Goal: Task Accomplishment & Management: Manage account settings

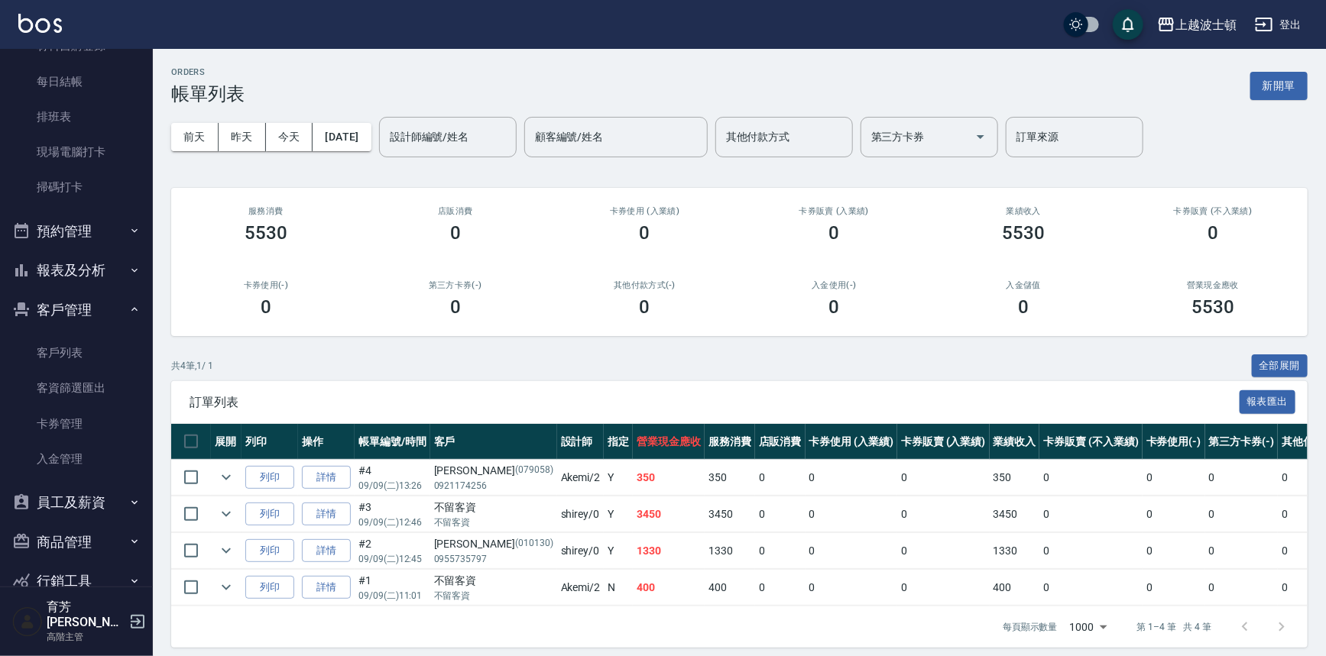
scroll to position [339, 0]
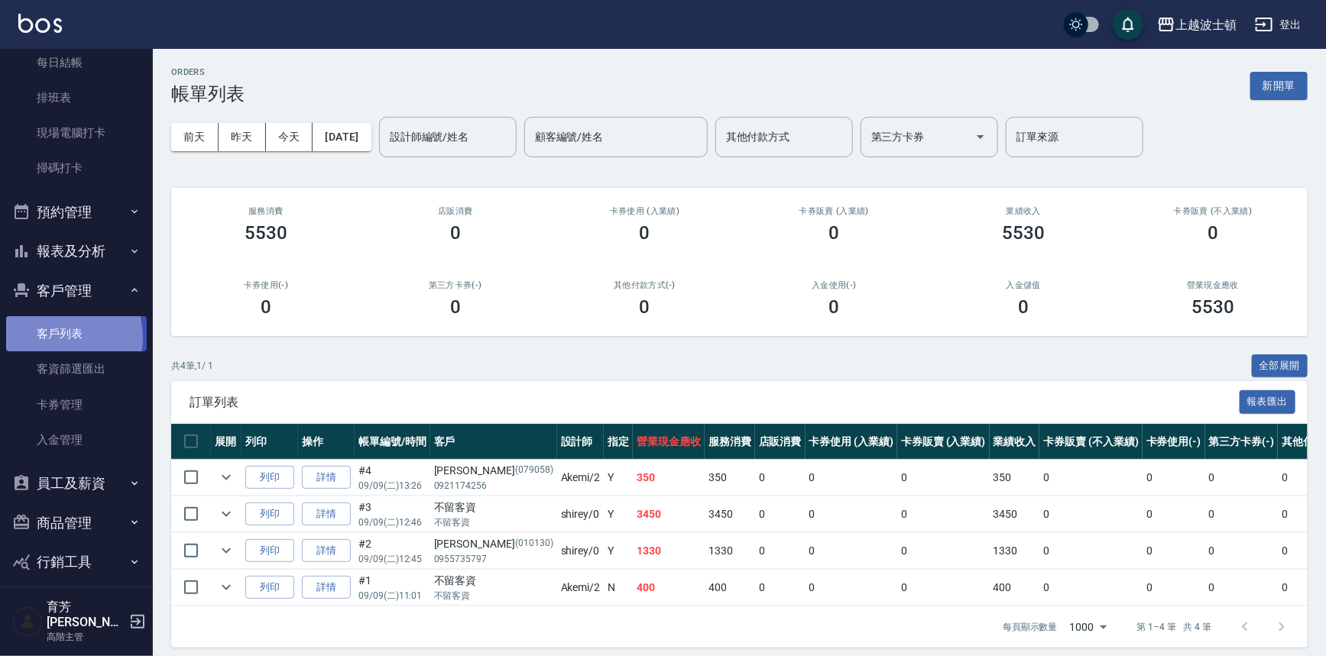
click at [50, 337] on link "客戶列表" at bounding box center [76, 333] width 141 height 35
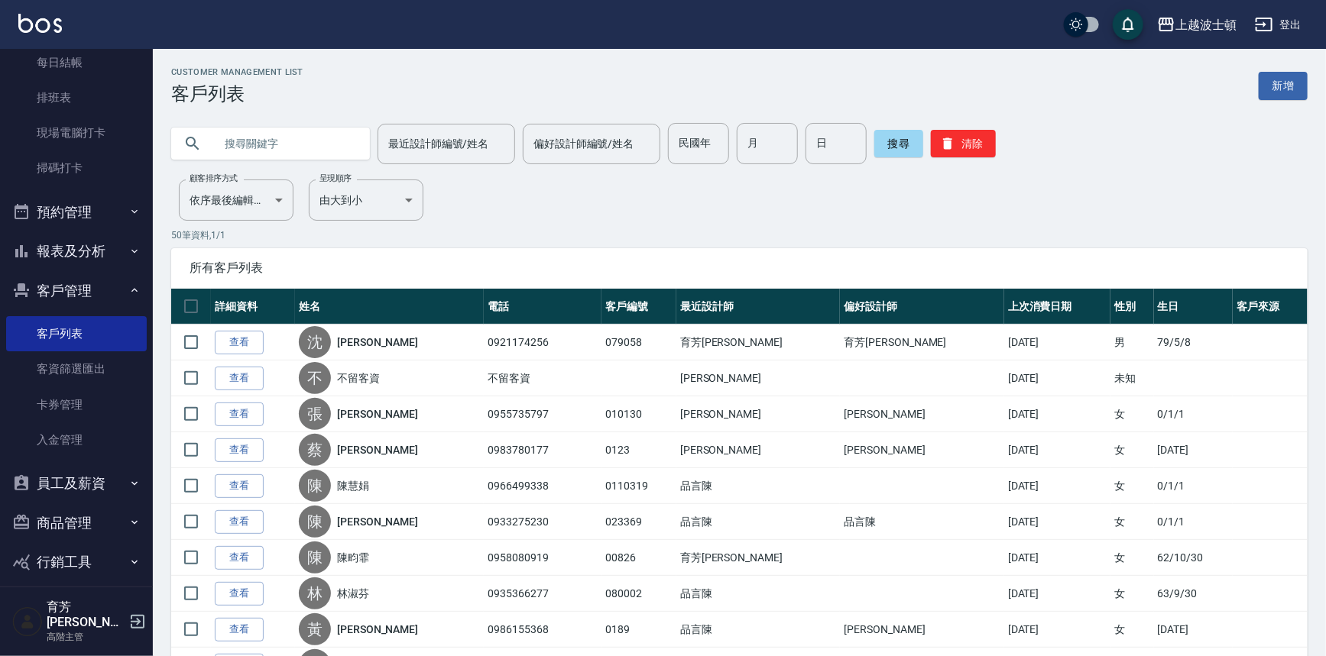
click at [242, 139] on input "text" at bounding box center [286, 143] width 144 height 41
type input "陳素"
click at [893, 138] on button "搜尋" at bounding box center [898, 144] width 49 height 28
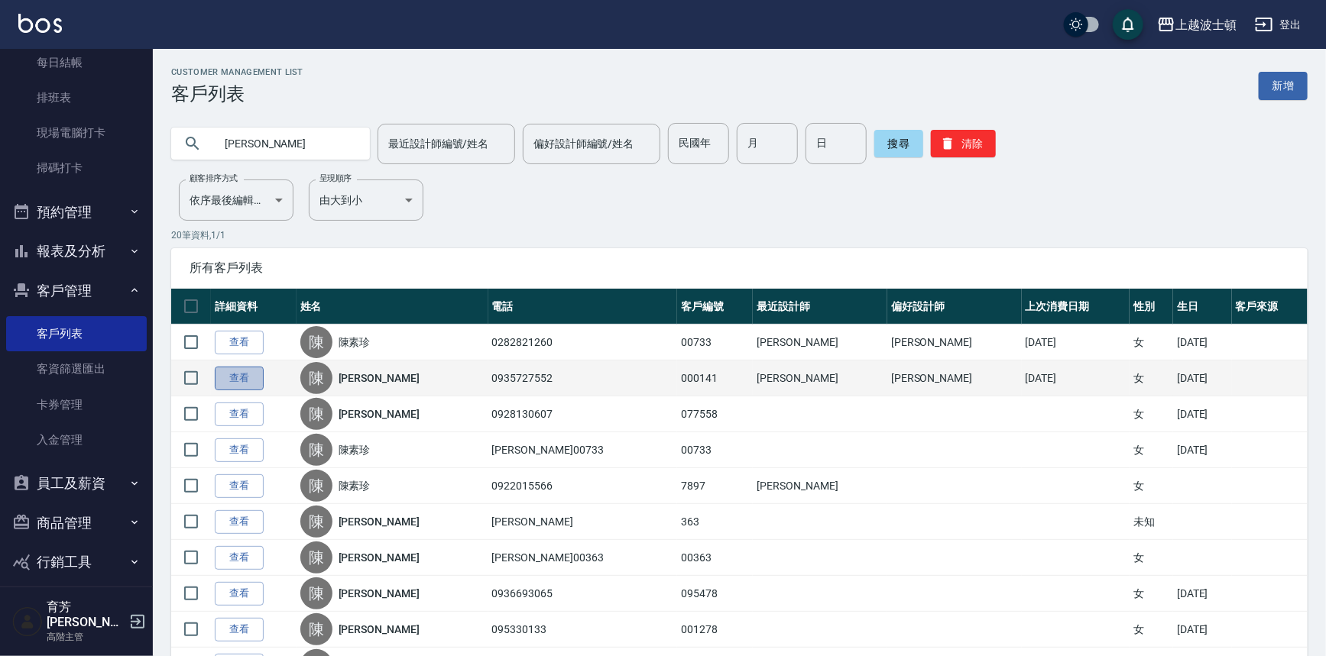
click at [243, 378] on link "查看" at bounding box center [239, 379] width 49 height 24
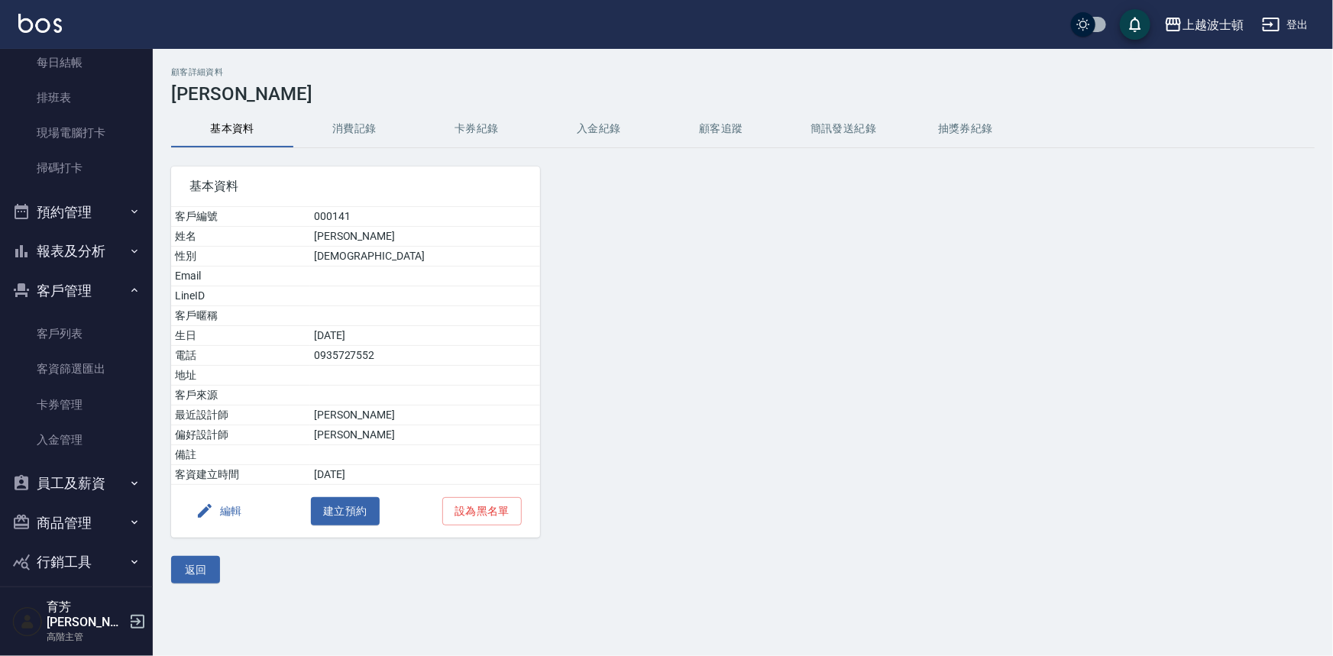
click at [342, 137] on button "消費記錄" at bounding box center [354, 129] width 122 height 37
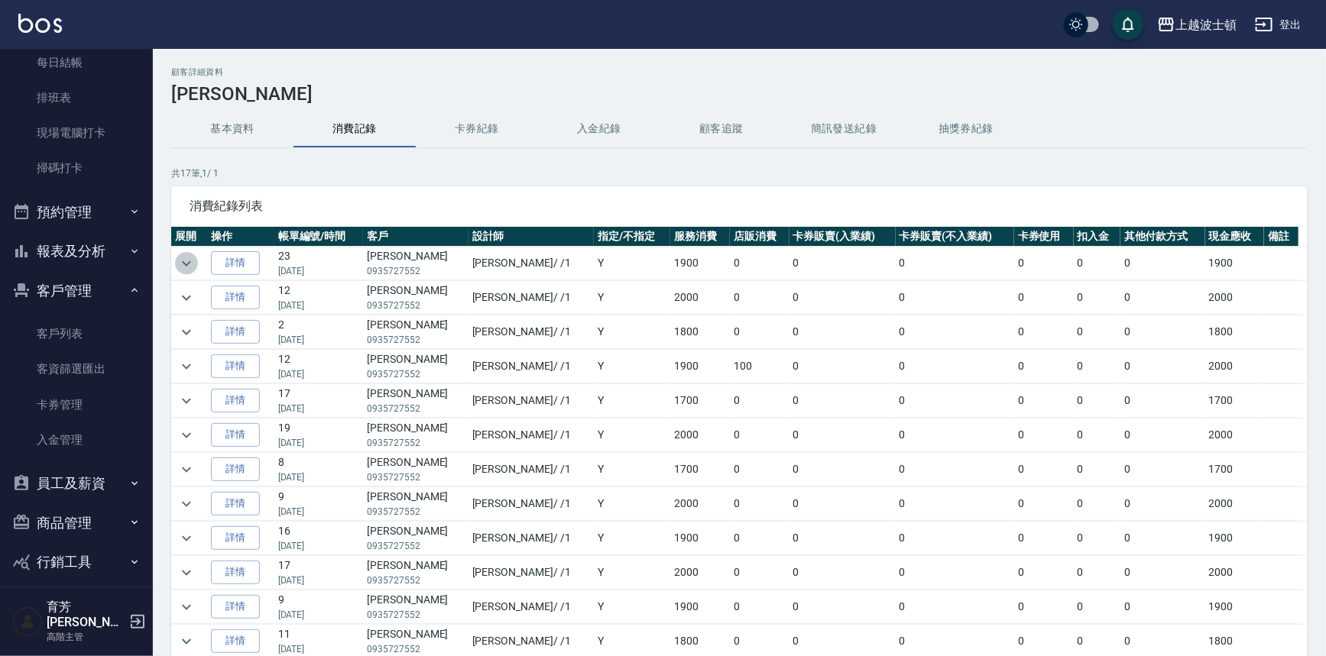
click at [182, 263] on icon "expand row" at bounding box center [186, 263] width 18 height 18
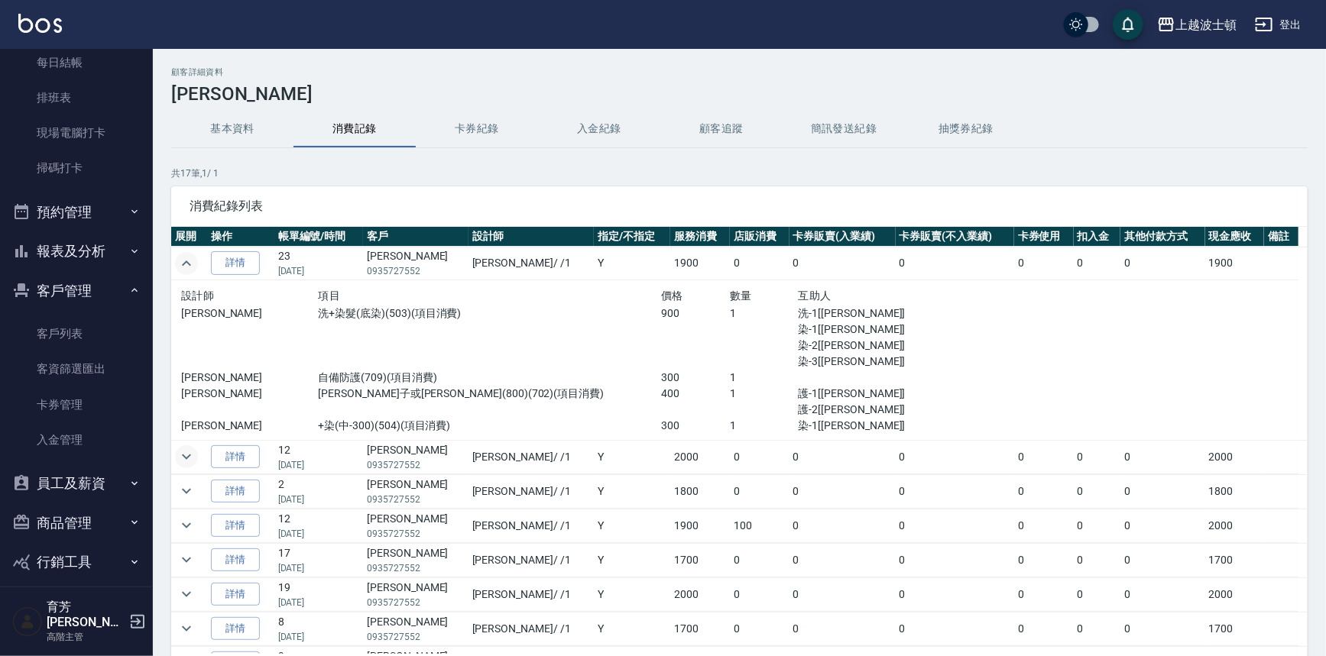
click at [182, 452] on icon "expand row" at bounding box center [186, 457] width 18 height 18
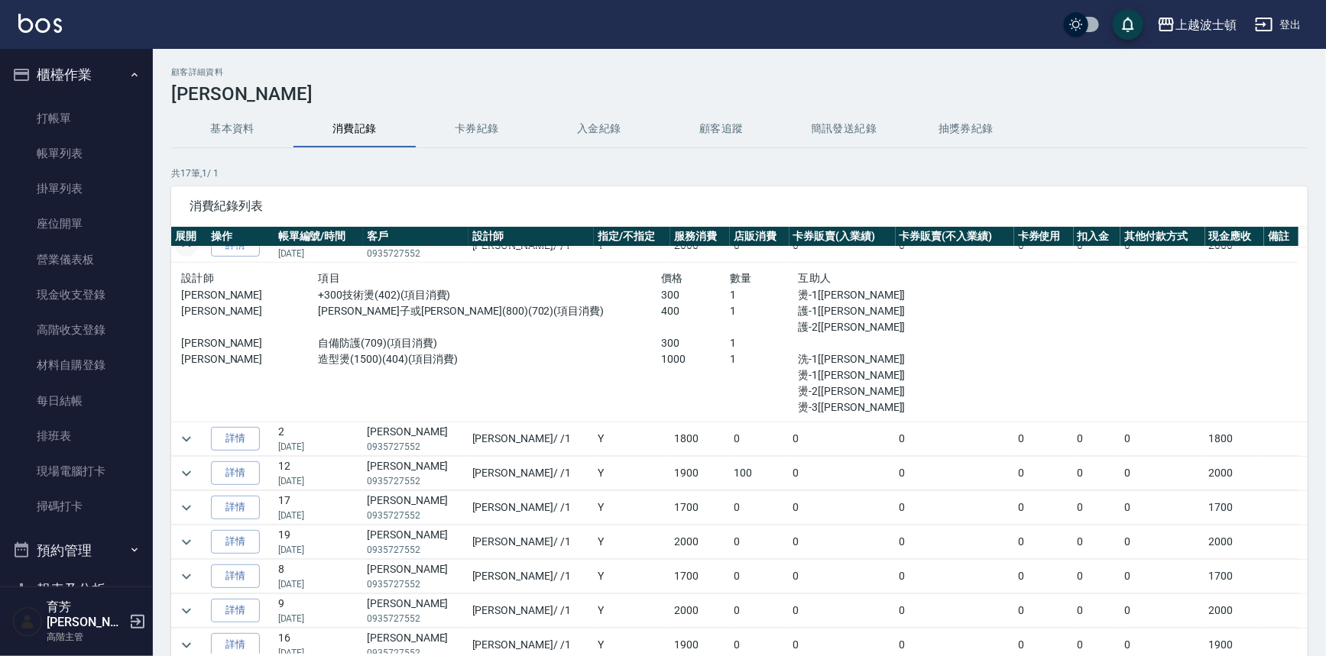
scroll to position [240, 0]
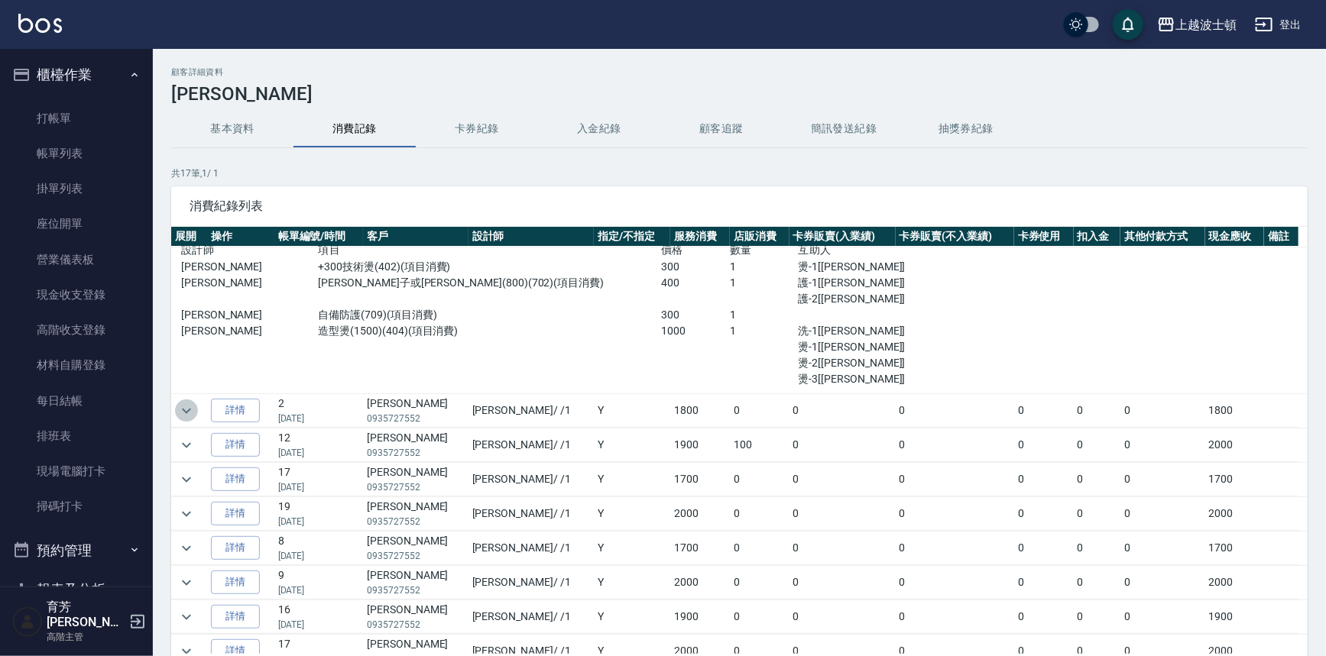
click at [183, 402] on icon "expand row" at bounding box center [186, 411] width 18 height 18
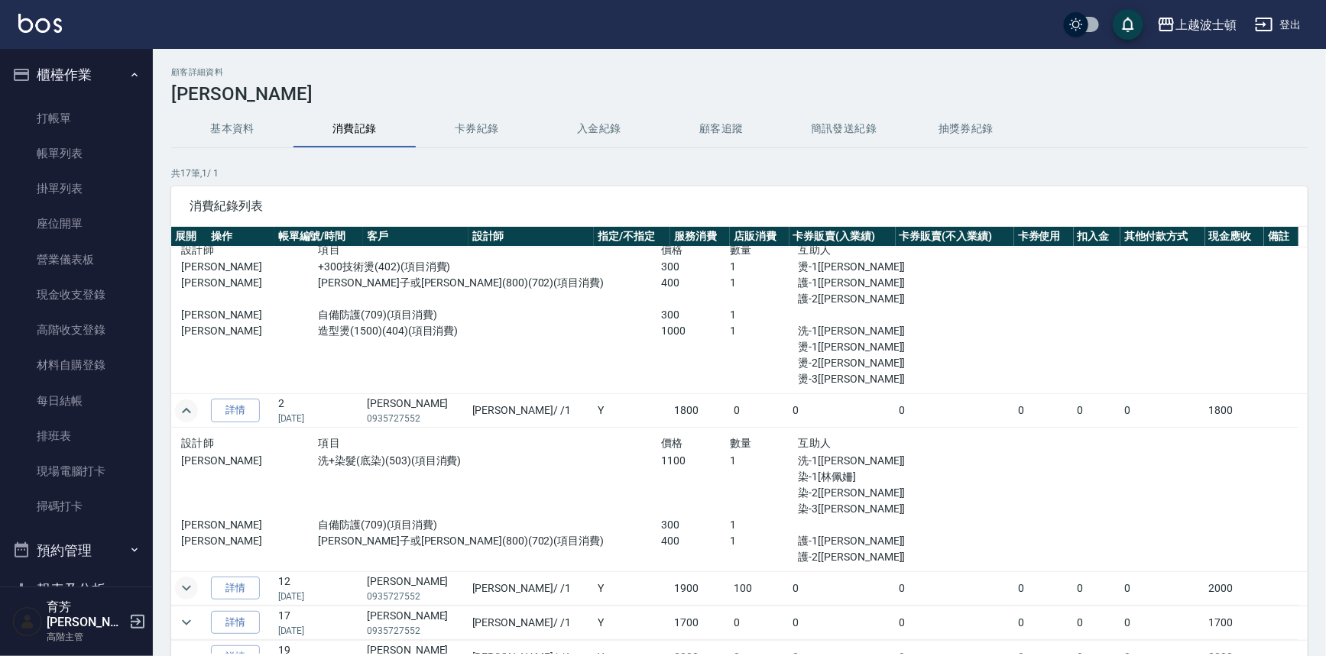
click at [186, 588] on icon "expand row" at bounding box center [186, 588] width 9 height 5
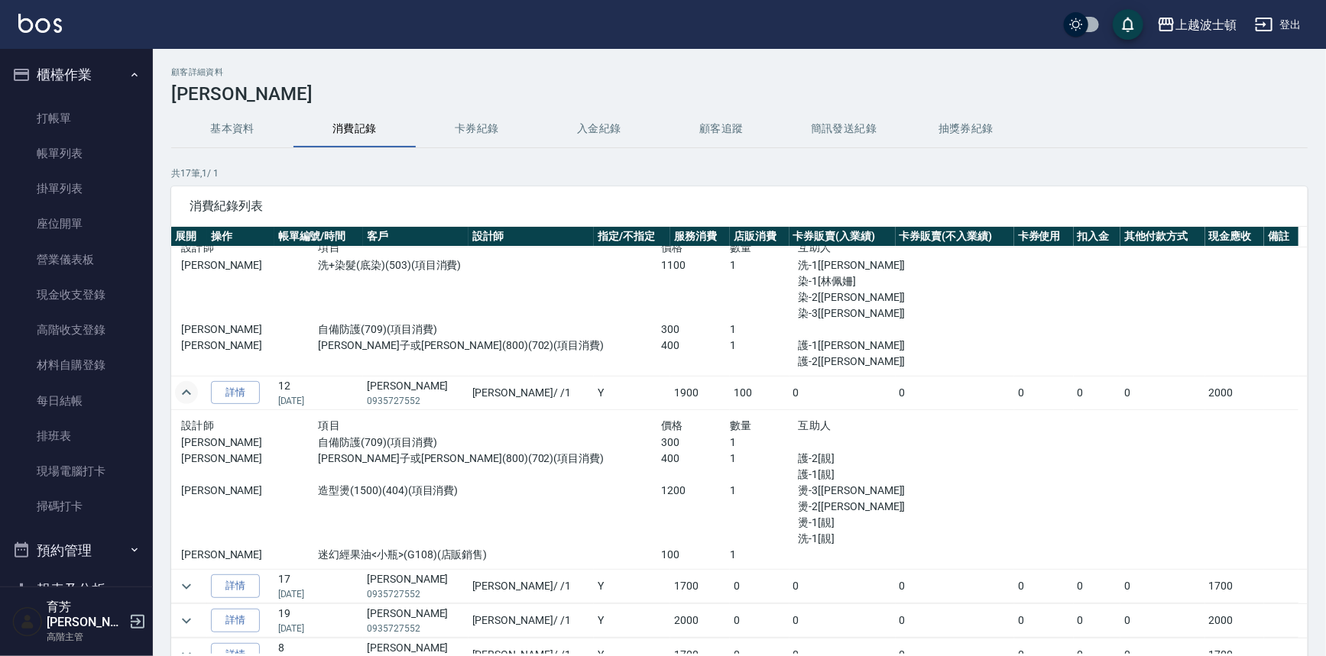
scroll to position [443, 0]
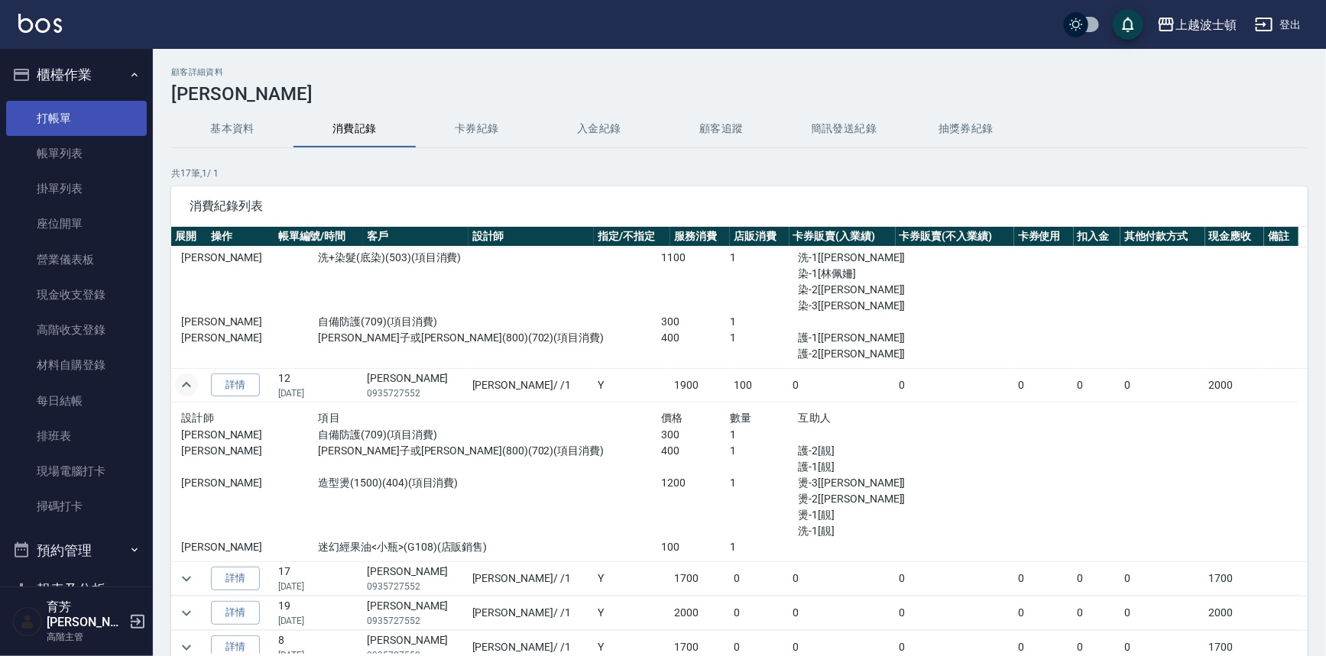
click at [65, 124] on link "打帳單" at bounding box center [76, 118] width 141 height 35
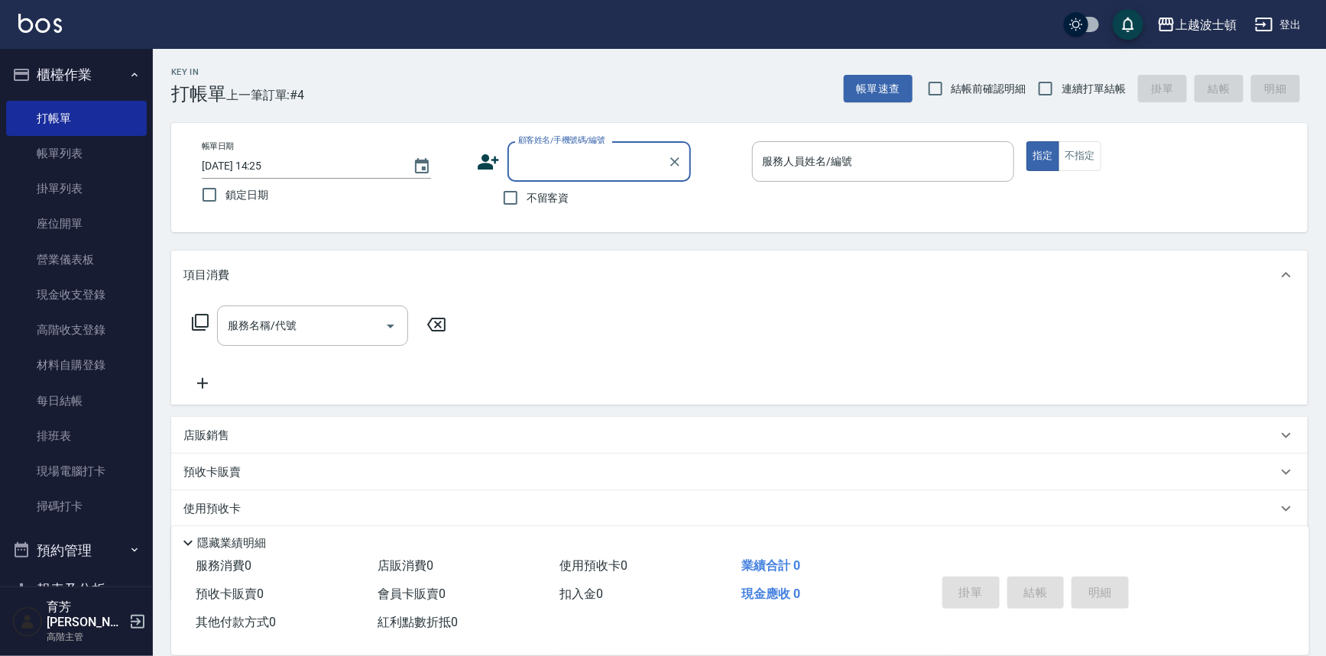
click at [536, 166] on input "顧客姓名/手機號碼/編號" at bounding box center [587, 161] width 147 height 27
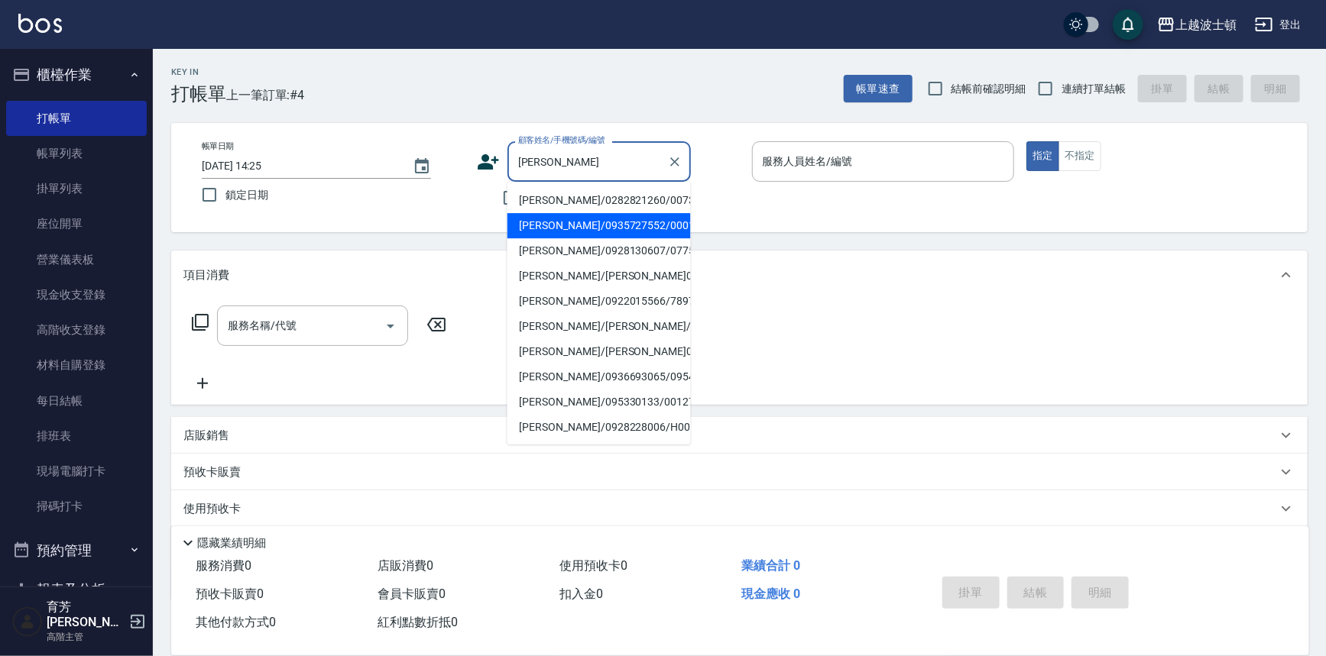
click at [521, 229] on li "陳素騰/0935727552/000141" at bounding box center [598, 225] width 183 height 25
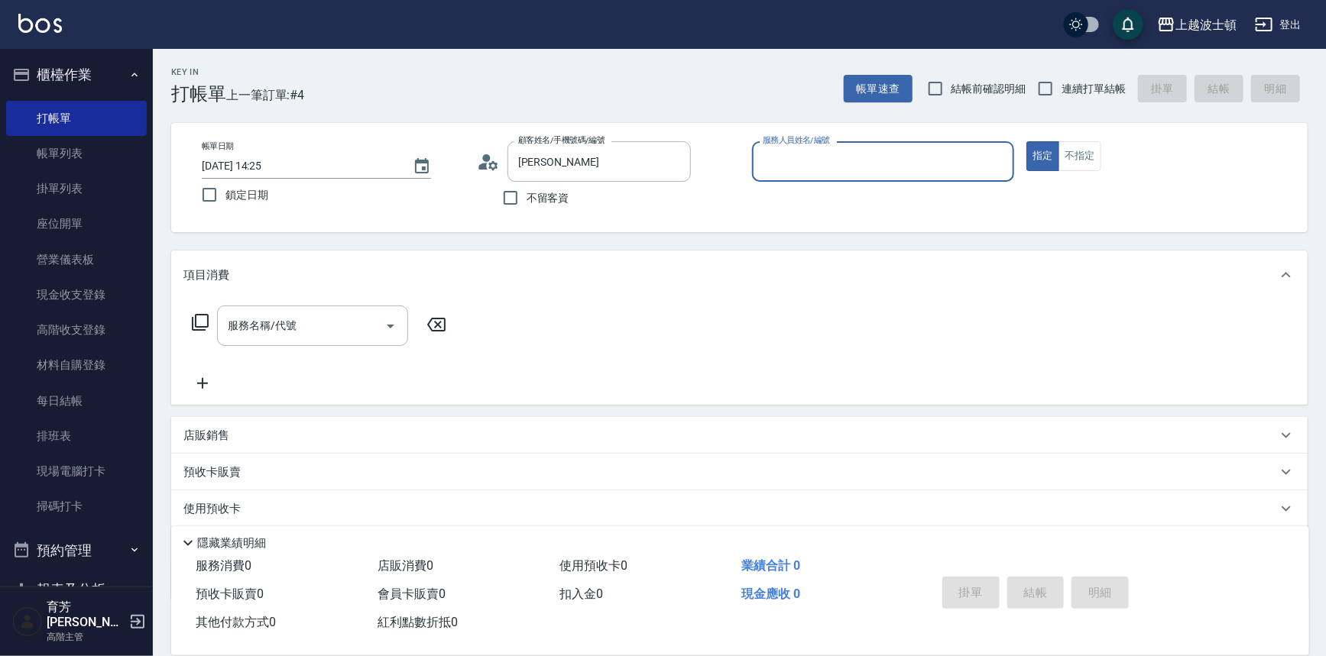
type input "陳素騰/0935727552/000141"
type input "麥可-1"
click at [315, 321] on input "服務名稱/代號" at bounding box center [301, 326] width 154 height 27
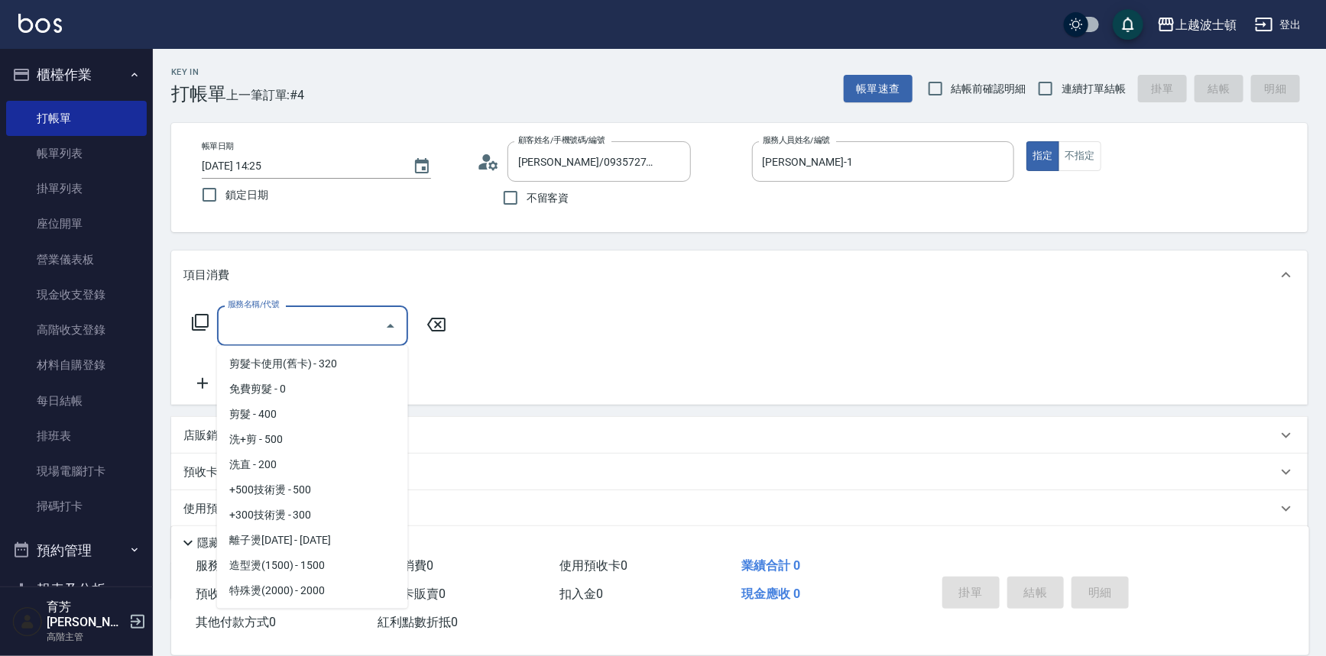
scroll to position [267, 0]
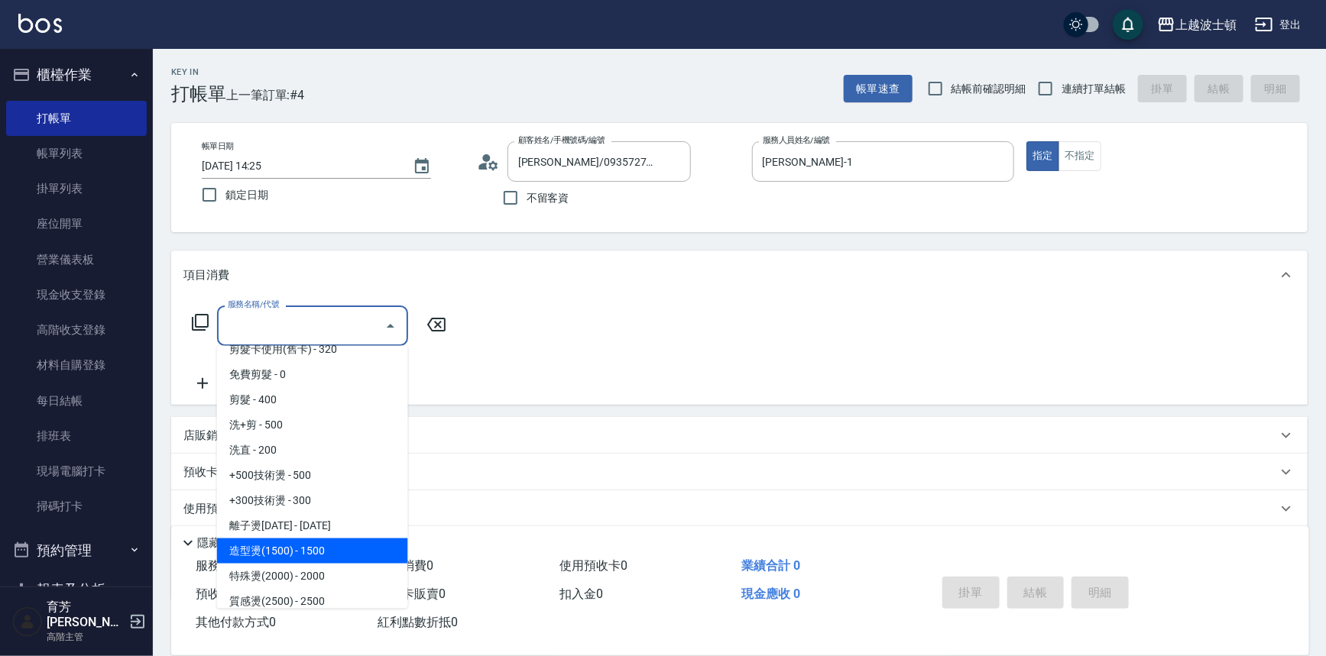
click at [315, 547] on span "造型燙(1500) - 1500" at bounding box center [312, 551] width 191 height 25
type input "造型燙(1500)(404)"
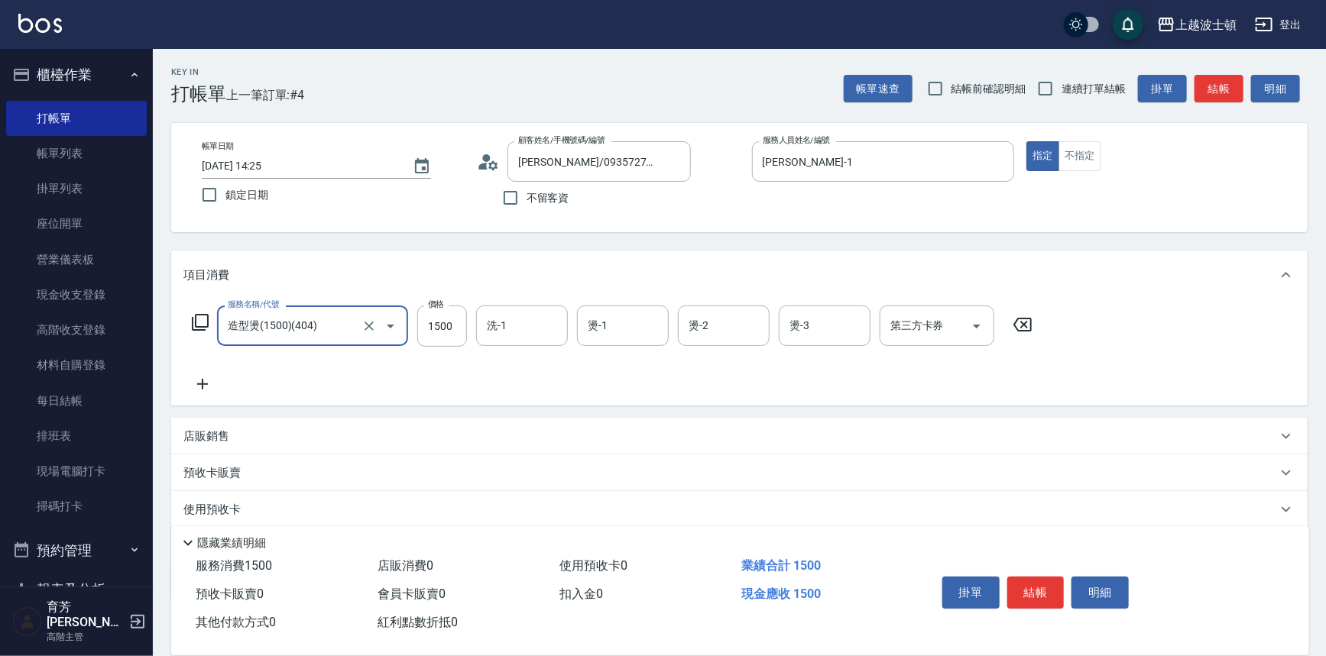
click at [206, 374] on div "服務名稱/代號 造型燙(1500)(404) 服務名稱/代號 價格 1500 價格 洗-1 洗-1 燙-1 燙-1 燙-2 燙-2 燙-3 燙-3 第三方卡券…" at bounding box center [612, 350] width 858 height 88
click at [201, 382] on icon at bounding box center [202, 384] width 38 height 18
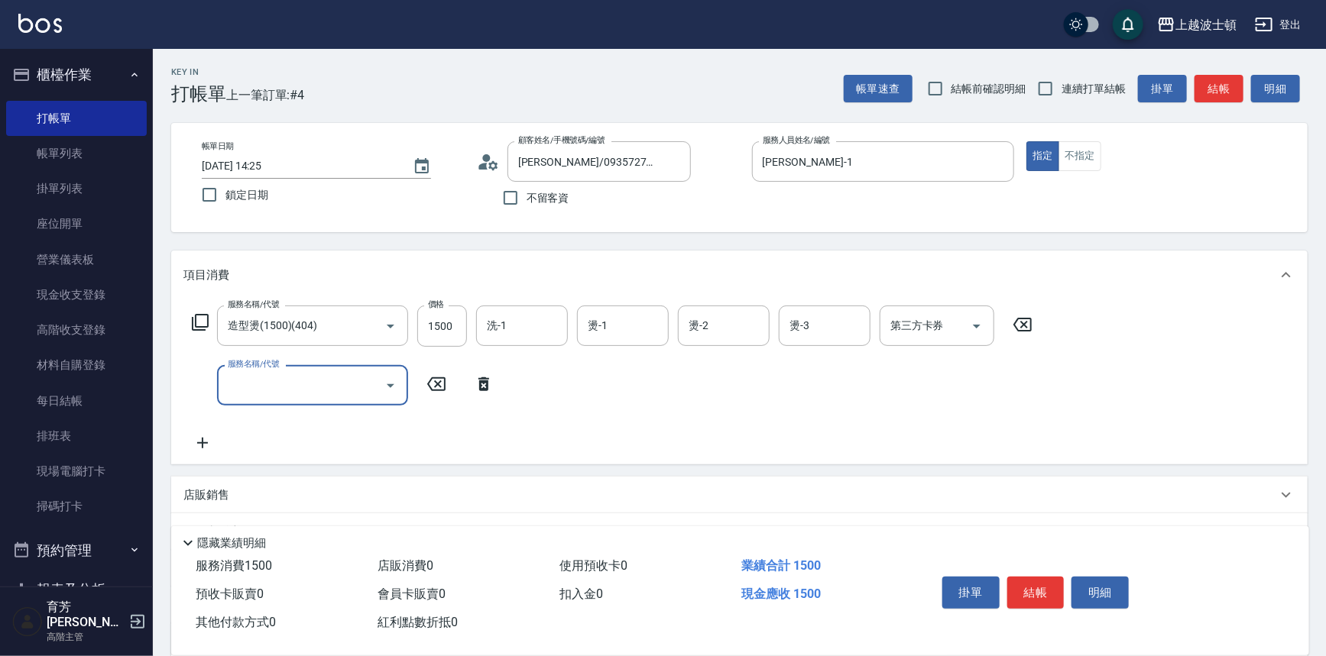
drag, startPoint x: 201, startPoint y: 382, endPoint x: 269, endPoint y: 368, distance: 69.5
click at [266, 376] on input "服務名稱/代號" at bounding box center [301, 385] width 154 height 27
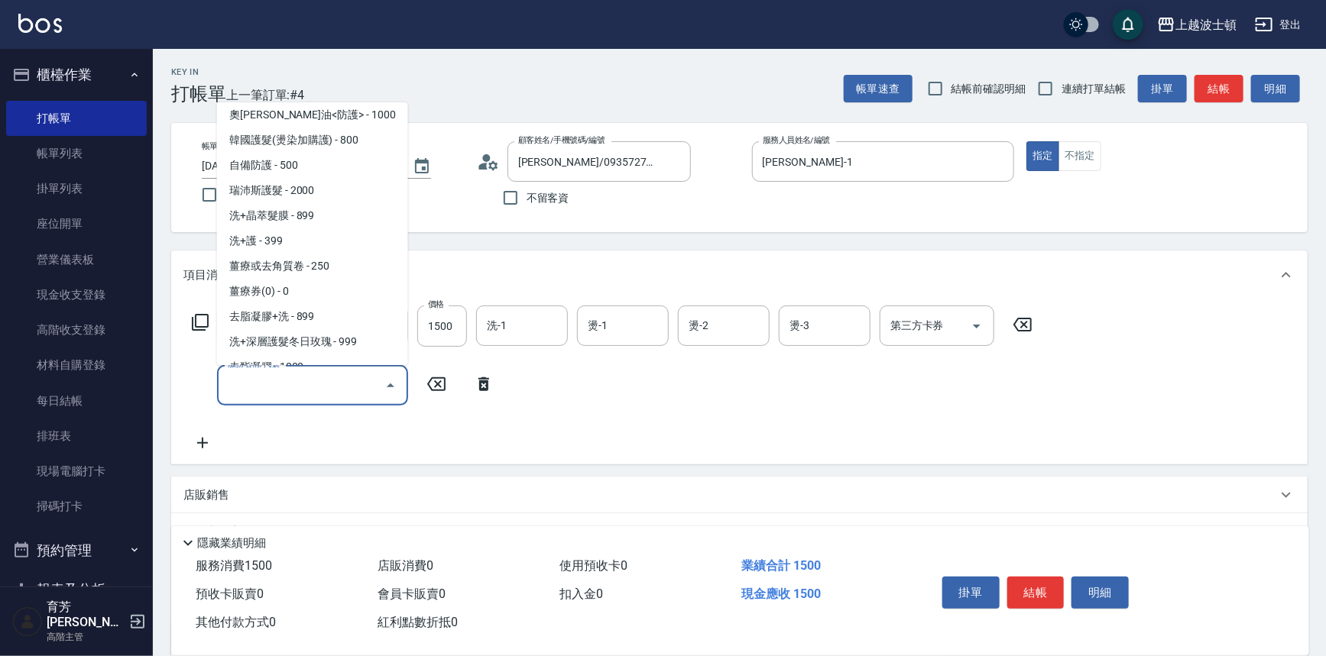
scroll to position [1123, 0]
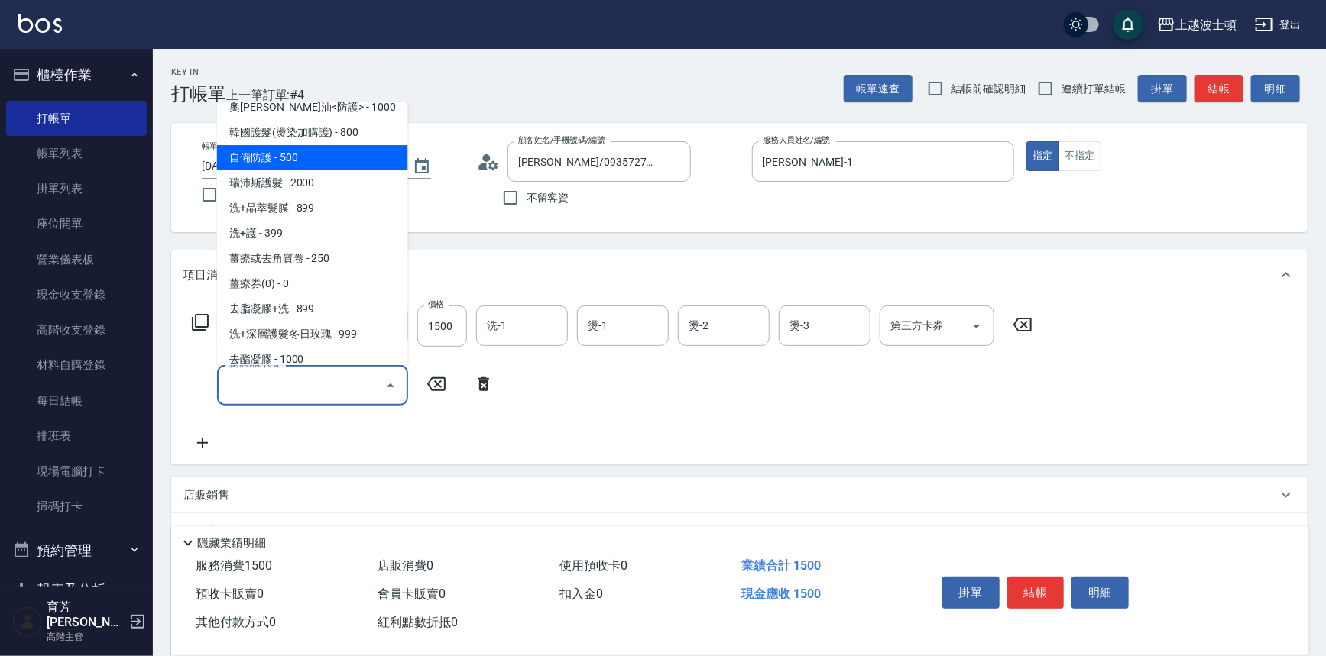
click at [352, 157] on span "自備防護 - 500" at bounding box center [312, 157] width 191 height 25
type input "自備防護(709)"
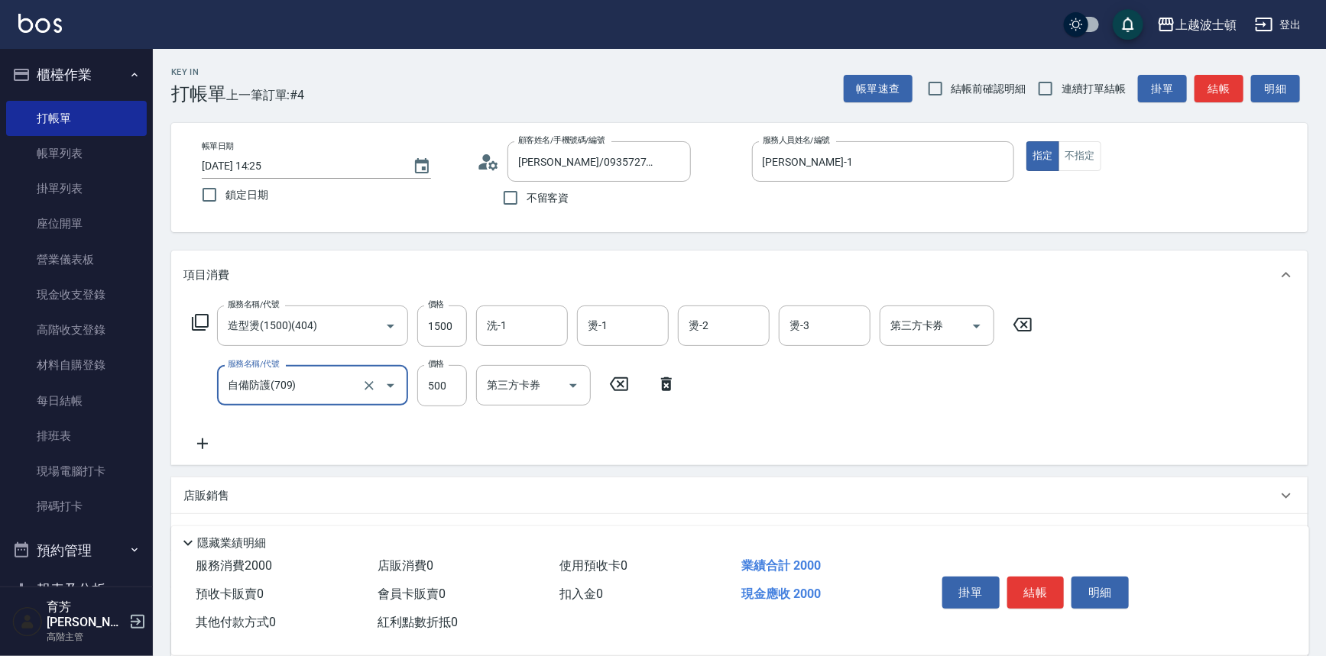
click at [200, 439] on icon at bounding box center [202, 444] width 38 height 18
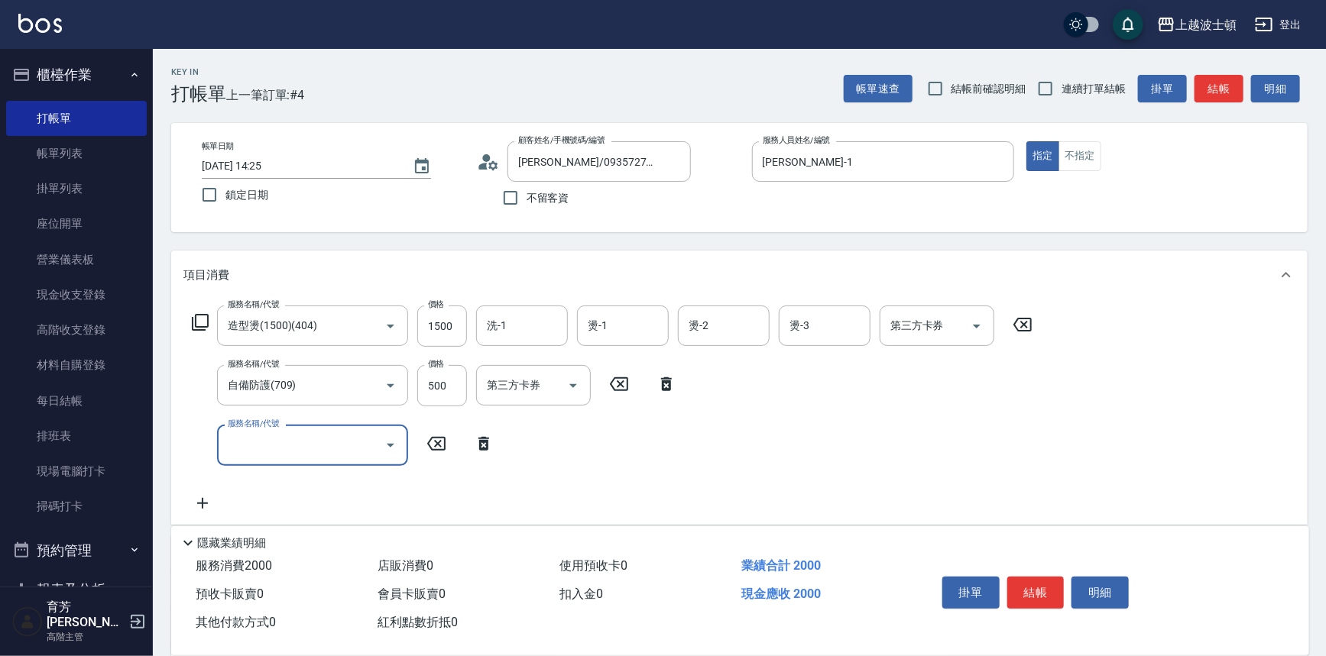
drag, startPoint x: 260, startPoint y: 441, endPoint x: 261, endPoint y: 433, distance: 8.5
click at [261, 433] on input "服務名稱/代號" at bounding box center [301, 445] width 154 height 27
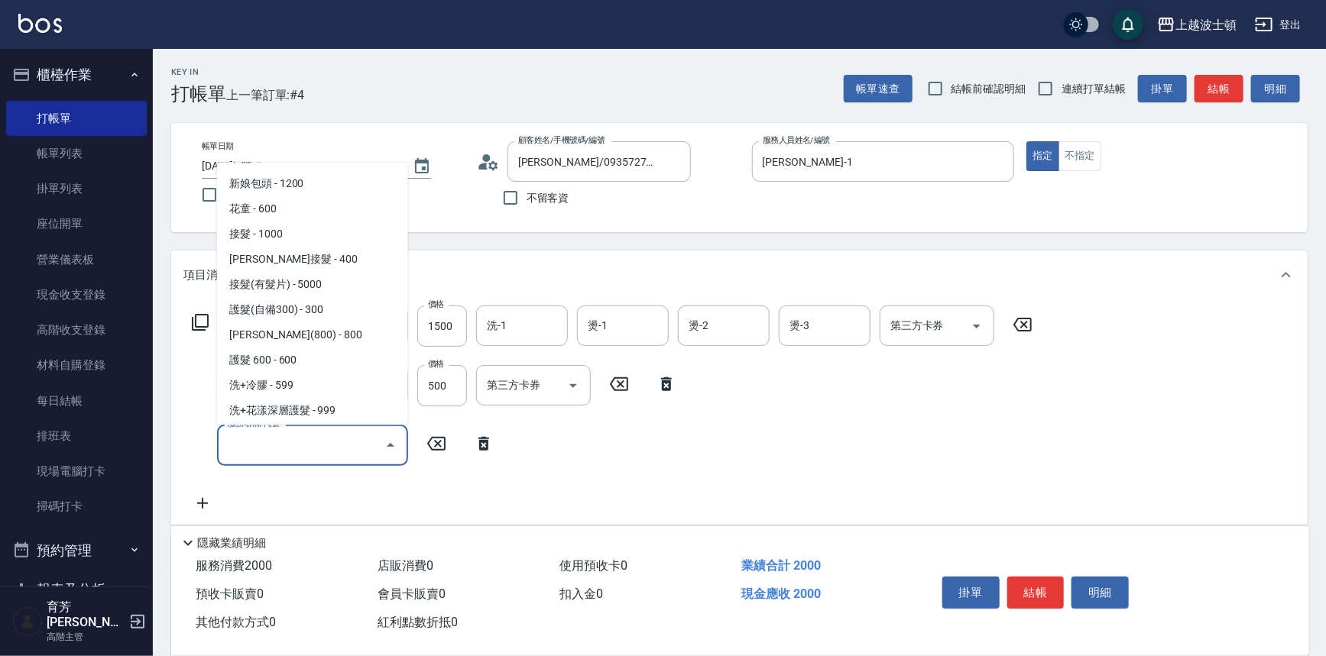
scroll to position [884, 0]
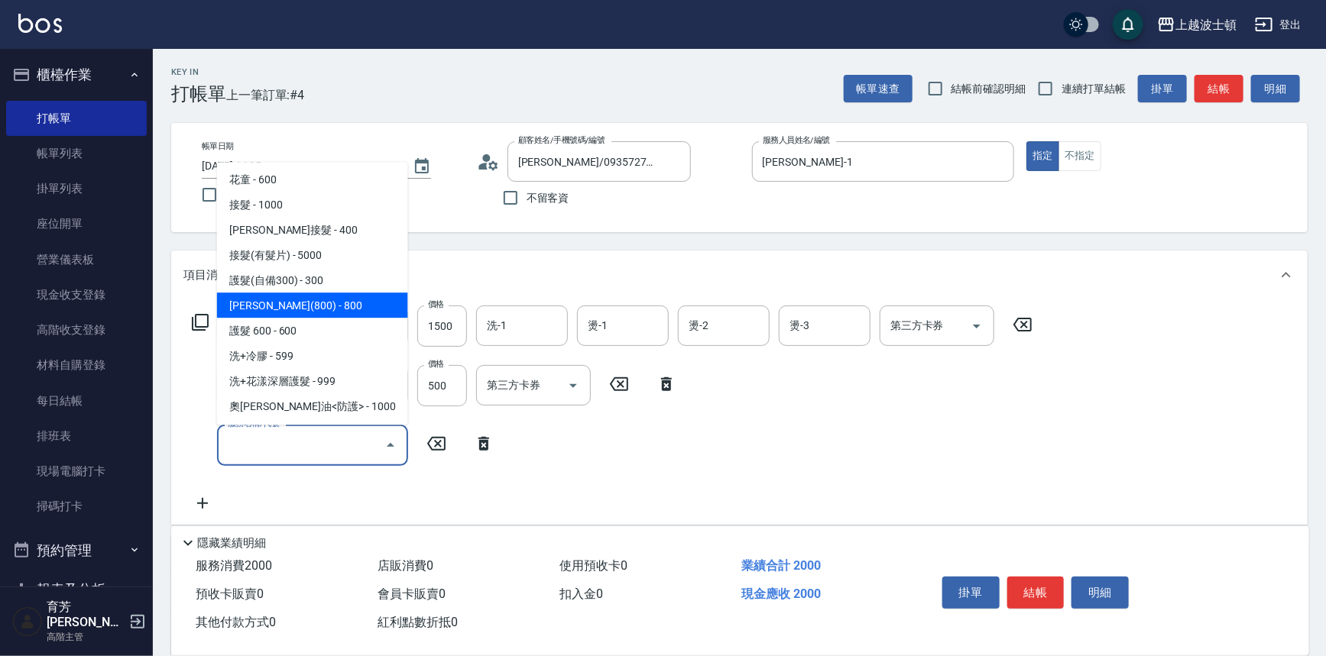
click at [327, 297] on span "晶亮(800) - 800" at bounding box center [312, 305] width 191 height 25
type input "晶亮(800)(702)"
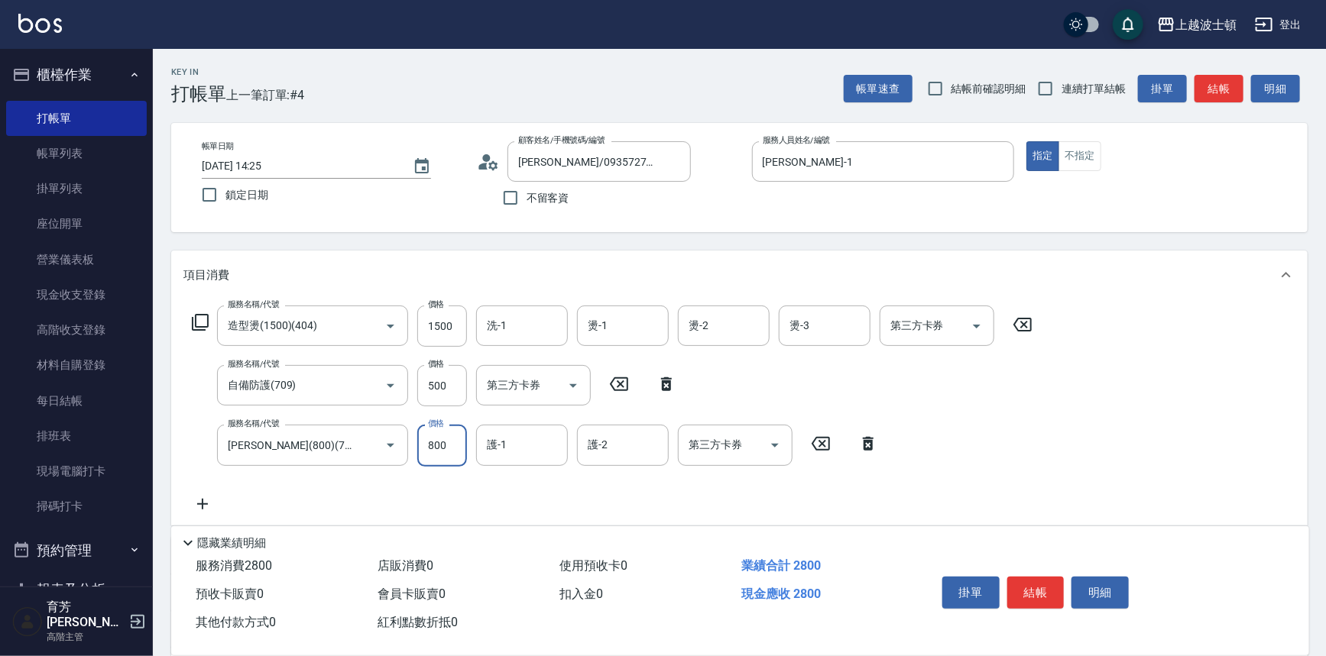
click at [425, 443] on input "800" at bounding box center [442, 445] width 50 height 41
type input "400"
click at [441, 319] on input "1500" at bounding box center [442, 326] width 50 height 41
type input "1200"
click at [450, 380] on input "500" at bounding box center [442, 385] width 50 height 41
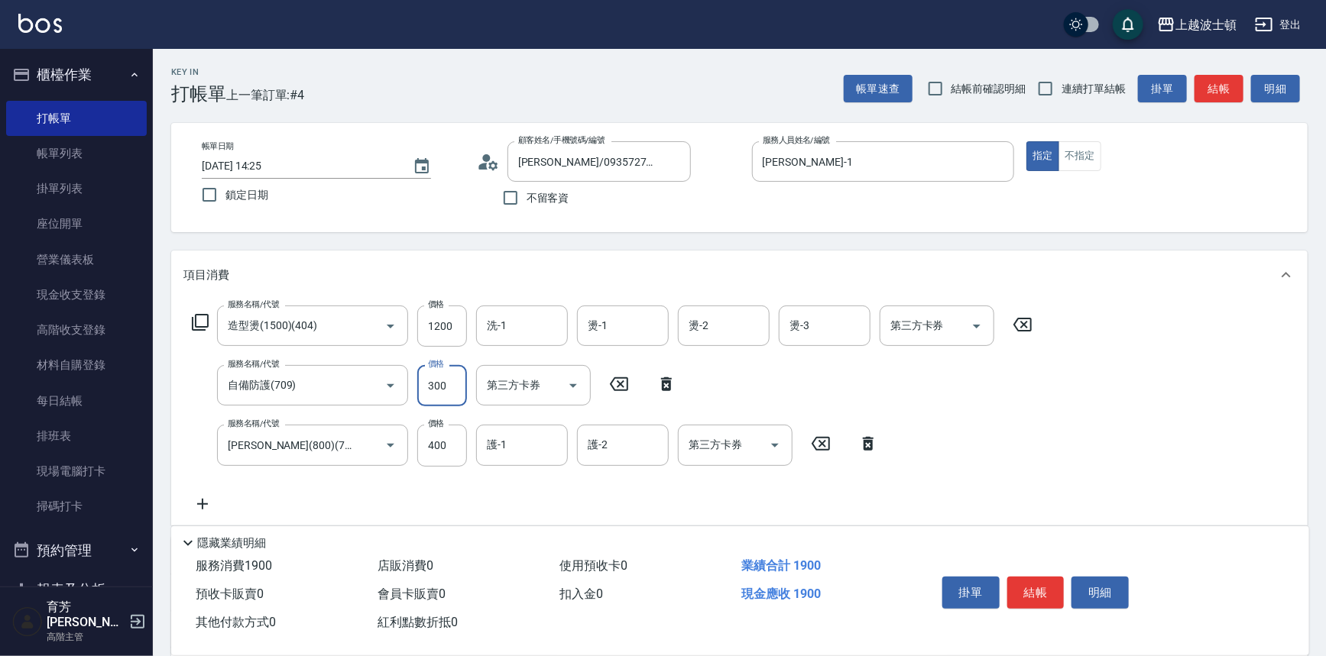
click at [434, 387] on input "300" at bounding box center [442, 385] width 50 height 41
click at [457, 384] on input "220" at bounding box center [442, 385] width 50 height 41
click at [433, 390] on input "200" at bounding box center [442, 385] width 50 height 41
type input "300"
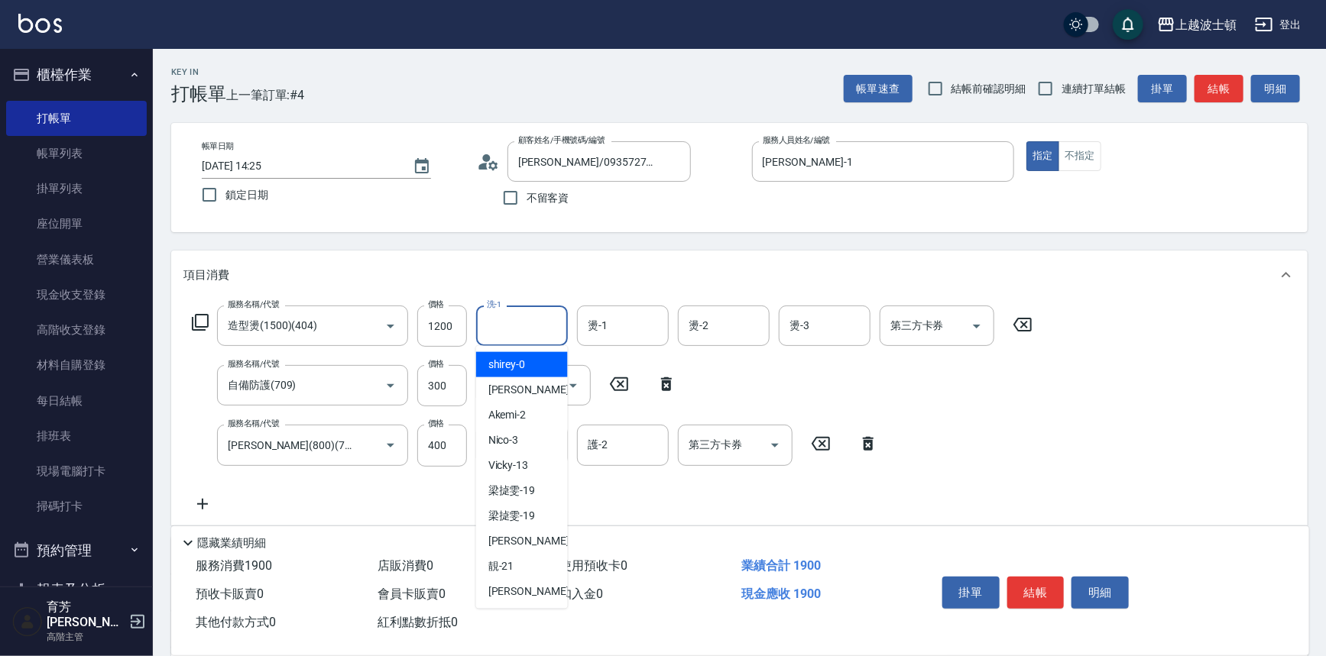
click at [512, 328] on input "洗-1" at bounding box center [522, 326] width 78 height 27
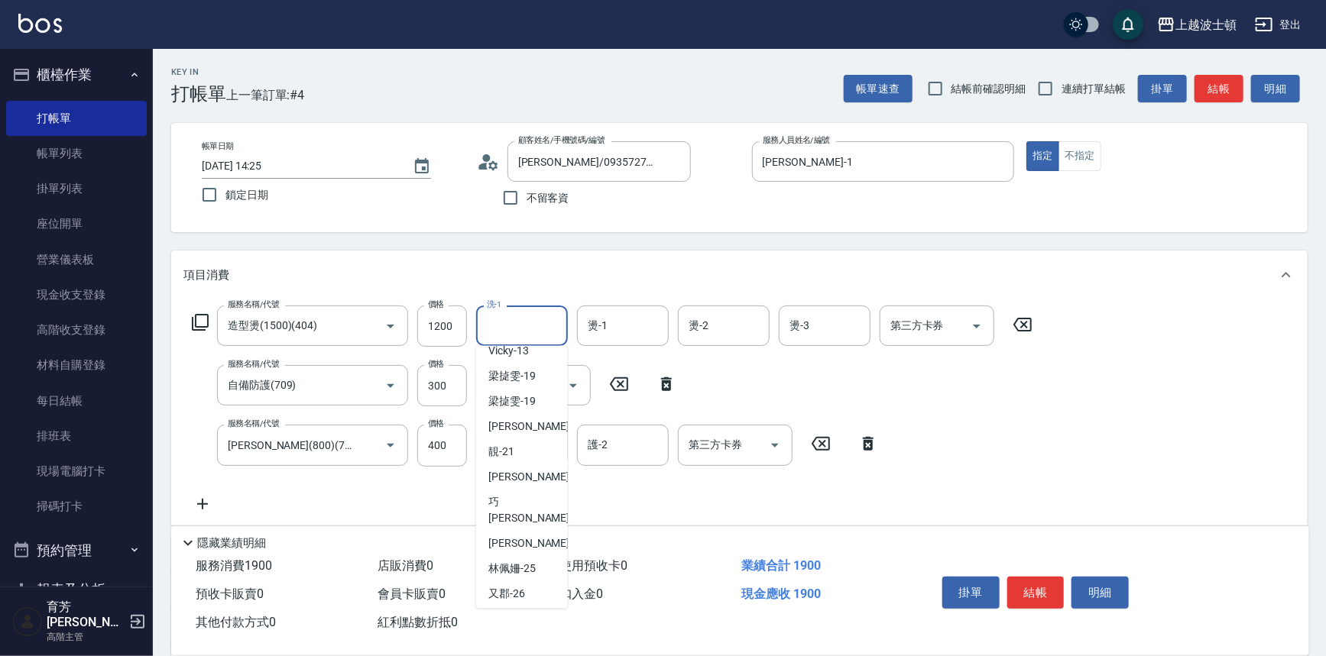
scroll to position [219, 0]
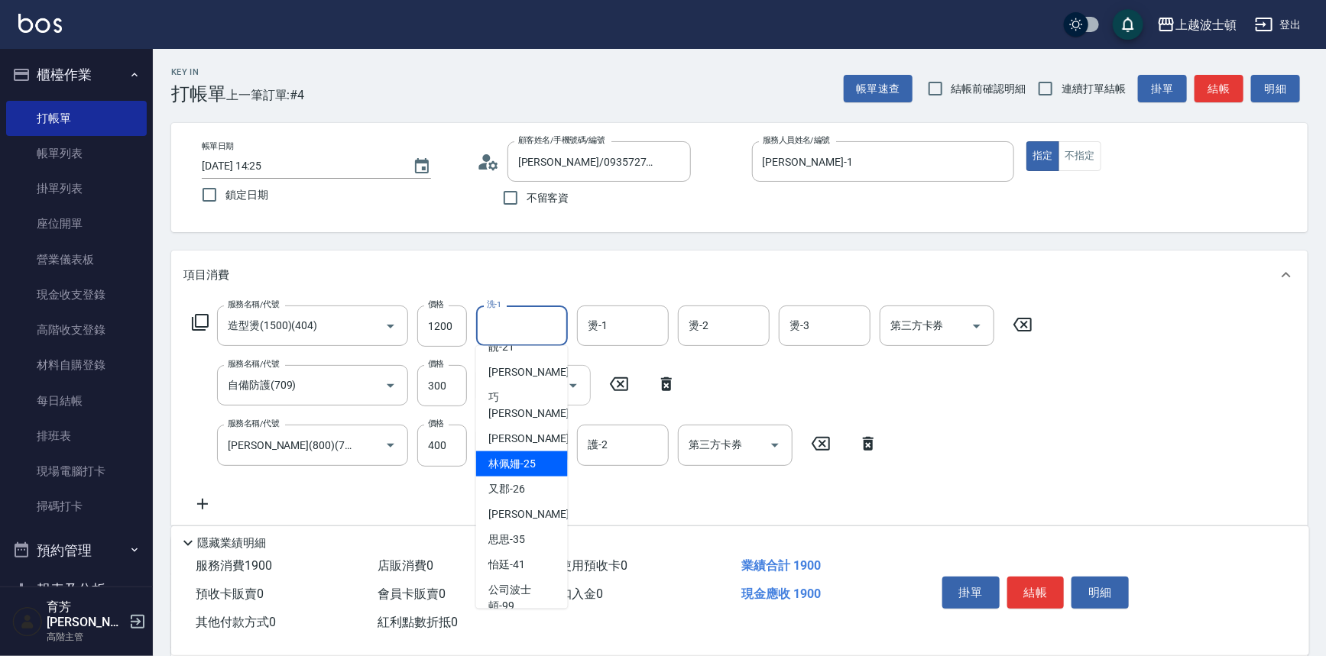
drag, startPoint x: 529, startPoint y: 448, endPoint x: 550, endPoint y: 388, distance: 63.3
click at [529, 456] on span "林佩姍 -25" at bounding box center [511, 464] width 47 height 16
type input "林佩姍-25"
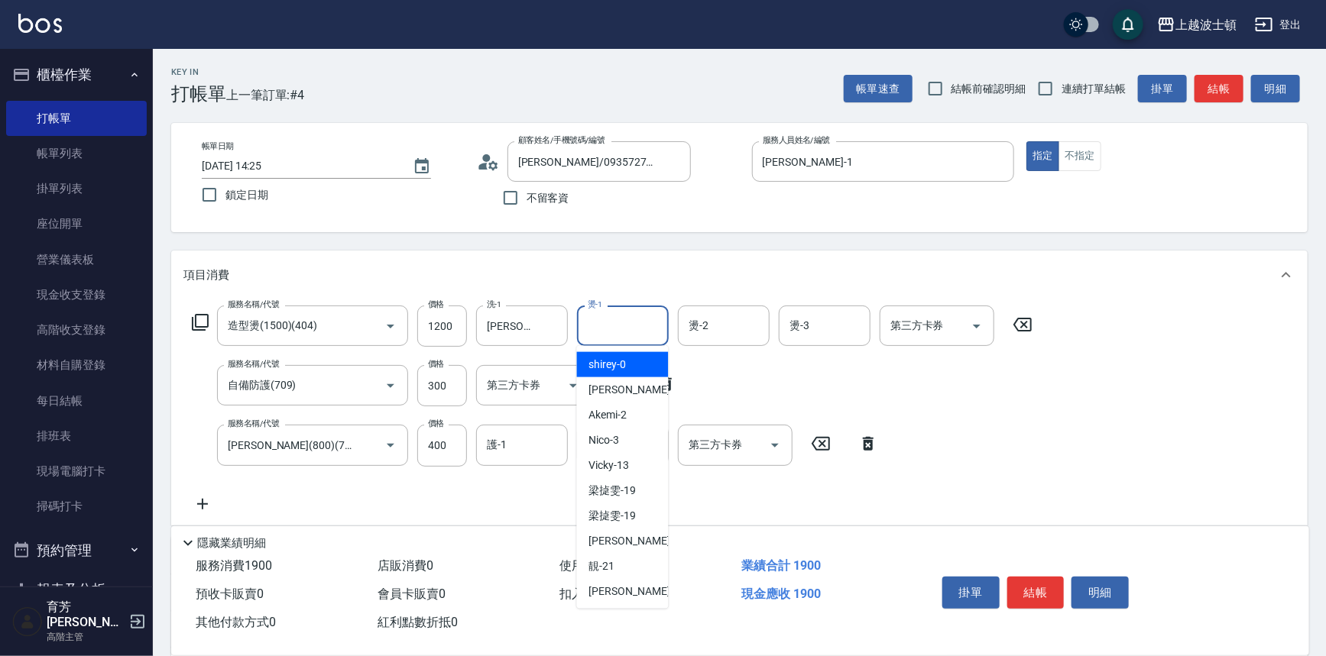
click at [600, 316] on div "燙-1 燙-1" at bounding box center [623, 326] width 92 height 40
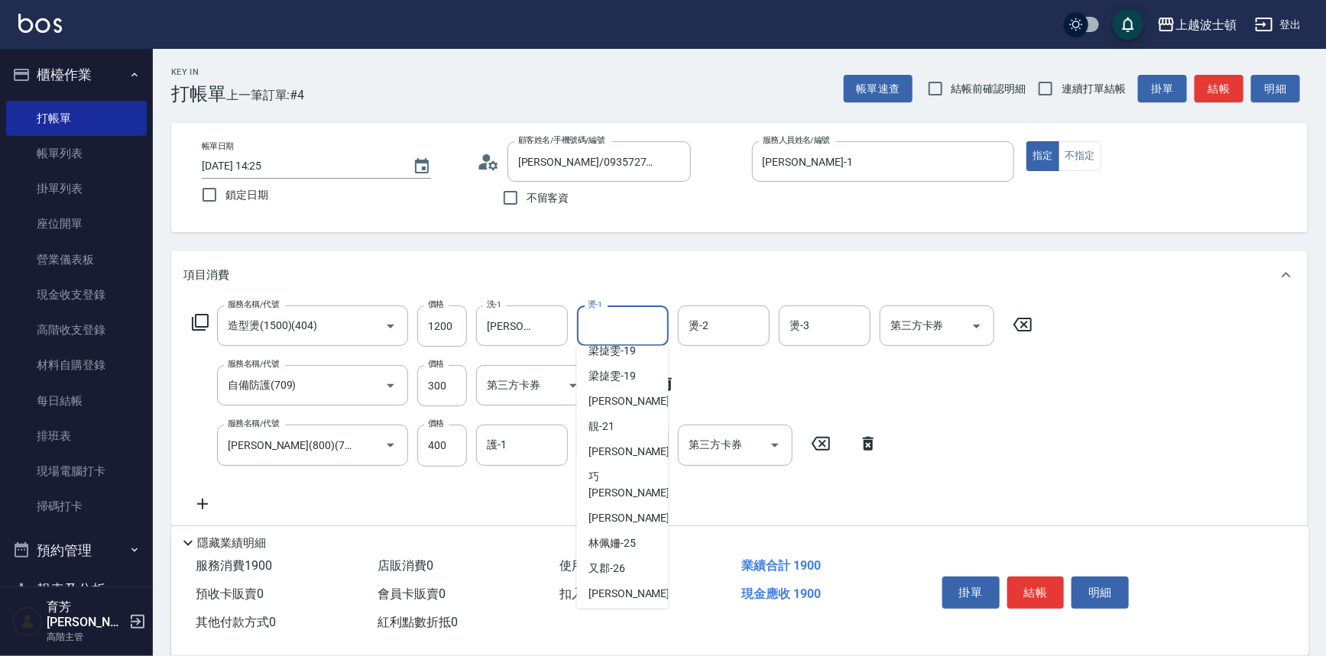
scroll to position [143, 0]
click at [650, 528] on div "林佩姍 -25" at bounding box center [623, 540] width 92 height 25
type input "林佩姍-25"
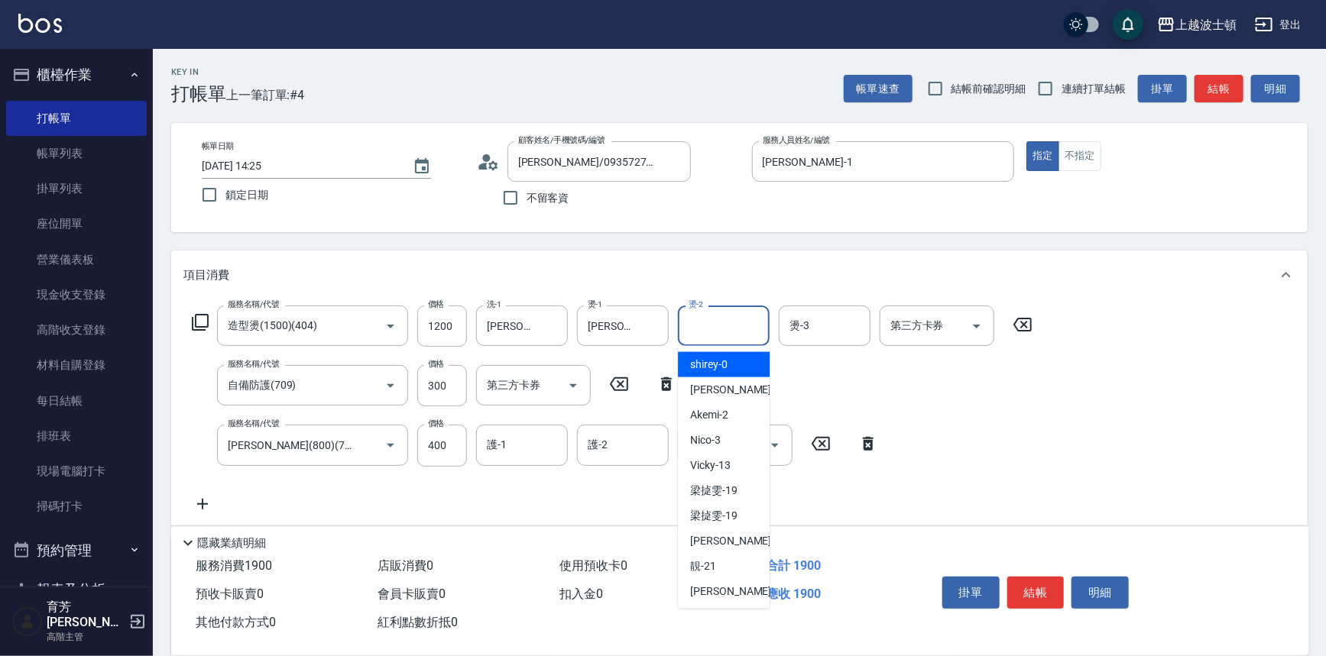
click at [688, 321] on input "燙-2" at bounding box center [724, 326] width 78 height 27
drag, startPoint x: 760, startPoint y: 461, endPoint x: 764, endPoint y: 494, distance: 33.2
click at [764, 494] on ul "shirey -0 麥可 -1 Akemi -2 Nico -3 Vicky -13 梁㨗雯 -19 梁㨗雯 -19 燕如 -20 靚 -21 雅如 -22 …" at bounding box center [724, 477] width 92 height 263
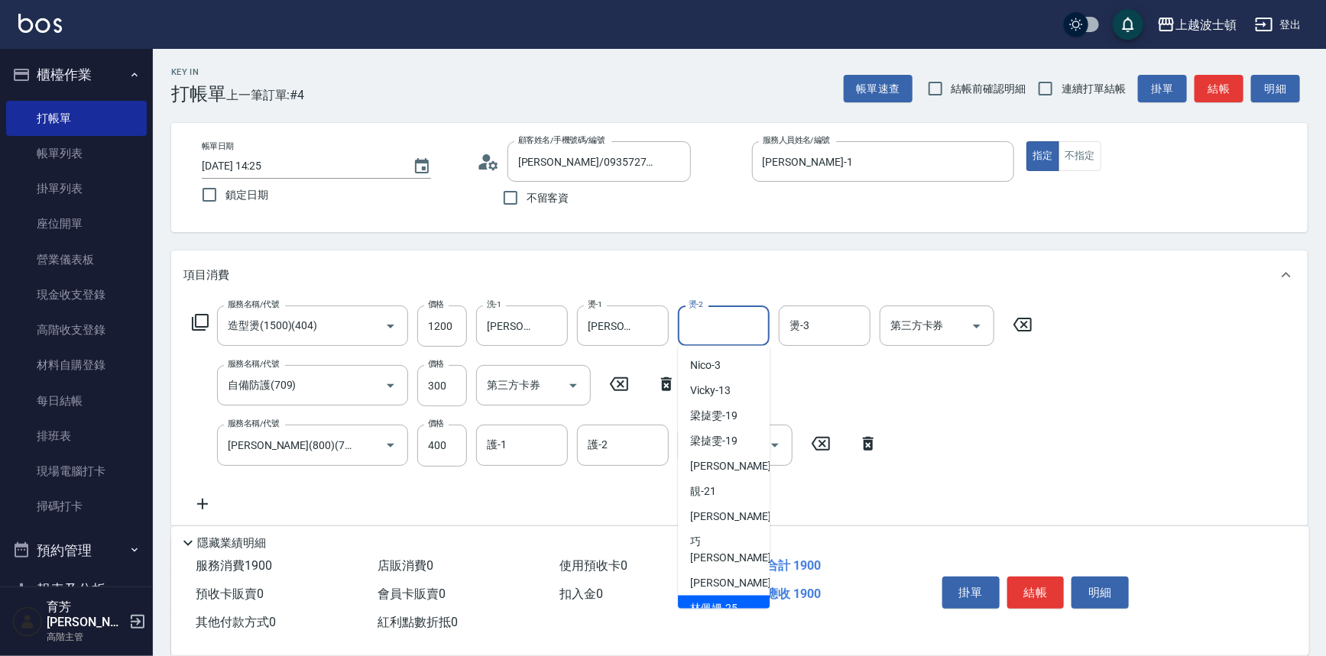
drag, startPoint x: 737, startPoint y: 586, endPoint x: 750, endPoint y: 517, distance: 69.9
click at [737, 596] on div "林佩姍 -25" at bounding box center [724, 608] width 92 height 25
type input "林佩姍-25"
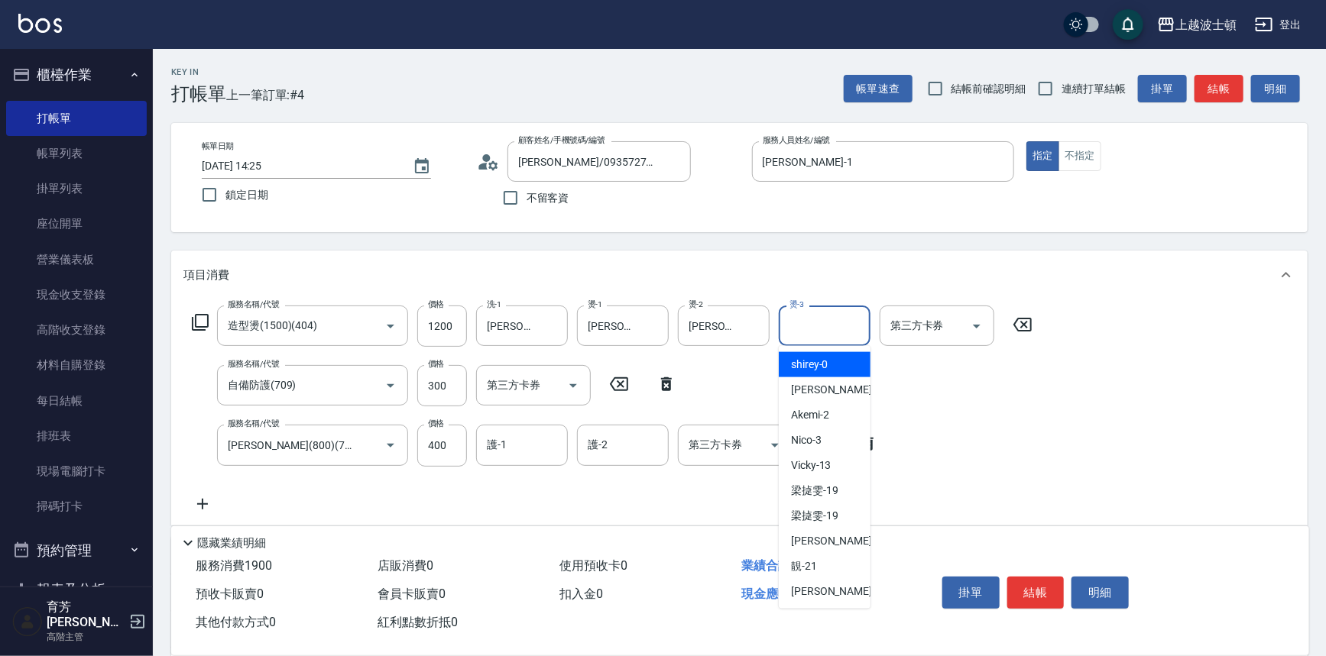
click at [818, 316] on input "燙-3" at bounding box center [825, 326] width 78 height 27
click at [796, 389] on span "麥可 -1" at bounding box center [836, 390] width 90 height 16
type input "麥可-1"
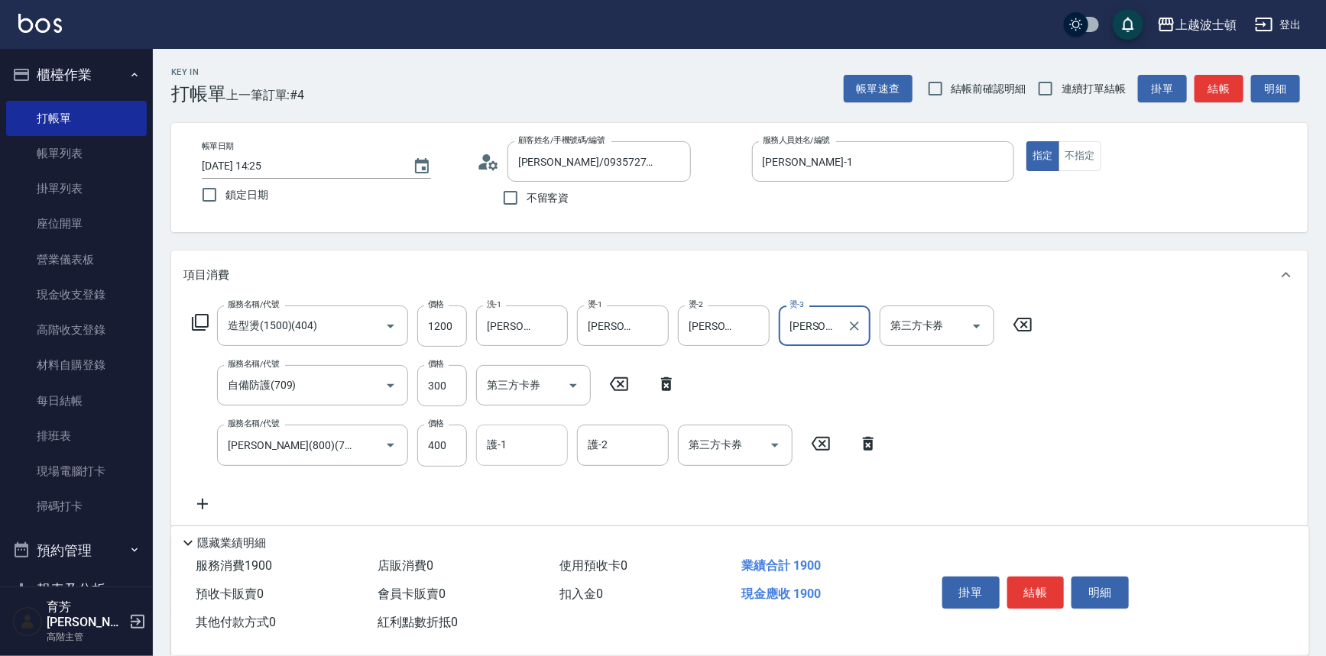
click at [511, 439] on input "護-1" at bounding box center [522, 445] width 78 height 27
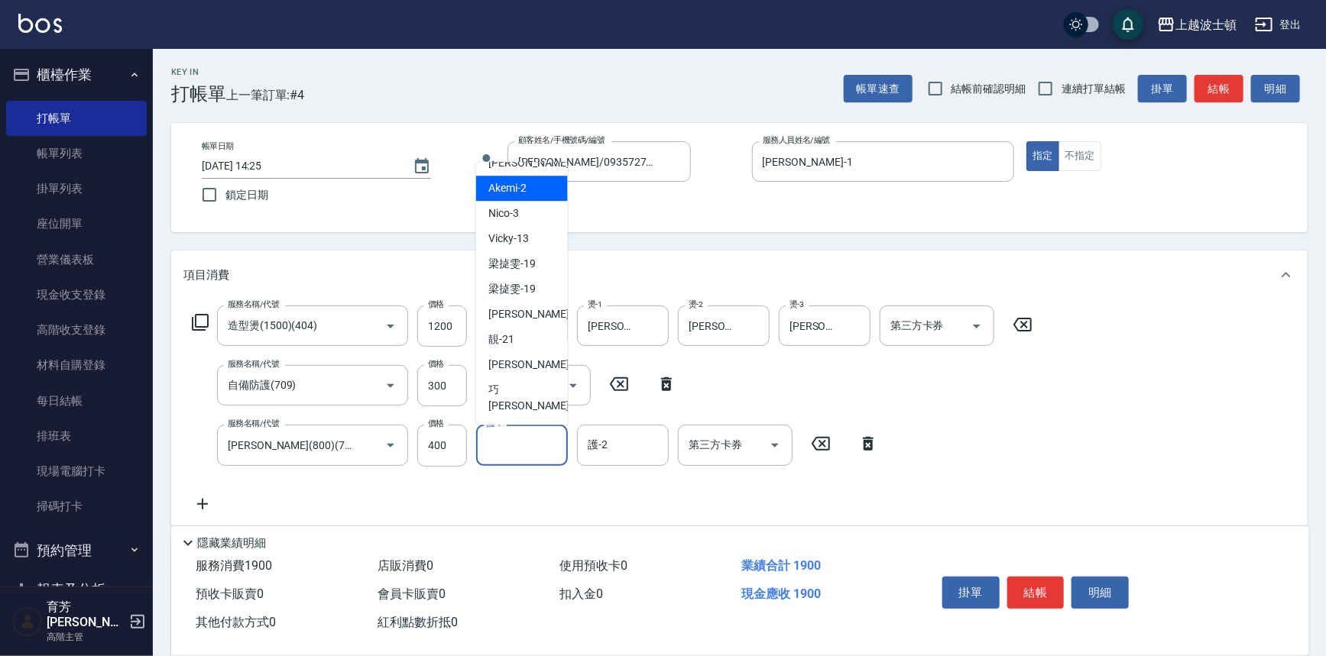
scroll to position [99, 0]
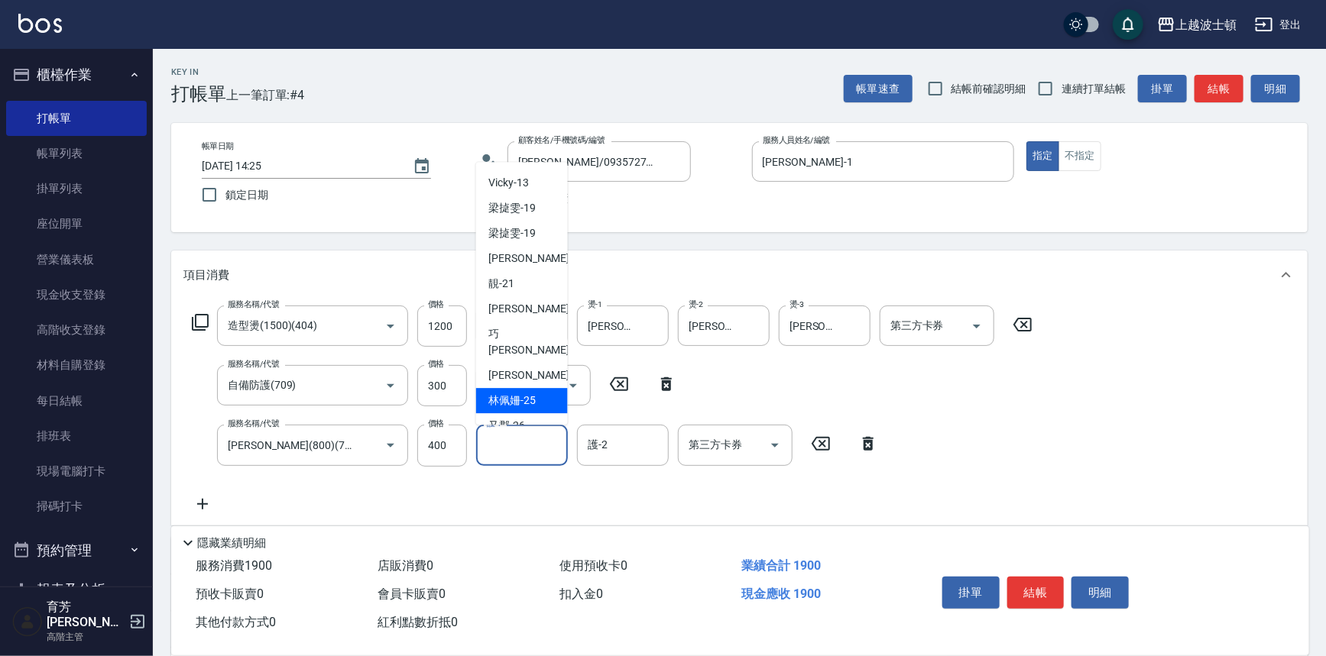
click at [543, 389] on div "林佩姍 -25" at bounding box center [522, 401] width 92 height 25
type input "林佩姍-25"
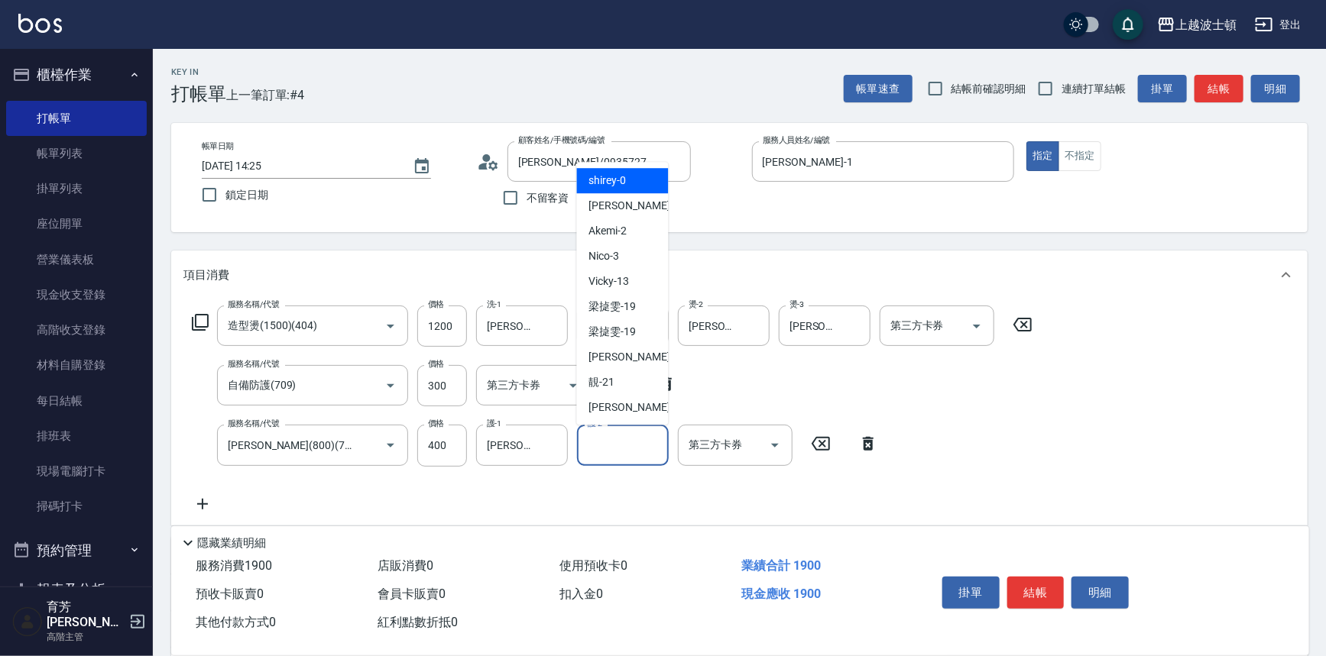
click at [598, 444] on input "護-2" at bounding box center [623, 445] width 78 height 27
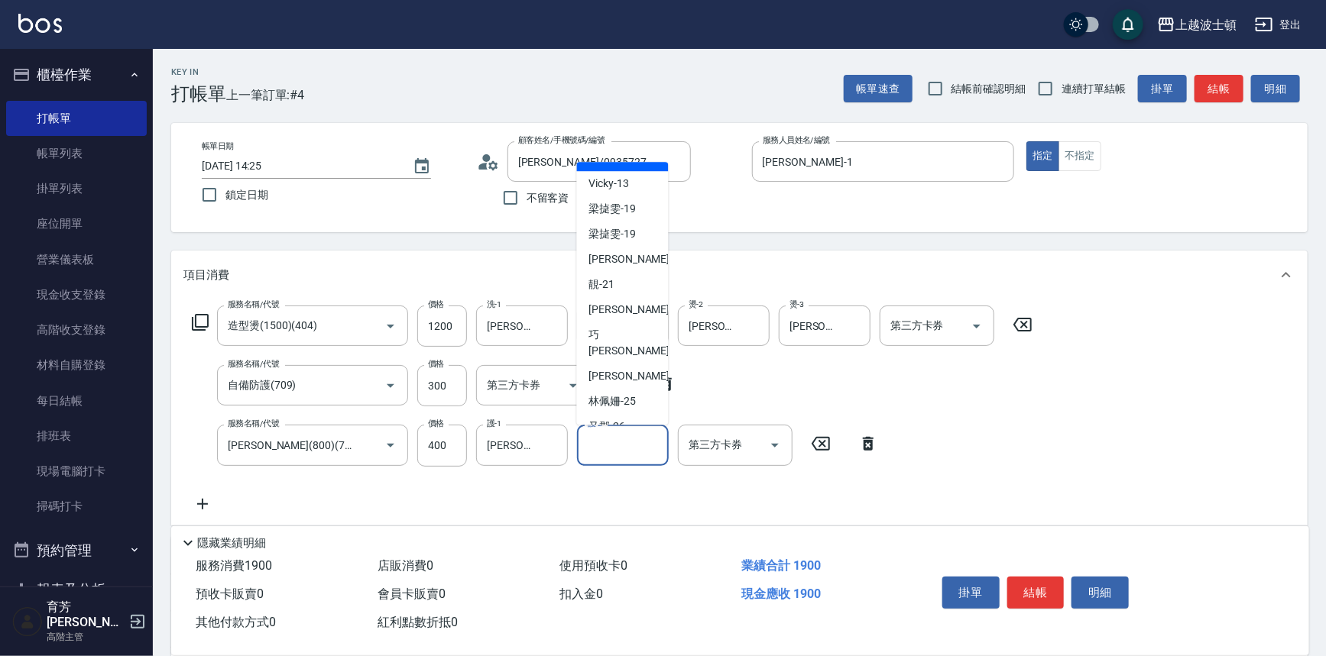
scroll to position [183, 0]
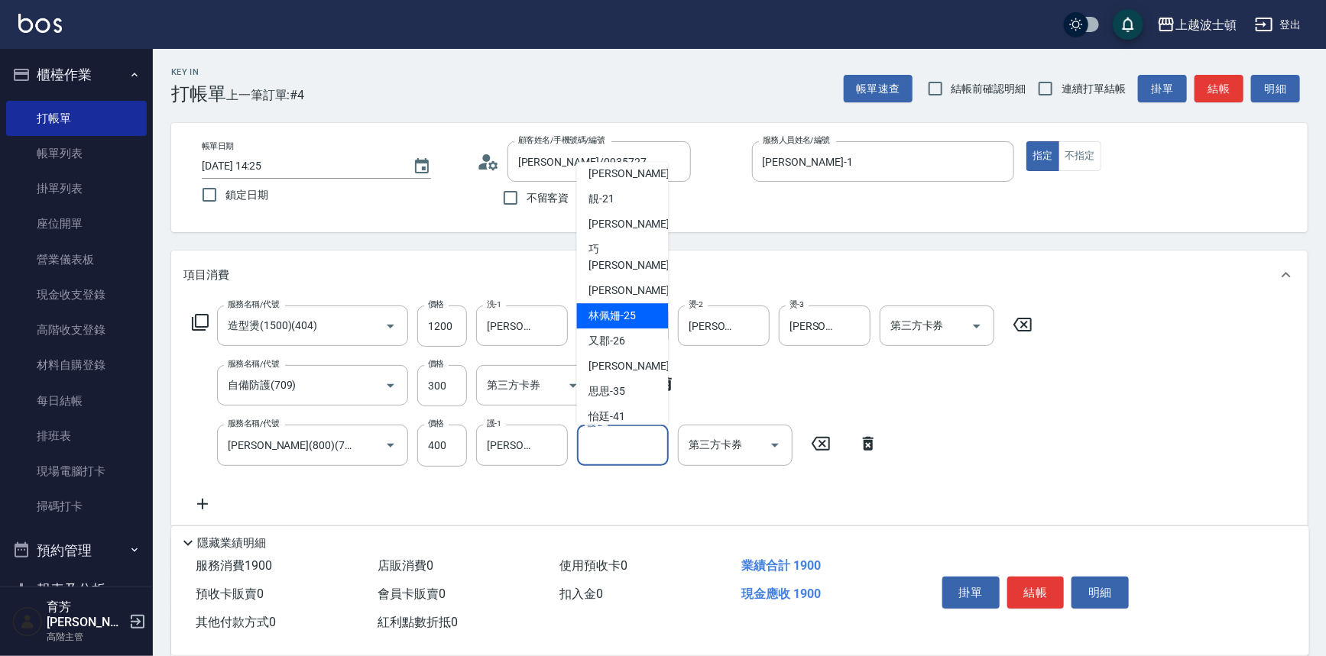
click at [627, 304] on div "林佩姍 -25" at bounding box center [623, 316] width 92 height 25
type input "林佩姍-25"
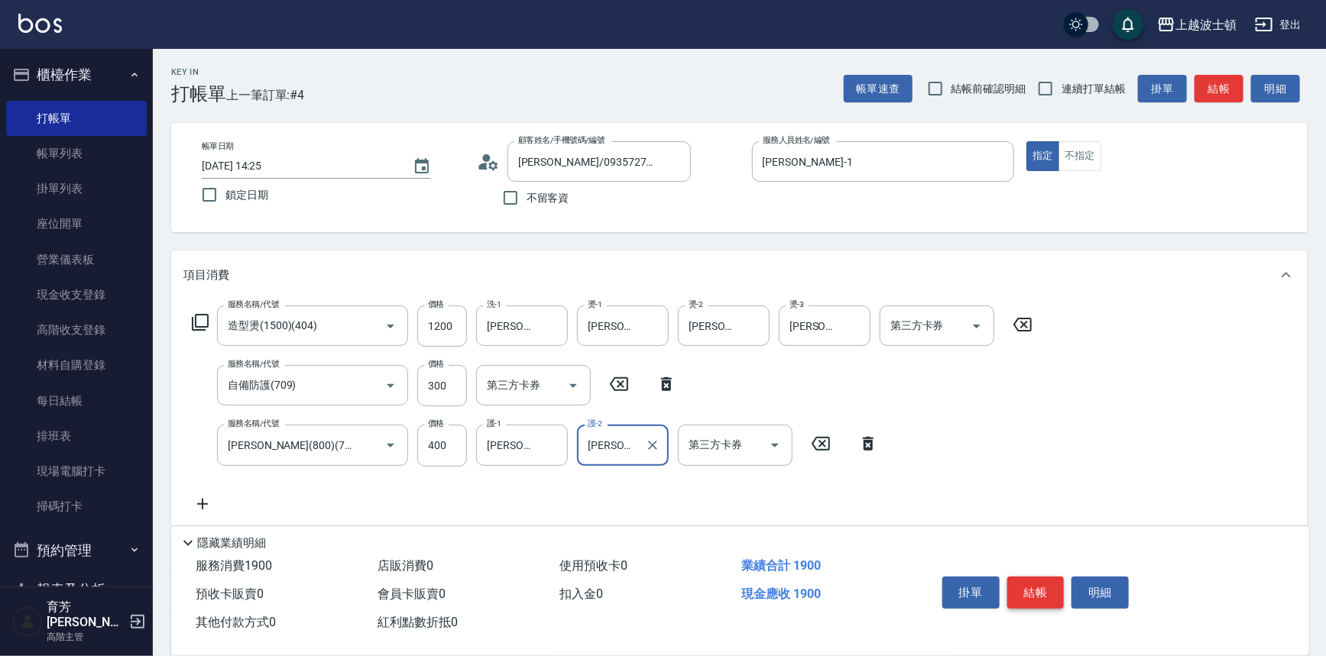
click at [1058, 578] on button "結帳" at bounding box center [1035, 593] width 57 height 32
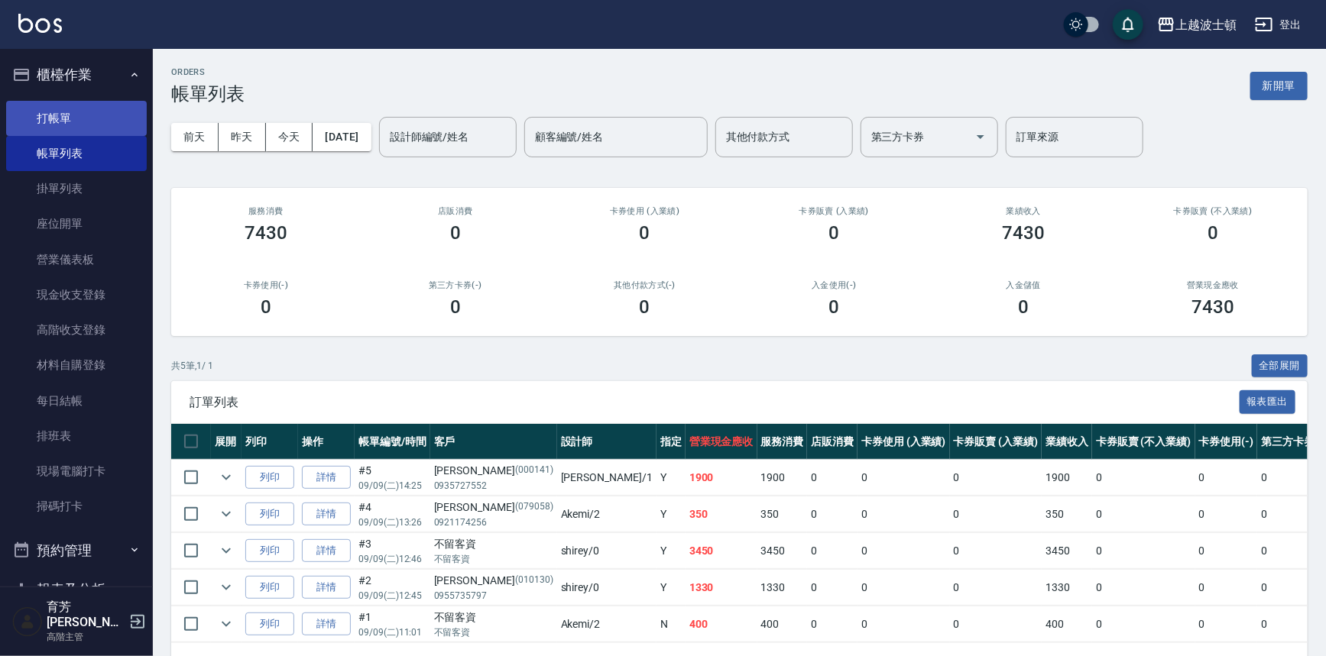
click at [35, 118] on link "打帳單" at bounding box center [76, 118] width 141 height 35
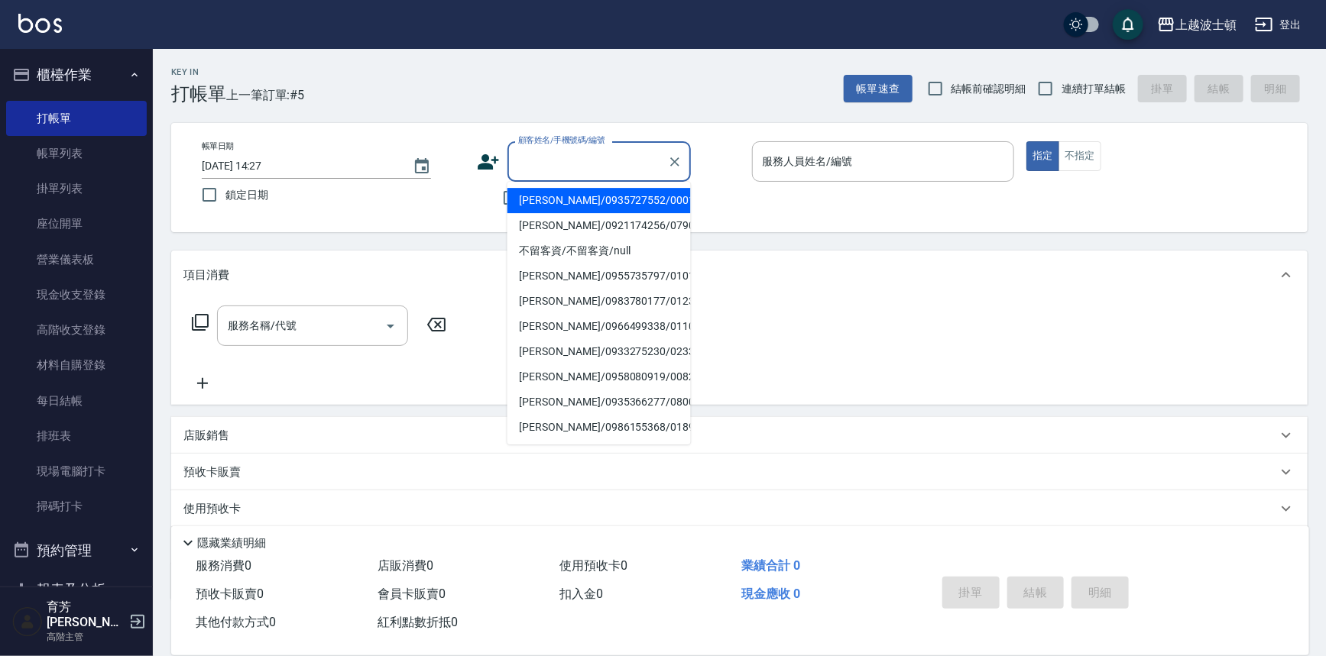
click at [526, 159] on input "顧客姓名/手機號碼/編號" at bounding box center [587, 161] width 147 height 27
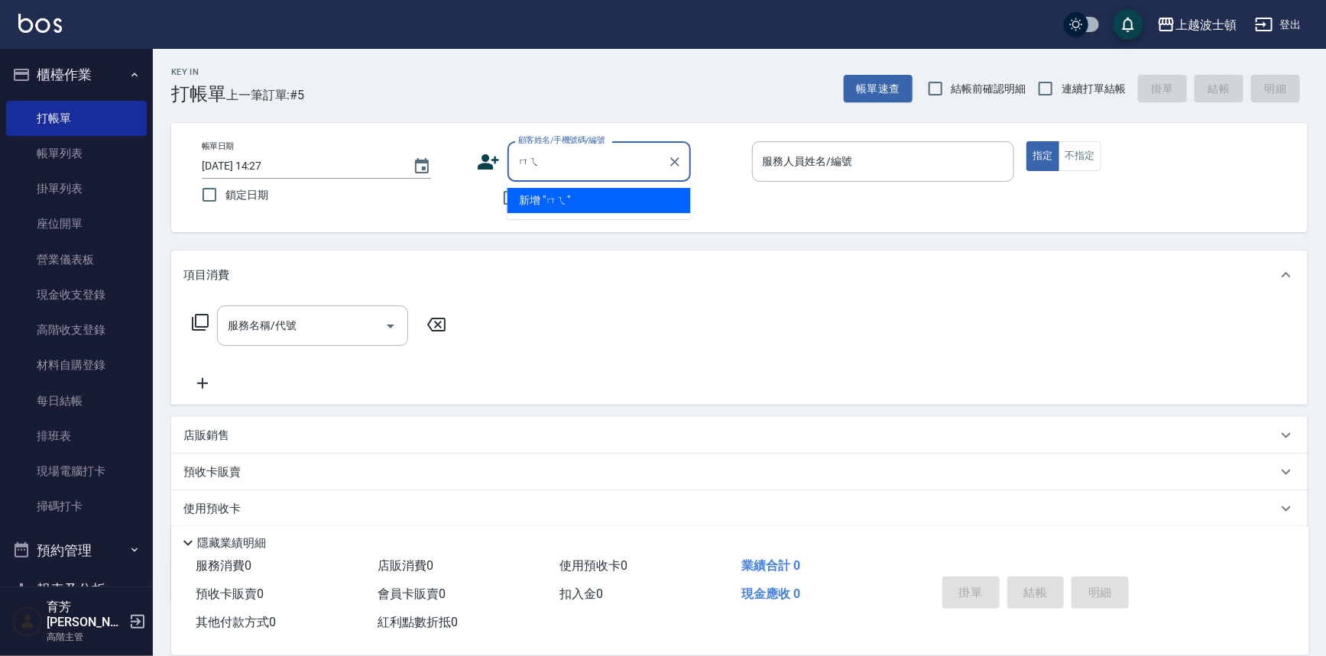
type input "沒"
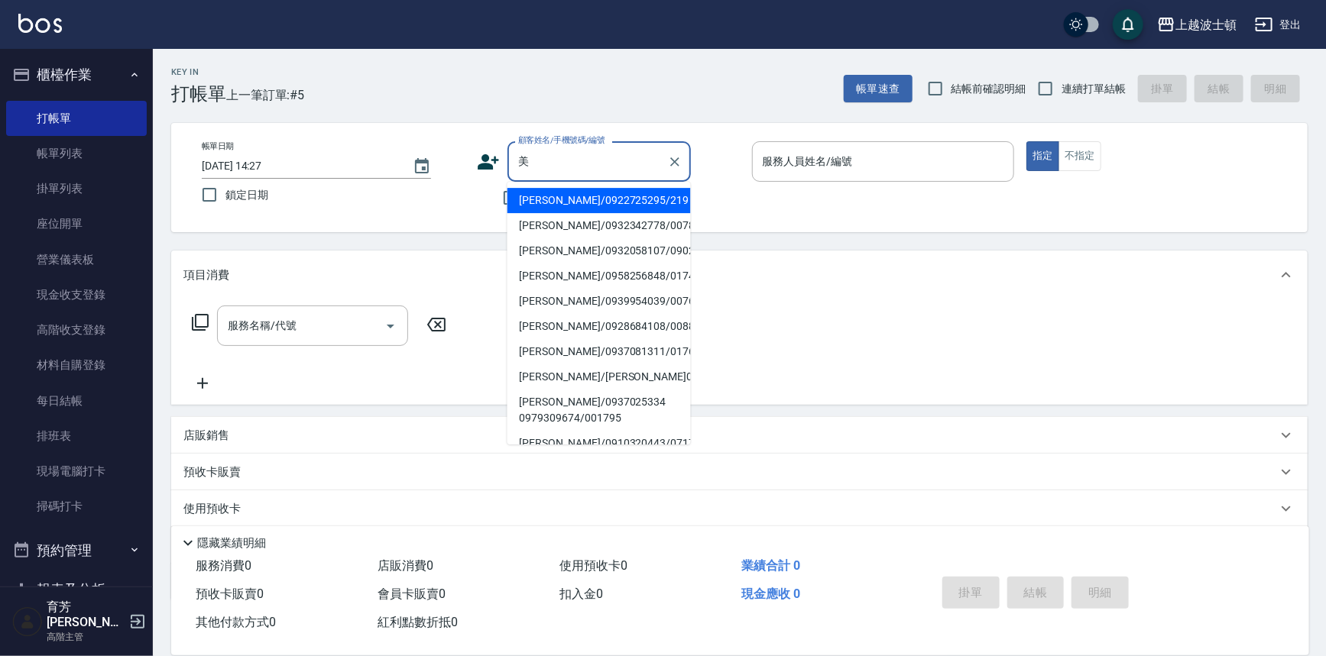
click at [572, 345] on li "郭美玲/0937081311/01765" at bounding box center [598, 351] width 183 height 25
type input "郭美玲/0937081311/01765"
type input "麥可-1"
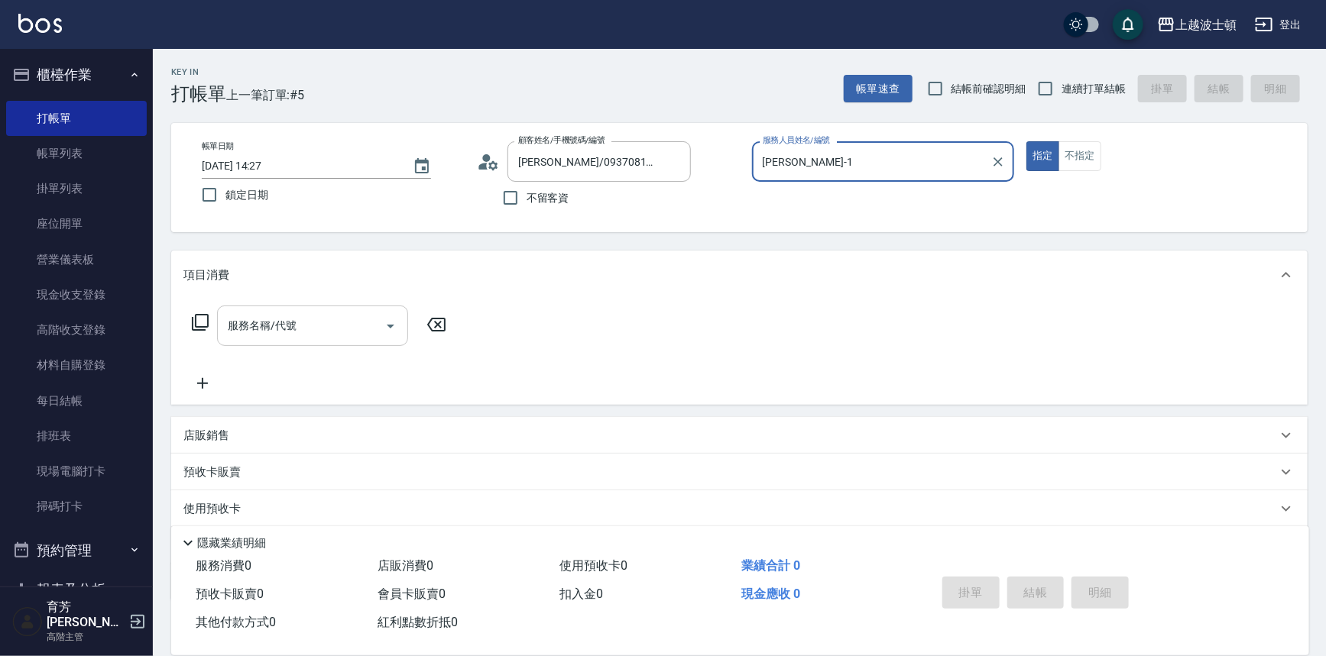
click at [252, 313] on div "服務名稱/代號 服務名稱/代號" at bounding box center [312, 326] width 191 height 40
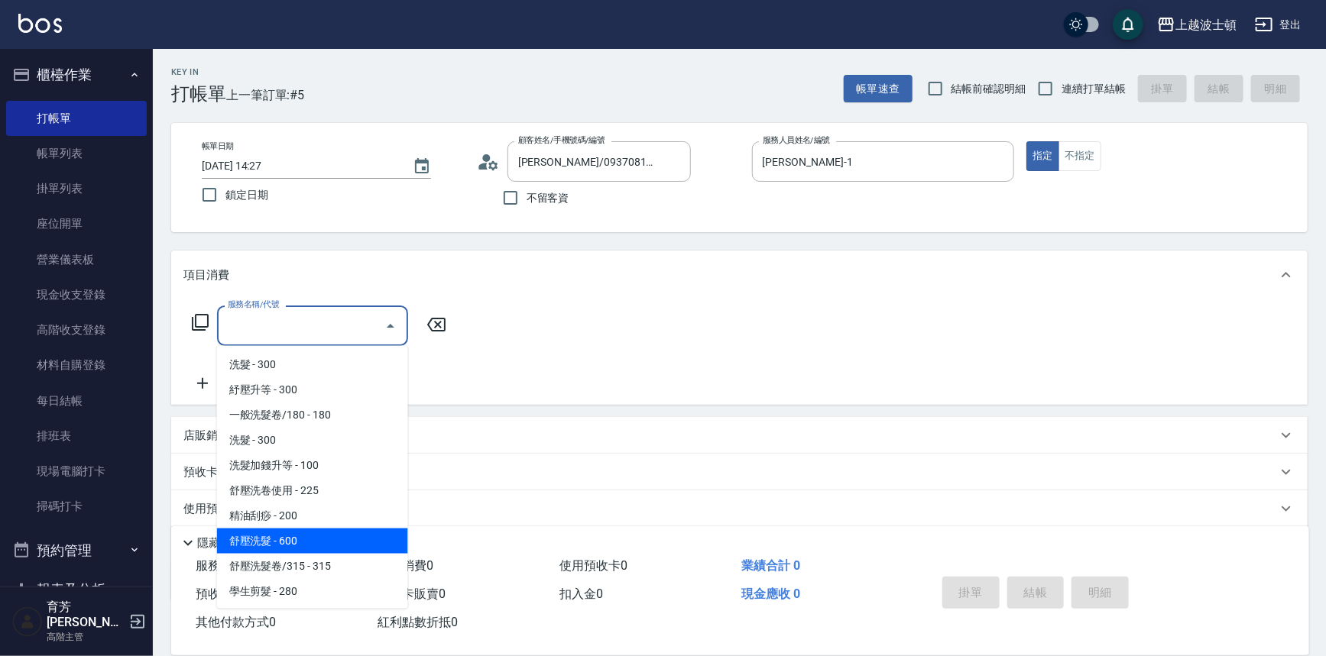
click at [255, 541] on span "舒壓洗髮 - 600" at bounding box center [312, 541] width 191 height 25
type input "舒壓洗髮(211)"
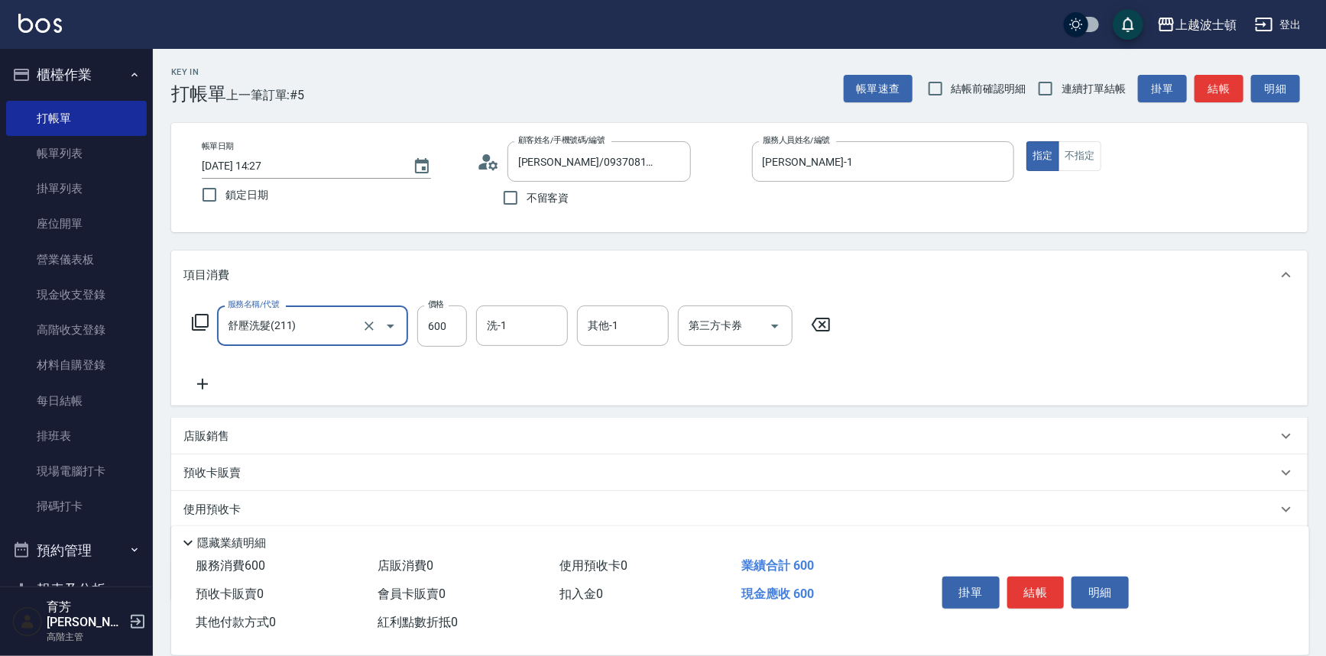
click at [206, 381] on icon at bounding box center [202, 384] width 38 height 18
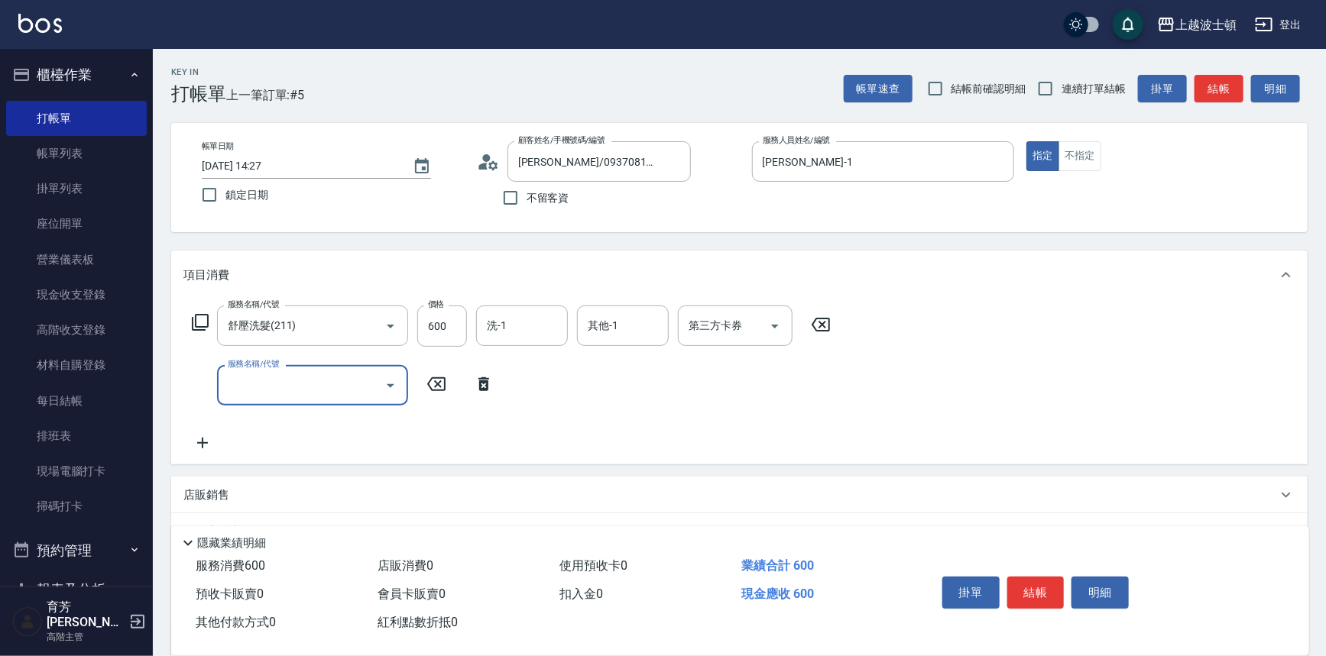
drag, startPoint x: 295, startPoint y: 390, endPoint x: 296, endPoint y: 365, distance: 25.2
click at [296, 389] on input "服務名稱/代號" at bounding box center [301, 385] width 154 height 27
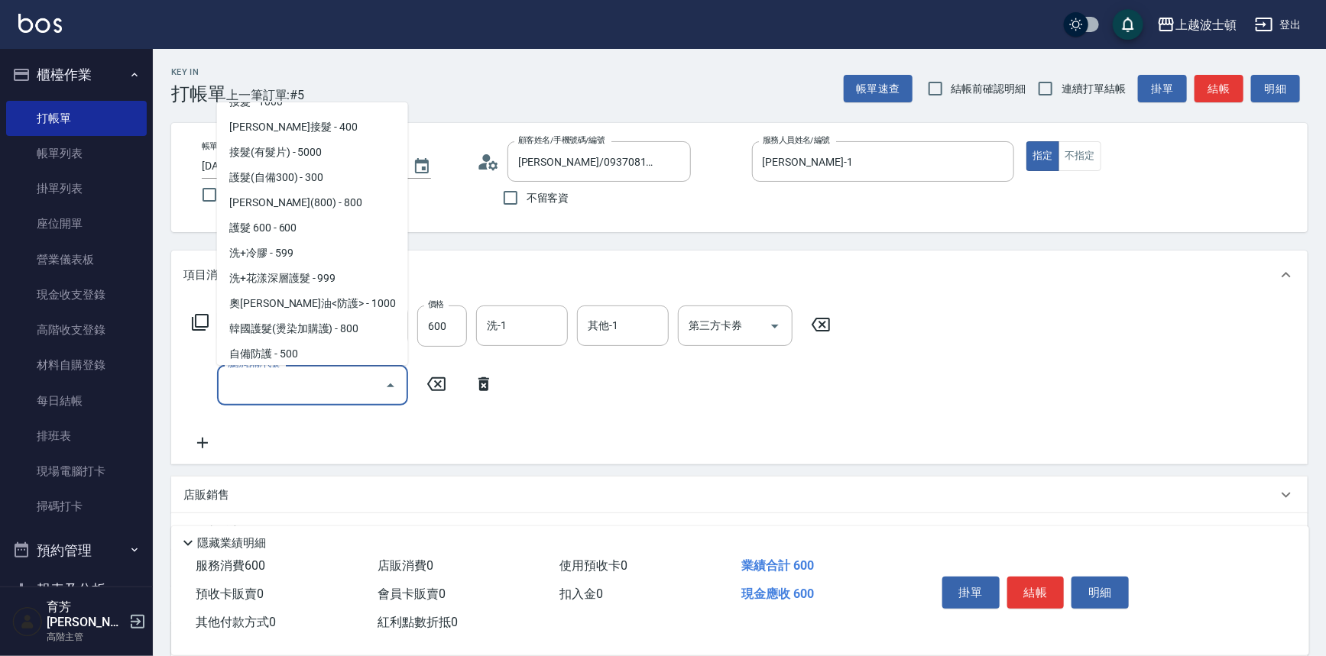
scroll to position [935, 0]
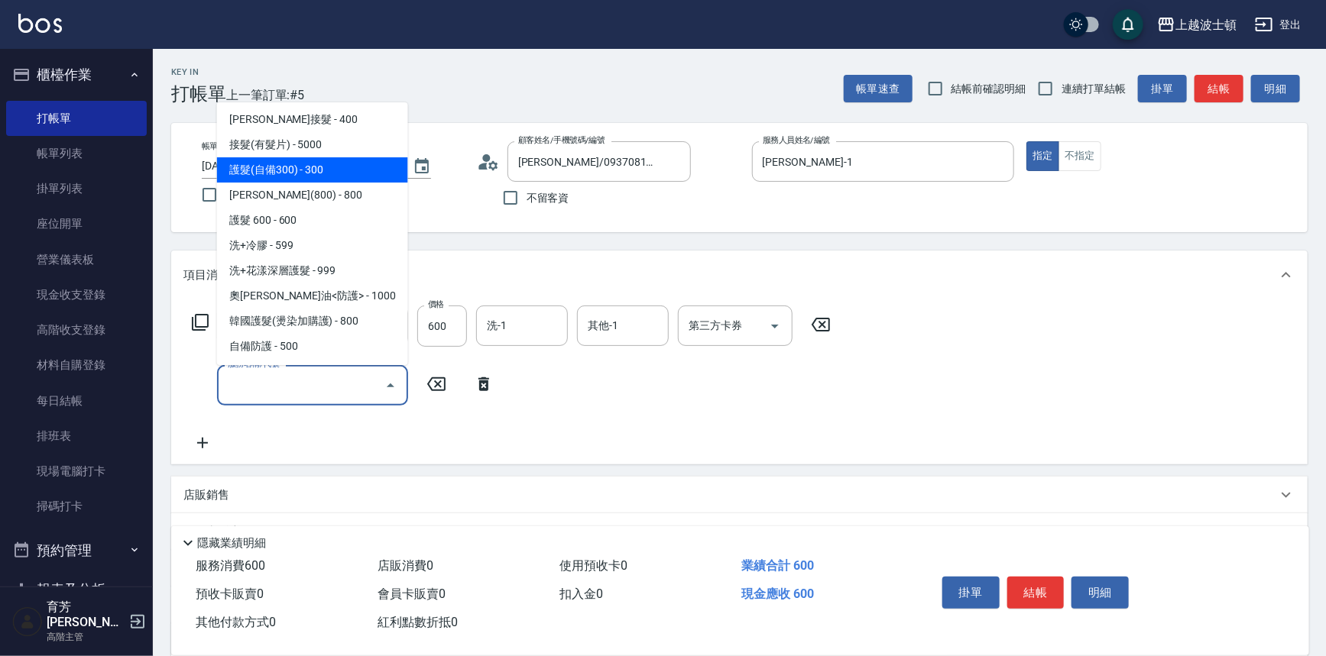
click at [351, 169] on span "護髮(自備300) - 300" at bounding box center [312, 169] width 191 height 25
type input "護髮(自備300)(701)"
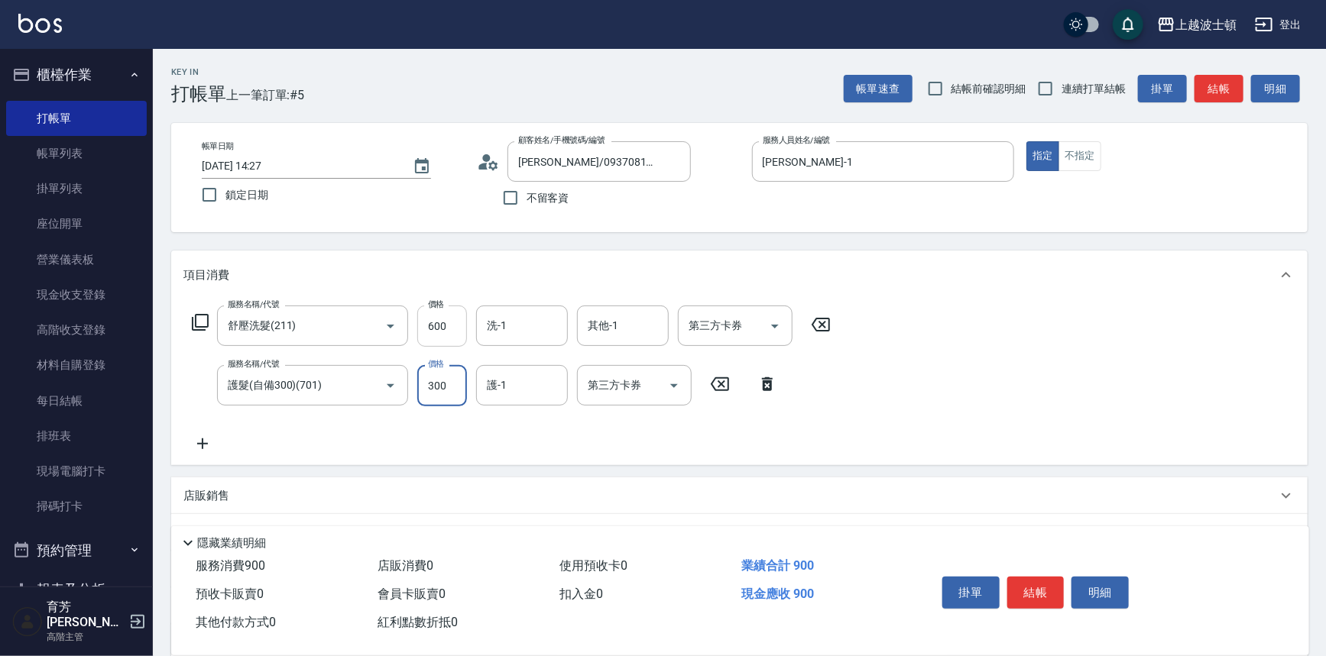
click at [436, 326] on input "600" at bounding box center [442, 326] width 50 height 41
type input "540"
drag, startPoint x: 532, startPoint y: 329, endPoint x: 514, endPoint y: 329, distance: 18.4
click at [528, 329] on input "洗-1" at bounding box center [522, 326] width 78 height 27
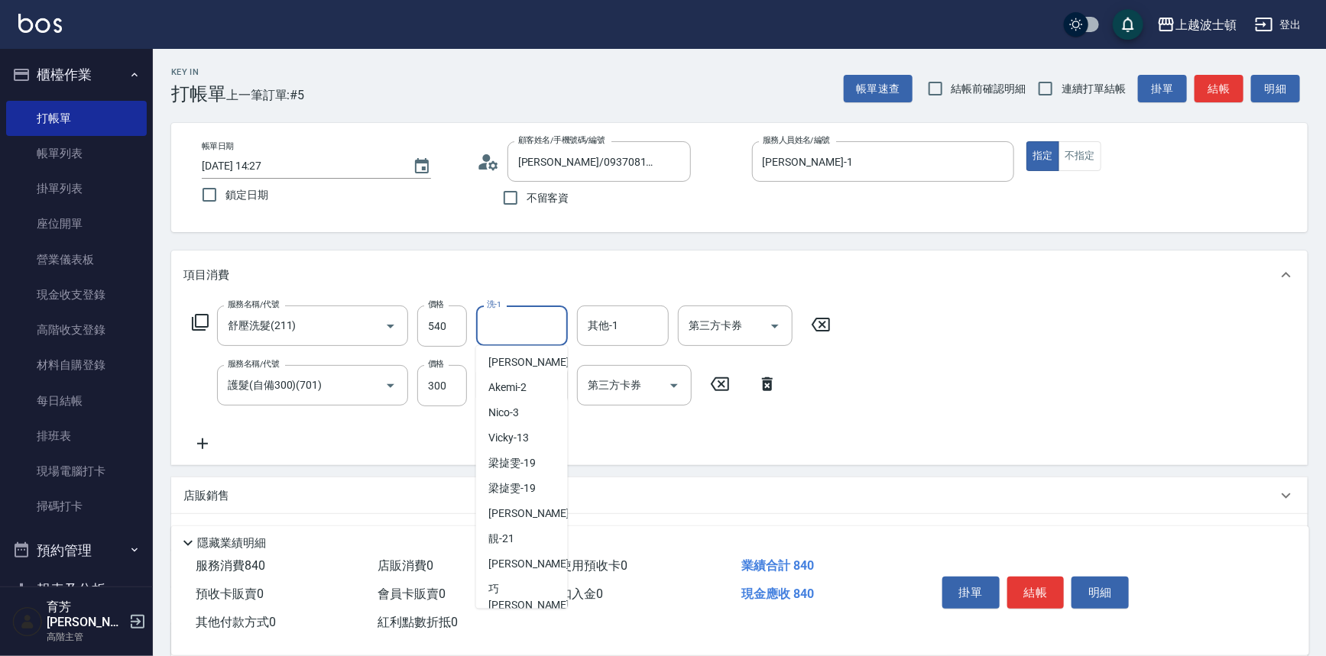
scroll to position [10, 0]
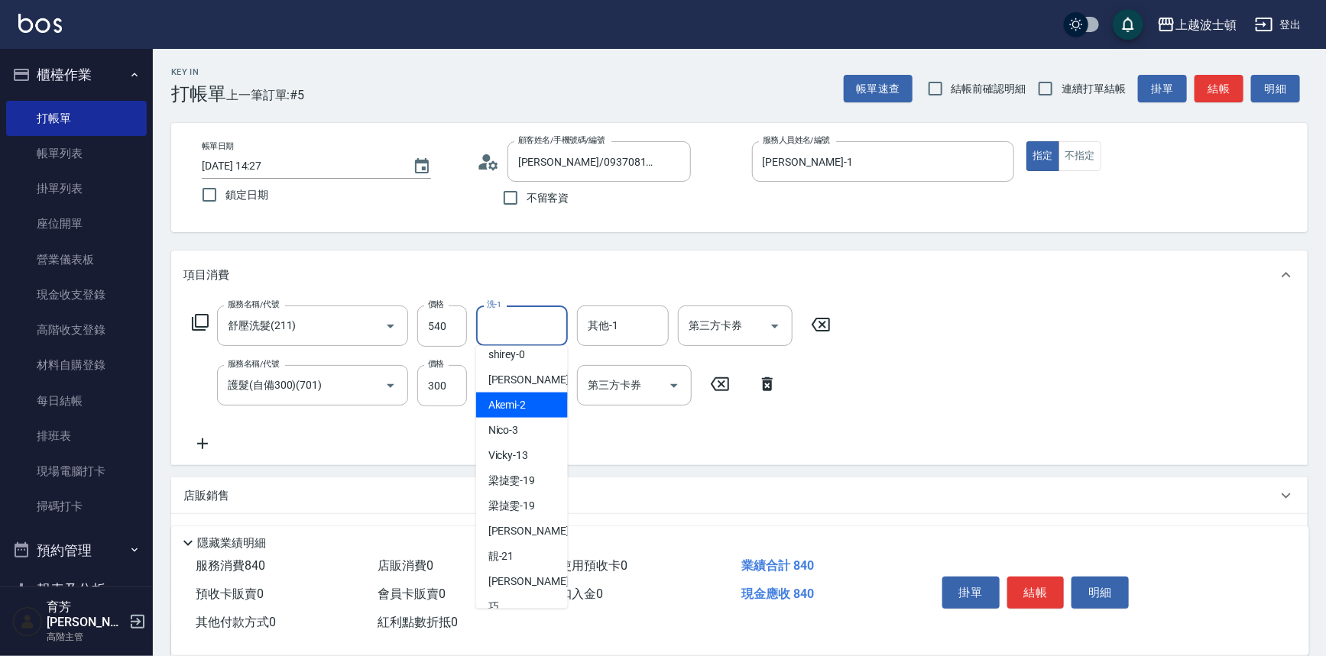
drag, startPoint x: 529, startPoint y: 397, endPoint x: 527, endPoint y: 390, distance: 7.8
click at [527, 397] on div "Akemi -2" at bounding box center [522, 405] width 92 height 25
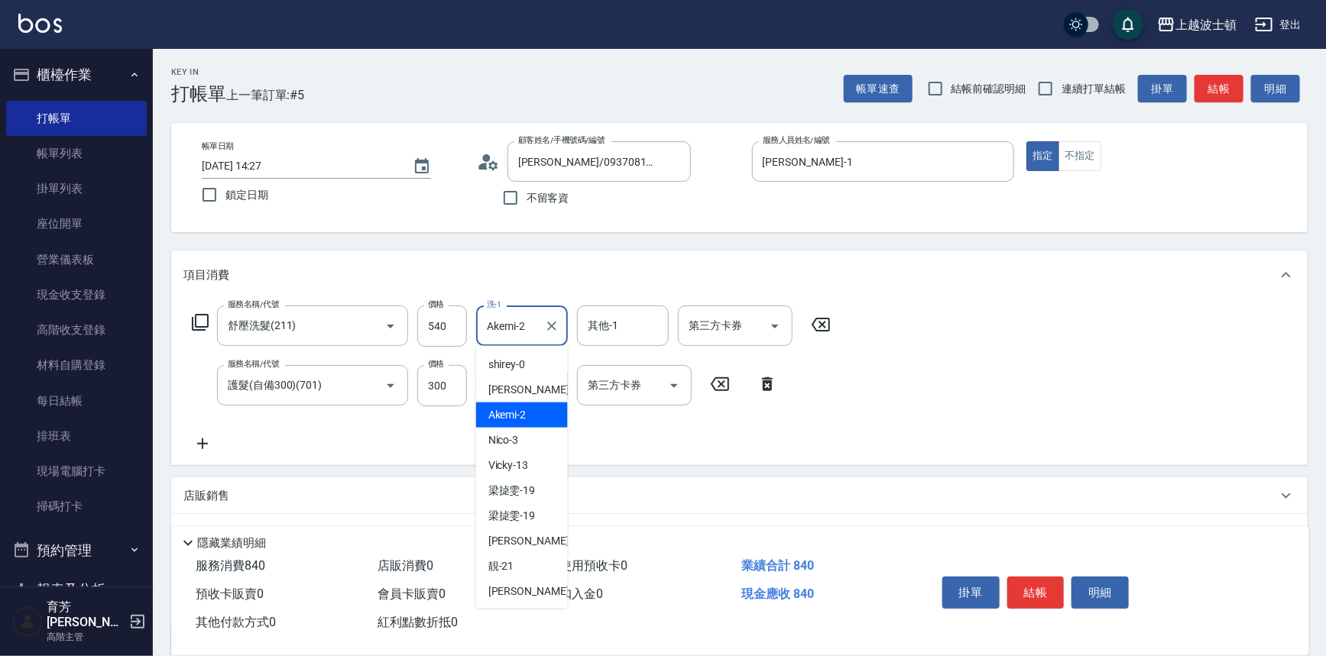
click at [525, 323] on input "Akemi-2" at bounding box center [510, 326] width 55 height 27
click at [530, 390] on div "麥可 -1" at bounding box center [522, 389] width 92 height 25
type input "麥可-1"
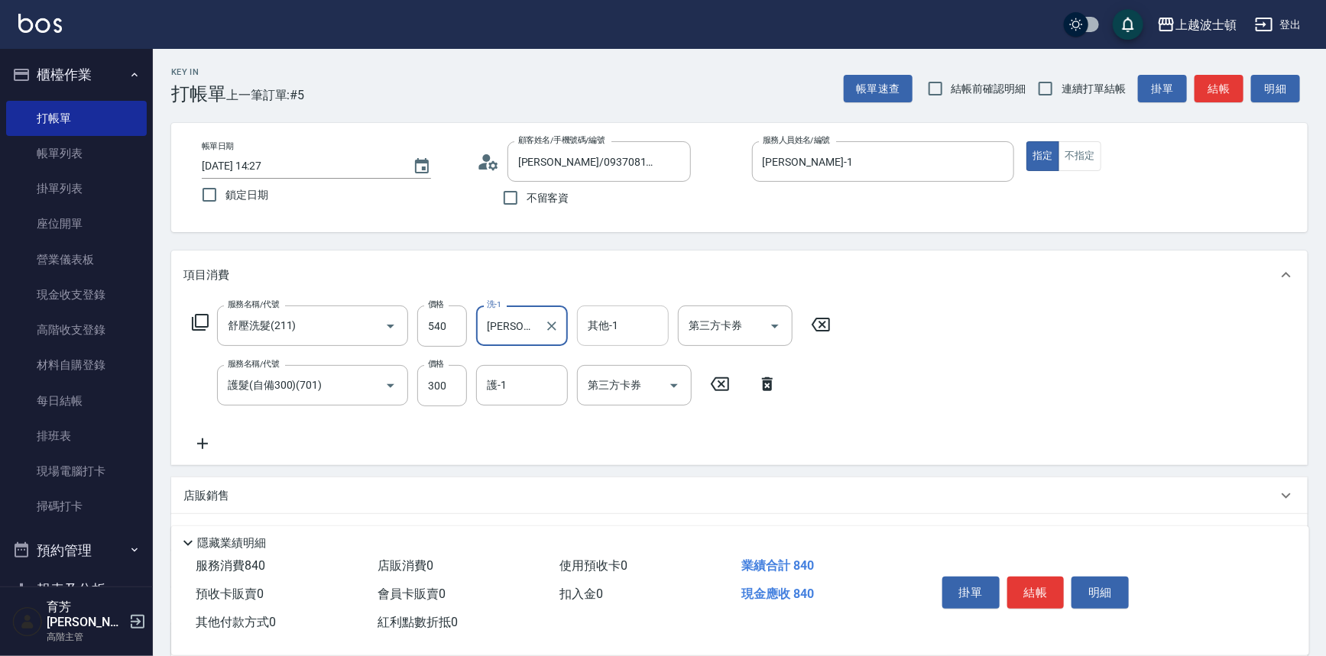
drag, startPoint x: 615, startPoint y: 318, endPoint x: 616, endPoint y: 336, distance: 18.4
click at [614, 322] on input "其他-1" at bounding box center [623, 326] width 78 height 27
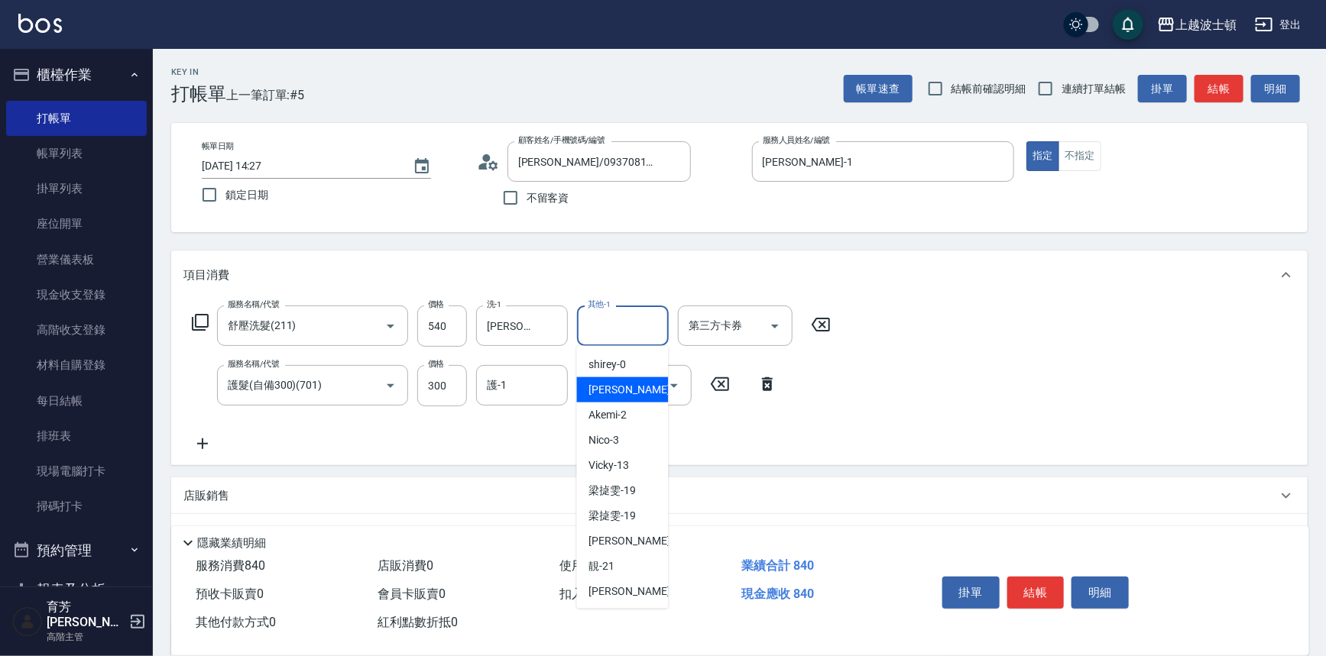
click at [626, 384] on div "麥可 -1" at bounding box center [623, 389] width 92 height 25
type input "麥可-1"
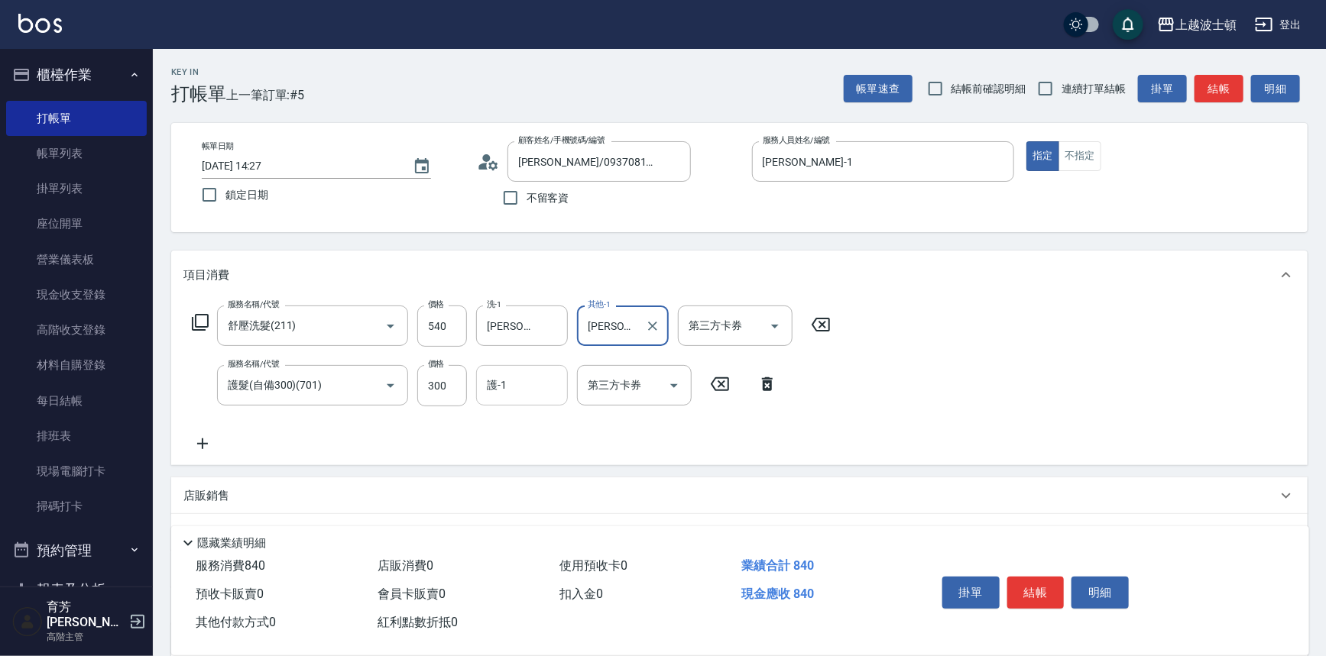
click at [503, 378] on div "護-1 護-1" at bounding box center [522, 385] width 92 height 40
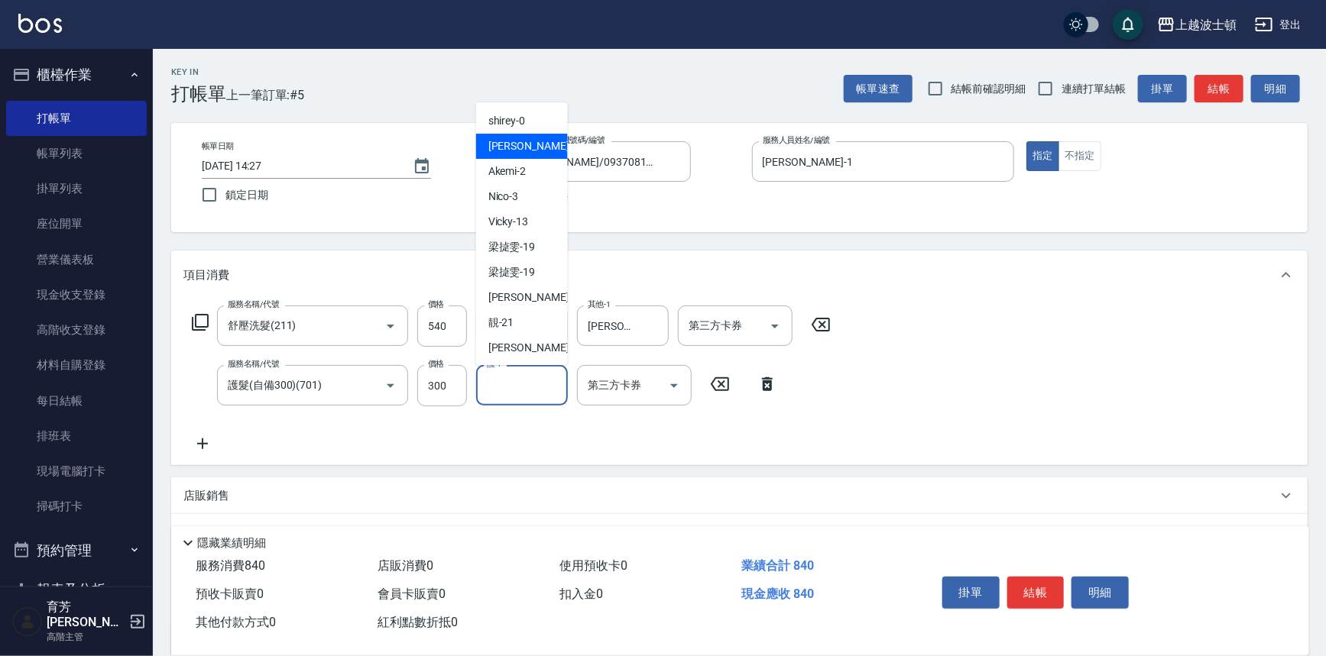
click at [530, 137] on div "麥可 -1" at bounding box center [522, 146] width 92 height 25
type input "麥可-1"
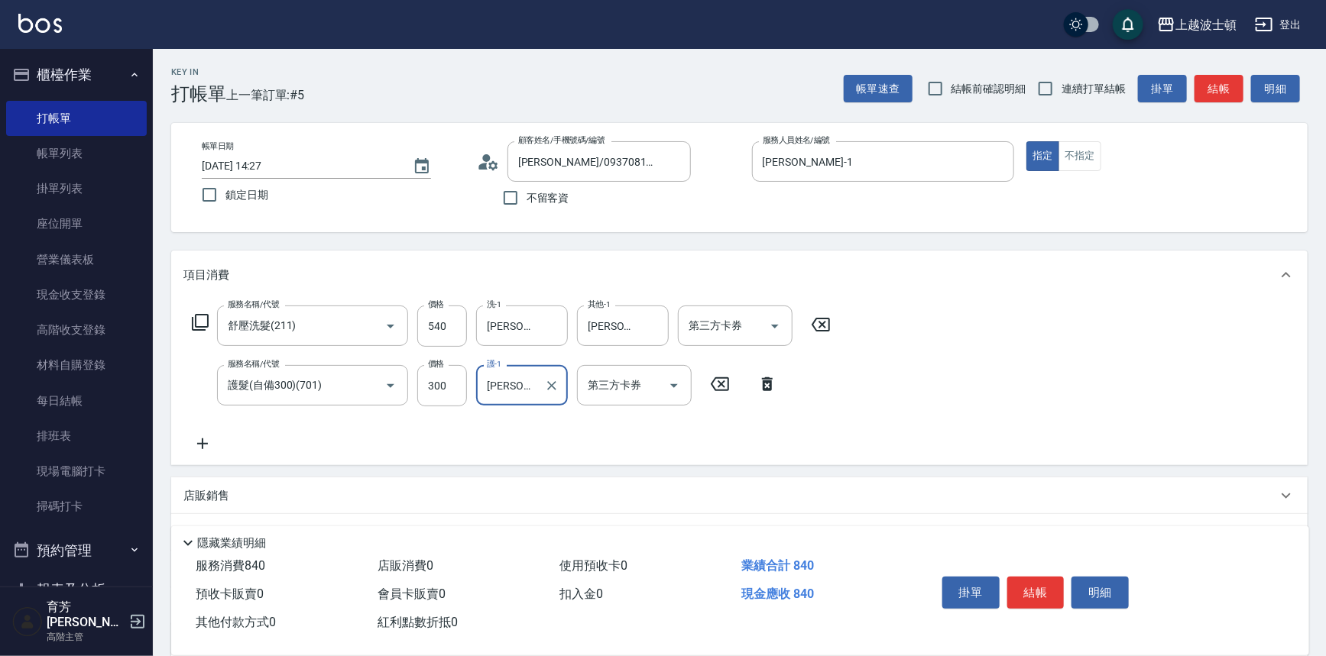
scroll to position [147, 0]
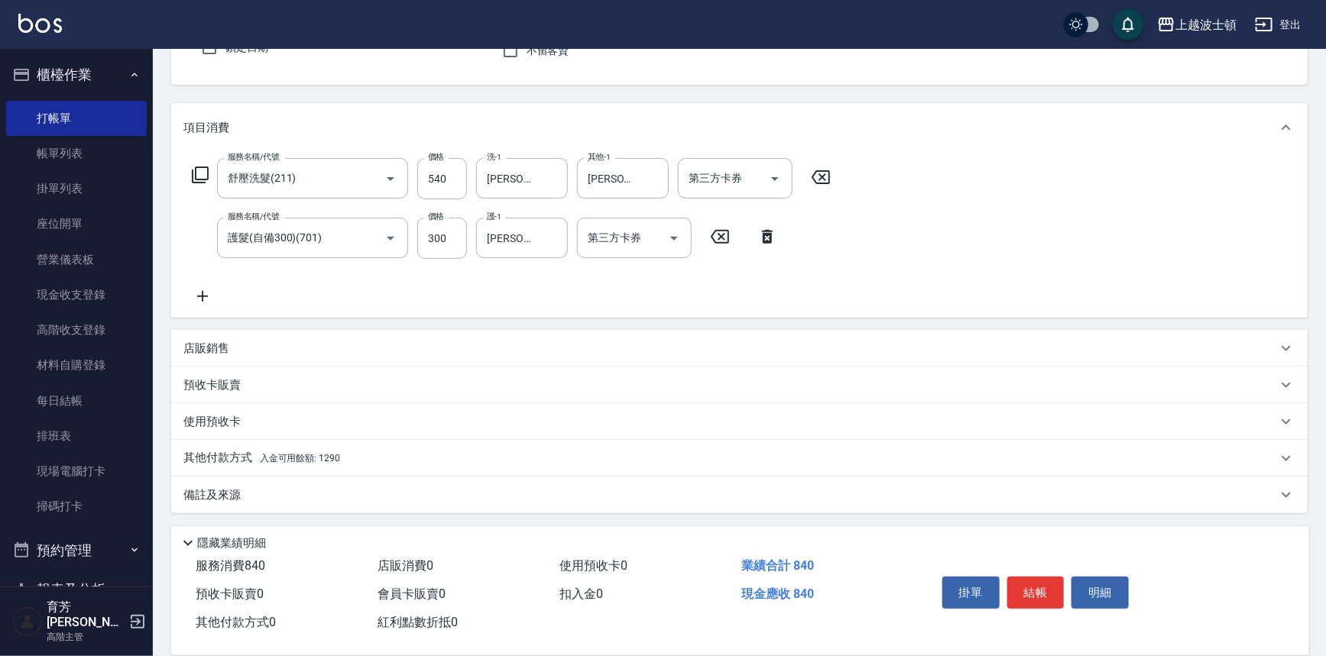
click at [283, 457] on span "入金可用餘額: 1290" at bounding box center [300, 458] width 80 height 11
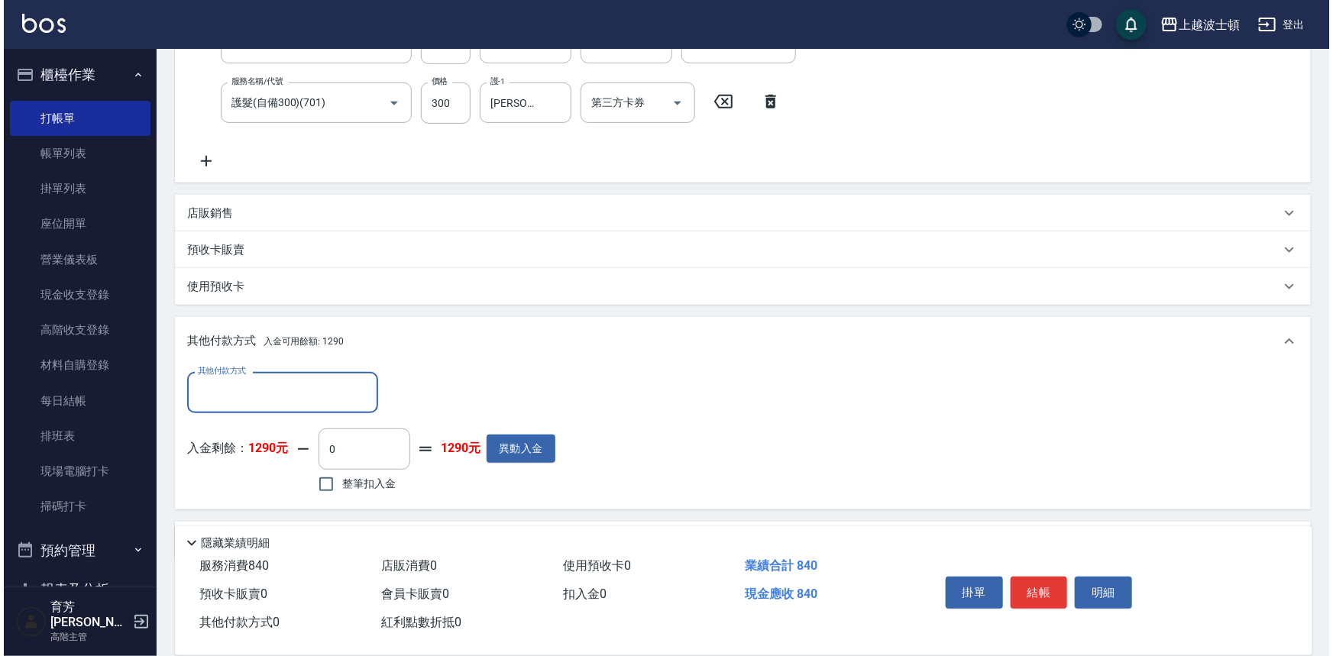
scroll to position [327, 0]
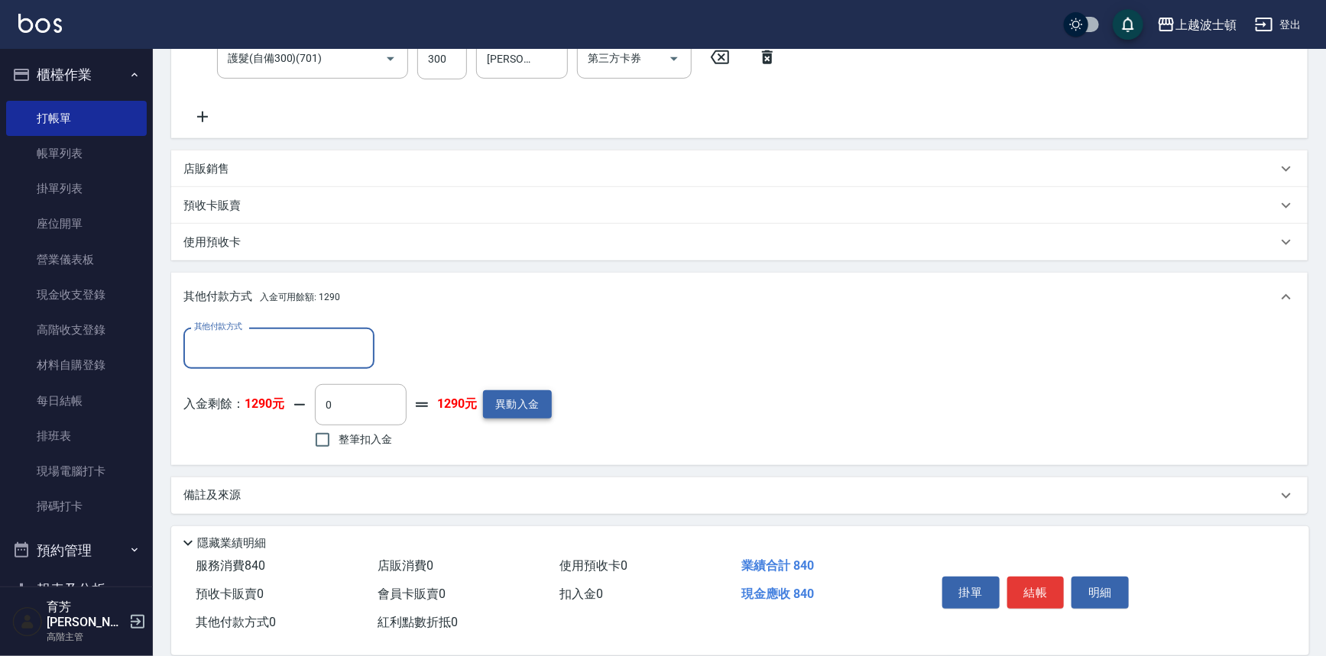
click at [501, 404] on button "異動入金" at bounding box center [517, 404] width 69 height 28
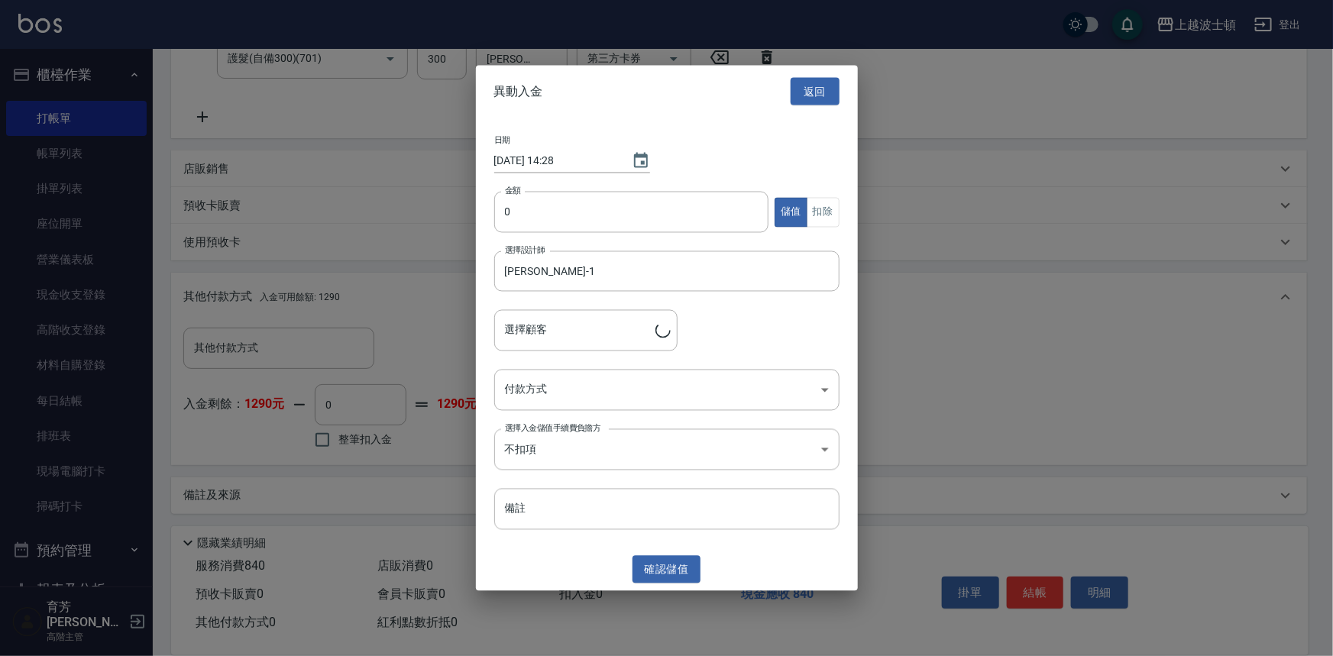
type input "郭美玲/0937081311/01765"
click at [501, 218] on input "0" at bounding box center [631, 212] width 275 height 41
type input "2000"
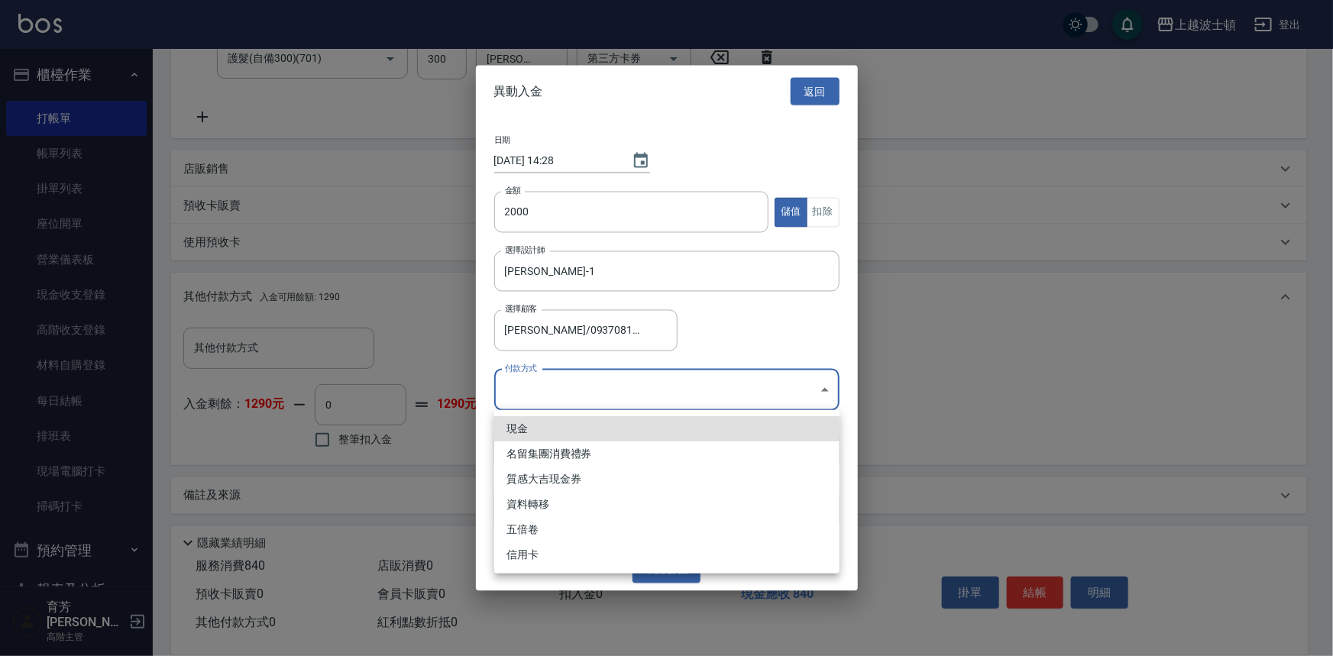
drag, startPoint x: 557, startPoint y: 382, endPoint x: 557, endPoint y: 400, distance: 17.6
click at [556, 382] on body "上越波士頓 登出 櫃檯作業 打帳單 帳單列表 掛單列表 座位開單 營業儀表板 現金收支登錄 高階收支登錄 材料自購登錄 每日結帳 排班表 現場電腦打卡 掃碼打…" at bounding box center [666, 165] width 1333 height 985
click at [550, 428] on li "現金" at bounding box center [666, 428] width 345 height 25
type input "現金"
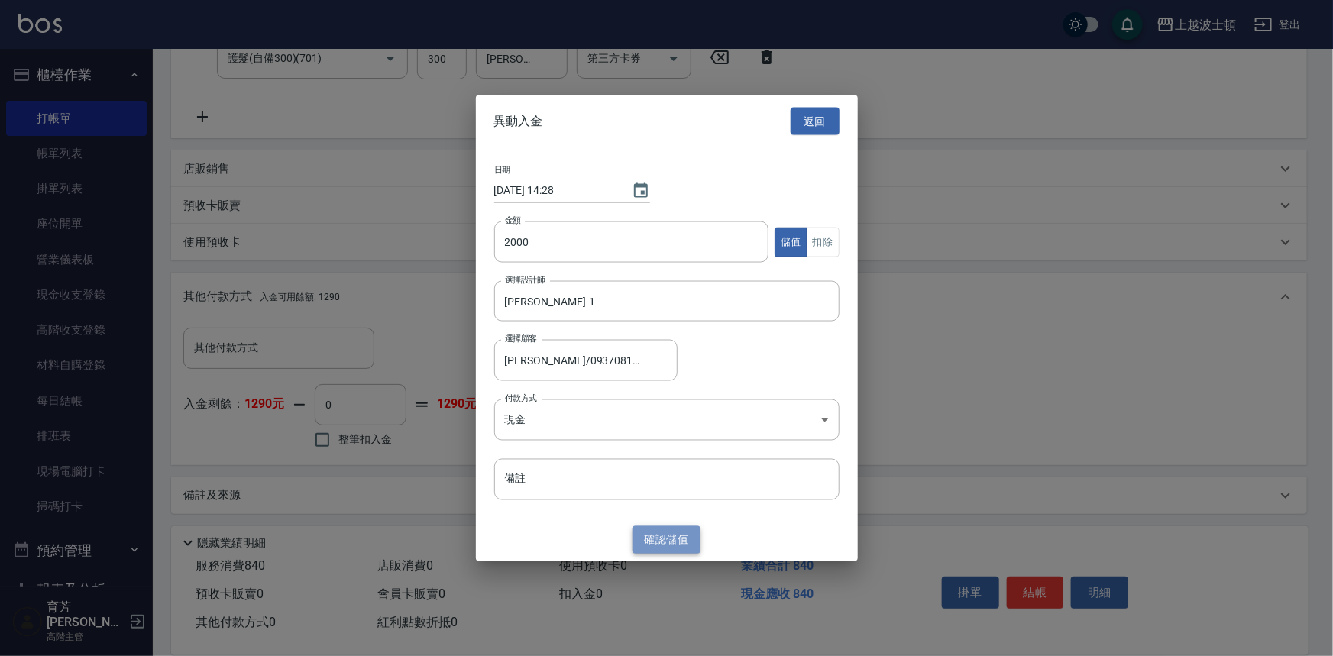
click at [656, 526] on button "確認 儲值" at bounding box center [667, 540] width 69 height 28
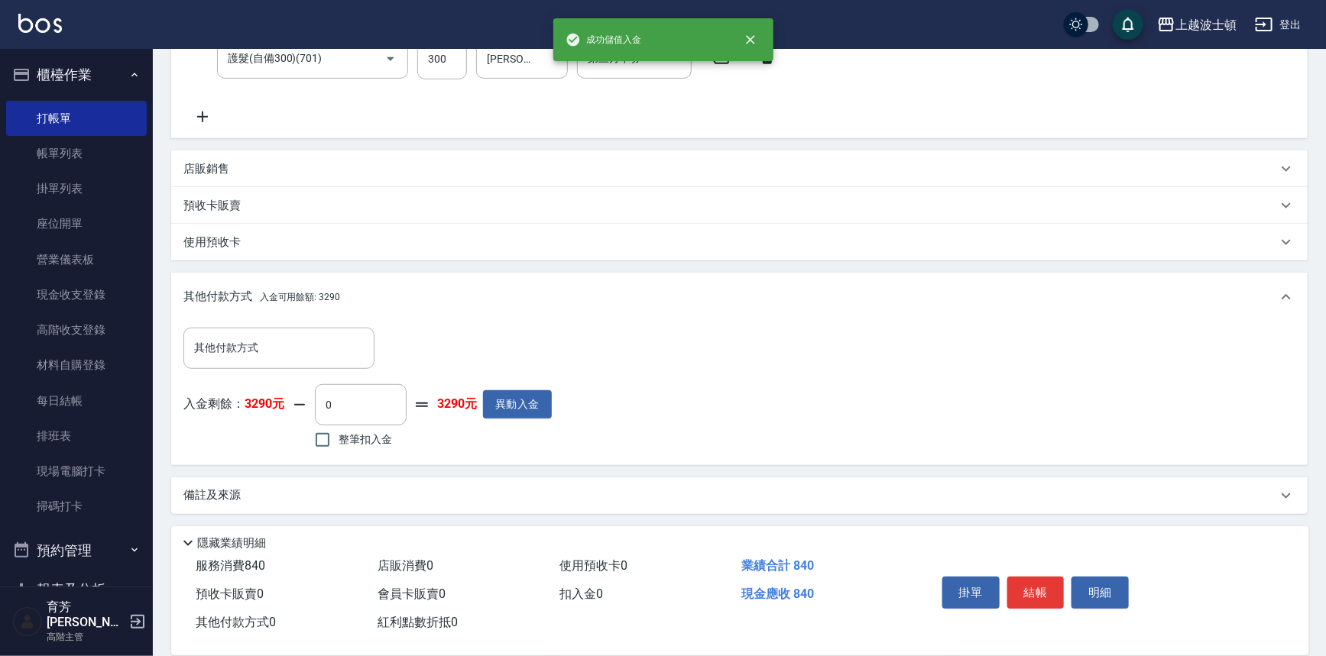
click at [346, 443] on span "整筆扣入金" at bounding box center [365, 440] width 53 height 16
click at [339, 443] on input "整筆扣入金" at bounding box center [322, 440] width 32 height 32
checkbox input "true"
type input "840"
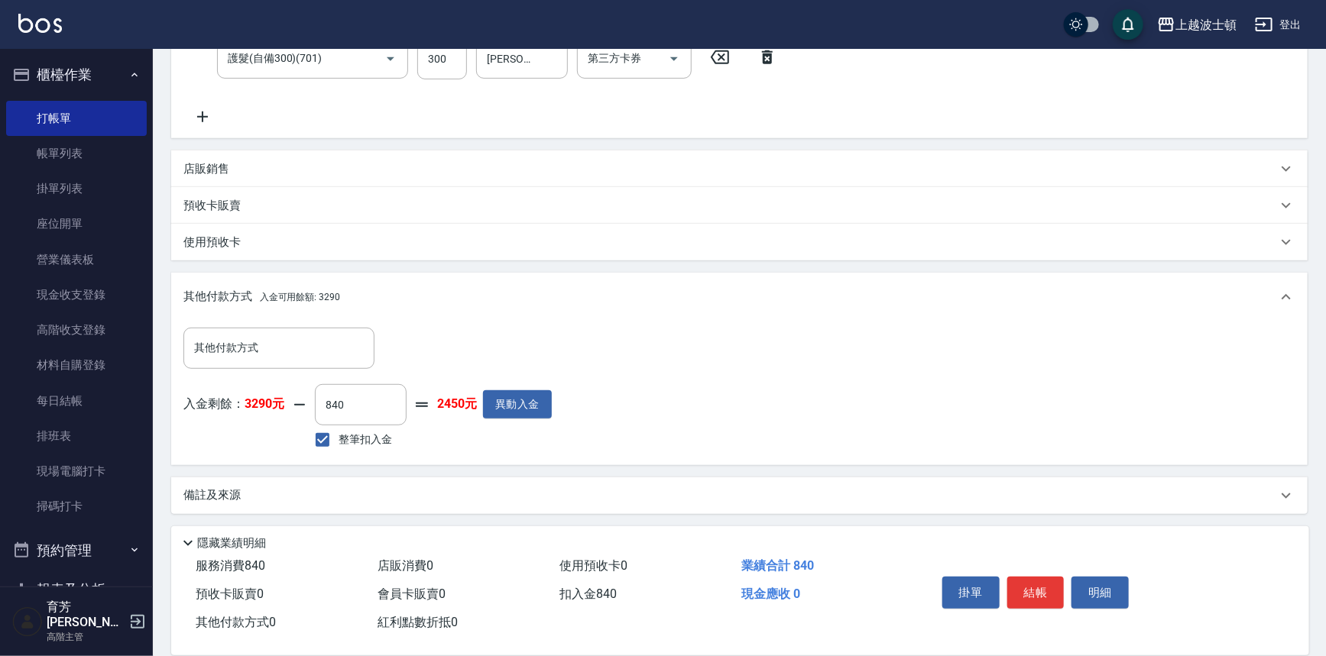
drag, startPoint x: 1034, startPoint y: 583, endPoint x: 886, endPoint y: 582, distance: 148.2
click at [1033, 583] on button "結帳" at bounding box center [1035, 593] width 57 height 32
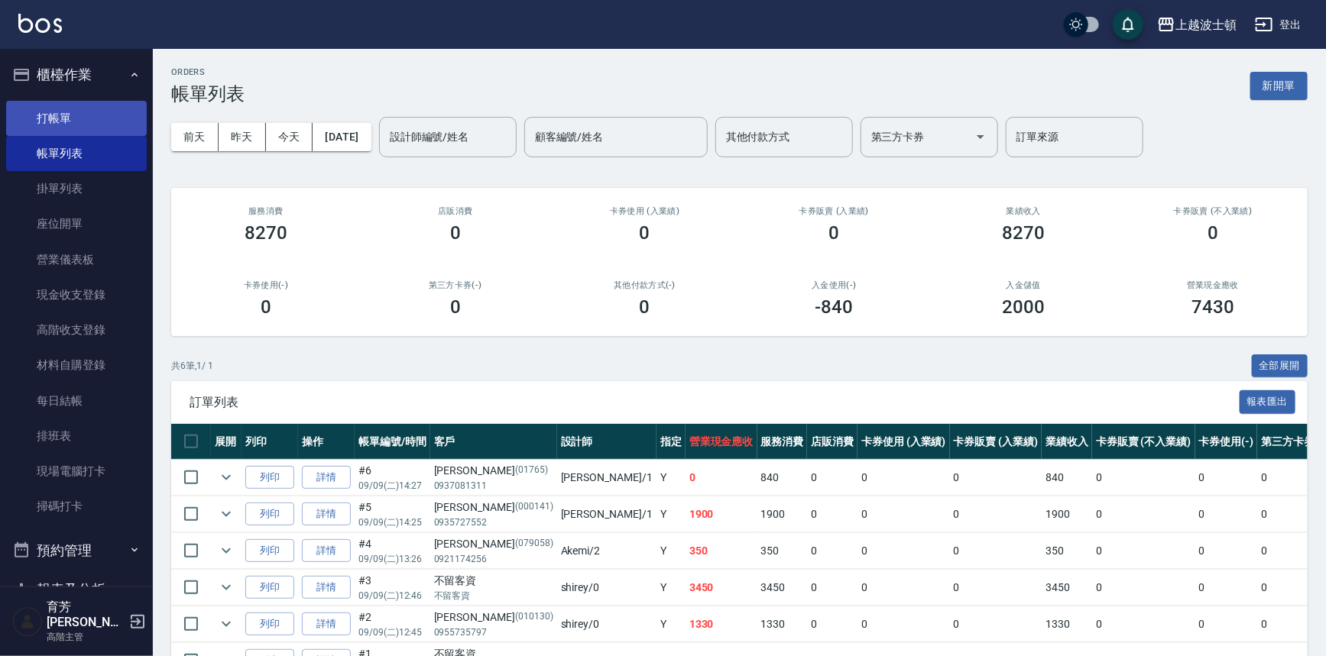
click at [41, 113] on link "打帳單" at bounding box center [76, 118] width 141 height 35
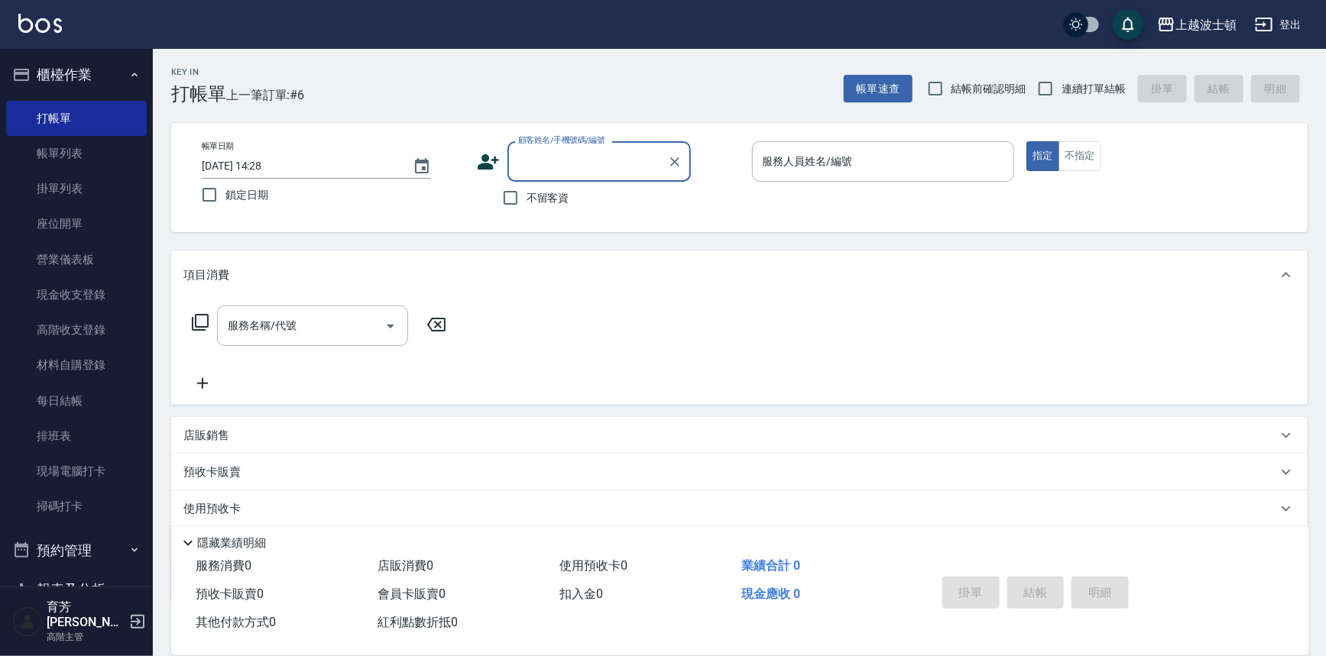
click at [529, 167] on input "顧客姓名/手機號碼/編號" at bounding box center [587, 161] width 147 height 27
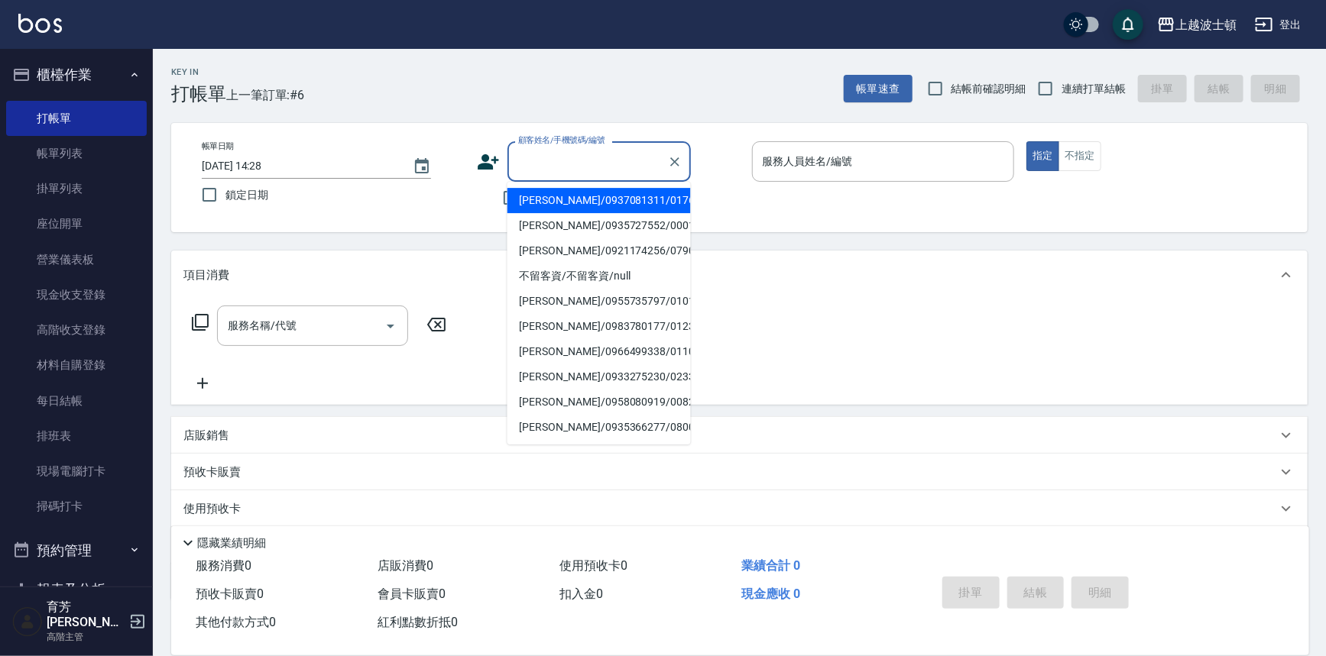
click at [538, 199] on li "郭美玲/0937081311/01765" at bounding box center [598, 200] width 183 height 25
type input "郭美玲/0937081311/01765"
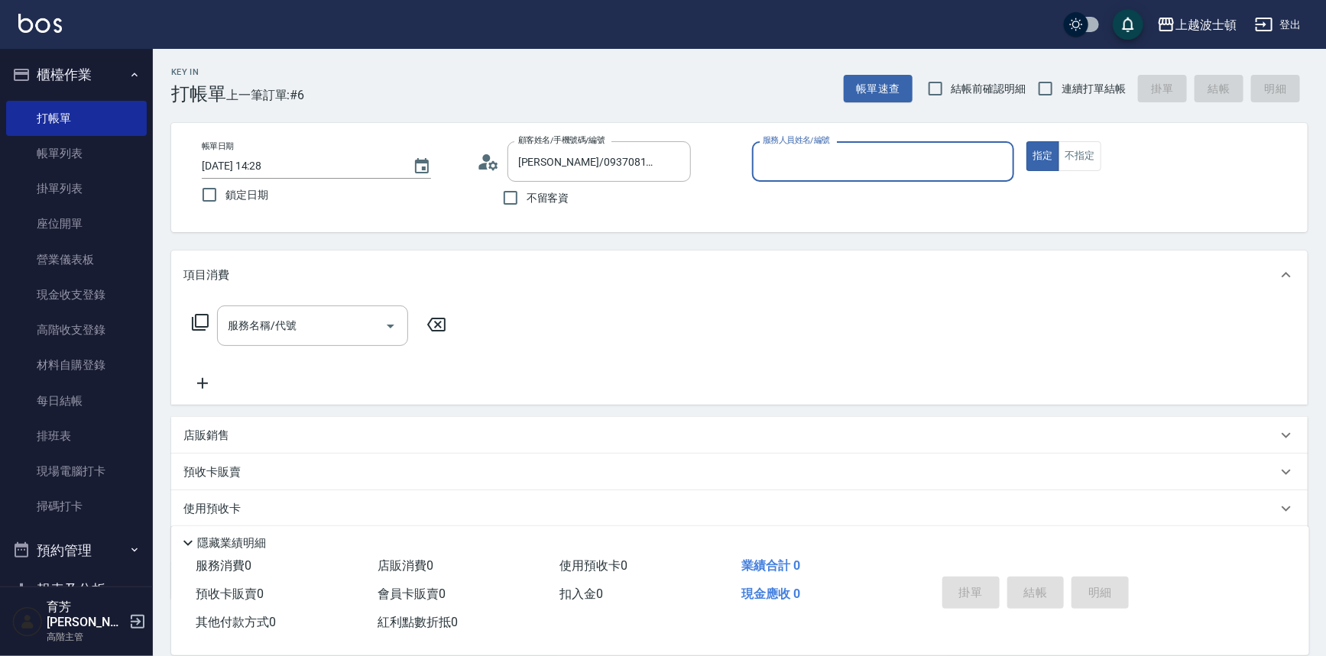
type input "麥可-1"
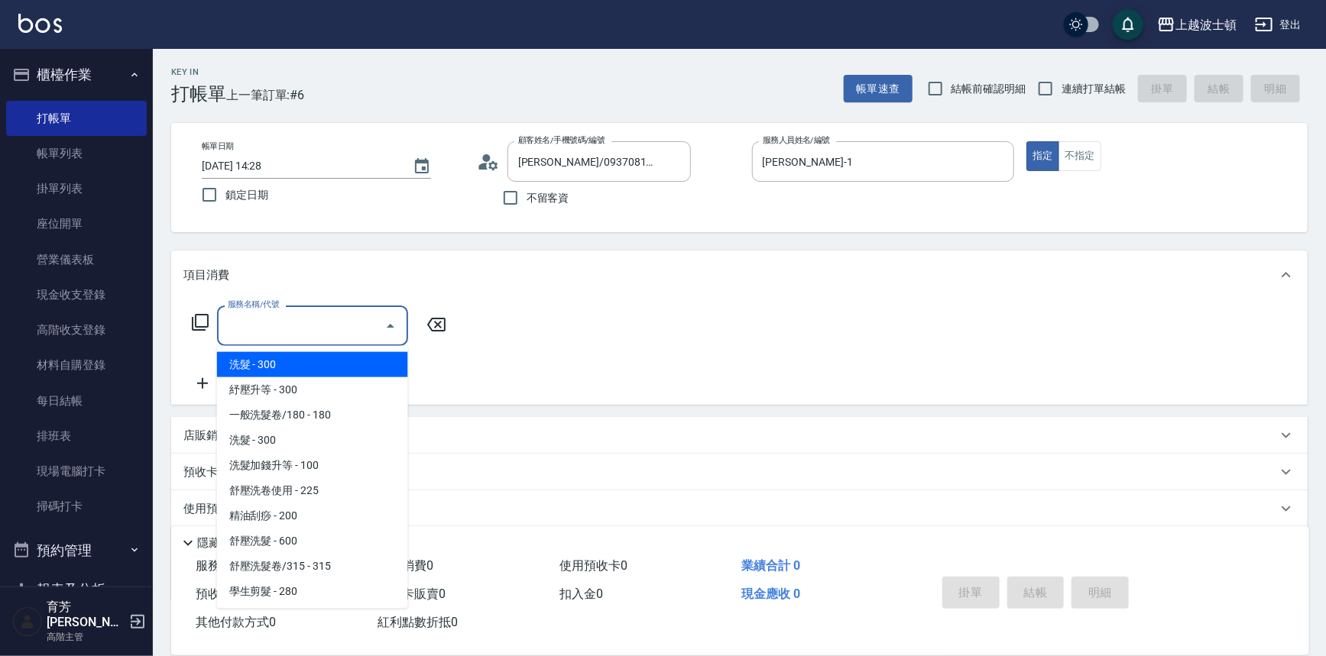
drag, startPoint x: 298, startPoint y: 322, endPoint x: 322, endPoint y: 351, distance: 37.5
click at [298, 322] on input "服務名稱/代號" at bounding box center [301, 326] width 154 height 27
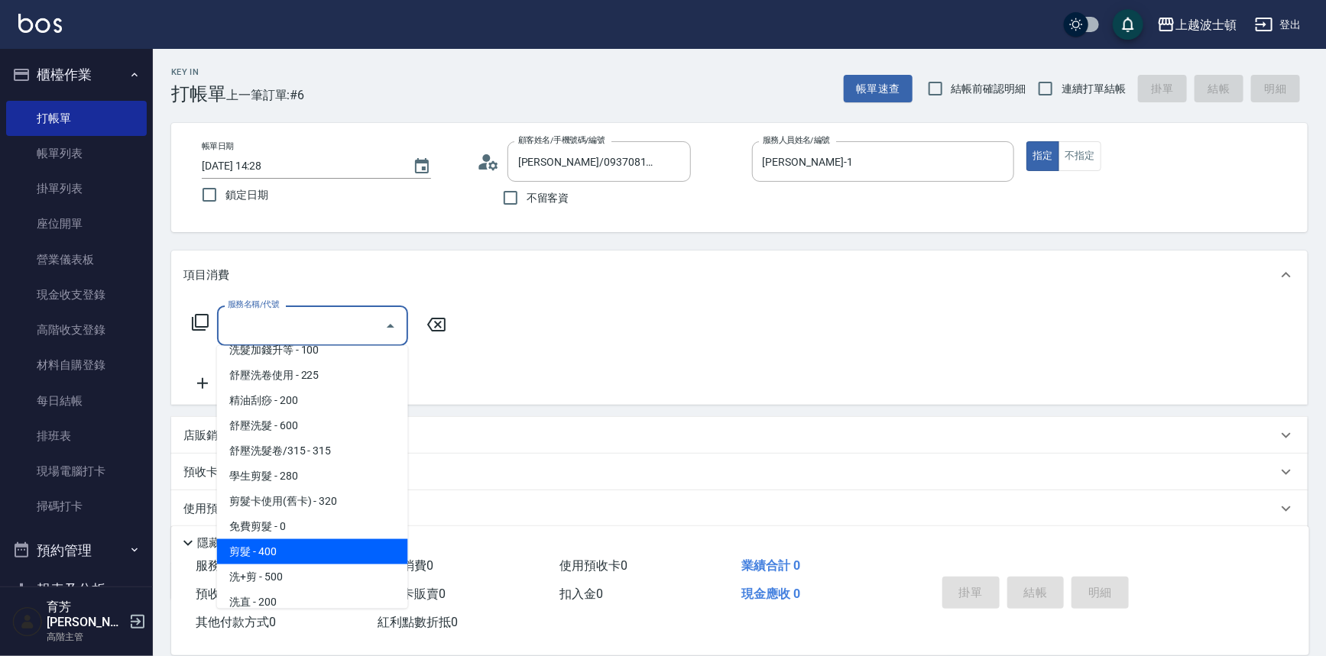
click at [336, 553] on span "剪髮 - 400" at bounding box center [312, 551] width 191 height 25
type input "剪髮(305)"
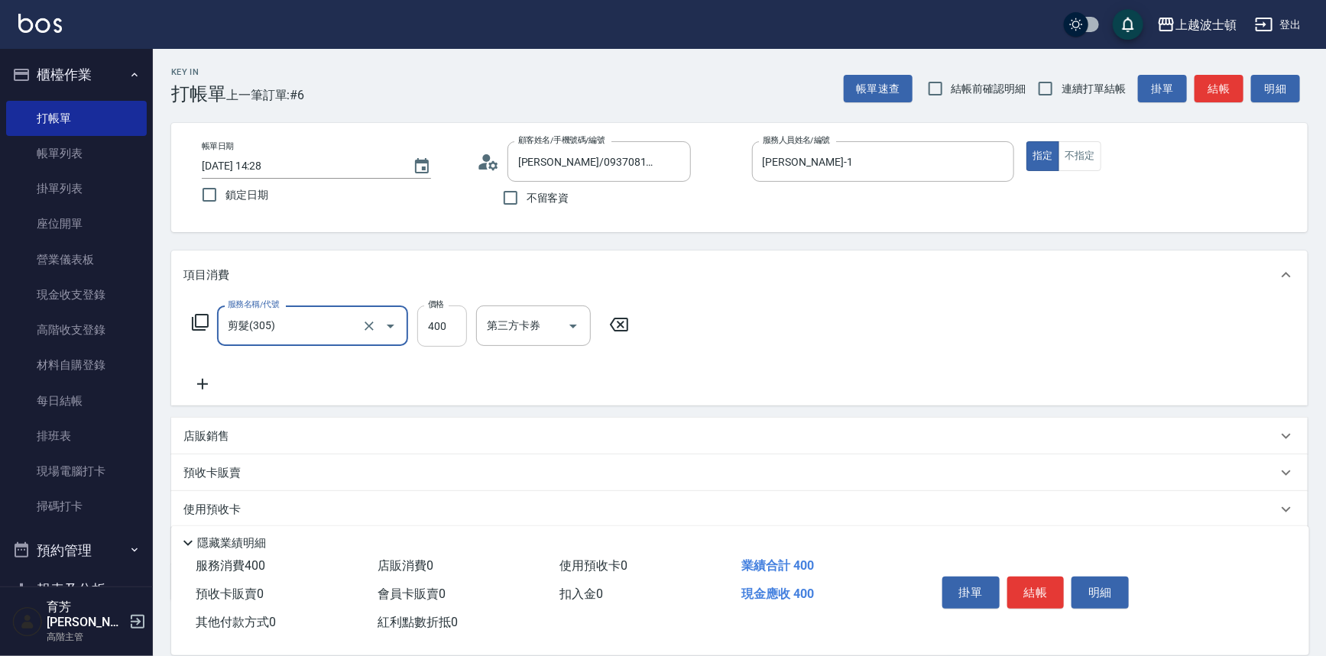
click at [433, 328] on input "400" at bounding box center [442, 326] width 50 height 41
type input "350"
click at [202, 378] on icon at bounding box center [202, 384] width 38 height 18
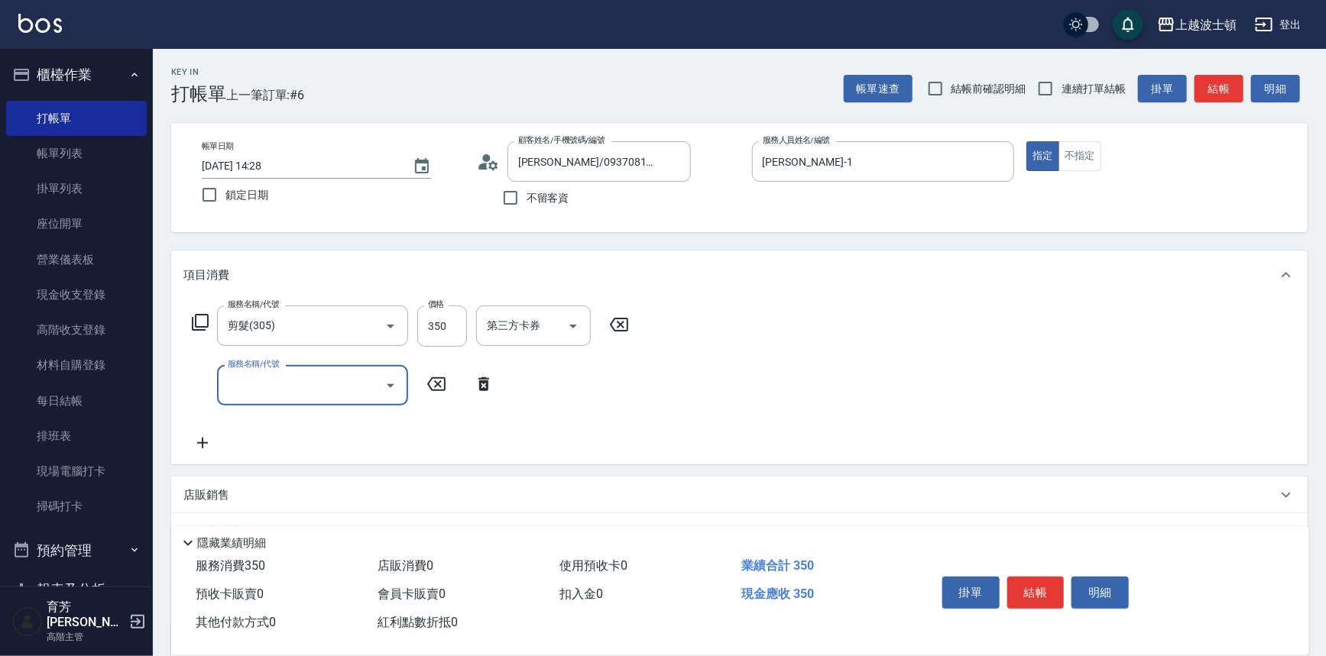
click at [226, 381] on input "服務名稱/代號" at bounding box center [301, 385] width 154 height 27
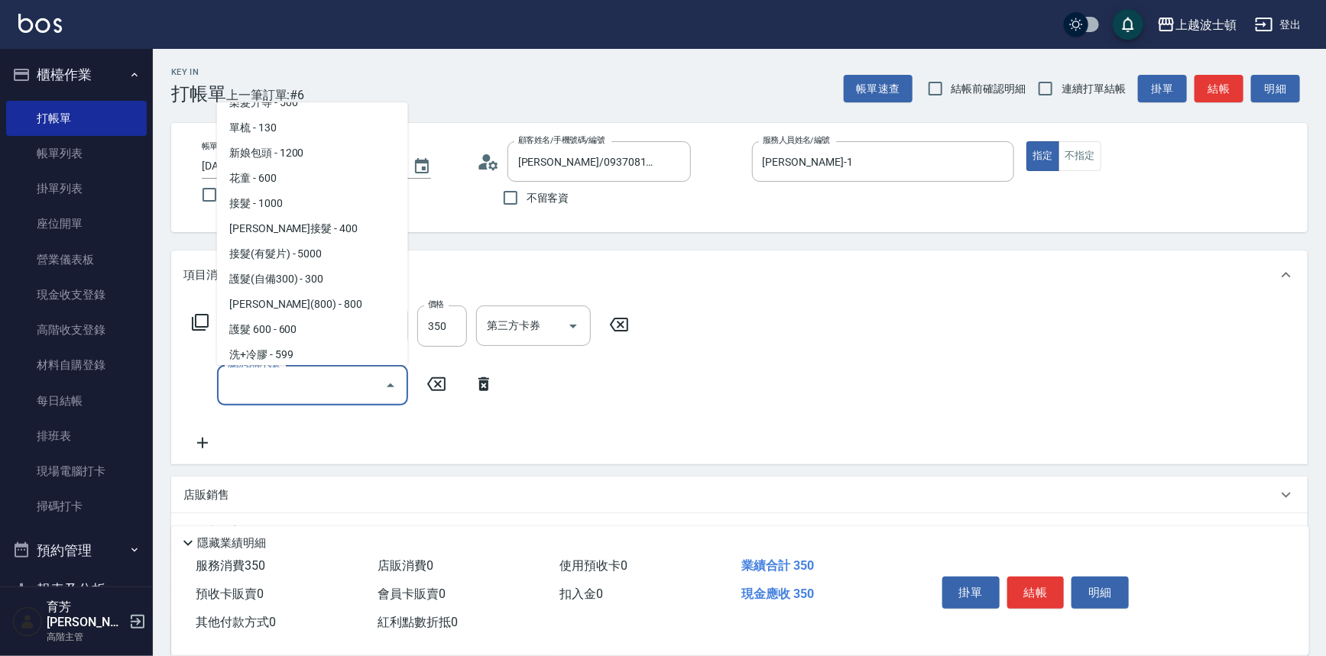
scroll to position [862, 0]
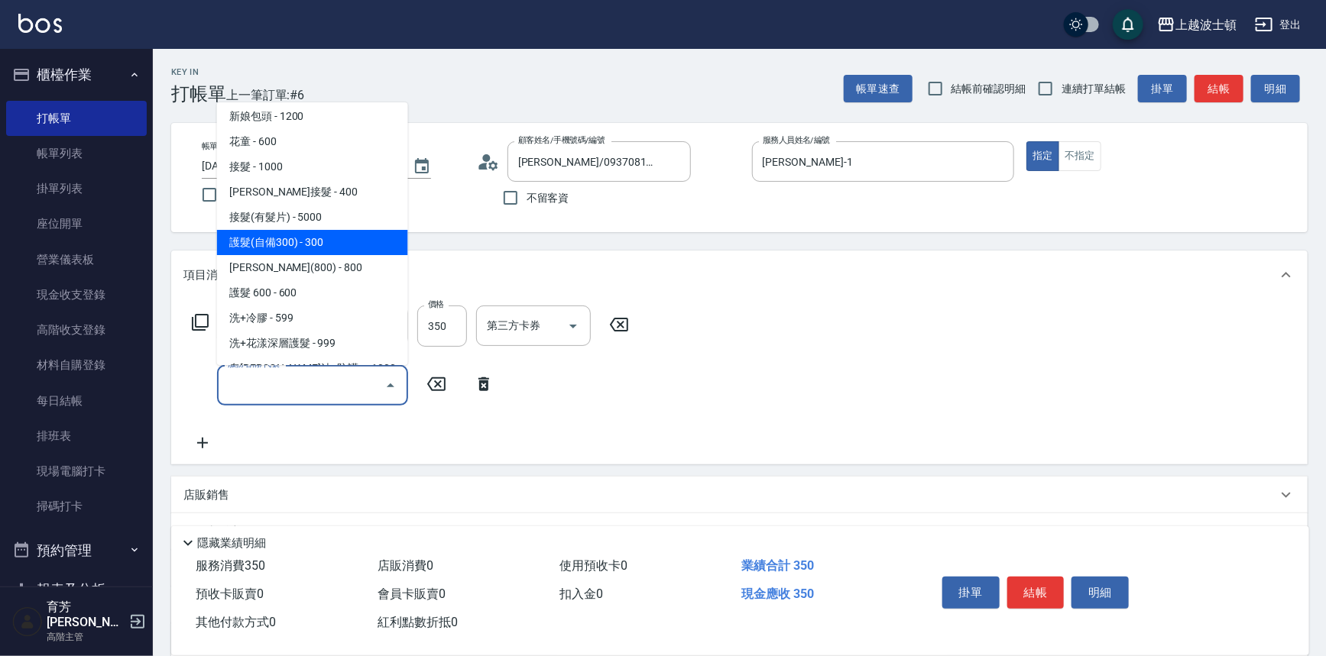
drag, startPoint x: 330, startPoint y: 247, endPoint x: 376, endPoint y: 265, distance: 49.4
click at [330, 248] on span "護髮(自備300) - 300" at bounding box center [312, 242] width 191 height 25
type input "護髮(自備300)(701)"
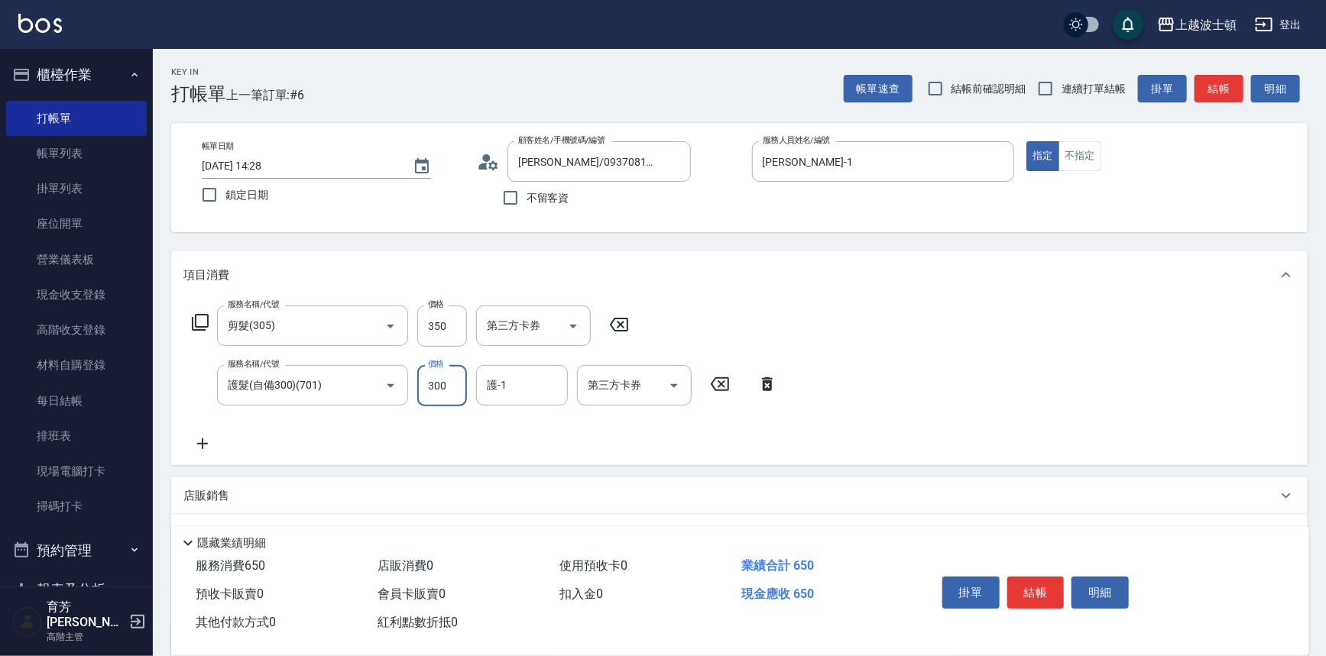
click at [439, 387] on input "300" at bounding box center [442, 385] width 50 height 41
type input "200"
click at [203, 442] on icon at bounding box center [202, 444] width 38 height 18
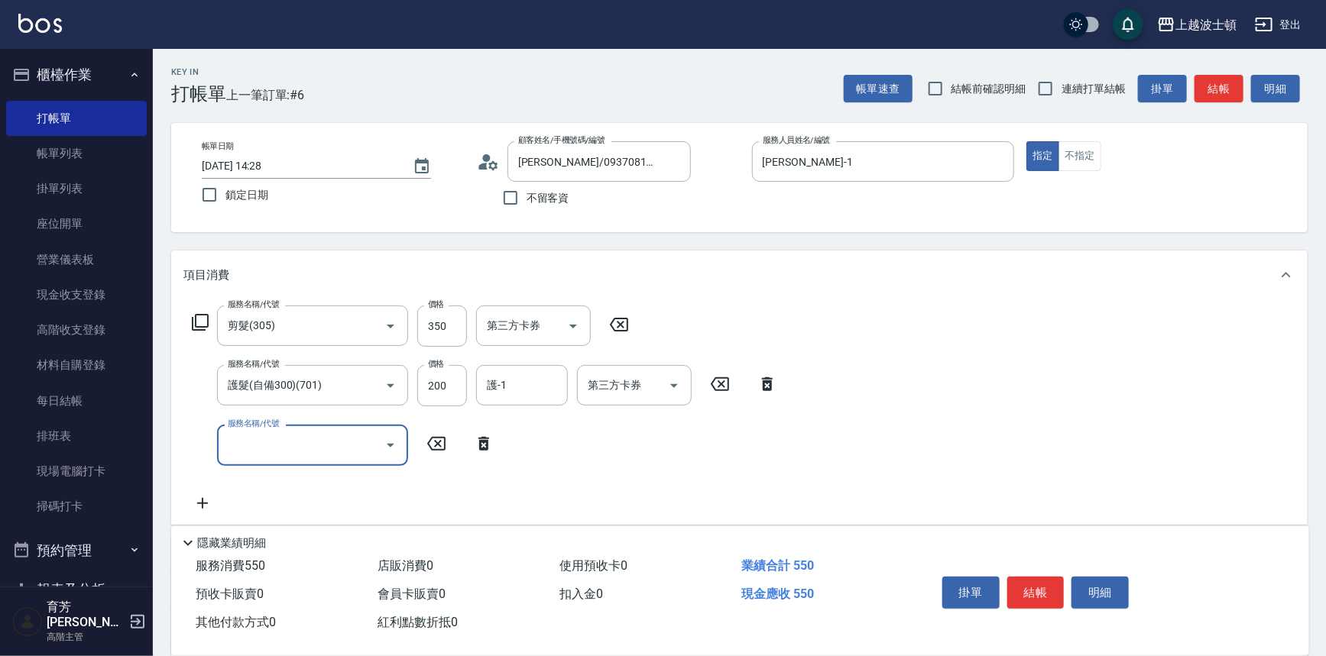
click at [320, 436] on input "服務名稱/代號" at bounding box center [301, 445] width 154 height 27
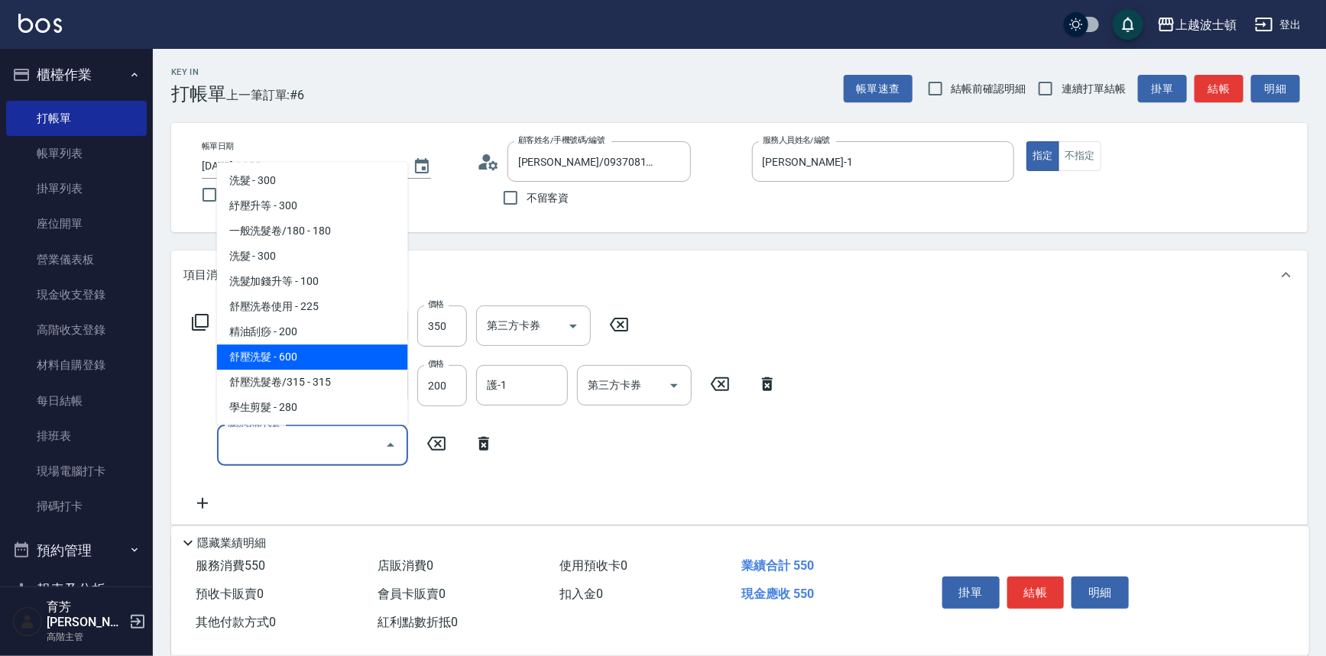
click at [374, 358] on span "舒壓洗髮 - 600" at bounding box center [312, 357] width 191 height 25
type input "舒壓洗髮(211)"
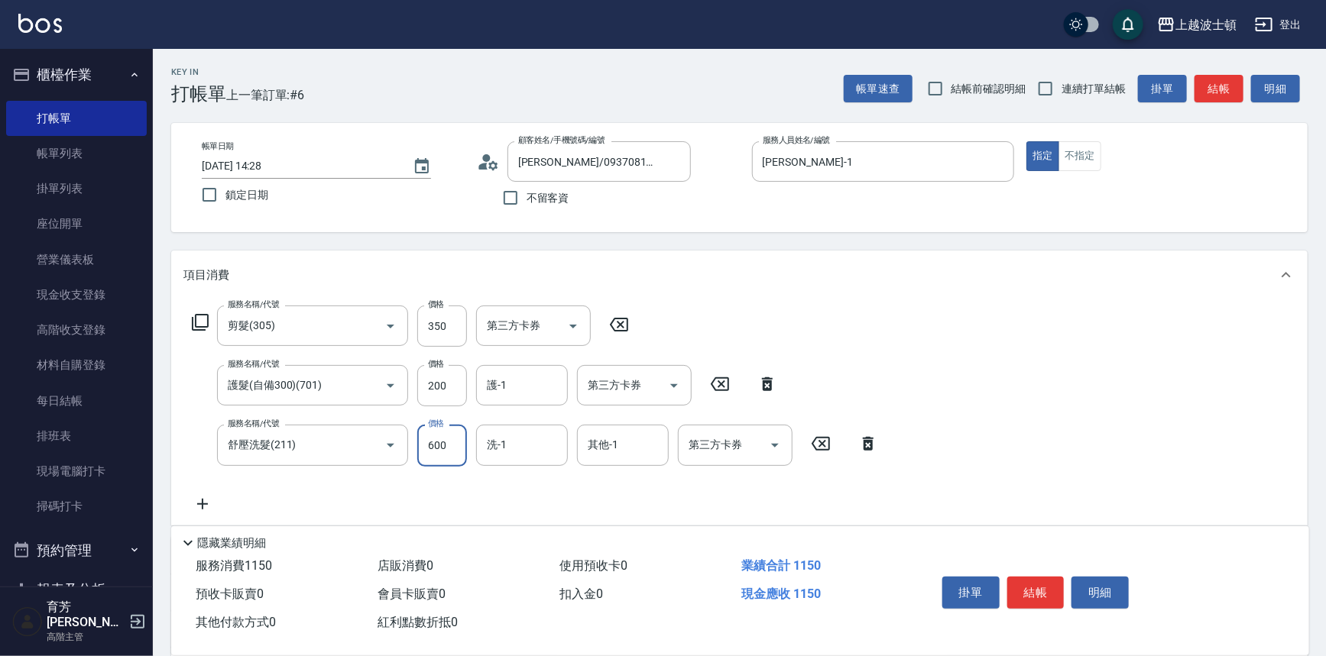
click at [440, 443] on input "600" at bounding box center [442, 445] width 50 height 41
type input "540"
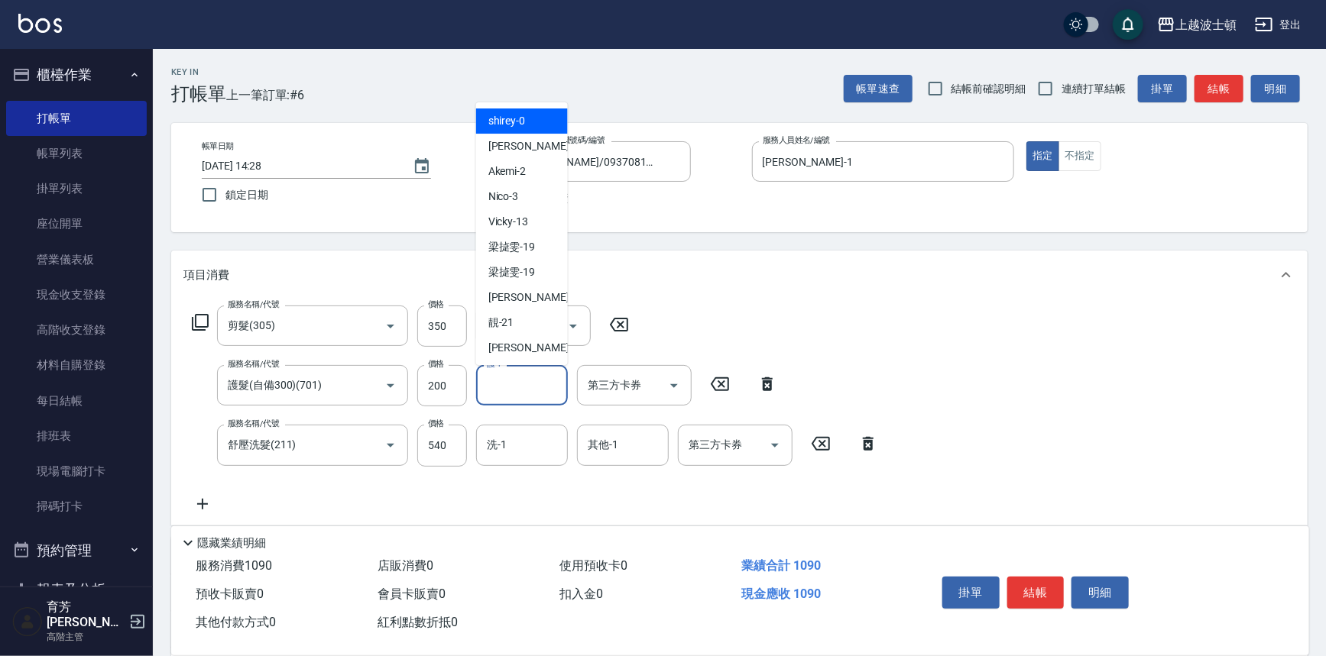
click at [512, 372] on input "護-1" at bounding box center [522, 385] width 78 height 27
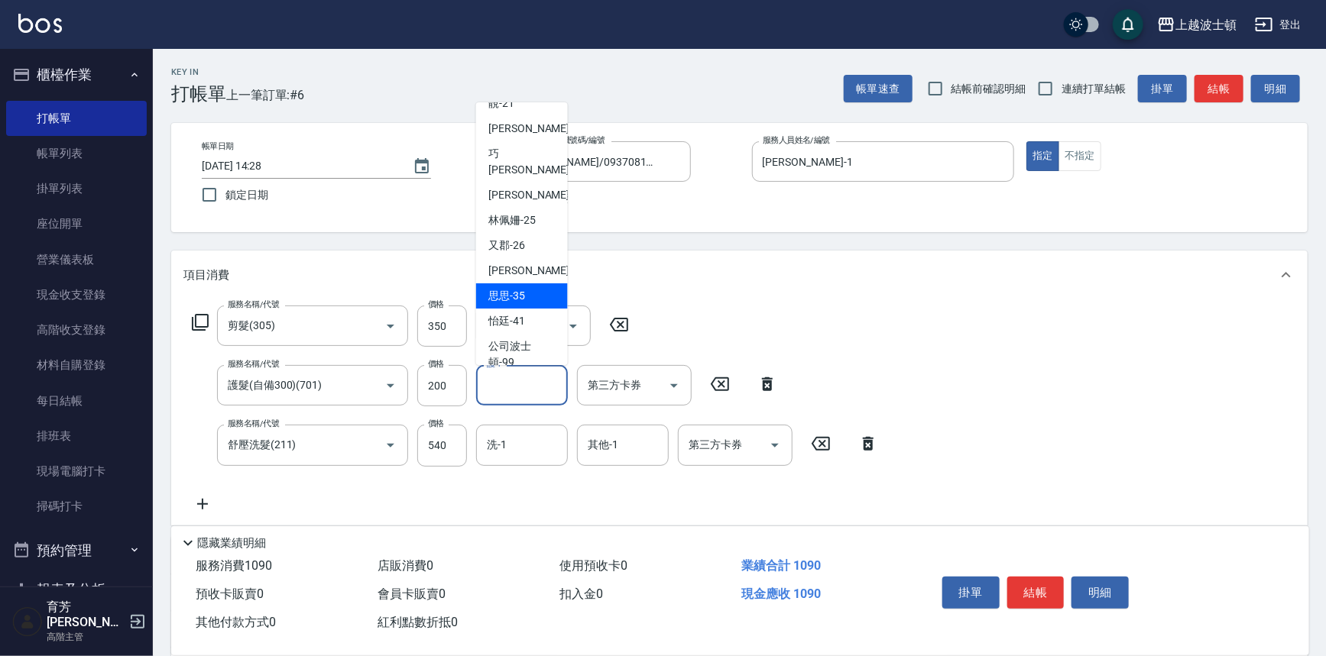
click at [512, 288] on span "思思 -35" at bounding box center [506, 296] width 37 height 16
type input "思思-35"
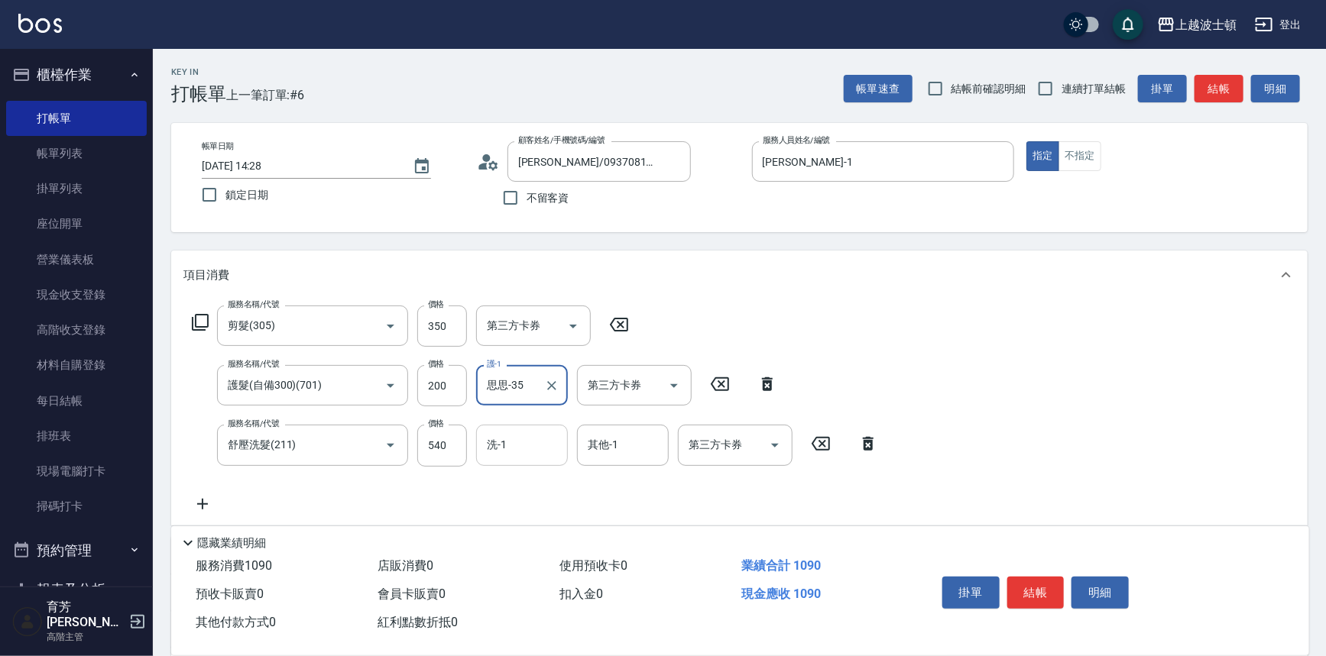
drag, startPoint x: 523, startPoint y: 449, endPoint x: 526, endPoint y: 432, distance: 17.2
click at [525, 436] on input "洗-1" at bounding box center [522, 445] width 78 height 27
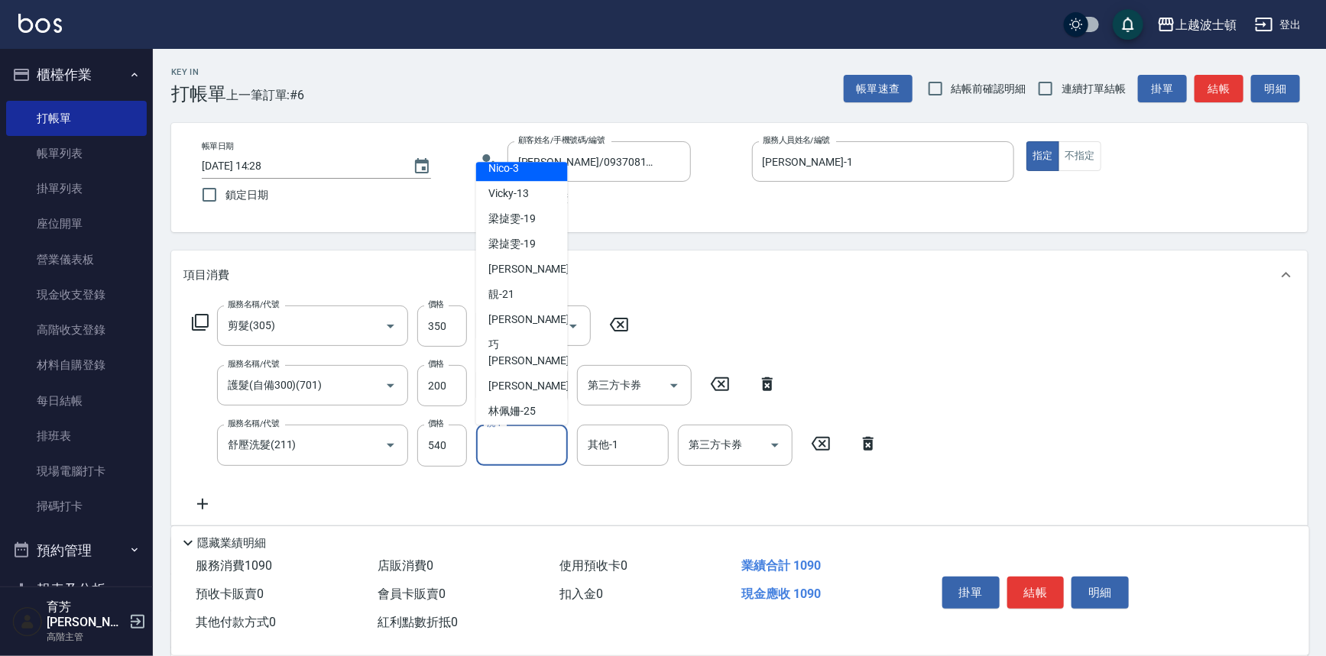
scroll to position [157, 0]
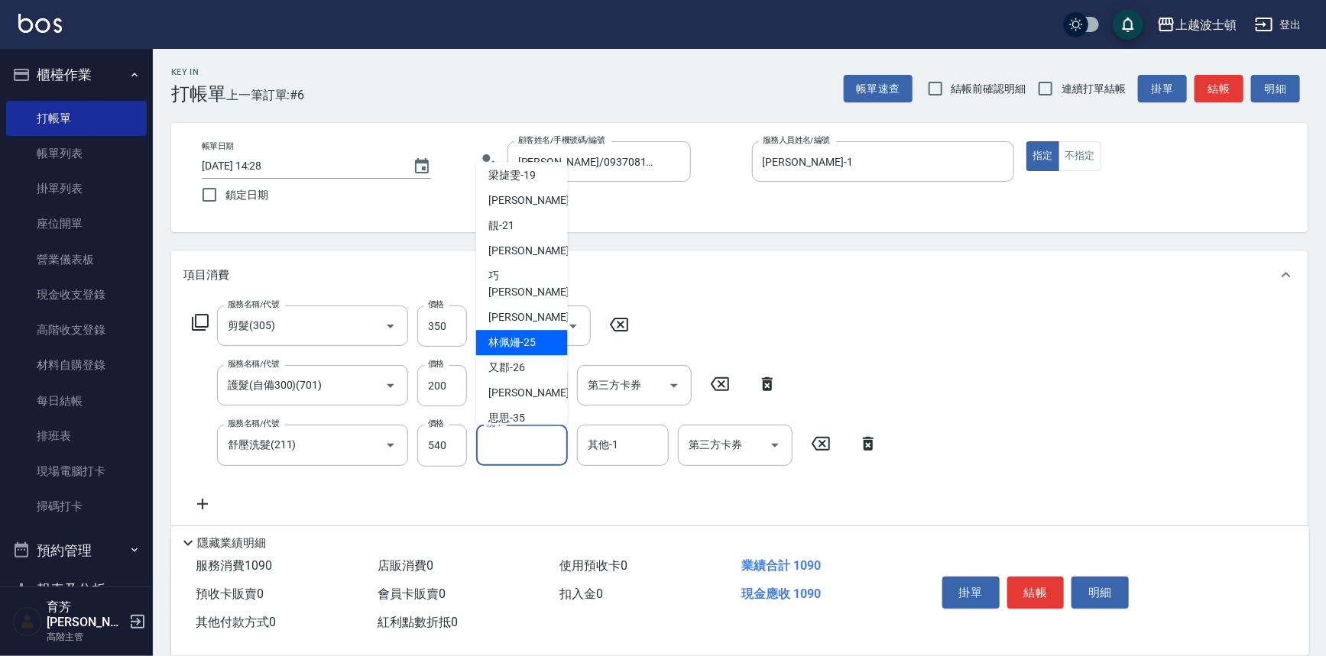
click at [512, 335] on span "林佩姍 -25" at bounding box center [511, 343] width 47 height 16
type input "林佩姍-25"
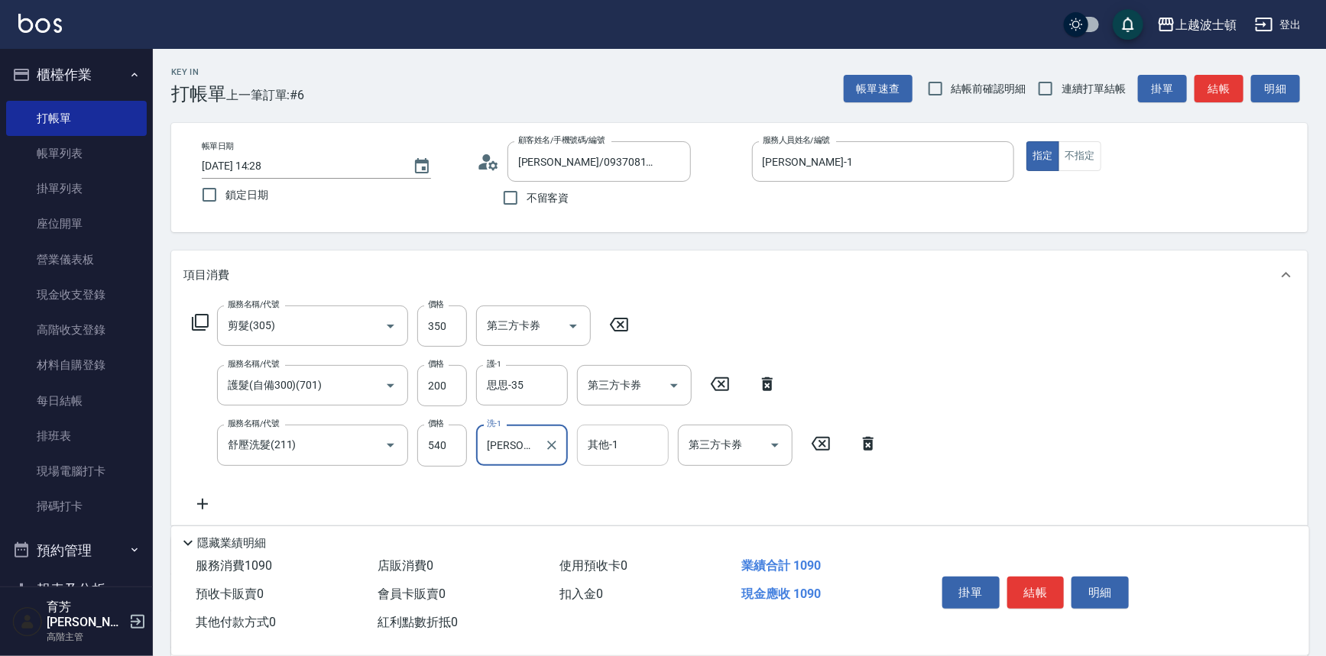
drag, startPoint x: 627, startPoint y: 450, endPoint x: 624, endPoint y: 432, distance: 18.7
click at [627, 449] on input "其他-1" at bounding box center [623, 445] width 78 height 27
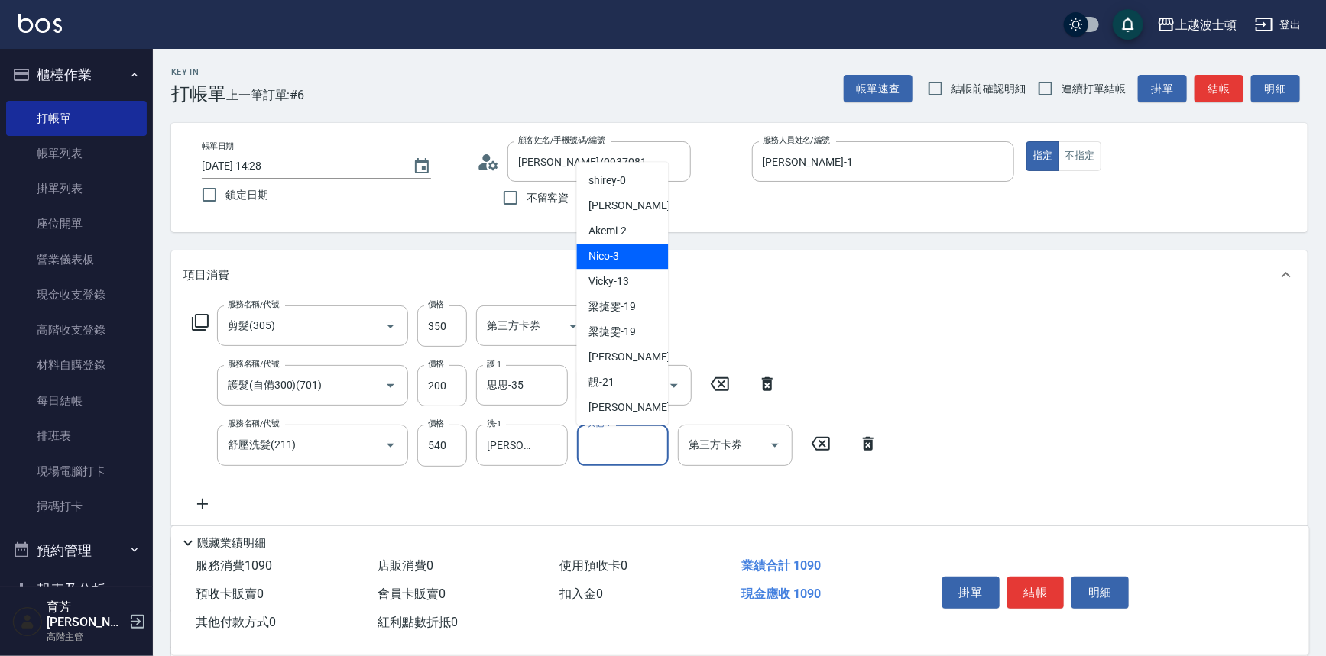
scroll to position [96, 0]
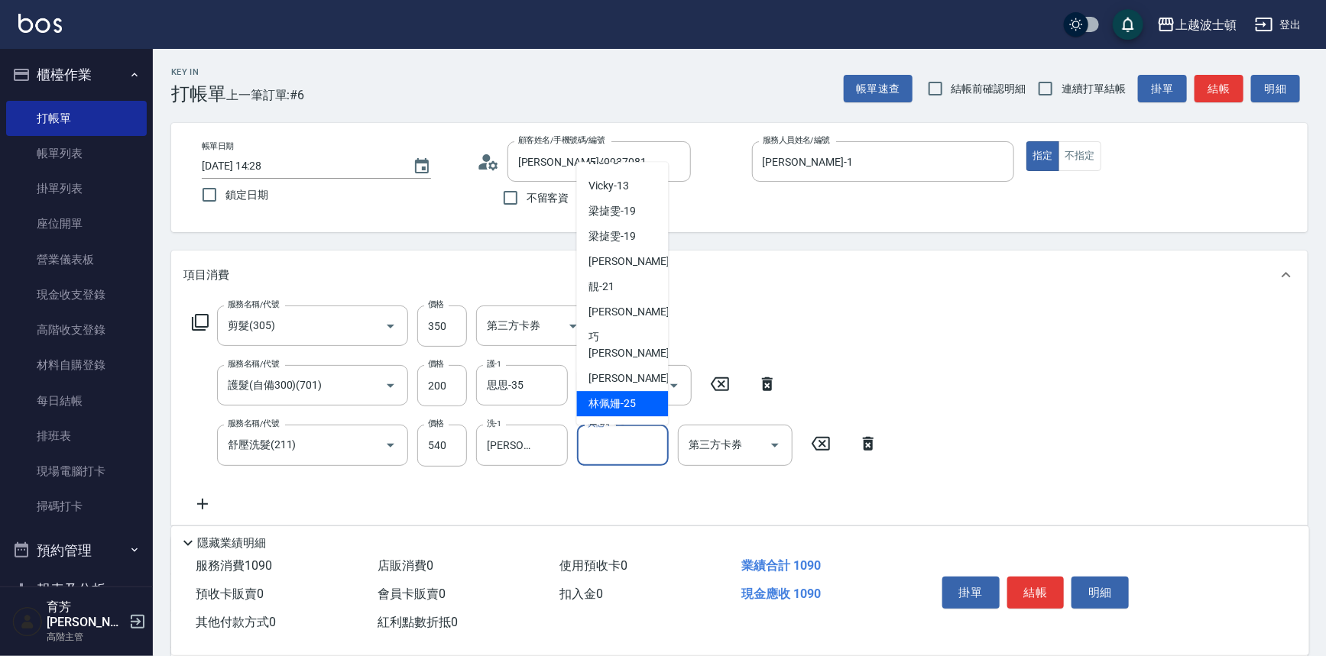
click at [620, 397] on span "林佩姍 -25" at bounding box center [612, 405] width 47 height 16
type input "林佩姍-25"
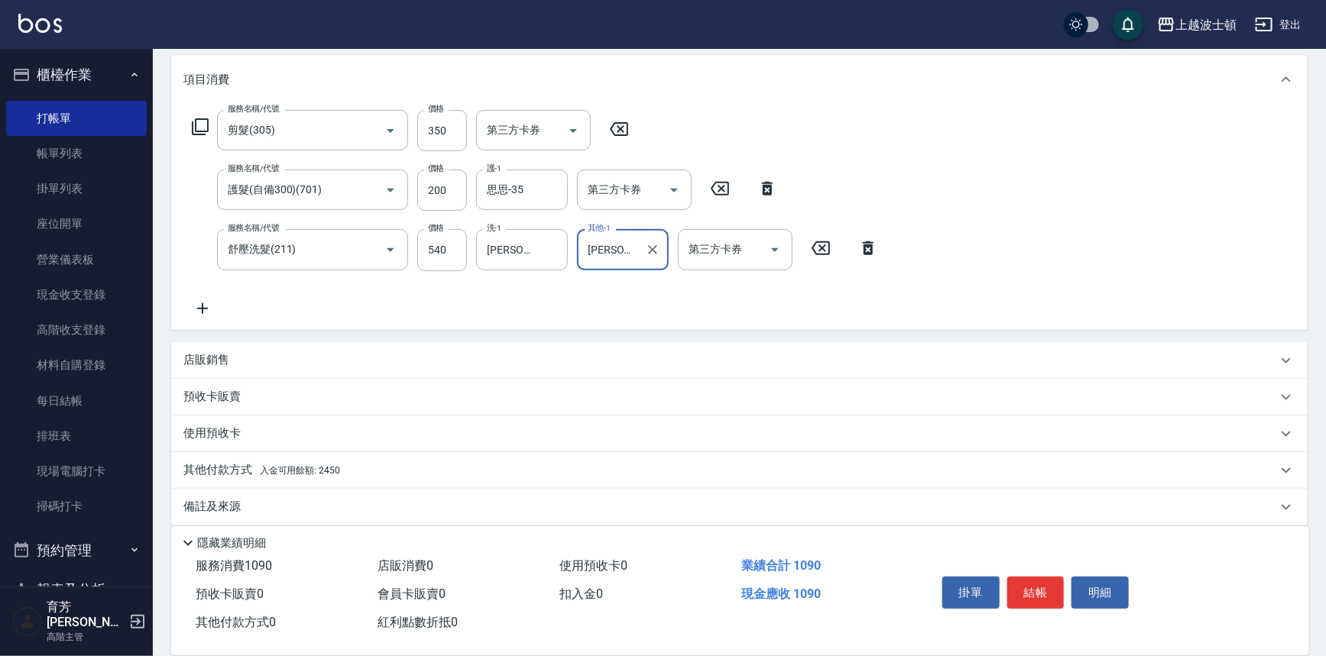
scroll to position [196, 0]
click at [315, 471] on span "入金可用餘額: 2450" at bounding box center [300, 470] width 80 height 11
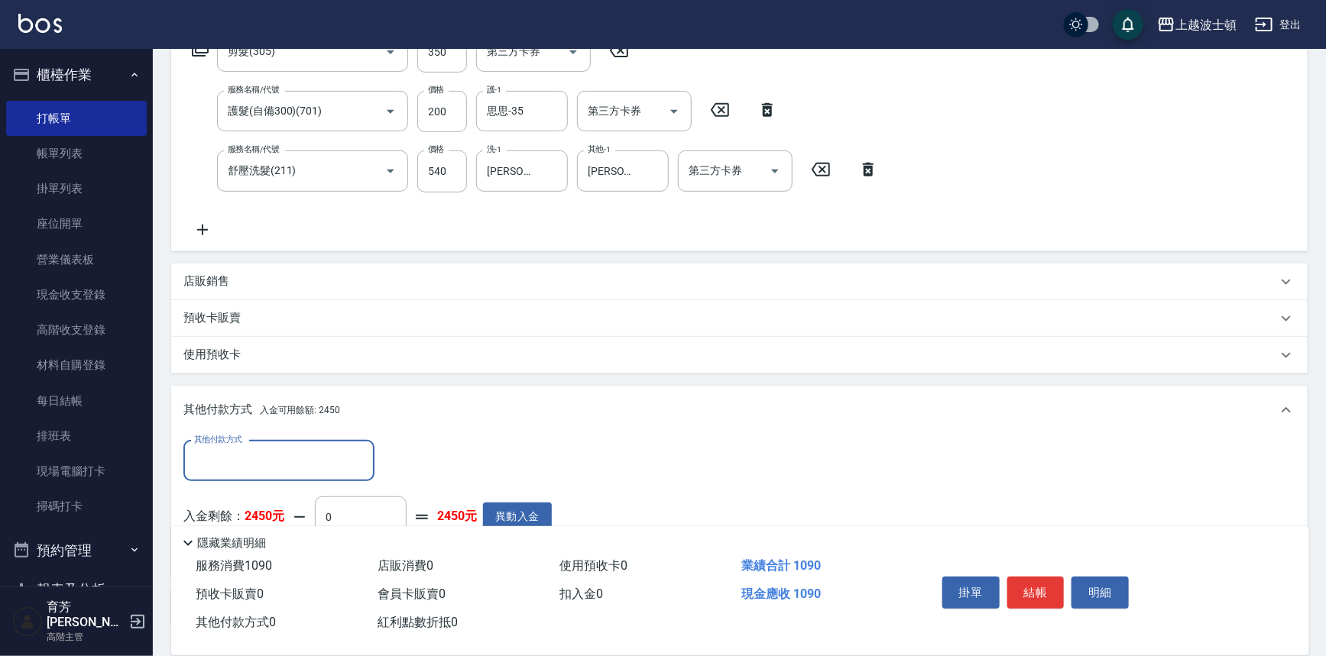
scroll to position [387, 0]
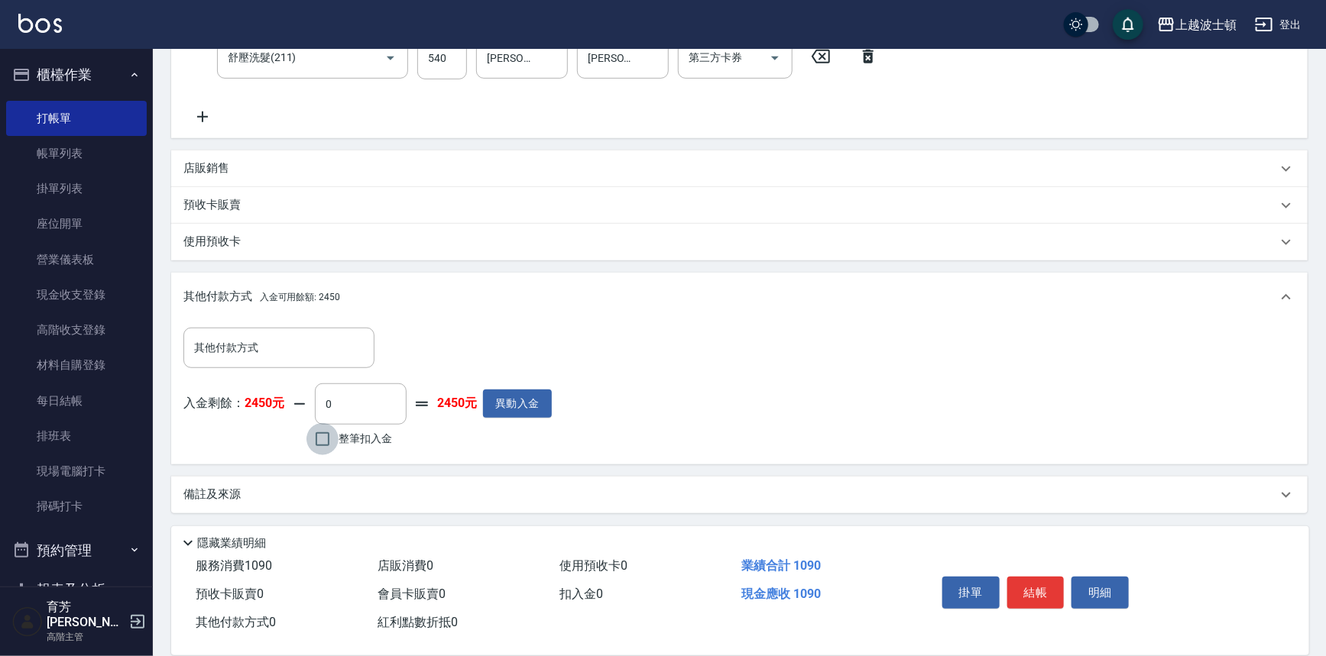
click at [318, 436] on input "整筆扣入金" at bounding box center [322, 439] width 32 height 32
checkbox input "true"
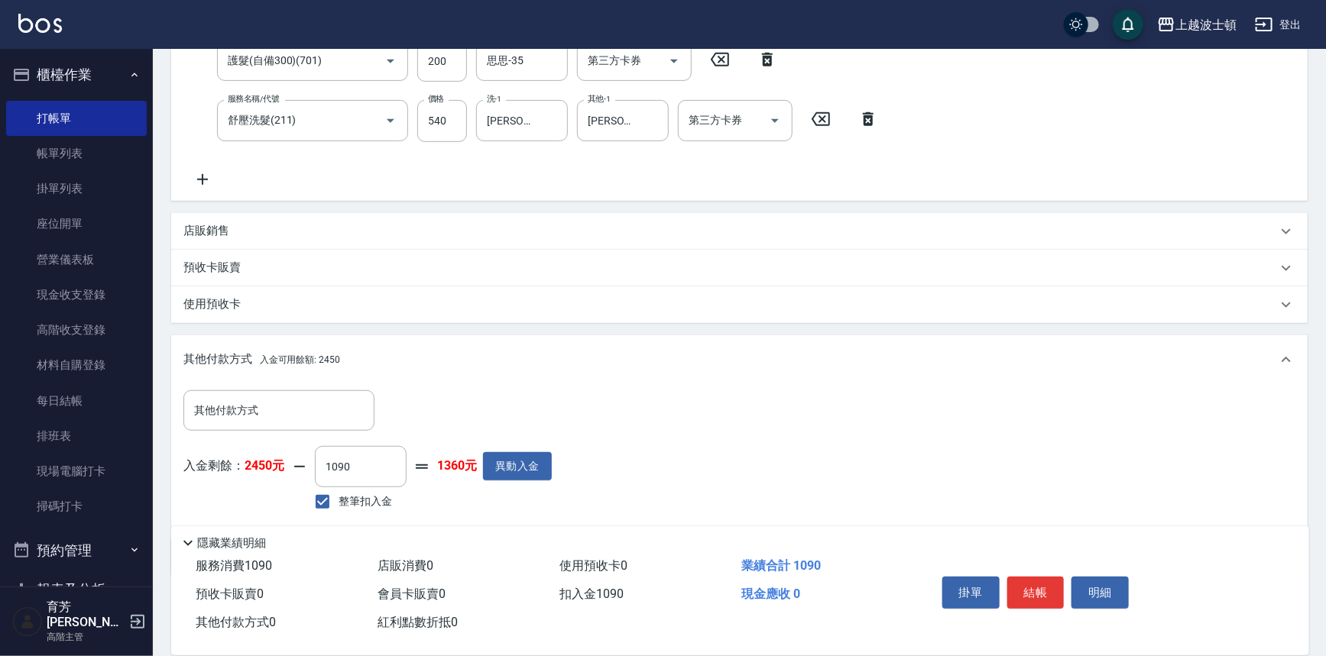
scroll to position [323, 0]
click at [356, 463] on input "1090" at bounding box center [361, 468] width 92 height 41
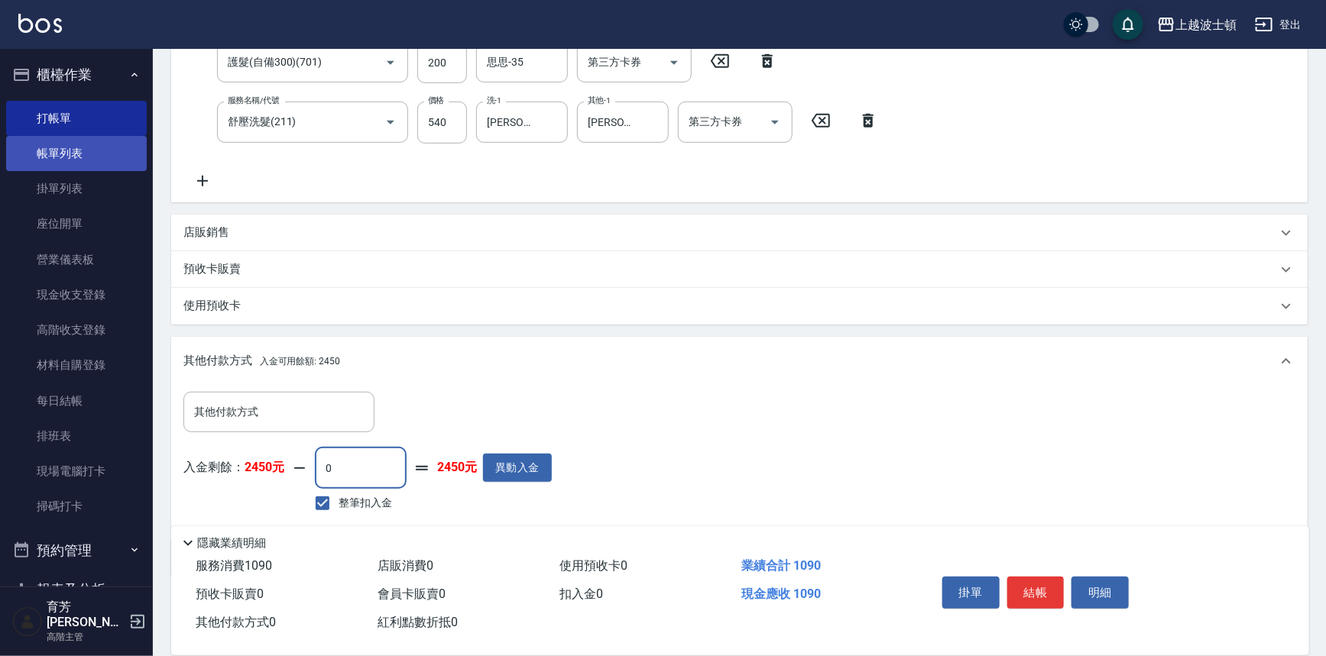
type input "0"
click at [71, 148] on link "帳單列表" at bounding box center [76, 153] width 141 height 35
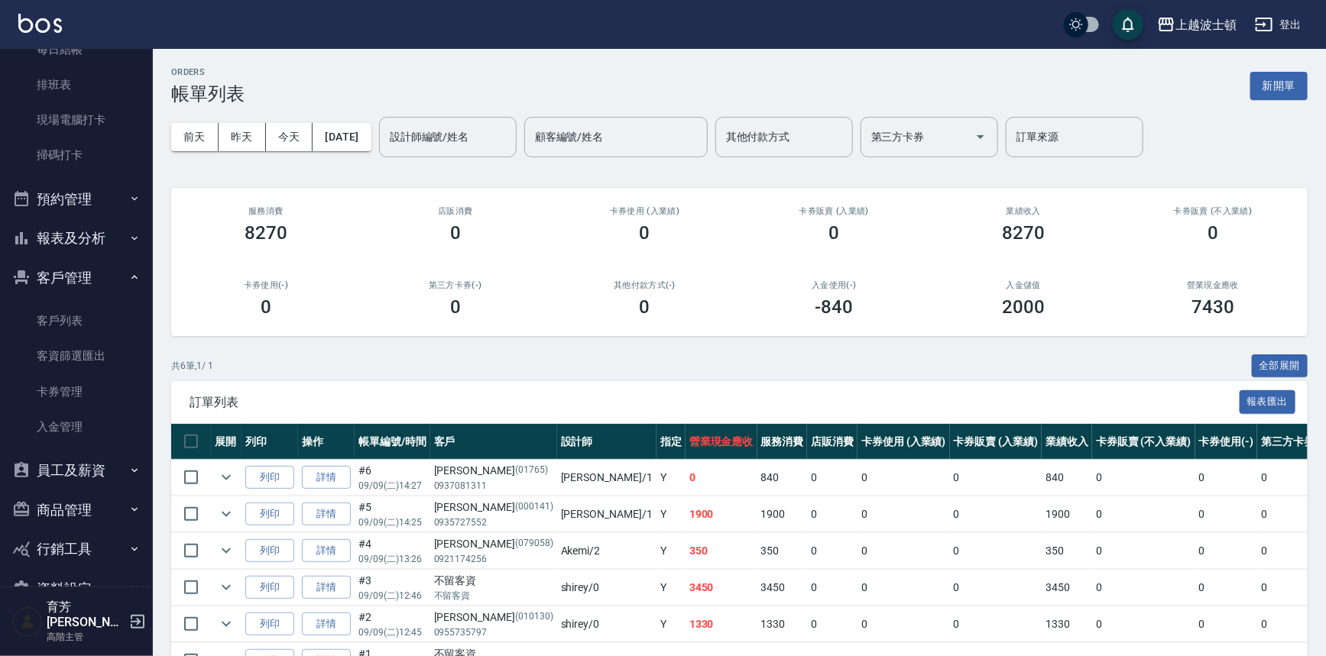
scroll to position [359, 0]
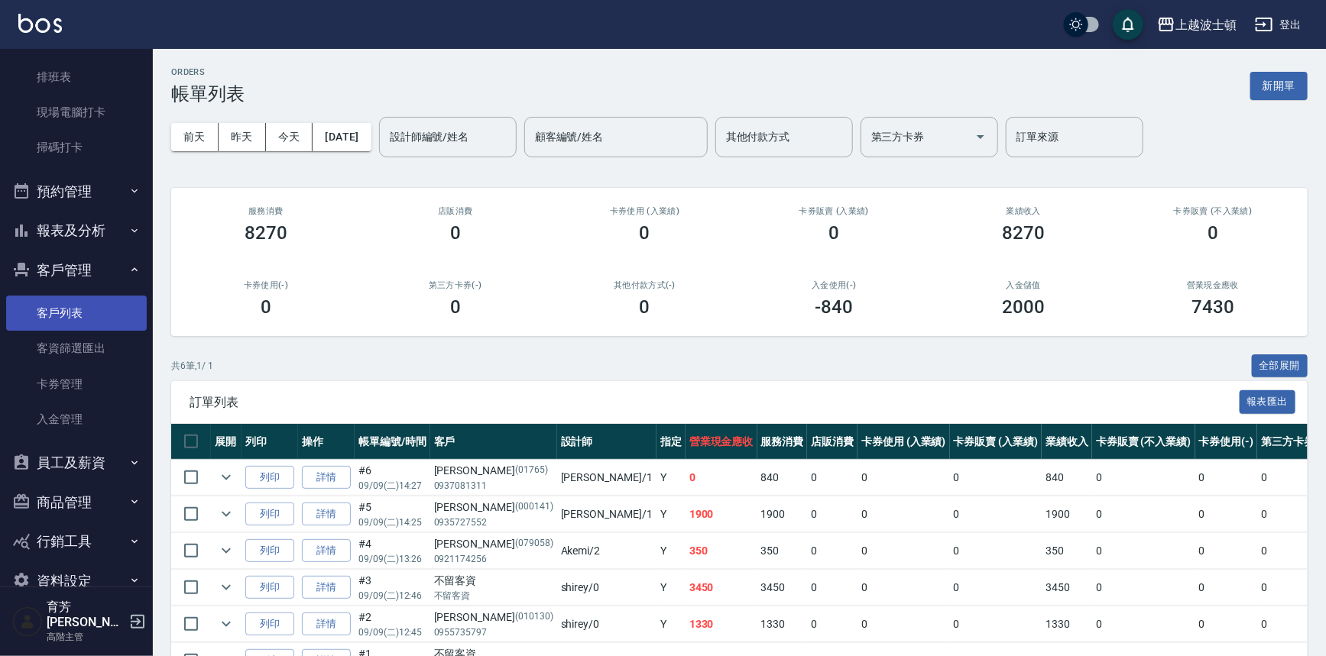
click at [61, 320] on link "客戶列表" at bounding box center [76, 313] width 141 height 35
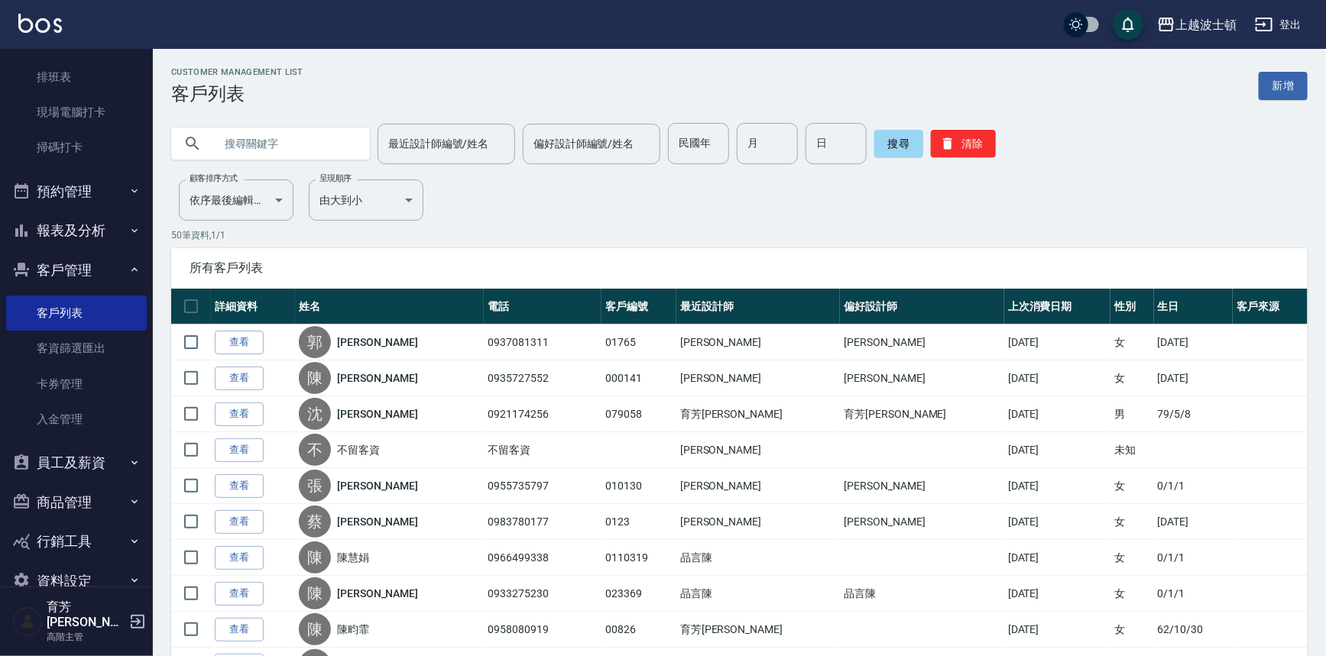
click at [235, 144] on input "text" at bounding box center [286, 143] width 144 height 41
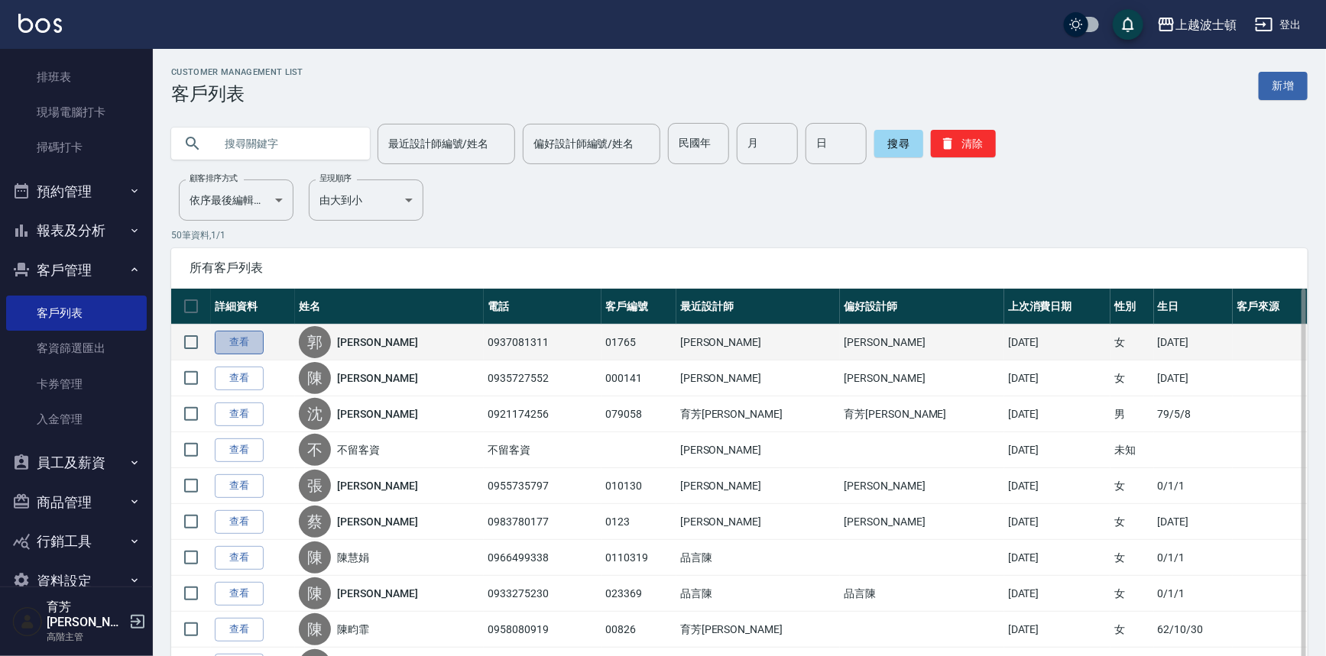
click at [236, 339] on link "查看" at bounding box center [239, 343] width 49 height 24
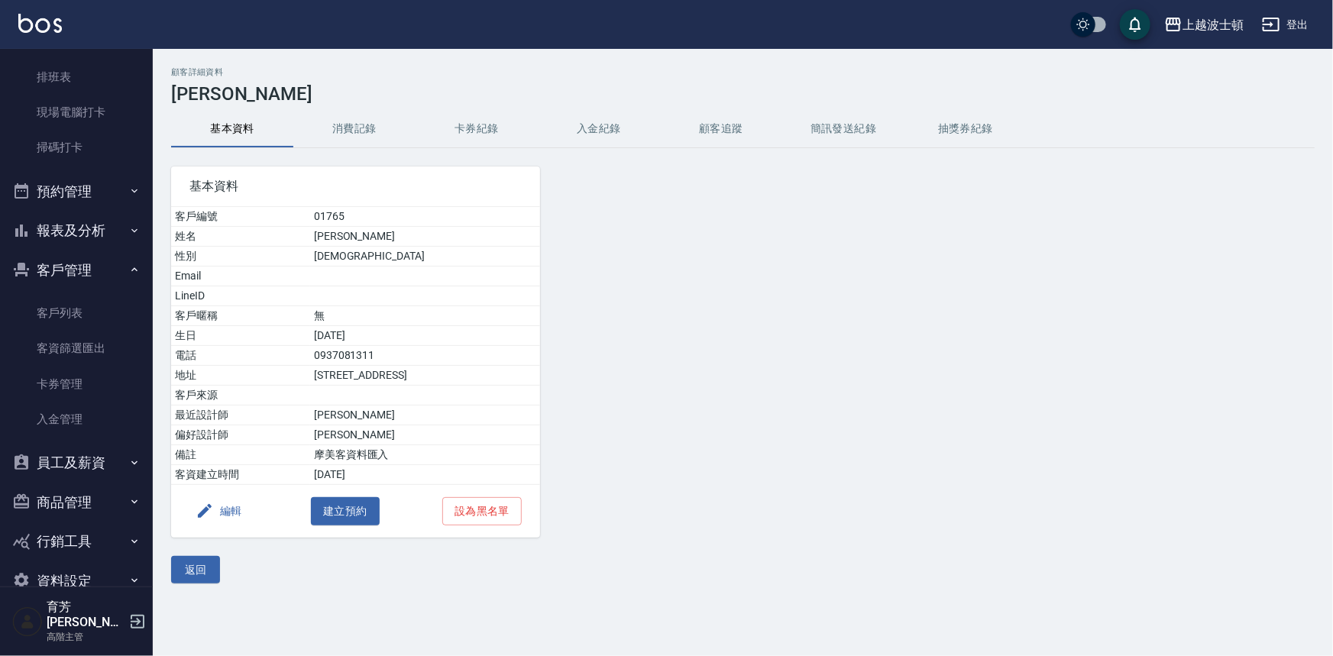
click at [609, 124] on button "入金紀錄" at bounding box center [599, 129] width 122 height 37
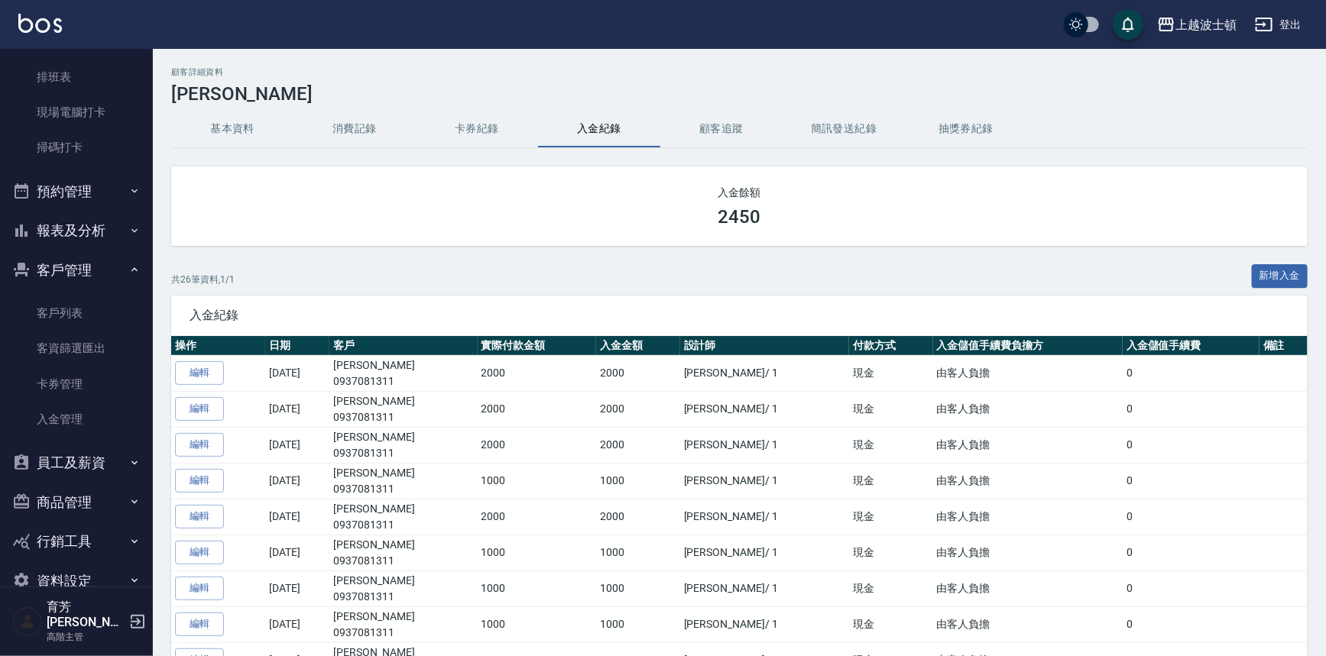
click at [342, 121] on button "消費記錄" at bounding box center [354, 129] width 122 height 37
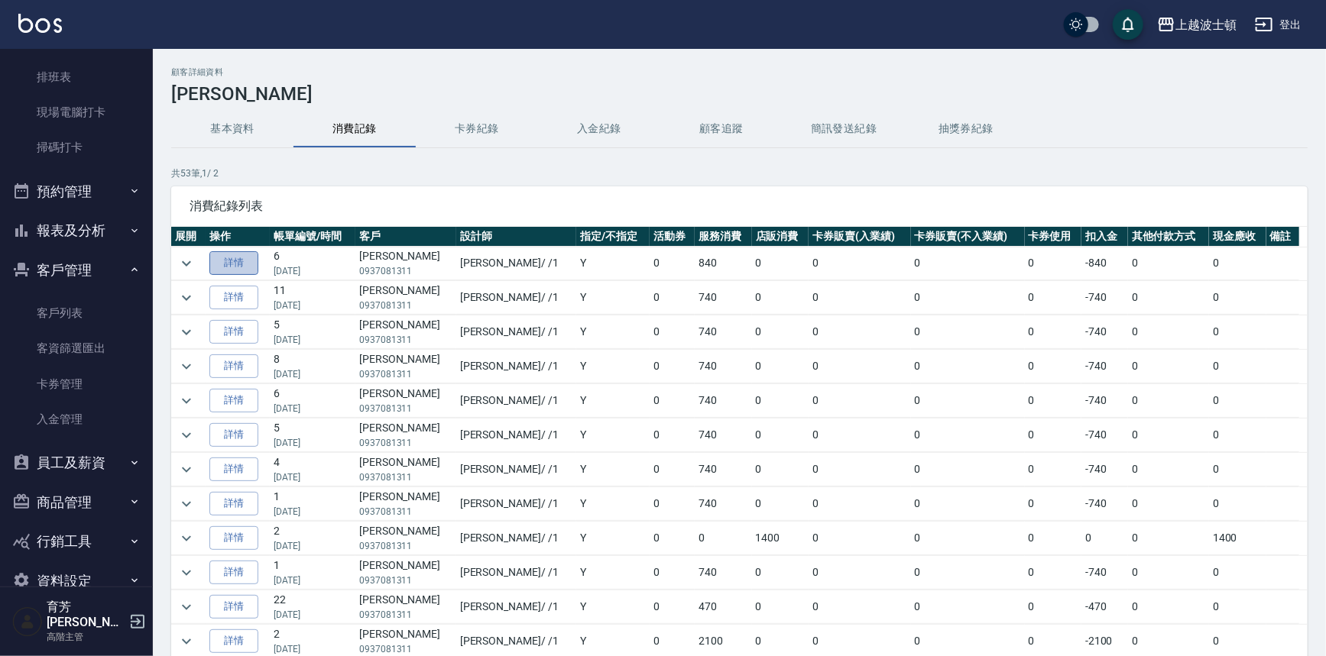
click at [237, 257] on link "詳情" at bounding box center [233, 263] width 49 height 24
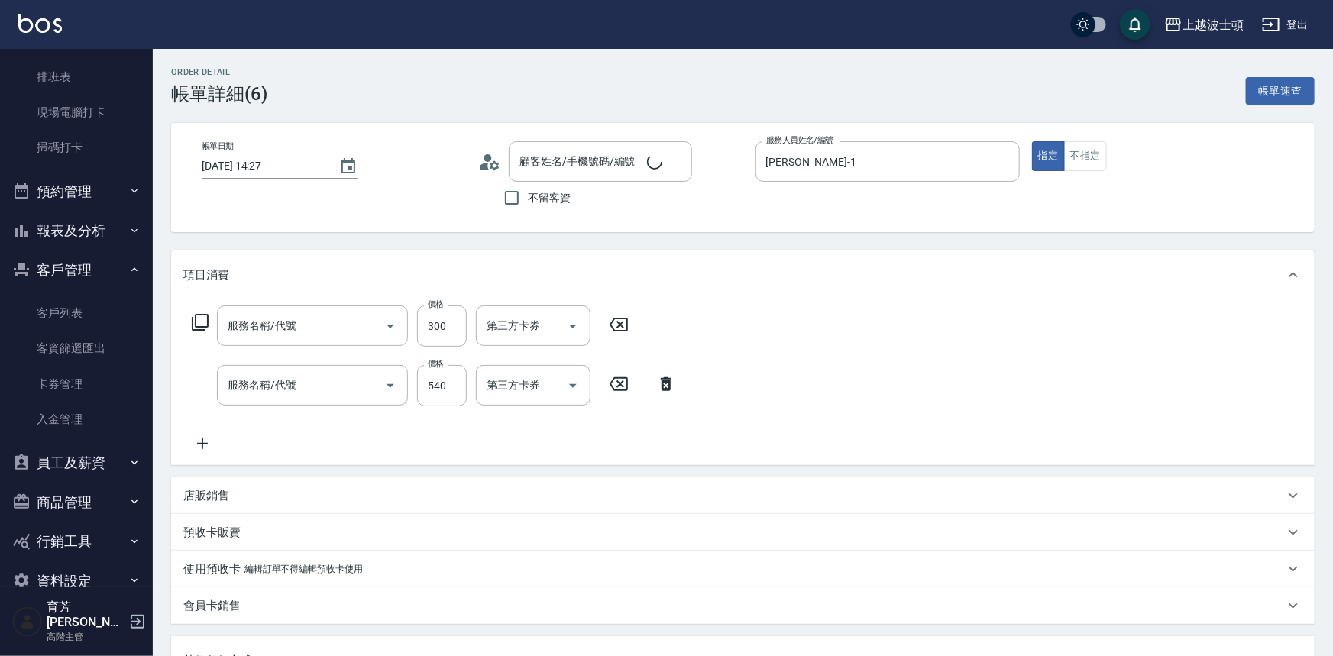
type input "2025/09/09 14:27"
type input "麥可-1"
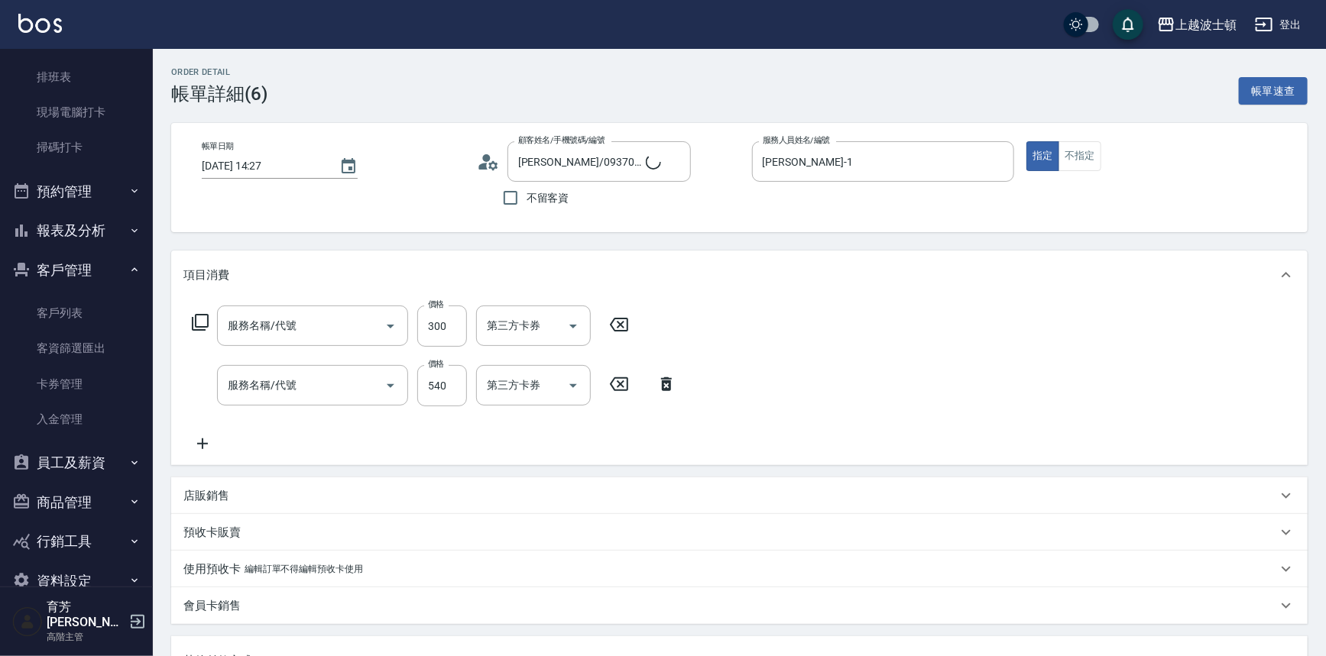
type input "郭美玲/0937081311/01765"
type input "護髮(自備300)(701)"
type input "舒壓洗髮(211)"
click at [433, 322] on input "300" at bounding box center [442, 326] width 50 height 41
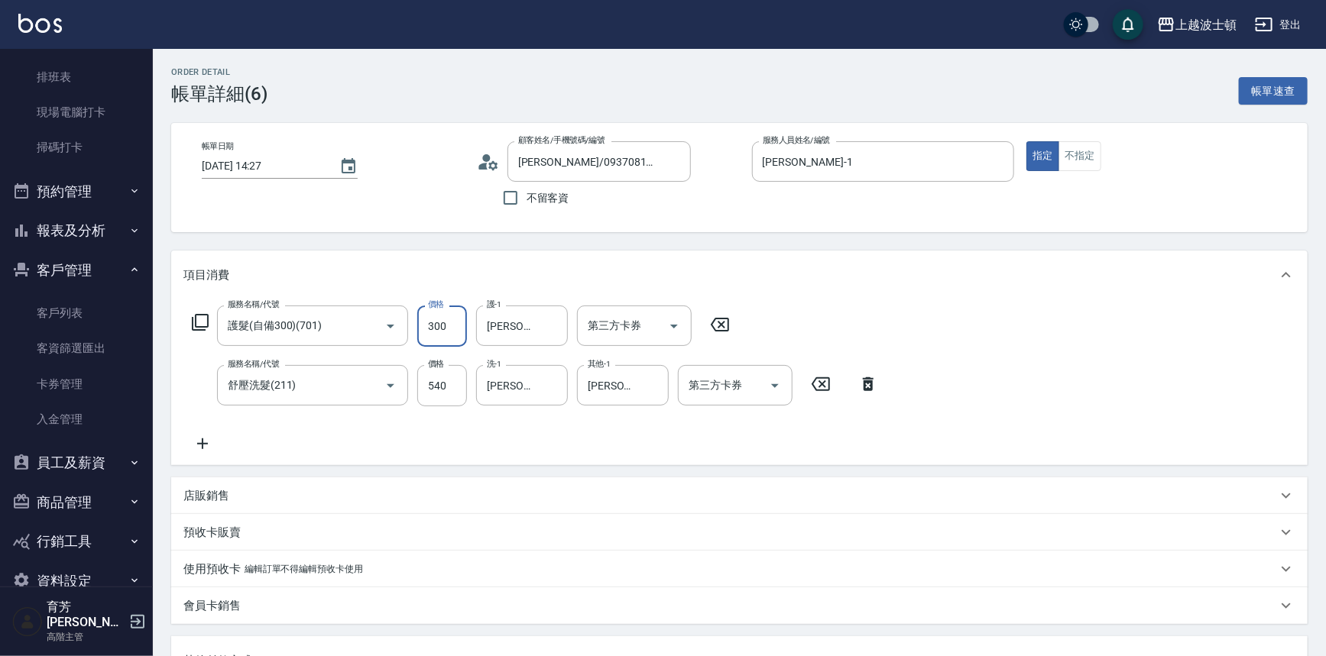
type input "0"
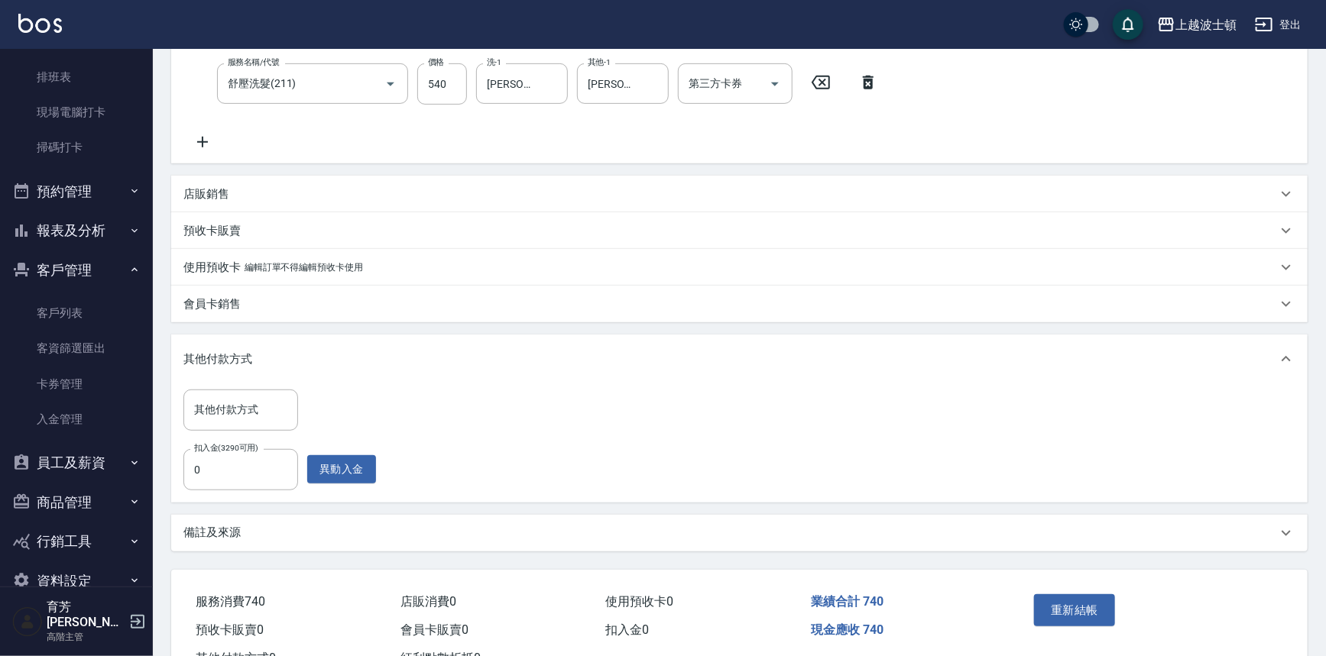
scroll to position [358, 0]
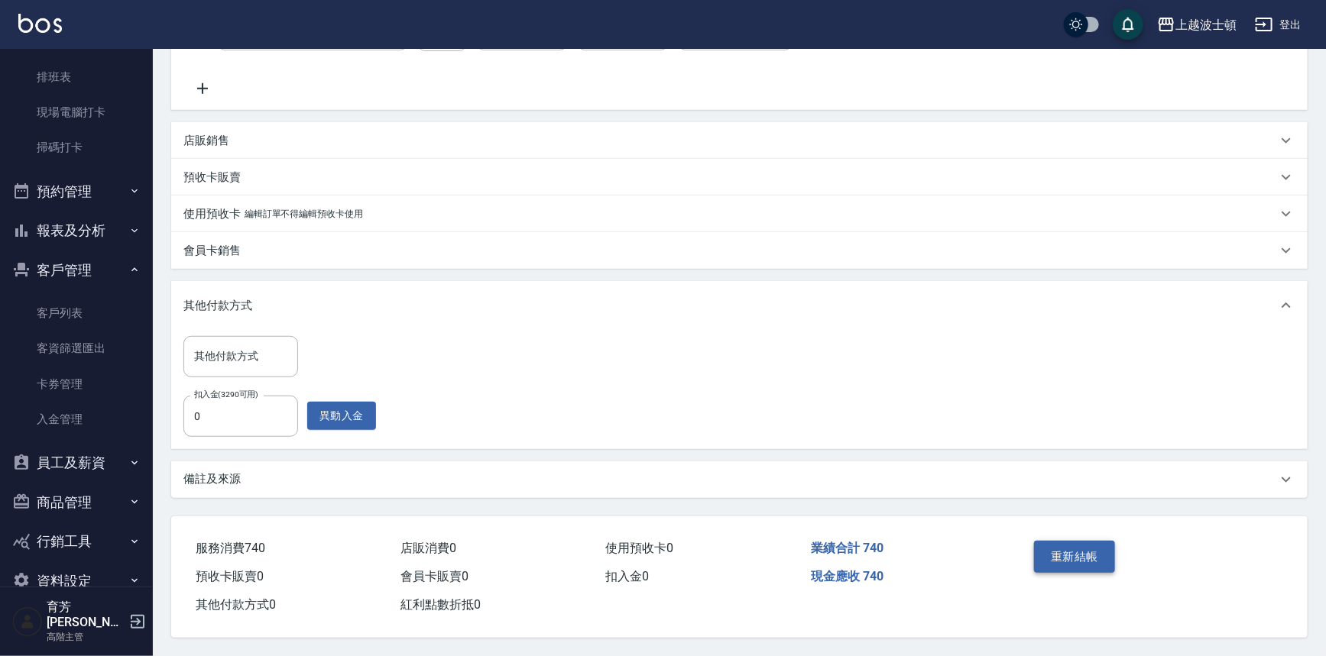
type input "200"
click at [1061, 549] on button "重新結帳" at bounding box center [1074, 557] width 81 height 32
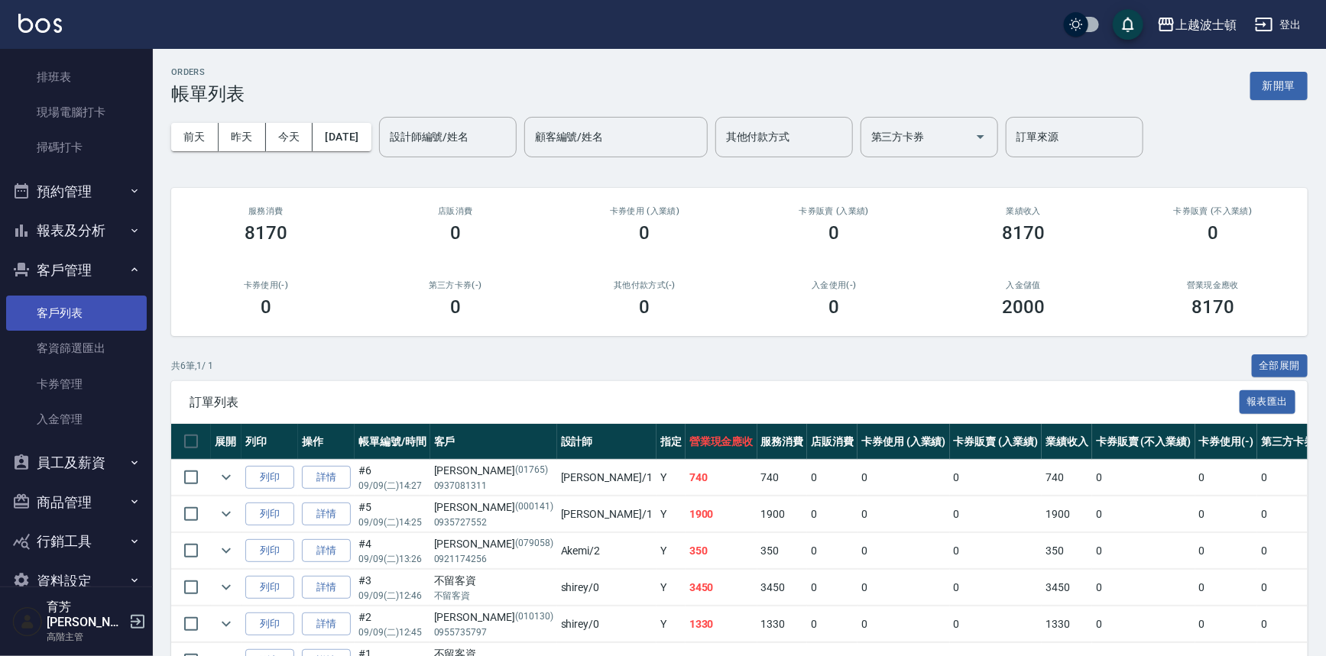
click at [103, 313] on link "客戶列表" at bounding box center [76, 313] width 141 height 35
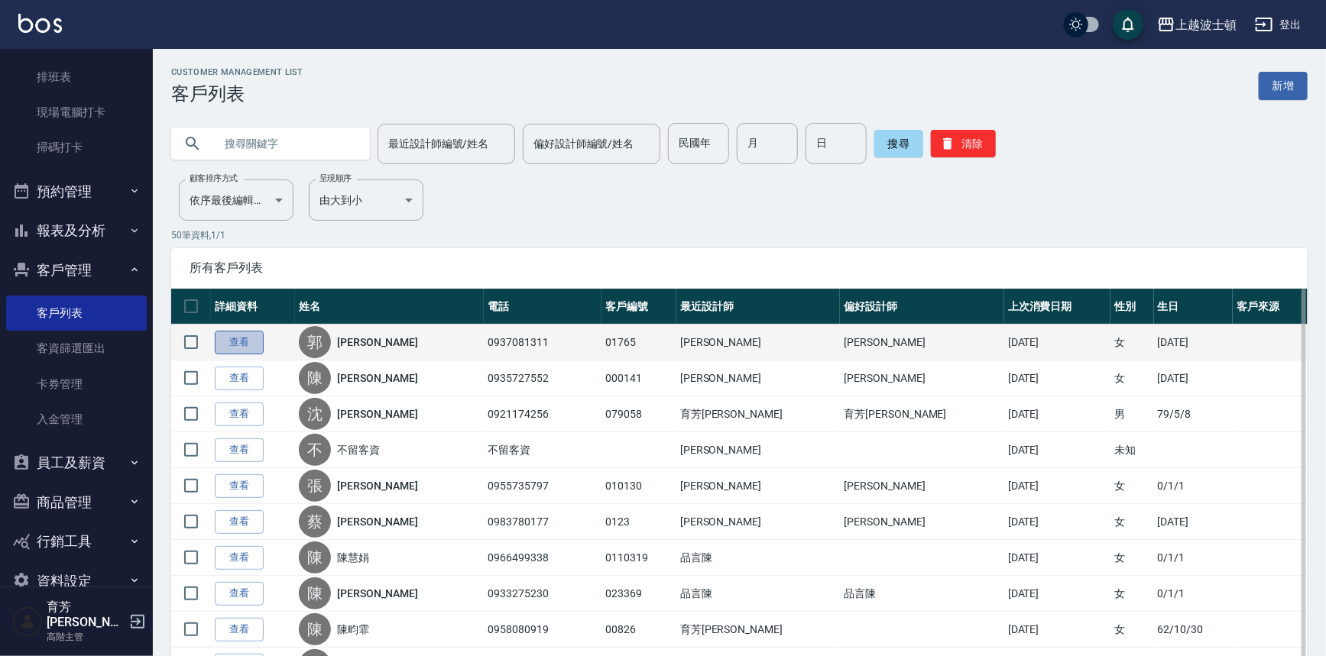
click at [241, 332] on link "查看" at bounding box center [239, 343] width 49 height 24
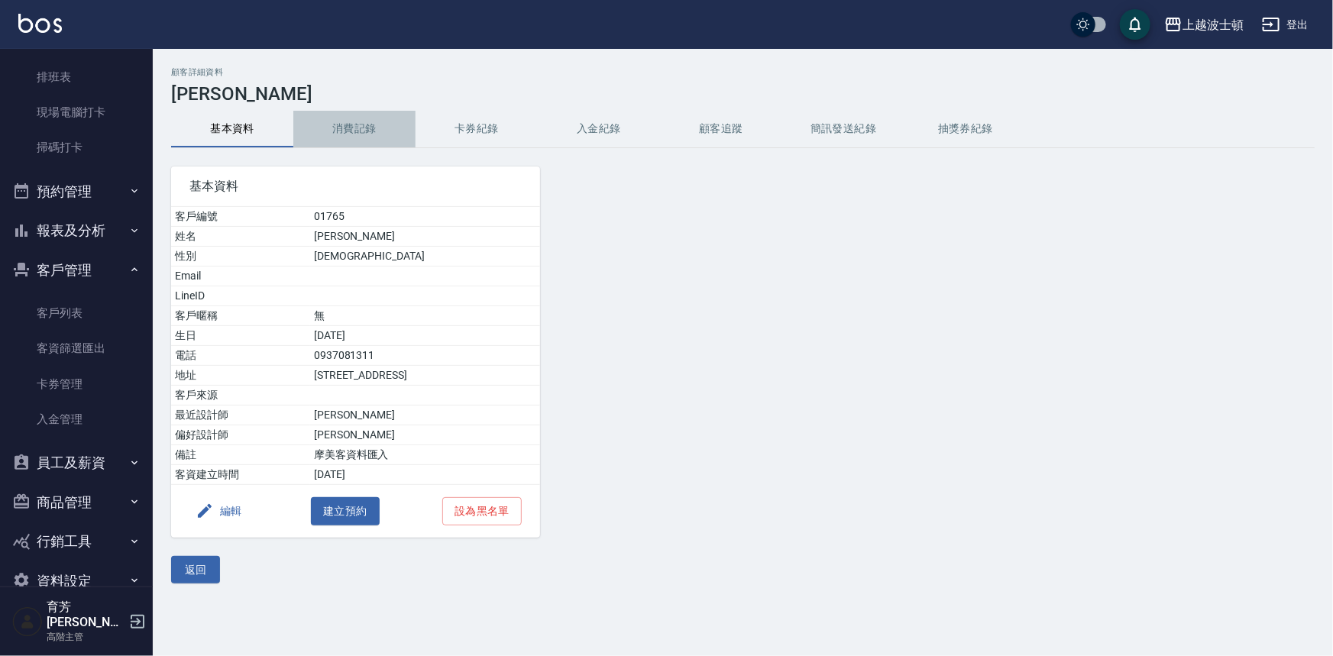
click at [351, 131] on button "消費記錄" at bounding box center [354, 129] width 122 height 37
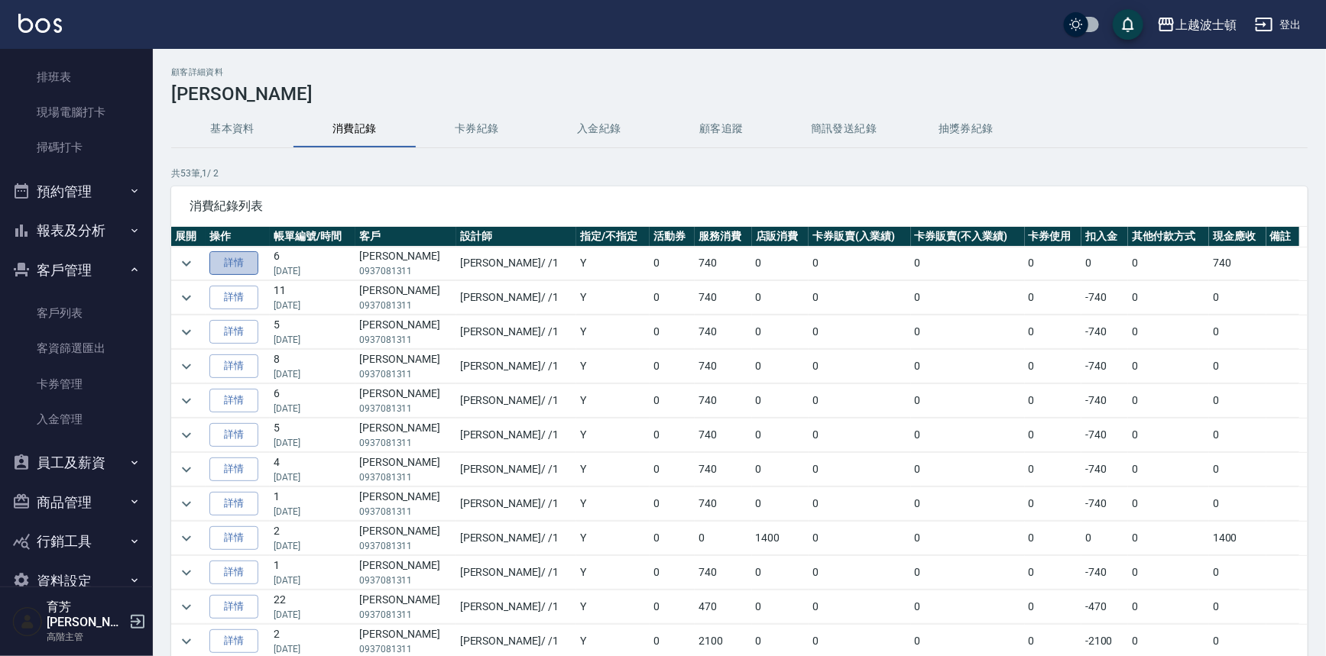
click at [228, 266] on link "詳情" at bounding box center [233, 263] width 49 height 24
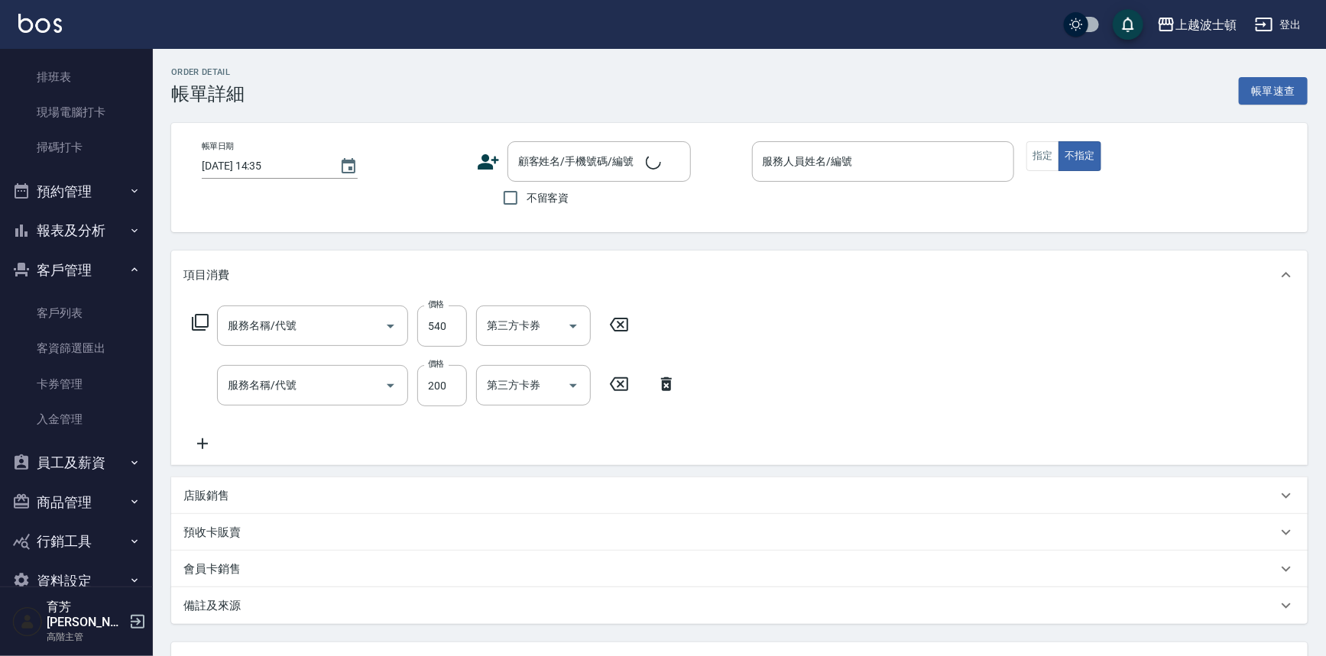
type input "舒壓洗髮(211)"
type input "護髮(自備300)(701)"
type input "2025/09/09 14:27"
type input "麥可-1"
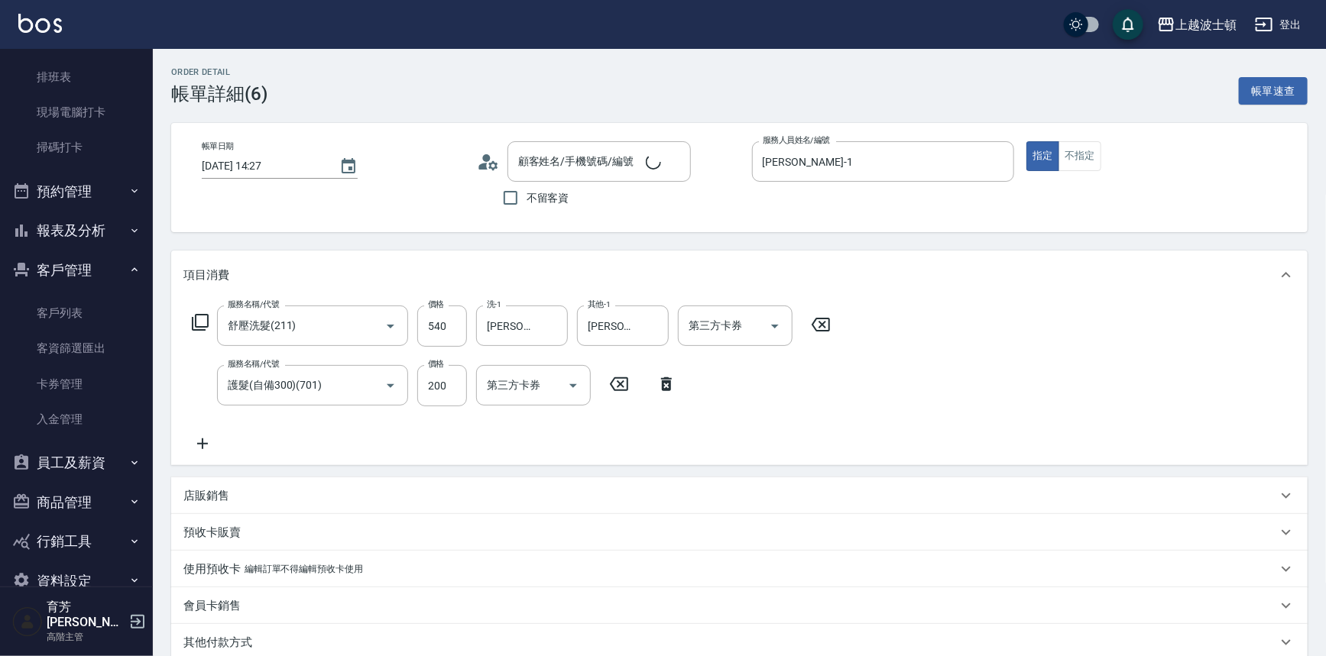
type input "郭美玲/0937081311/01765"
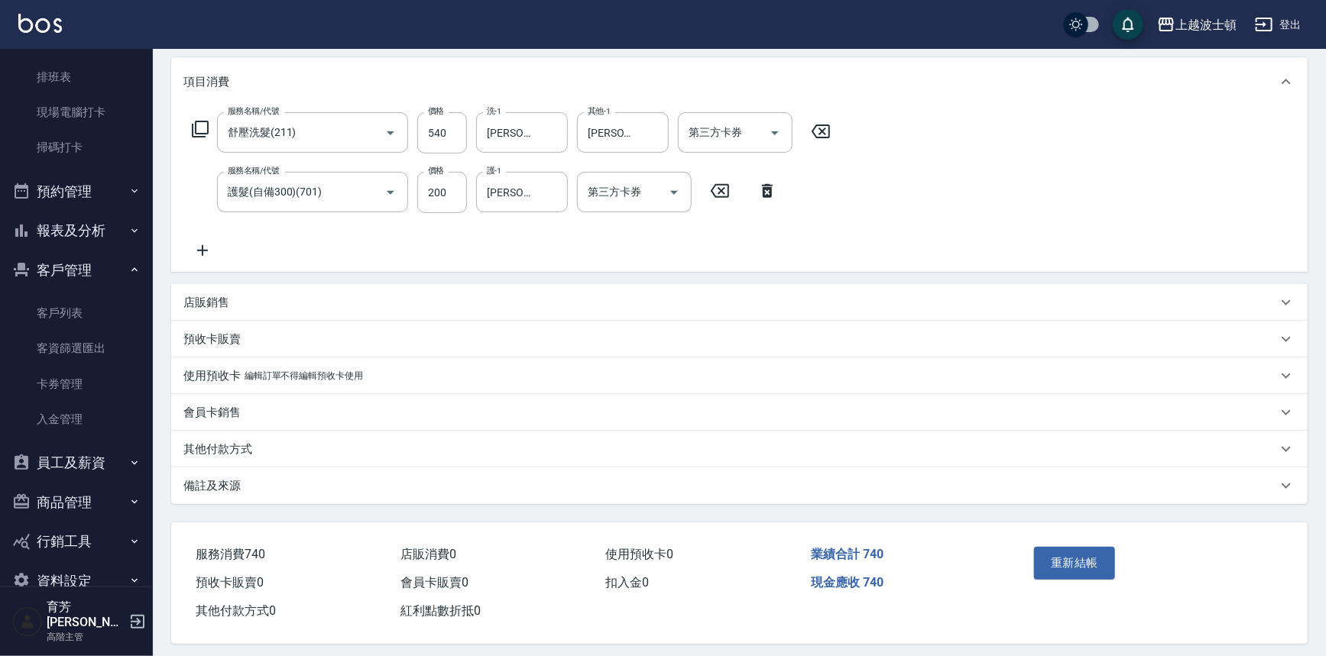
scroll to position [203, 0]
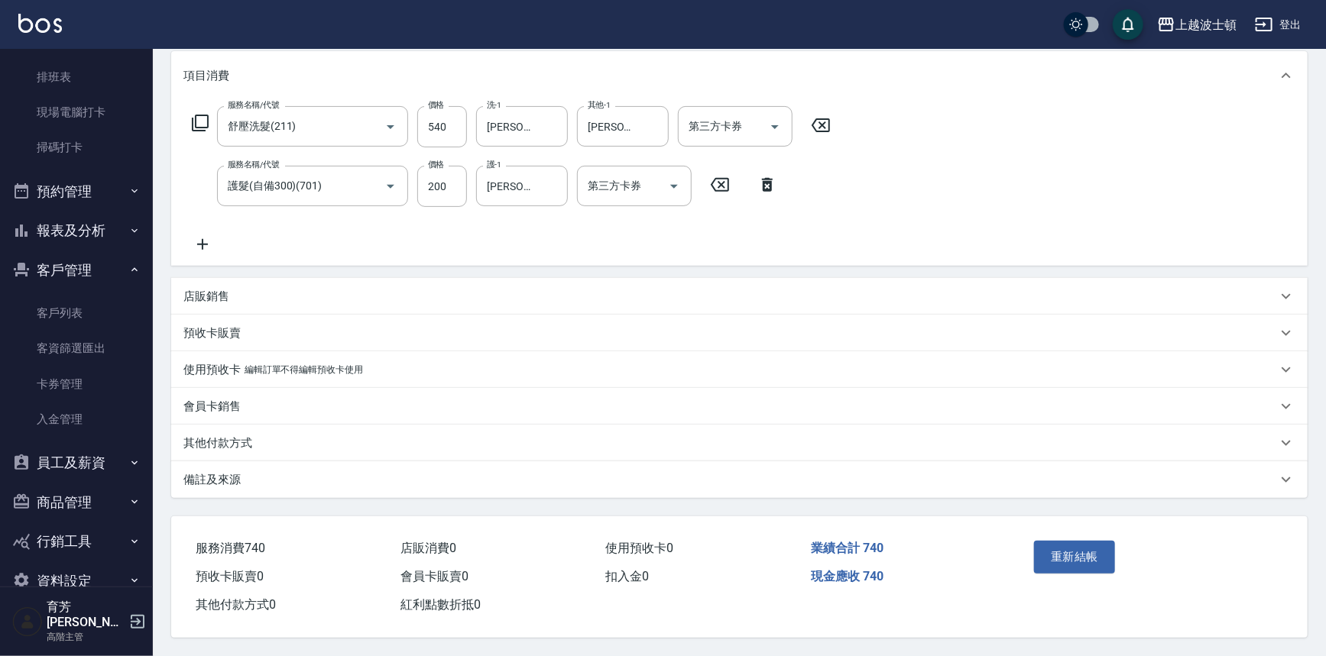
click at [217, 442] on p "其他付款方式" at bounding box center [217, 444] width 69 height 16
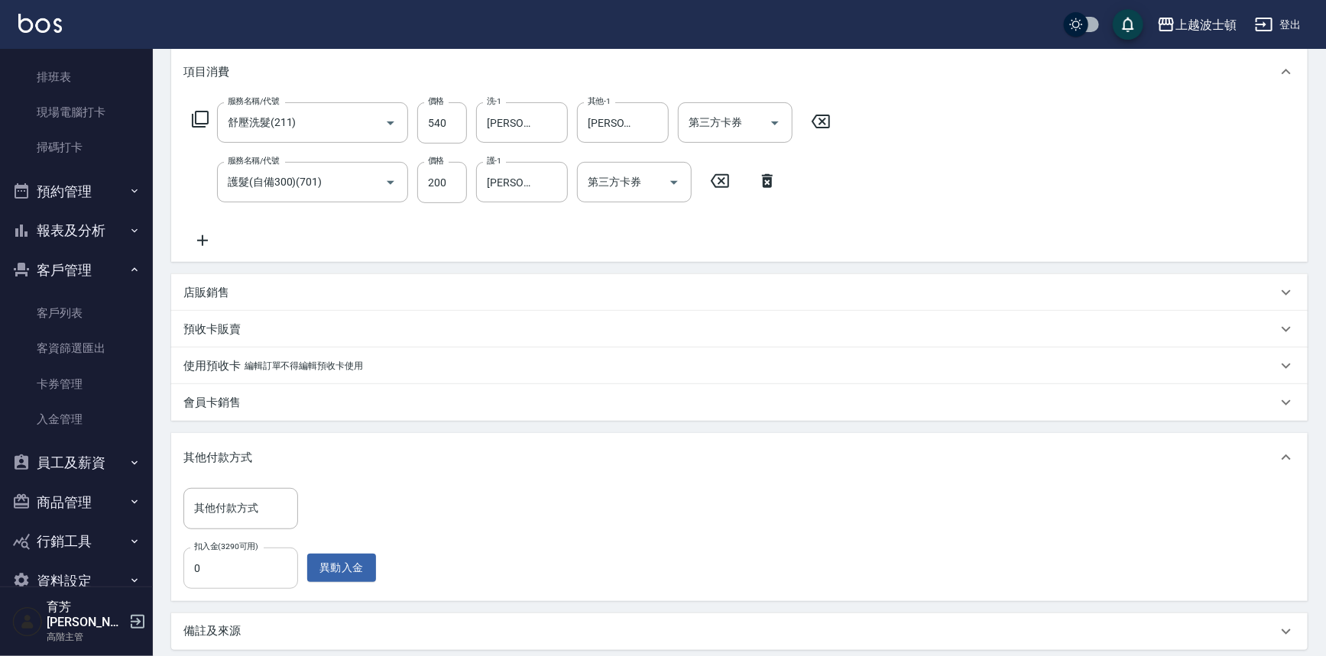
click at [206, 560] on input "0" at bounding box center [240, 568] width 115 height 41
click at [241, 491] on div "其他付款方式" at bounding box center [240, 508] width 115 height 40
click at [436, 390] on div "會員卡銷售" at bounding box center [739, 402] width 1136 height 37
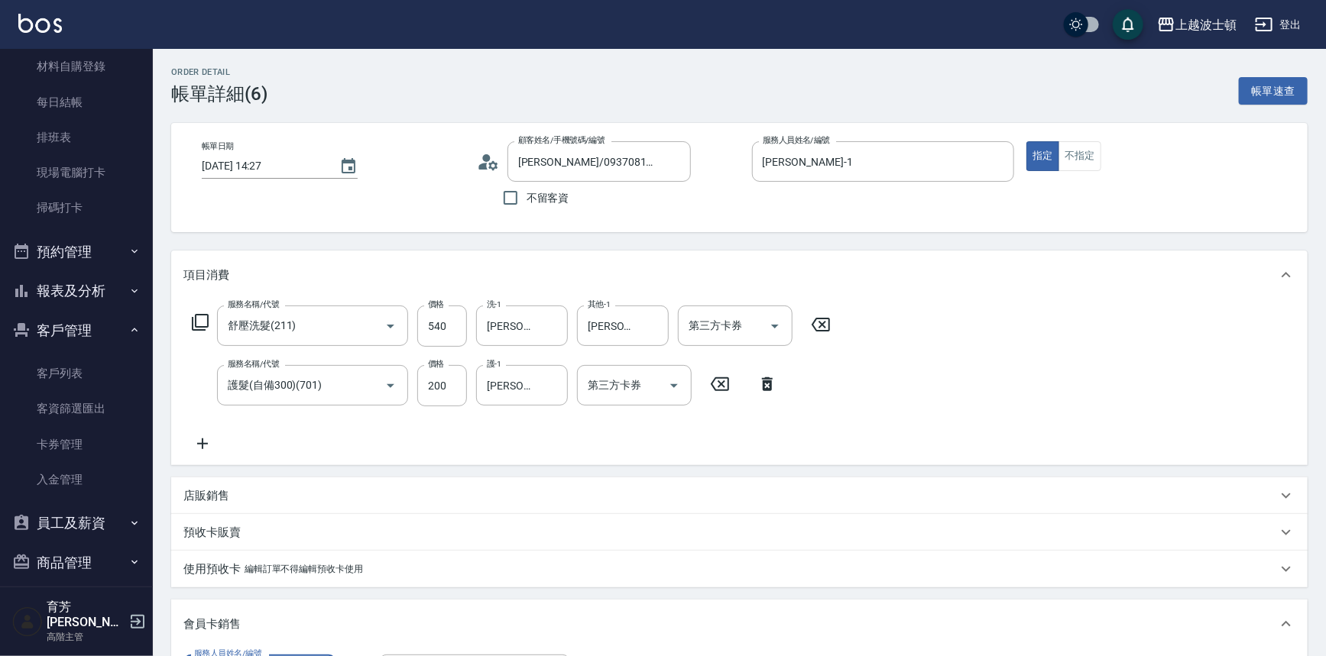
scroll to position [377, 0]
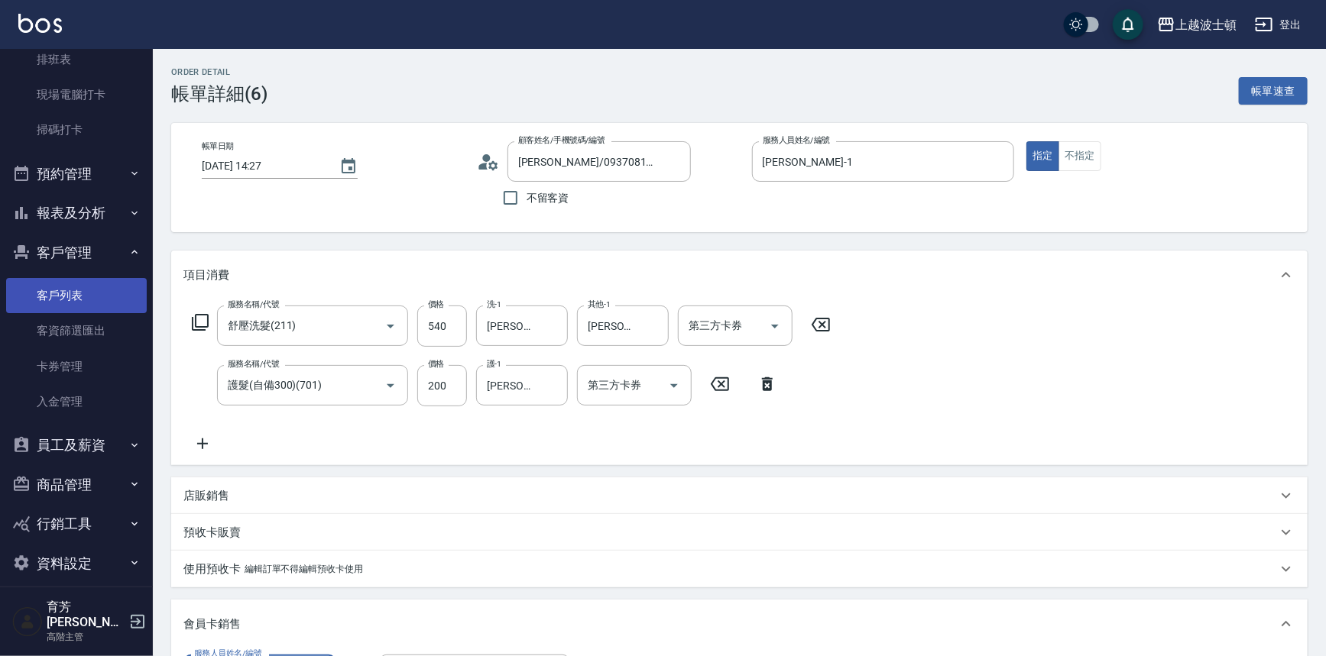
click at [72, 286] on link "客戶列表" at bounding box center [76, 295] width 141 height 35
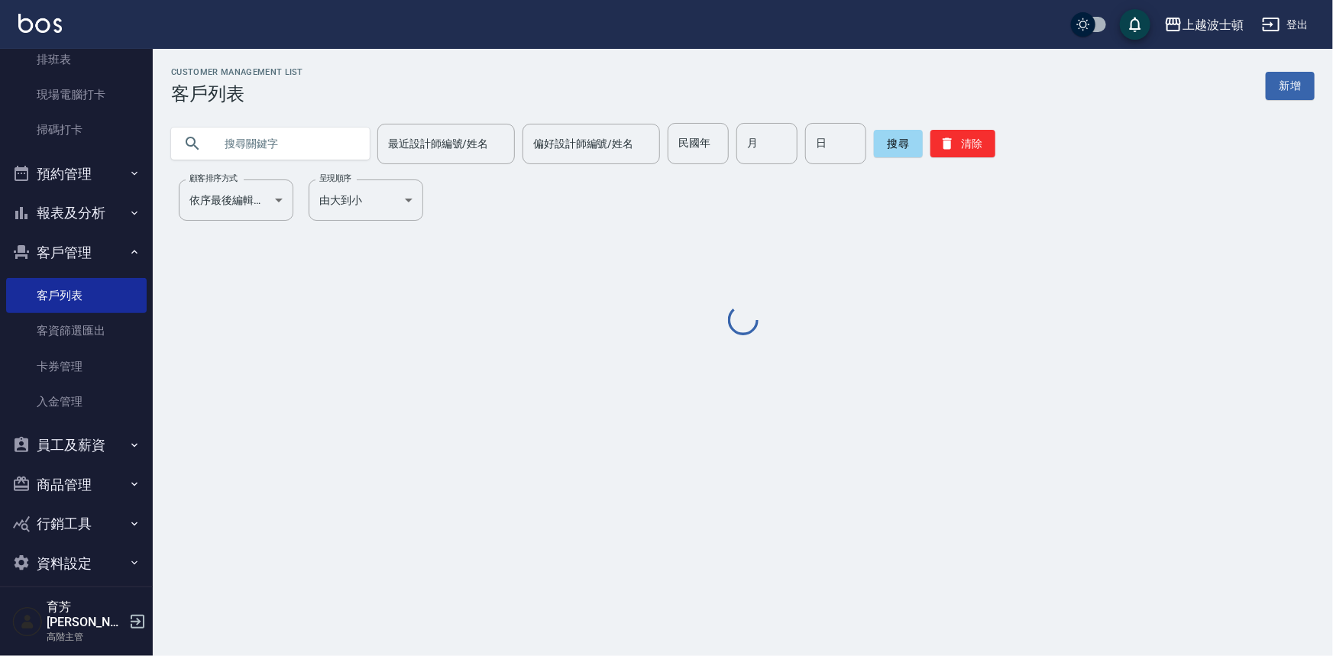
click at [261, 132] on input "text" at bounding box center [286, 143] width 144 height 41
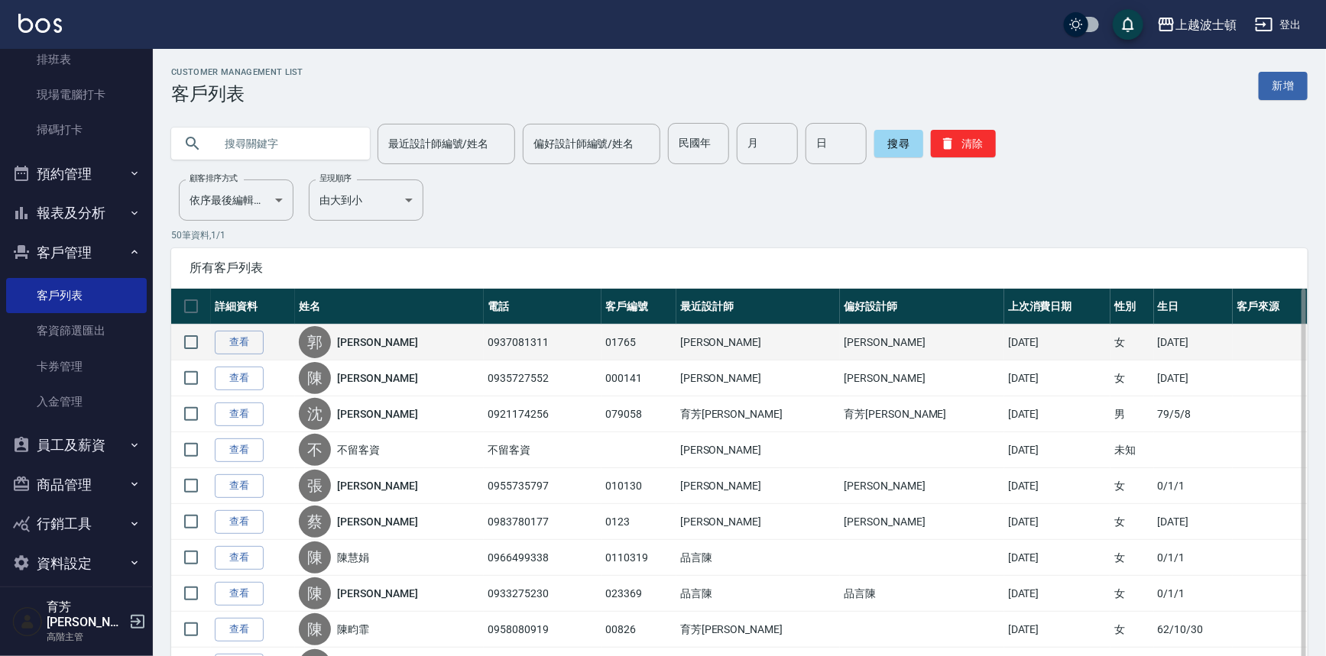
click at [251, 329] on td "查看" at bounding box center [253, 343] width 84 height 36
click at [251, 335] on link "查看" at bounding box center [239, 343] width 49 height 24
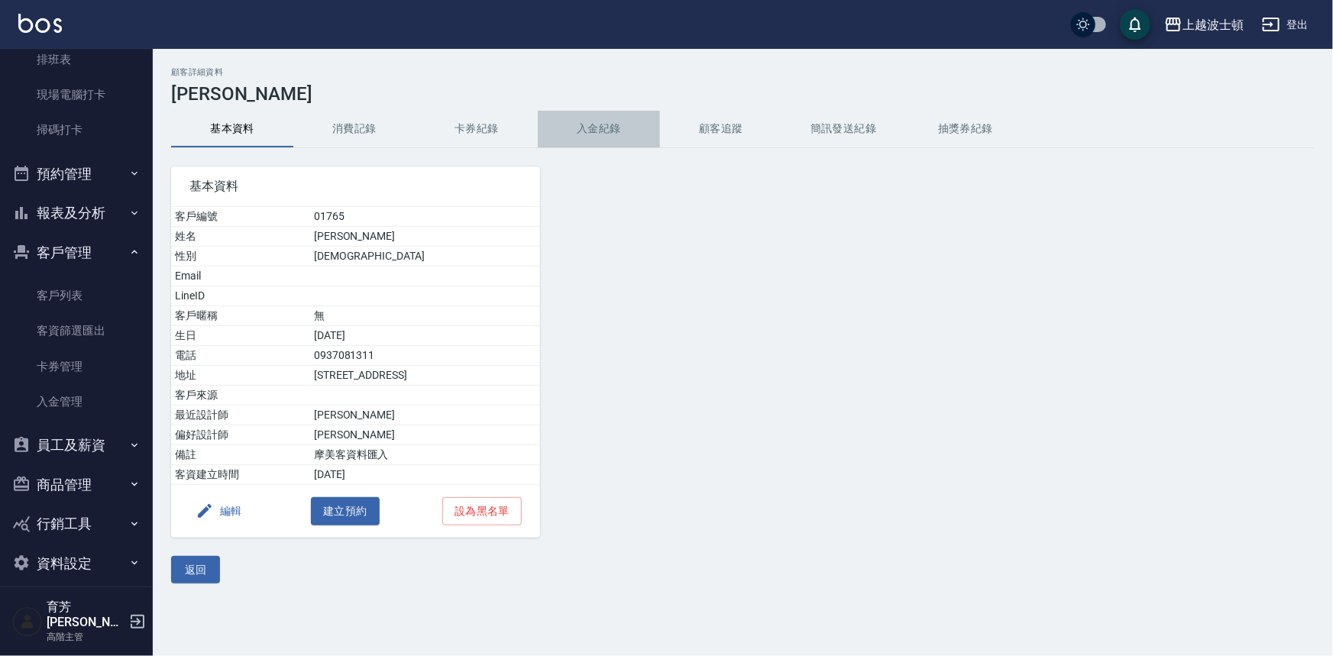
click at [617, 130] on button "入金紀錄" at bounding box center [599, 129] width 122 height 37
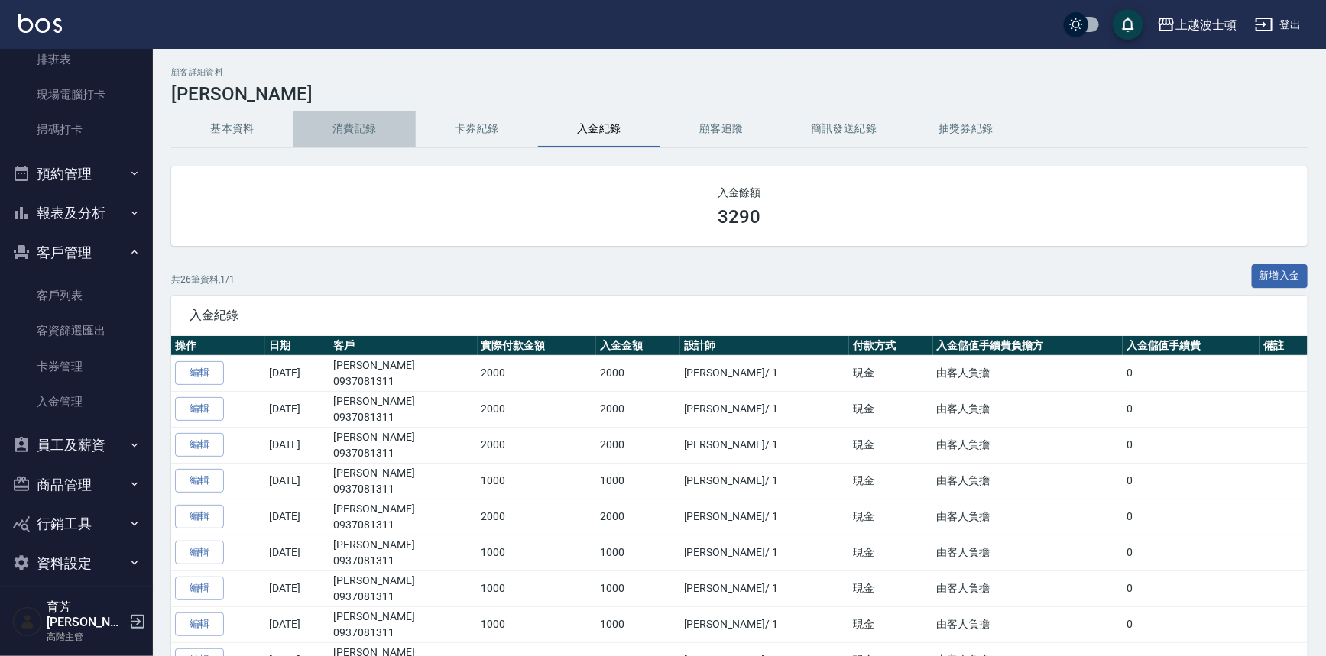
click at [367, 122] on button "消費記錄" at bounding box center [354, 129] width 122 height 37
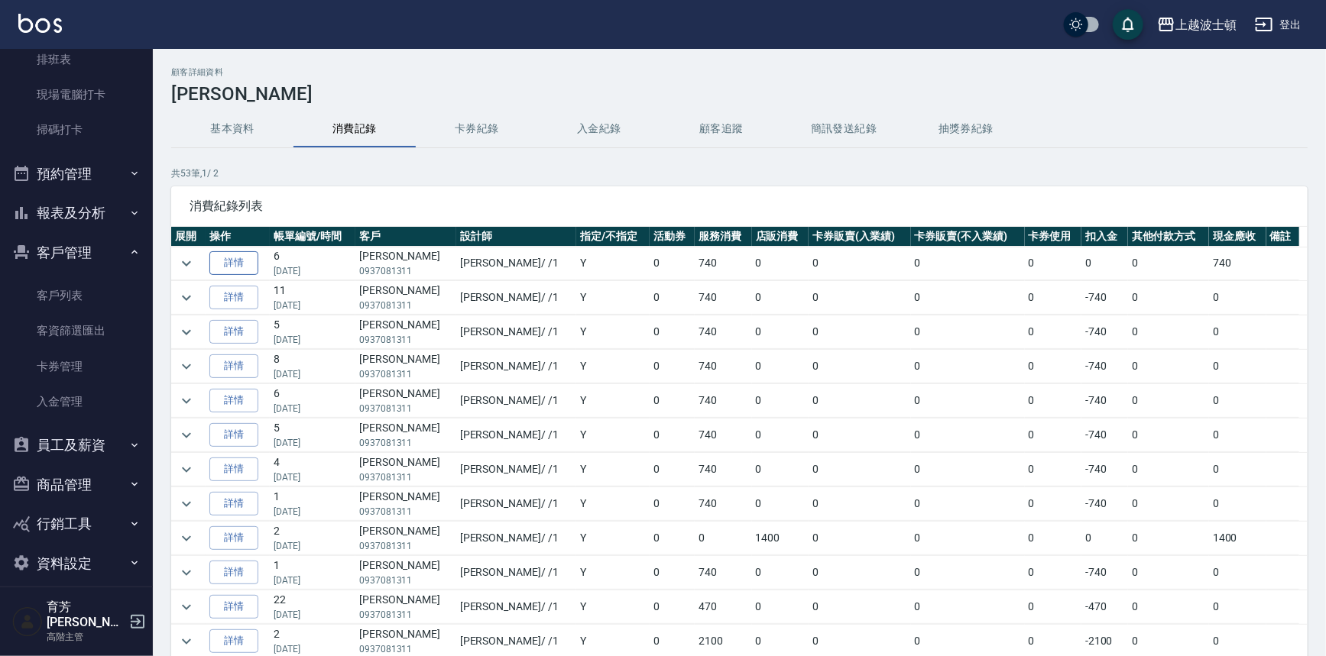
click at [247, 264] on link "詳情" at bounding box center [233, 263] width 49 height 24
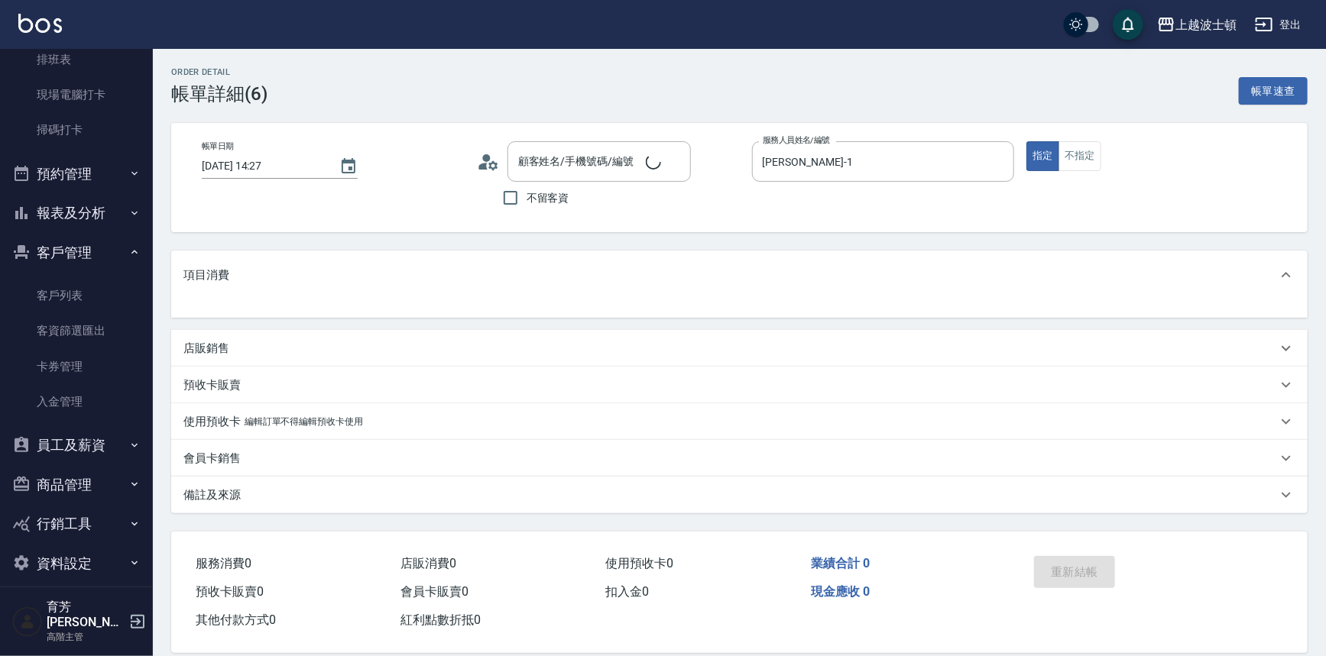
type input "郭美玲/0937081311/01765"
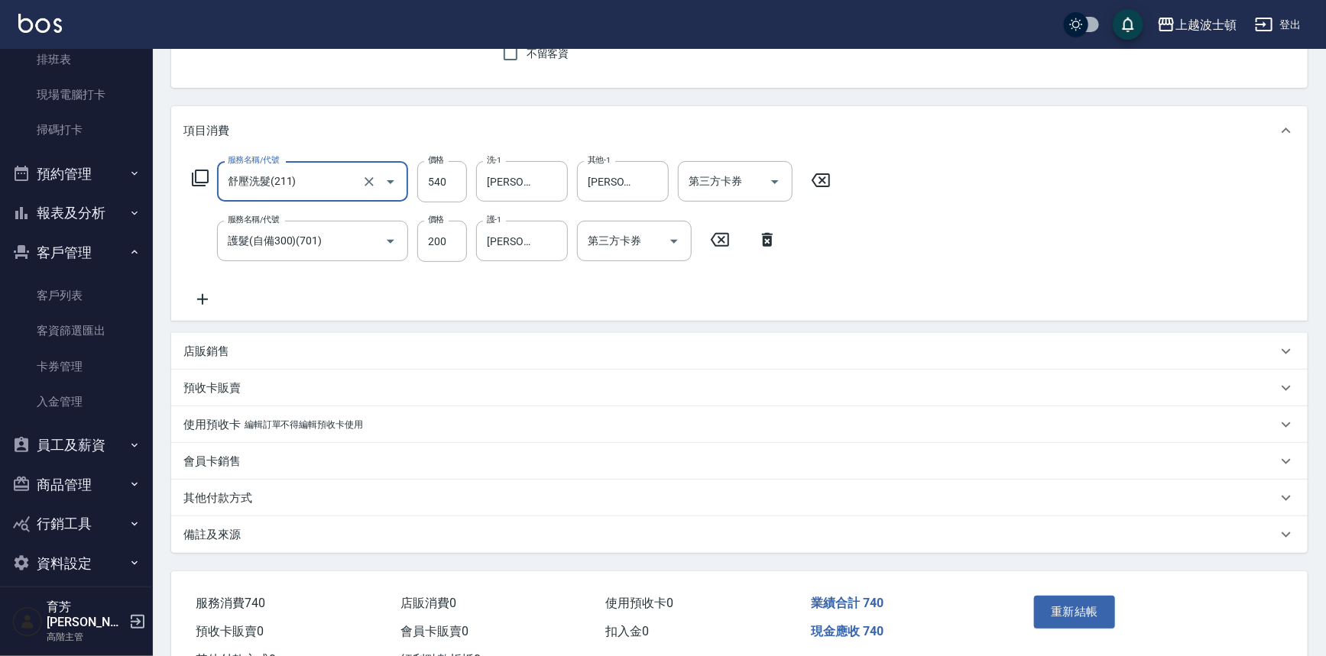
scroll to position [203, 0]
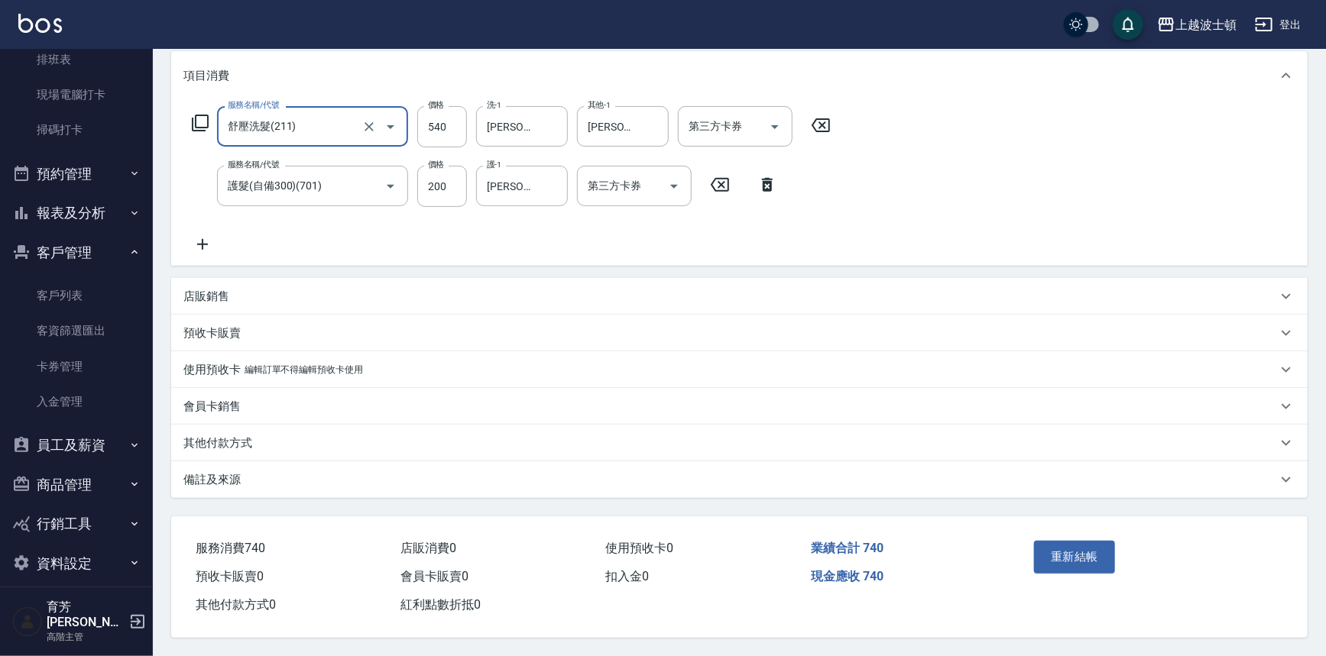
drag, startPoint x: 212, startPoint y: 439, endPoint x: 224, endPoint y: 440, distance: 12.3
click at [218, 439] on p "其他付款方式" at bounding box center [217, 444] width 69 height 16
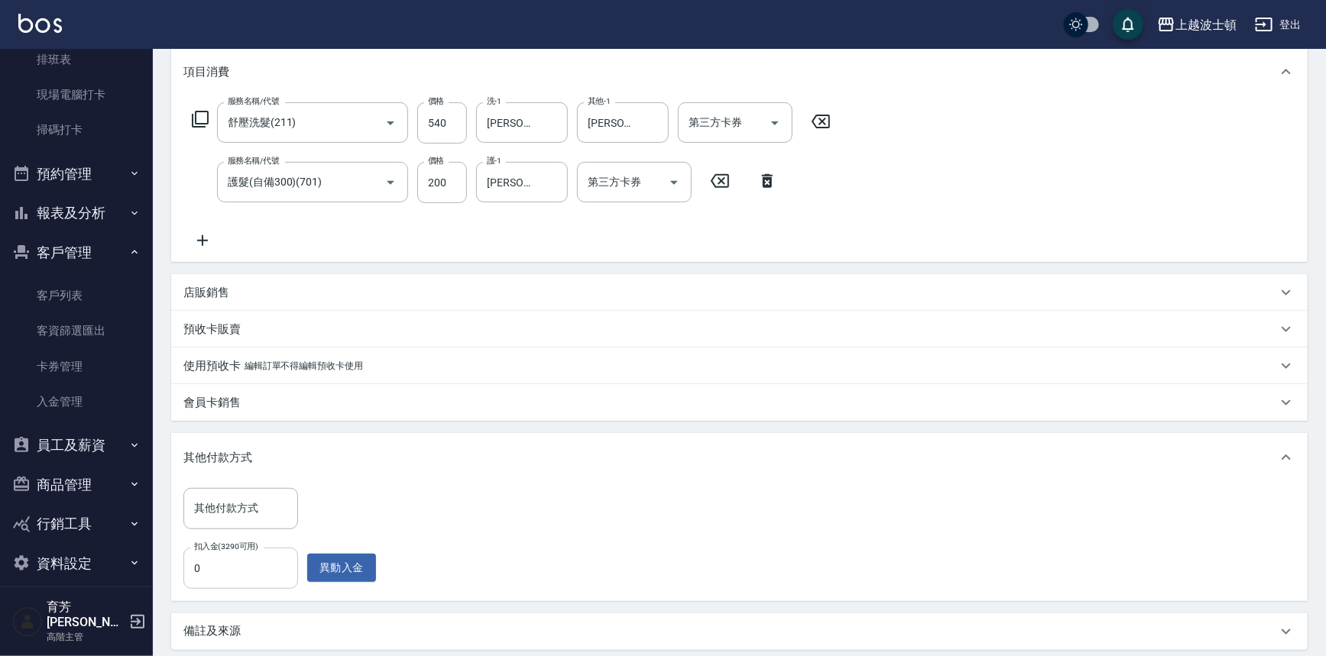
click at [230, 565] on input "0" at bounding box center [240, 568] width 115 height 41
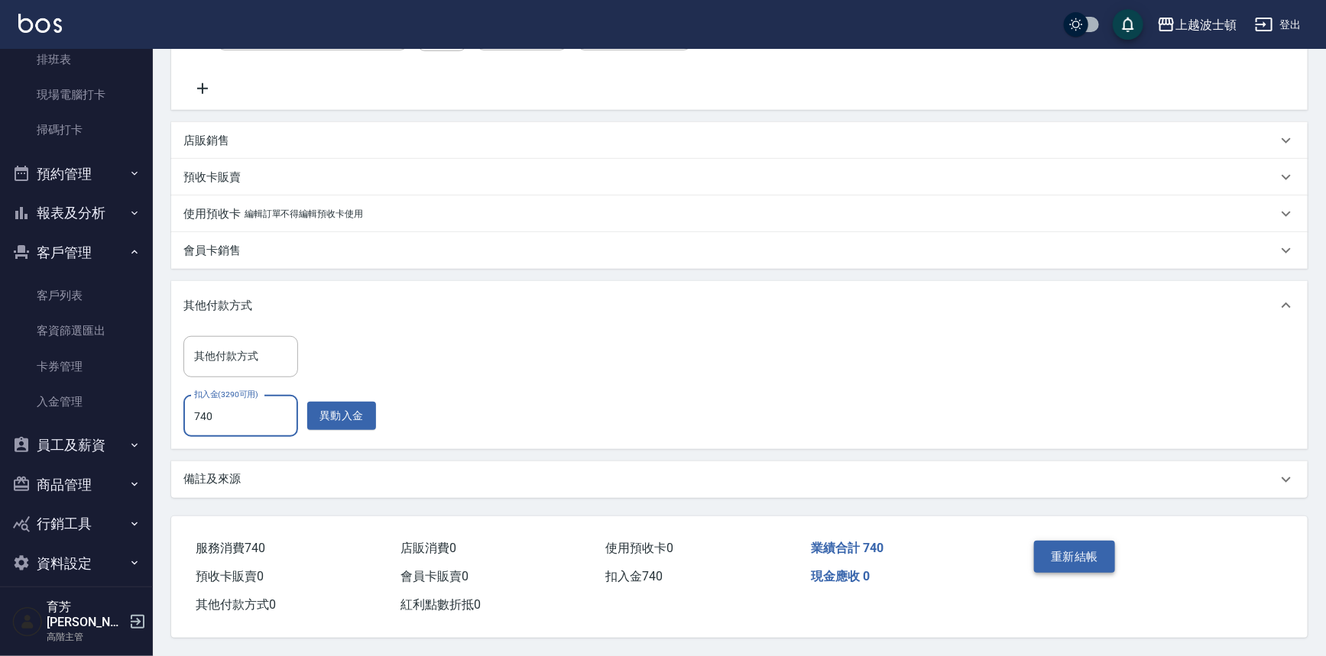
type input "740"
click at [1086, 559] on button "重新結帳" at bounding box center [1074, 557] width 81 height 32
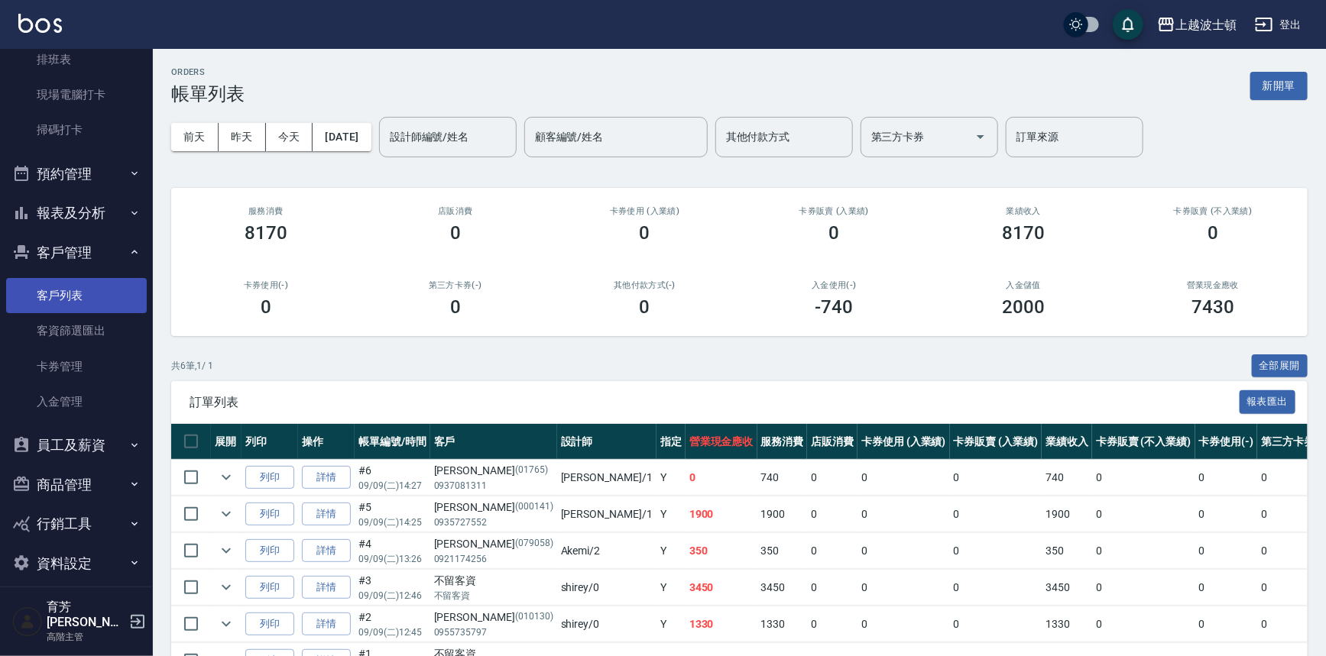
click at [99, 295] on link "客戶列表" at bounding box center [76, 295] width 141 height 35
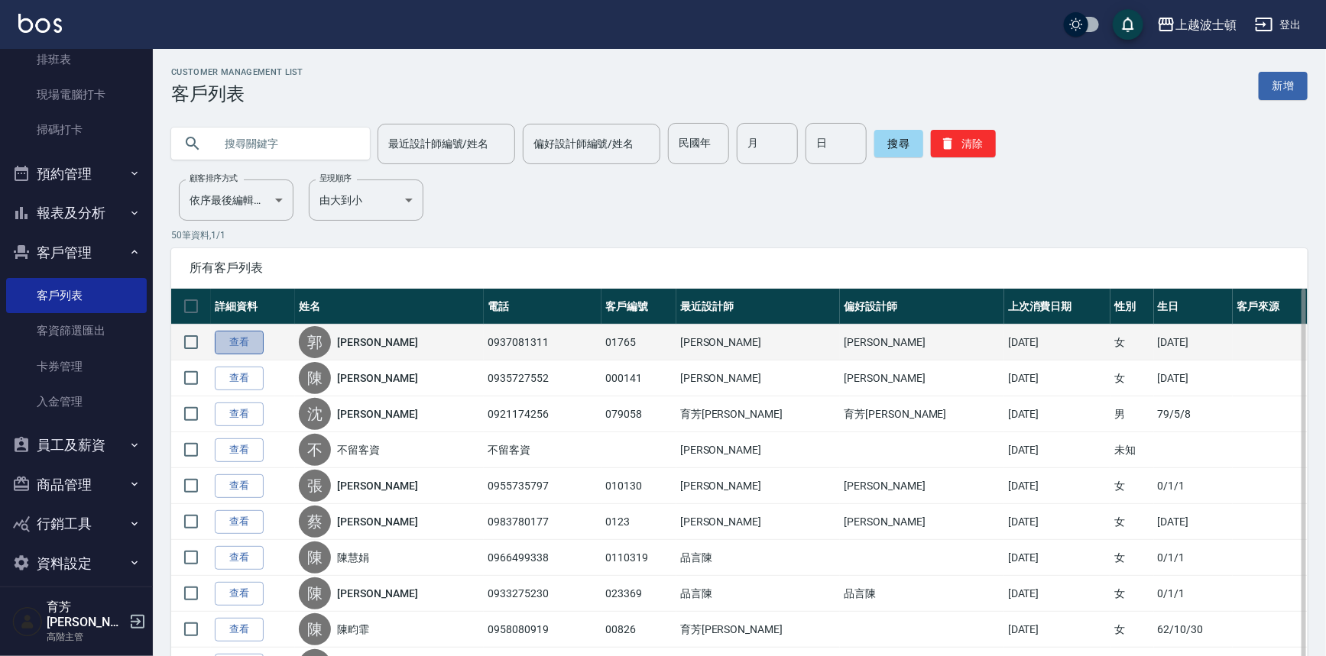
click at [229, 342] on link "查看" at bounding box center [239, 343] width 49 height 24
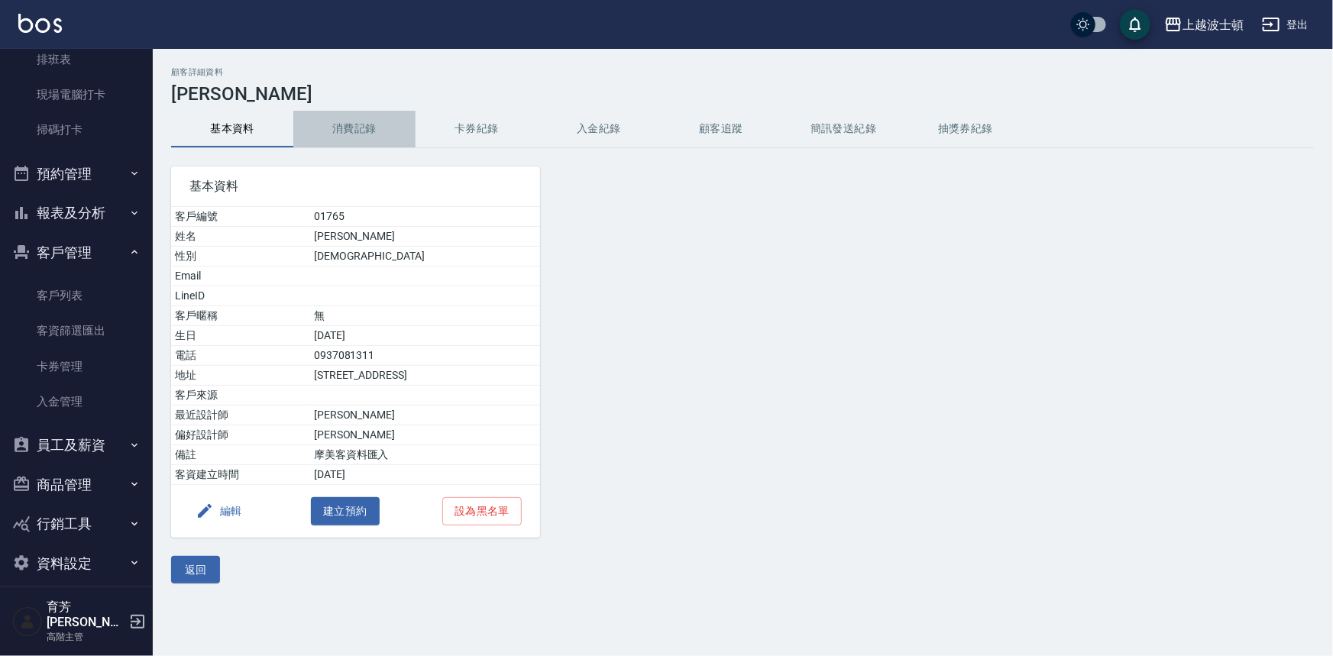
click at [344, 134] on button "消費記錄" at bounding box center [354, 129] width 122 height 37
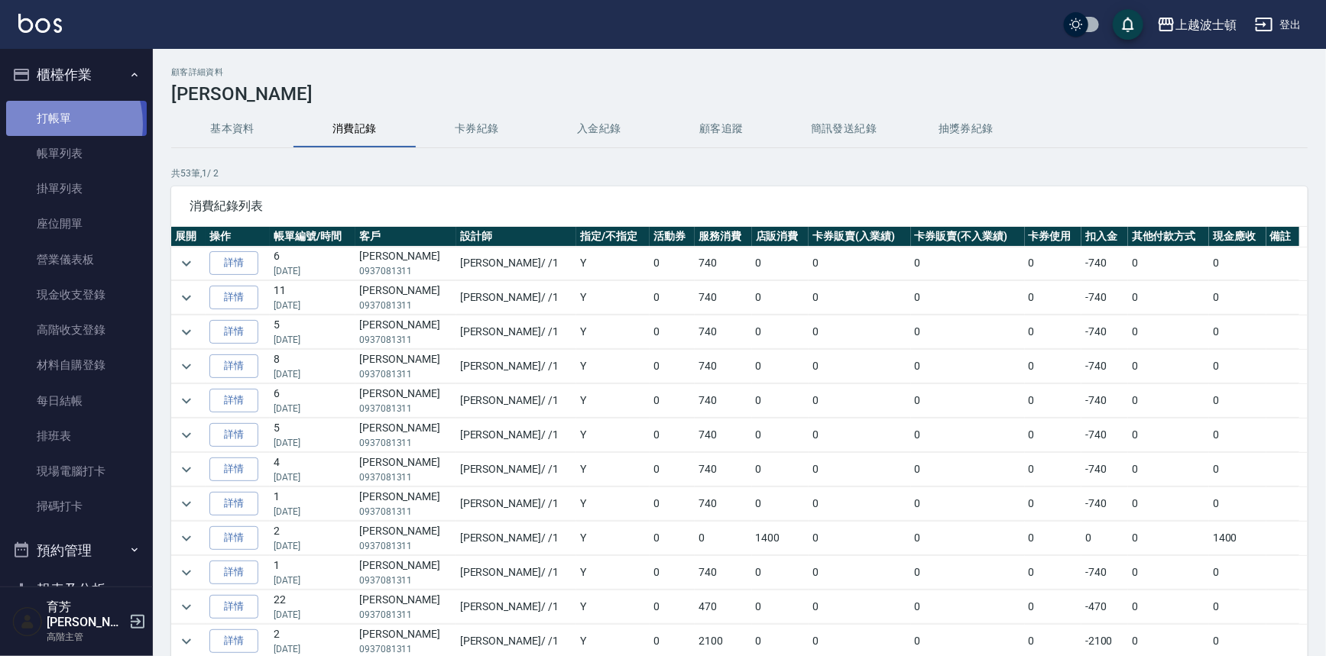
click at [51, 124] on link "打帳單" at bounding box center [76, 118] width 141 height 35
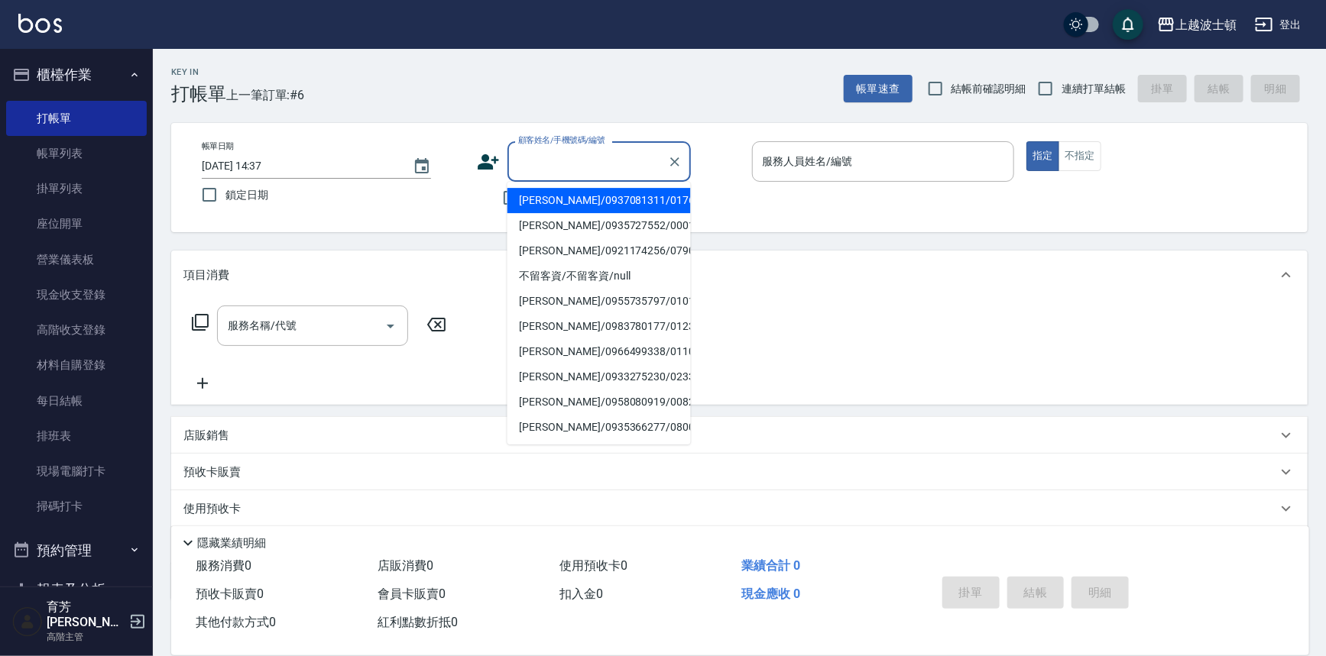
click at [517, 171] on input "顧客姓名/手機號碼/編號" at bounding box center [587, 161] width 147 height 27
click at [554, 201] on li "郭美玲/0937081311/01765" at bounding box center [598, 200] width 183 height 25
type input "郭美玲/0937081311/01765"
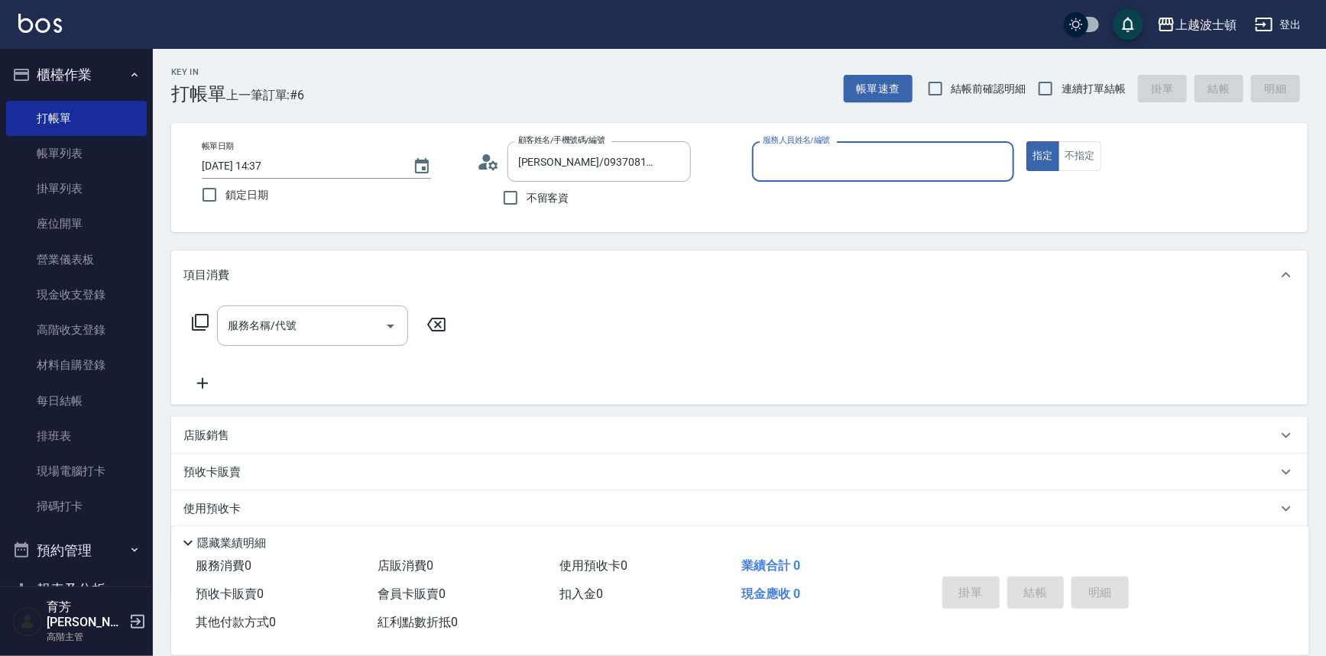
type input "麥可-1"
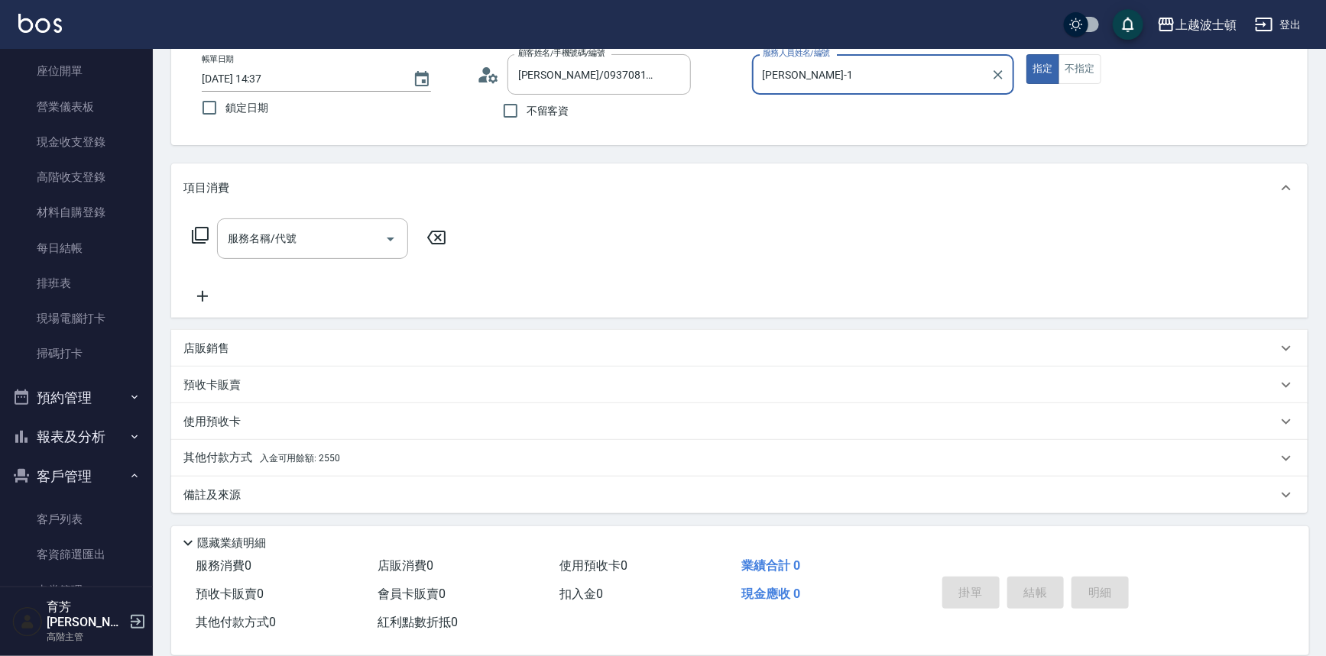
scroll to position [205, 0]
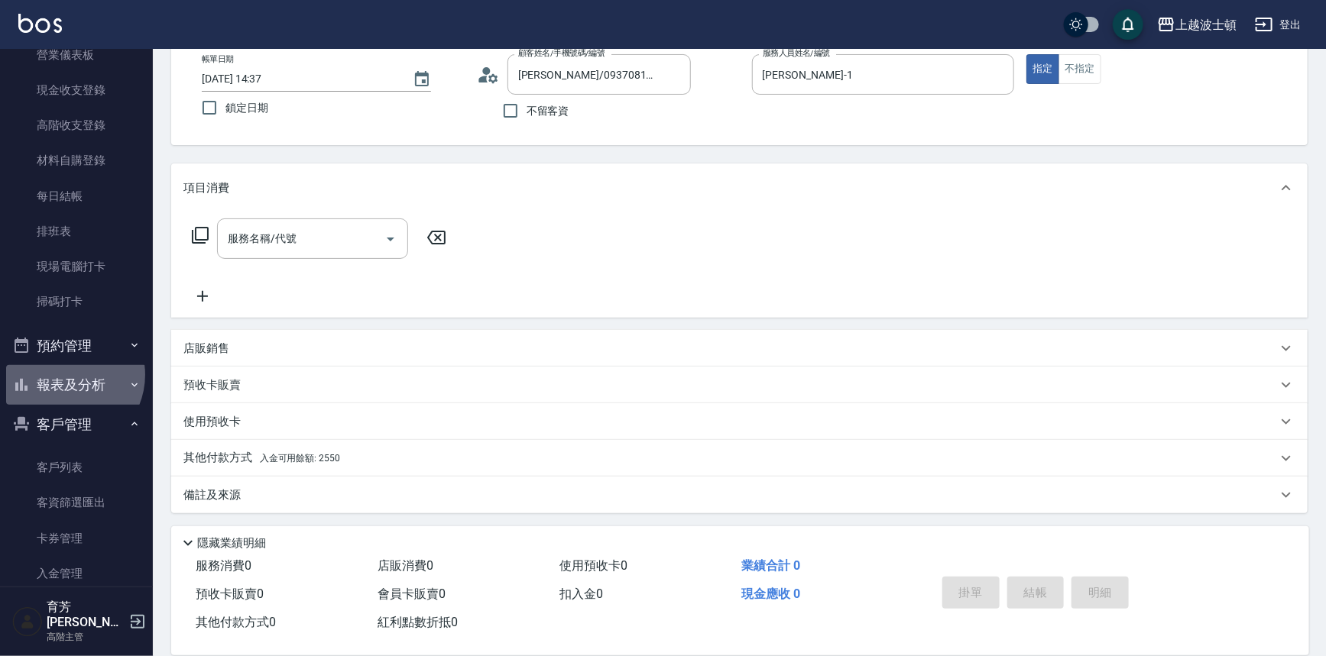
click at [65, 375] on button "報表及分析" at bounding box center [76, 385] width 141 height 40
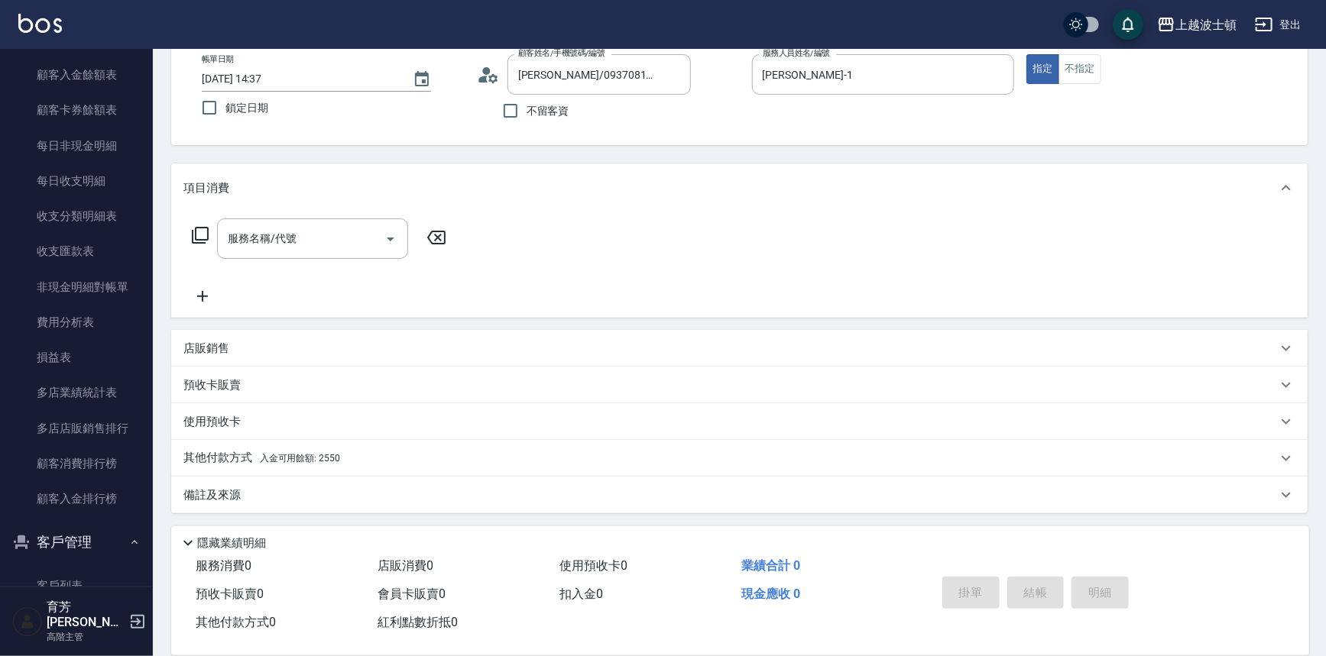
scroll to position [1909, 0]
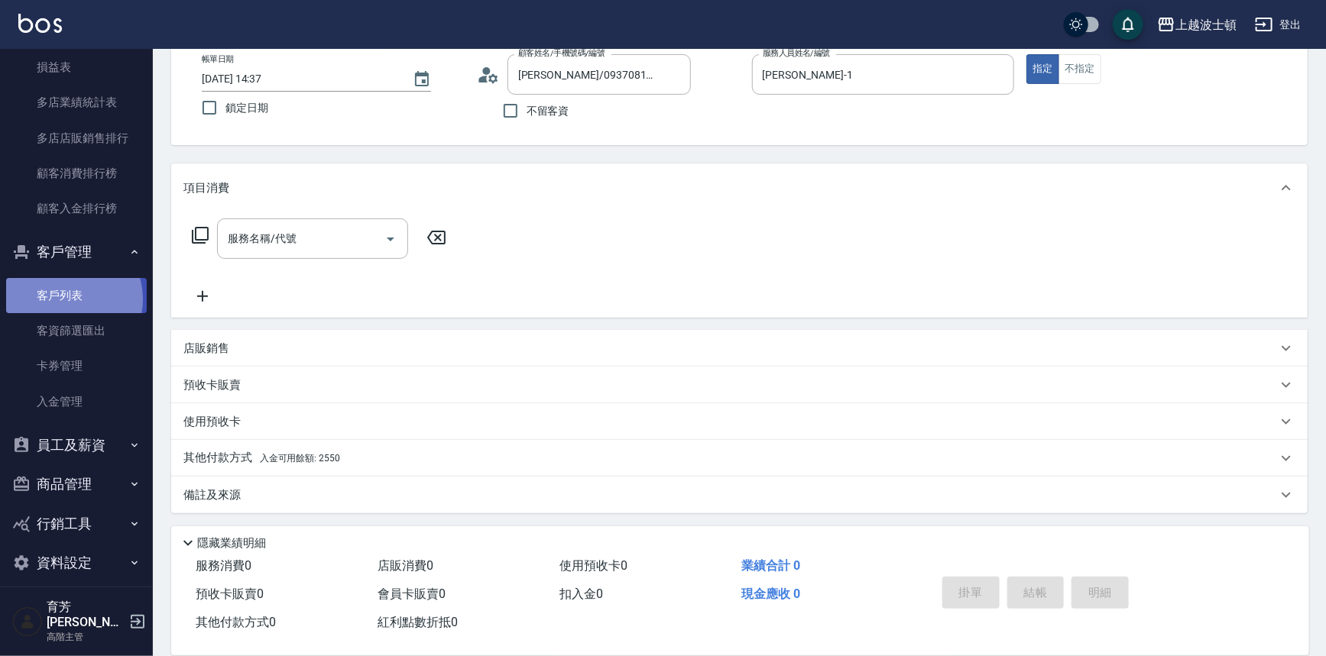
click at [69, 300] on link "客戶列表" at bounding box center [76, 295] width 141 height 35
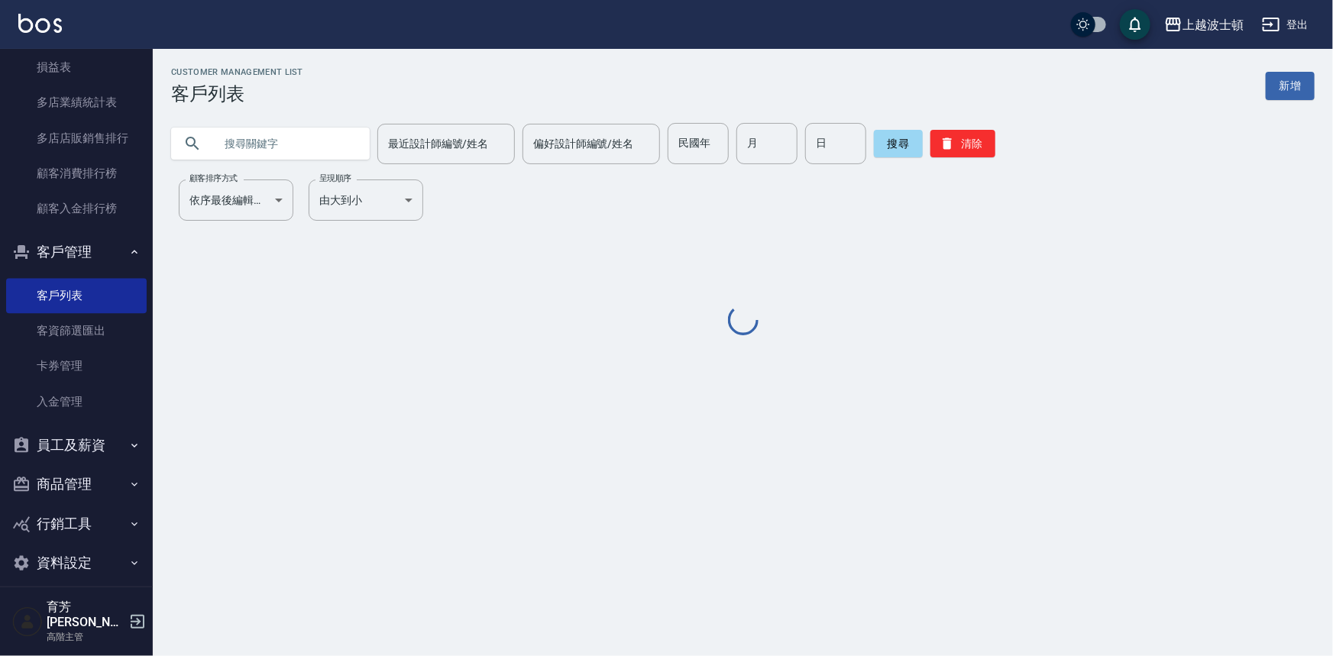
click at [261, 144] on input "text" at bounding box center [286, 143] width 144 height 41
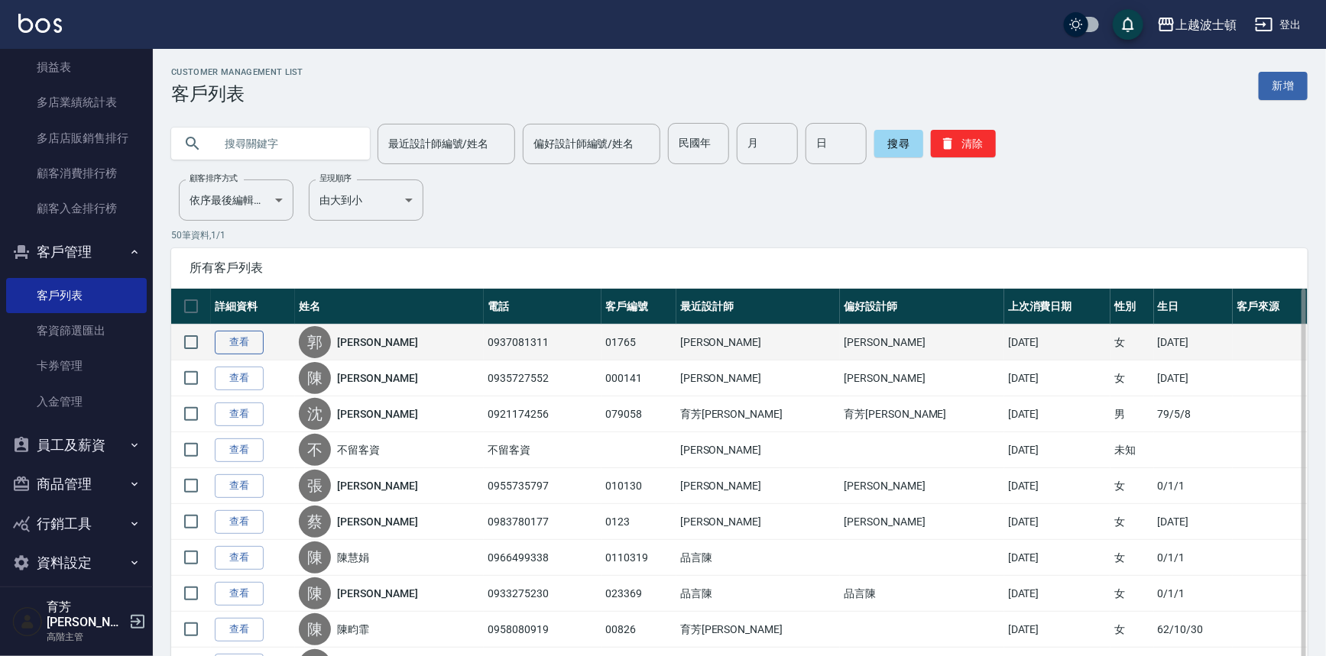
click at [245, 342] on link "查看" at bounding box center [239, 343] width 49 height 24
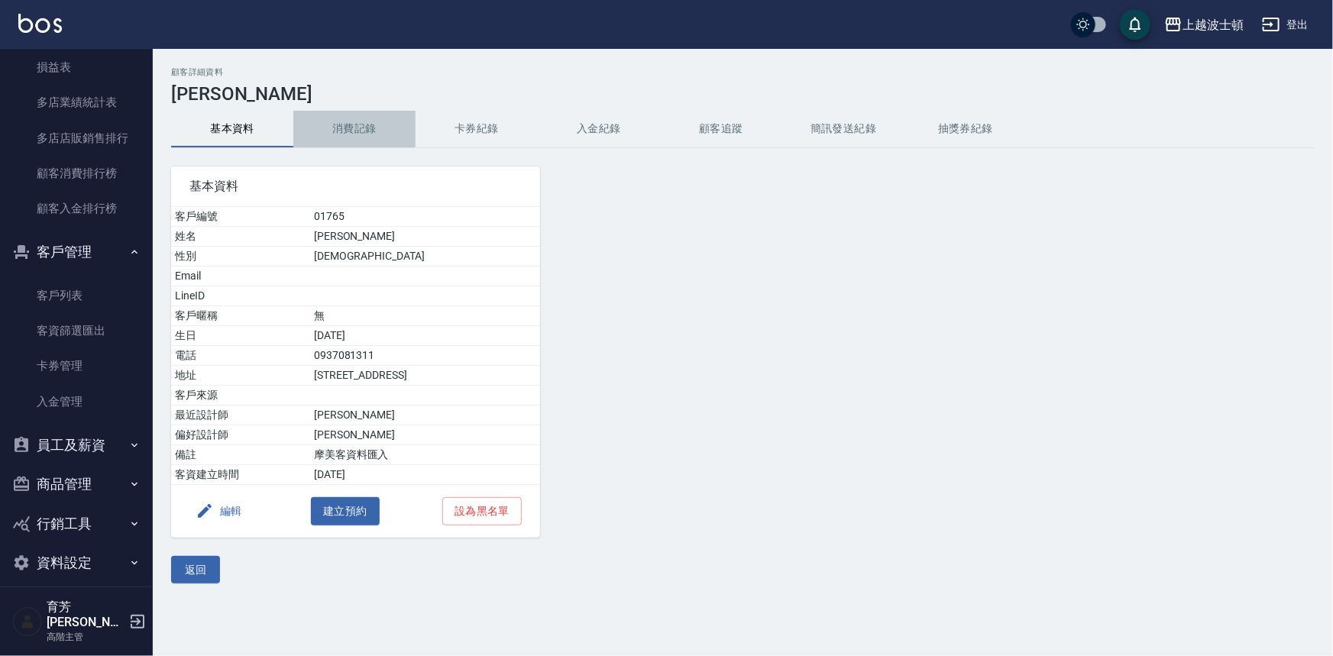
click at [360, 138] on button "消費記錄" at bounding box center [354, 129] width 122 height 37
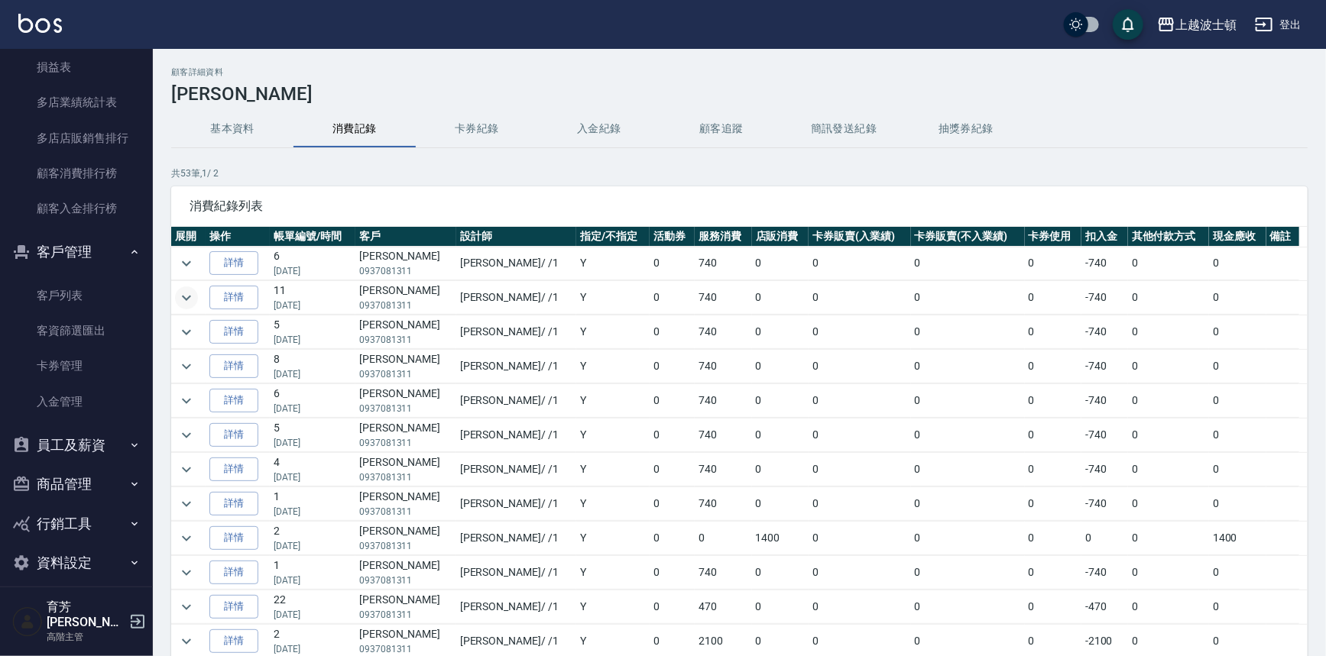
click at [193, 291] on icon "expand row" at bounding box center [186, 298] width 18 height 18
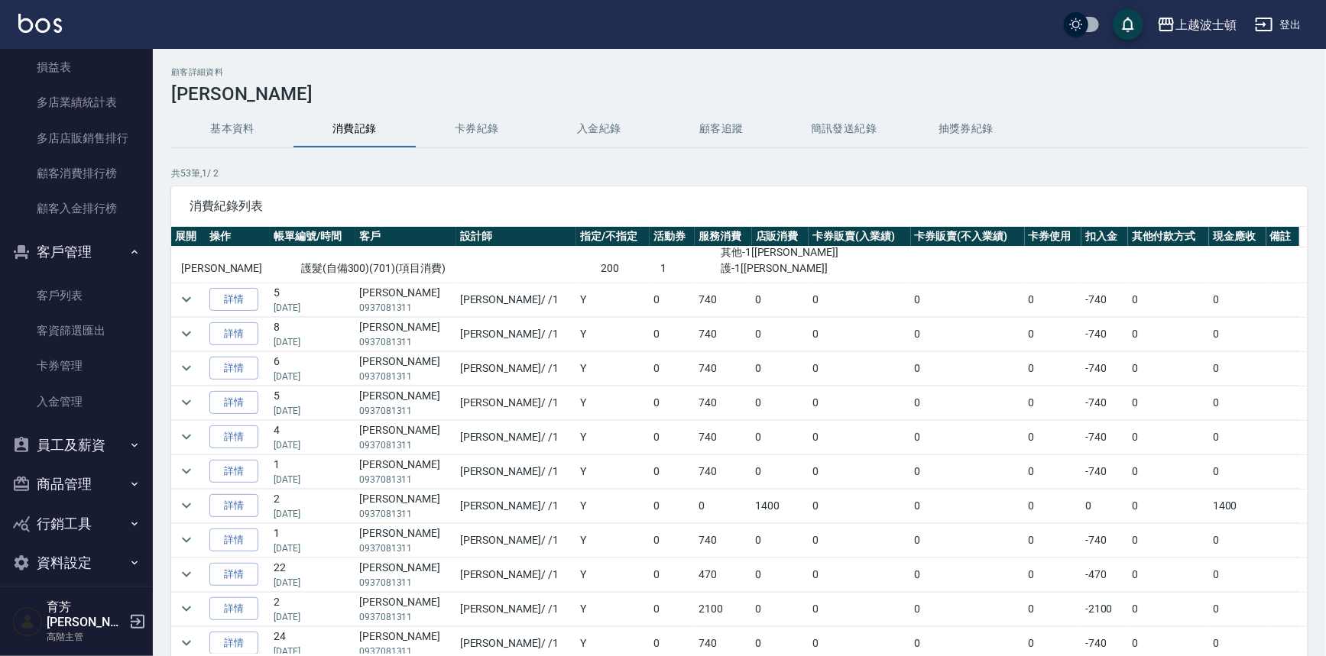
scroll to position [94, 0]
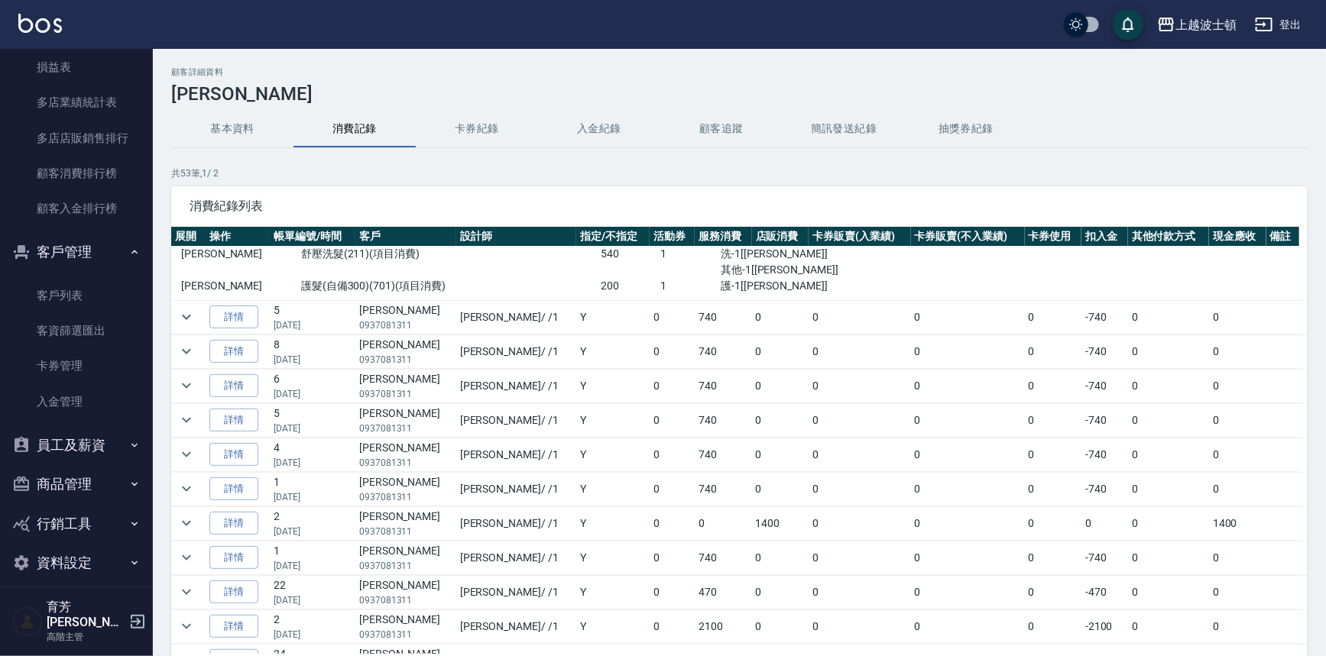
click at [349, 131] on button "消費記錄" at bounding box center [354, 129] width 122 height 37
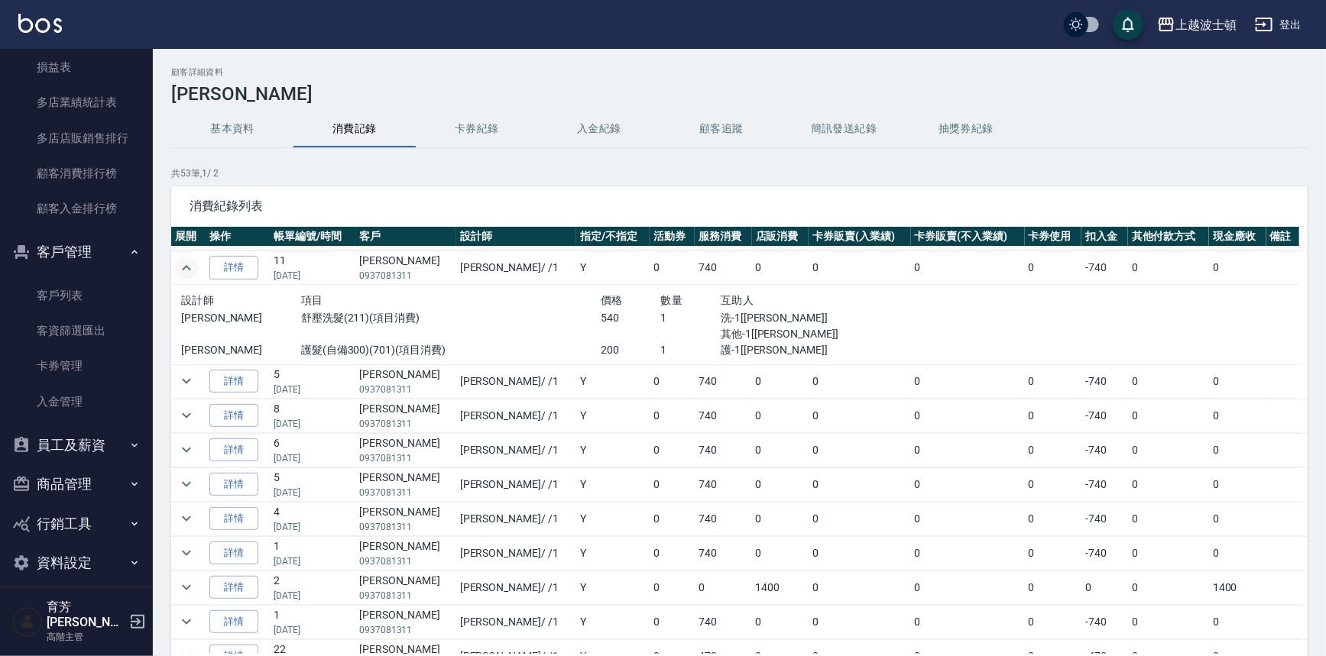
scroll to position [0, 0]
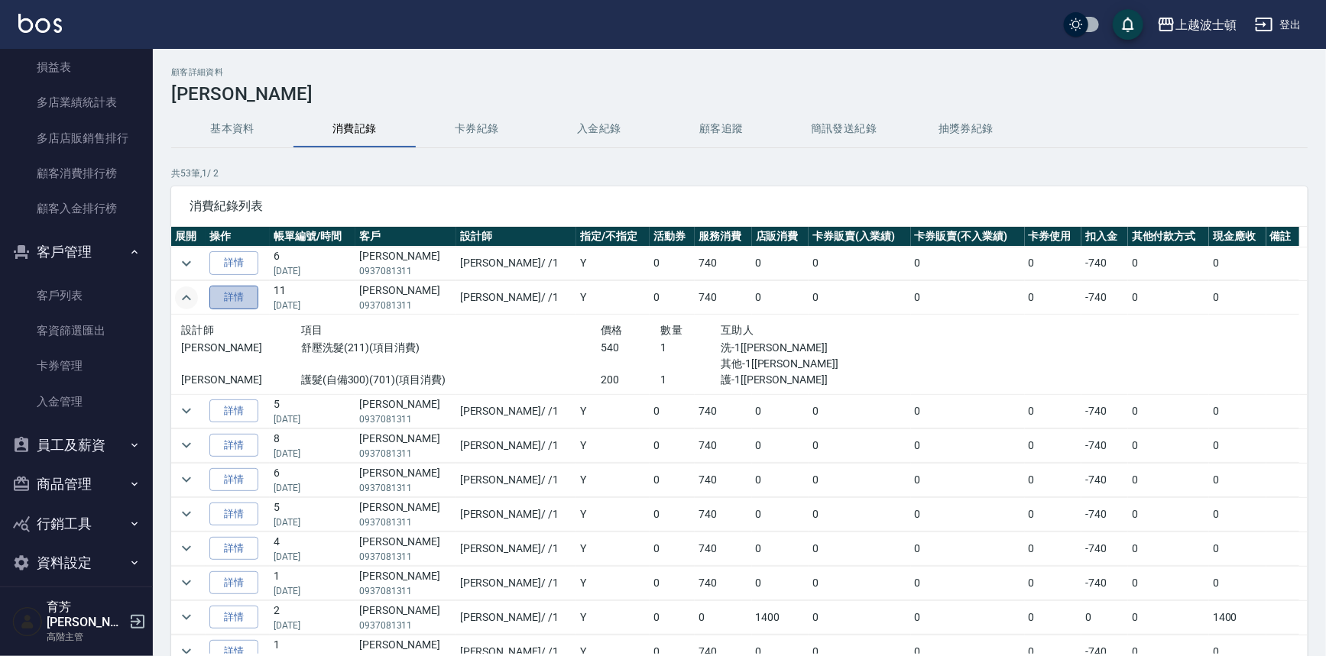
click at [217, 295] on link "詳情" at bounding box center [233, 298] width 49 height 24
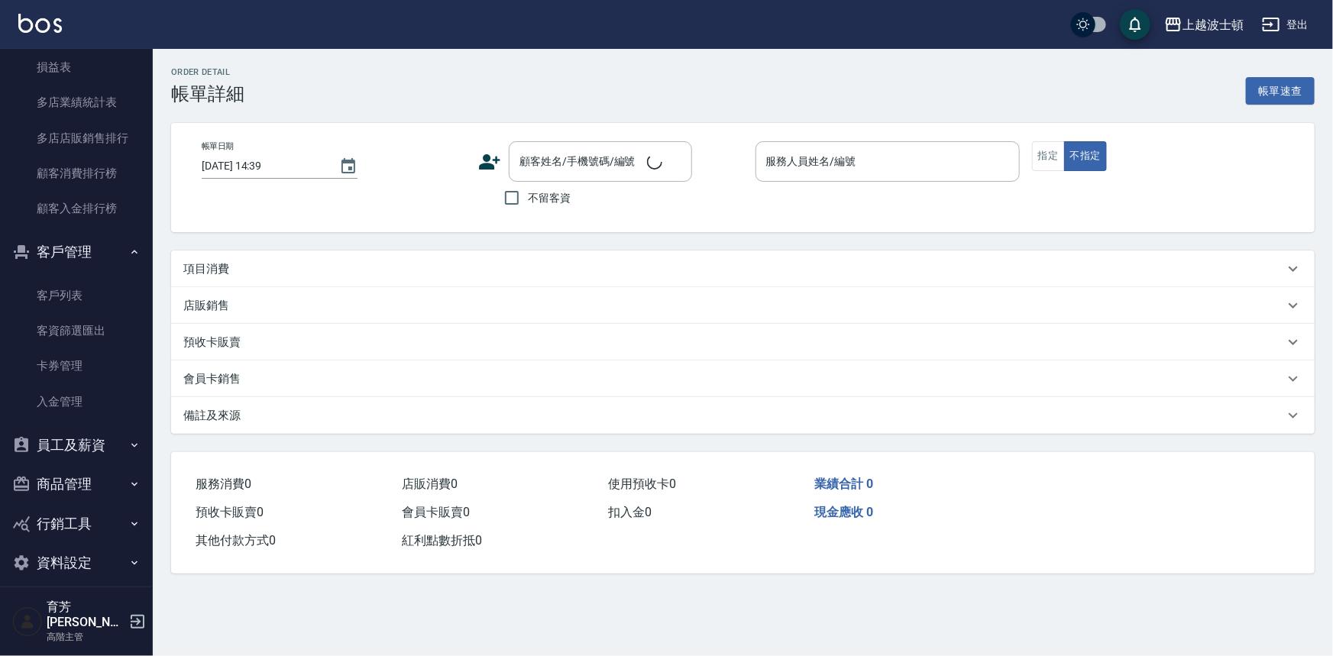
type input "2025/09/02 20:07"
type input "麥可-1"
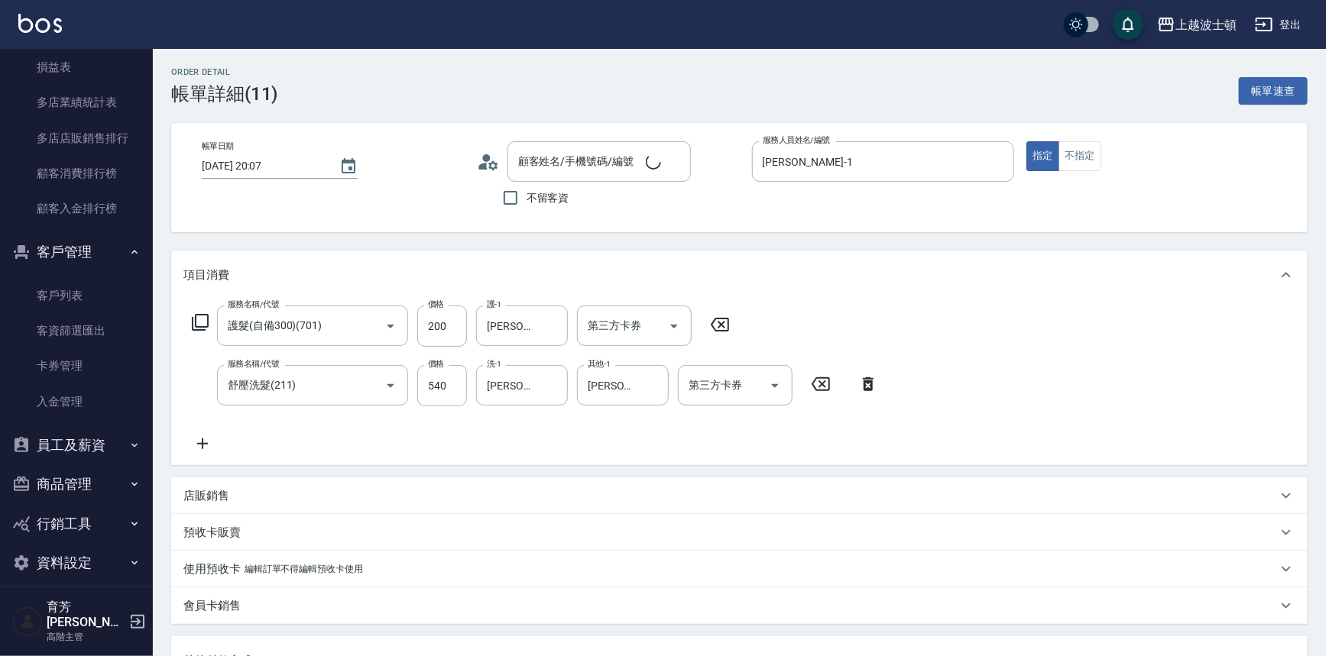
type input "郭美玲/0937081311/01765"
type input "護髮(自備300)(701)"
type input "舒壓洗髮(211)"
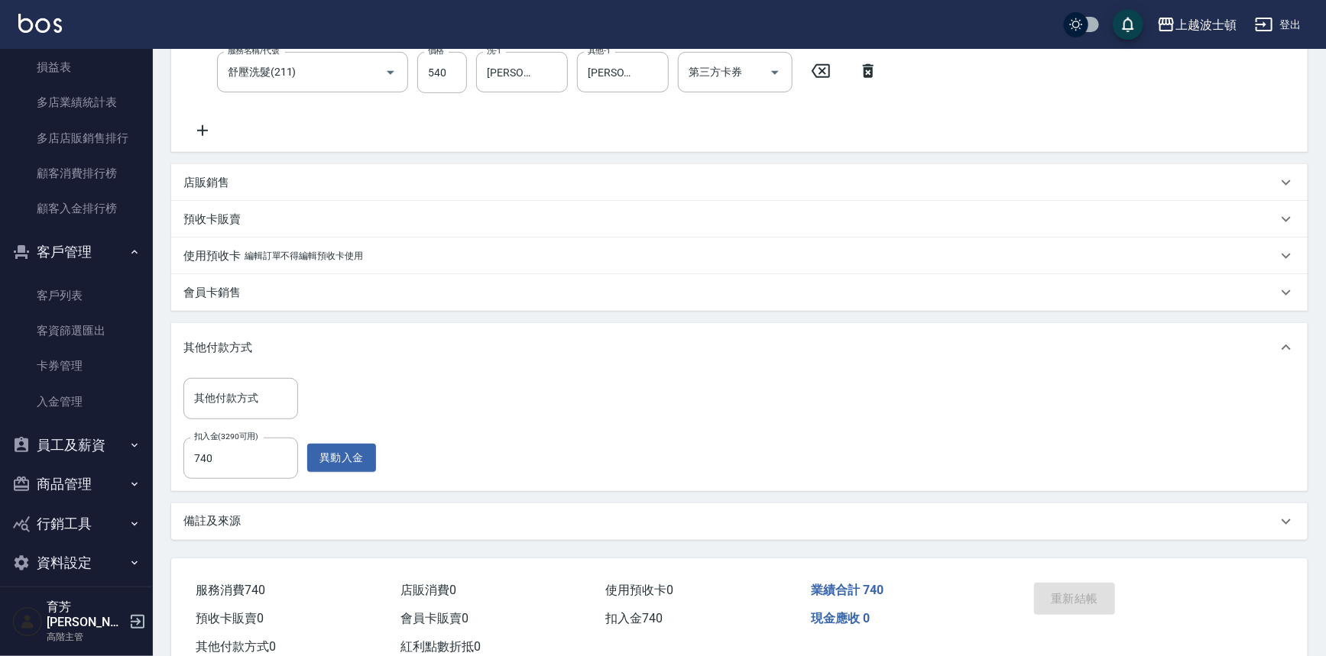
scroll to position [313, 0]
click at [78, 293] on link "客戶列表" at bounding box center [76, 295] width 141 height 35
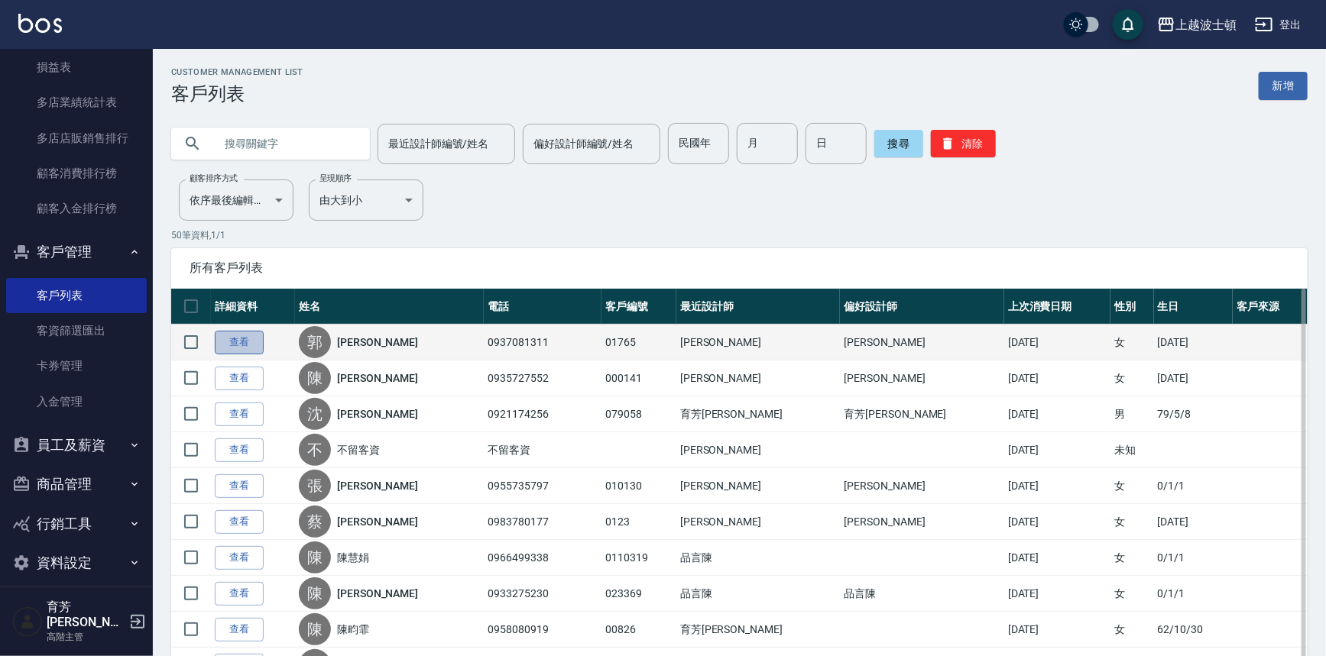
click at [238, 343] on link "查看" at bounding box center [239, 343] width 49 height 24
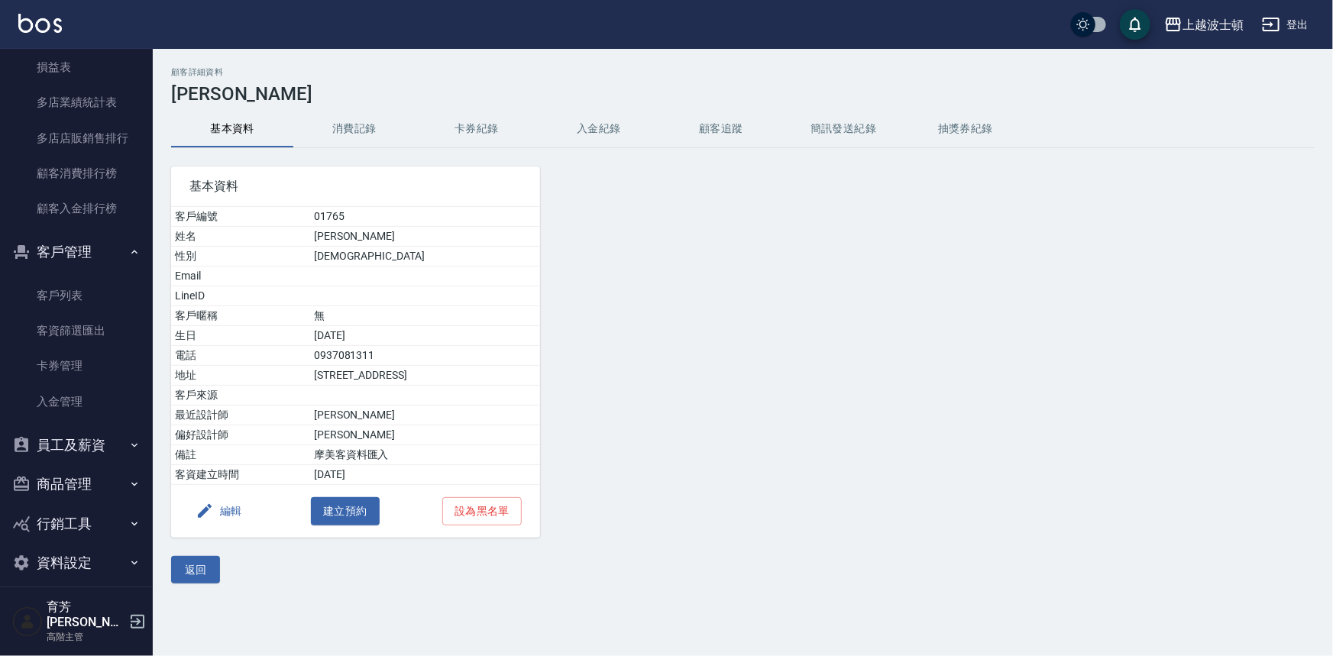
click at [479, 131] on button "卡券紀錄" at bounding box center [477, 129] width 122 height 37
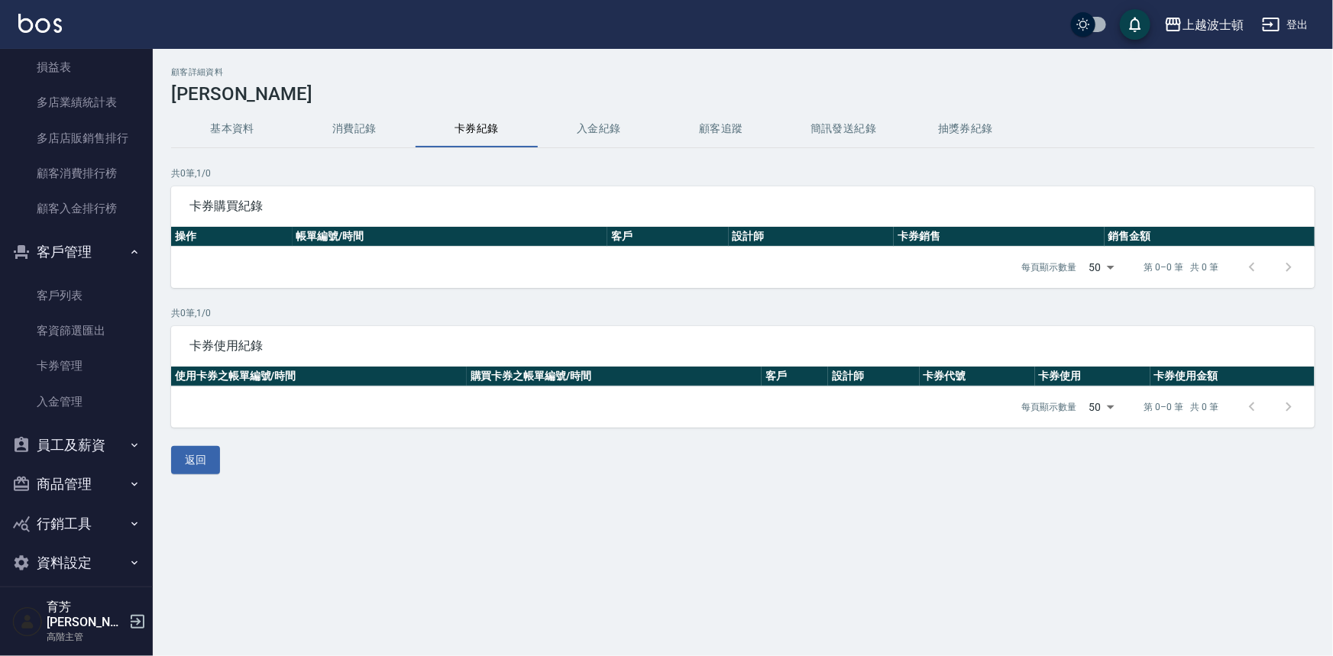
click at [343, 128] on button "消費記錄" at bounding box center [354, 129] width 122 height 37
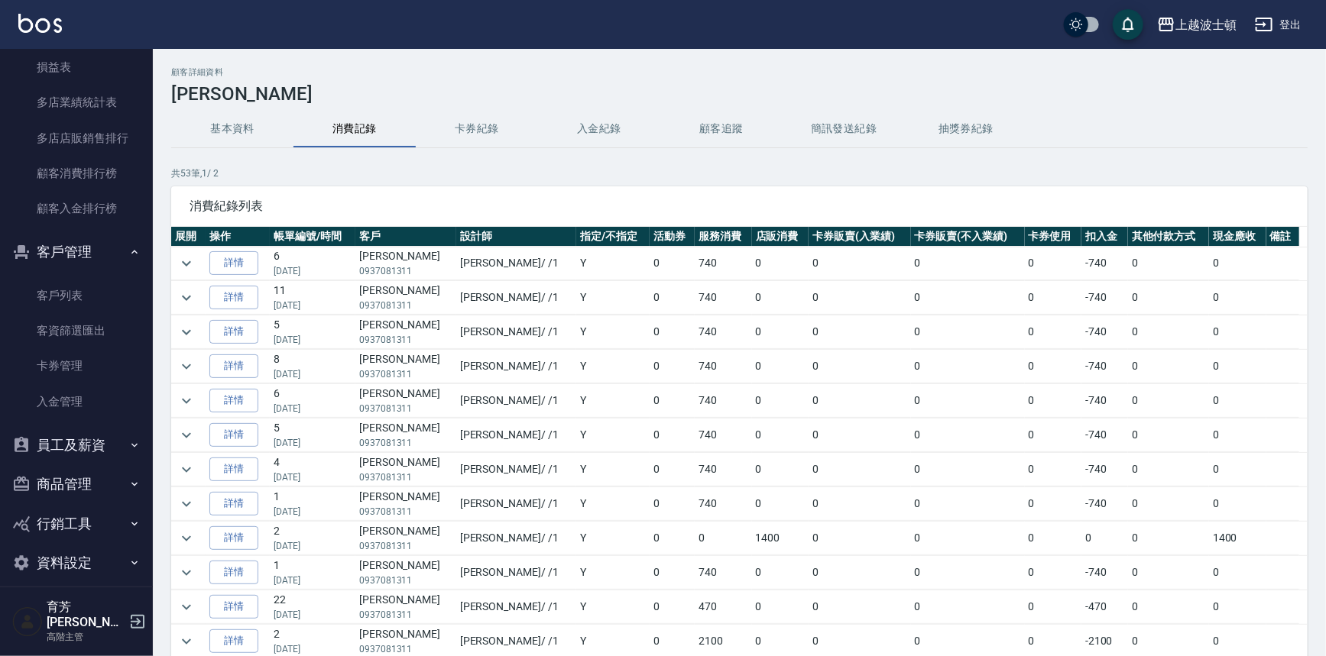
click at [595, 130] on button "入金紀錄" at bounding box center [599, 129] width 122 height 37
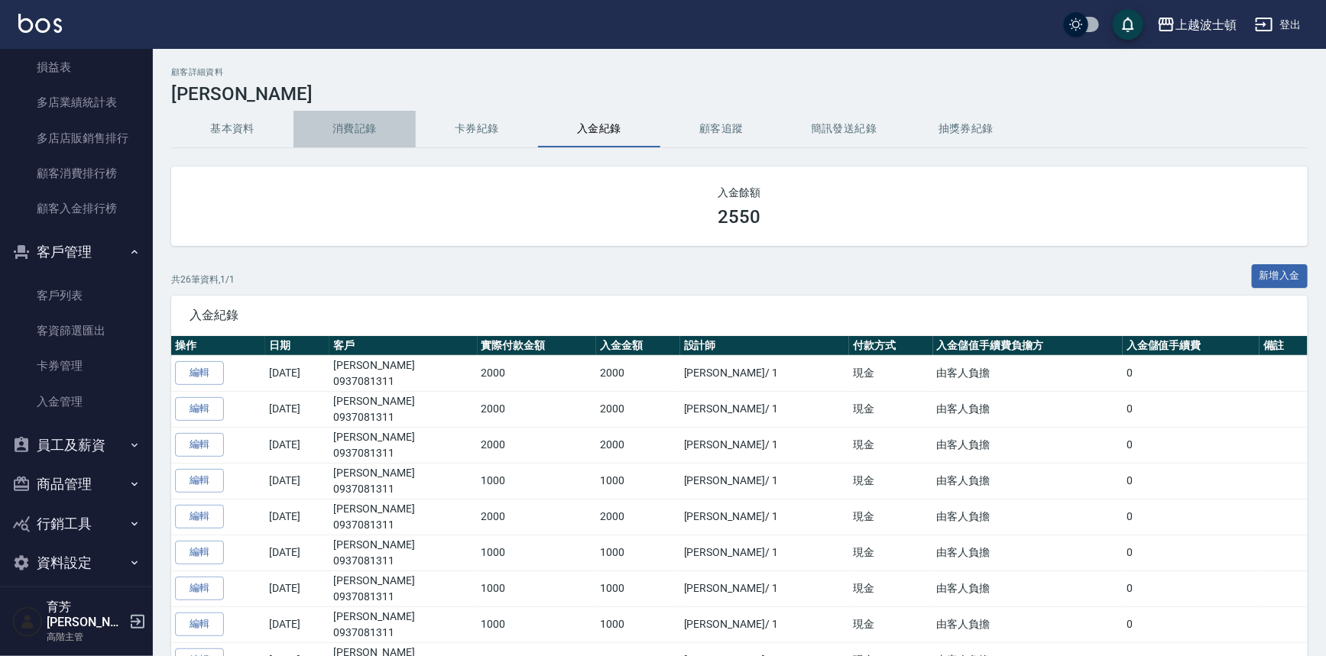
click at [348, 138] on button "消費記錄" at bounding box center [354, 129] width 122 height 37
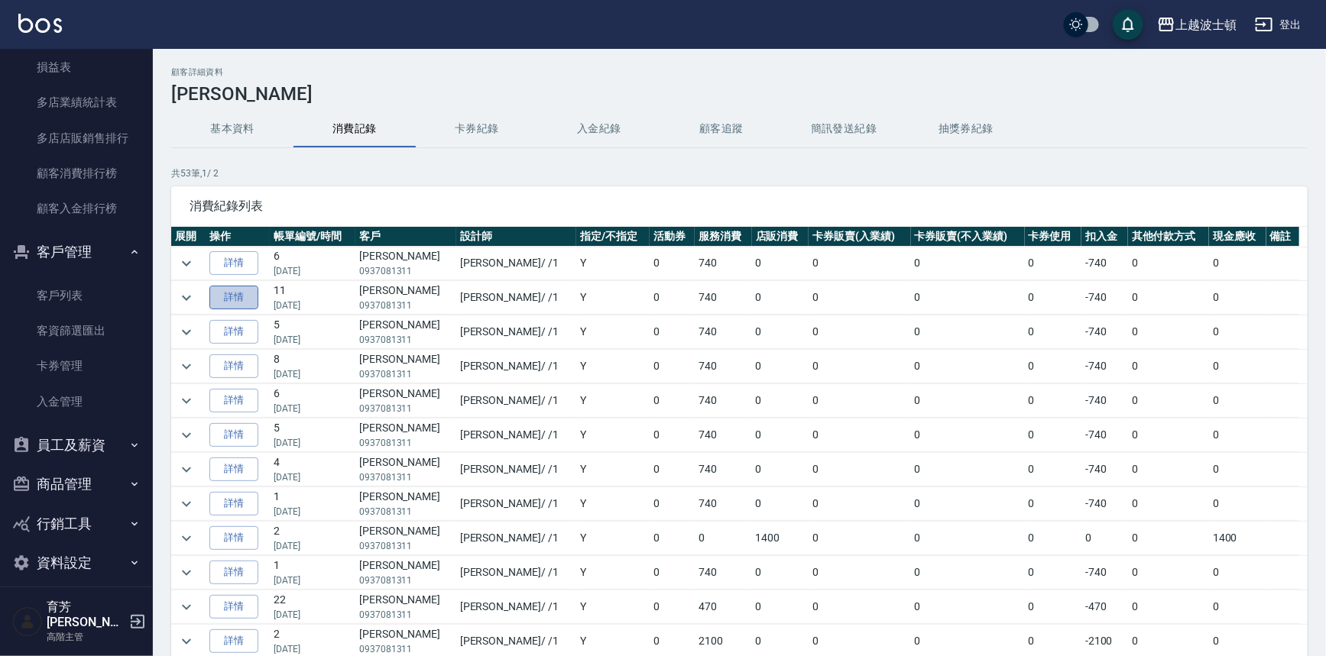
click at [234, 296] on link "詳情" at bounding box center [233, 298] width 49 height 24
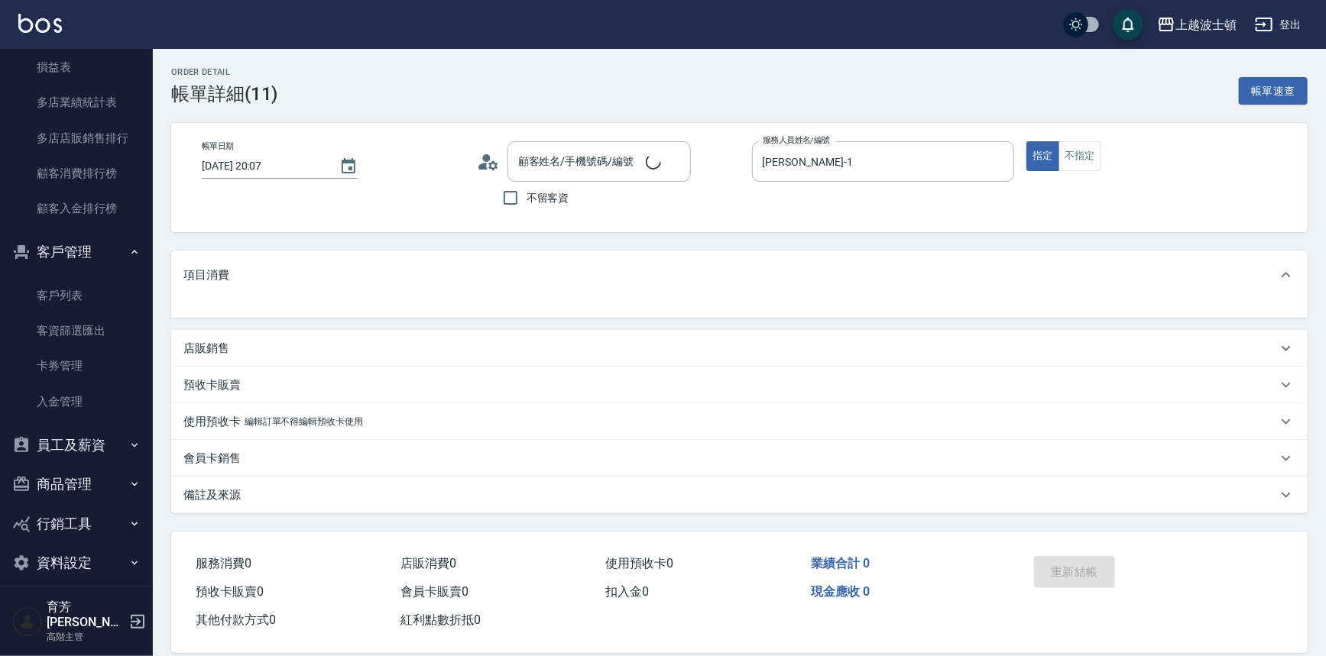
type input "郭美玲/0937081311/01765"
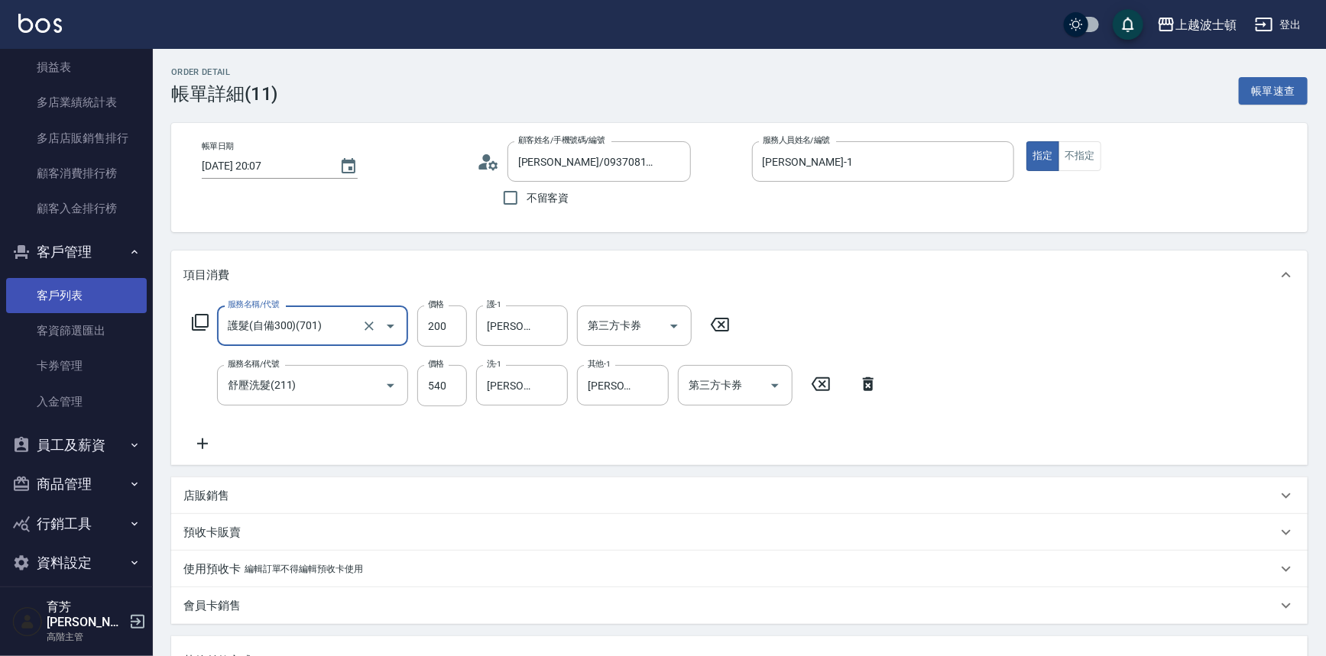
click at [101, 296] on link "客戶列表" at bounding box center [76, 295] width 141 height 35
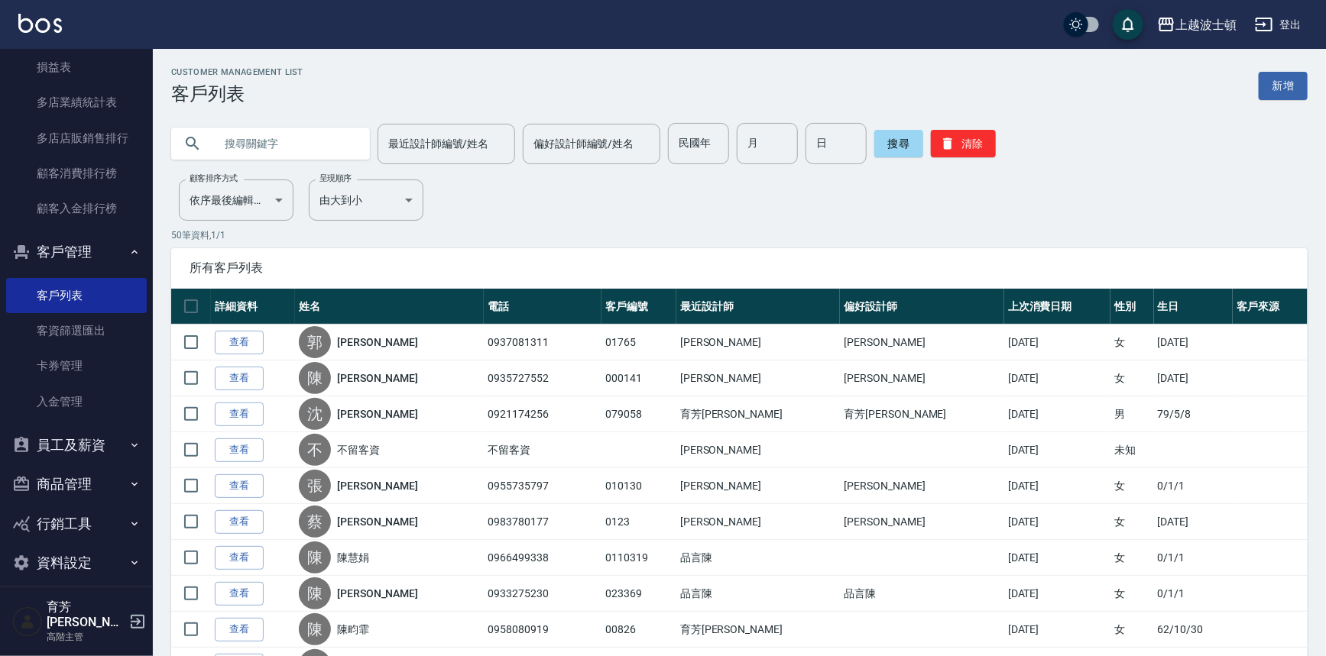
click at [267, 145] on input "text" at bounding box center [286, 143] width 144 height 41
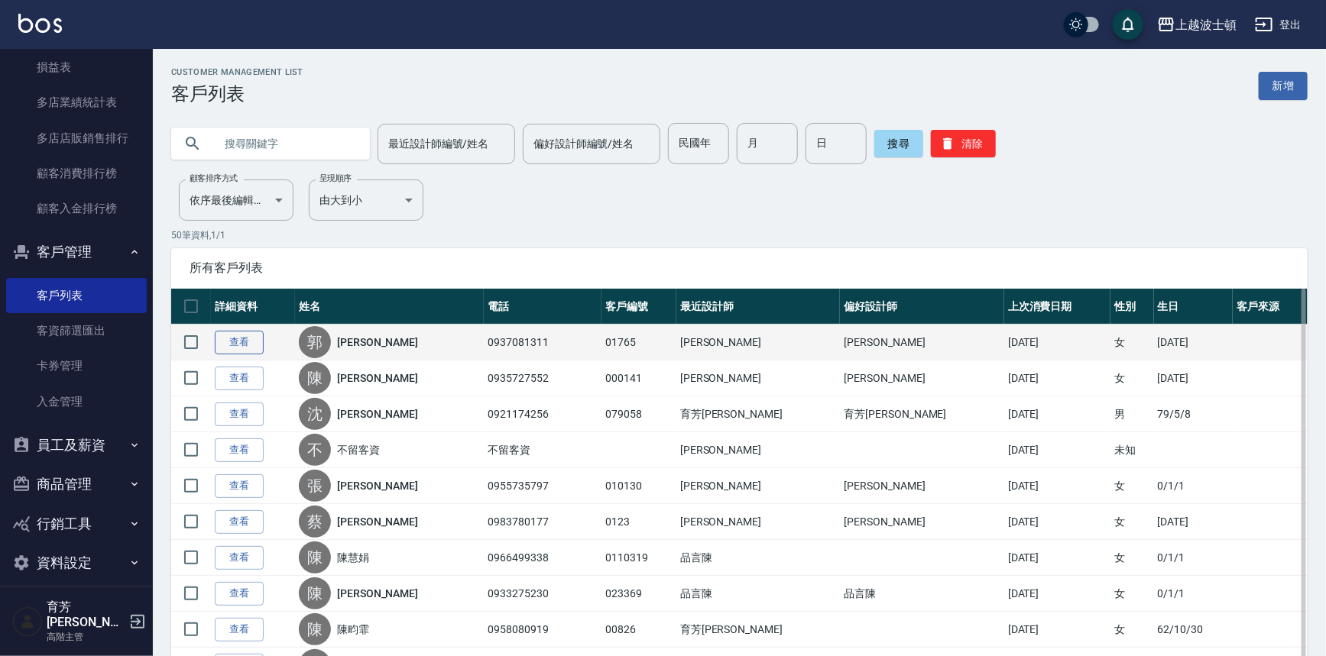
click at [240, 336] on link "查看" at bounding box center [239, 343] width 49 height 24
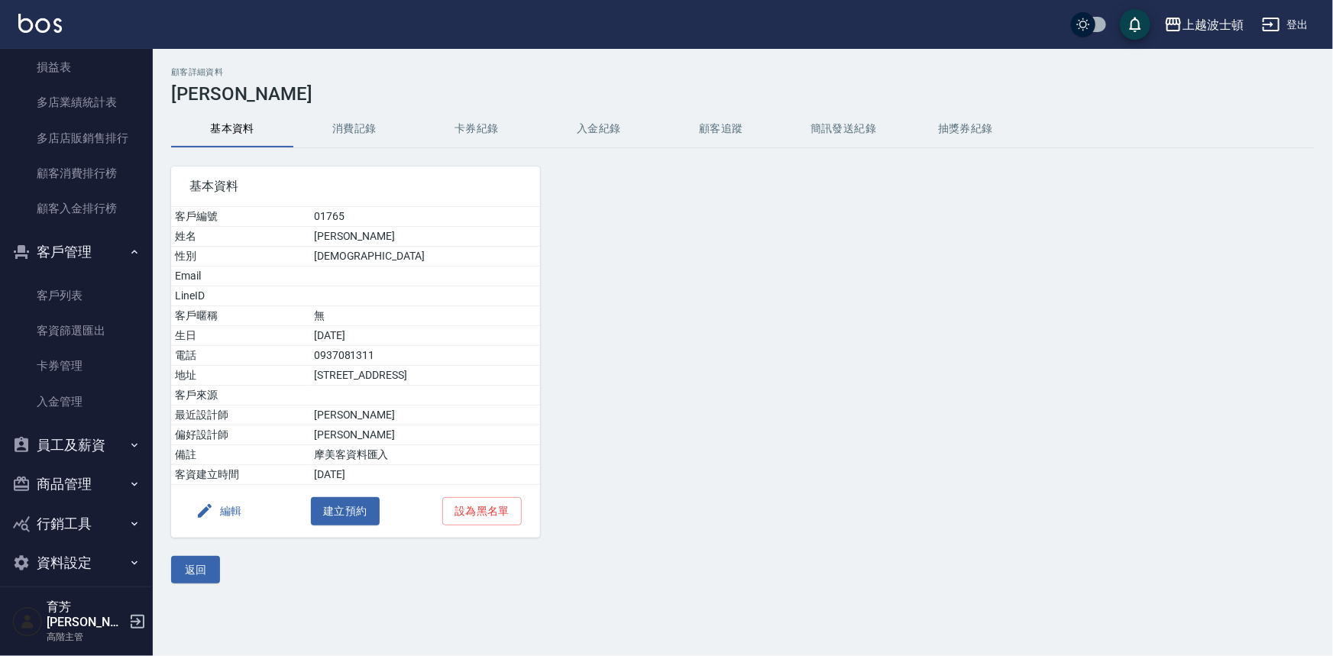
click at [364, 129] on button "消費記錄" at bounding box center [354, 129] width 122 height 37
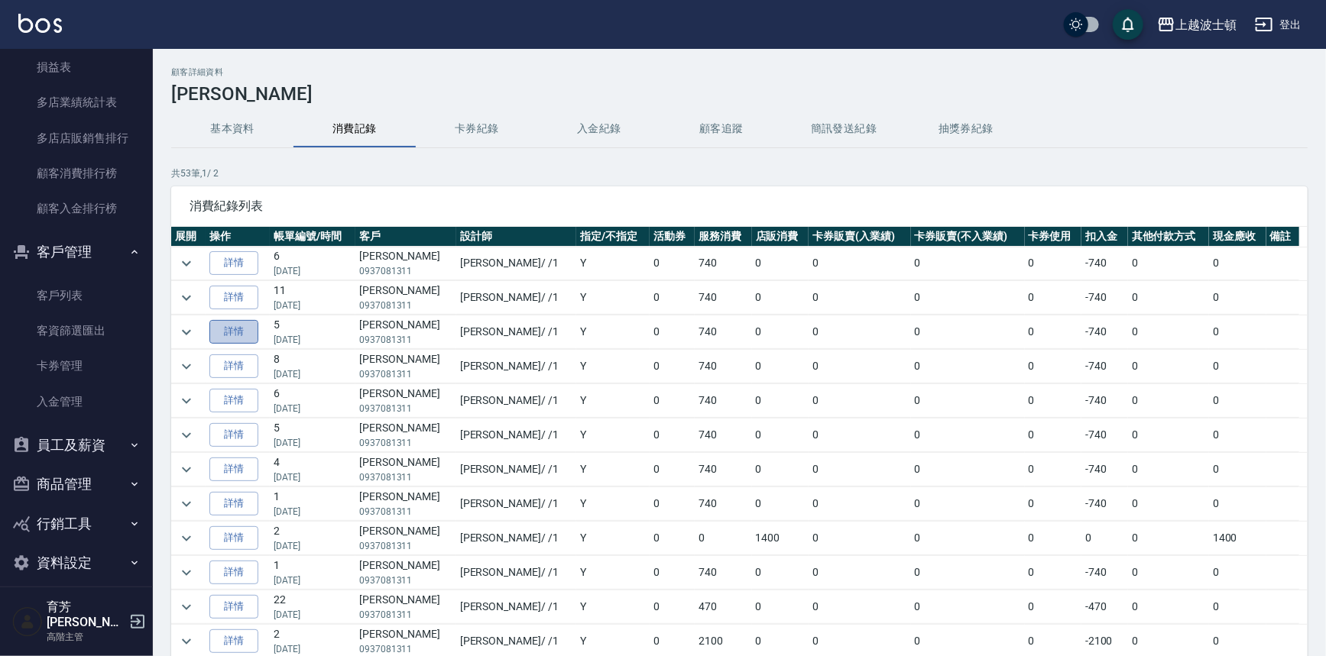
click at [249, 336] on link "詳情" at bounding box center [233, 332] width 49 height 24
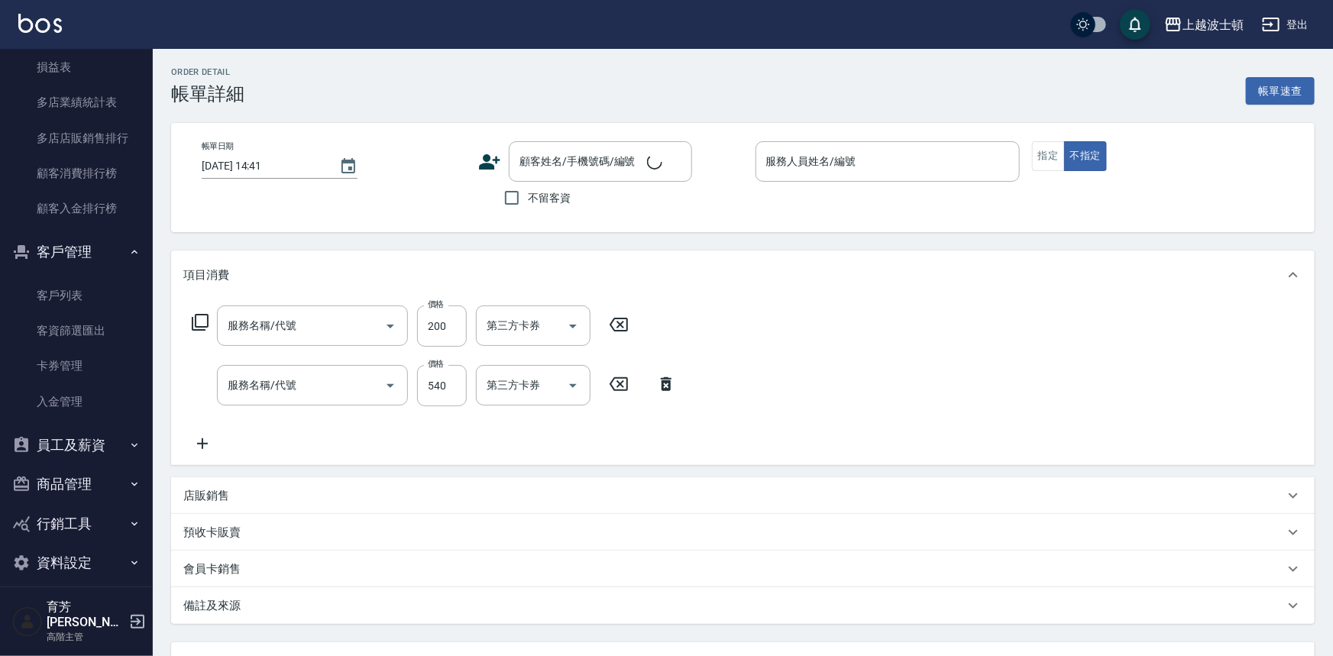
type input "護髮(自備300)(701)"
type input "舒壓洗髮(211)"
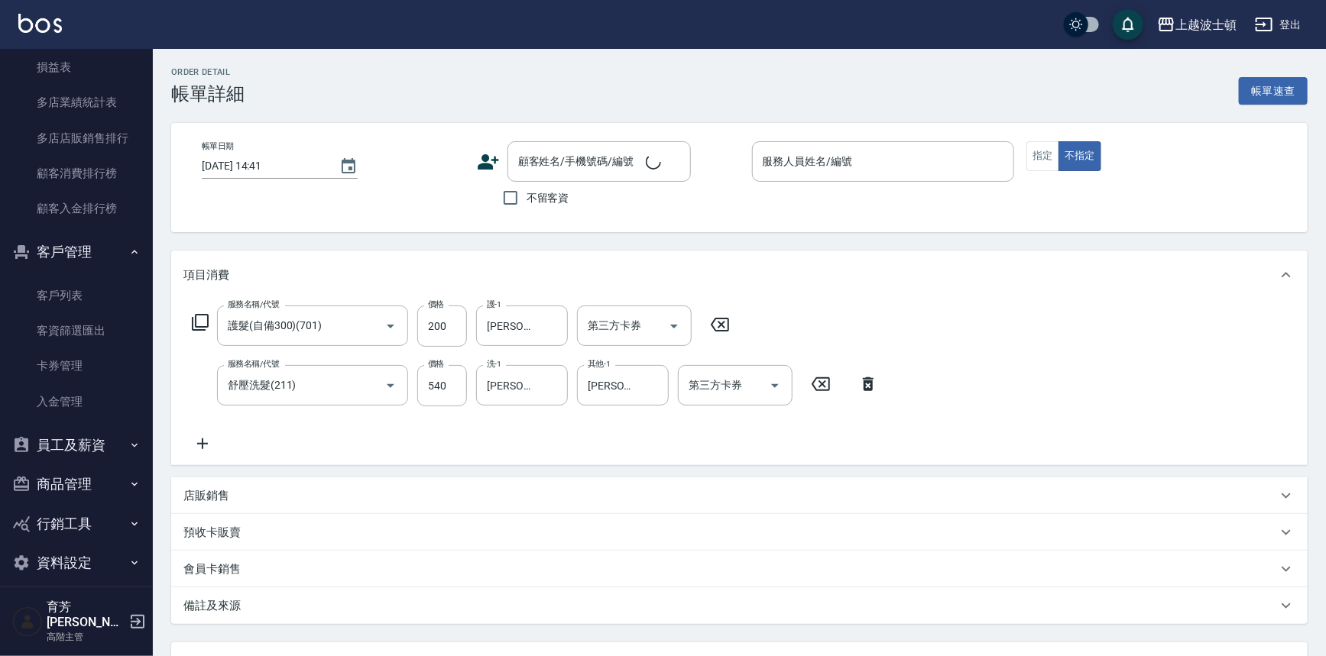
type input "2025/08/26 14:09"
type input "麥可-1"
type input "郭美玲/0937081311/01765"
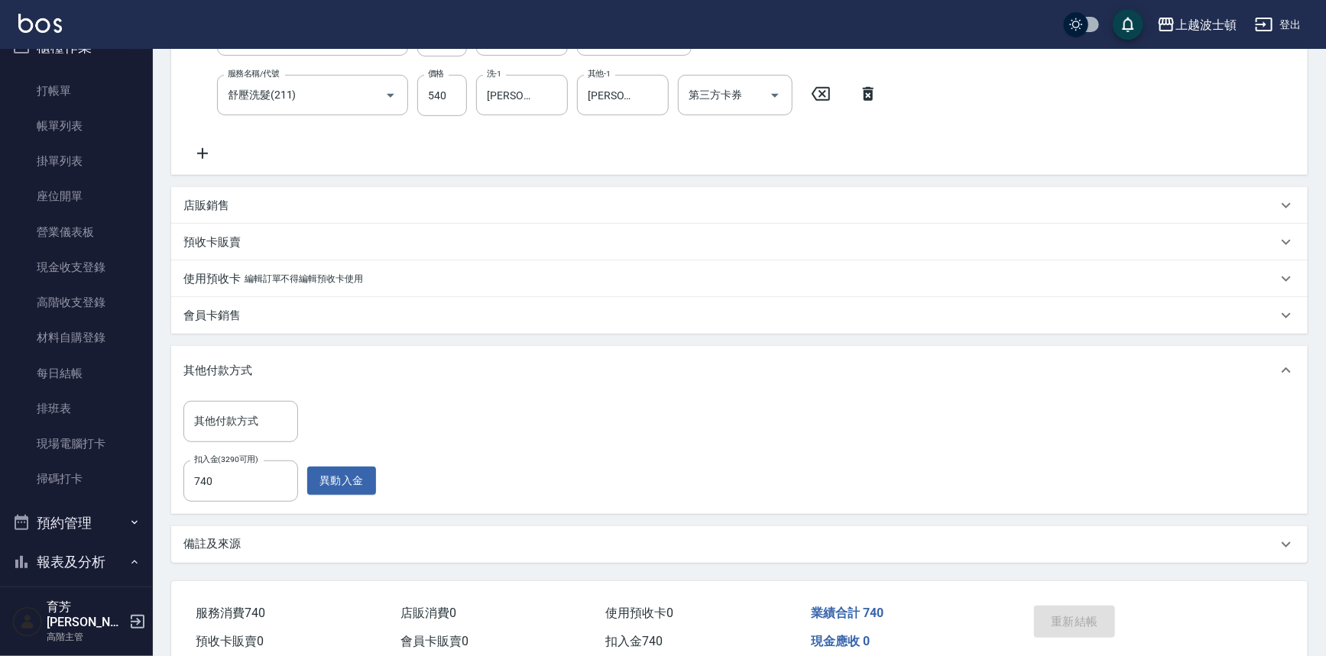
scroll to position [18, 0]
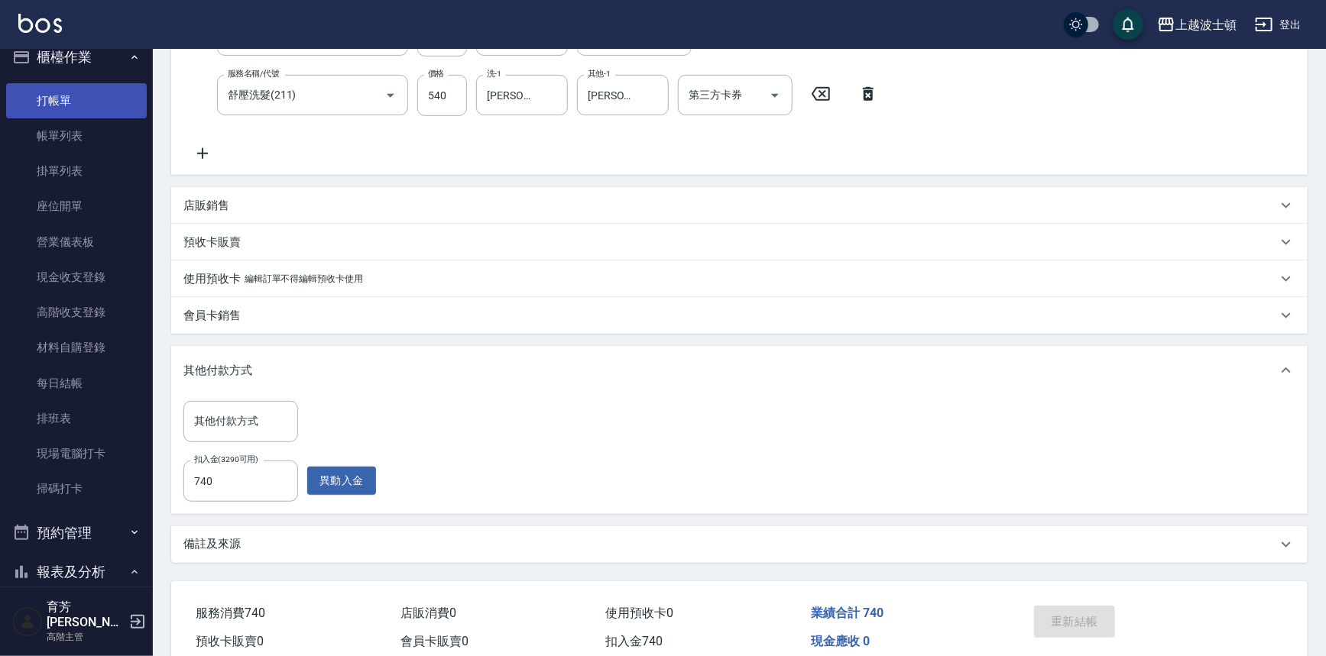
click at [71, 92] on link "打帳單" at bounding box center [76, 100] width 141 height 35
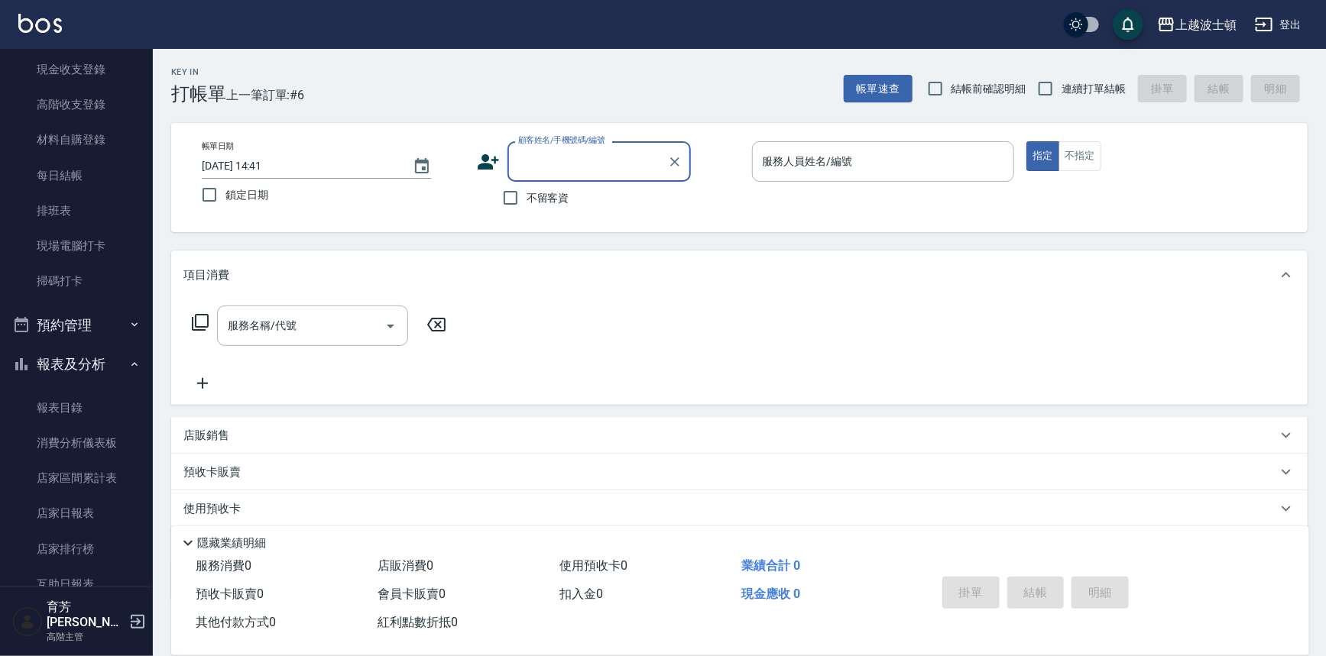
scroll to position [18, 0]
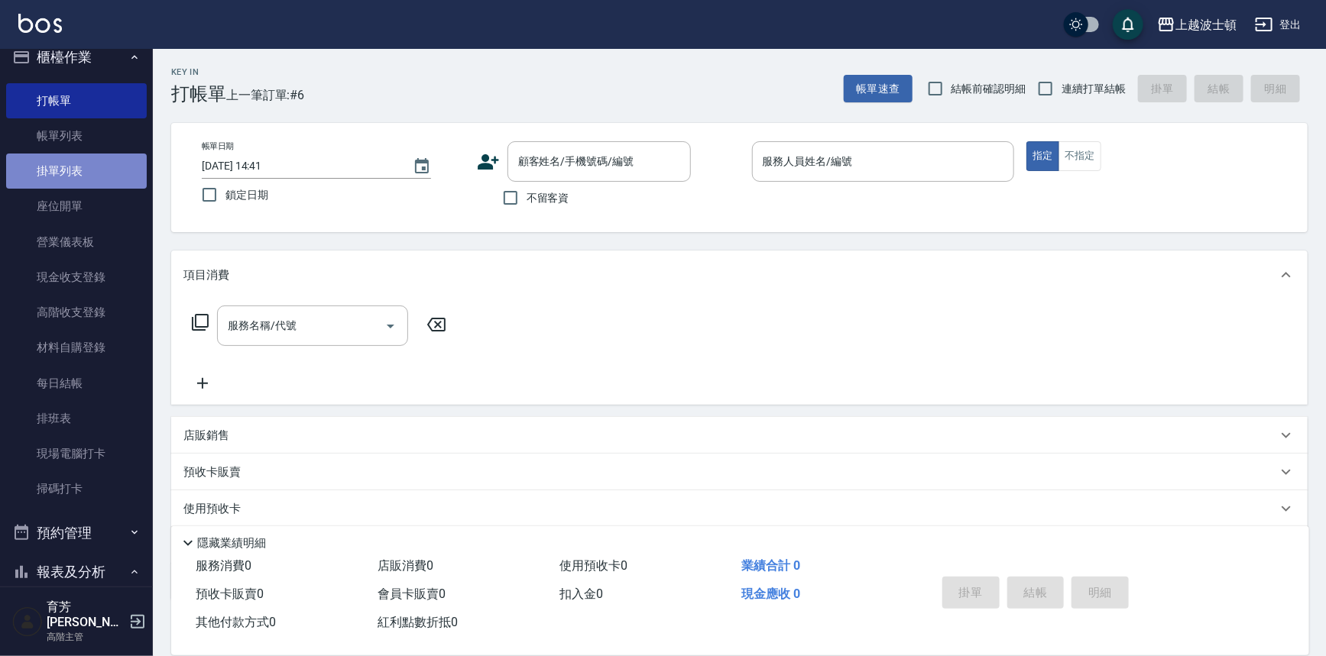
click at [80, 166] on link "掛單列表" at bounding box center [76, 171] width 141 height 35
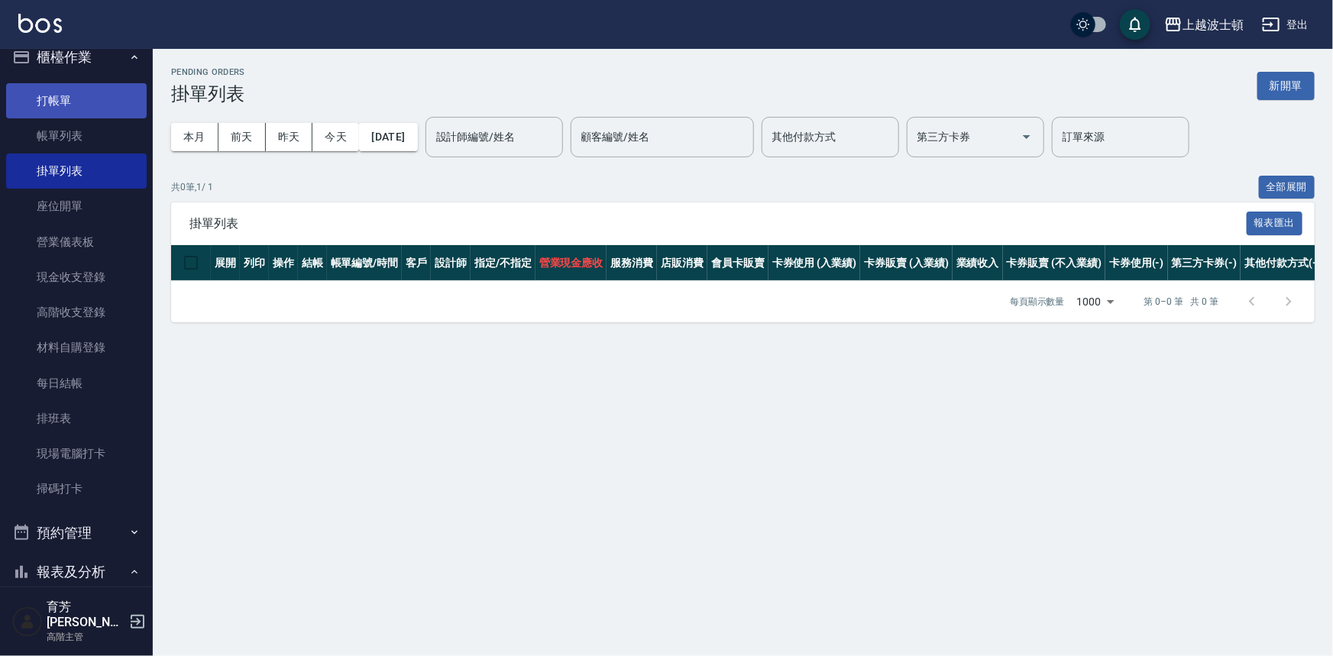
click at [99, 99] on link "打帳單" at bounding box center [76, 100] width 141 height 35
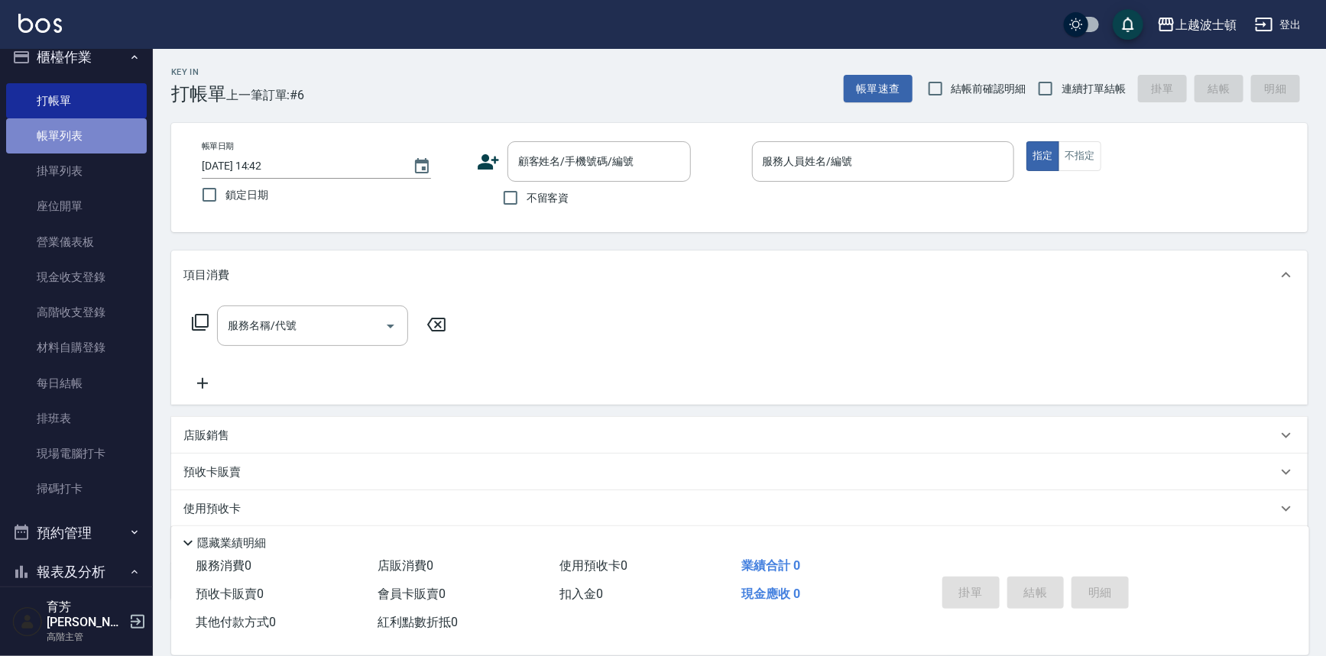
click at [90, 131] on link "帳單列表" at bounding box center [76, 135] width 141 height 35
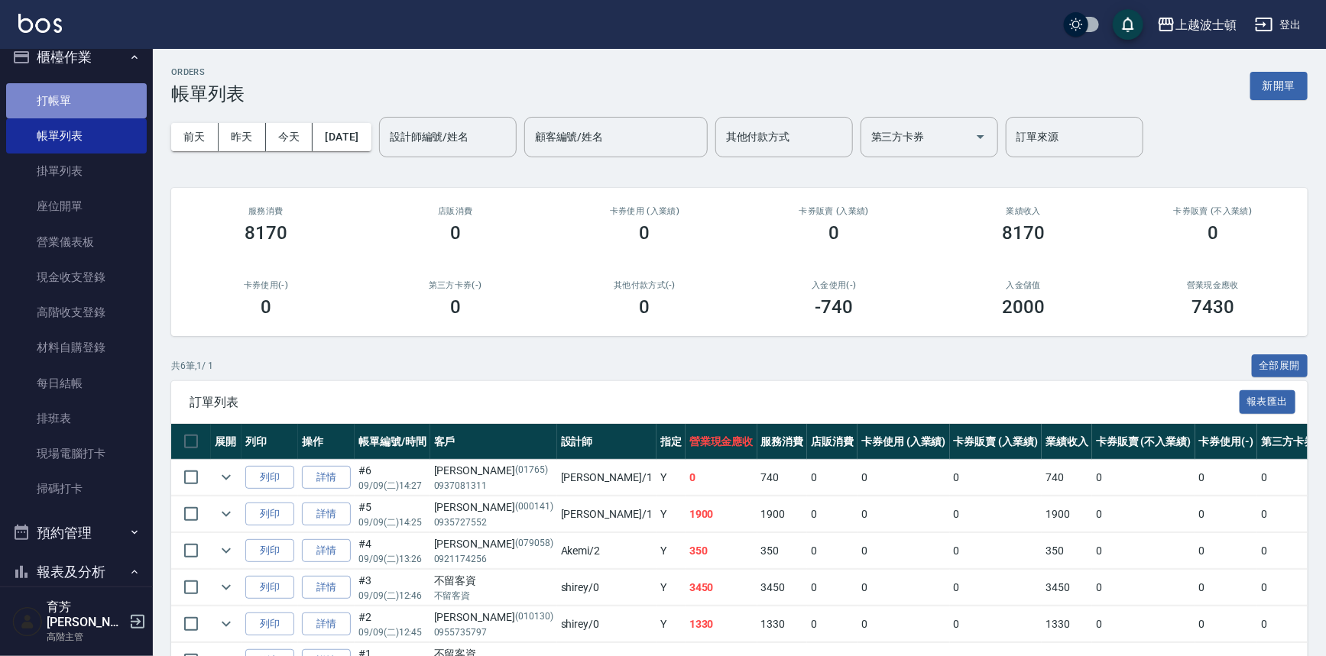
click at [108, 94] on link "打帳單" at bounding box center [76, 100] width 141 height 35
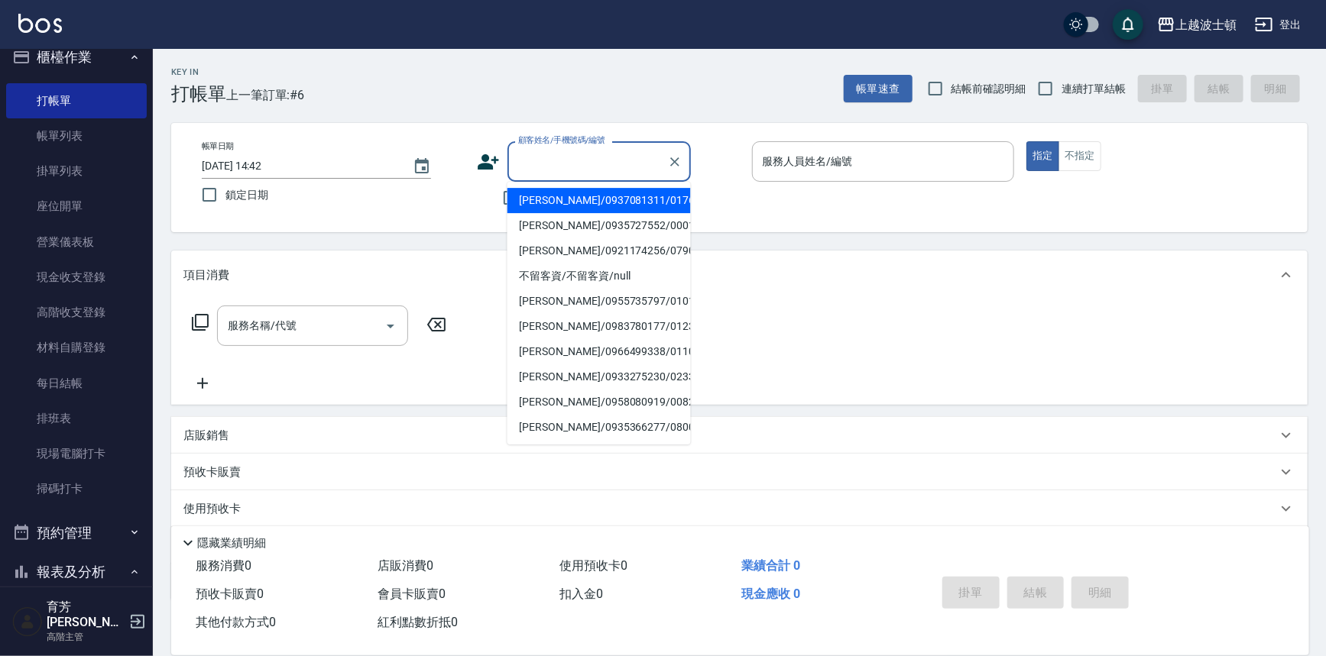
click at [527, 164] on input "顧客姓名/手機號碼/編號" at bounding box center [587, 161] width 147 height 27
click at [545, 202] on li "郭美玲/0937081311/01765" at bounding box center [598, 200] width 183 height 25
type input "郭美玲/0937081311/01765"
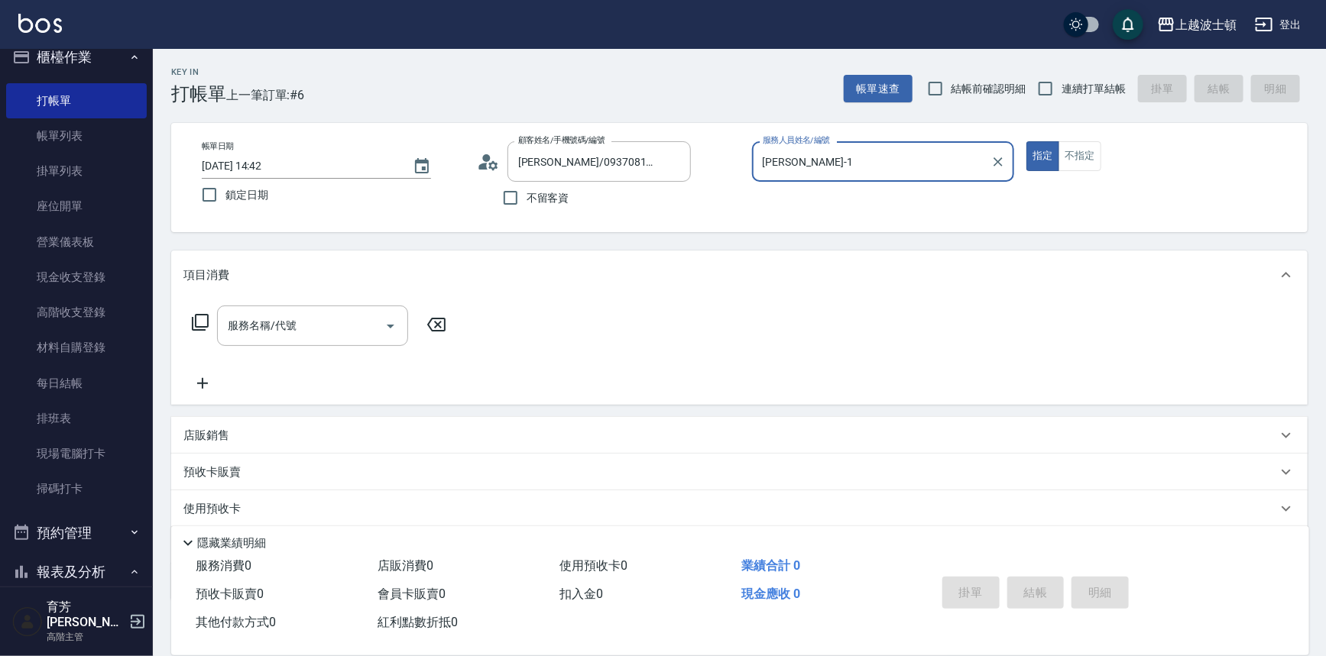
type input "麥可-1"
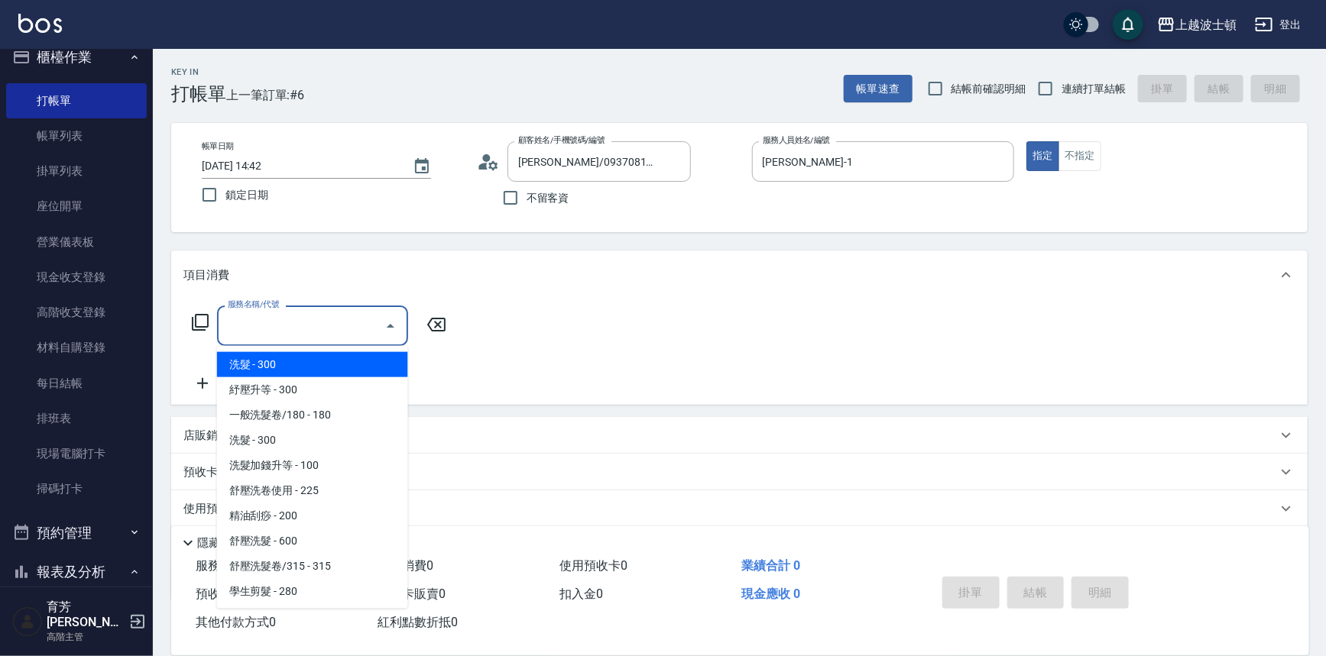
click at [284, 326] on input "服務名稱/代號" at bounding box center [301, 326] width 154 height 27
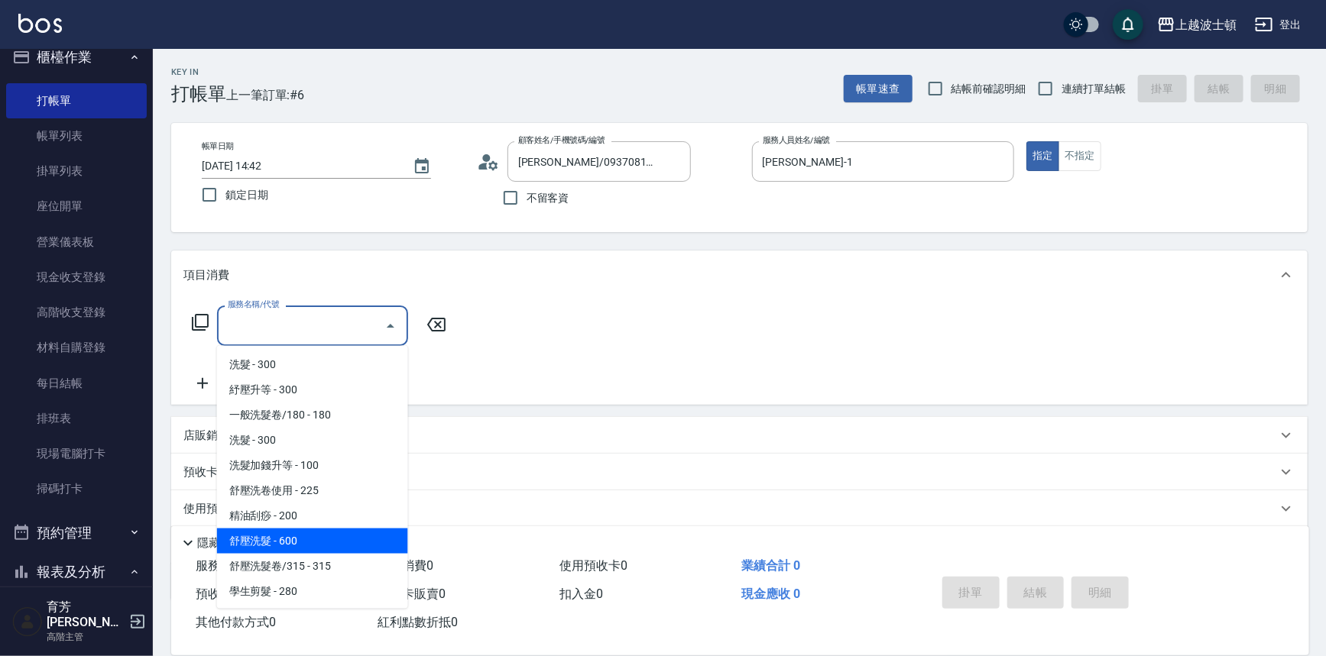
click at [304, 537] on span "舒壓洗髮 - 600" at bounding box center [312, 541] width 191 height 25
type input "舒壓洗髮(211)"
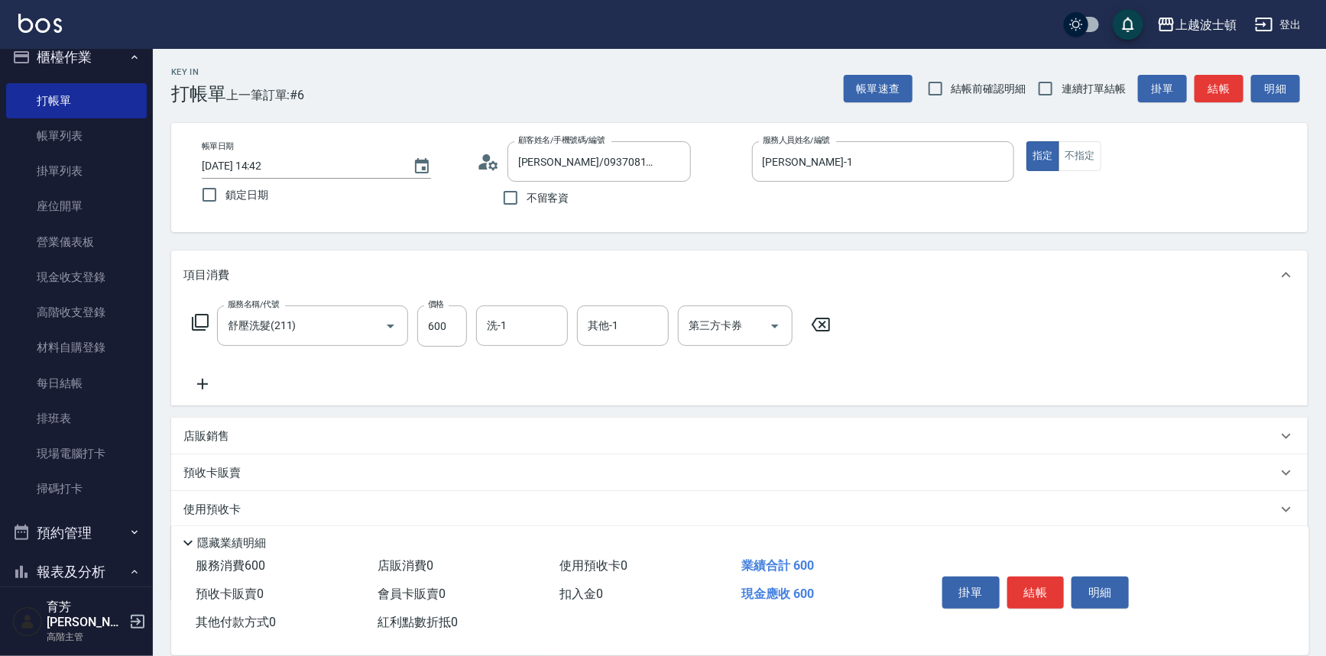
click at [206, 381] on icon at bounding box center [202, 384] width 38 height 18
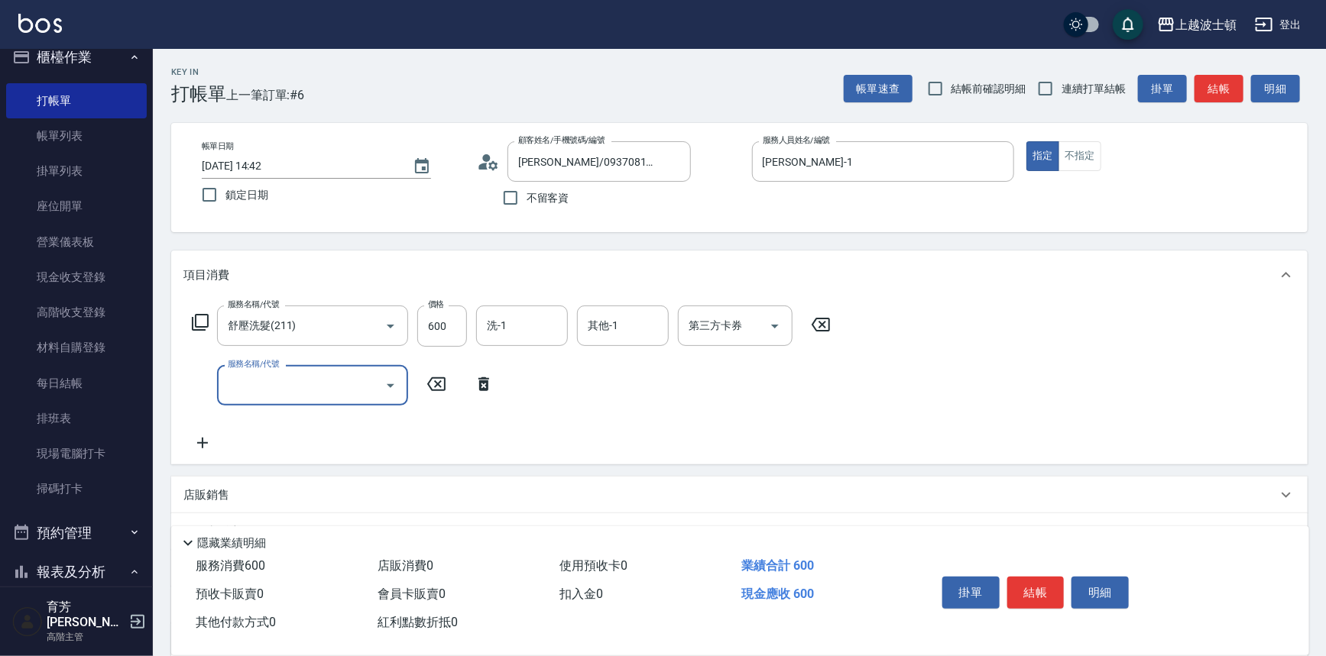
click at [223, 379] on div "服務名稱/代號" at bounding box center [312, 385] width 191 height 40
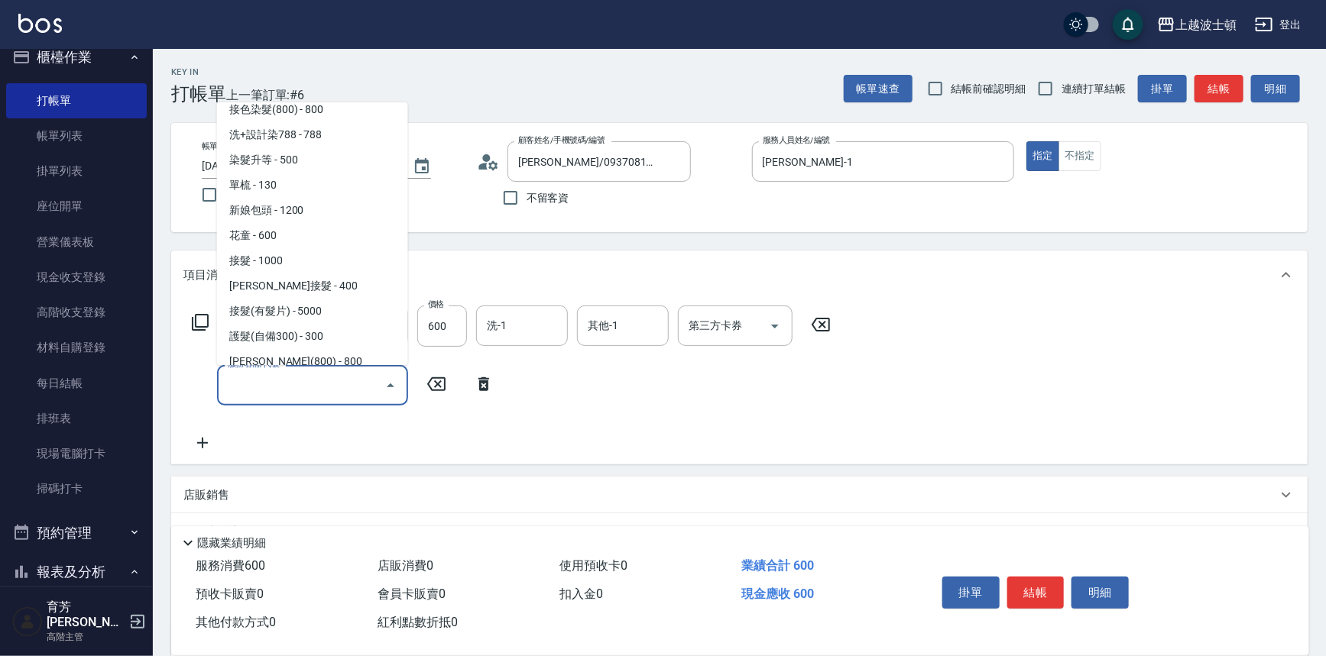
scroll to position [789, 0]
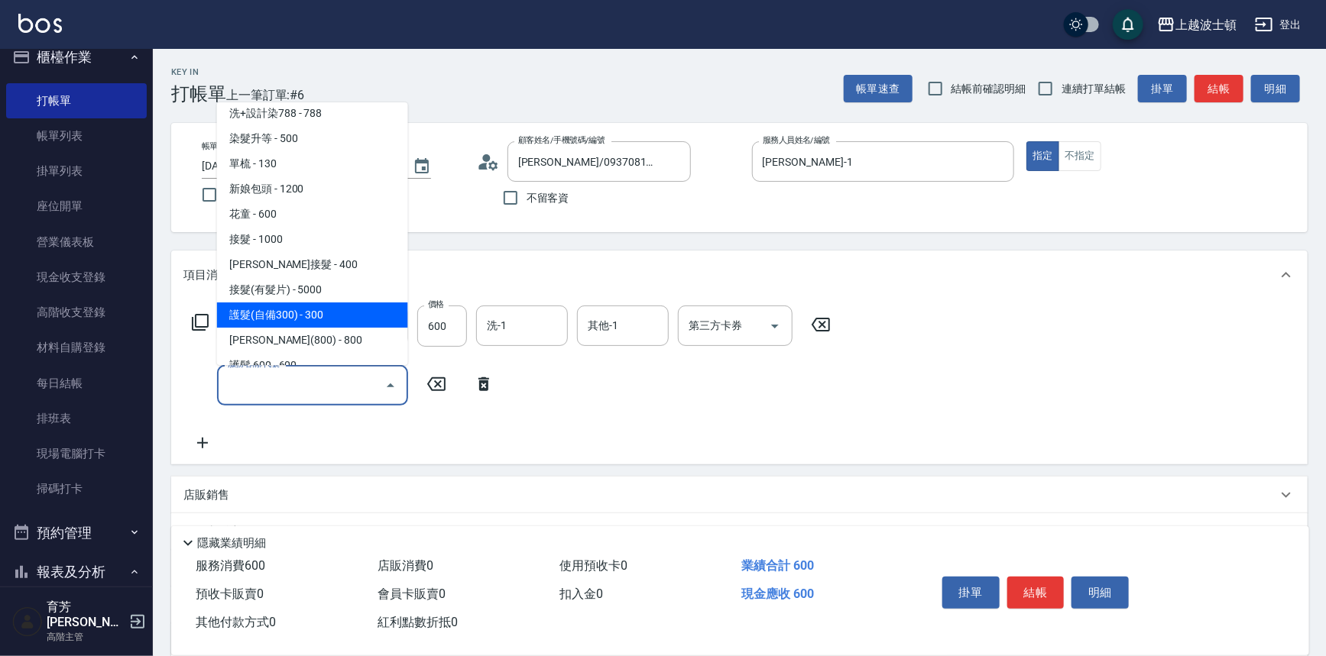
click at [352, 319] on span "護髮(自備300) - 300" at bounding box center [312, 315] width 191 height 25
type input "護髮(自備300)(701)"
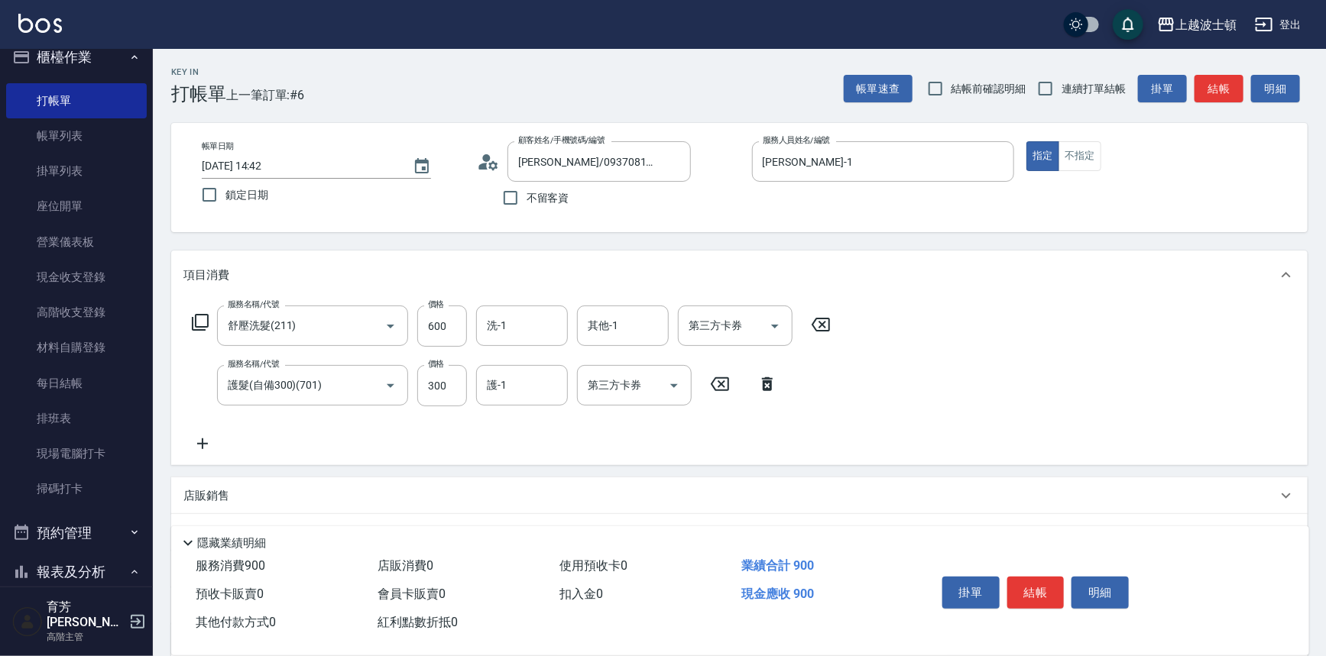
click at [211, 437] on icon at bounding box center [202, 444] width 38 height 18
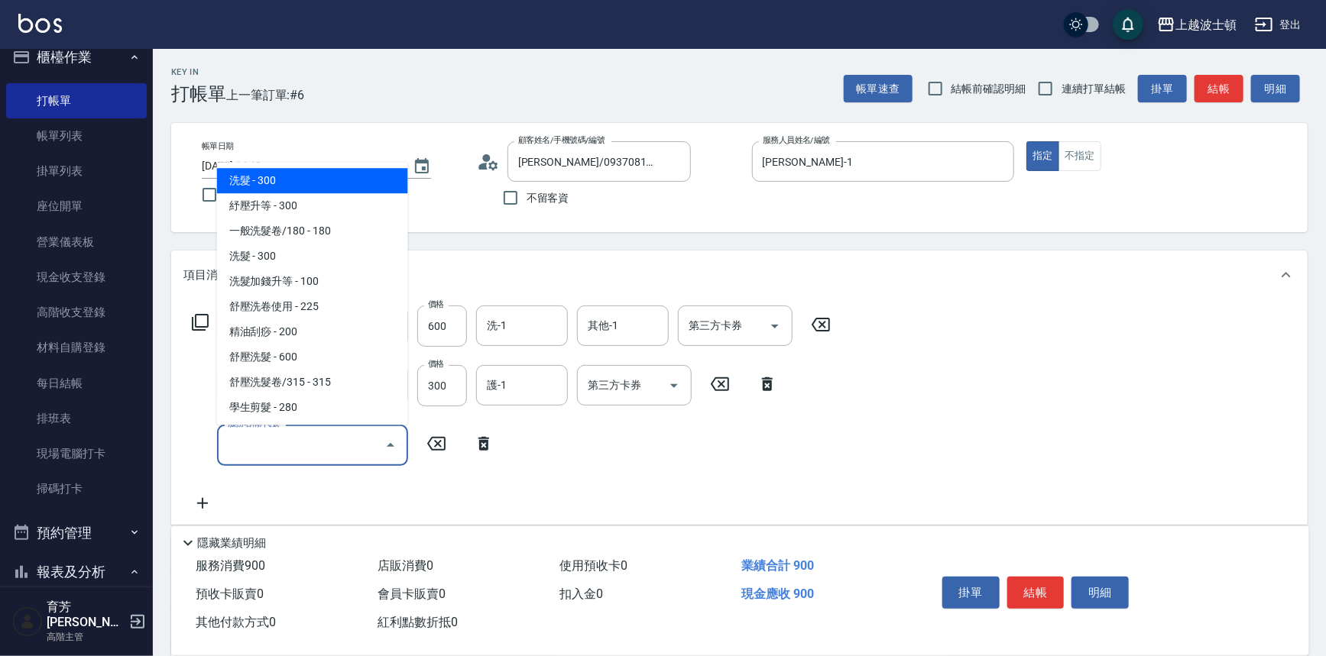
drag, startPoint x: 329, startPoint y: 433, endPoint x: 331, endPoint y: 394, distance: 39.0
click at [331, 428] on div "服務名稱/代號" at bounding box center [312, 445] width 191 height 40
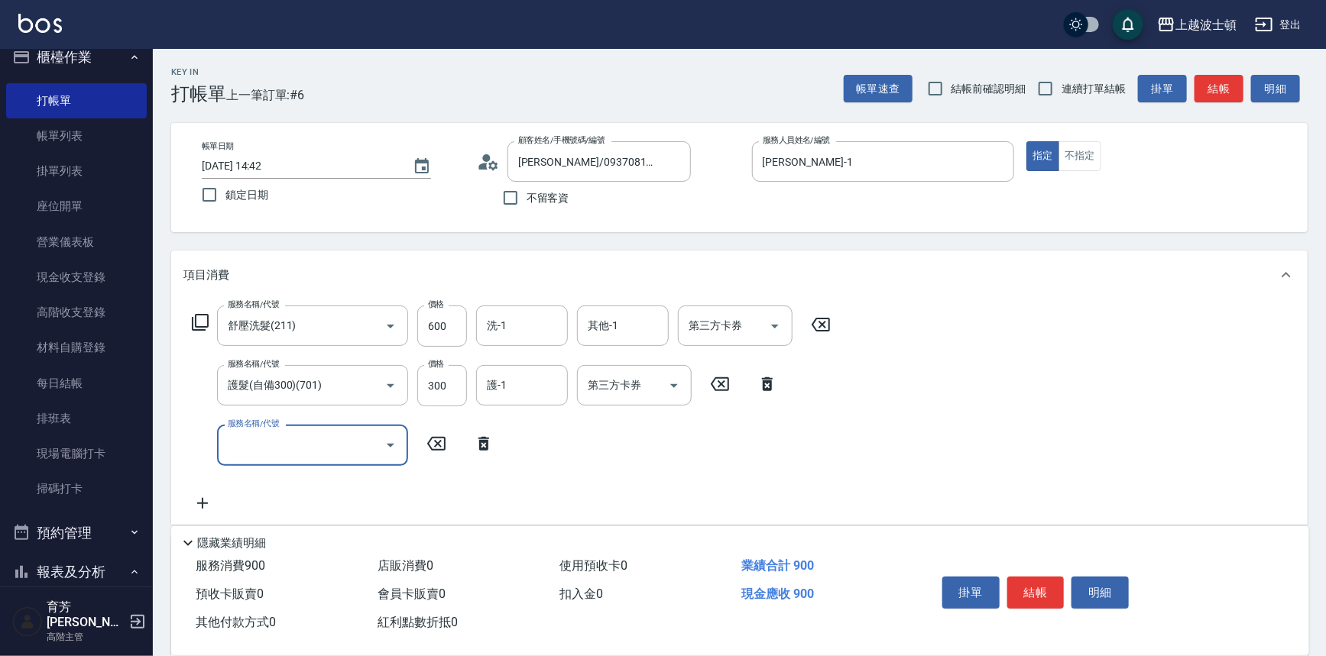
drag, startPoint x: 345, startPoint y: 442, endPoint x: 344, endPoint y: 429, distance: 12.3
click at [345, 442] on input "服務名稱/代號" at bounding box center [301, 445] width 154 height 27
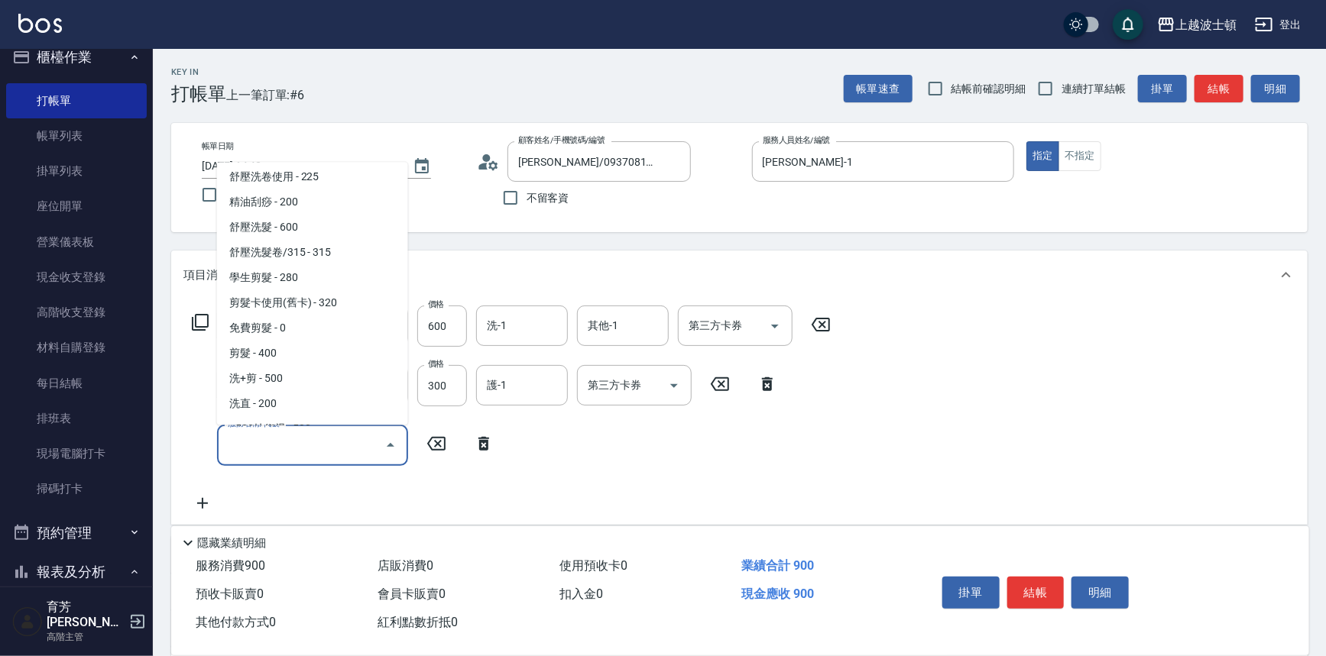
scroll to position [181, 0]
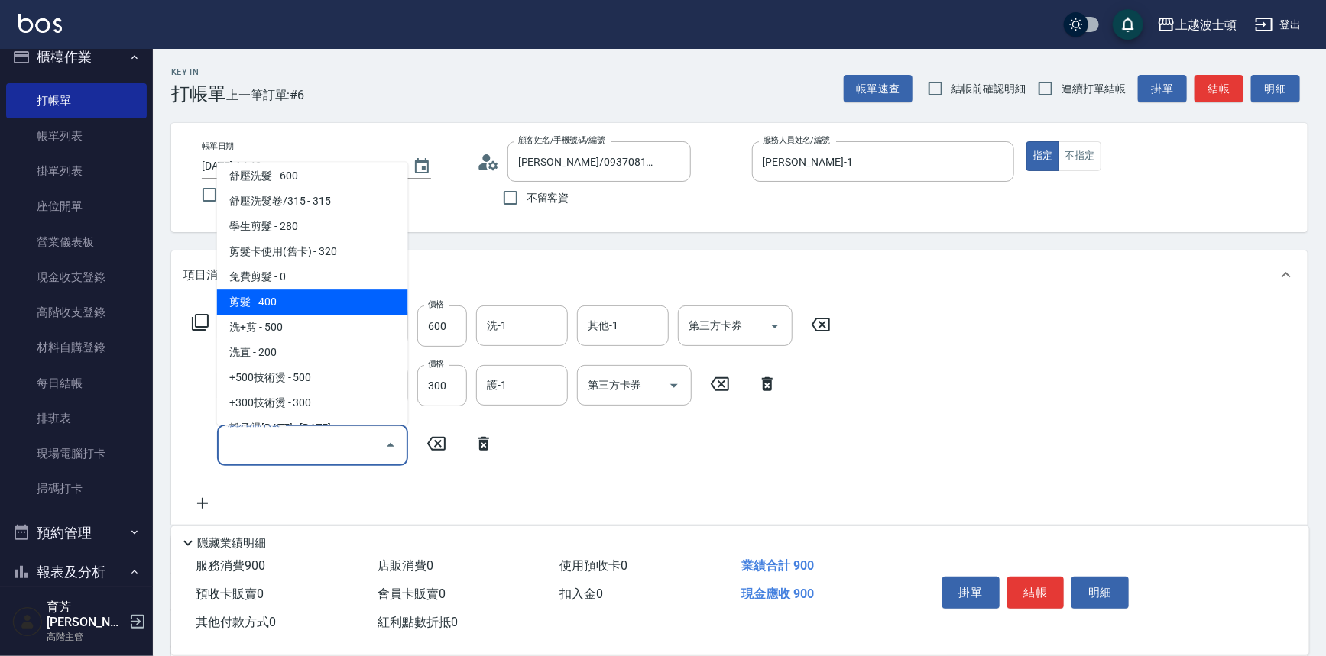
click at [311, 311] on span "剪髮 - 400" at bounding box center [312, 302] width 191 height 25
type input "剪髮(305)"
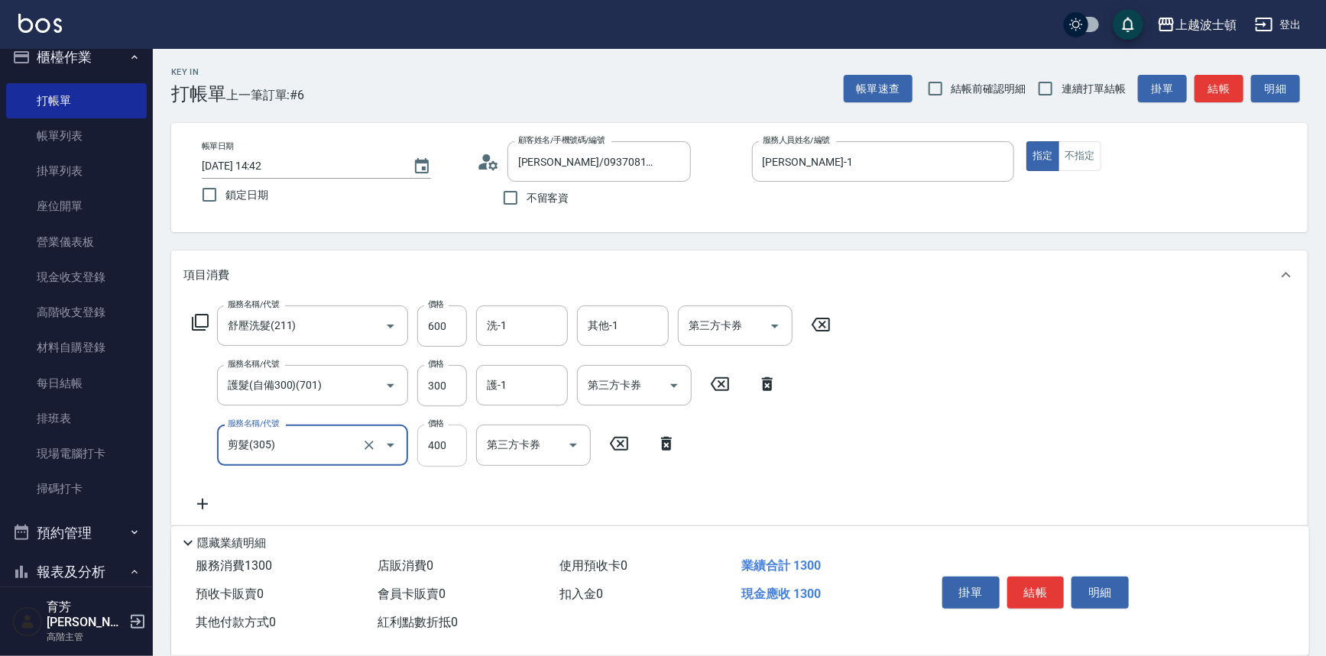
click at [429, 442] on input "400" at bounding box center [442, 445] width 50 height 41
type input "350"
click at [429, 326] on input "600" at bounding box center [442, 326] width 50 height 41
type input "540"
click at [420, 383] on input "300" at bounding box center [442, 385] width 50 height 41
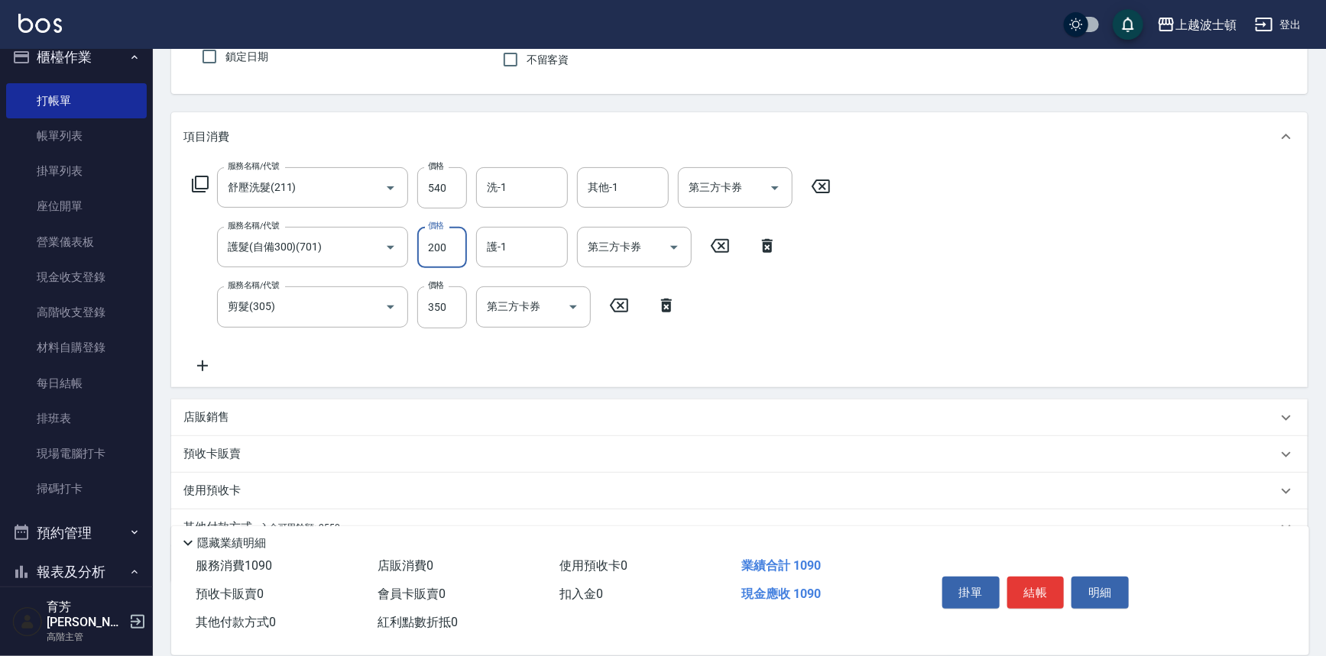
scroll to position [207, 0]
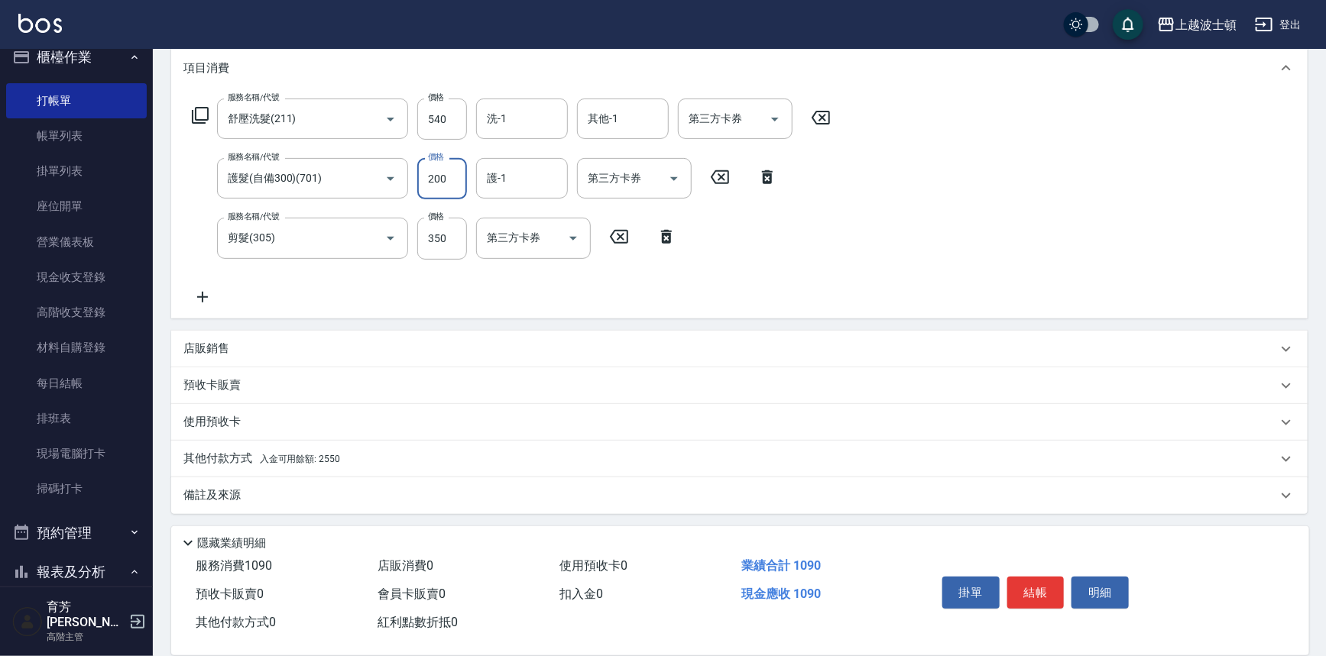
type input "200"
click at [297, 454] on span "入金可用餘額: 2550" at bounding box center [300, 459] width 80 height 11
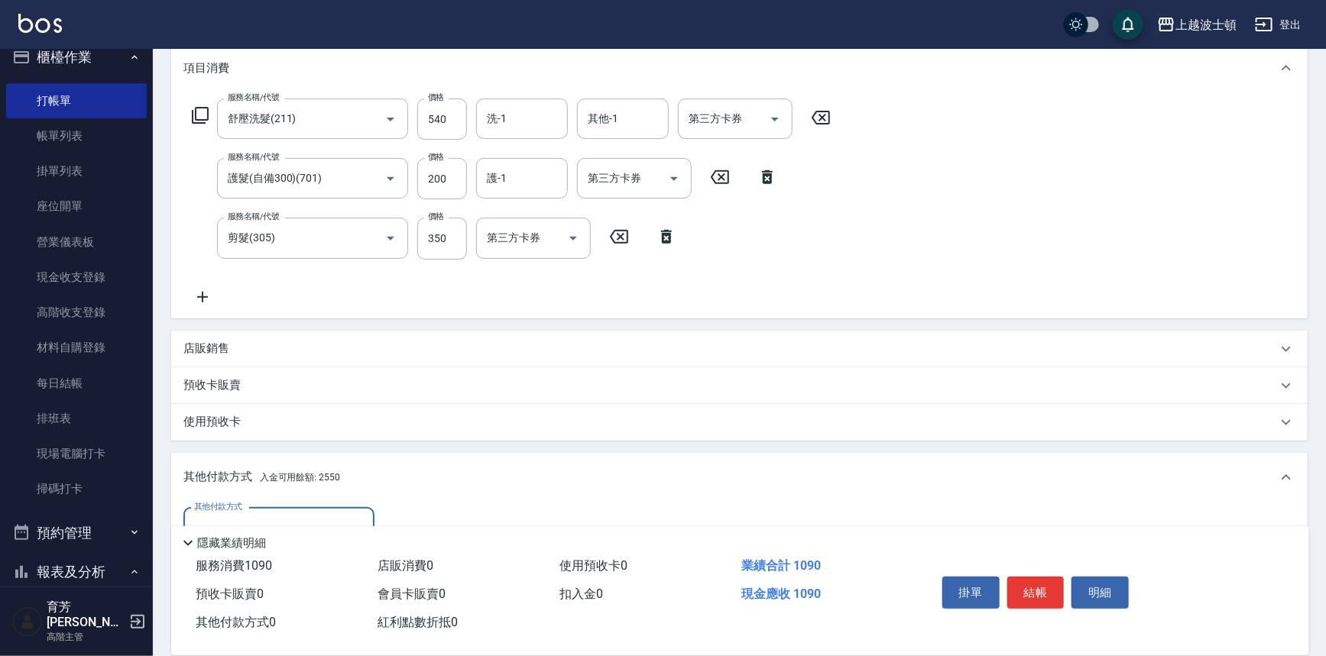
scroll to position [387, 0]
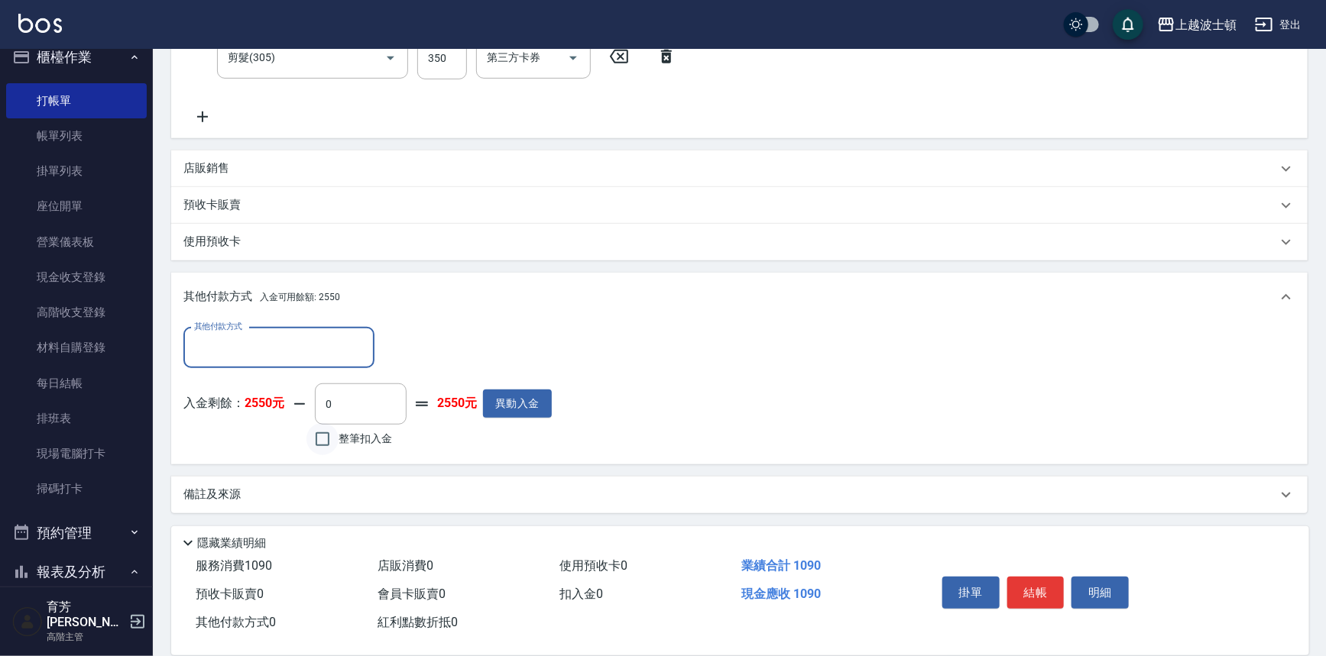
click at [335, 436] on input "整筆扣入金" at bounding box center [322, 439] width 32 height 32
checkbox input "true"
type input "1090"
click at [1042, 588] on button "結帳" at bounding box center [1035, 593] width 57 height 32
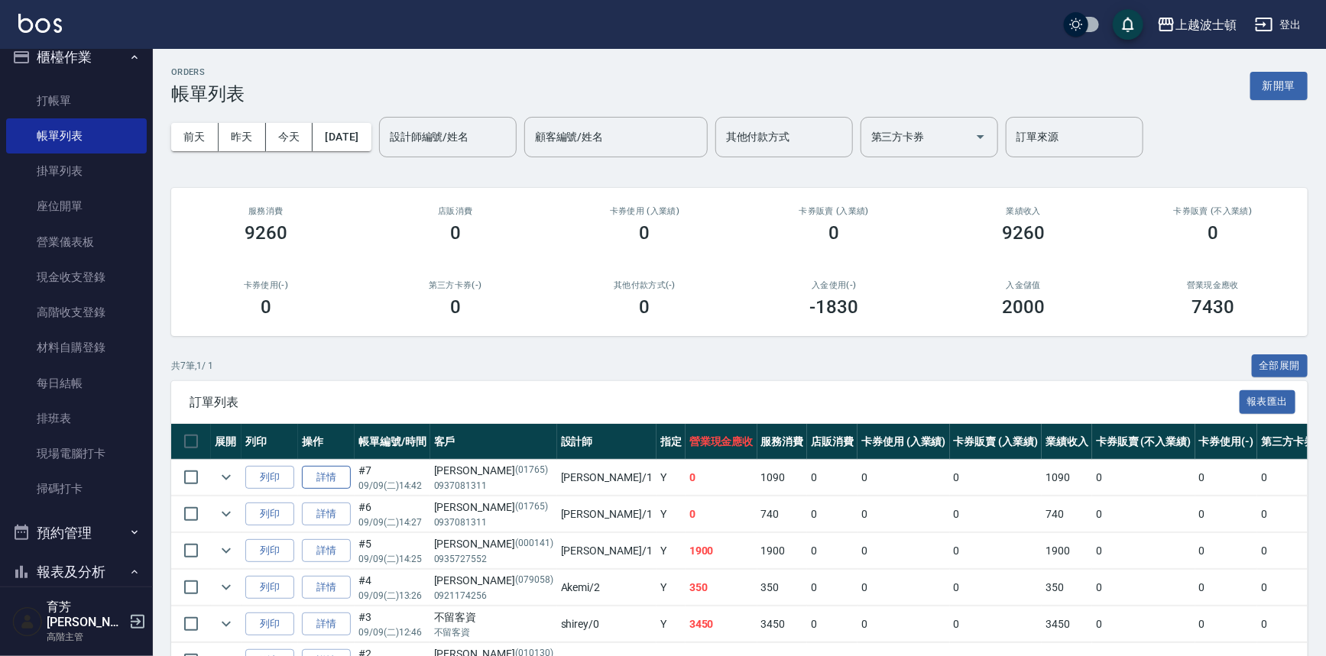
click at [335, 476] on link "詳情" at bounding box center [326, 478] width 49 height 24
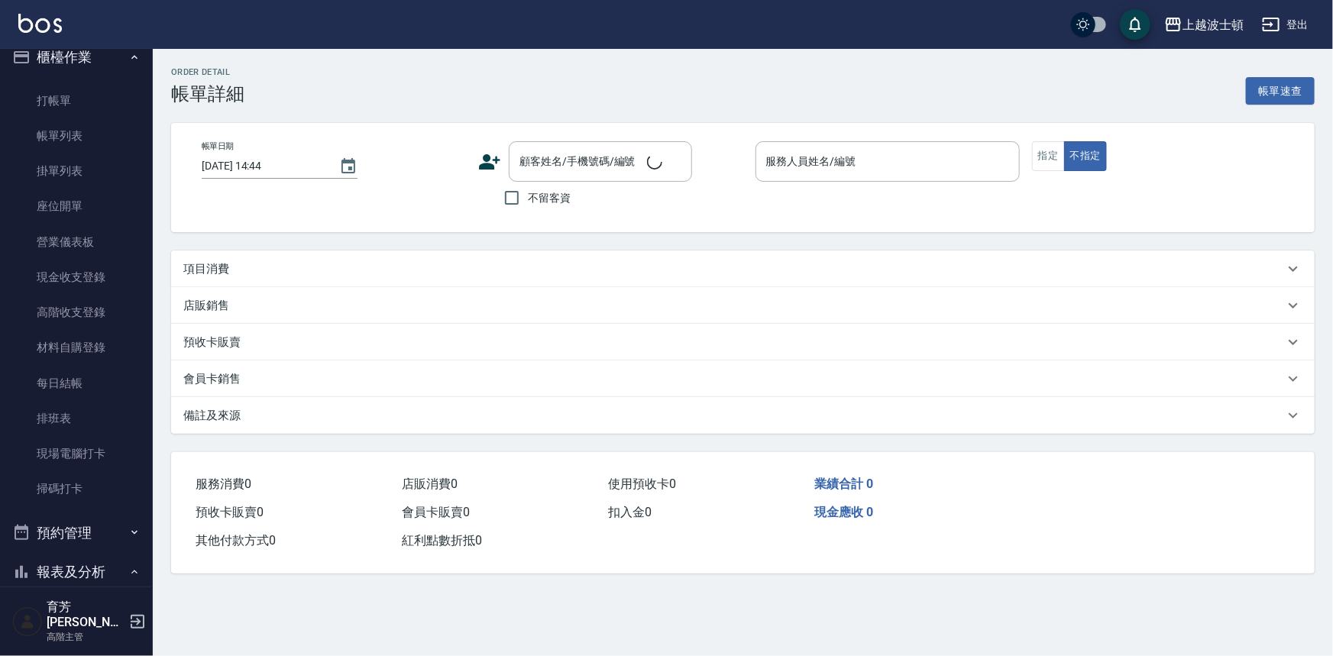
type input "2025/09/09 14:42"
type input "麥可-1"
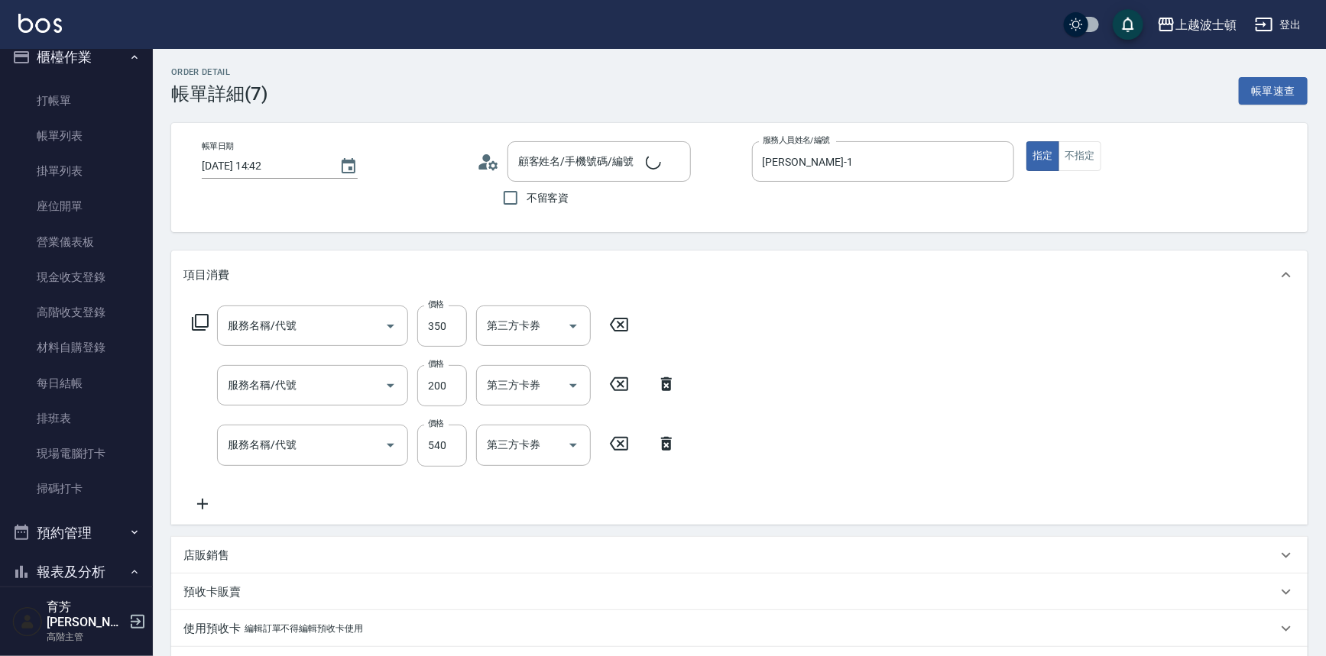
type input "剪髮(305)"
type input "護髮(自備300)(701)"
type input "舒壓洗髮(211)"
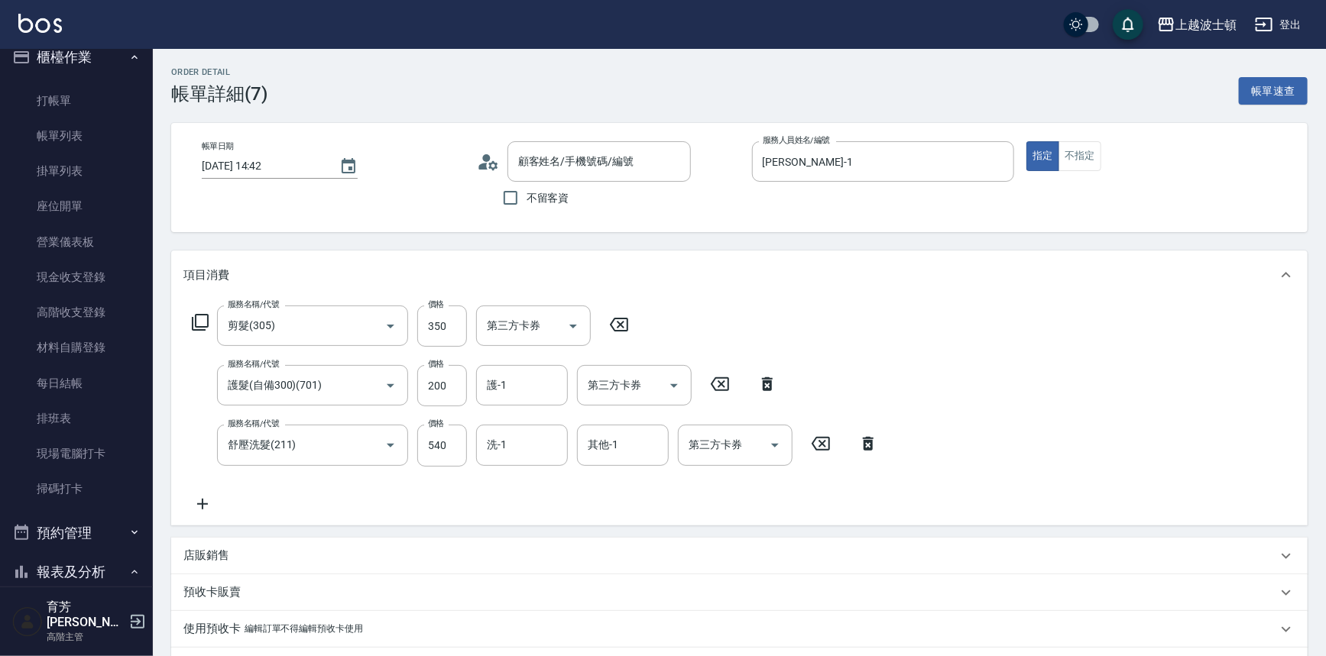
type input "郭美玲/0937081311/01765"
click at [505, 389] on input "護-1" at bounding box center [522, 385] width 78 height 27
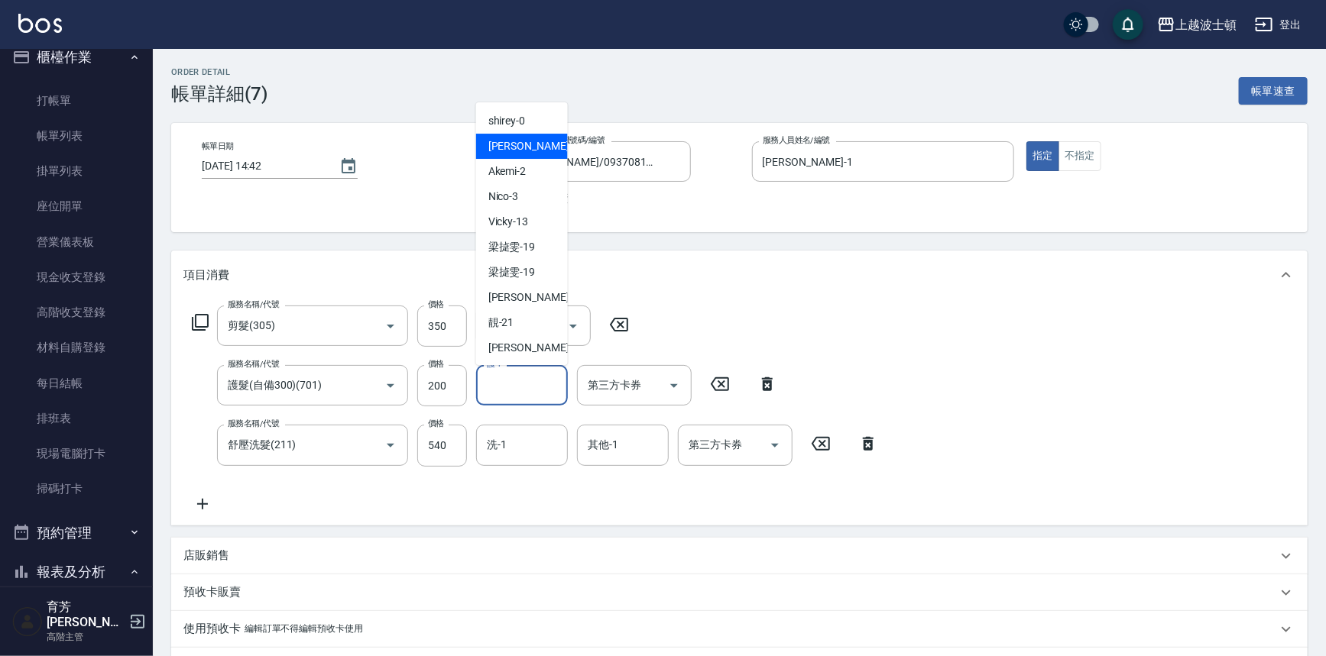
click at [526, 141] on div "麥可 -1" at bounding box center [522, 146] width 92 height 25
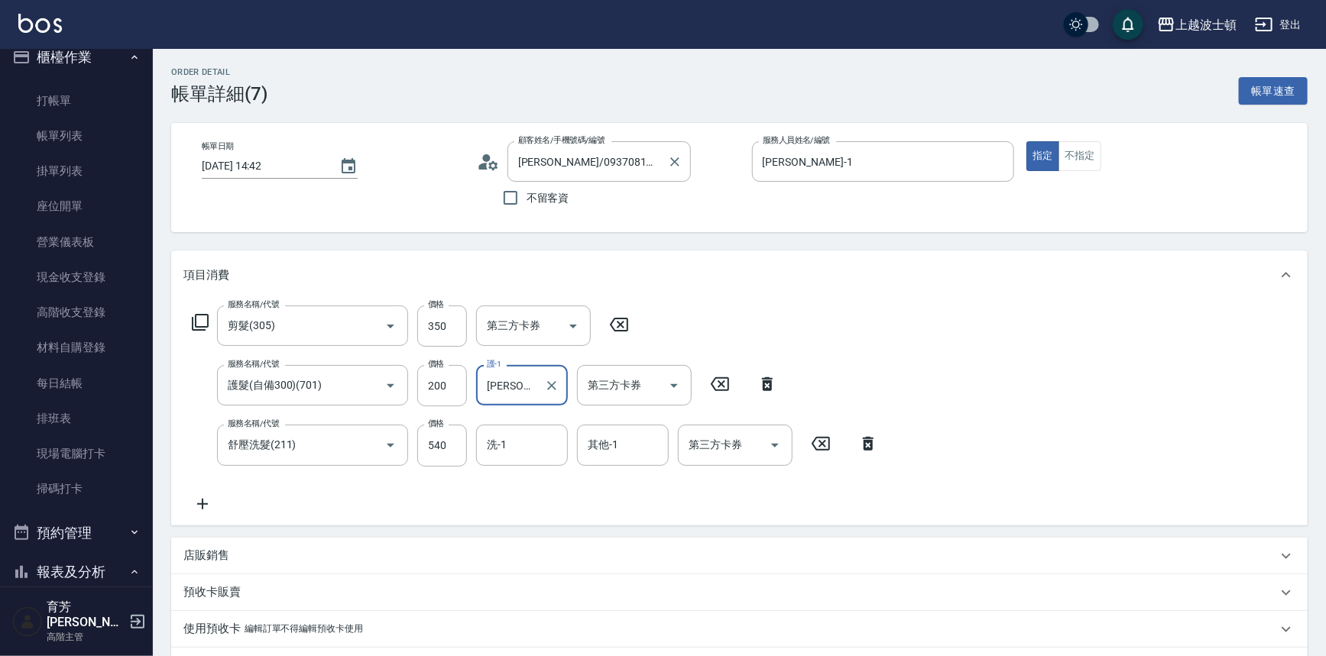
type input "麥可-1"
click at [523, 436] on input "洗-1" at bounding box center [522, 445] width 78 height 27
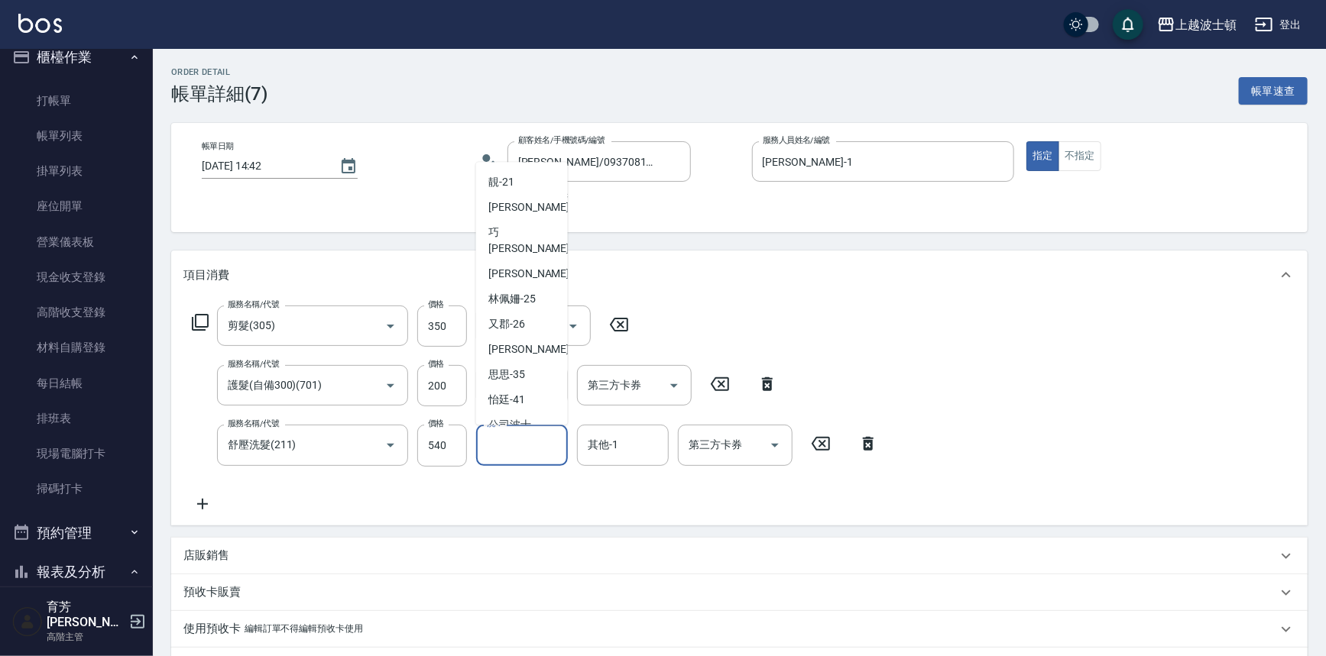
scroll to position [219, 0]
click at [523, 273] on span "林佩姍 -25" at bounding box center [511, 281] width 47 height 16
type input "林佩姍-25"
click at [605, 445] on input "其他-1" at bounding box center [623, 445] width 78 height 27
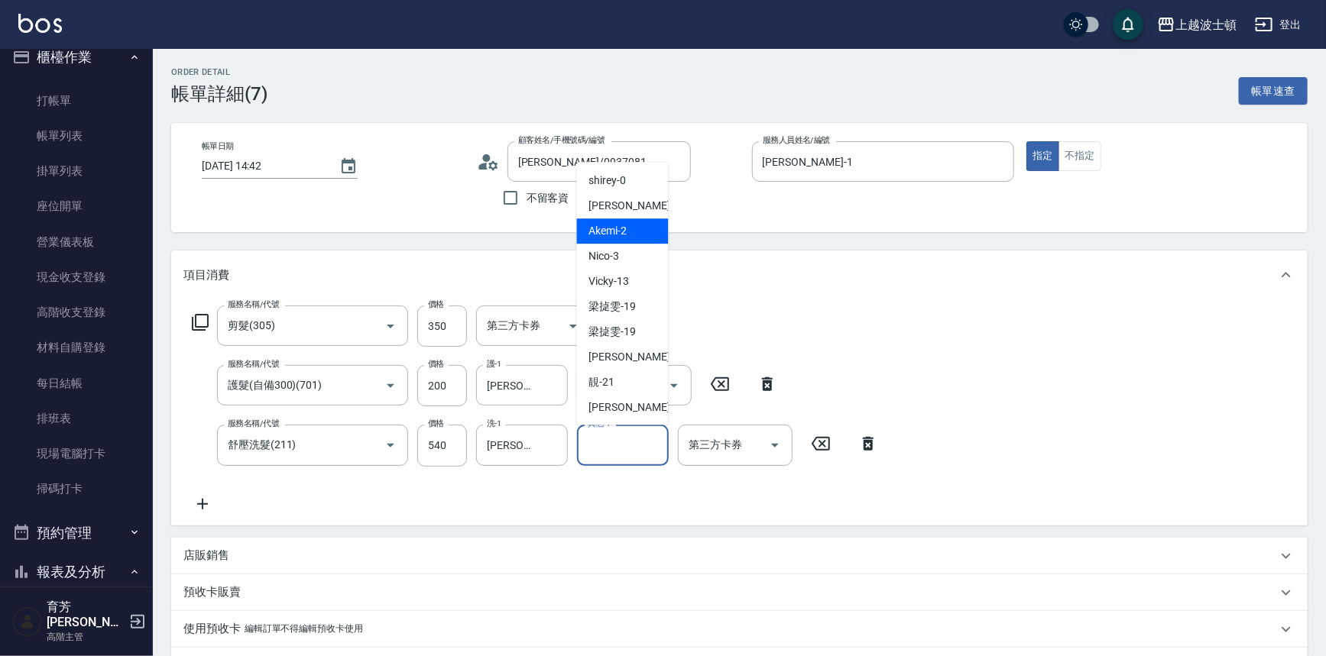
scroll to position [131, 0]
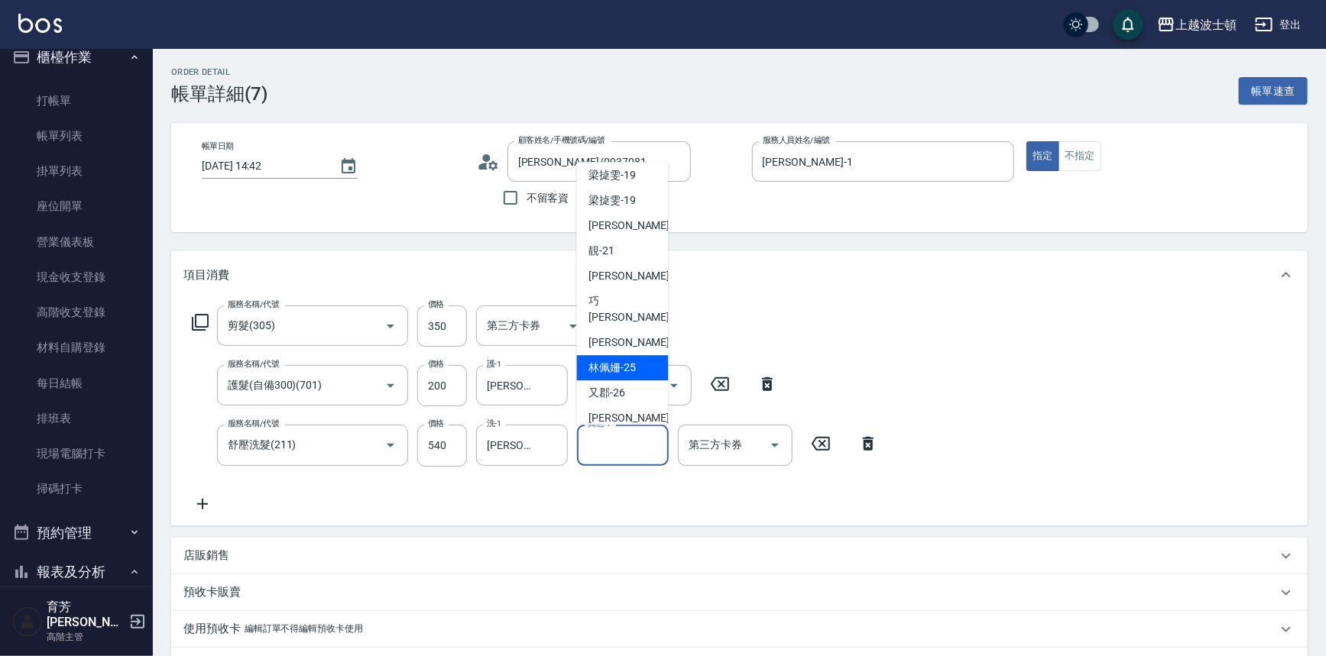
click at [619, 361] on span "林佩姍 -25" at bounding box center [612, 369] width 47 height 16
type input "林佩姍-25"
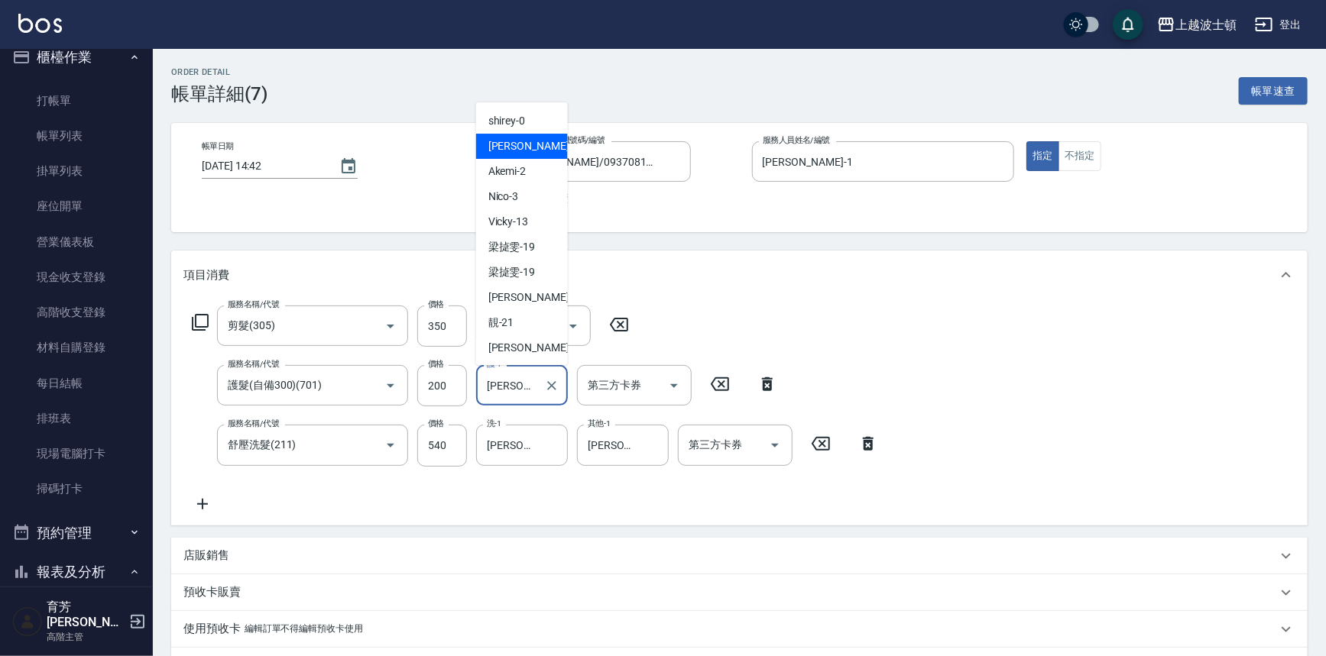
drag, startPoint x: 516, startPoint y: 394, endPoint x: 498, endPoint y: 302, distance: 94.1
click at [515, 392] on input "麥可-1" at bounding box center [510, 385] width 55 height 27
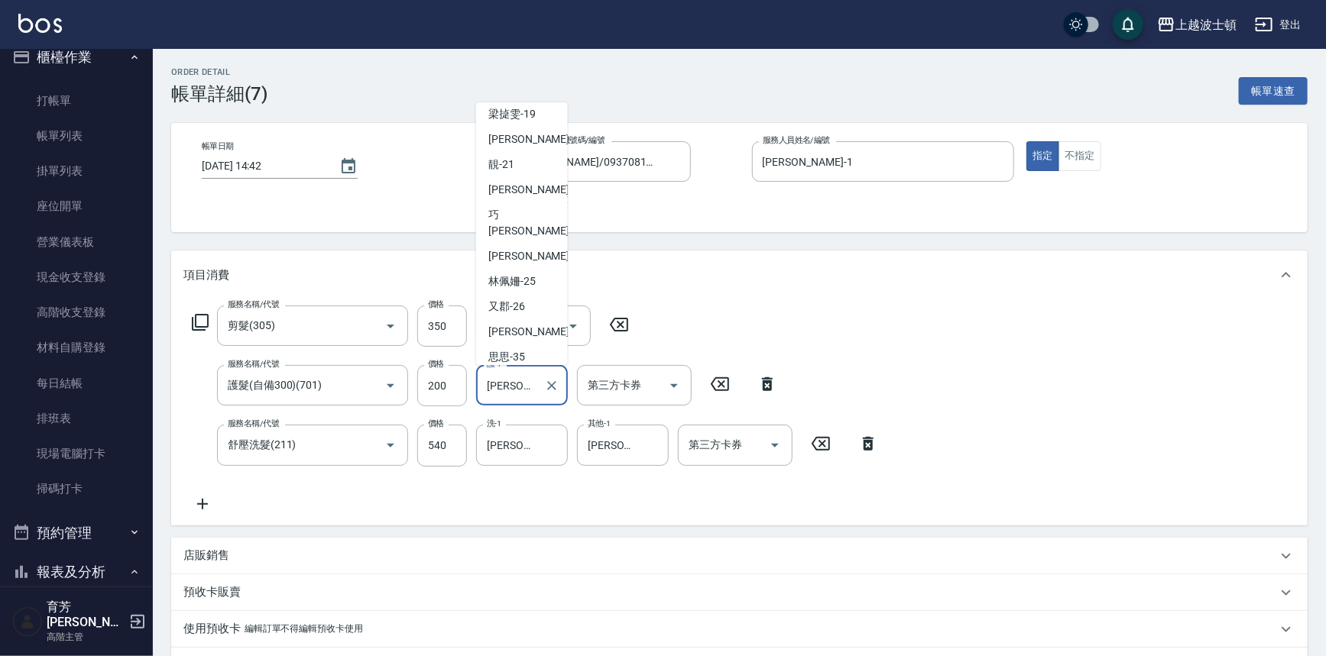
scroll to position [160, 0]
drag, startPoint x: 511, startPoint y: 332, endPoint x: 520, endPoint y: 326, distance: 10.9
click at [515, 342] on div "思思 -35" at bounding box center [522, 354] width 92 height 25
type input "思思-35"
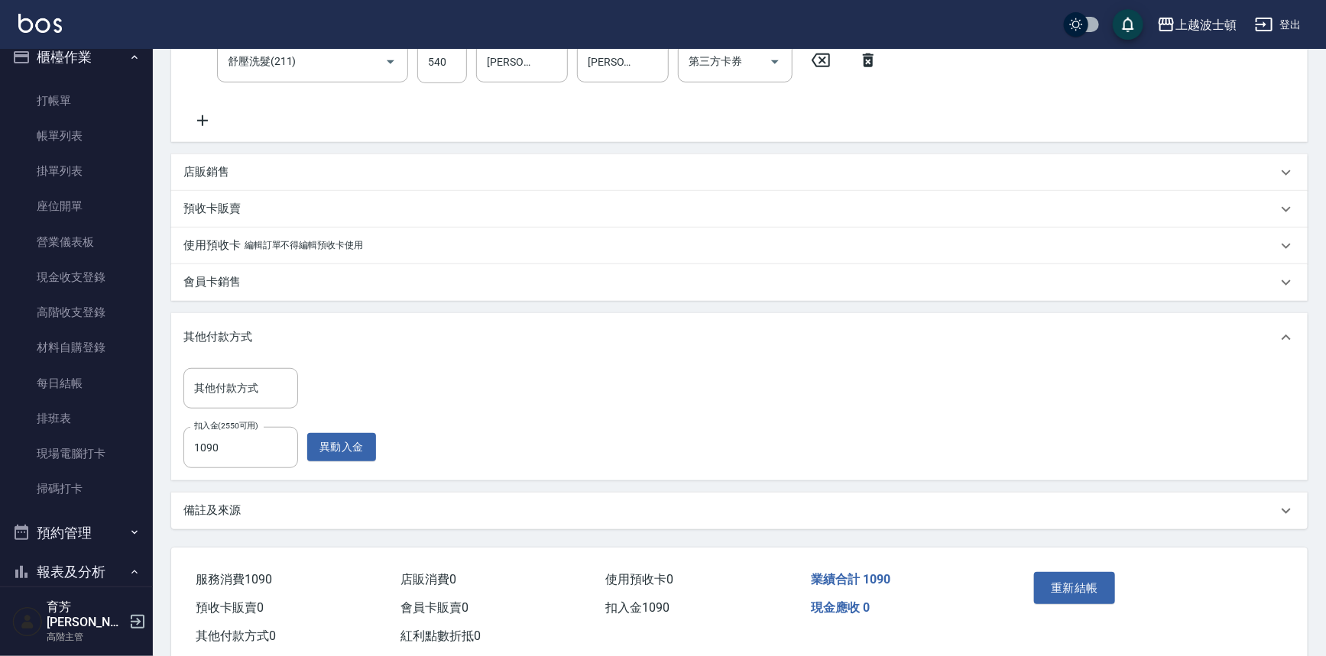
scroll to position [418, 0]
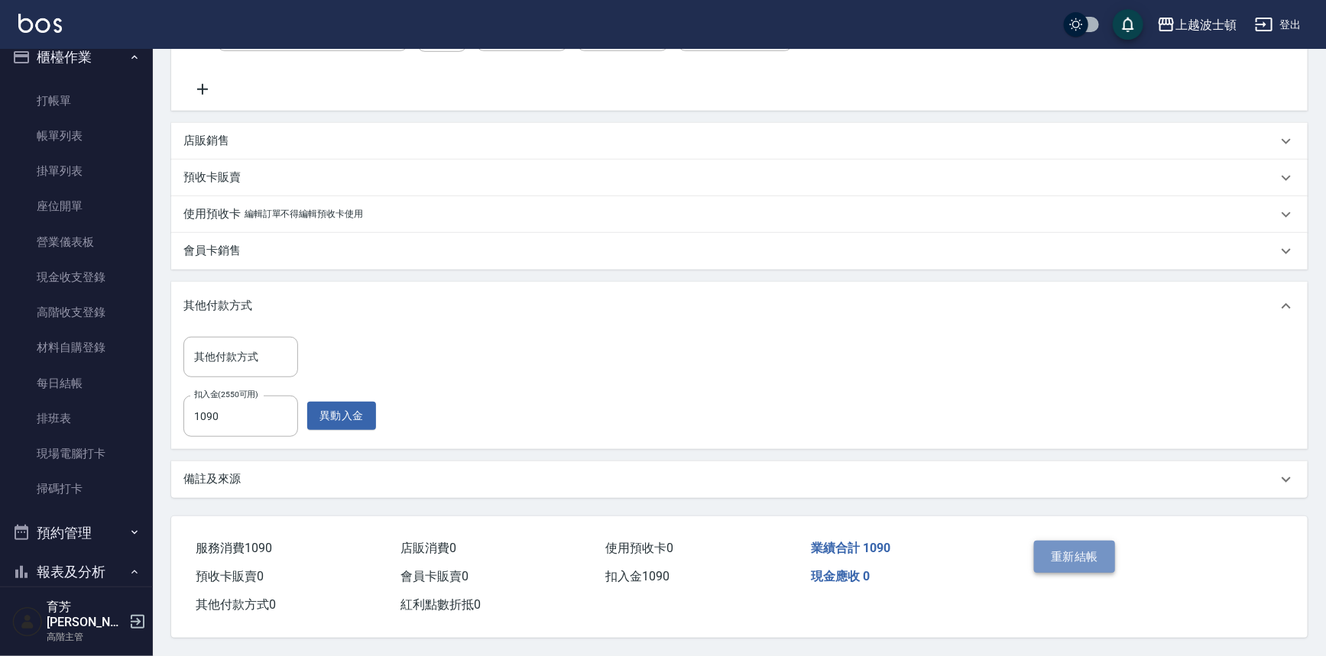
click at [1085, 551] on button "重新結帳" at bounding box center [1074, 557] width 81 height 32
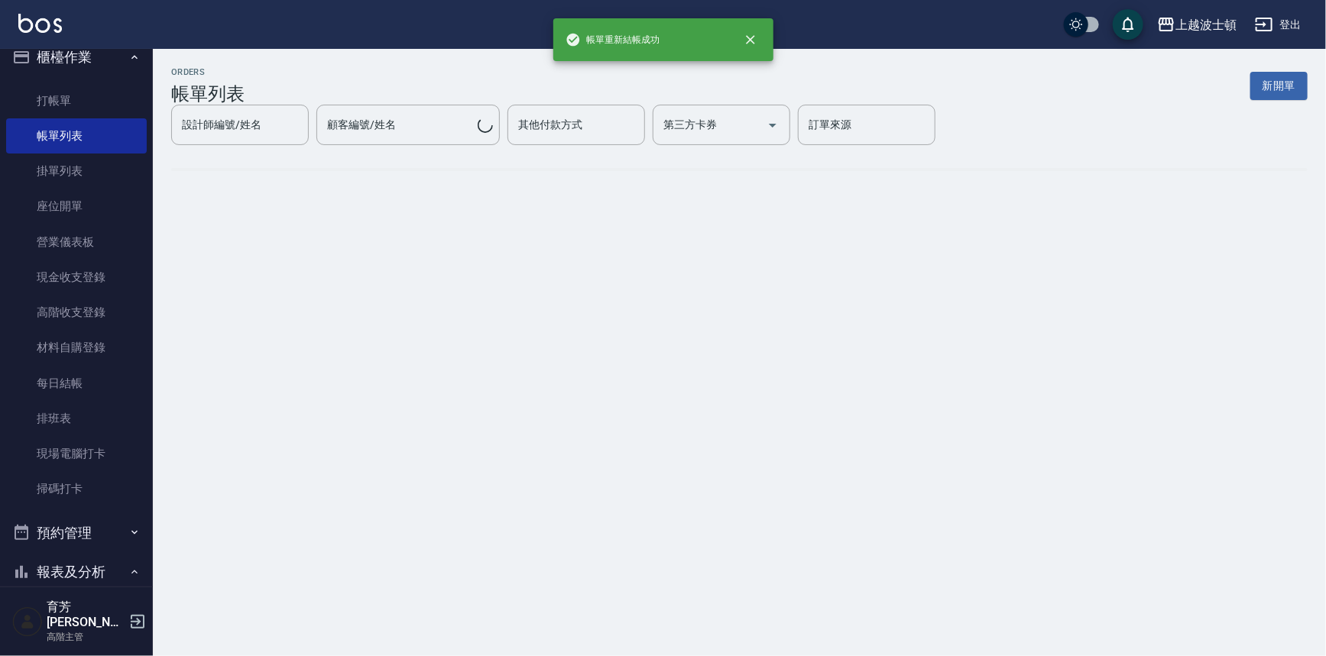
click at [1319, 0] on html "帳單重新結帳成功 上越波士頓 登出 櫃檯作業 打帳單 帳單列表 掛單列表 座位開單 營業儀表板 現金收支登錄 高階收支登錄 材料自購登錄 每日結帳 排班表 現…" at bounding box center [663, 328] width 1326 height 656
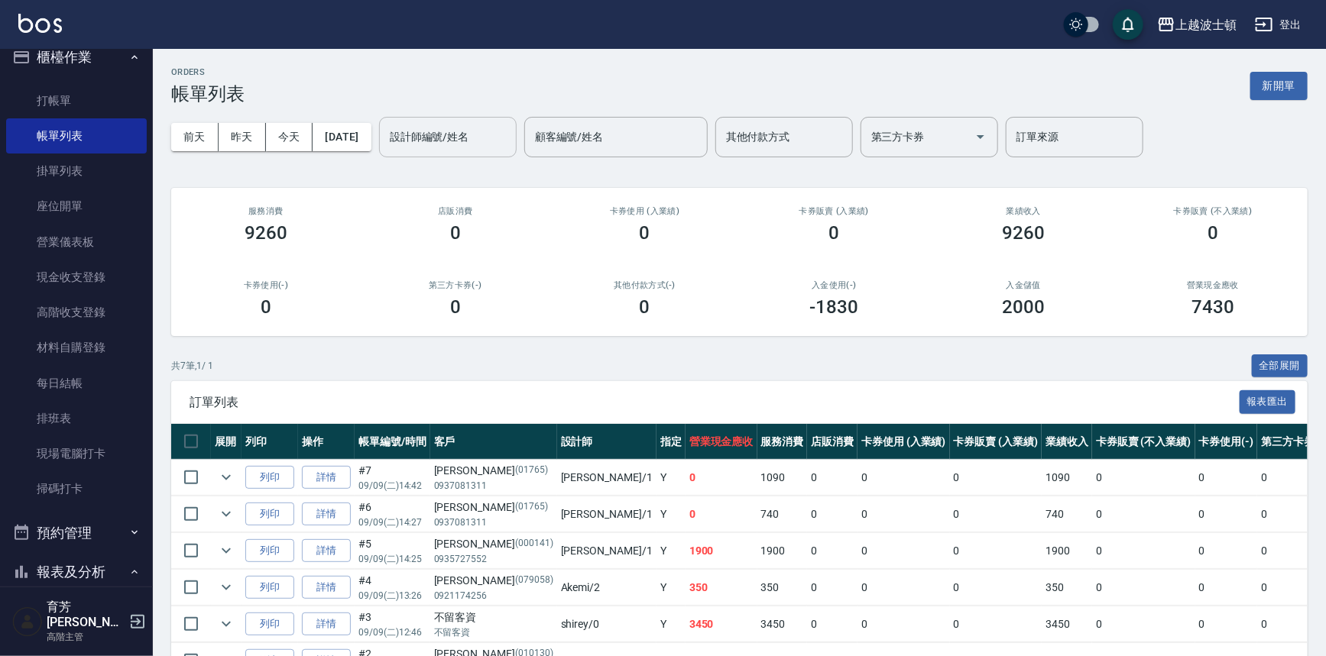
click at [466, 146] on input "設計師編號/姓名" at bounding box center [448, 137] width 124 height 27
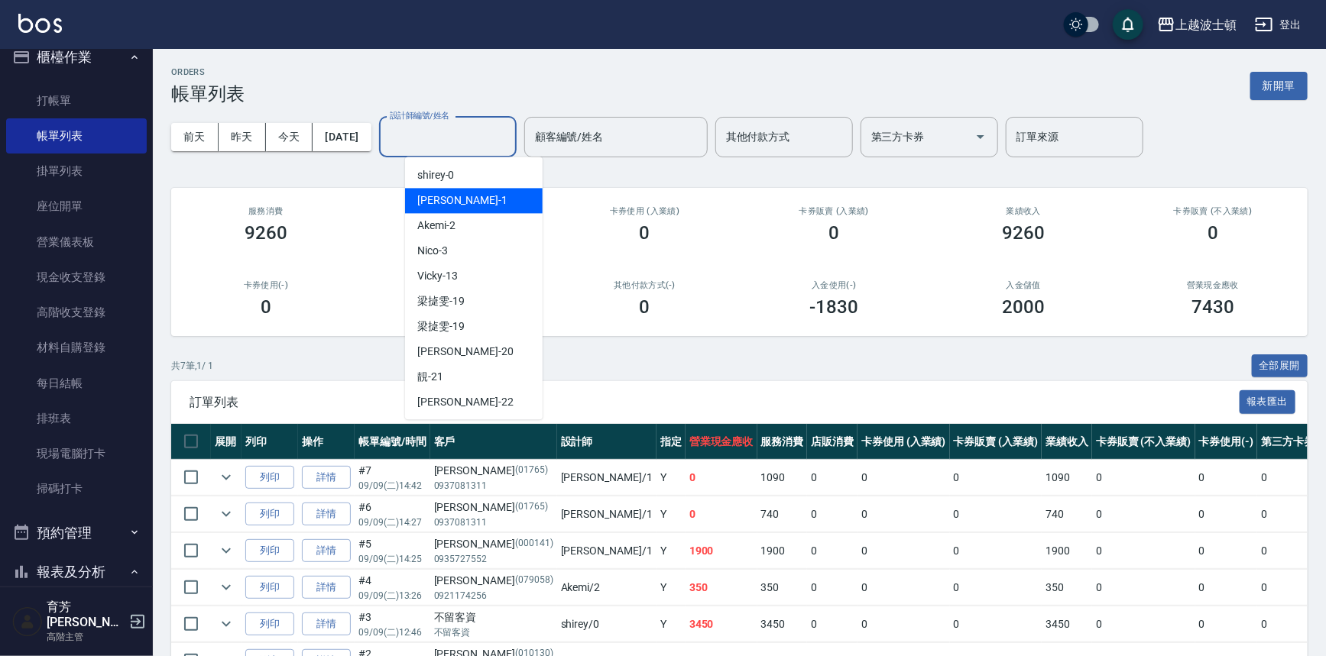
click at [443, 202] on span "麥可 -1" at bounding box center [462, 201] width 90 height 16
type input "麥可-1"
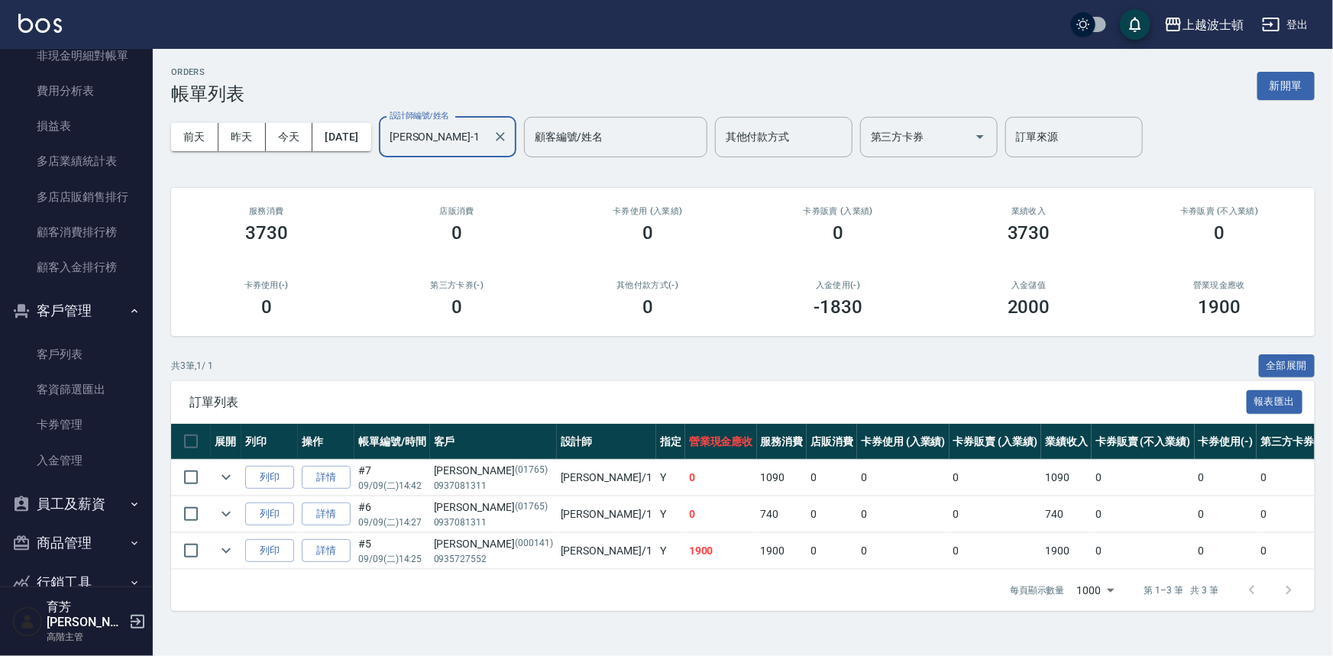
click at [44, 326] on button "客戶管理" at bounding box center [76, 311] width 141 height 40
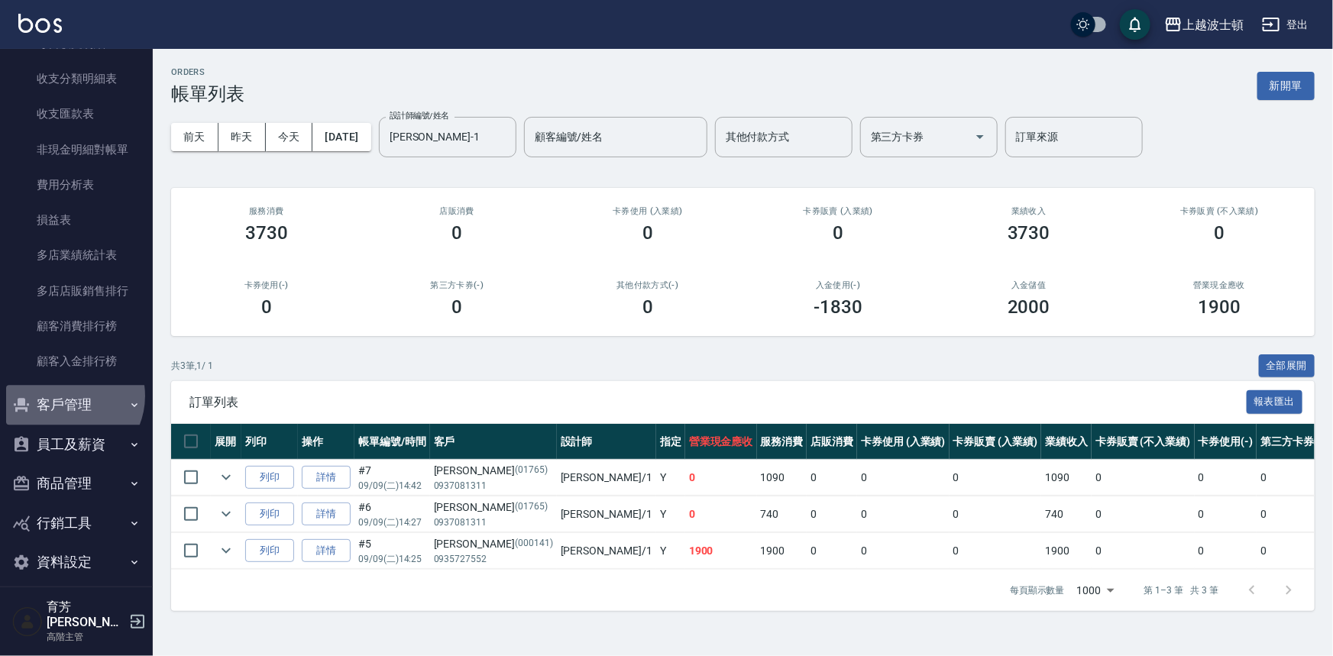
click at [74, 399] on button "客戶管理" at bounding box center [76, 405] width 141 height 40
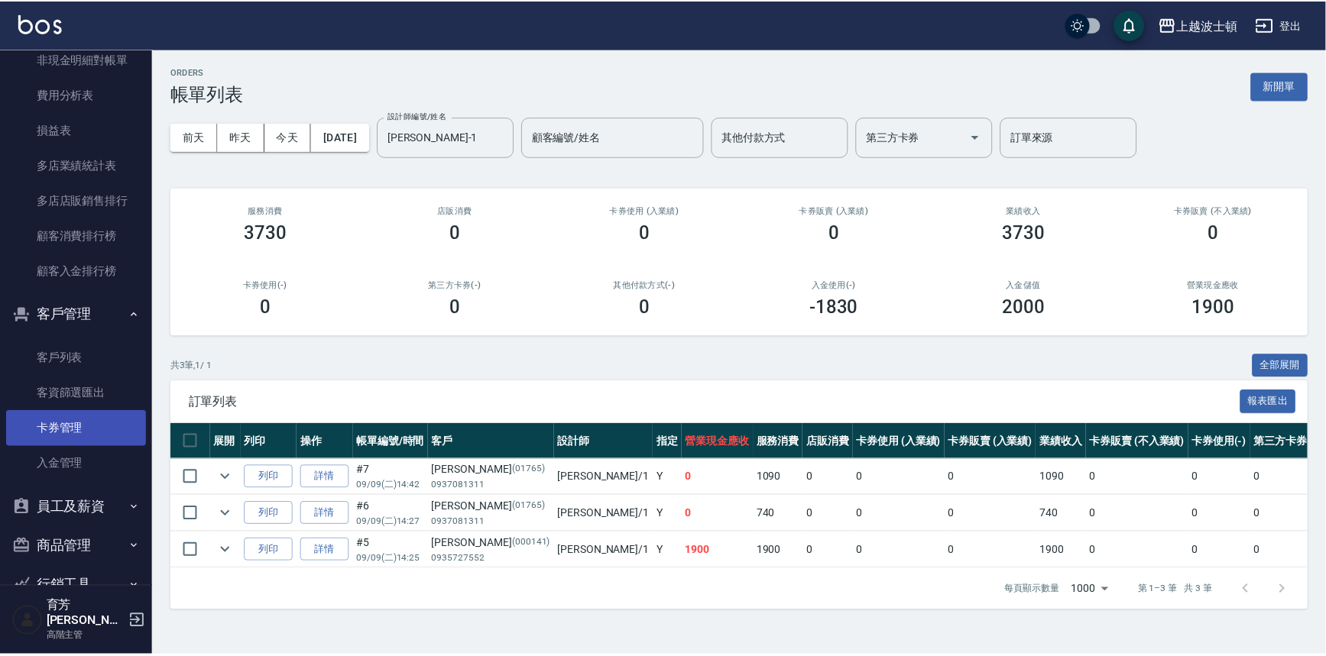
scroll to position [1850, 0]
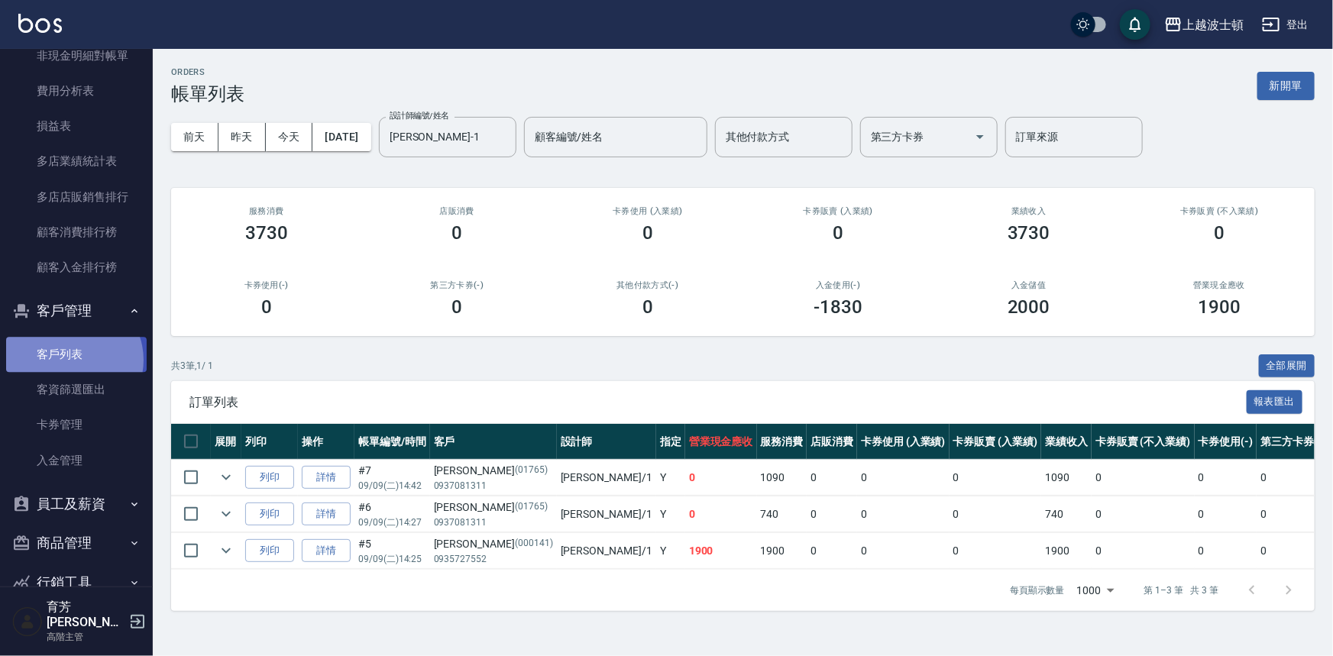
click at [70, 359] on link "客戶列表" at bounding box center [76, 354] width 141 height 35
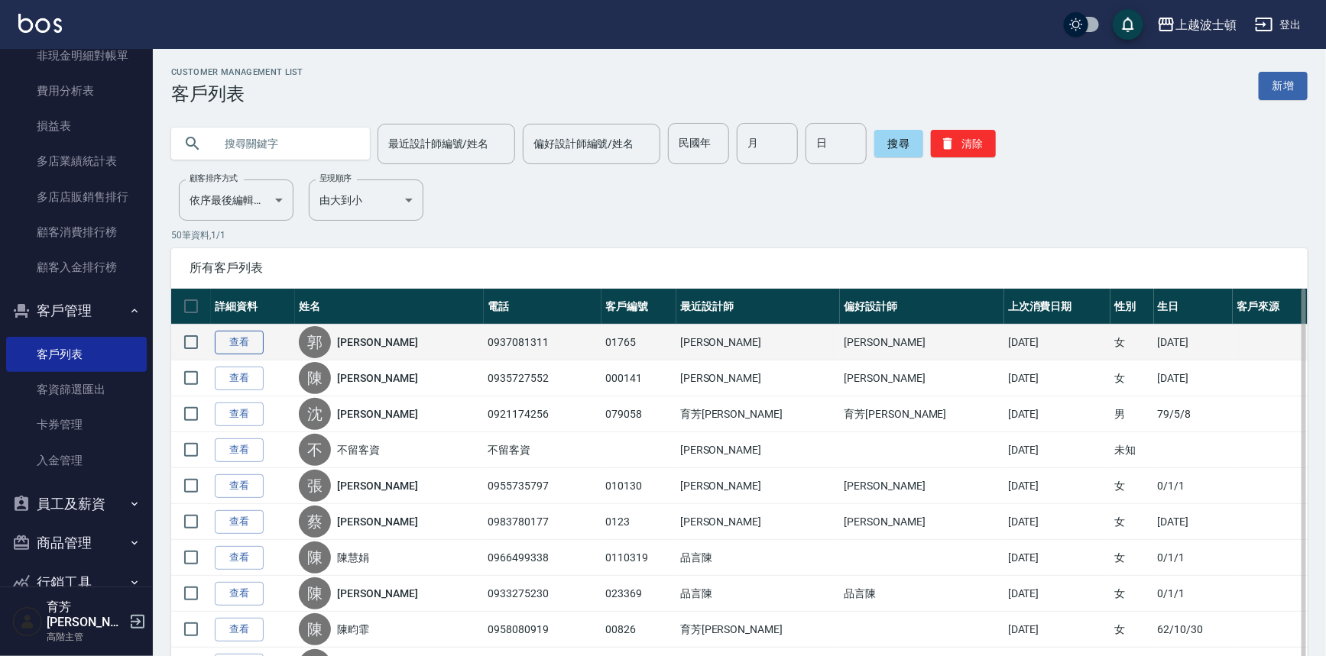
click at [224, 334] on link "查看" at bounding box center [239, 343] width 49 height 24
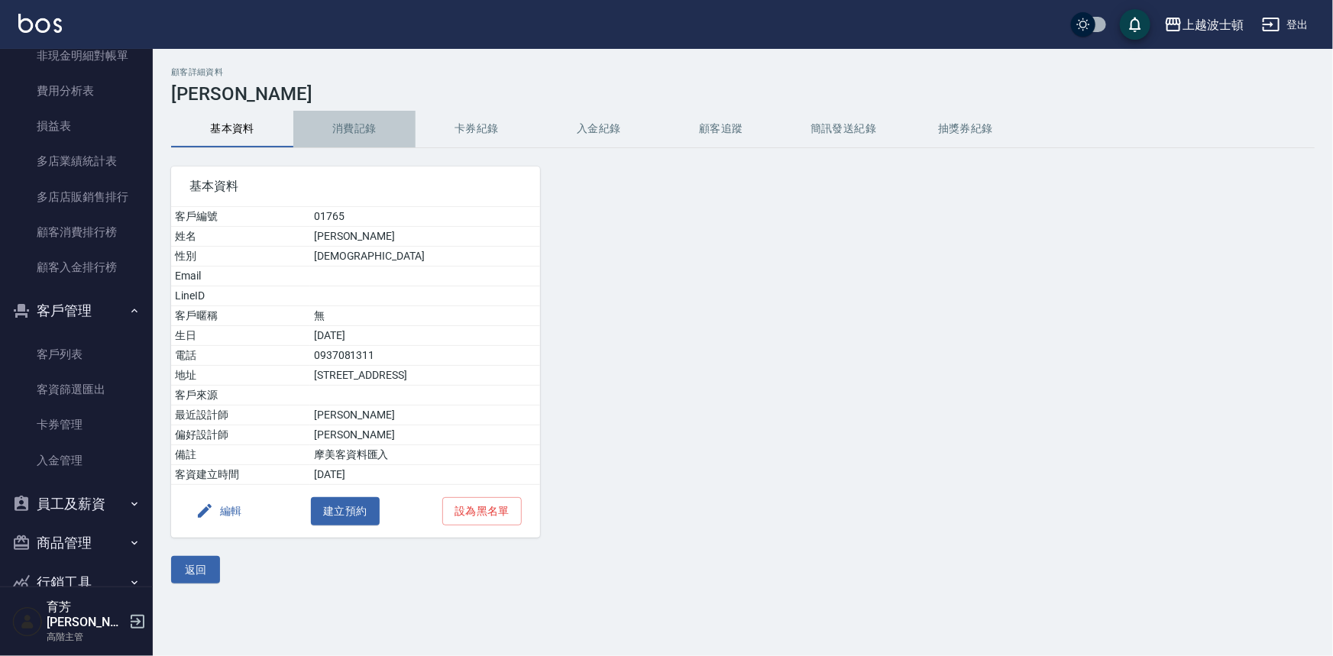
click at [341, 122] on button "消費記錄" at bounding box center [354, 129] width 122 height 37
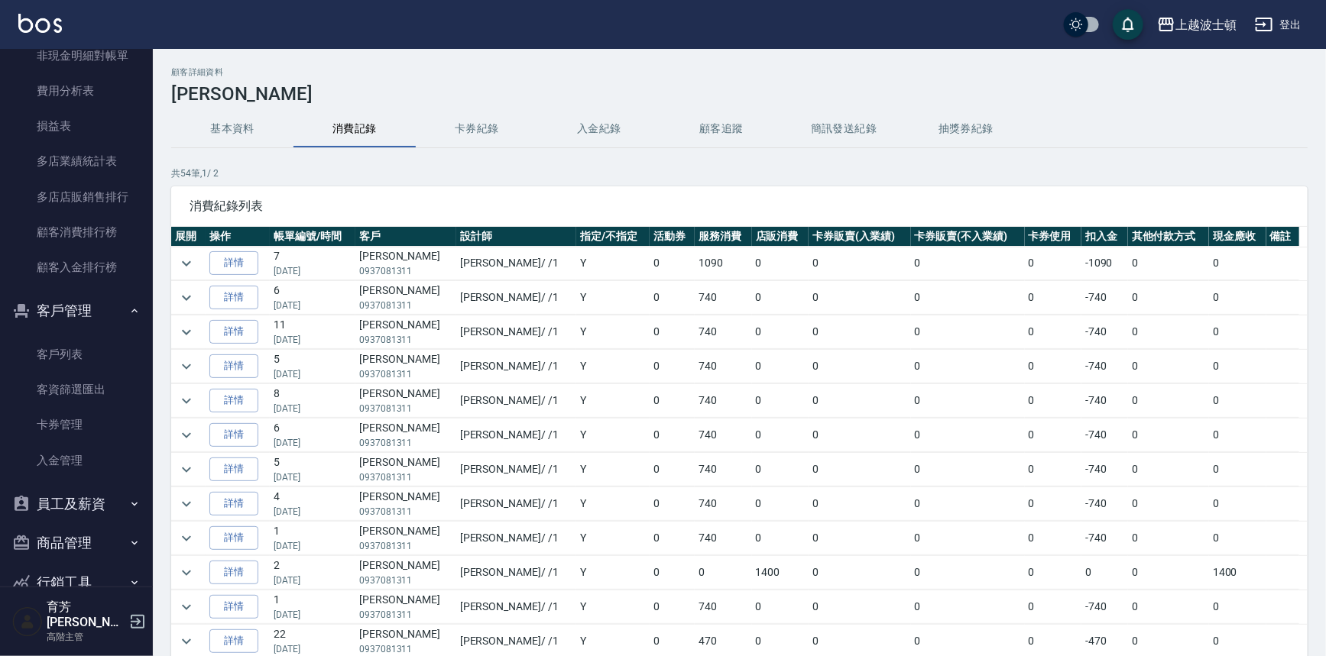
click at [440, 339] on p "0937081311" at bounding box center [405, 340] width 93 height 14
click at [236, 333] on link "詳情" at bounding box center [233, 332] width 49 height 24
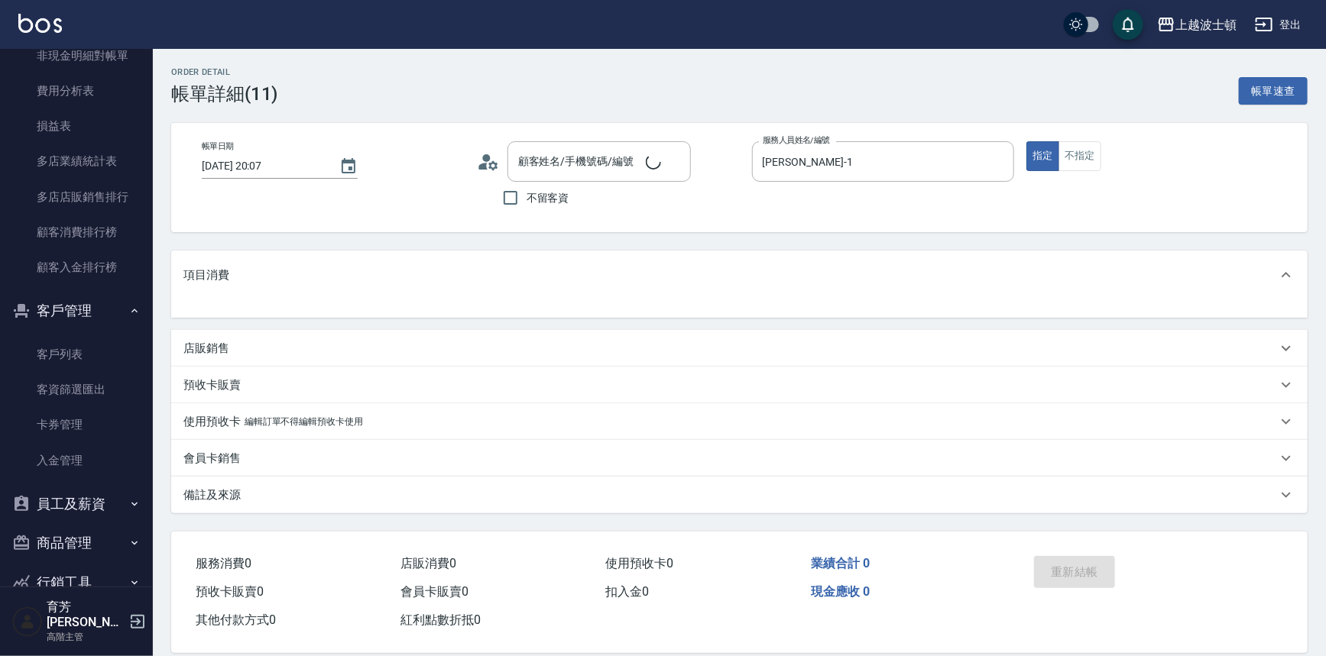
type input "郭美玲/0937081311/01765"
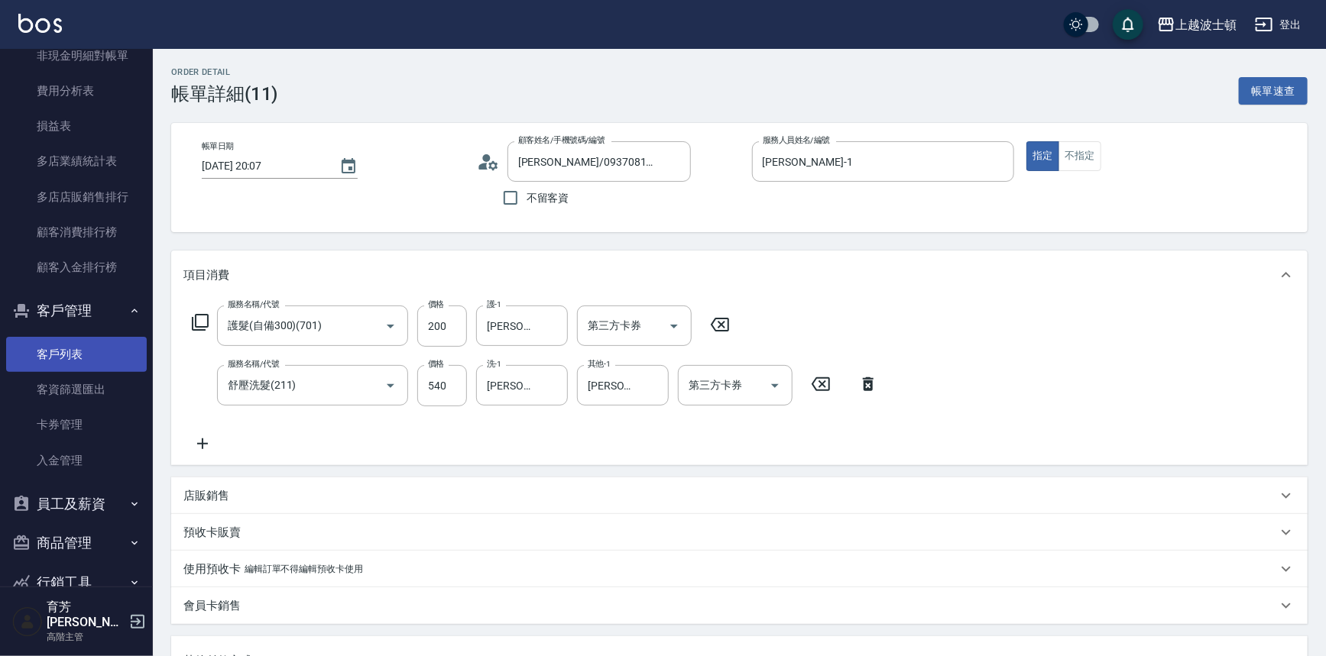
click at [78, 350] on link "客戶列表" at bounding box center [76, 354] width 141 height 35
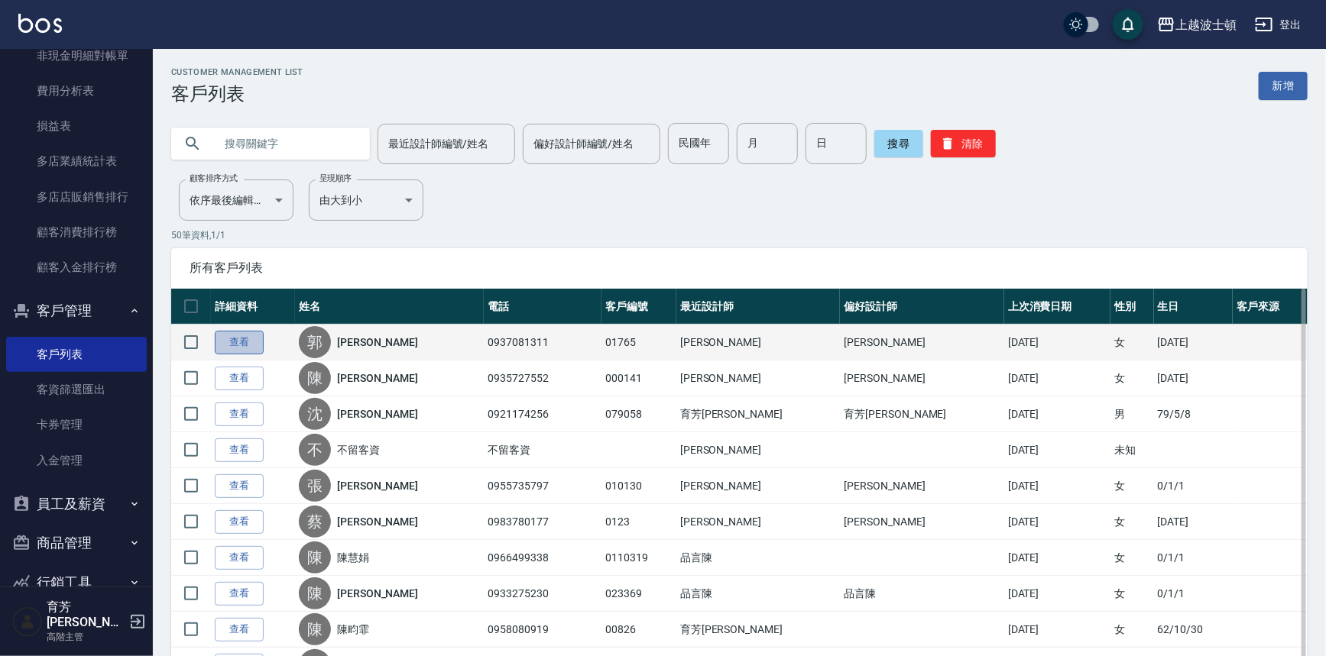
click at [247, 339] on link "查看" at bounding box center [239, 343] width 49 height 24
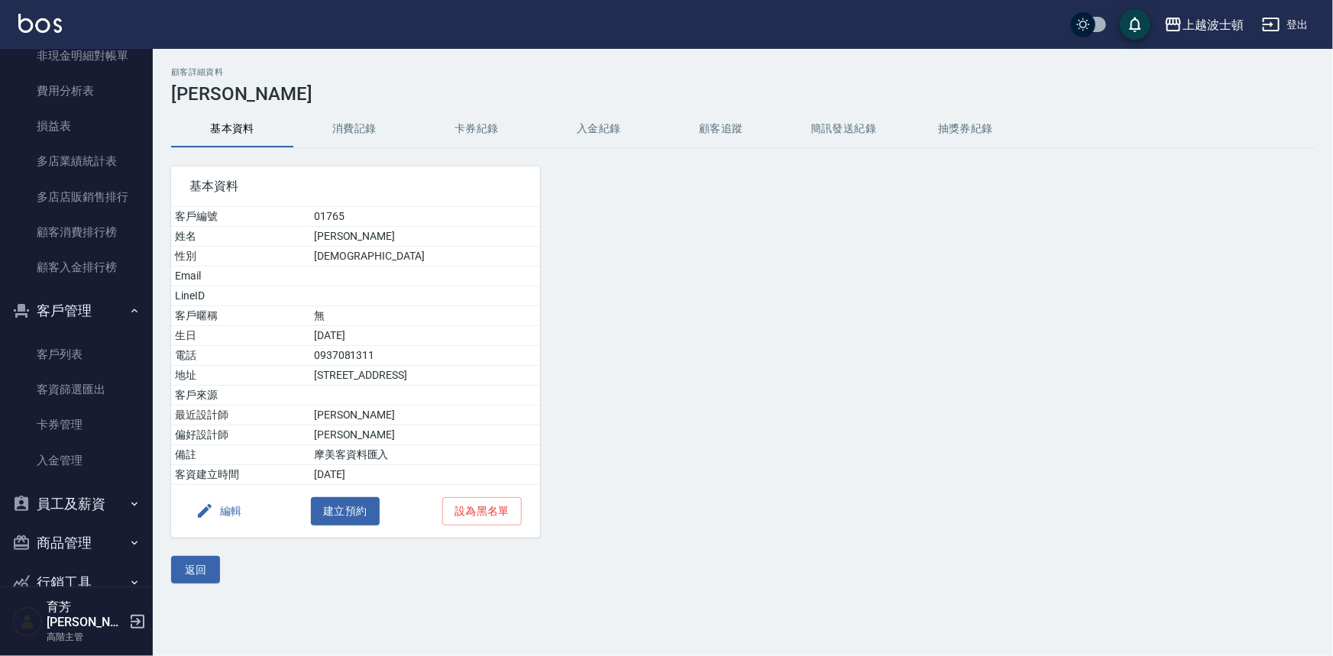
click at [369, 127] on button "消費記錄" at bounding box center [354, 129] width 122 height 37
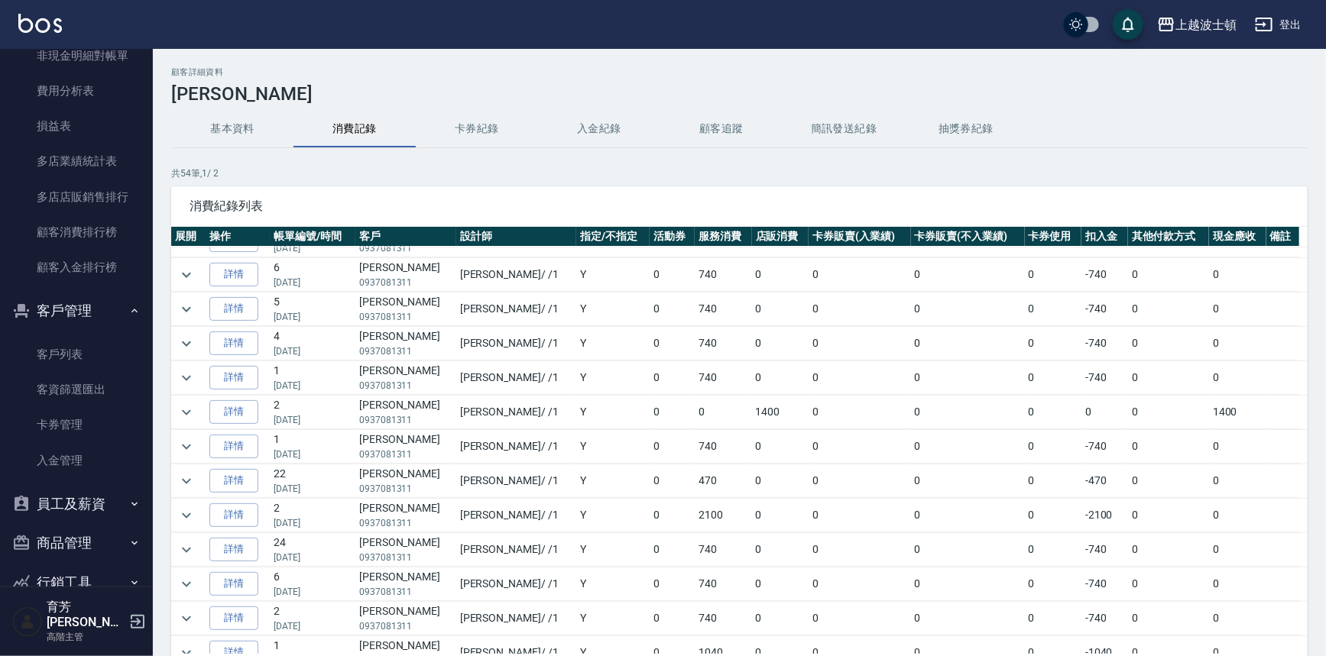
scroll to position [152, 0]
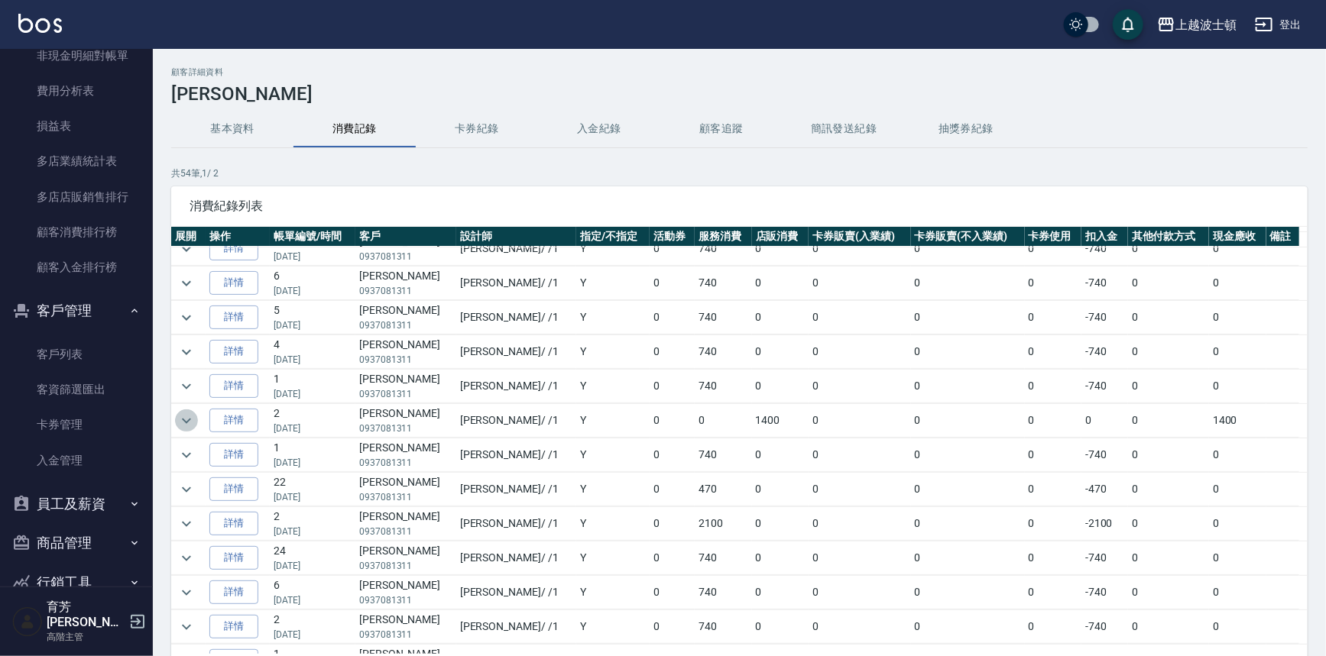
click at [183, 418] on icon "expand row" at bounding box center [186, 420] width 9 height 5
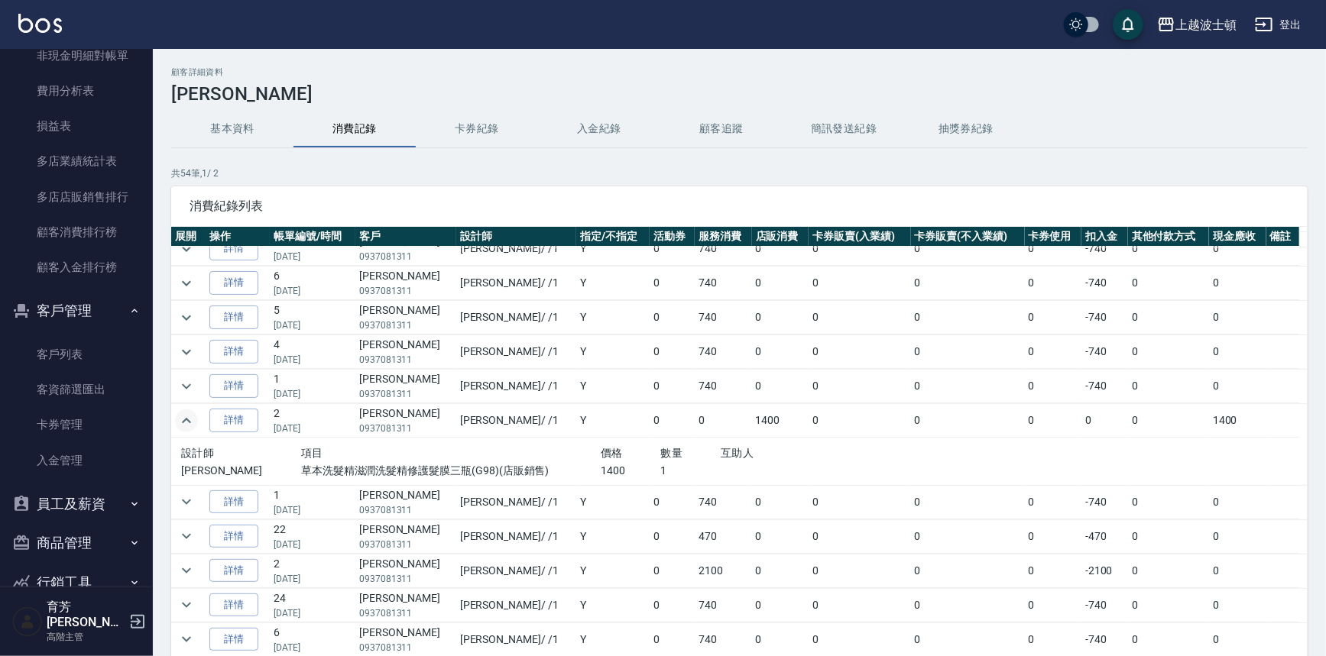
click at [183, 417] on icon "expand row" at bounding box center [186, 421] width 18 height 18
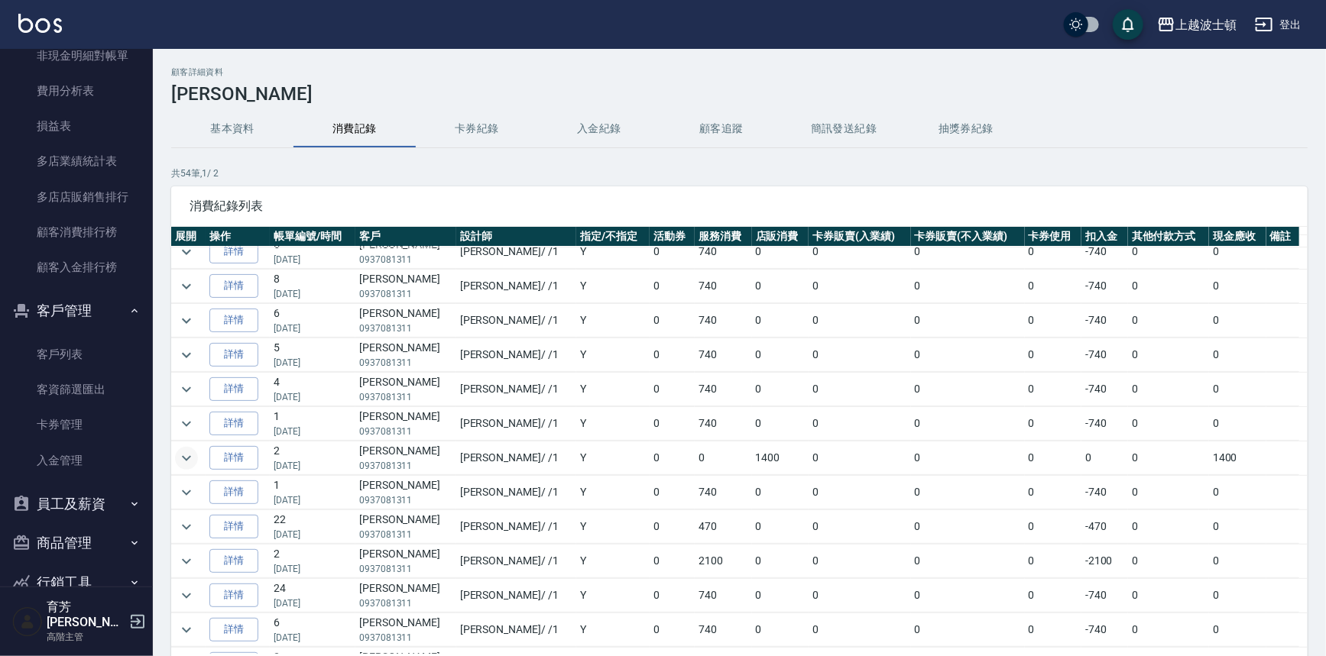
scroll to position [0, 0]
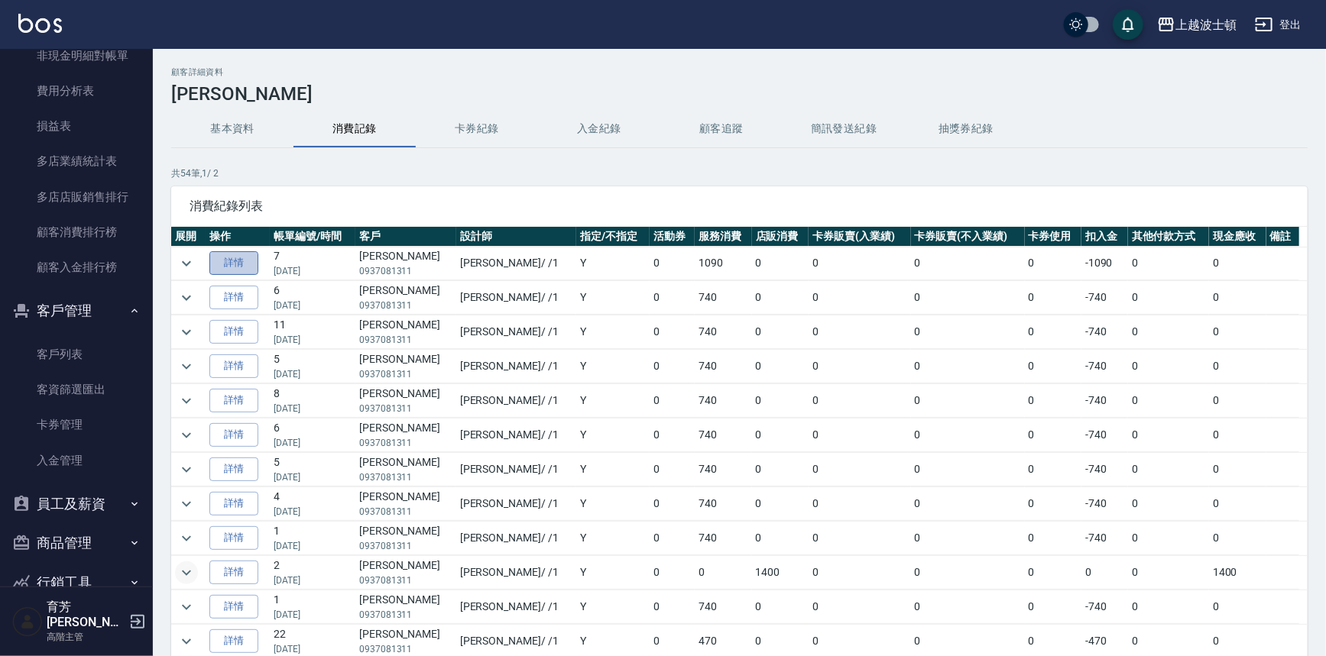
click at [249, 261] on link "詳情" at bounding box center [233, 263] width 49 height 24
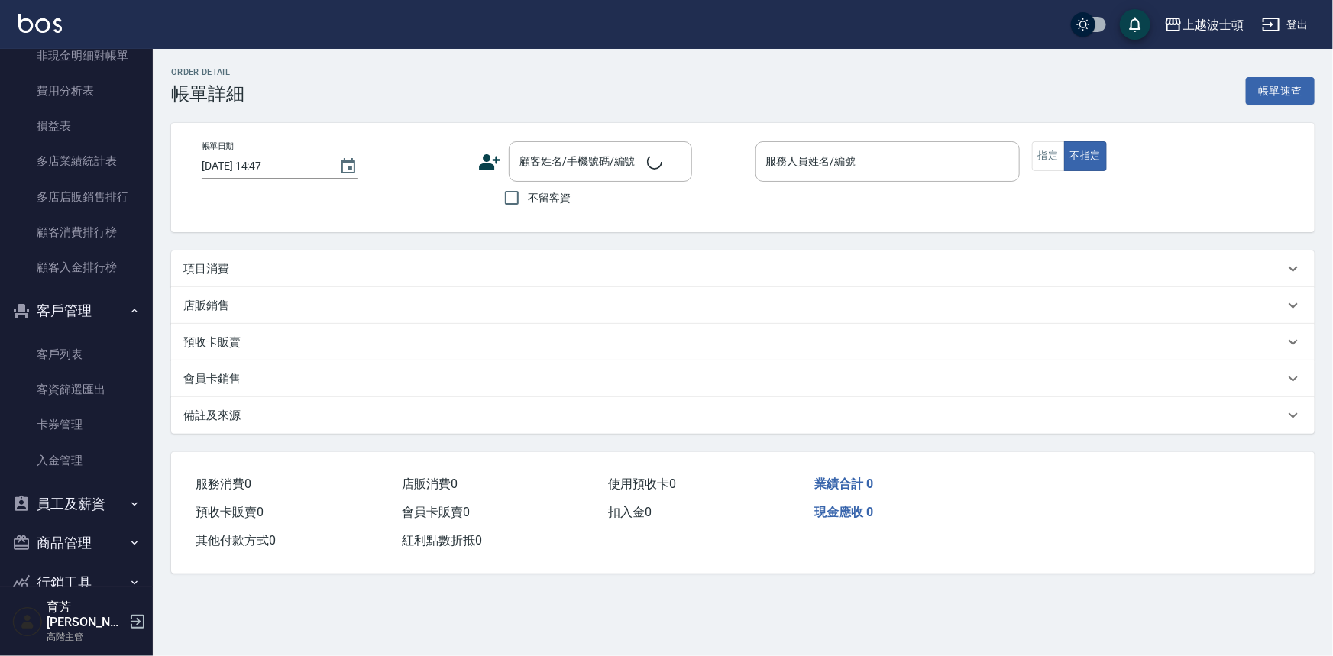
type input "2025/09/09 14:42"
type input "麥可-1"
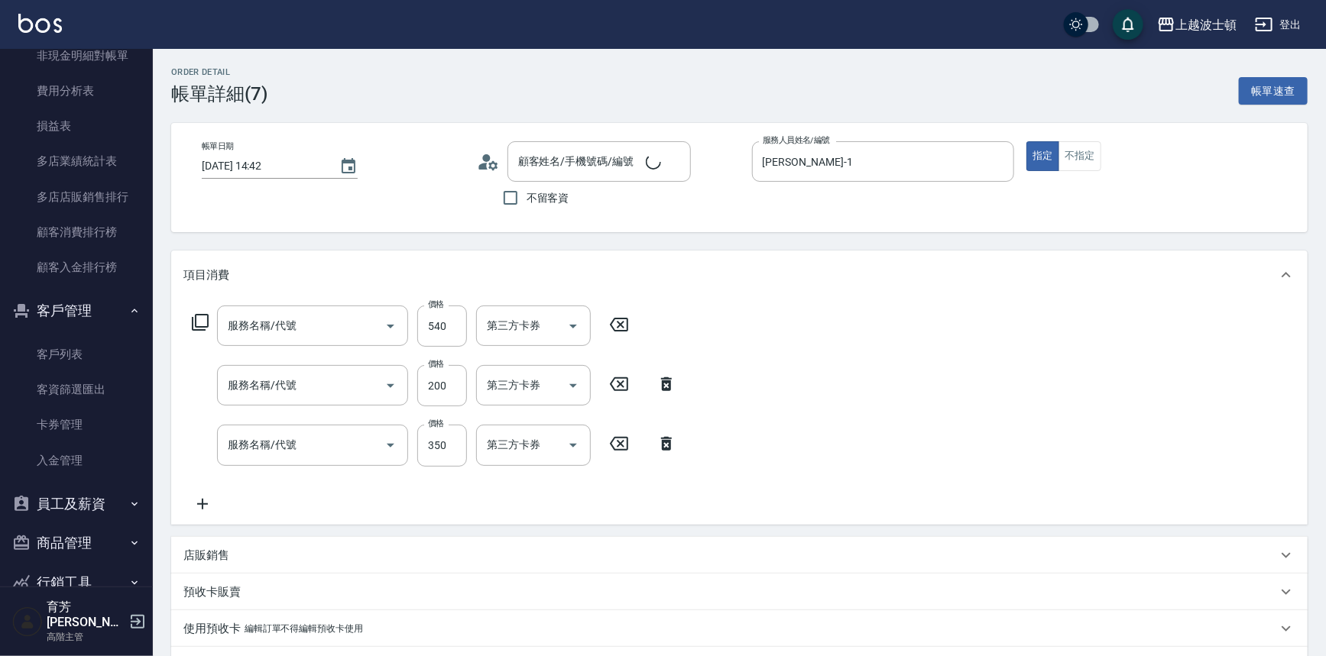
type input "郭美玲/0937081311/01765"
type input "舒壓洗髮(211)"
type input "護髮(自備300)(701)"
type input "剪髮(305)"
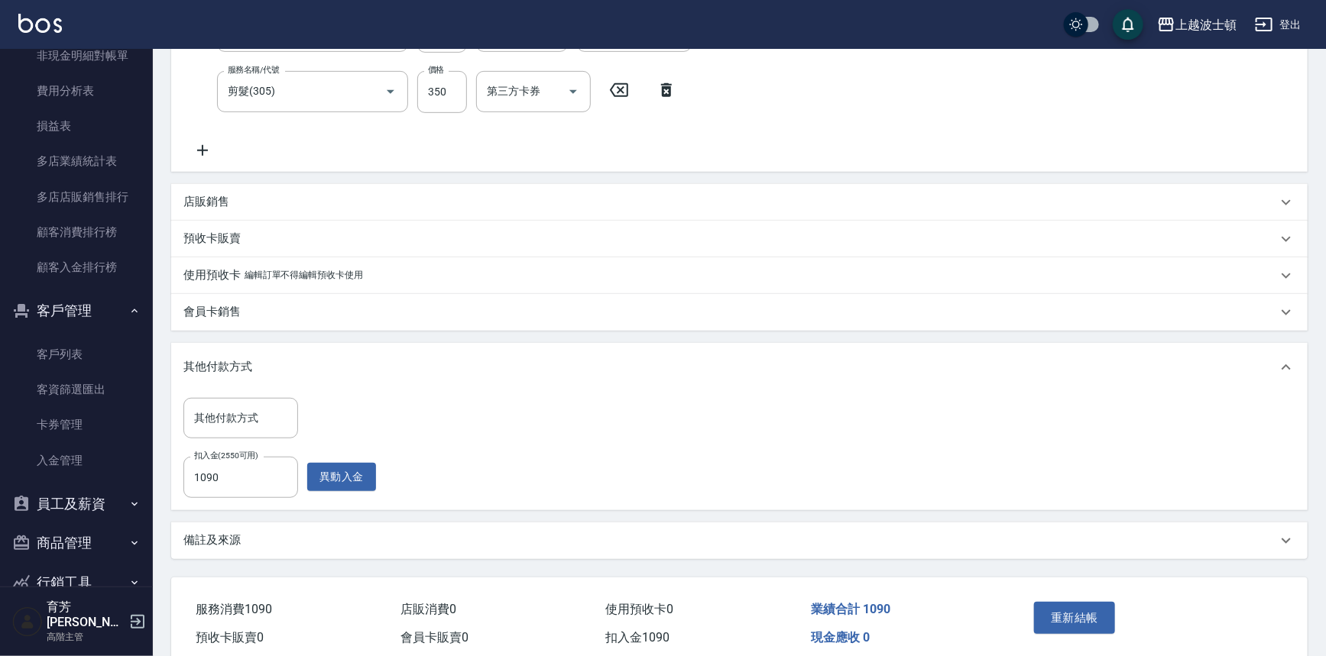
scroll to position [418, 0]
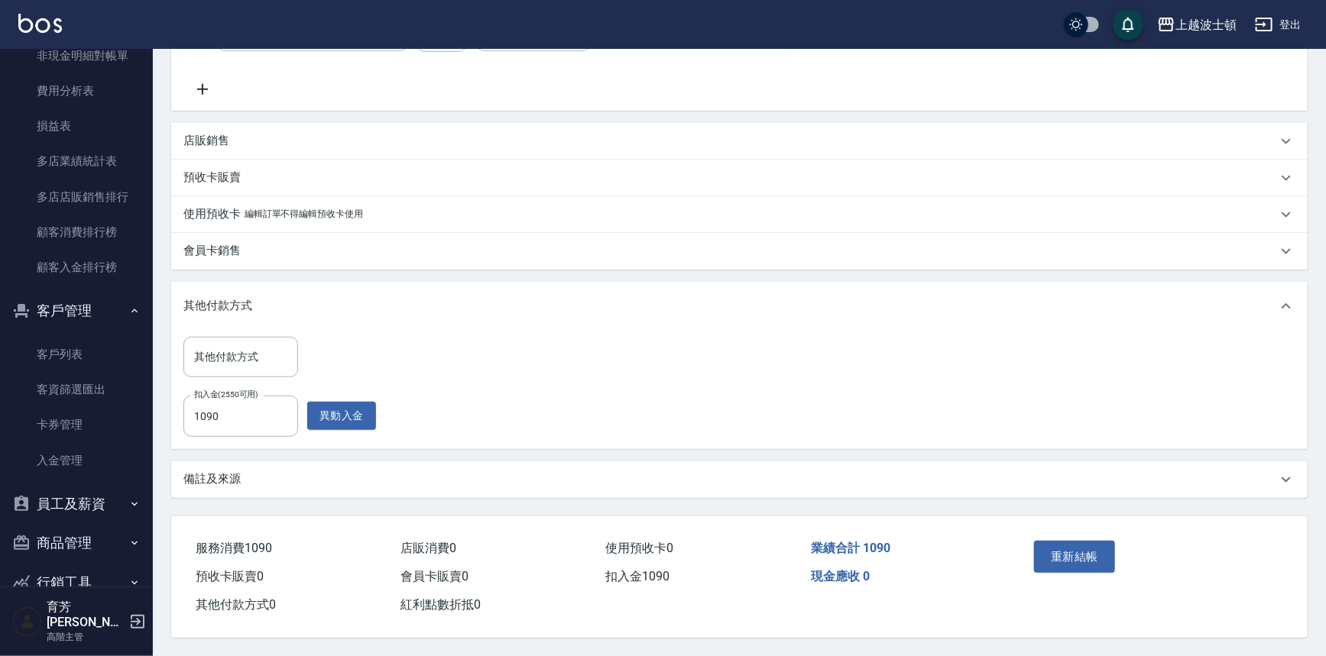
click at [1088, 552] on button "重新結帳" at bounding box center [1074, 557] width 81 height 32
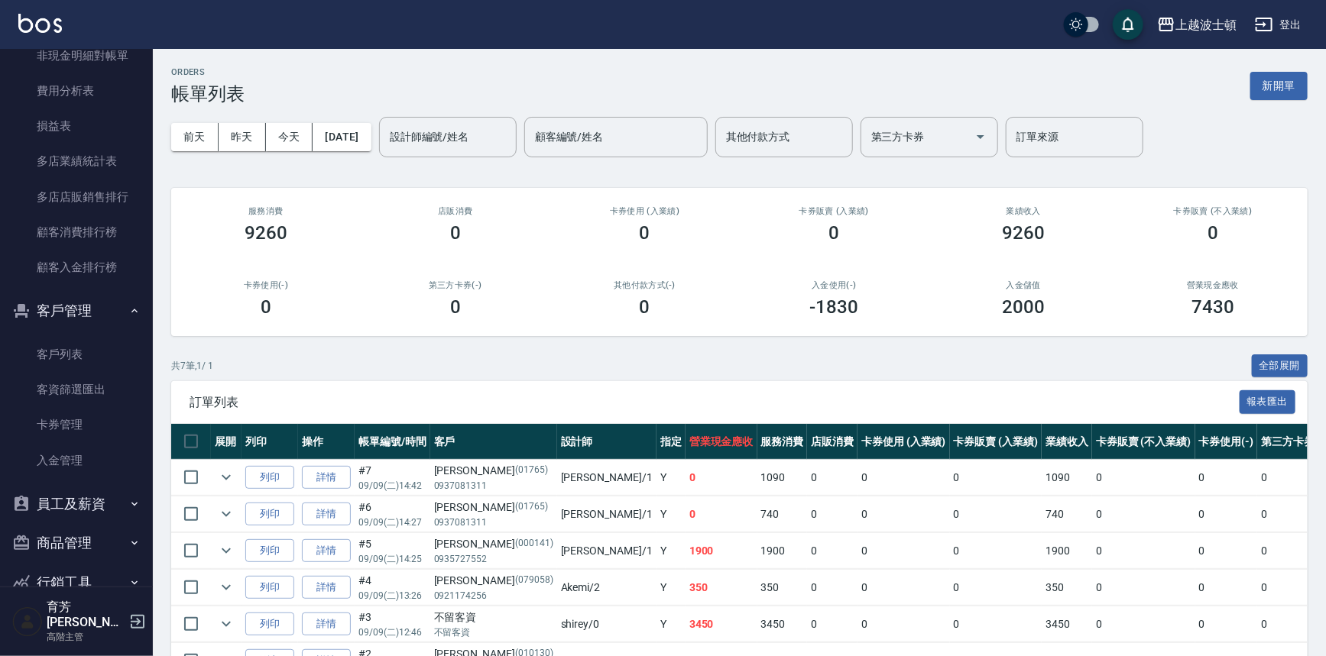
drag, startPoint x: 153, startPoint y: 491, endPoint x: 151, endPoint y: 377, distance: 113.1
click at [151, 377] on div "櫃檯作業 打帳單 帳單列表 掛單列表 座位開單 營業儀表板 現金收支登錄 高階收支登錄 材料自購登錄 每日結帳 排班表 現場電腦打卡 掃碼打卡 預約管理 預約…" at bounding box center [77, 352] width 154 height 607
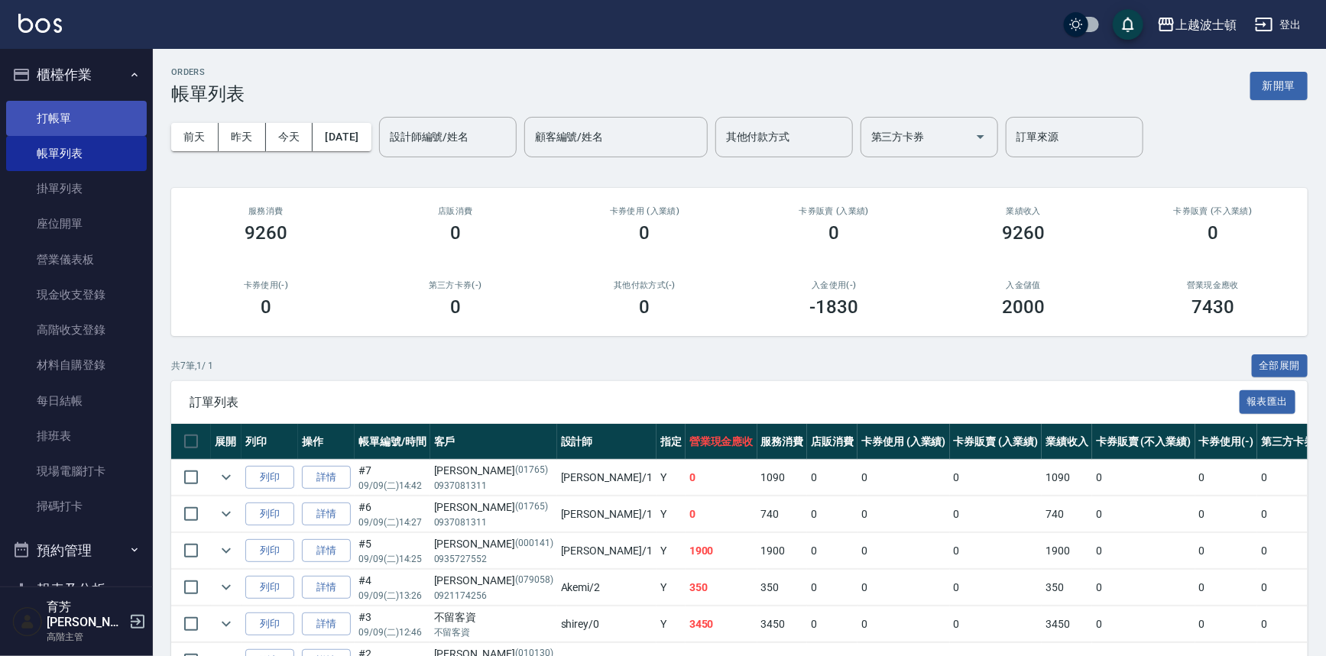
click at [73, 105] on link "打帳單" at bounding box center [76, 118] width 141 height 35
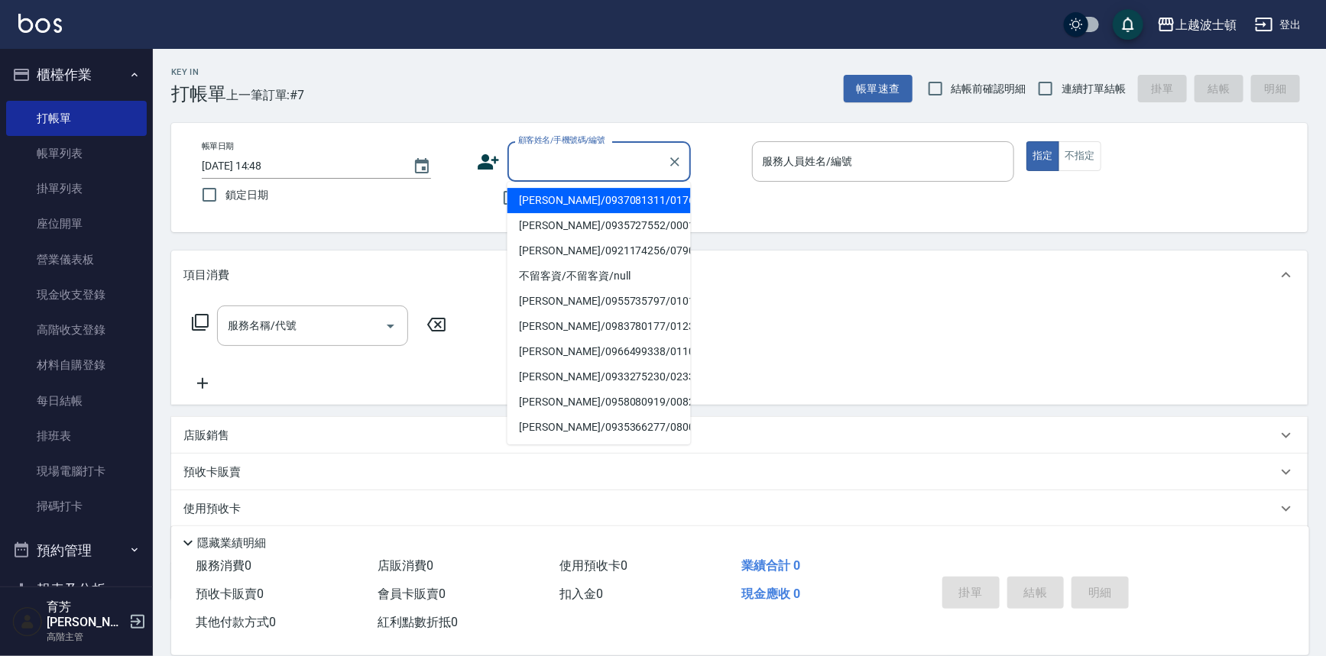
click at [530, 157] on input "顧客姓名/手機號碼/編號" at bounding box center [587, 161] width 147 height 27
click at [540, 205] on li "郭美玲/0937081311/01765" at bounding box center [598, 200] width 183 height 25
type input "郭美玲/0937081311/01765"
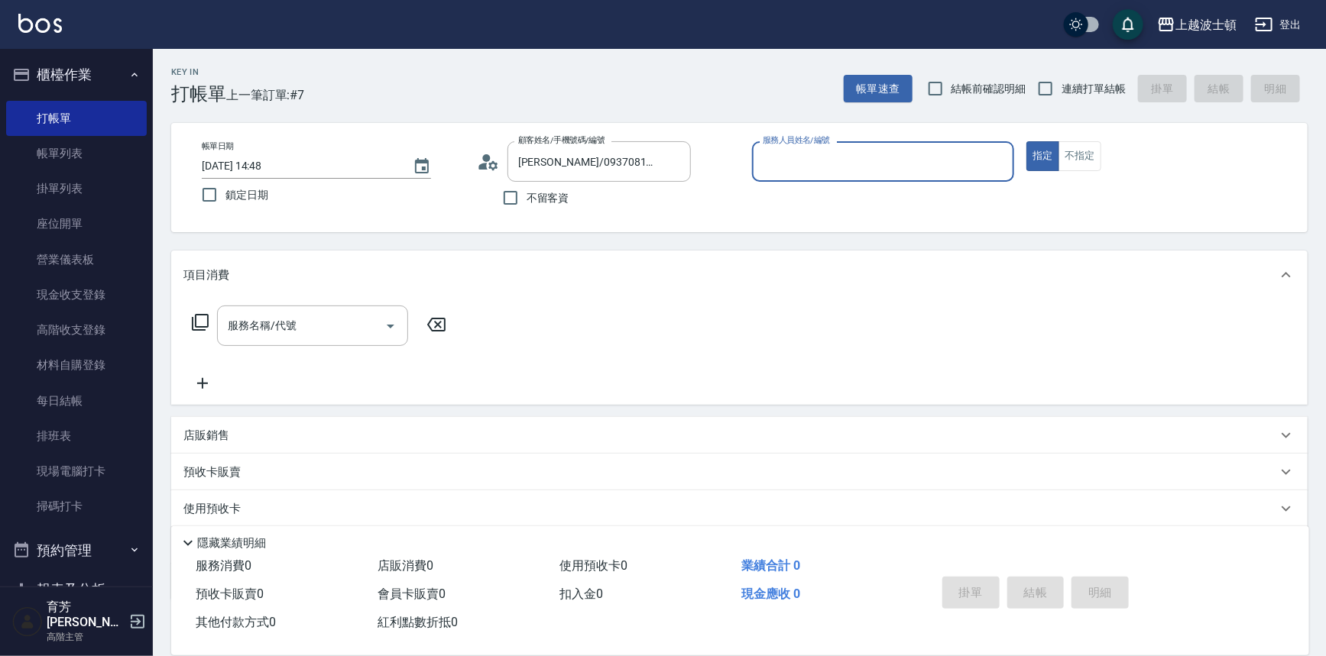
type input "麥可-1"
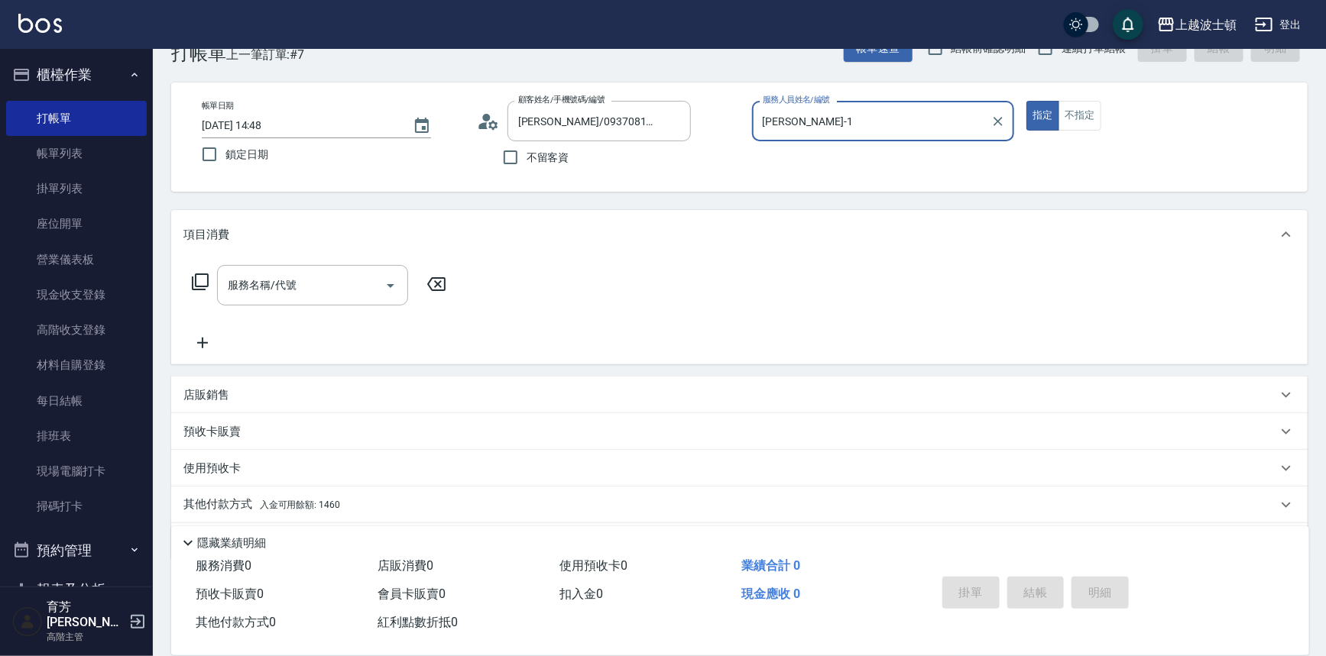
scroll to position [87, 0]
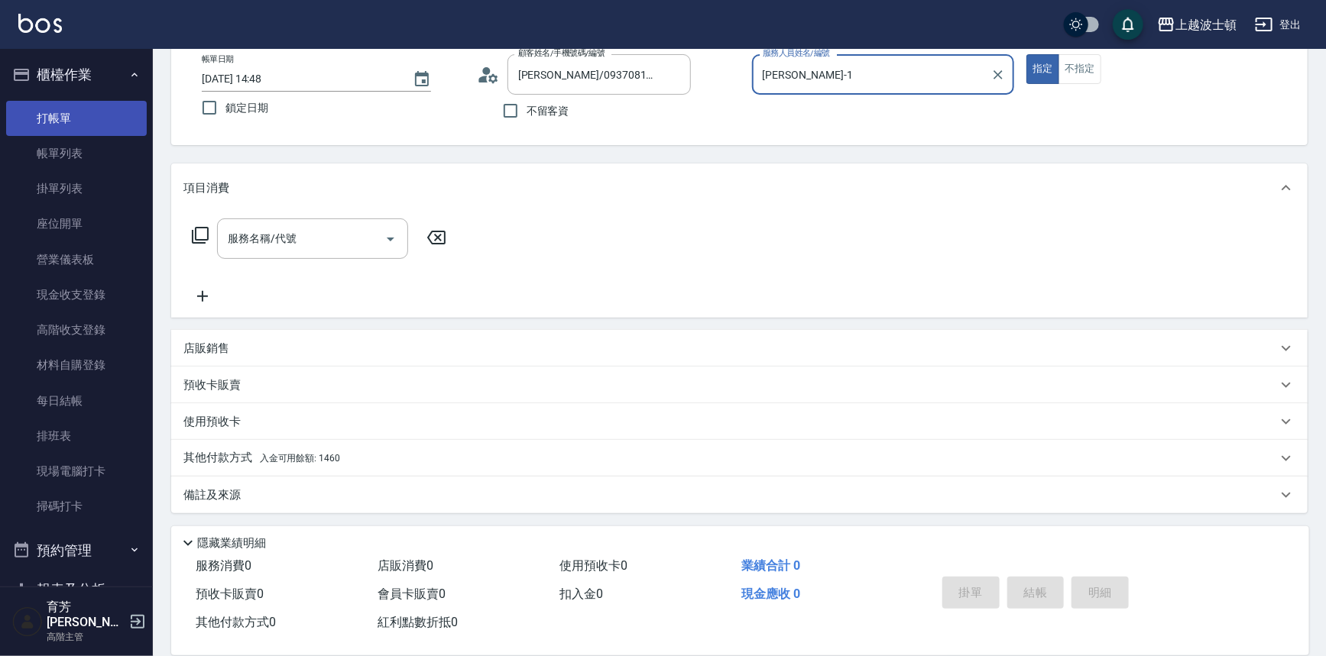
click at [50, 104] on link "打帳單" at bounding box center [76, 118] width 141 height 35
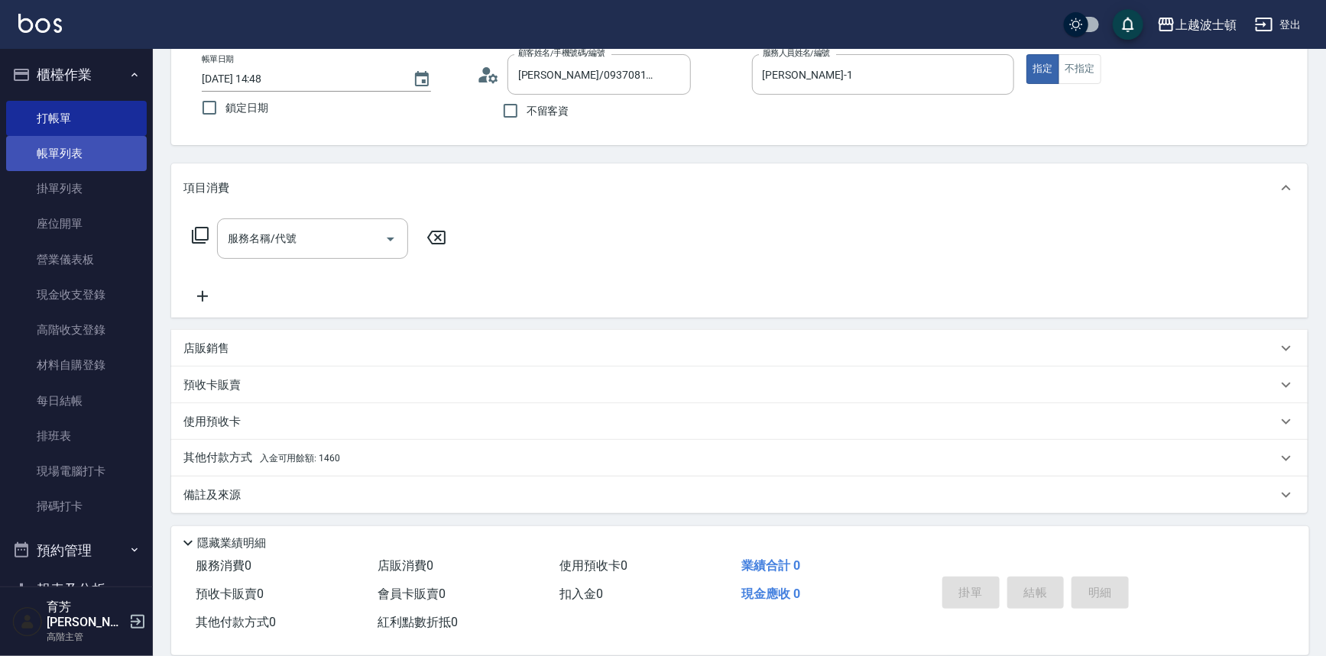
click at [76, 153] on link "帳單列表" at bounding box center [76, 153] width 141 height 35
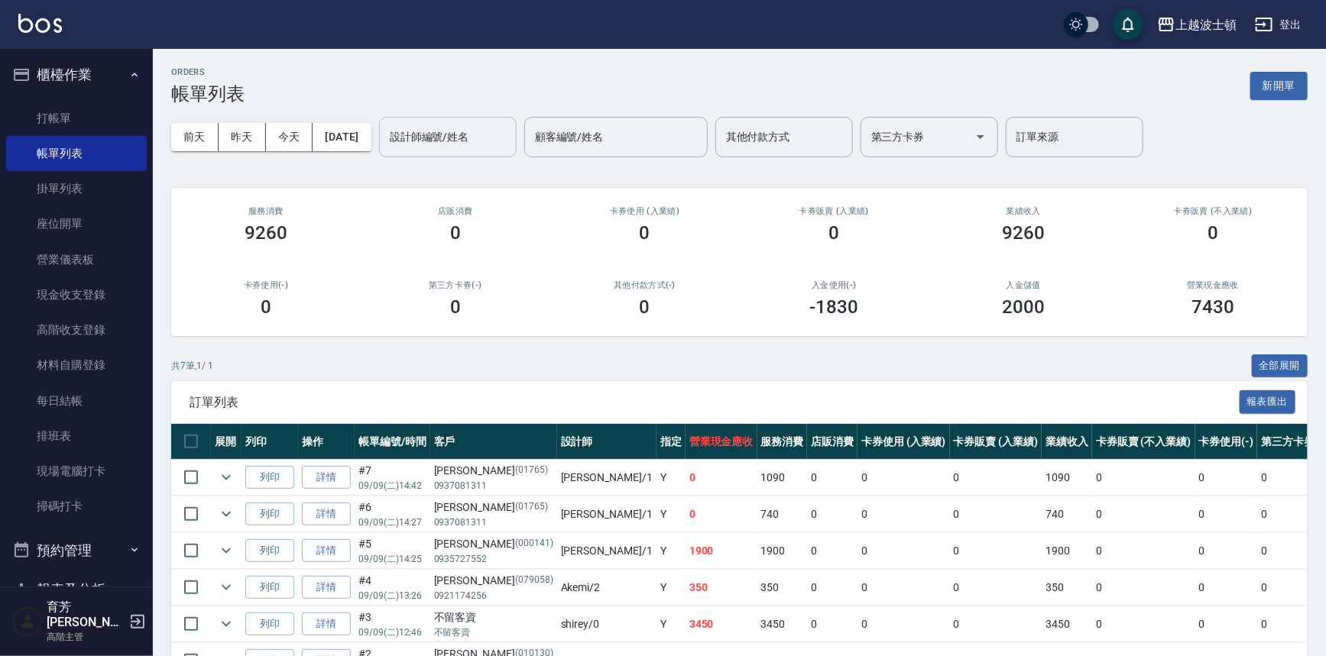
click at [508, 143] on input "設計師編號/姓名" at bounding box center [448, 137] width 124 height 27
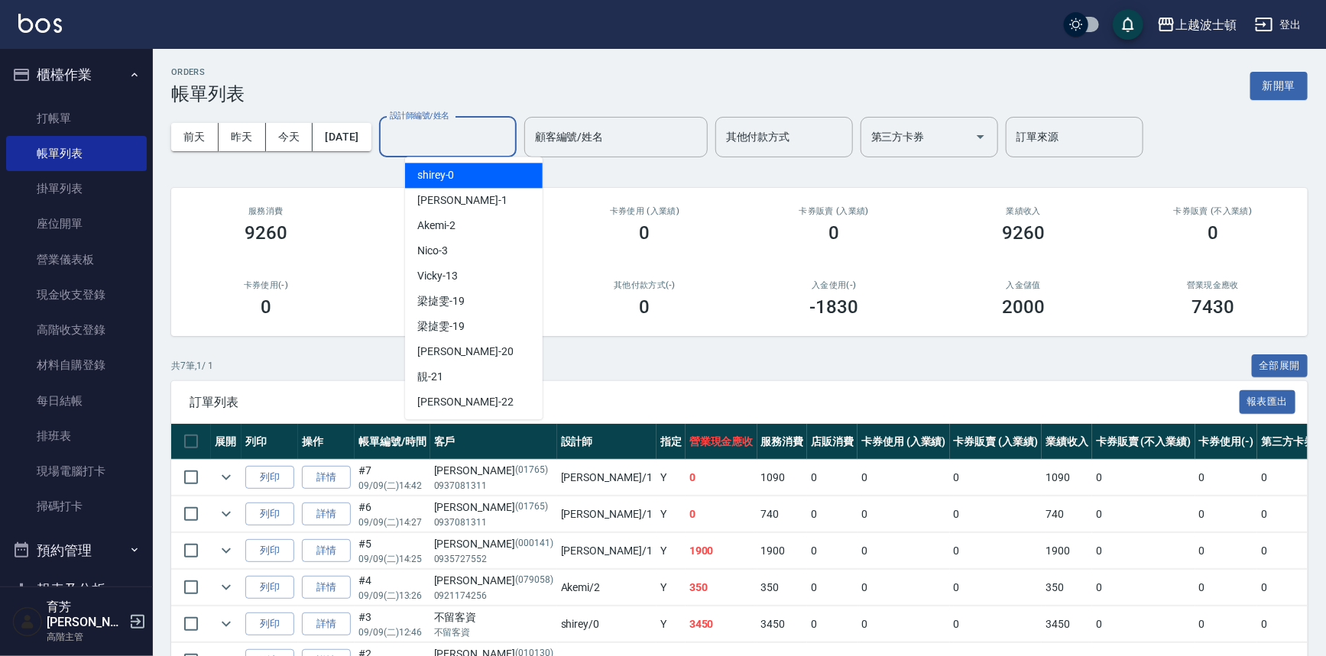
drag, startPoint x: 498, startPoint y: 171, endPoint x: 489, endPoint y: 175, distance: 9.9
click at [498, 172] on div "shirey -0" at bounding box center [474, 175] width 138 height 25
type input "shirey-0"
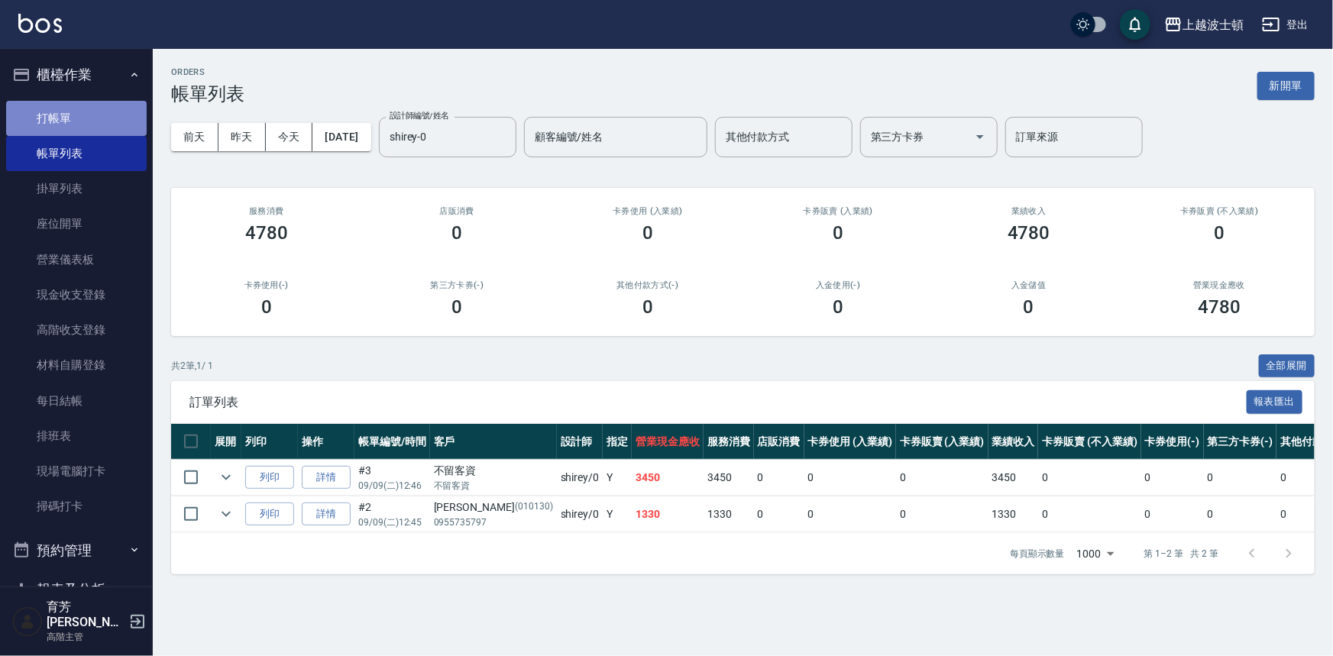
click at [89, 119] on link "打帳單" at bounding box center [76, 118] width 141 height 35
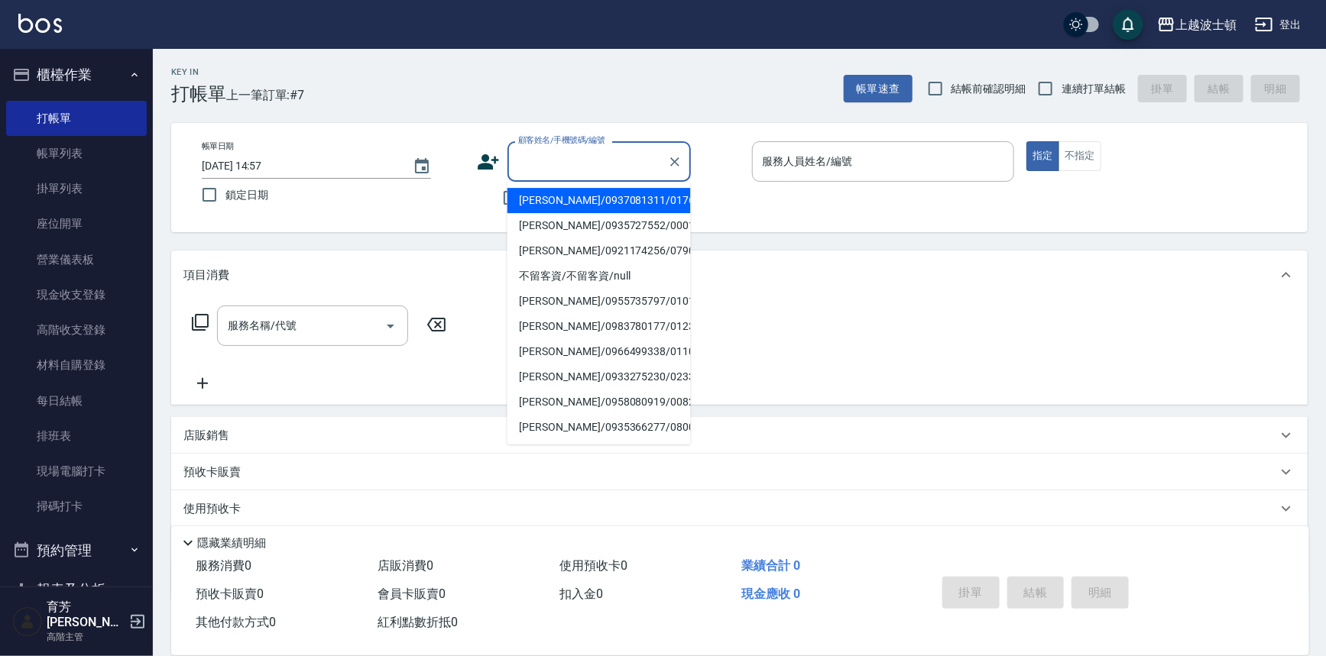
click at [602, 151] on input "顧客姓名/手機號碼/編號" at bounding box center [587, 161] width 147 height 27
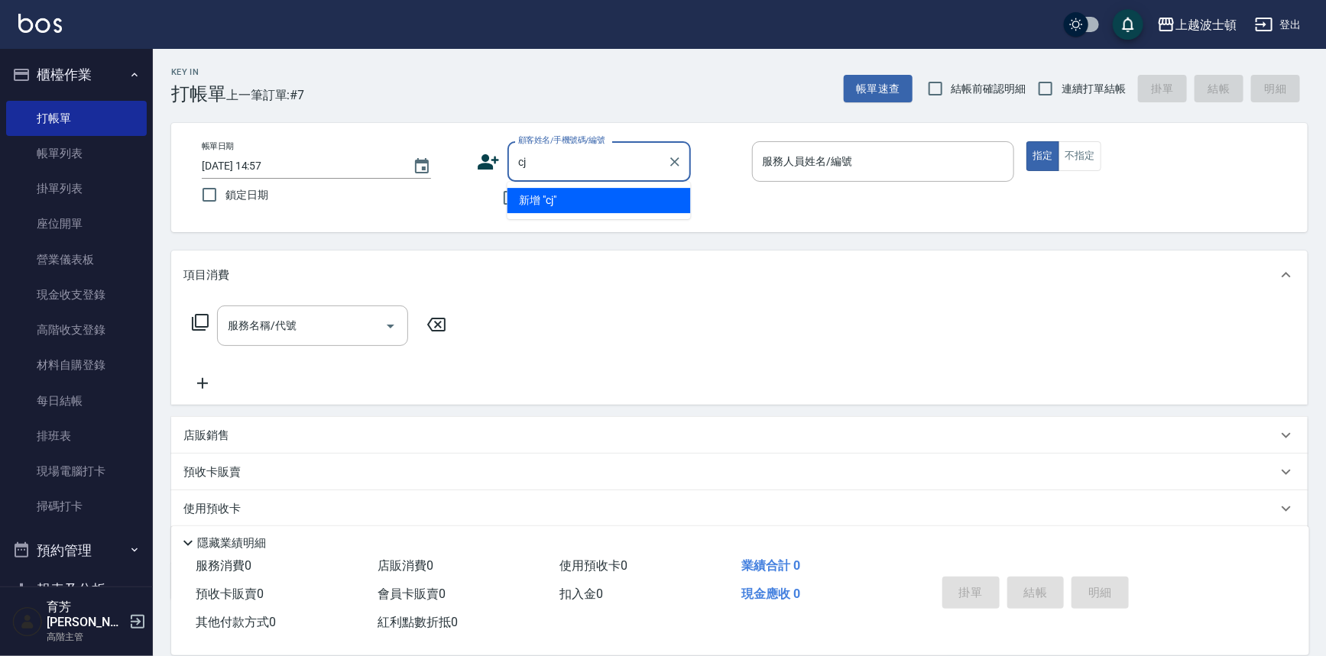
type input "c"
click at [536, 164] on input "顧客姓名/手機號碼/編號" at bounding box center [587, 161] width 147 height 27
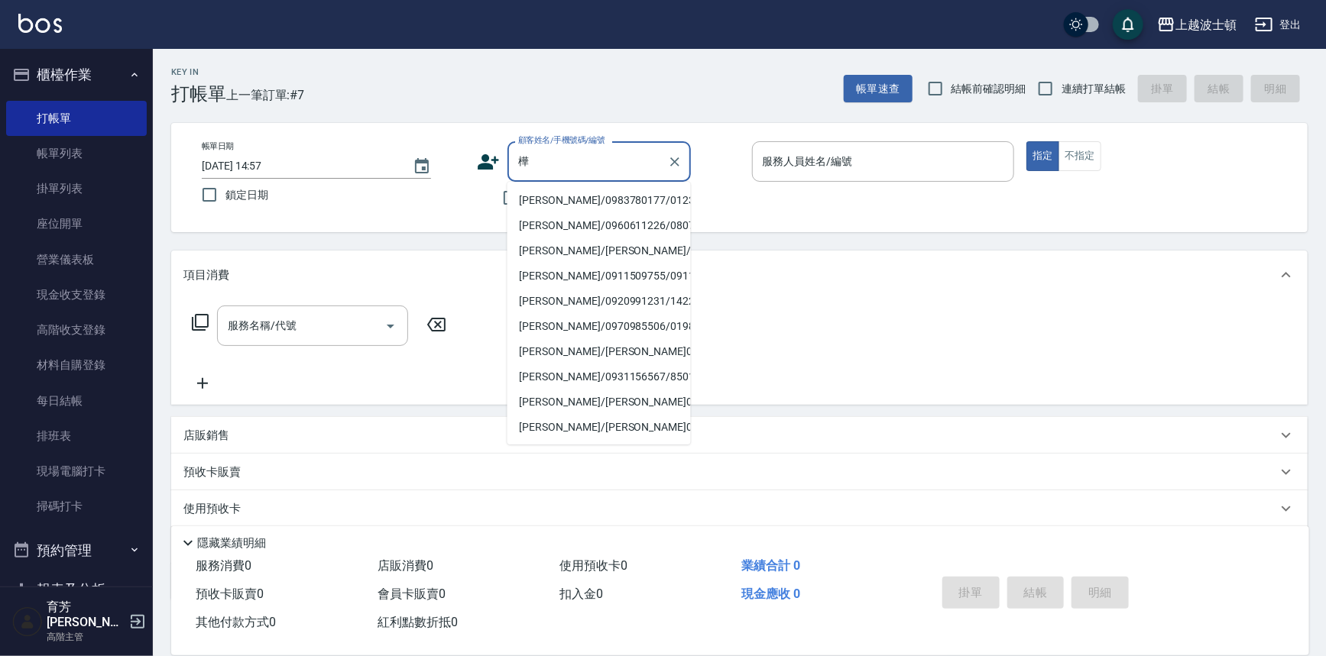
click at [549, 199] on li "蔡瓊樺/0983780177/0123" at bounding box center [598, 200] width 183 height 25
type input "蔡瓊樺/0983780177/0123"
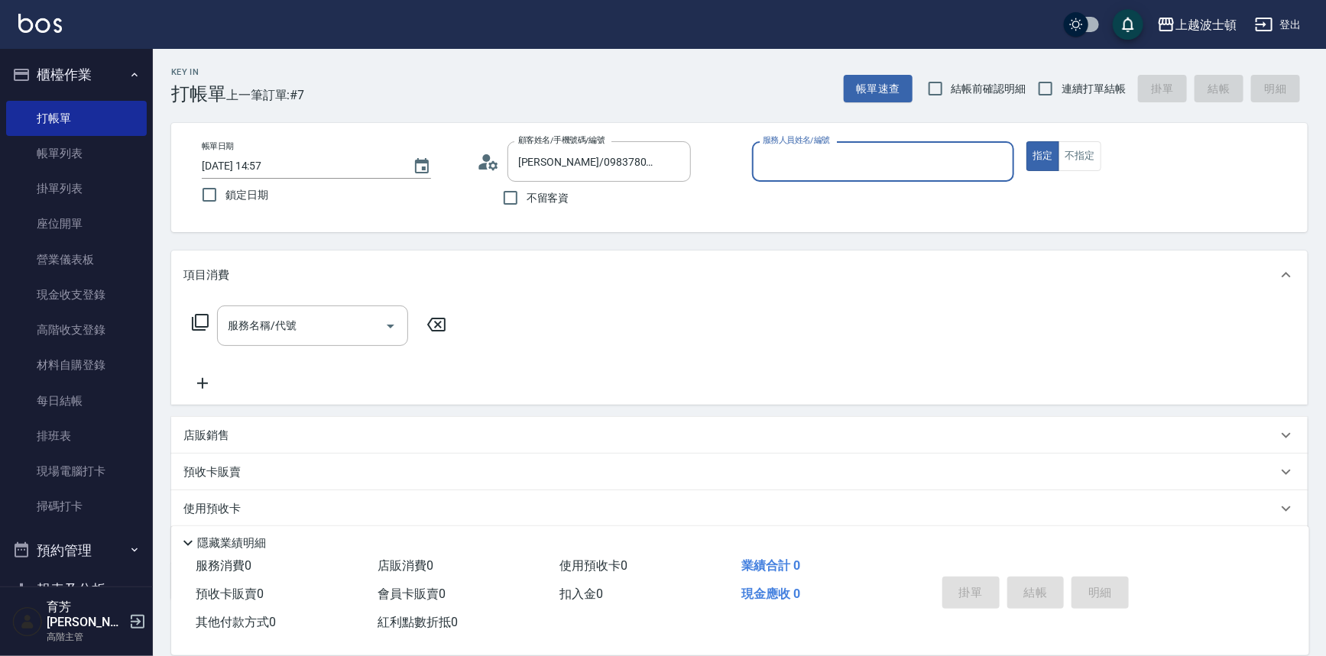
type input "shirey-0"
click at [203, 319] on icon at bounding box center [200, 322] width 18 height 18
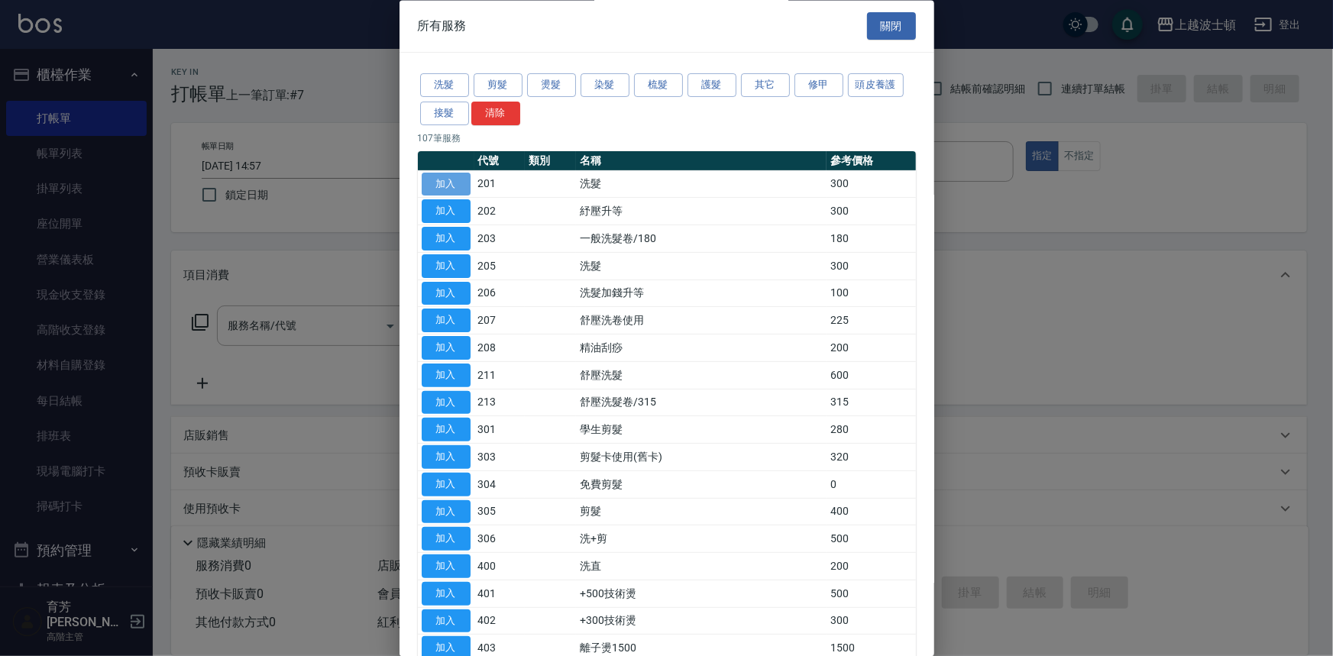
click at [436, 177] on button "加入" at bounding box center [446, 185] width 49 height 24
type input "洗髮(201)"
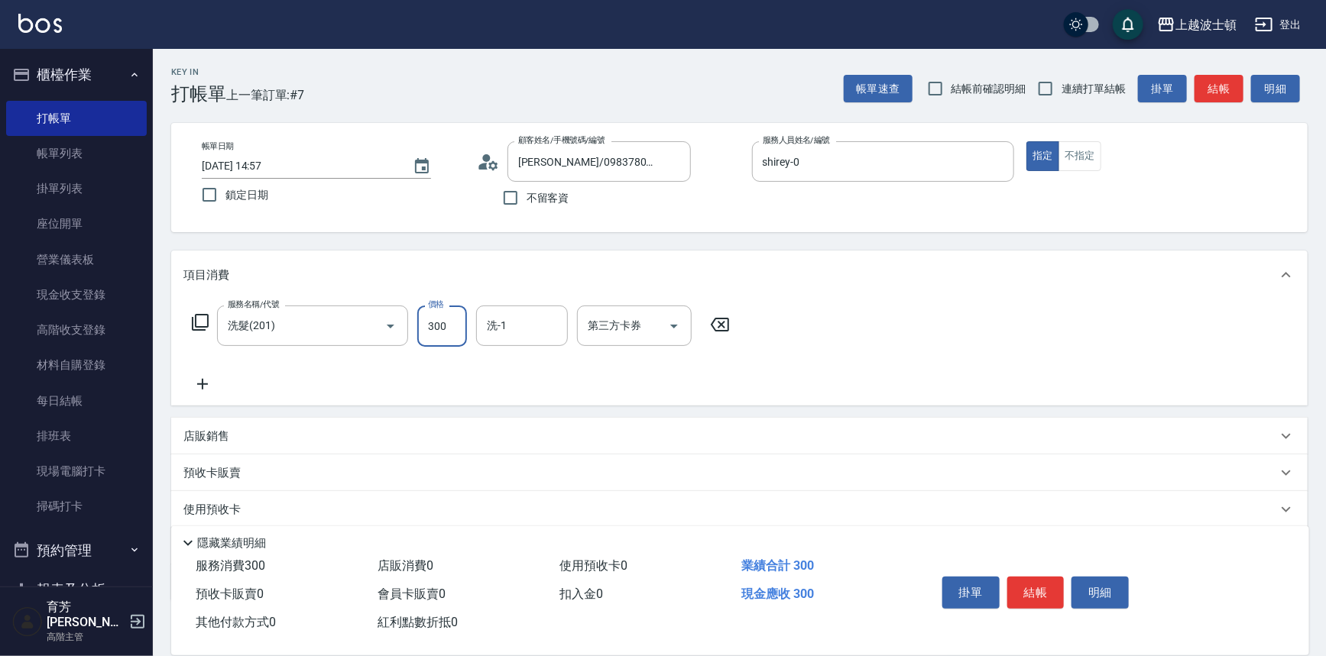
click at [447, 309] on input "300" at bounding box center [442, 326] width 50 height 41
type input "270"
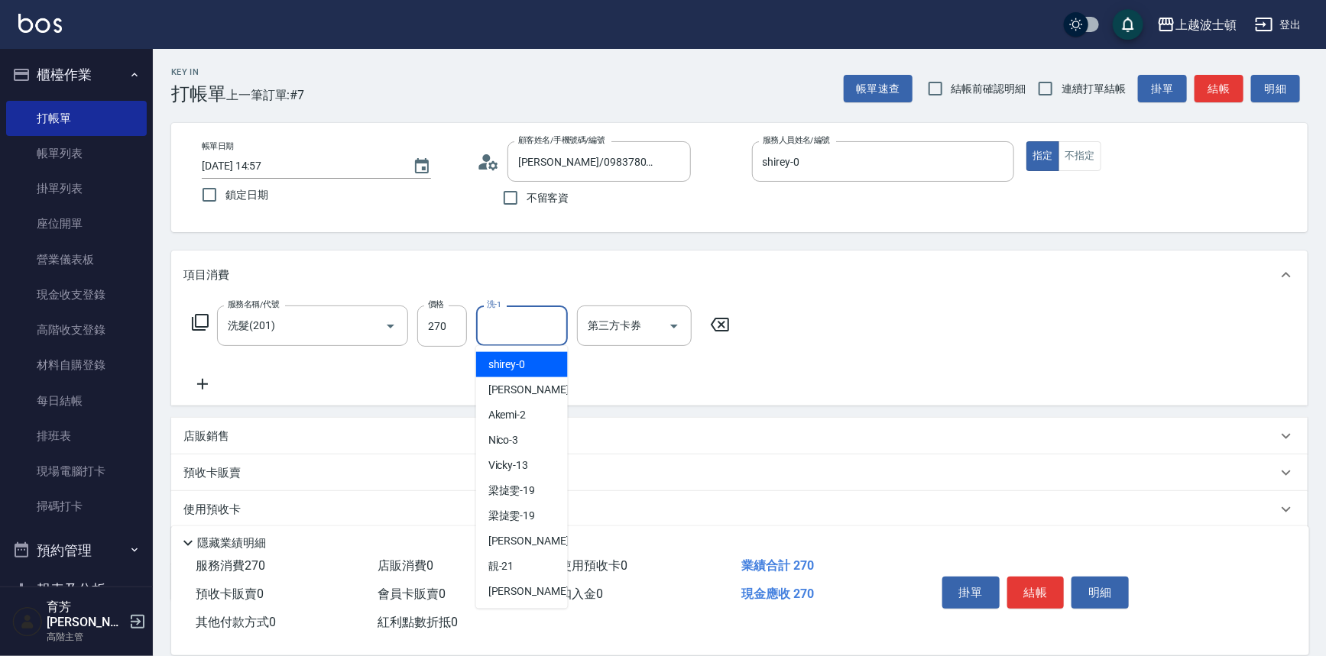
click at [514, 332] on input "洗-1" at bounding box center [522, 326] width 78 height 27
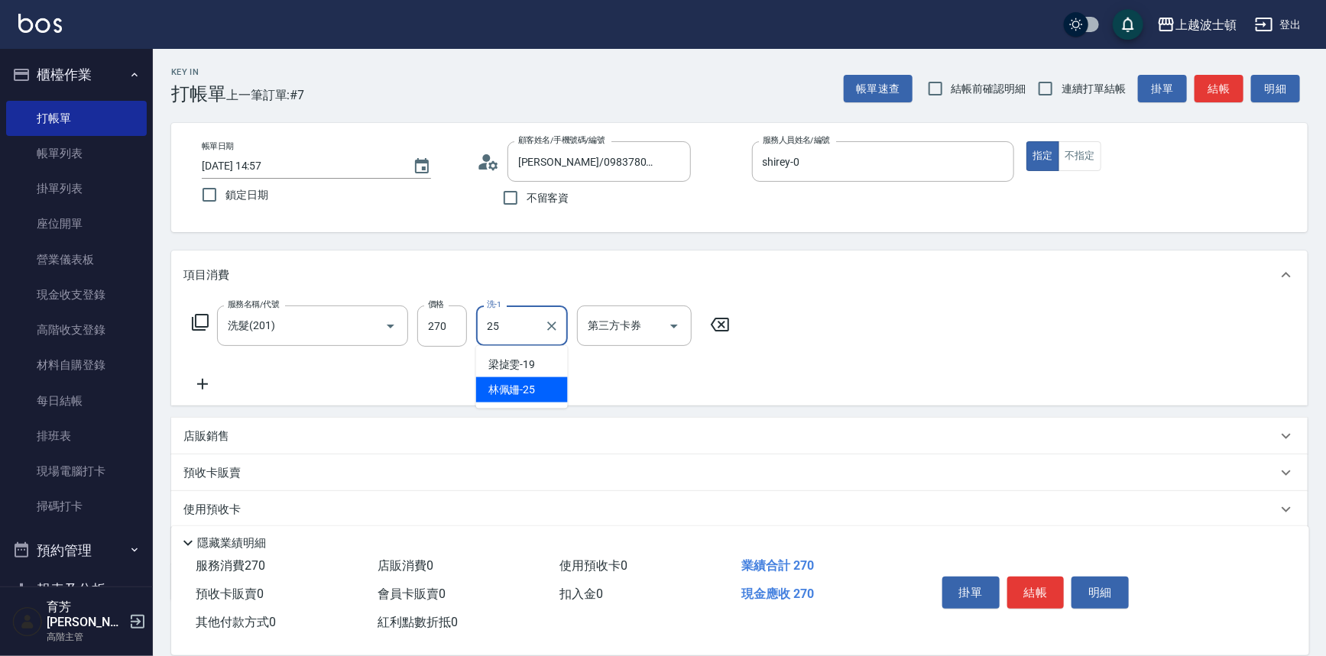
click at [523, 387] on span "林佩姍 -25" at bounding box center [511, 390] width 47 height 16
type input "林佩姍-25"
click at [1032, 585] on button "結帳" at bounding box center [1035, 593] width 57 height 32
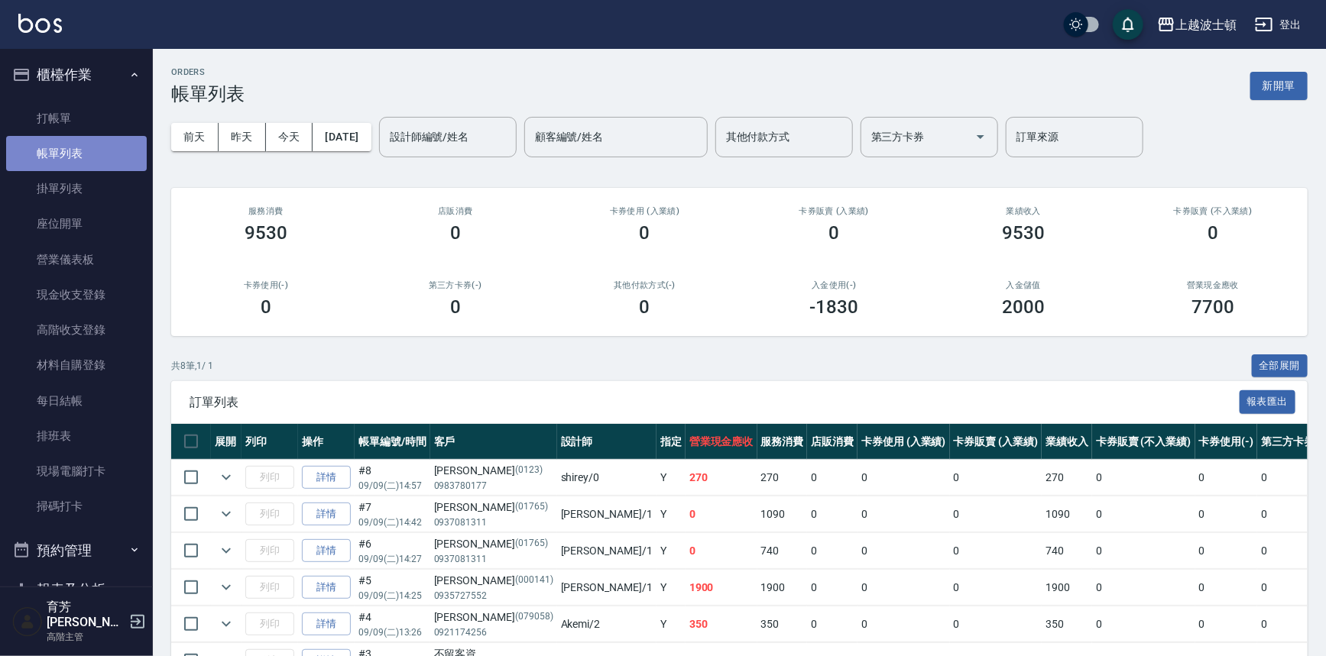
click at [97, 145] on link "帳單列表" at bounding box center [76, 153] width 141 height 35
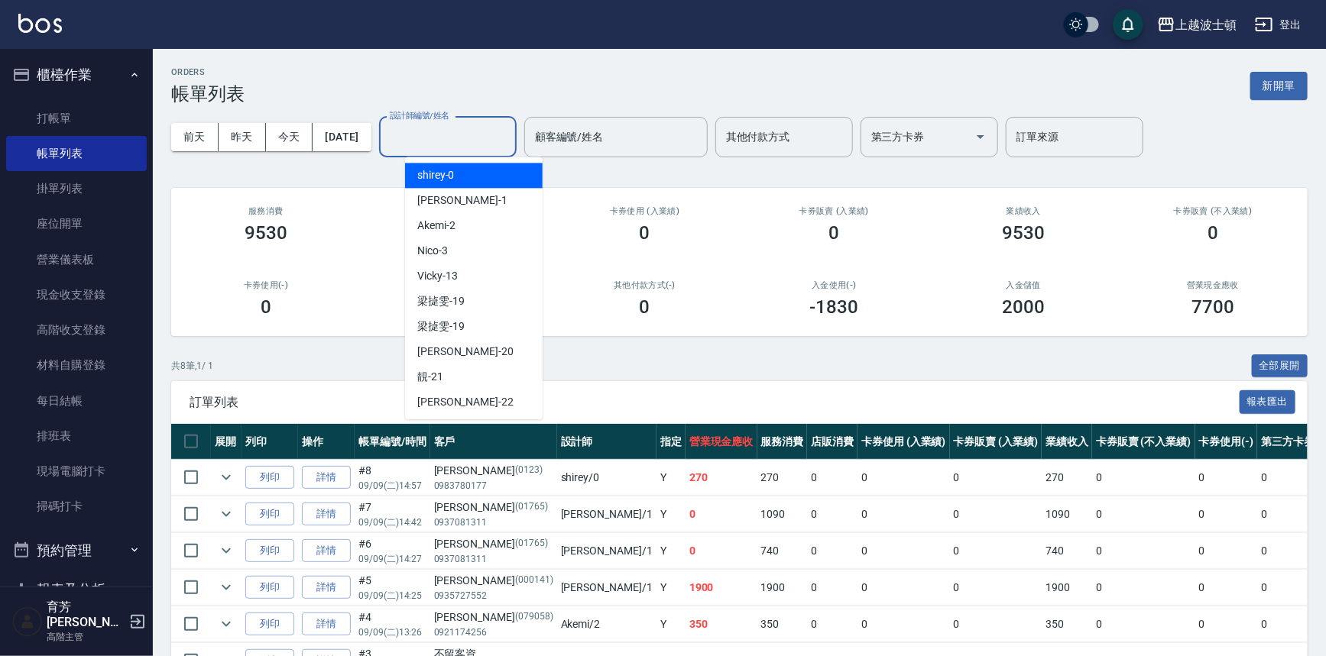
click at [475, 126] on div "設計師編號/姓名 設計師編號/姓名" at bounding box center [448, 137] width 138 height 40
click at [481, 168] on div "shirey -0" at bounding box center [474, 175] width 138 height 25
type input "shirey-0"
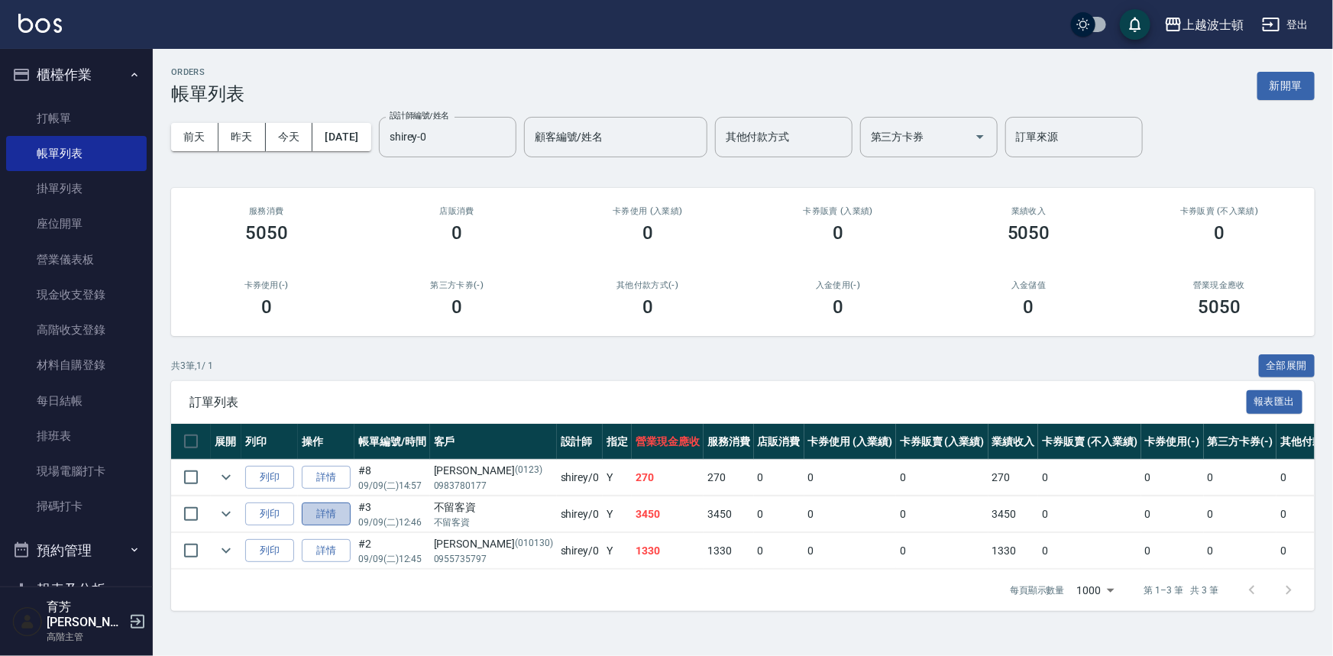
click at [322, 518] on link "詳情" at bounding box center [326, 515] width 49 height 24
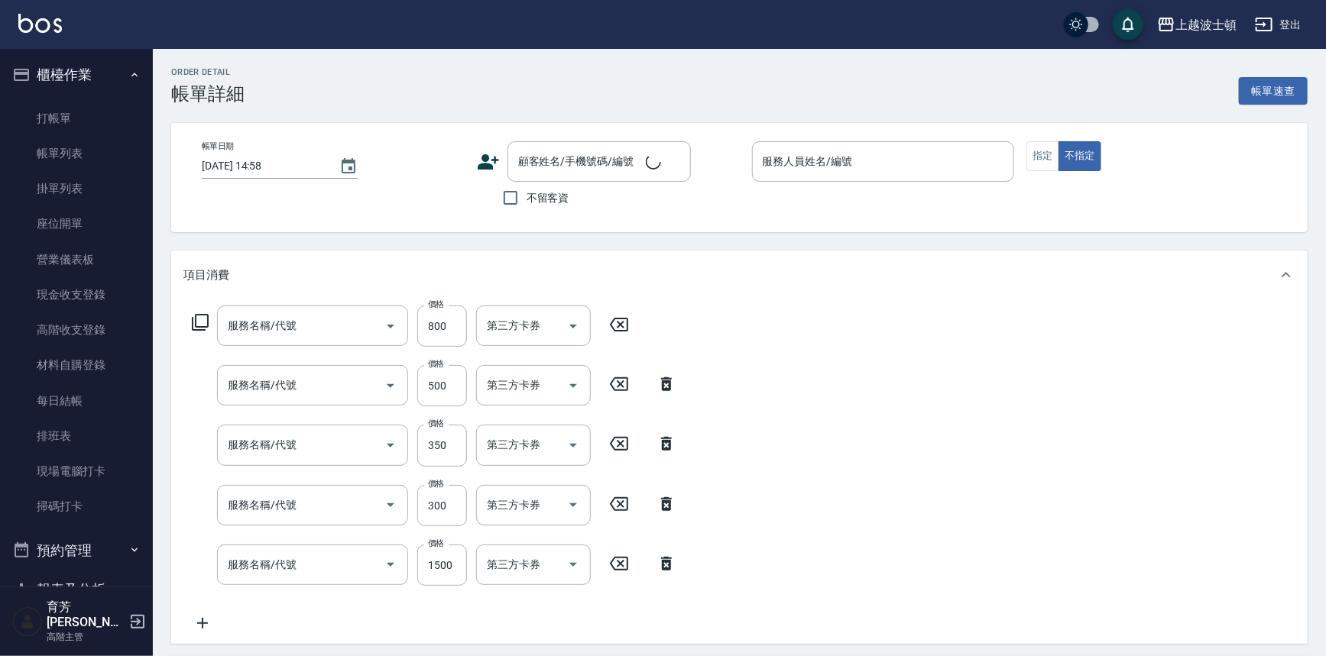
type input "2025/09/09 12:46"
checkbox input "true"
type input "shirey-0"
type input "韓國護髮(燙染加購護)(708)"
type input "自備防護(709)"
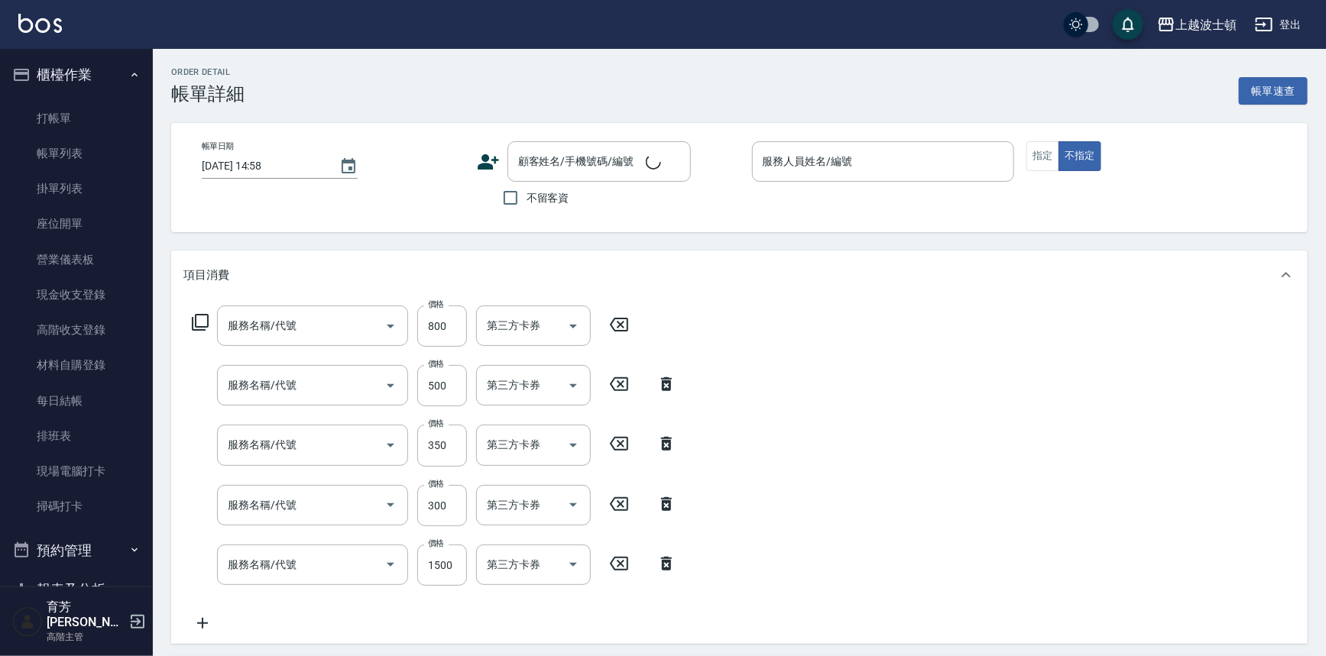
type input "剪髮(305)"
type input "+染(中-300)(504)"
type input "洗+染髮(底染)(503)"
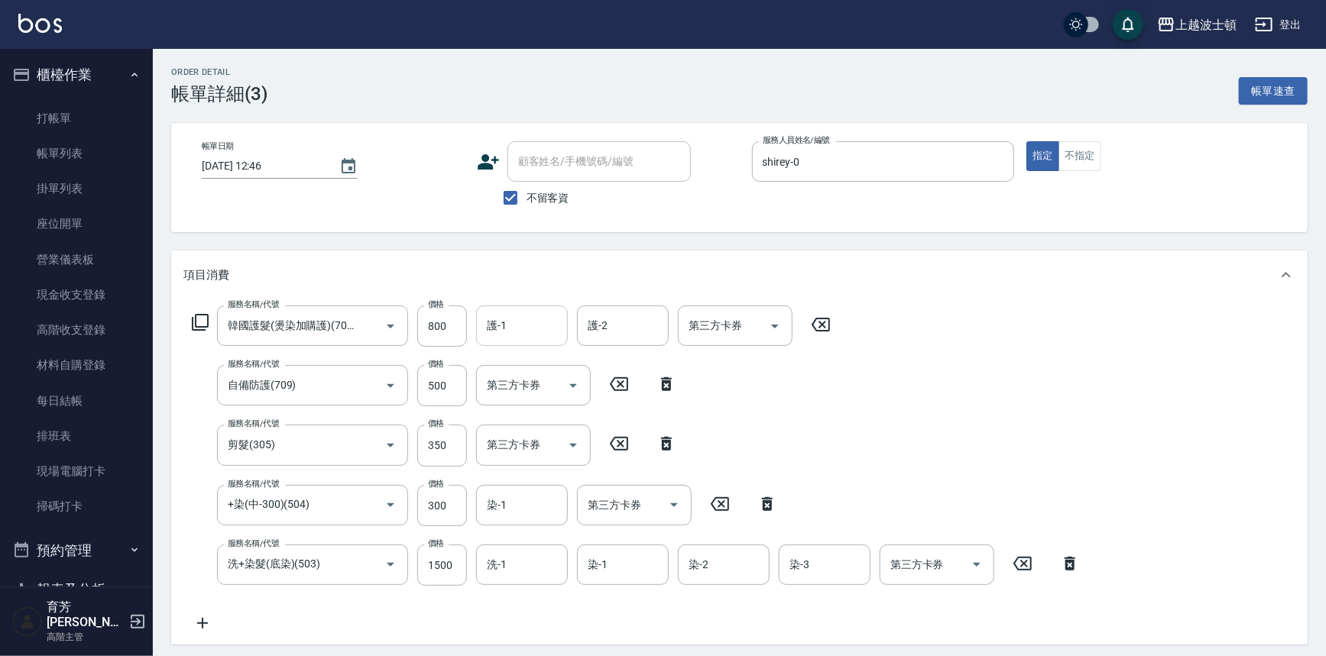
click at [536, 342] on div "護-1" at bounding box center [522, 326] width 92 height 40
drag, startPoint x: 539, startPoint y: 368, endPoint x: 600, endPoint y: 339, distance: 67.3
click at [541, 368] on div "shirey -0" at bounding box center [522, 364] width 92 height 25
type input "shirey-0"
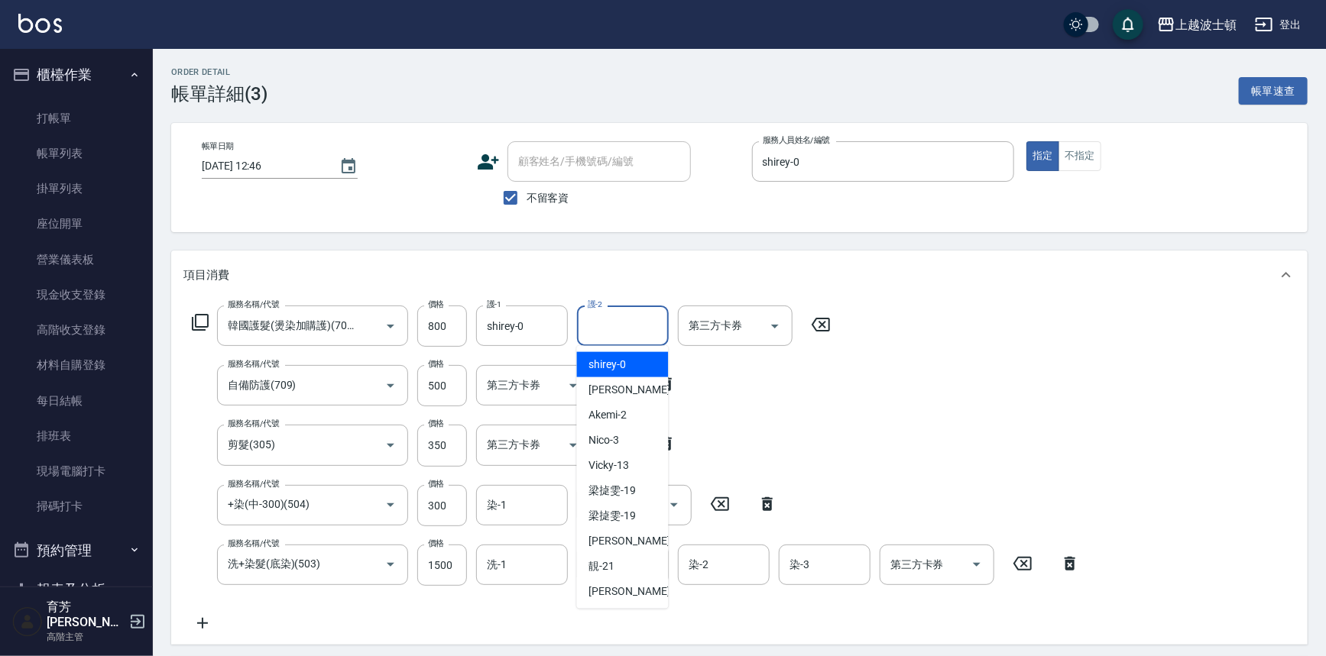
click at [623, 321] on input "護-2" at bounding box center [623, 326] width 78 height 27
click at [627, 352] on div "shirey -0" at bounding box center [623, 364] width 92 height 25
type input "shirey-0"
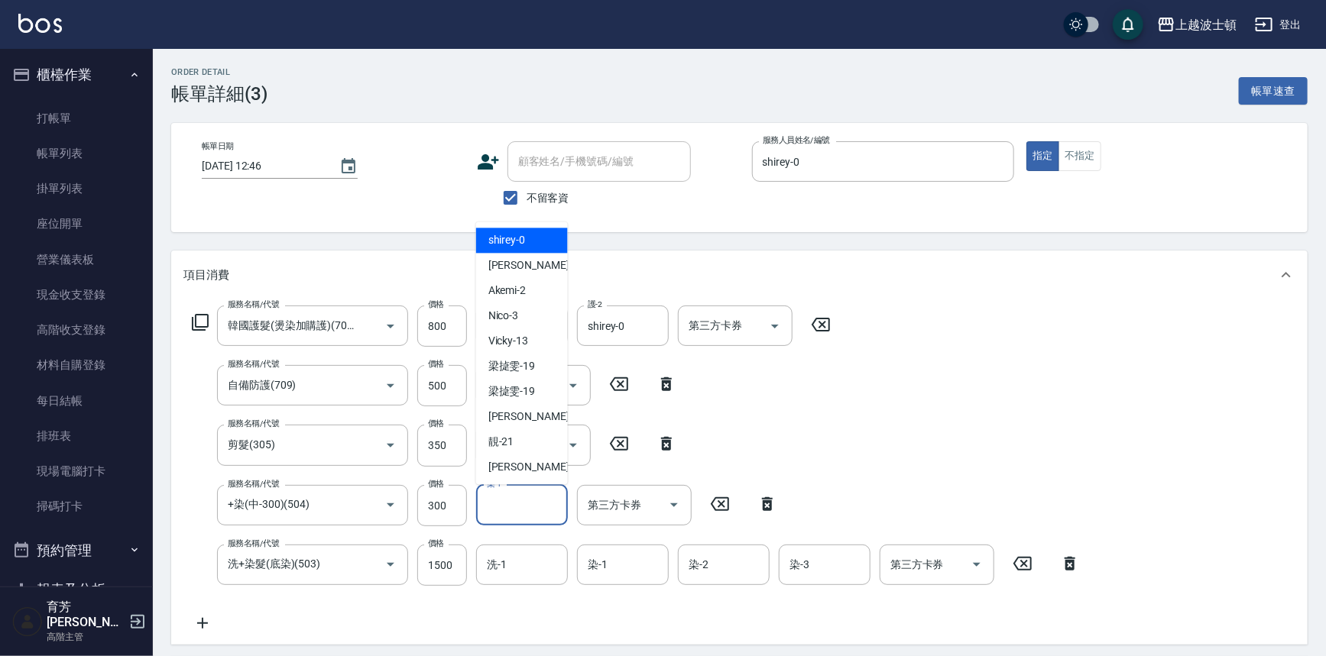
click at [536, 497] on input "染-1" at bounding box center [522, 505] width 78 height 27
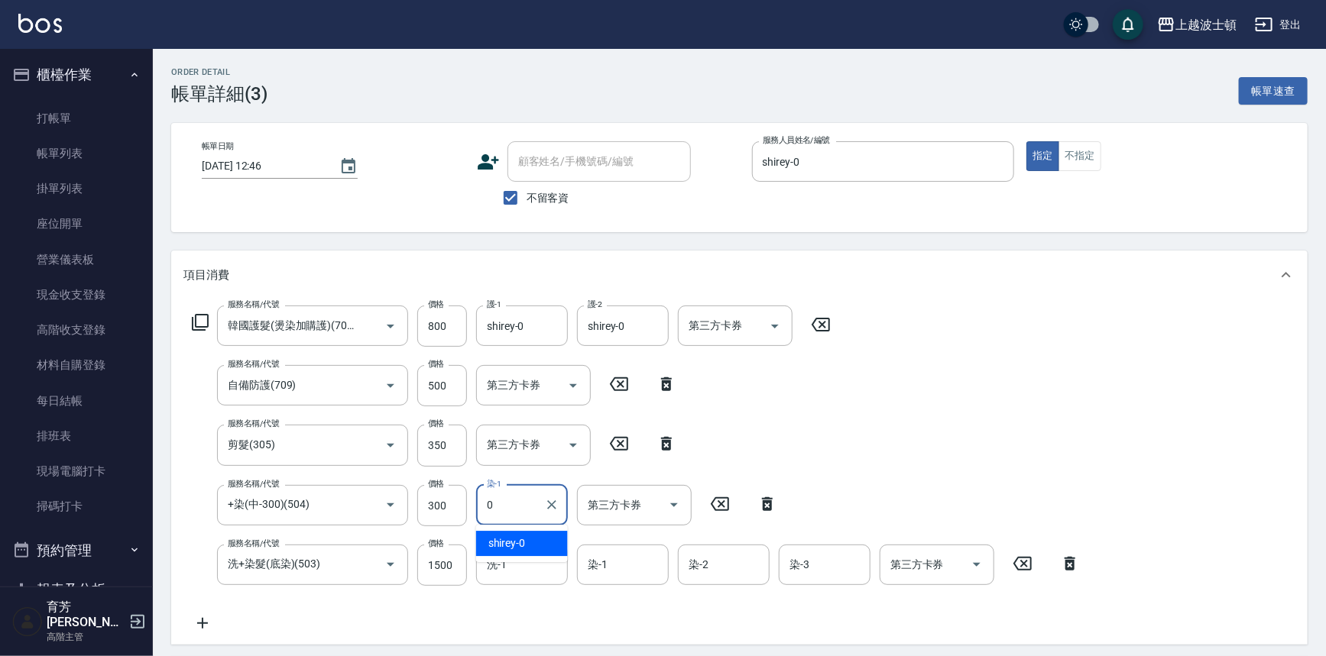
click at [534, 537] on div "shirey -0" at bounding box center [522, 543] width 92 height 25
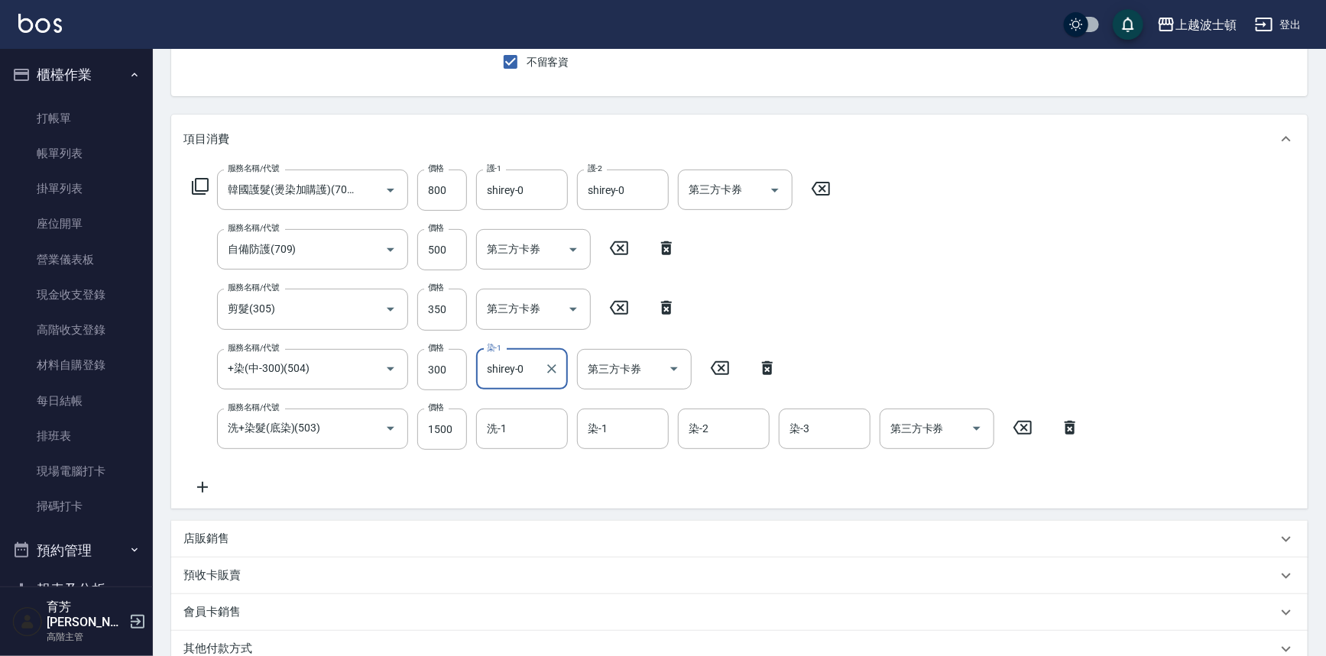
scroll to position [246, 0]
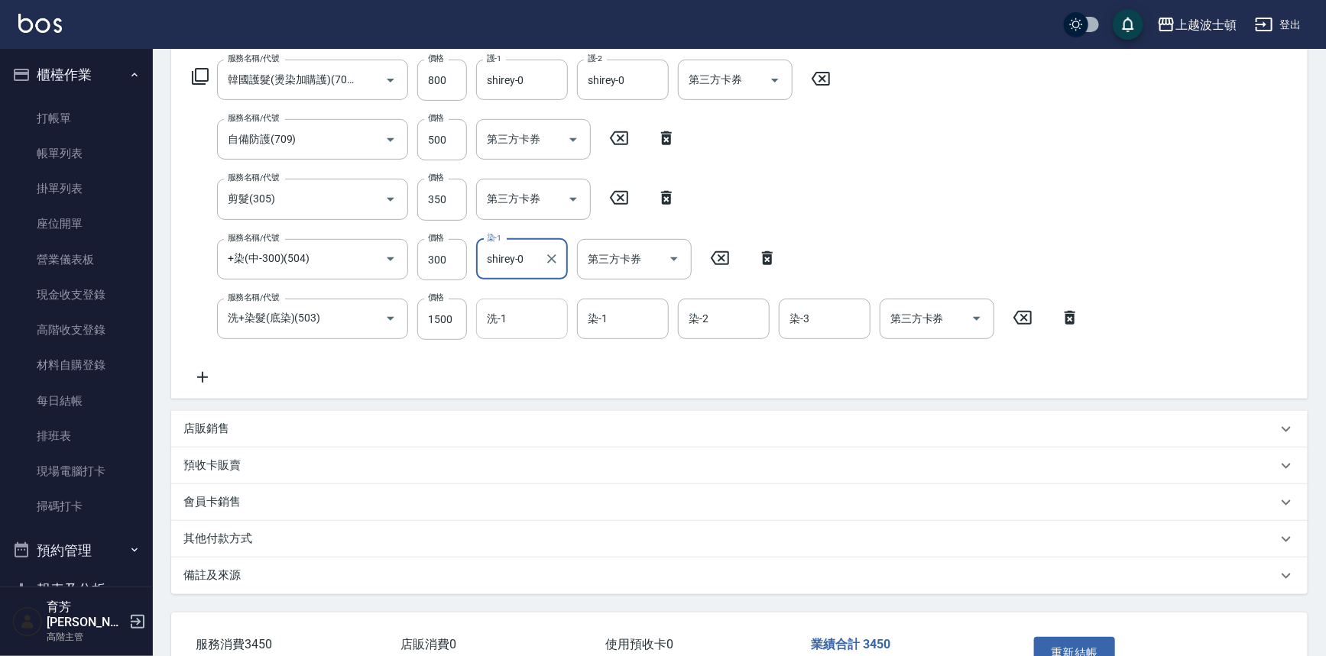
type input "shirey-0"
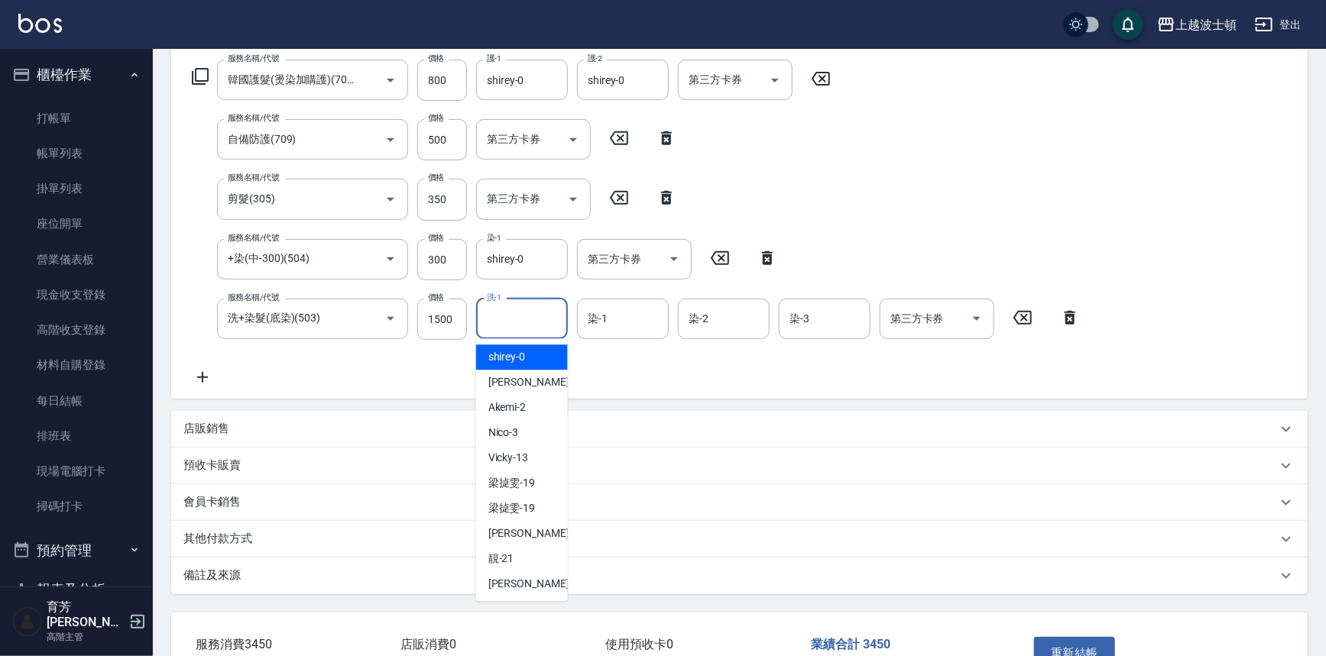
click at [515, 313] on input "洗-1" at bounding box center [522, 319] width 78 height 27
click at [536, 358] on div "shirey -0" at bounding box center [522, 357] width 92 height 25
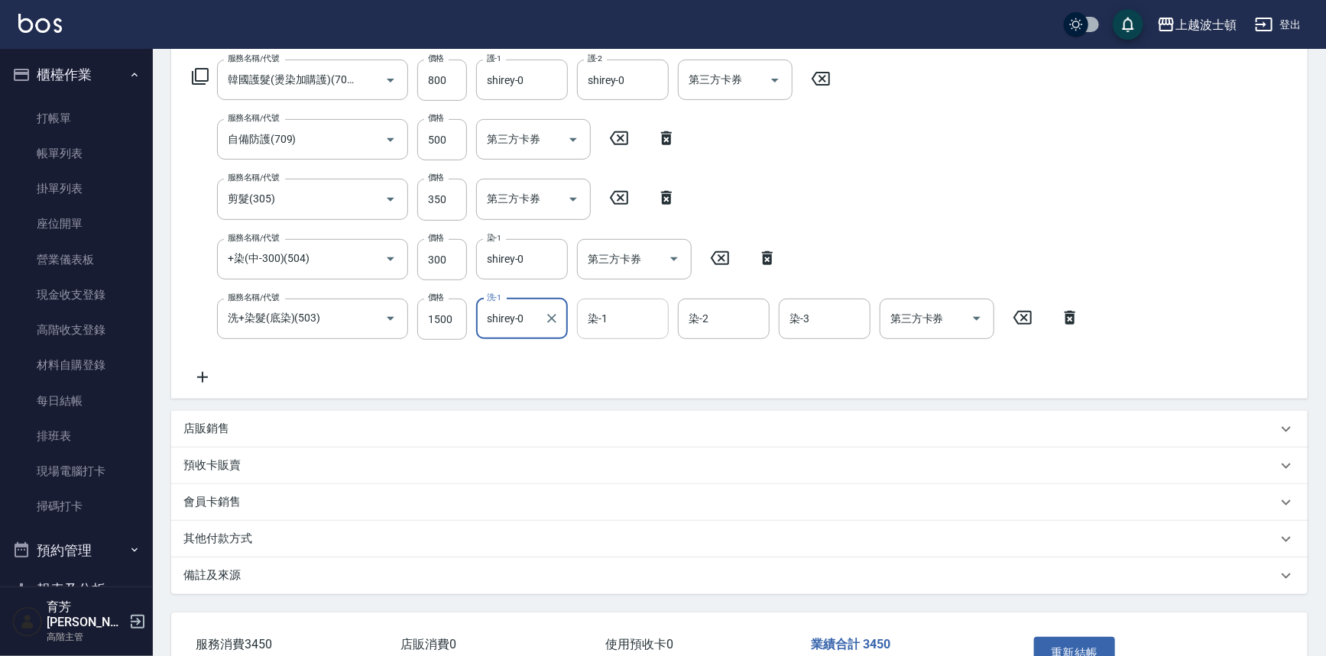
type input "shirey-0"
click at [611, 319] on input "染-1" at bounding box center [623, 319] width 78 height 27
drag, startPoint x: 619, startPoint y: 377, endPoint x: 696, endPoint y: 311, distance: 101.4
click at [619, 376] on span "思思 -35" at bounding box center [607, 382] width 37 height 16
type input "思思-35"
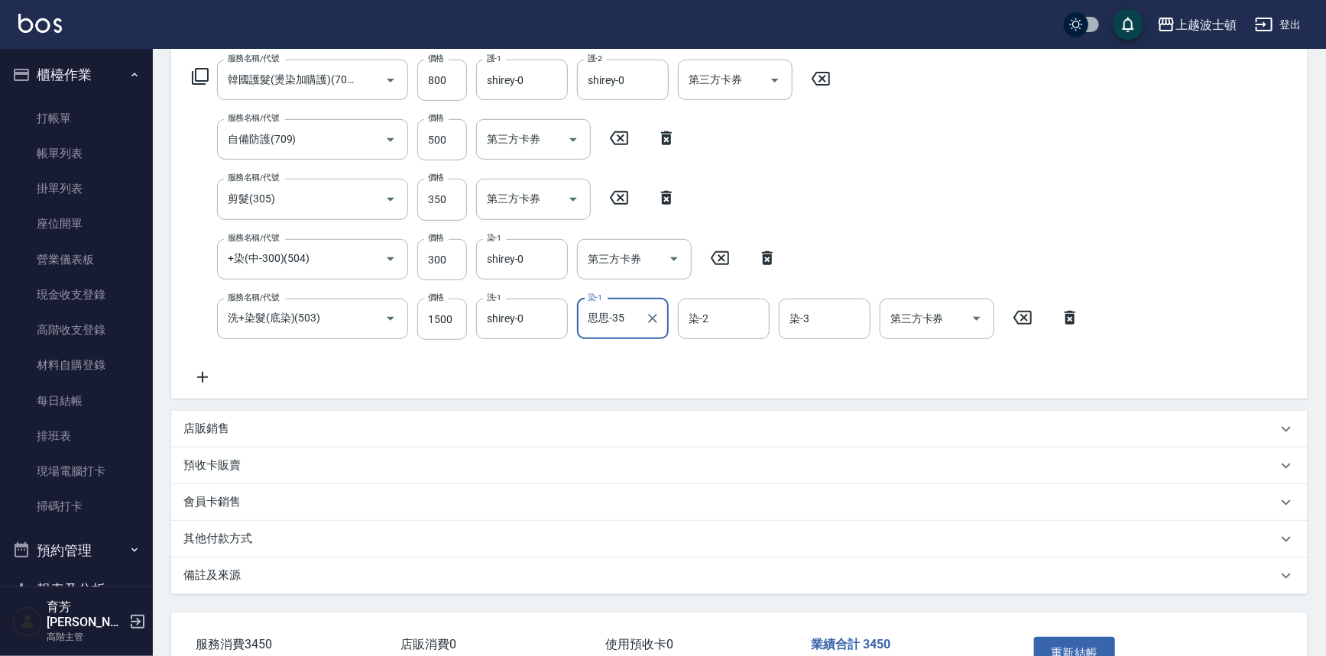
click at [714, 296] on div "服務名稱/代號 韓國護髮(燙染加購護)(708) 服務名稱/代號 價格 800 價格 護-1 shirey-0 護-1 護-2 shirey-0 護-2 第三…" at bounding box center [636, 223] width 906 height 327
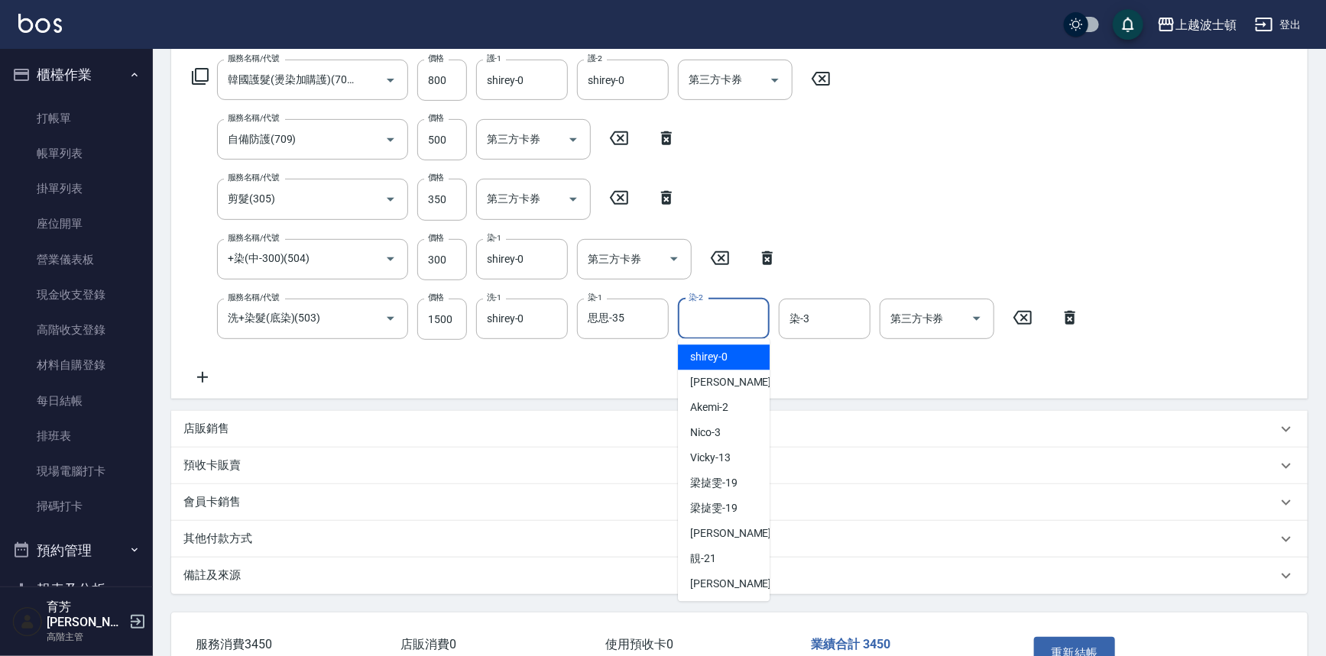
click at [722, 310] on input "染-2" at bounding box center [724, 319] width 78 height 27
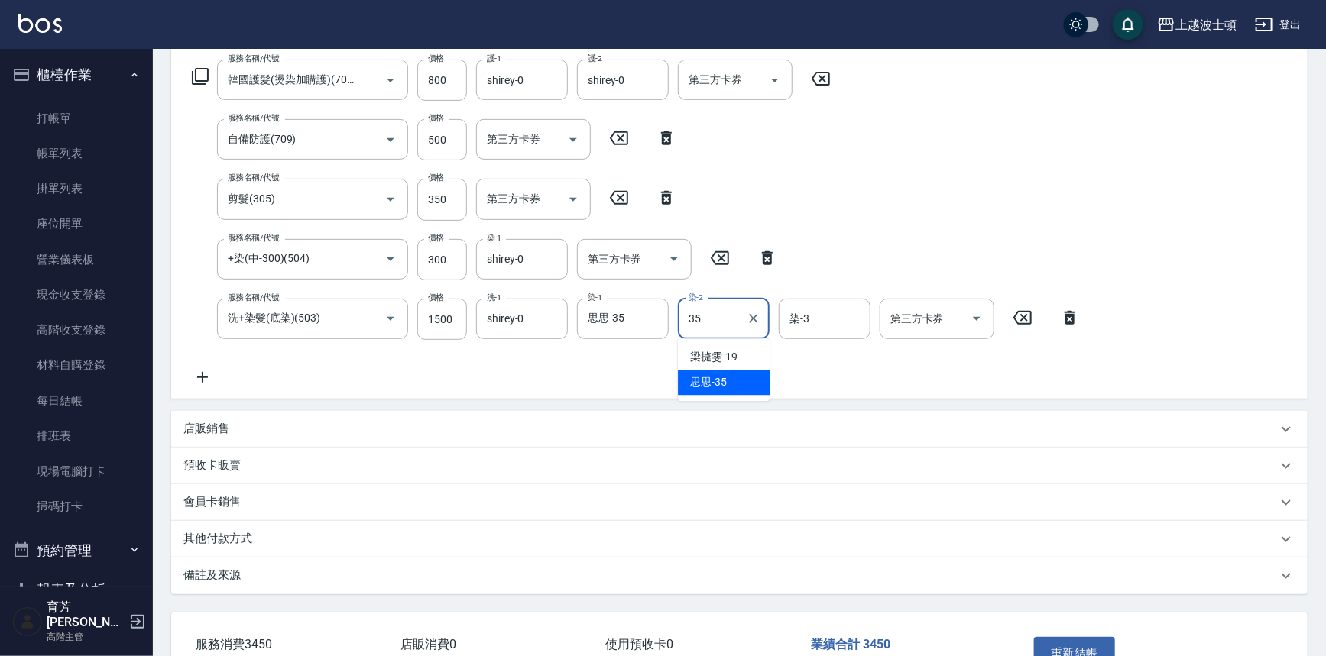
click at [747, 375] on div "思思 -35" at bounding box center [724, 382] width 92 height 25
type input "思思-35"
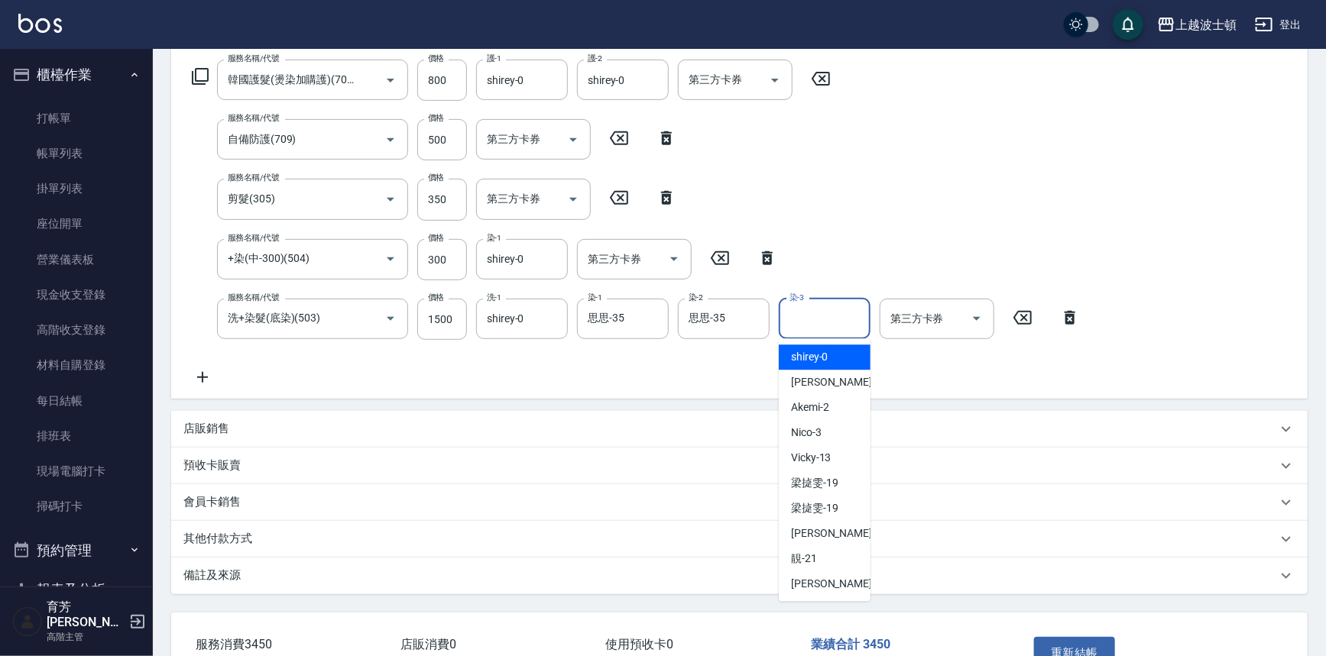
click at [809, 313] on input "染-3" at bounding box center [825, 319] width 78 height 27
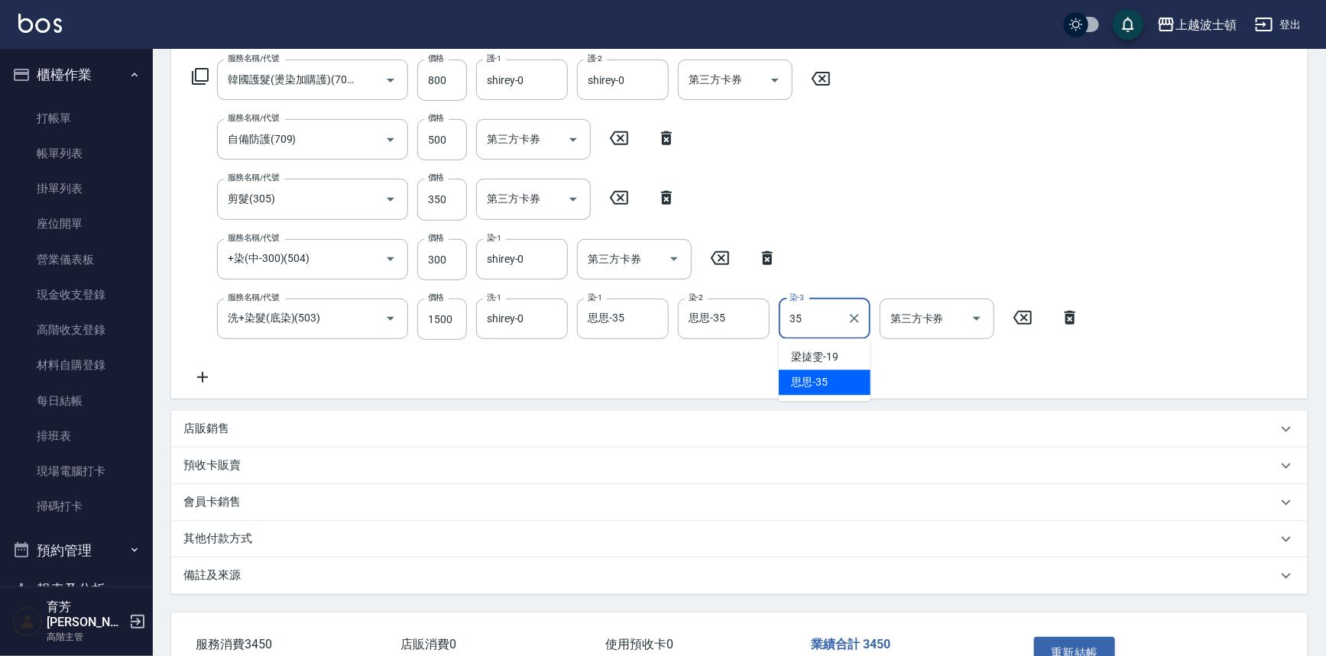
click at [806, 378] on span "思思 -35" at bounding box center [809, 382] width 37 height 16
type input "思思-35"
click at [1086, 648] on button "重新結帳" at bounding box center [1074, 653] width 81 height 32
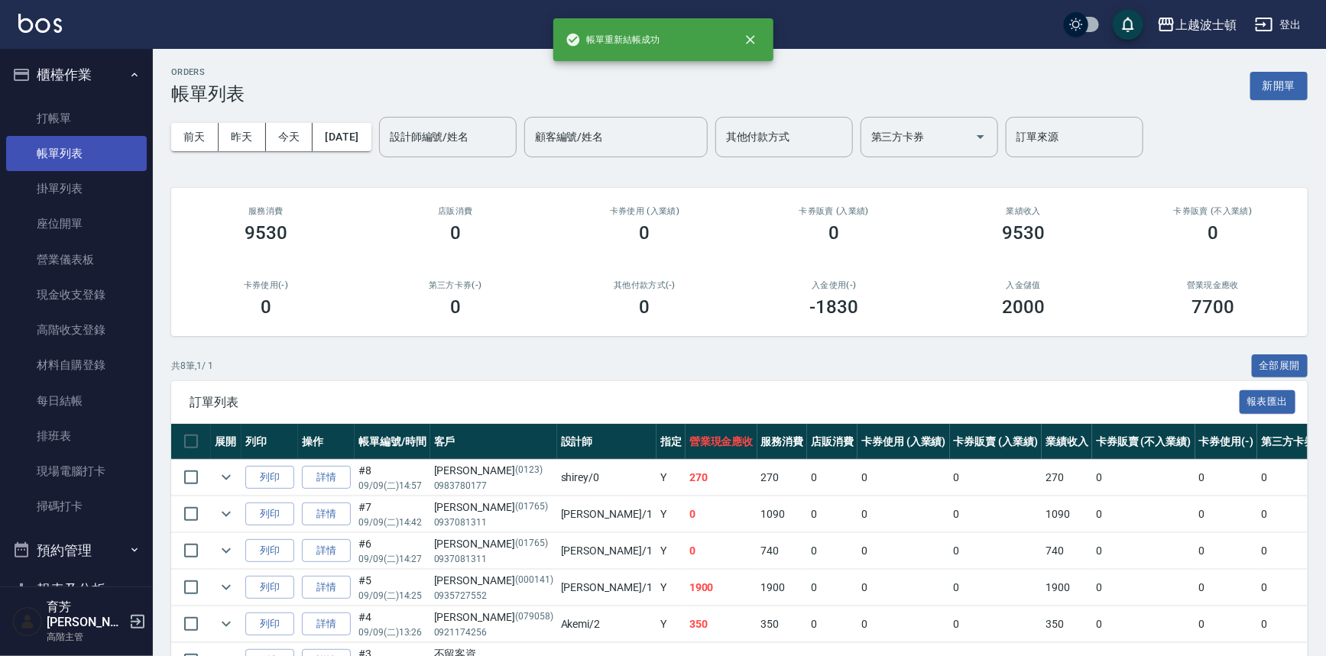
click at [76, 148] on link "帳單列表" at bounding box center [76, 153] width 141 height 35
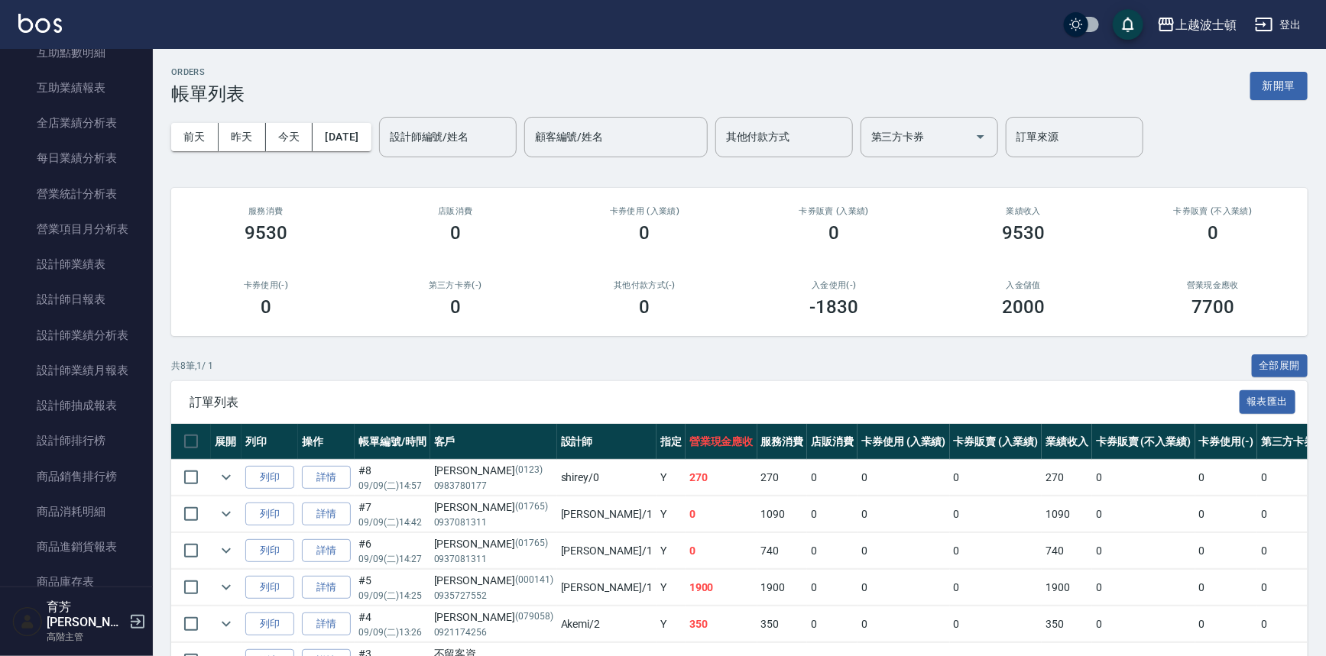
scroll to position [872, 0]
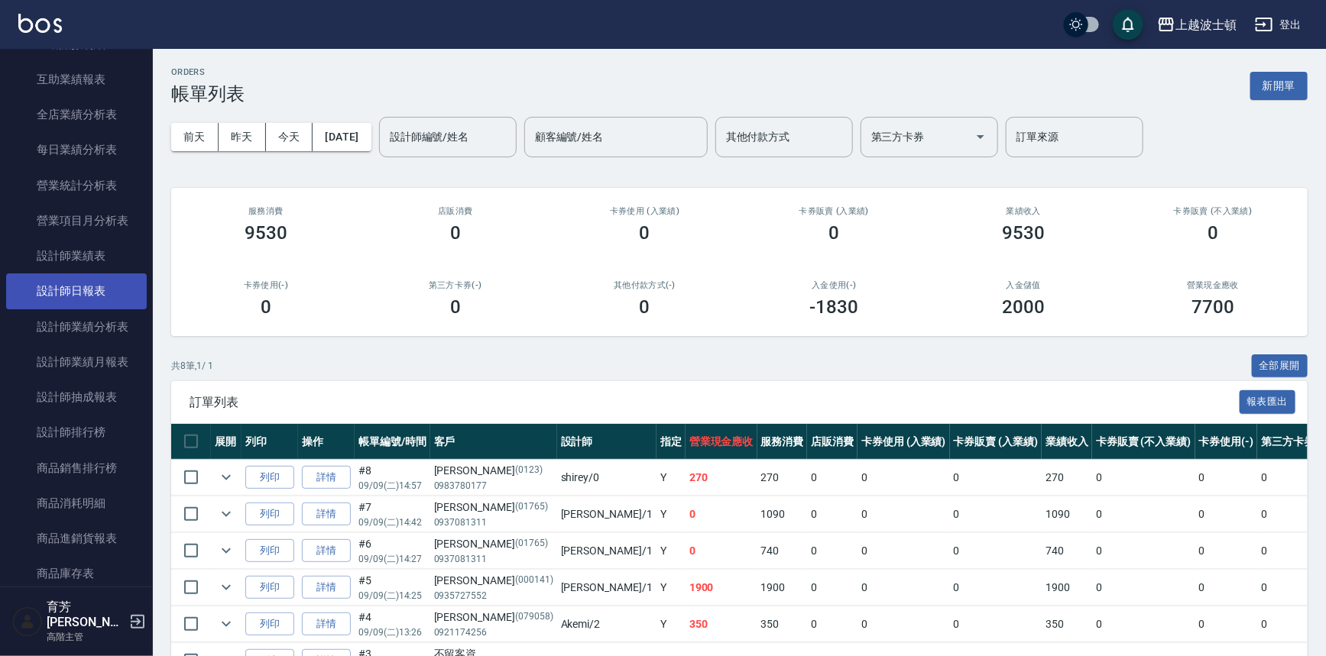
click at [118, 287] on link "設計師日報表" at bounding box center [76, 291] width 141 height 35
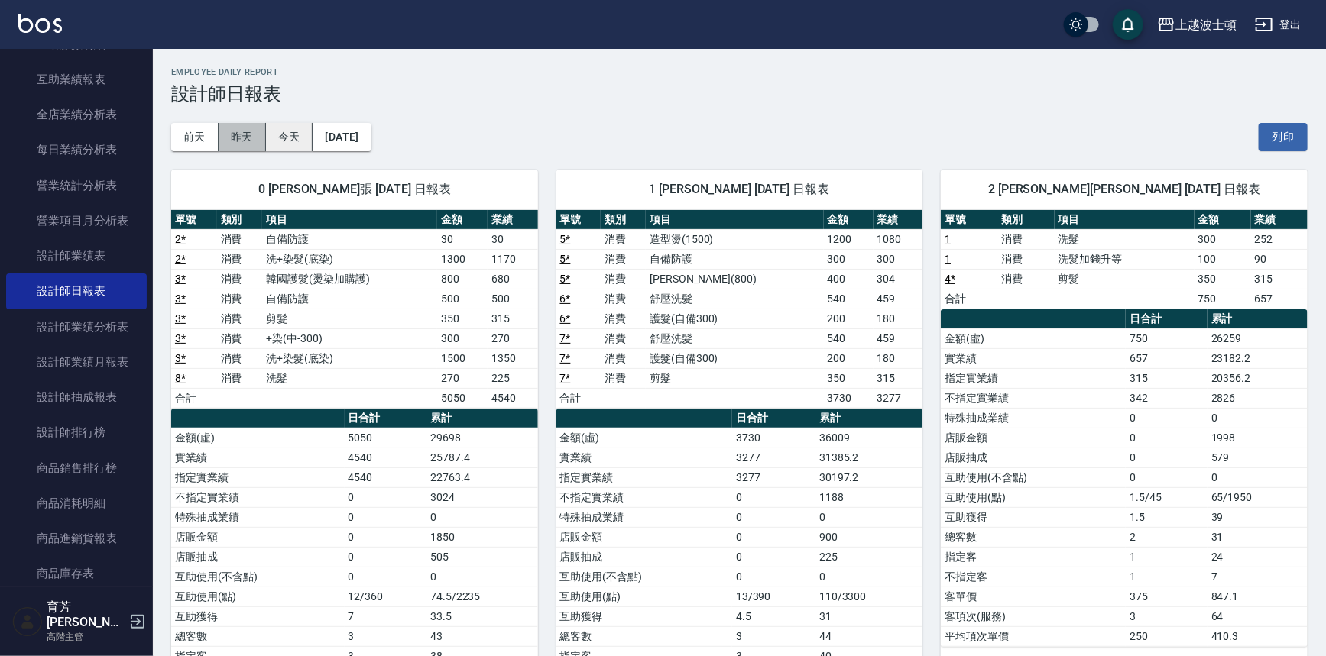
drag, startPoint x: 243, startPoint y: 137, endPoint x: 291, endPoint y: 137, distance: 48.1
click at [245, 136] on button "昨天" at bounding box center [242, 137] width 47 height 28
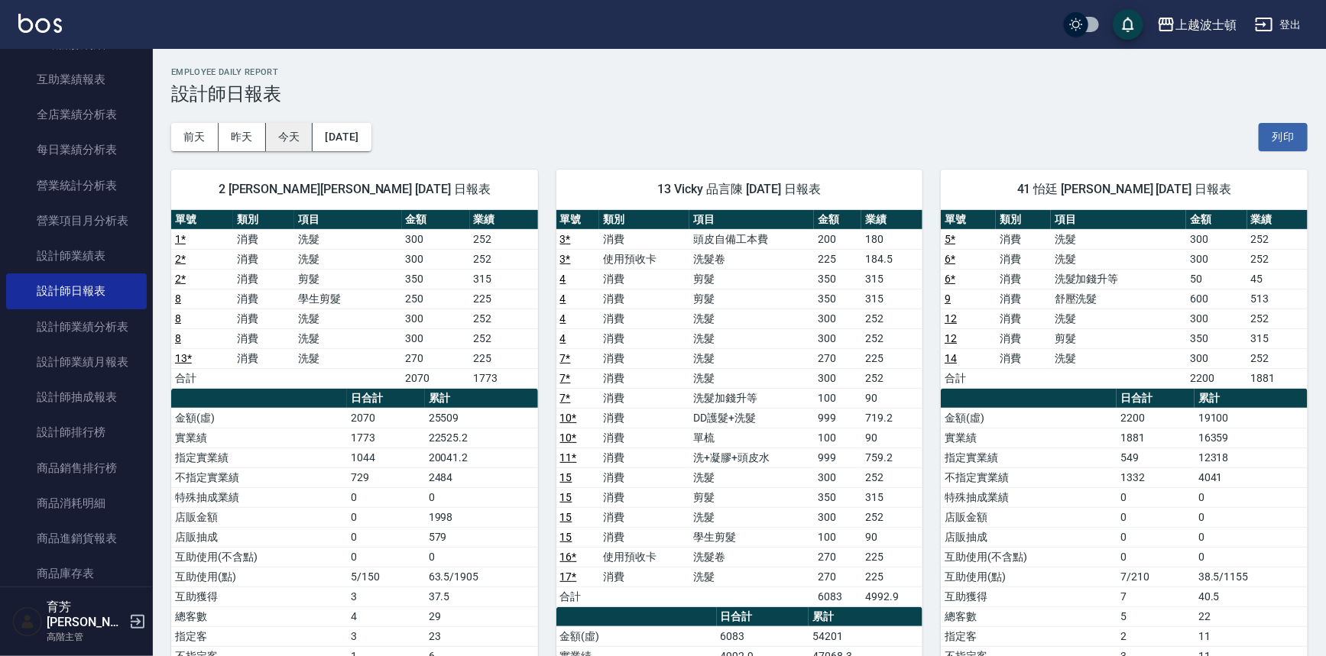
click at [296, 130] on button "今天" at bounding box center [289, 137] width 47 height 28
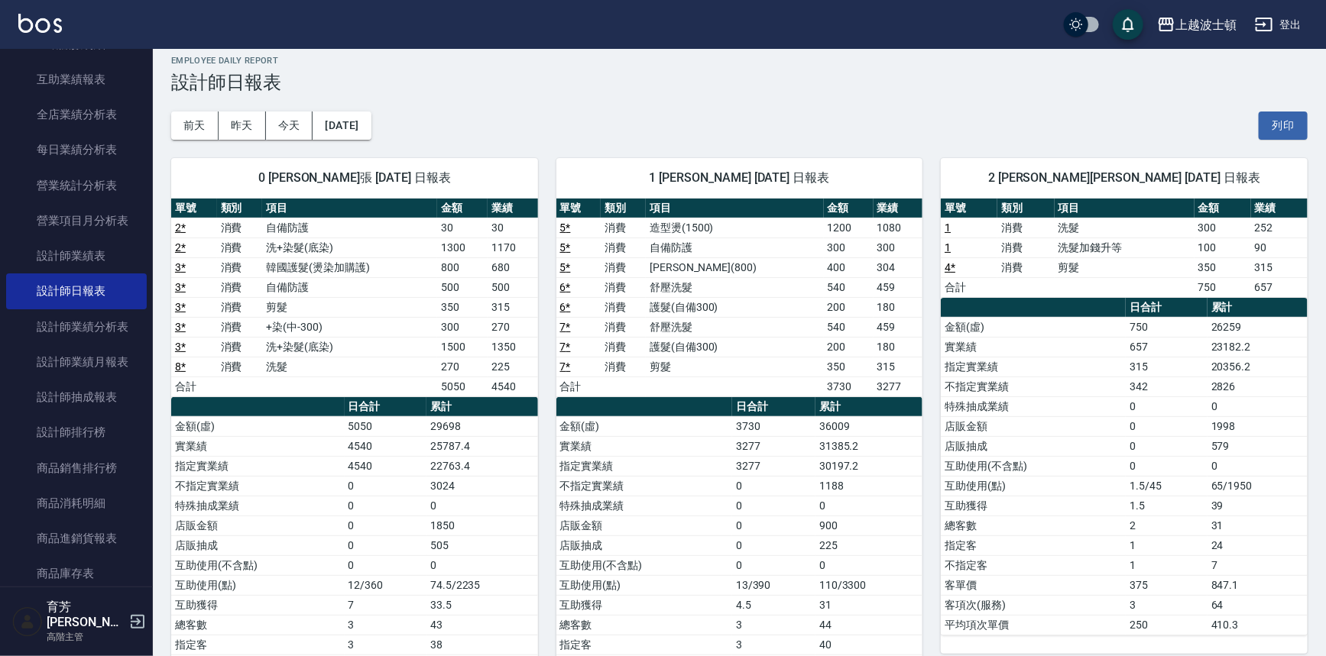
scroll to position [15, 0]
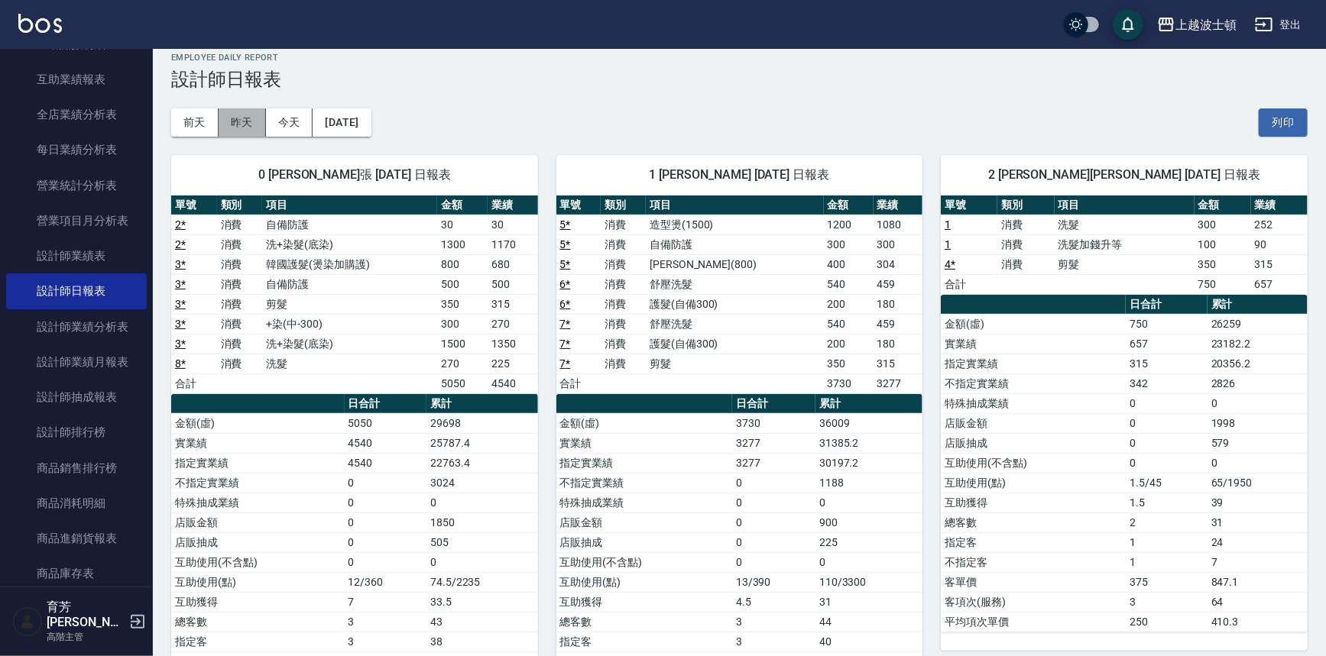
click at [232, 122] on button "昨天" at bounding box center [242, 123] width 47 height 28
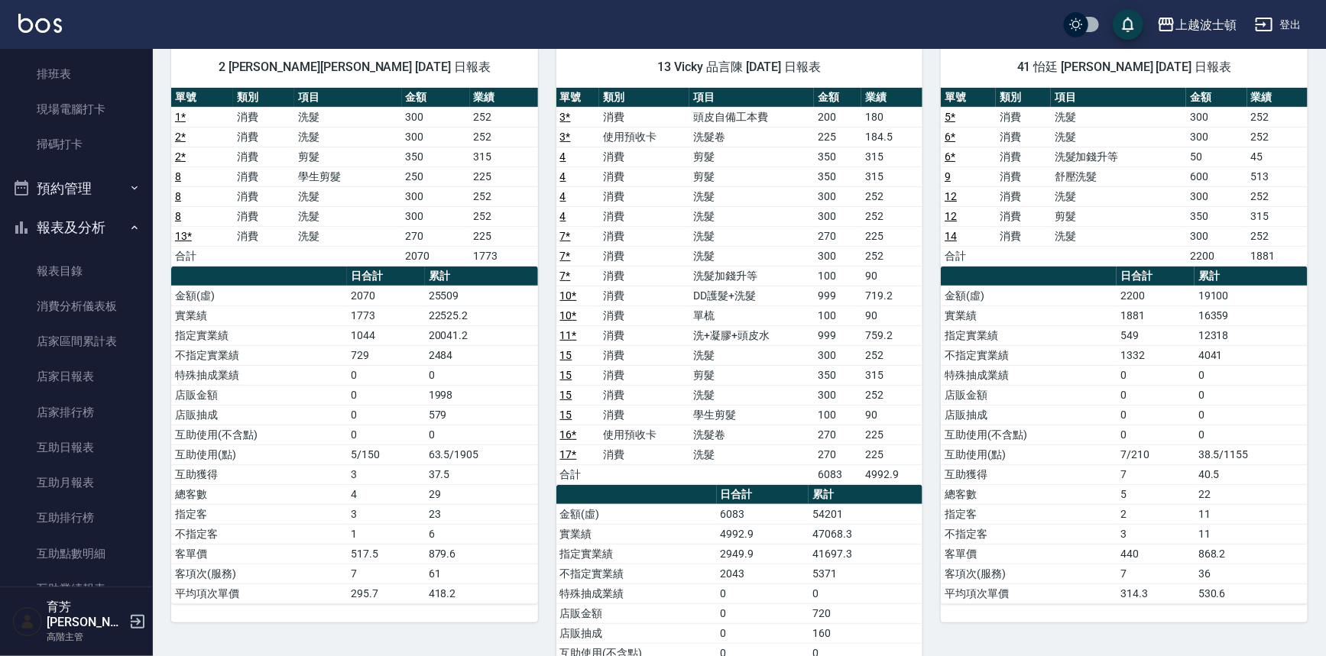
scroll to position [355, 0]
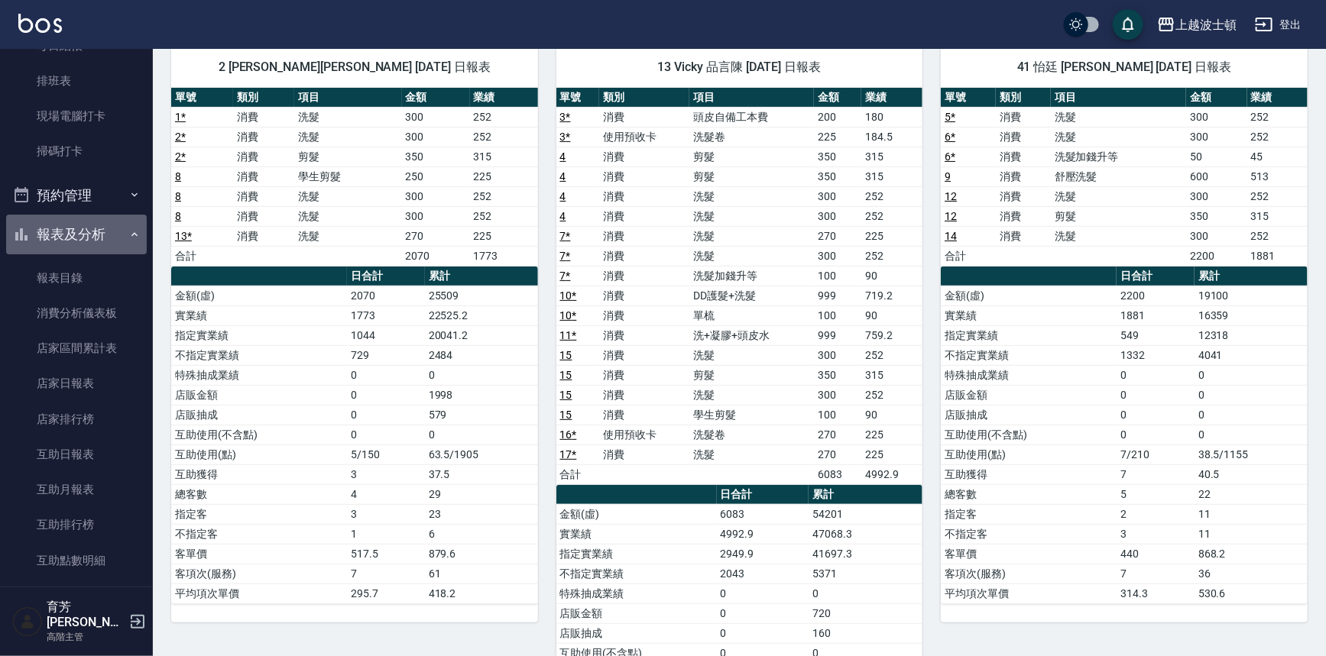
click at [128, 229] on icon "button" at bounding box center [134, 234] width 12 height 12
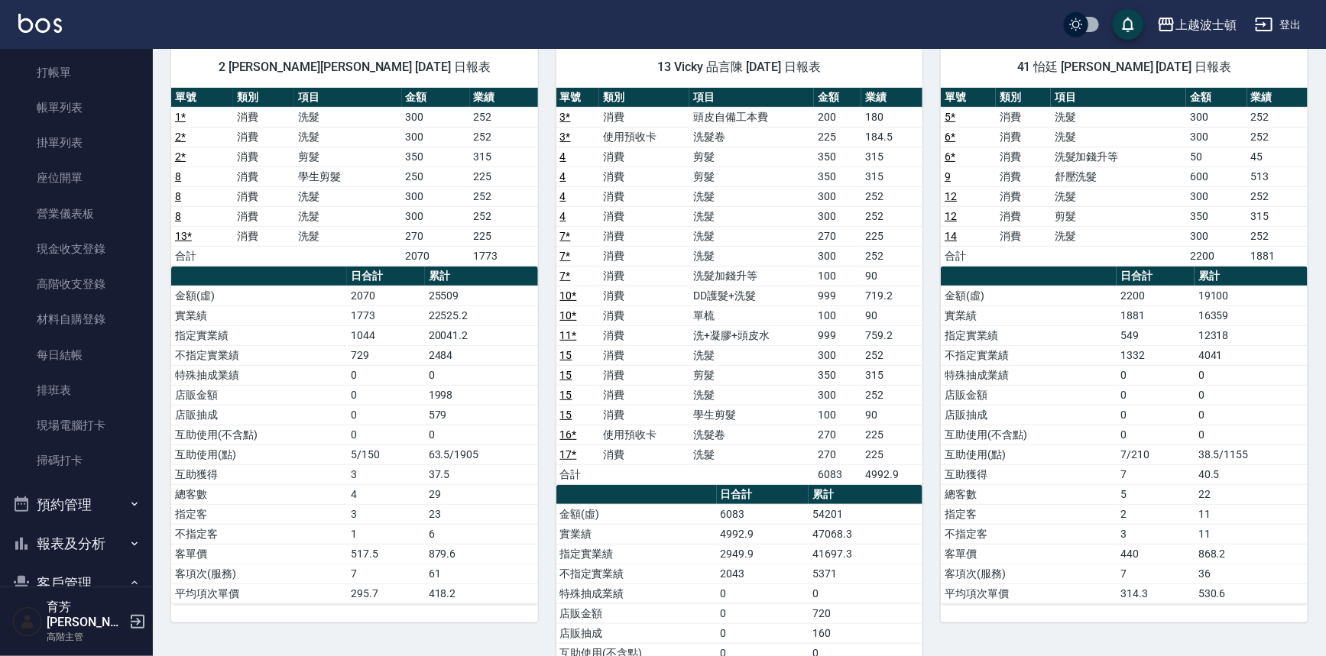
scroll to position [0, 0]
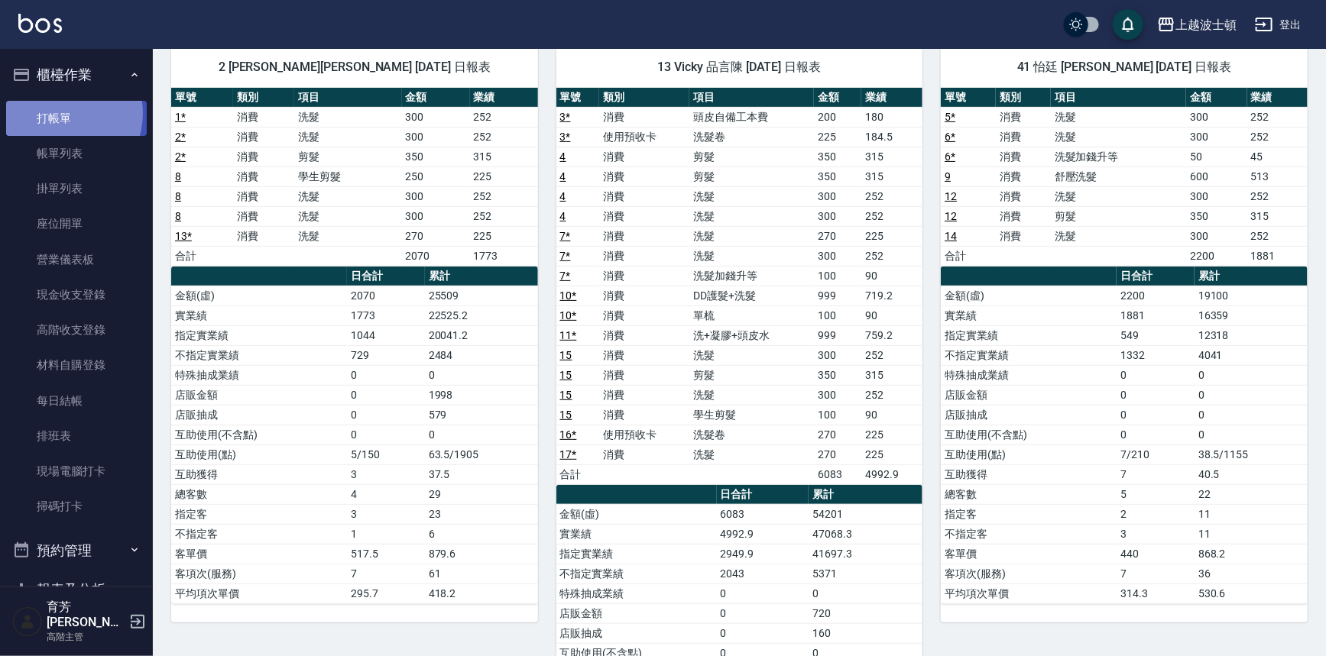
click at [61, 113] on link "打帳單" at bounding box center [76, 118] width 141 height 35
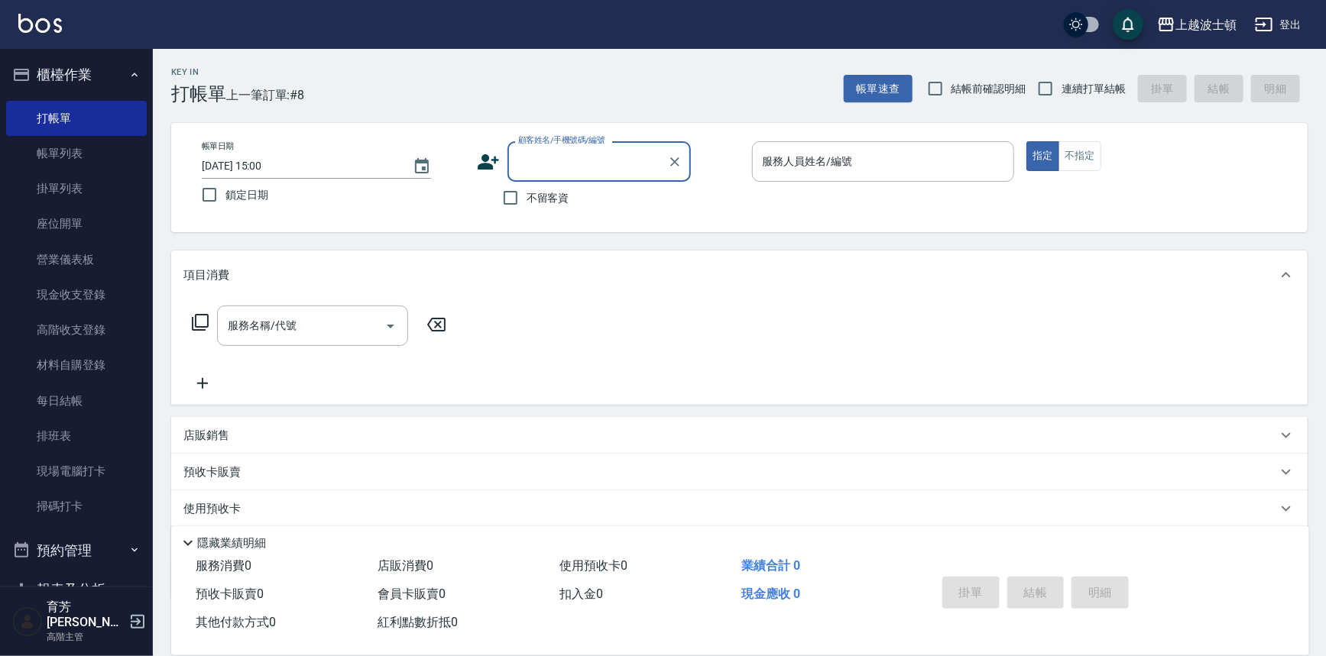
click at [531, 166] on input "顧客姓名/手機號碼/編號" at bounding box center [587, 161] width 147 height 27
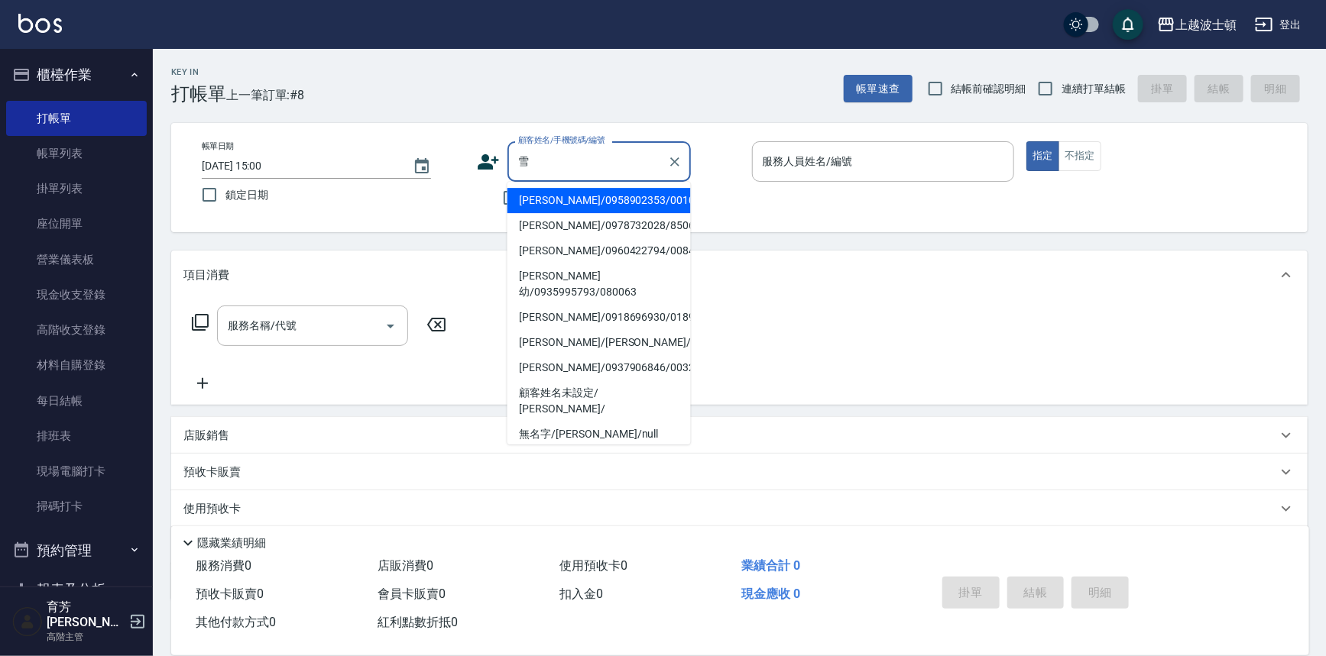
click at [660, 223] on li "林雪芬/0978732028/850635" at bounding box center [598, 225] width 183 height 25
type input "林雪芬/0978732028/850635"
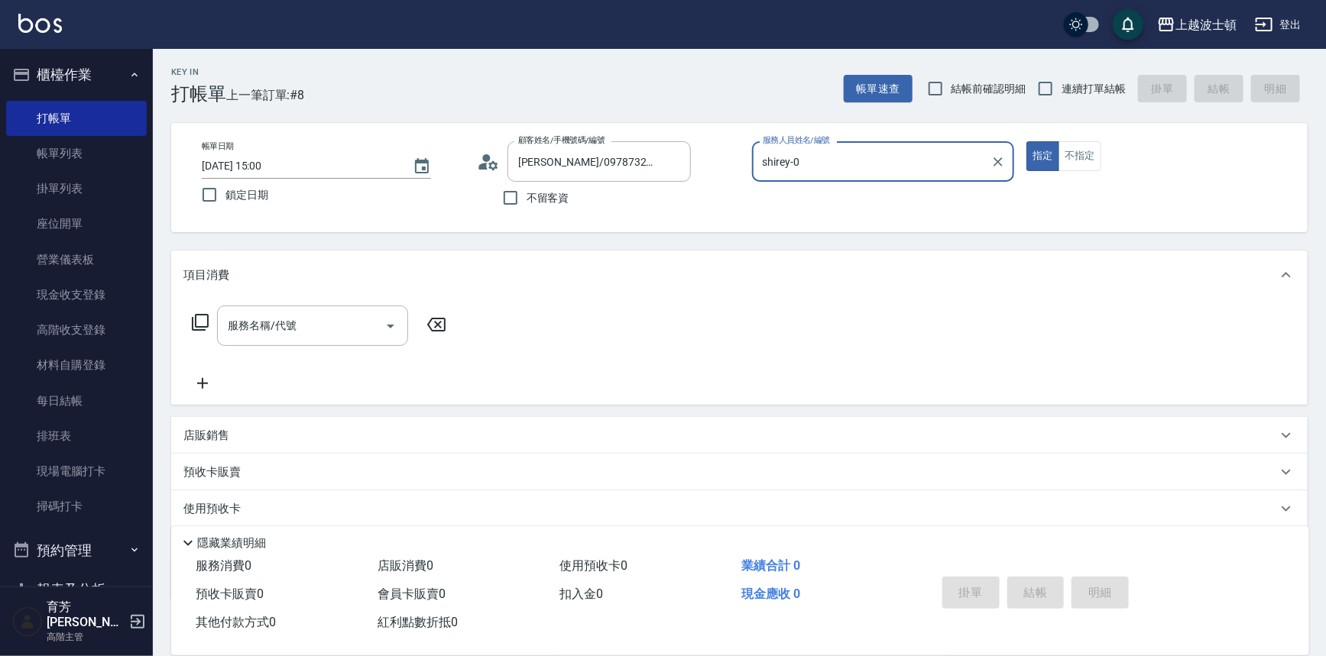
type input "shirey-0"
drag, startPoint x: 623, startPoint y: 229, endPoint x: 617, endPoint y: 223, distance: 8.1
click at [623, 228] on div "帳單日期 2025/09/09 15:00 鎖定日期 顧客姓名/手機號碼/編號 林雪芬/0978732028/850635 顧客姓名/手機號碼/編號 不留客資…" at bounding box center [739, 177] width 1136 height 109
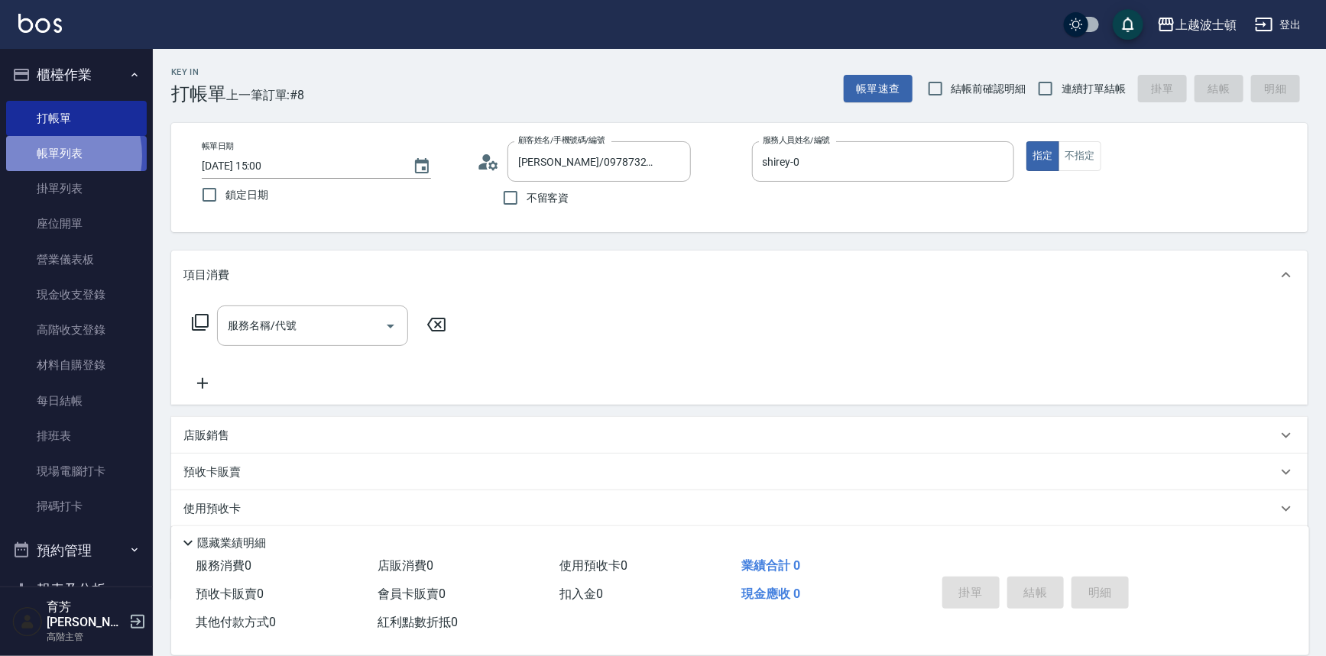
click at [47, 156] on link "帳單列表" at bounding box center [76, 153] width 141 height 35
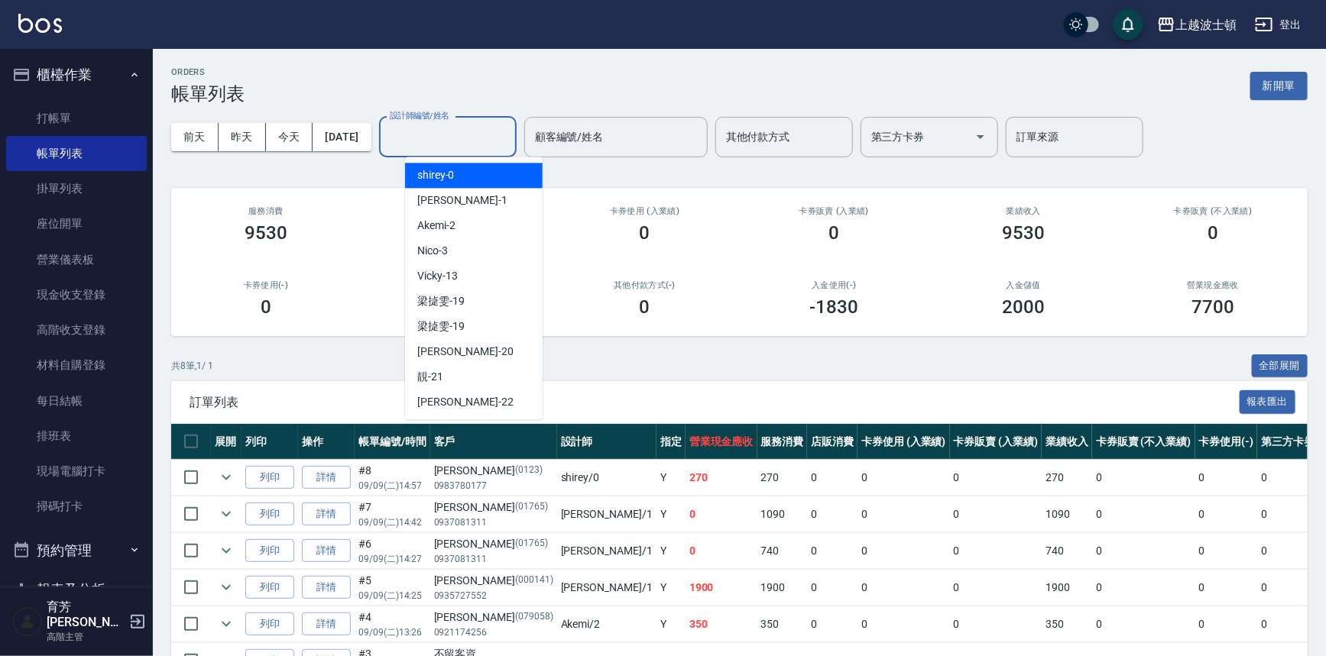
click at [460, 129] on input "設計師編號/姓名" at bounding box center [448, 137] width 124 height 27
click at [492, 196] on div "麥可 -1" at bounding box center [474, 200] width 138 height 25
type input "麥可-1"
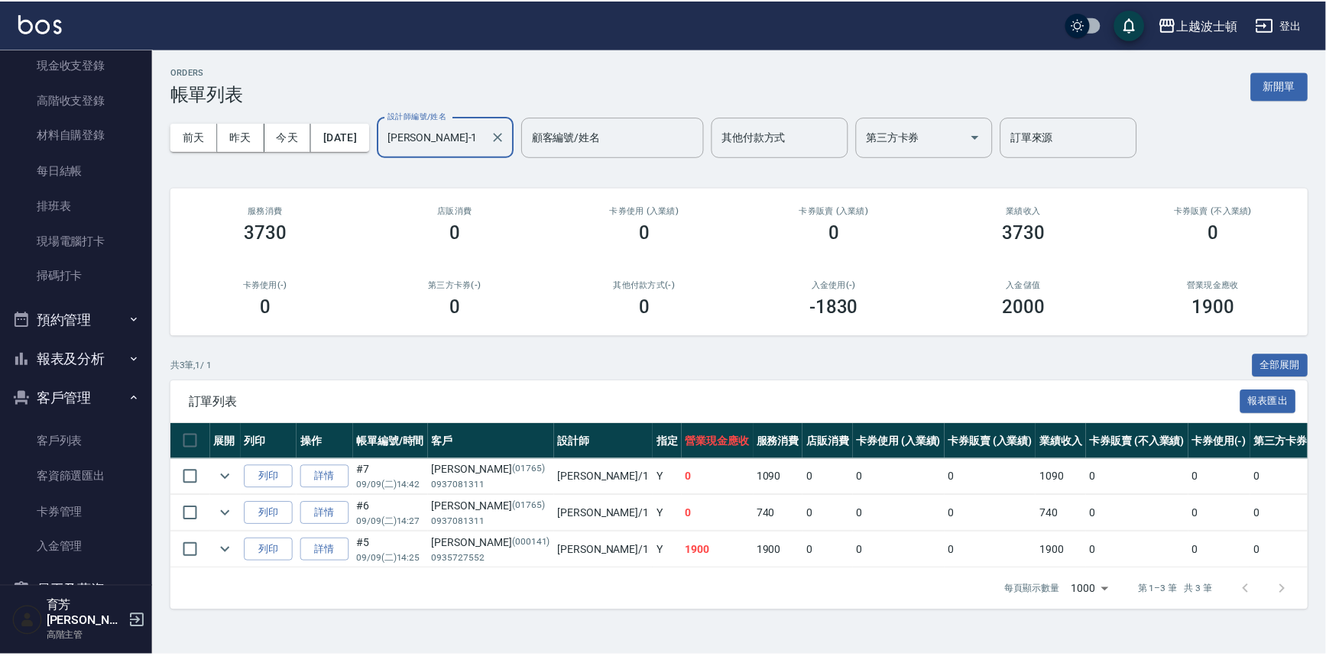
scroll to position [377, 0]
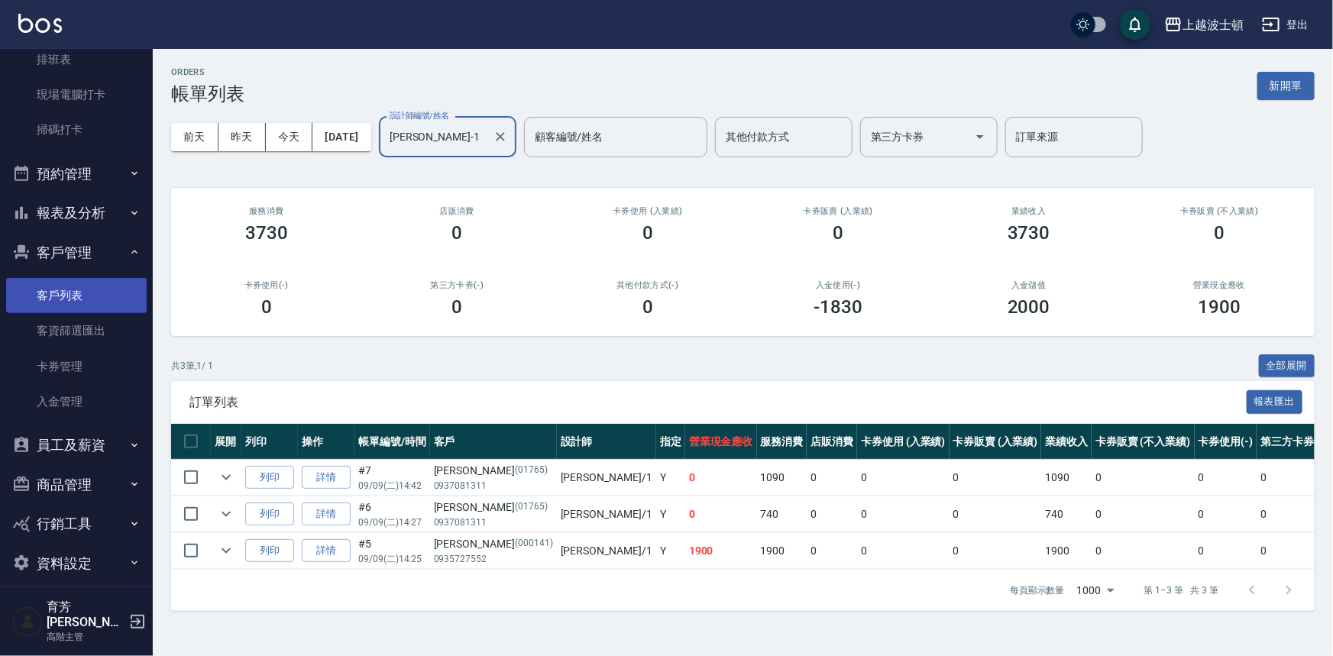
click at [37, 290] on link "客戶列表" at bounding box center [76, 295] width 141 height 35
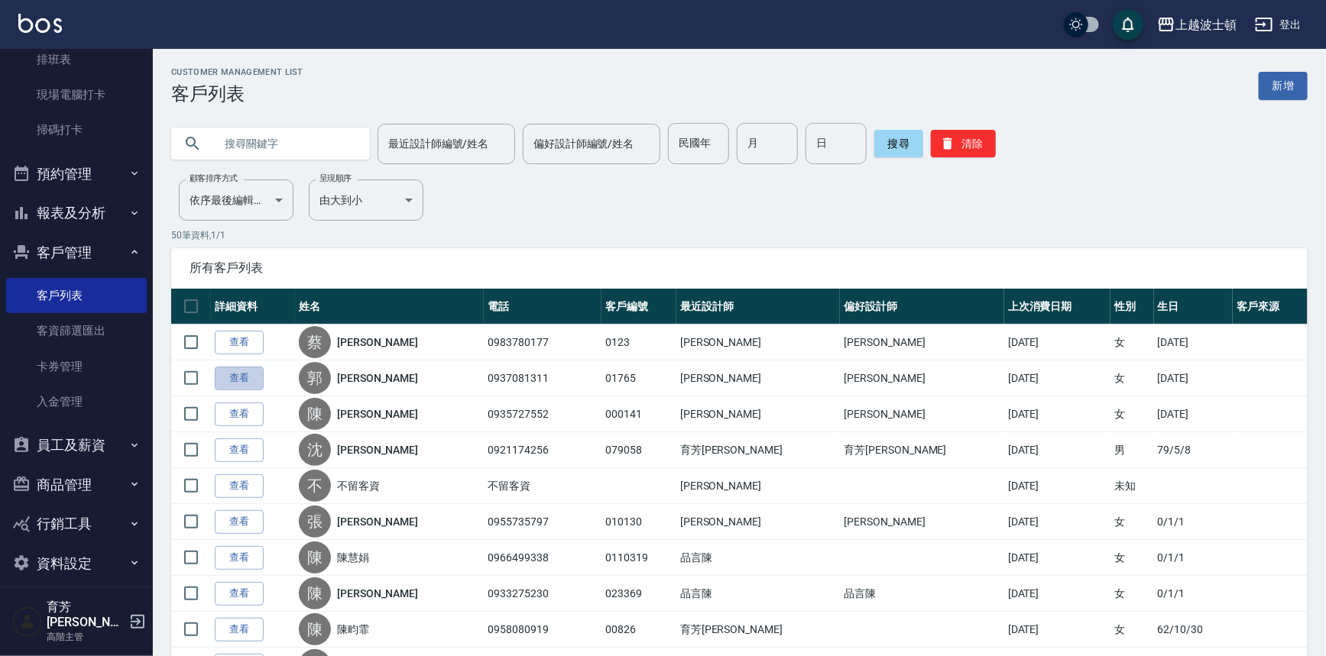
click at [248, 374] on link "查看" at bounding box center [239, 379] width 49 height 24
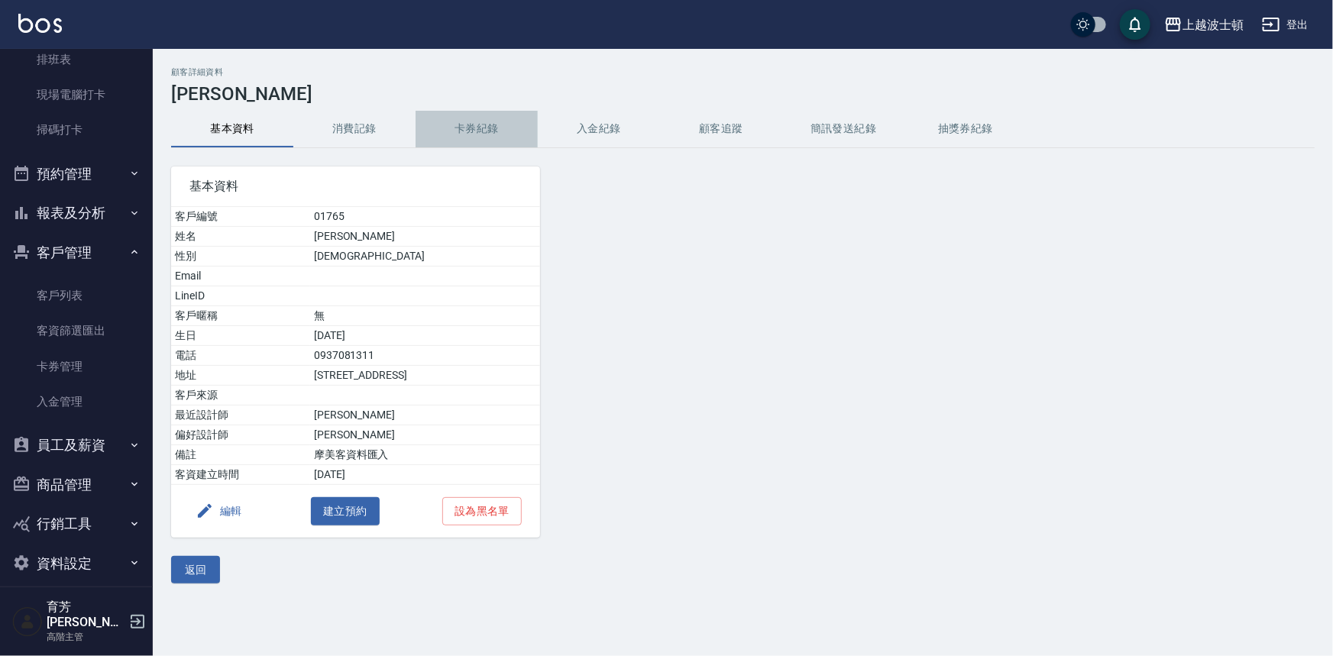
click at [462, 120] on button "卡券紀錄" at bounding box center [477, 129] width 122 height 37
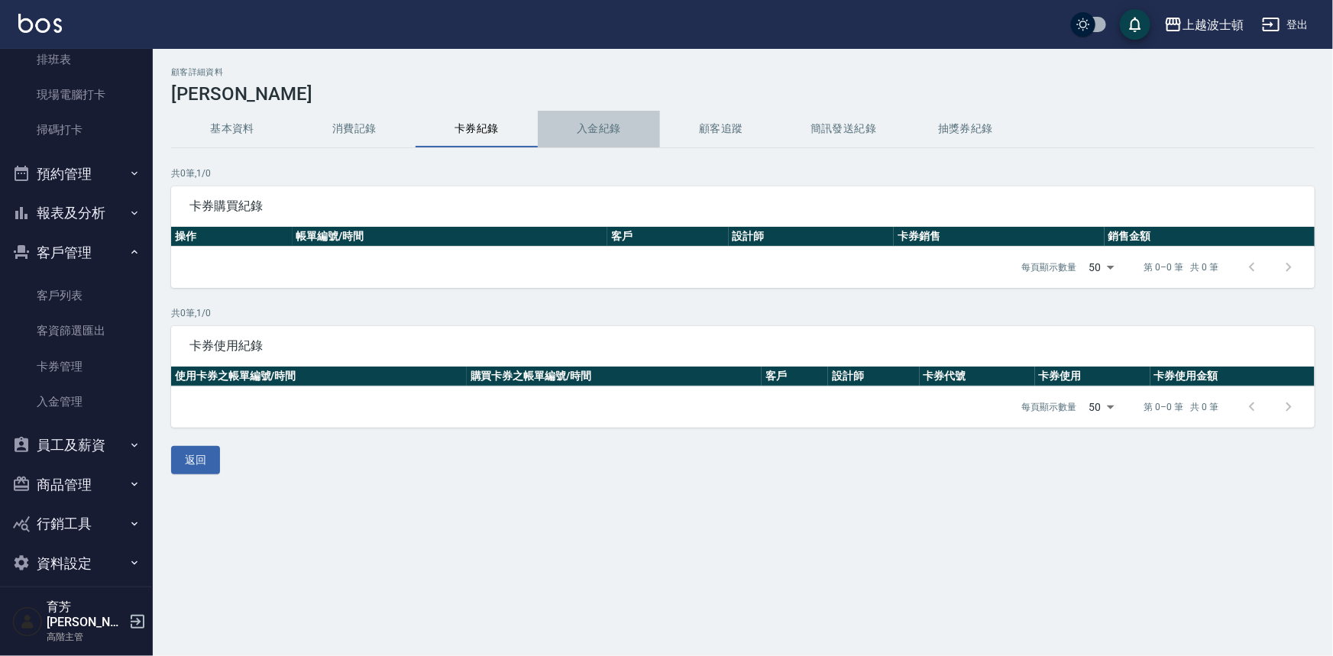
click at [597, 122] on button "入金紀錄" at bounding box center [599, 129] width 122 height 37
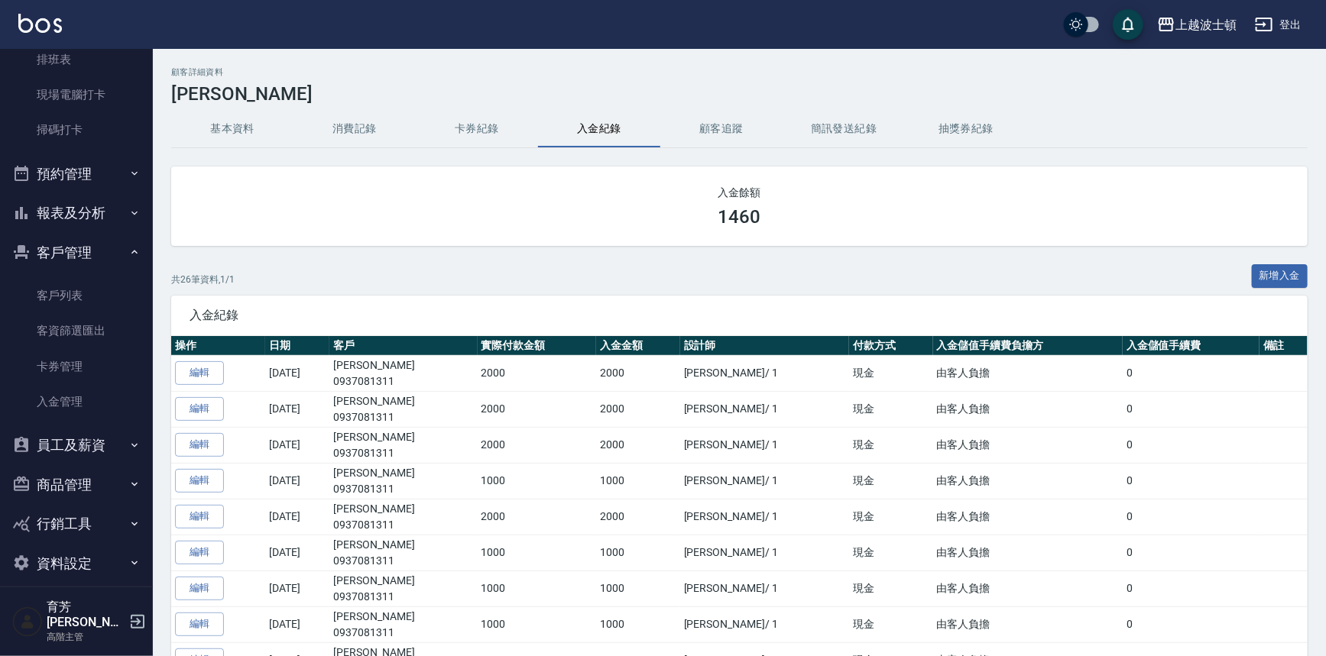
click at [335, 128] on button "消費記錄" at bounding box center [354, 129] width 122 height 37
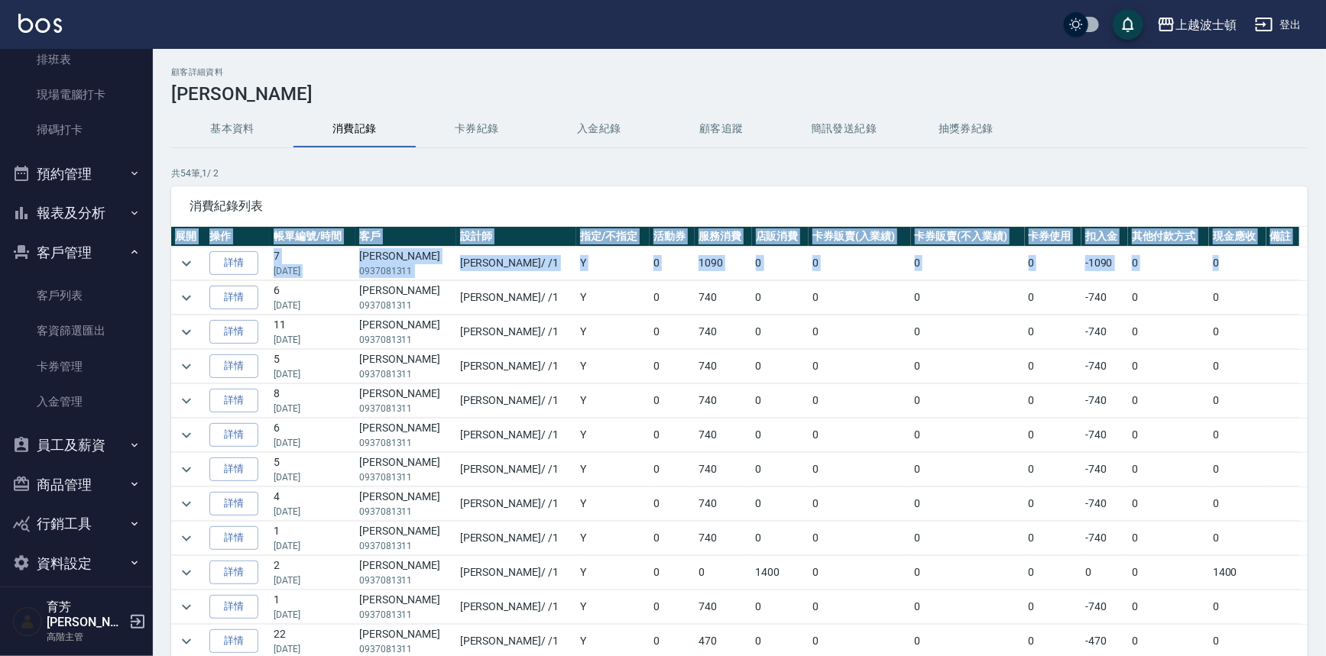
drag, startPoint x: 1310, startPoint y: 241, endPoint x: 1295, endPoint y: 256, distance: 21.1
click at [1295, 256] on div "顧客詳細資料 郭美玲 基本資料 消費記錄 卡券紀錄 入金紀錄 顧客追蹤 簡訊發送紀錄 抽獎券紀錄 共 54 筆, 1 / 2 消費紀錄列表 展開 操作 帳單編…" at bounding box center [739, 404] width 1173 height 675
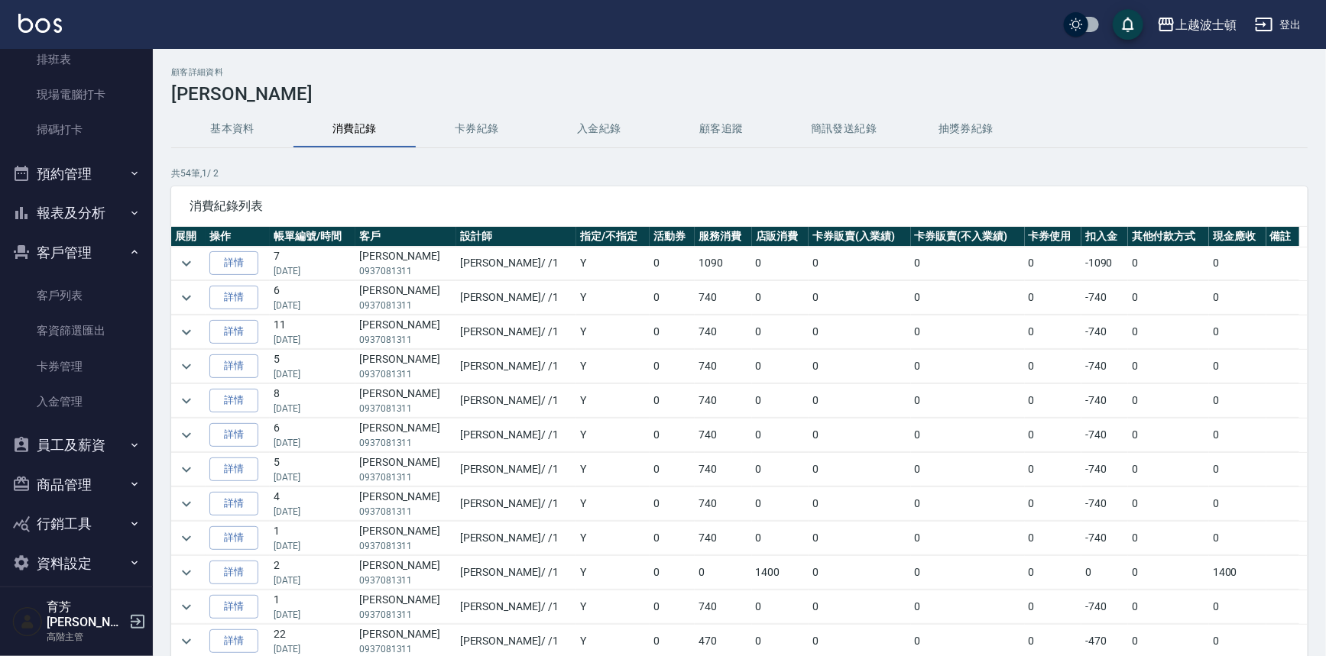
click at [1269, 160] on div "顧客詳細資料 郭美玲 基本資料 消費記錄 卡券紀錄 入金紀錄 顧客追蹤 簡訊發送紀錄 抽獎券紀錄 共 54 筆, 1 / 2 消費紀錄列表 展開 操作 帳單編…" at bounding box center [739, 404] width 1173 height 675
drag, startPoint x: 1309, startPoint y: 246, endPoint x: 1314, endPoint y: 271, distance: 25.6
click at [1314, 271] on div "顧客詳細資料 郭美玲 基本資料 消費記錄 卡券紀錄 入金紀錄 顧客追蹤 簡訊發送紀錄 抽獎券紀錄 共 54 筆, 1 / 2 消費紀錄列表 展開 操作 帳單編…" at bounding box center [739, 404] width 1173 height 675
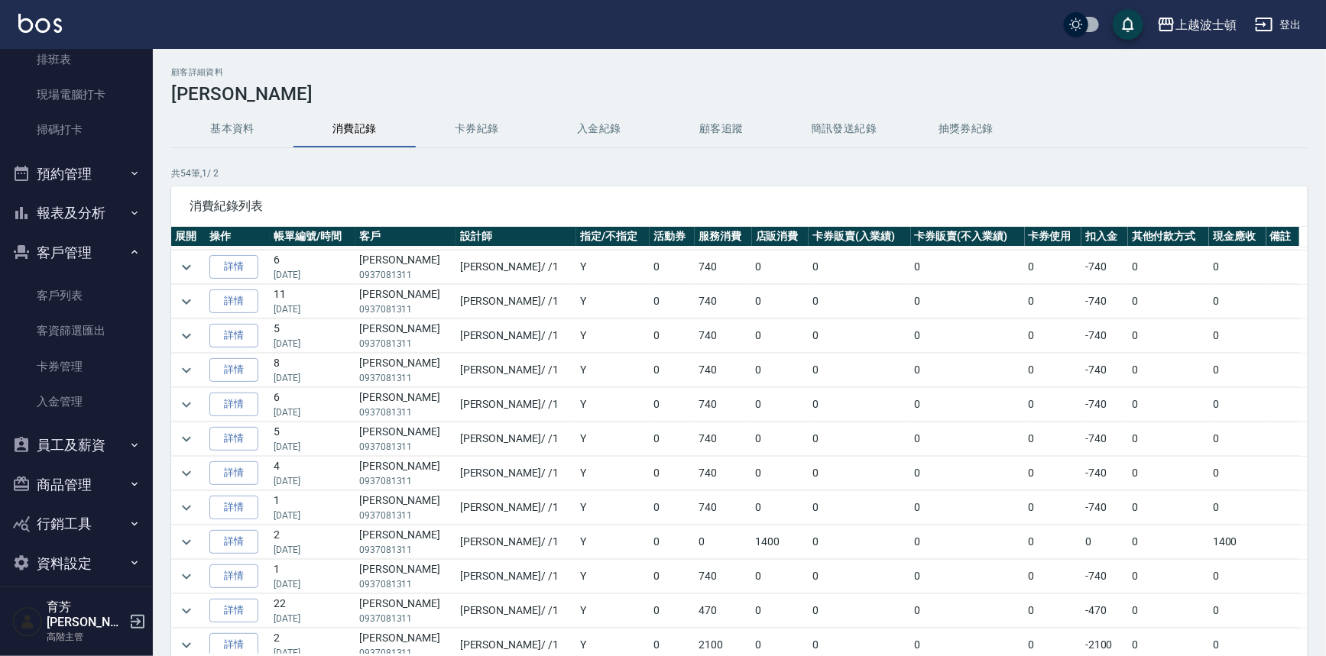
scroll to position [28, 0]
click at [191, 339] on icon "expand row" at bounding box center [186, 339] width 18 height 18
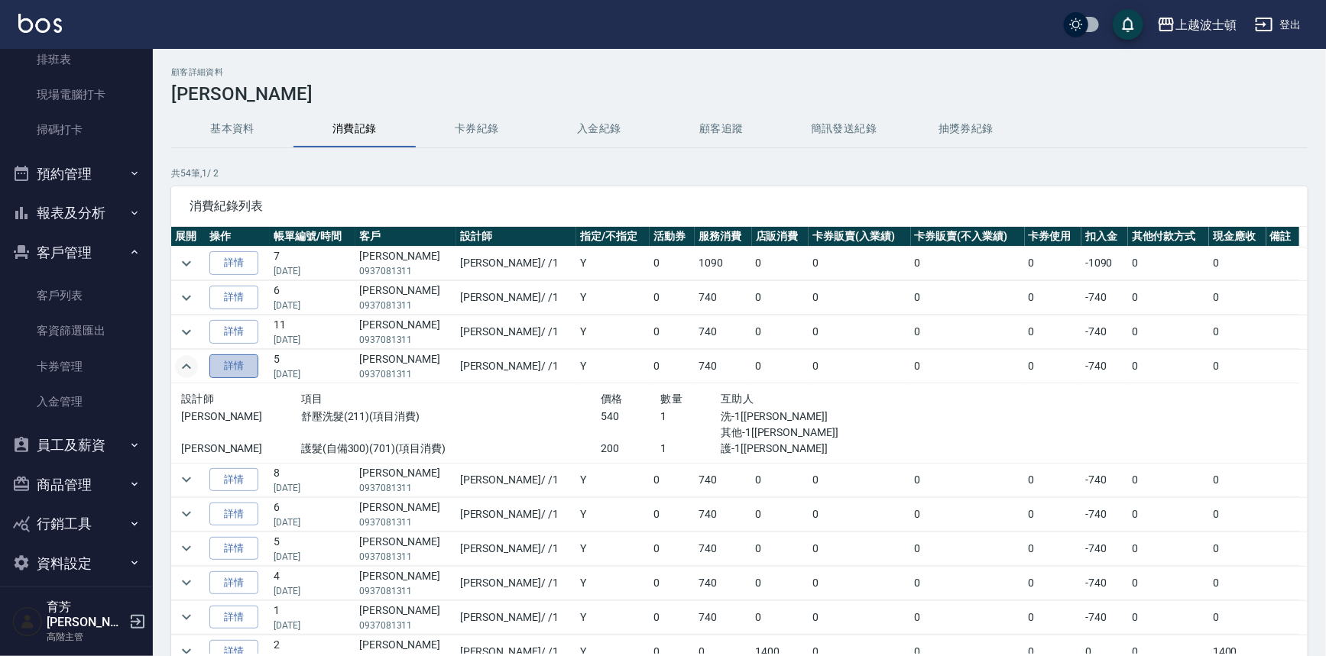
click at [229, 359] on link "詳情" at bounding box center [233, 367] width 49 height 24
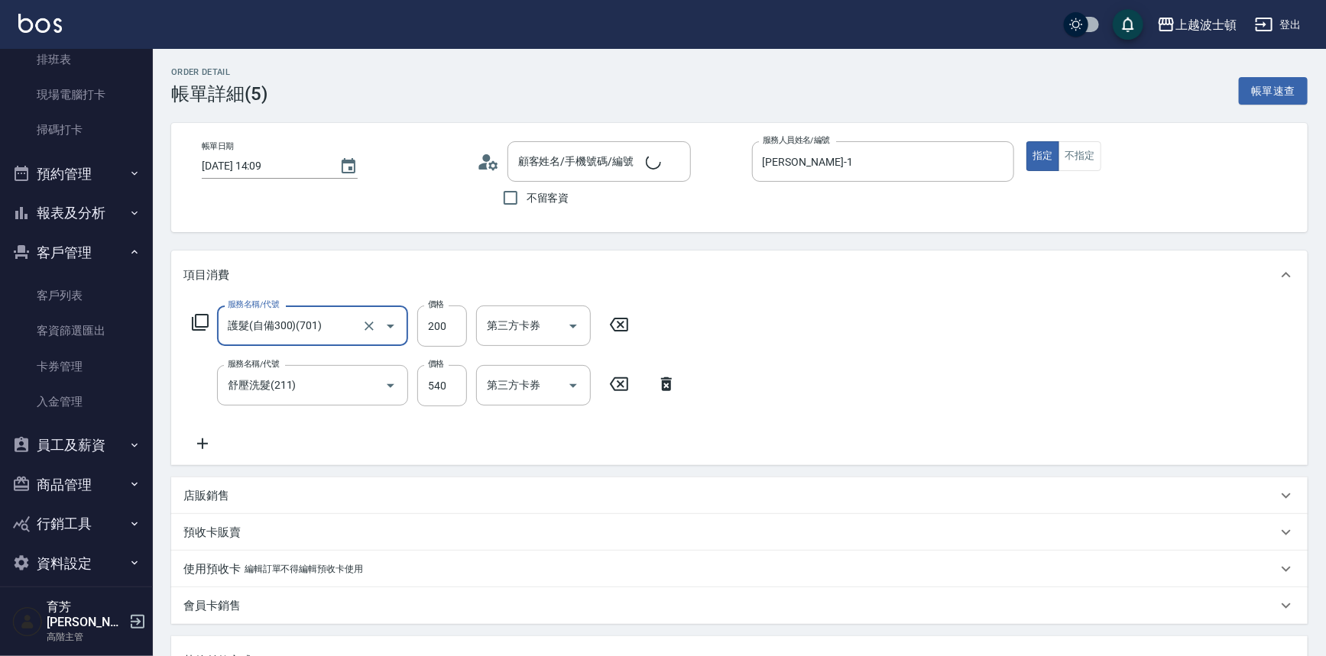
type input "郭美玲/0937081311/01765"
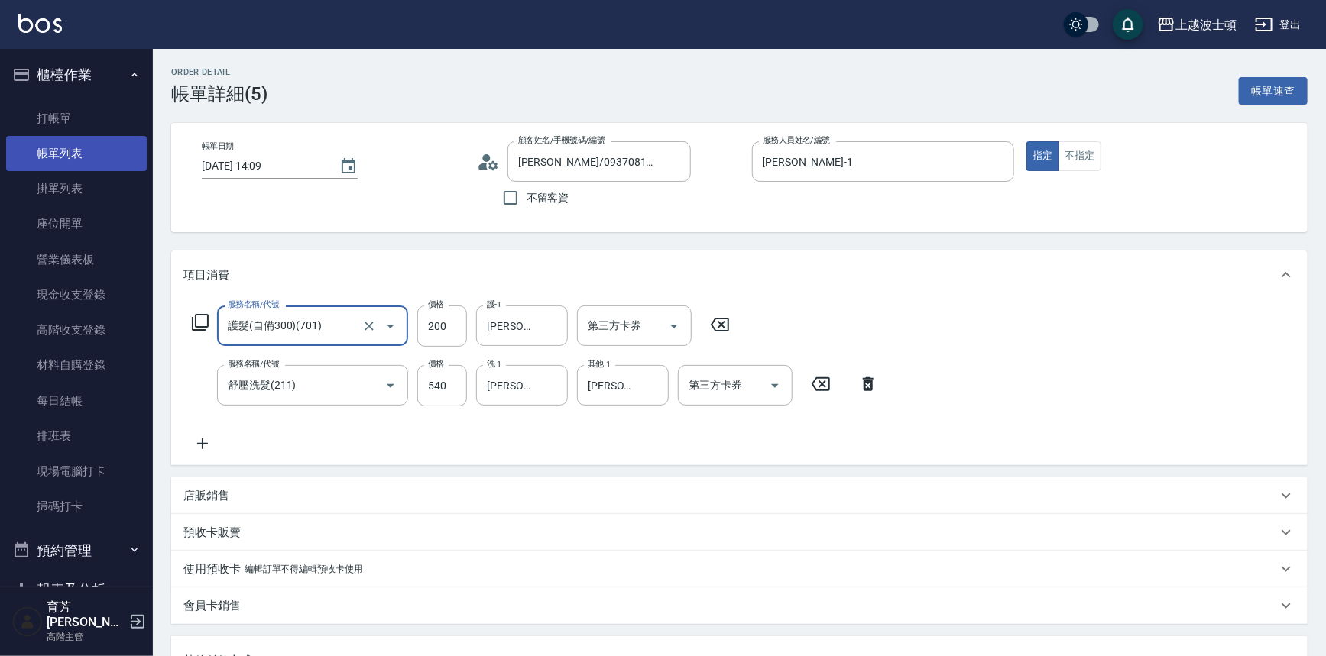
click at [108, 138] on link "帳單列表" at bounding box center [76, 153] width 141 height 35
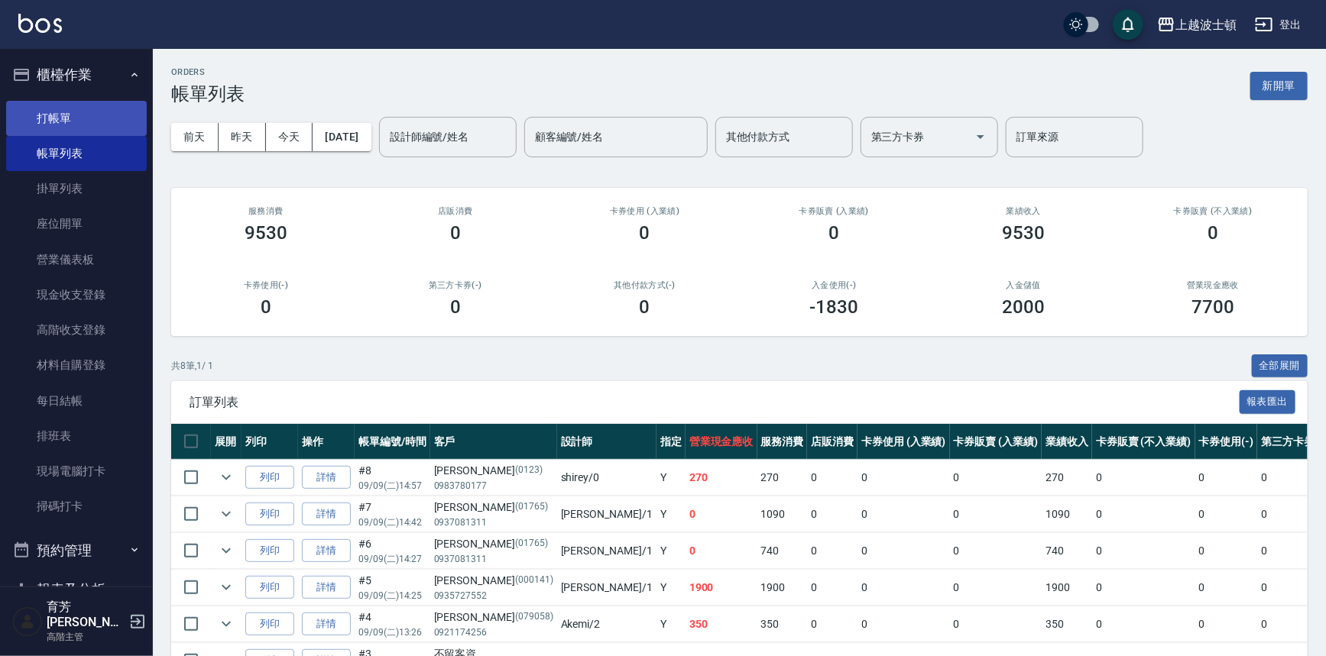
click at [101, 116] on link "打帳單" at bounding box center [76, 118] width 141 height 35
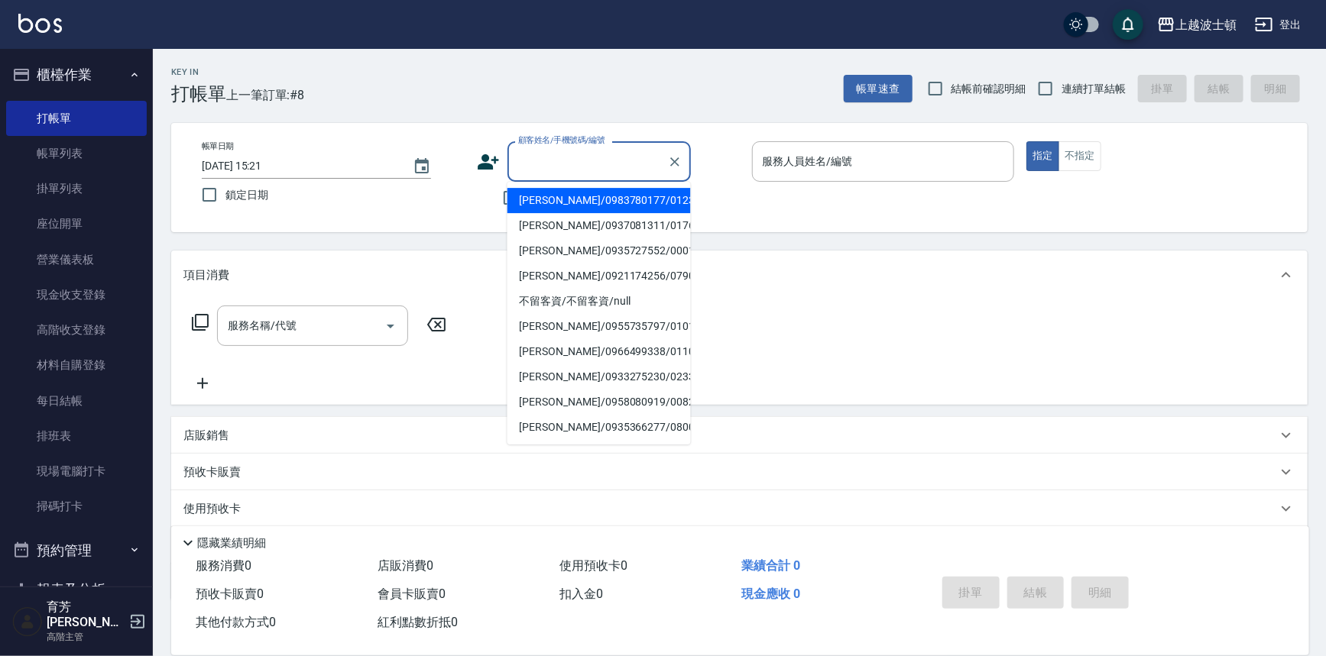
click at [535, 160] on input "顧客姓名/手機號碼/編號" at bounding box center [587, 161] width 147 height 27
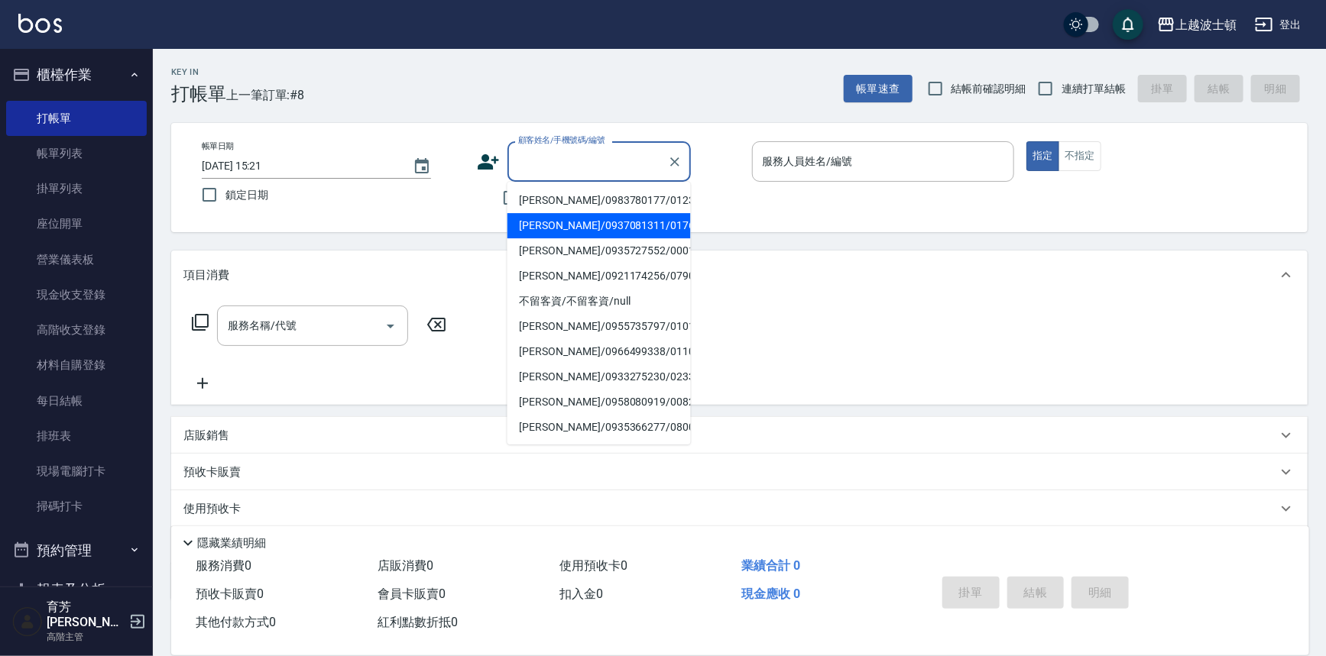
click at [547, 228] on li "郭美玲/0937081311/01765" at bounding box center [598, 225] width 183 height 25
type input "郭美玲/0937081311/01765"
type input "麥可-1"
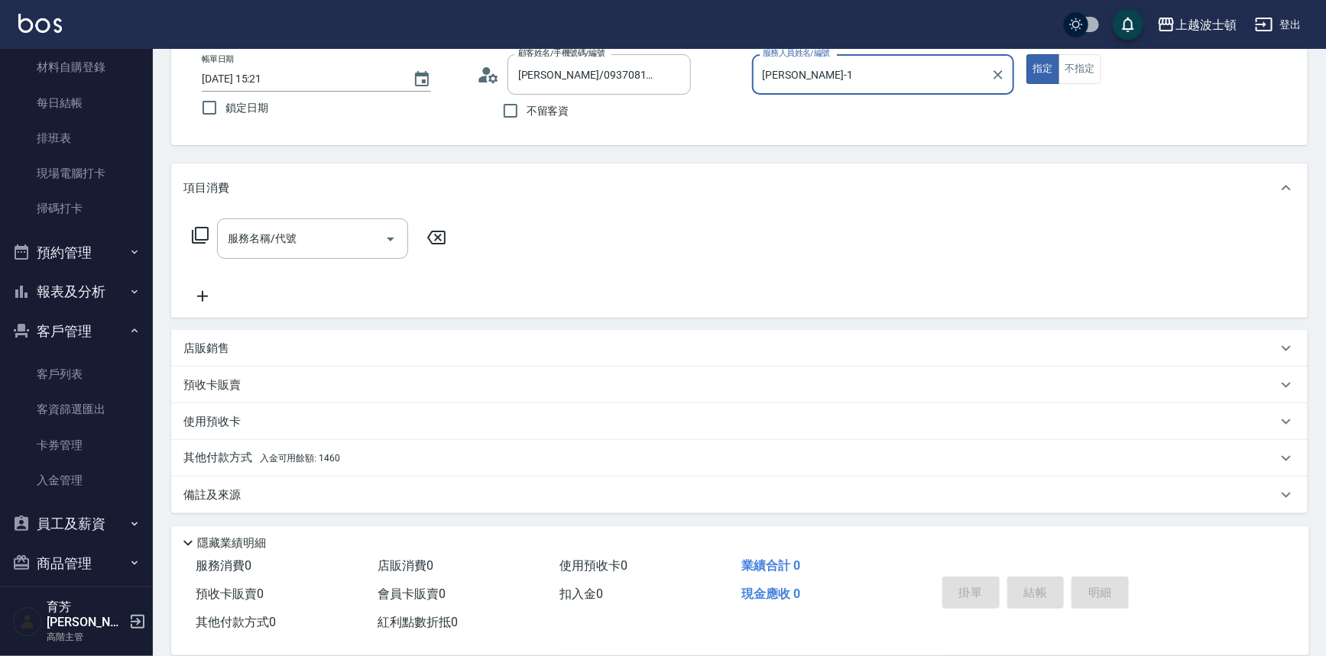
scroll to position [377, 0]
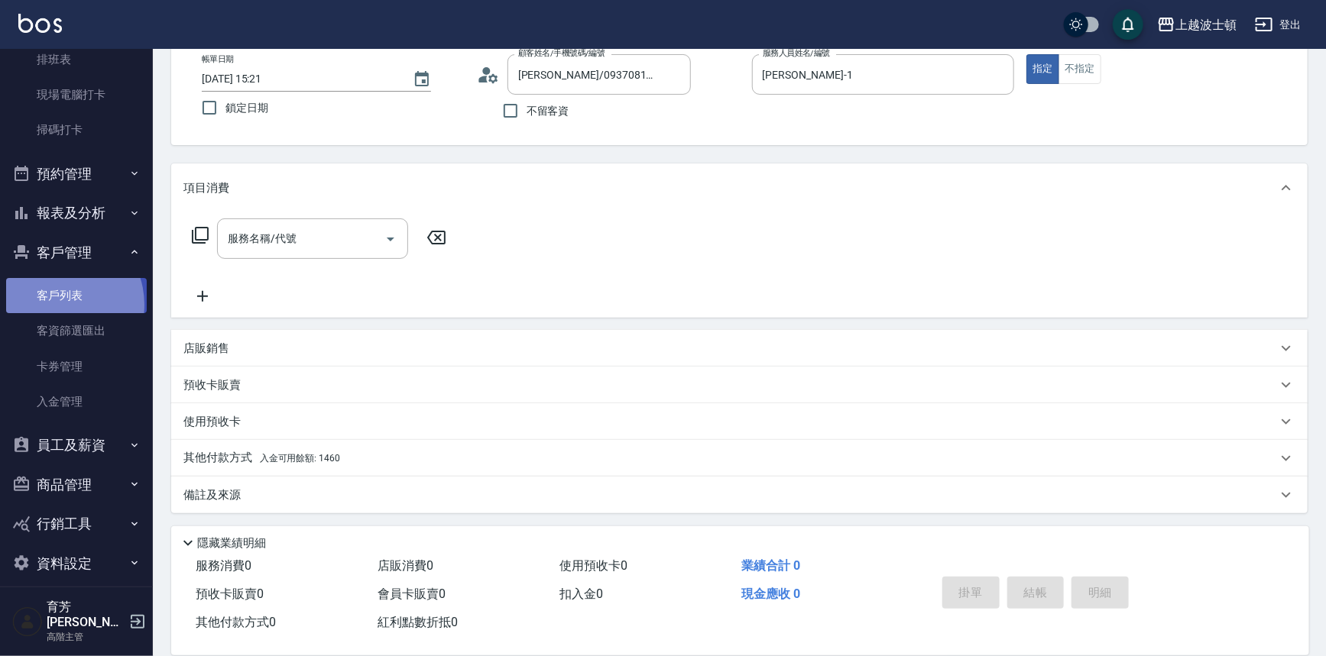
click at [57, 304] on link "客戶列表" at bounding box center [76, 295] width 141 height 35
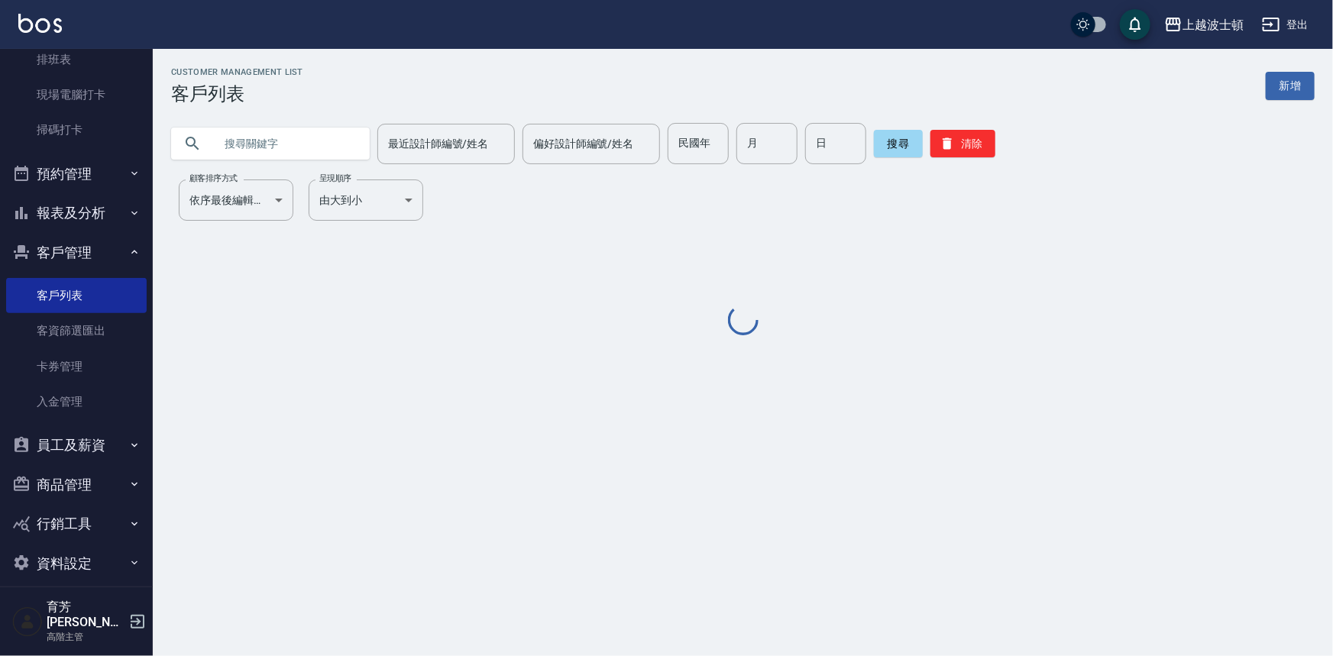
click at [246, 134] on input "text" at bounding box center [286, 143] width 144 height 41
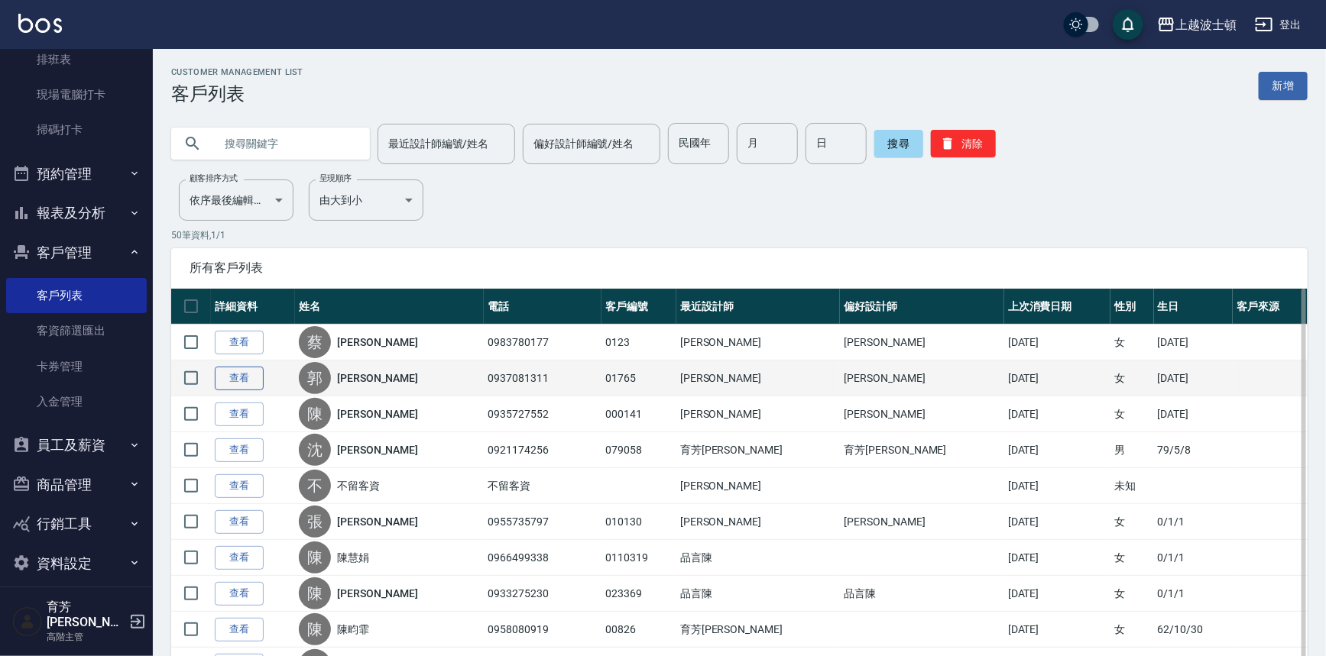
click at [233, 387] on link "查看" at bounding box center [239, 379] width 49 height 24
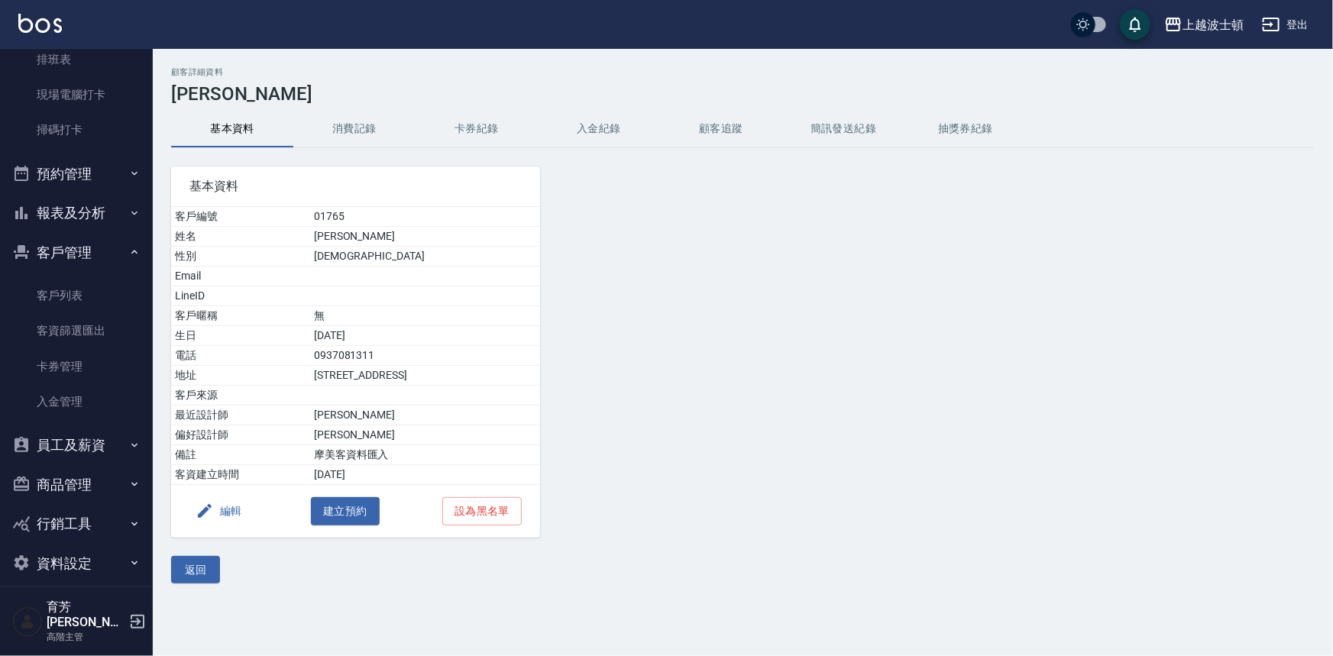
click at [355, 134] on button "消費記錄" at bounding box center [354, 129] width 122 height 37
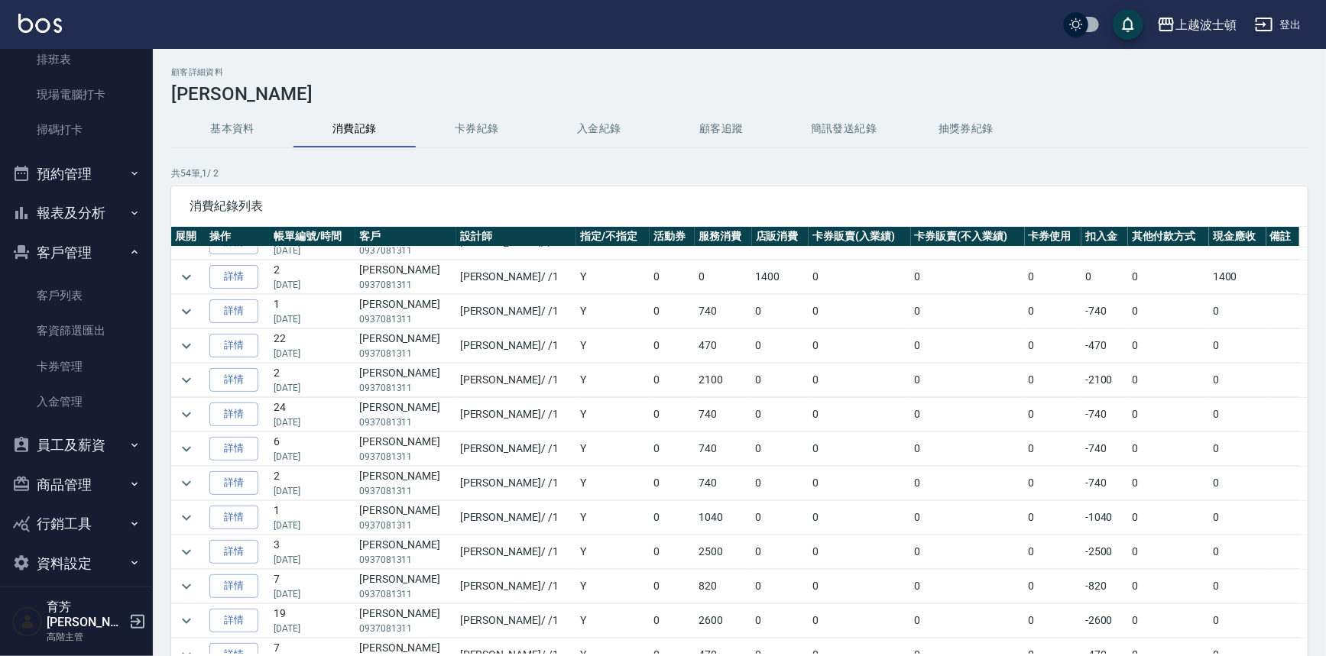
scroll to position [298, 0]
click at [184, 341] on icon "expand row" at bounding box center [186, 343] width 9 height 5
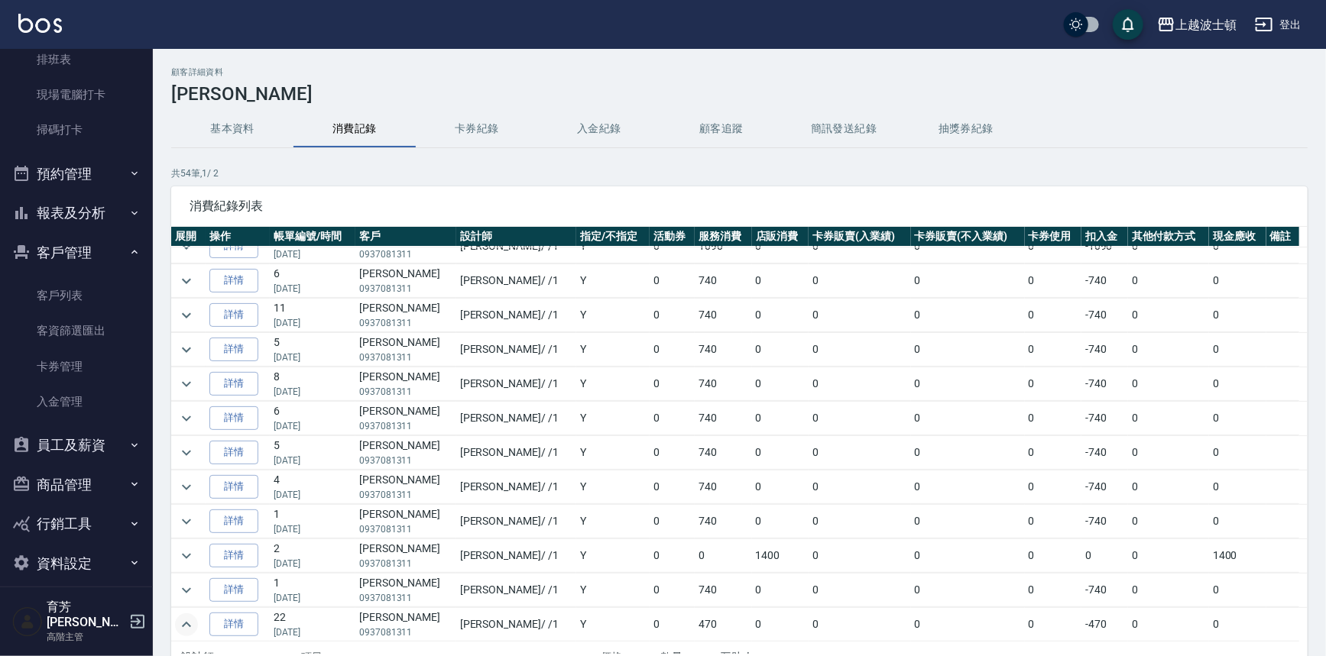
scroll to position [6, 0]
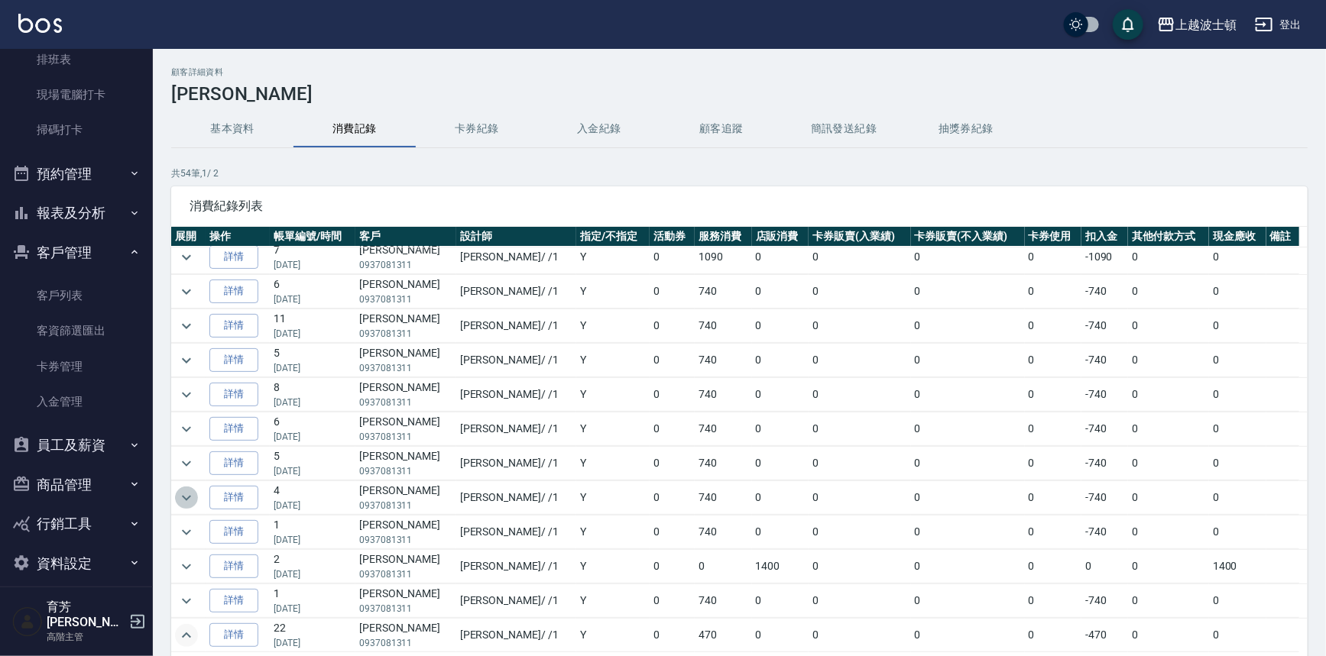
click at [190, 491] on icon "expand row" at bounding box center [186, 498] width 18 height 18
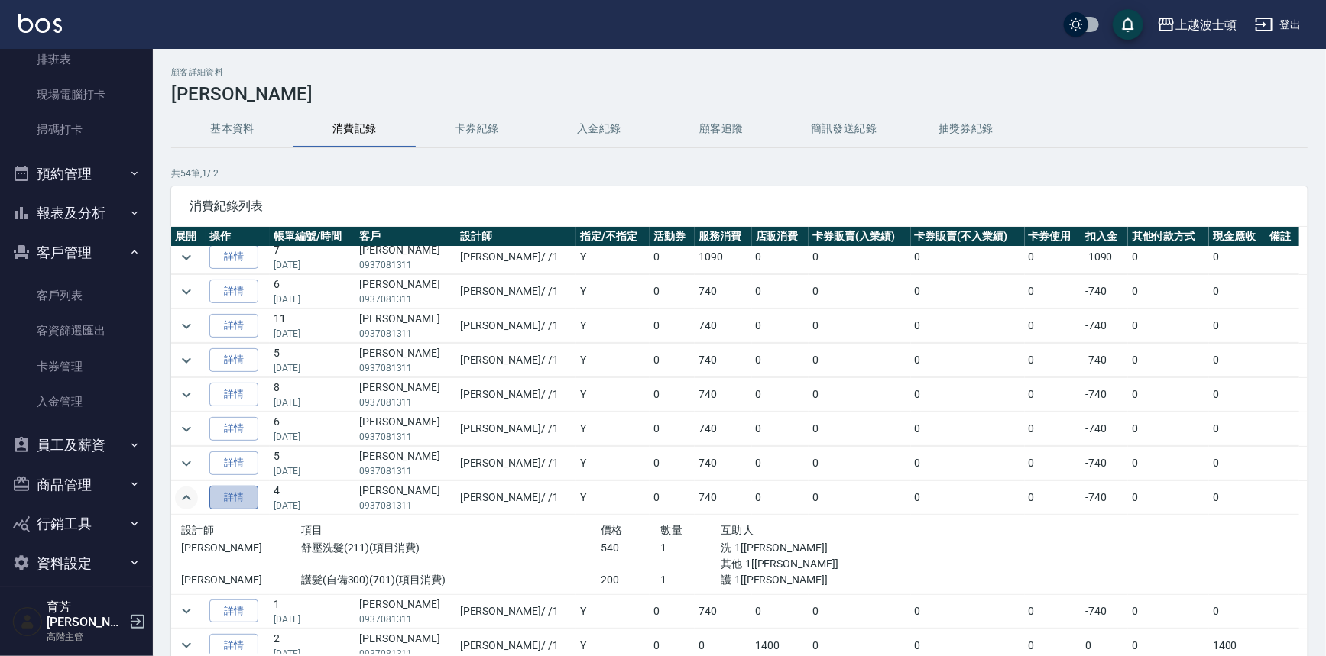
click at [235, 489] on link "詳情" at bounding box center [233, 498] width 49 height 24
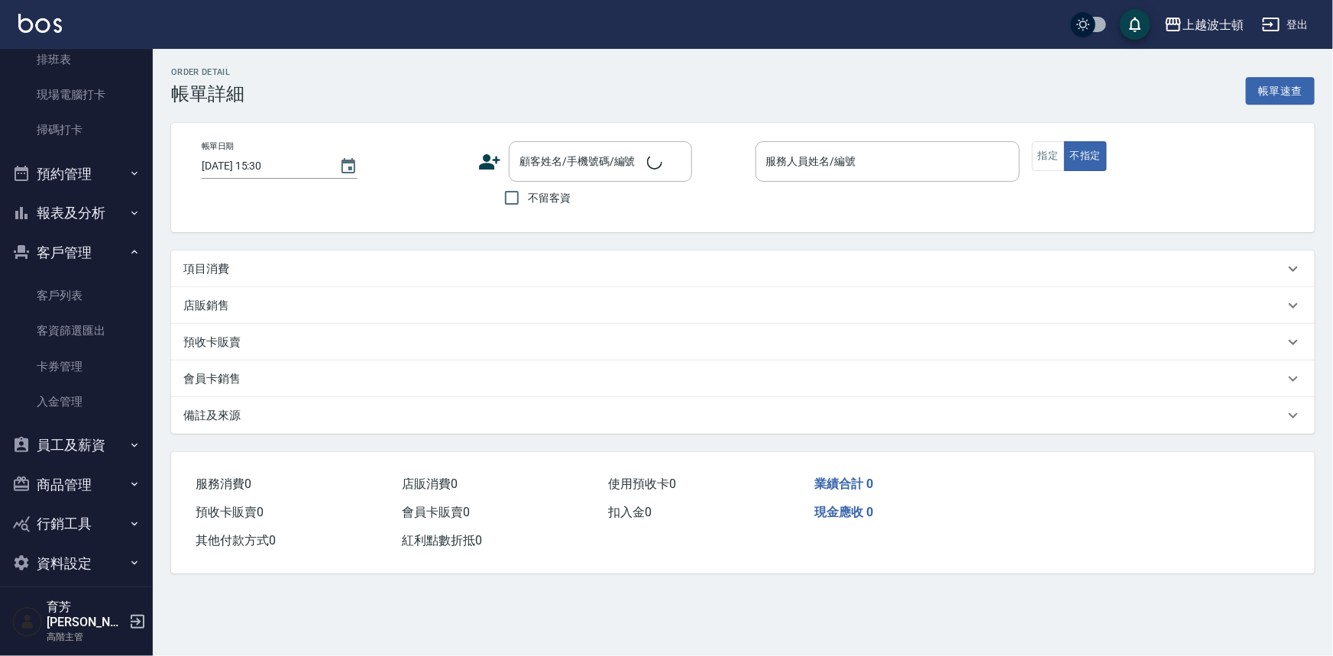
type input "2025/08/05 13:14"
type input "麥可-1"
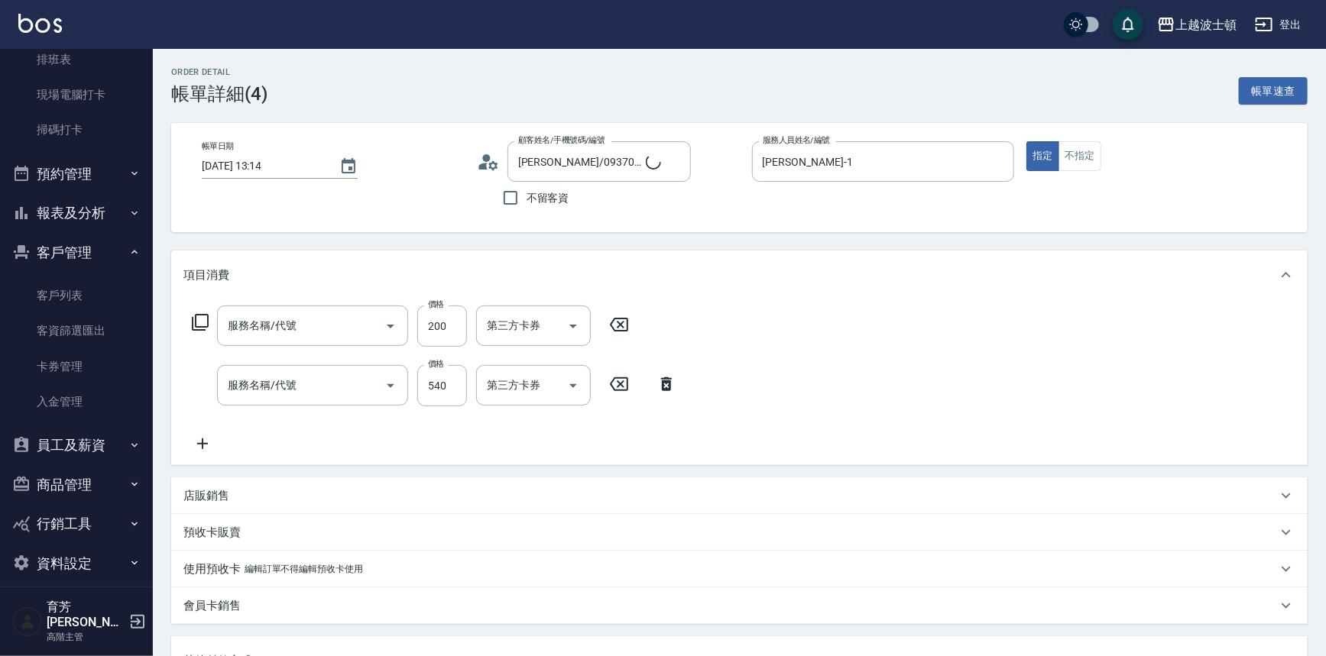
type input "郭美玲/0937081311/01765"
type input "護髮(自備300)(701)"
type input "舒壓洗髮(211)"
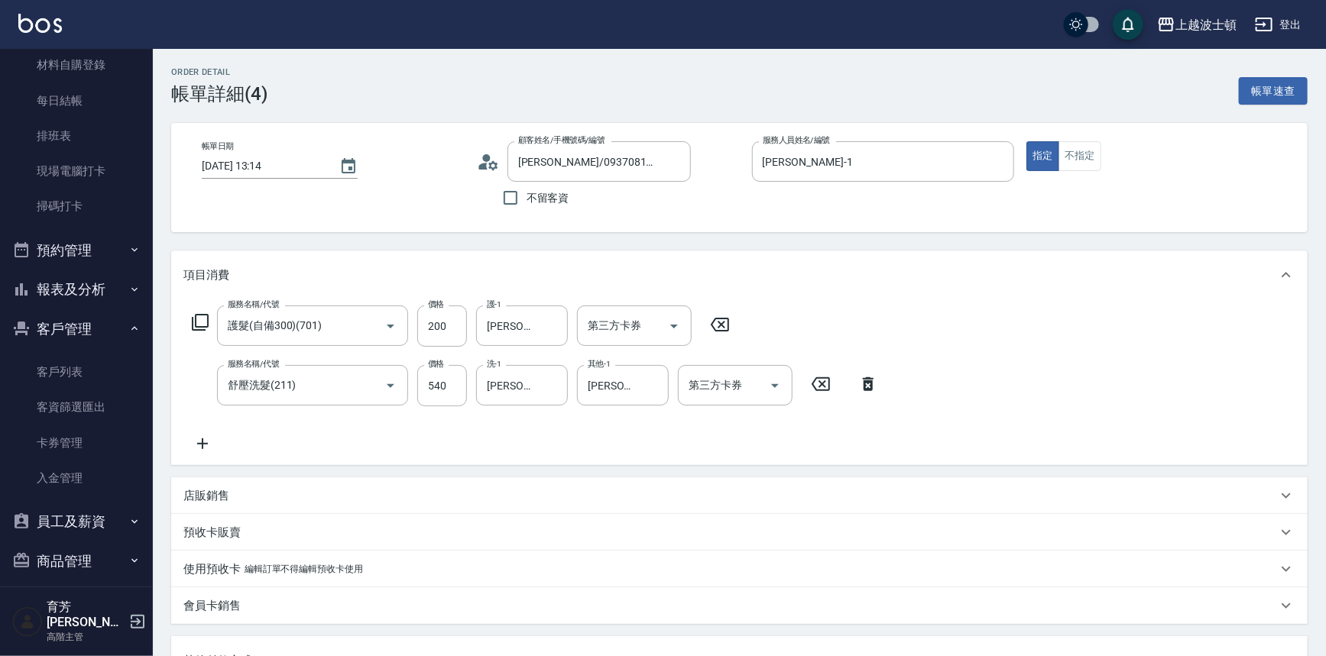
scroll to position [280, 0]
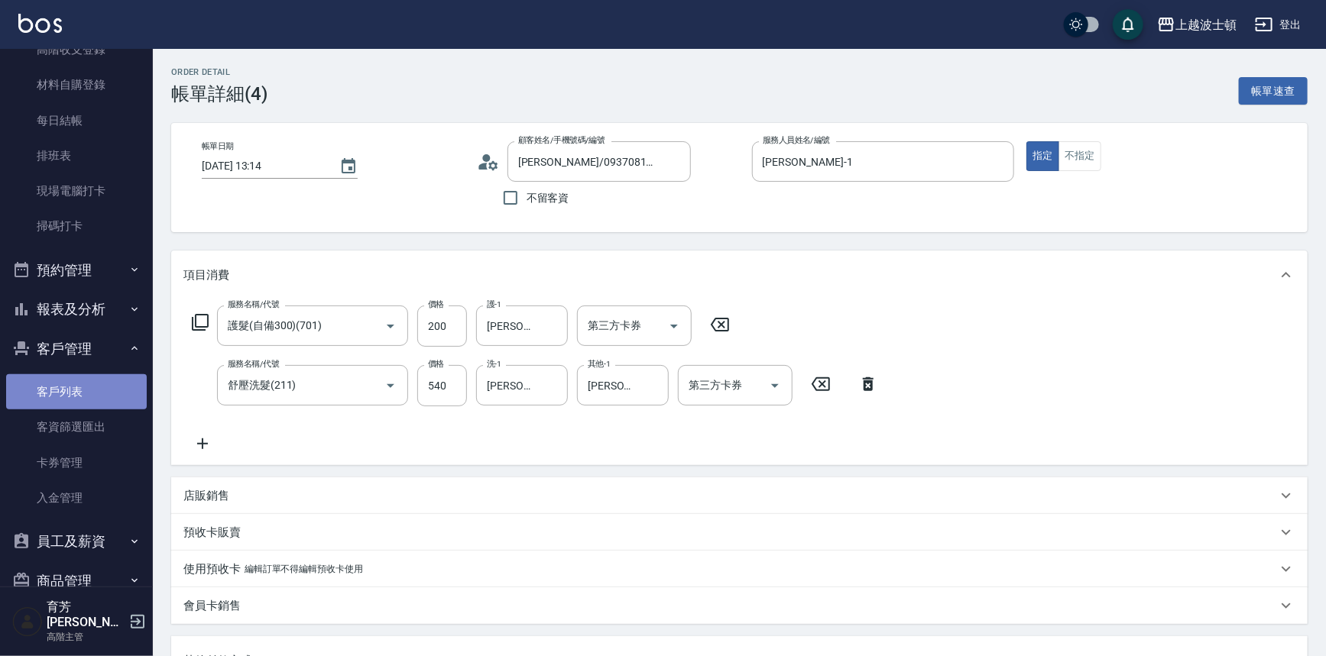
click at [89, 388] on link "客戶列表" at bounding box center [76, 391] width 141 height 35
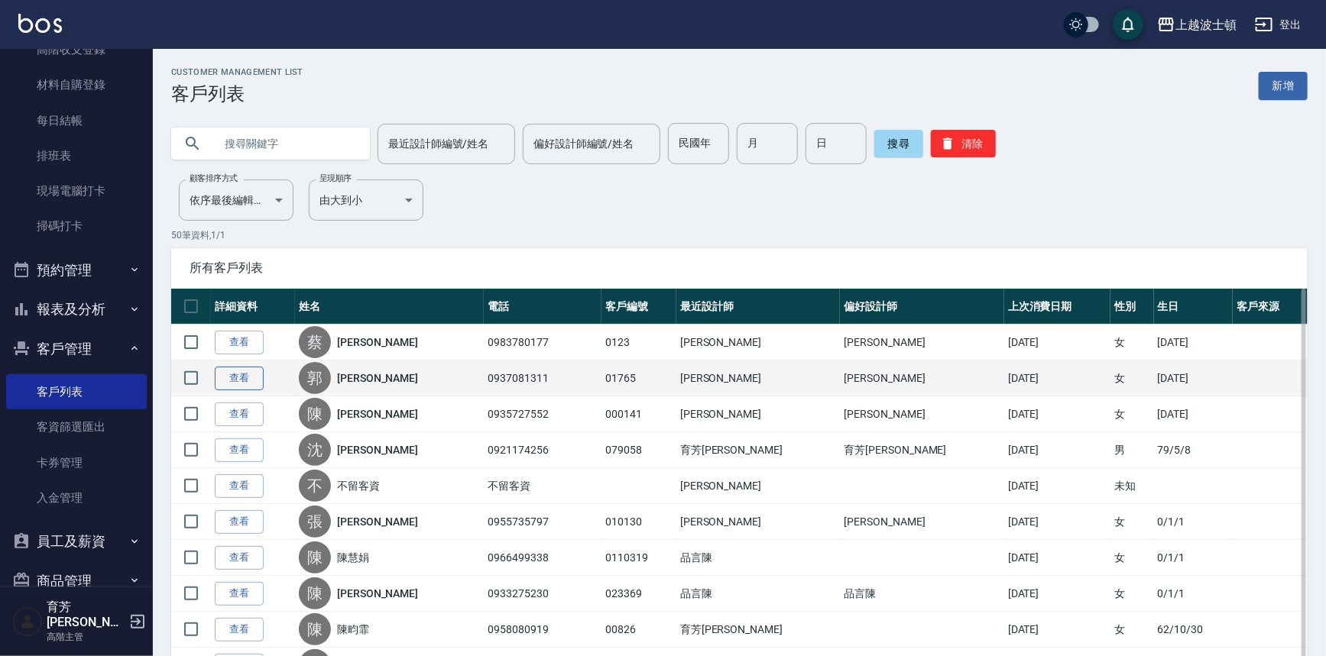
click at [224, 377] on link "查看" at bounding box center [239, 379] width 49 height 24
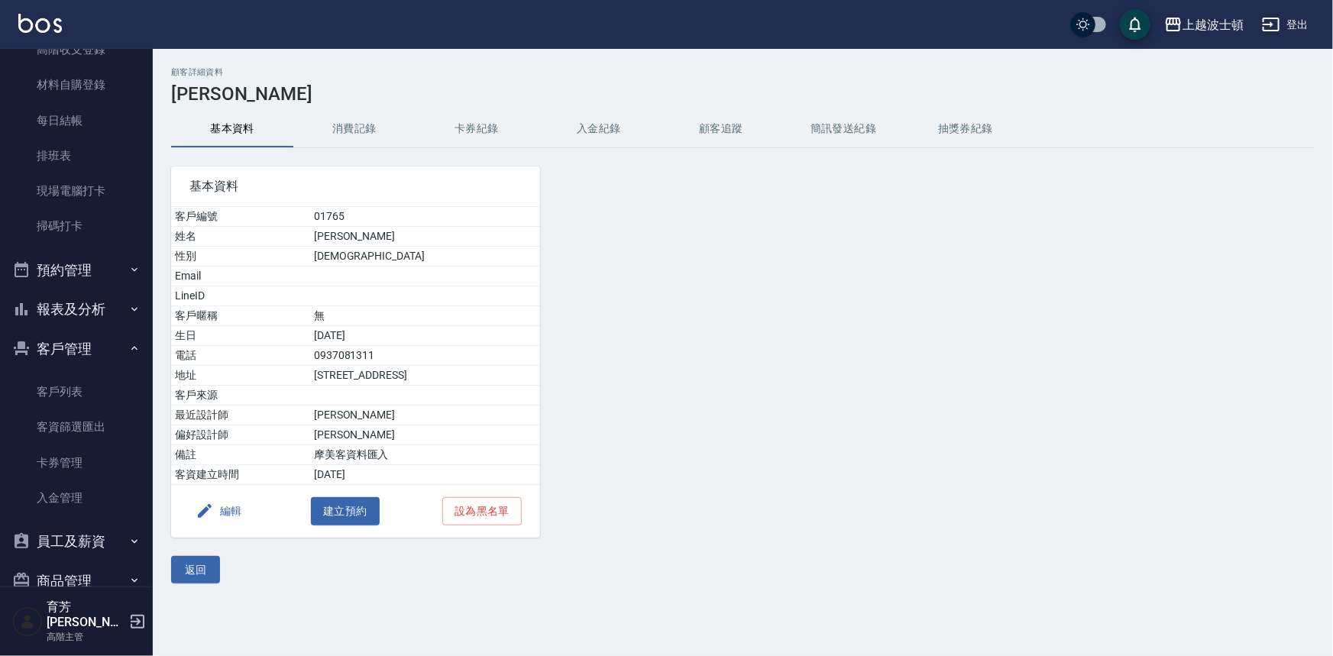
click at [337, 130] on button "消費記錄" at bounding box center [354, 129] width 122 height 37
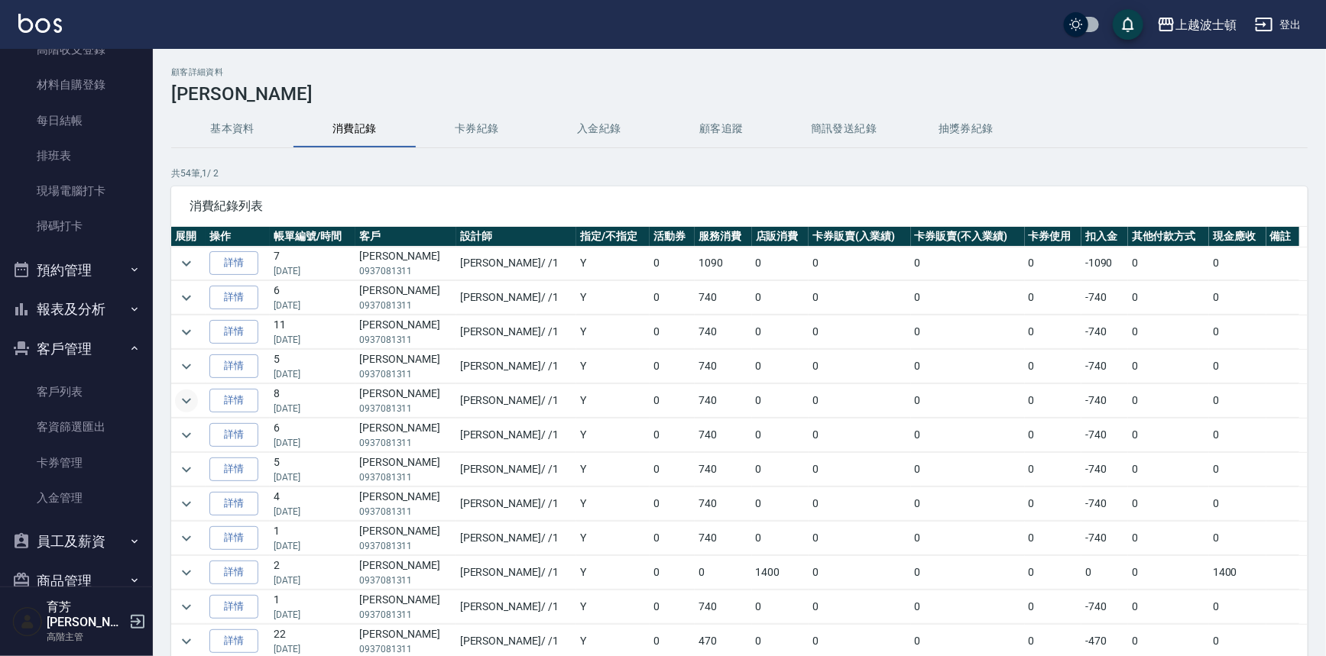
click at [189, 395] on icon "expand row" at bounding box center [186, 401] width 18 height 18
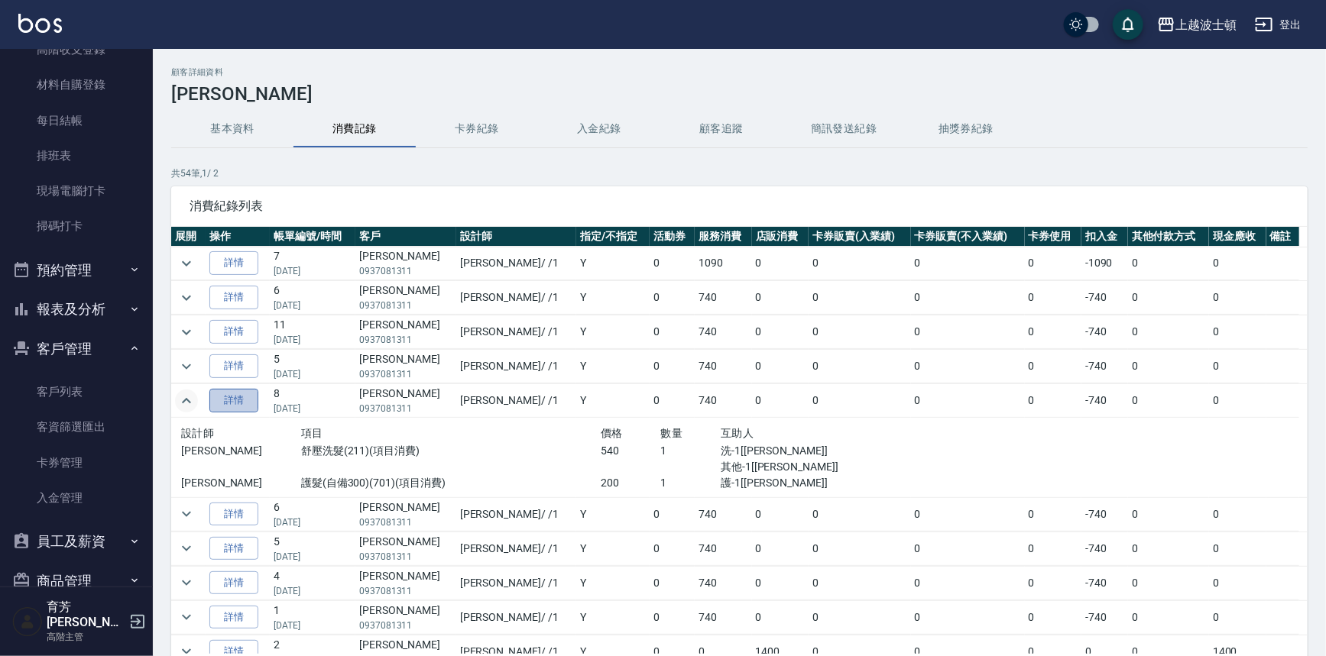
click at [238, 394] on link "詳情" at bounding box center [233, 401] width 49 height 24
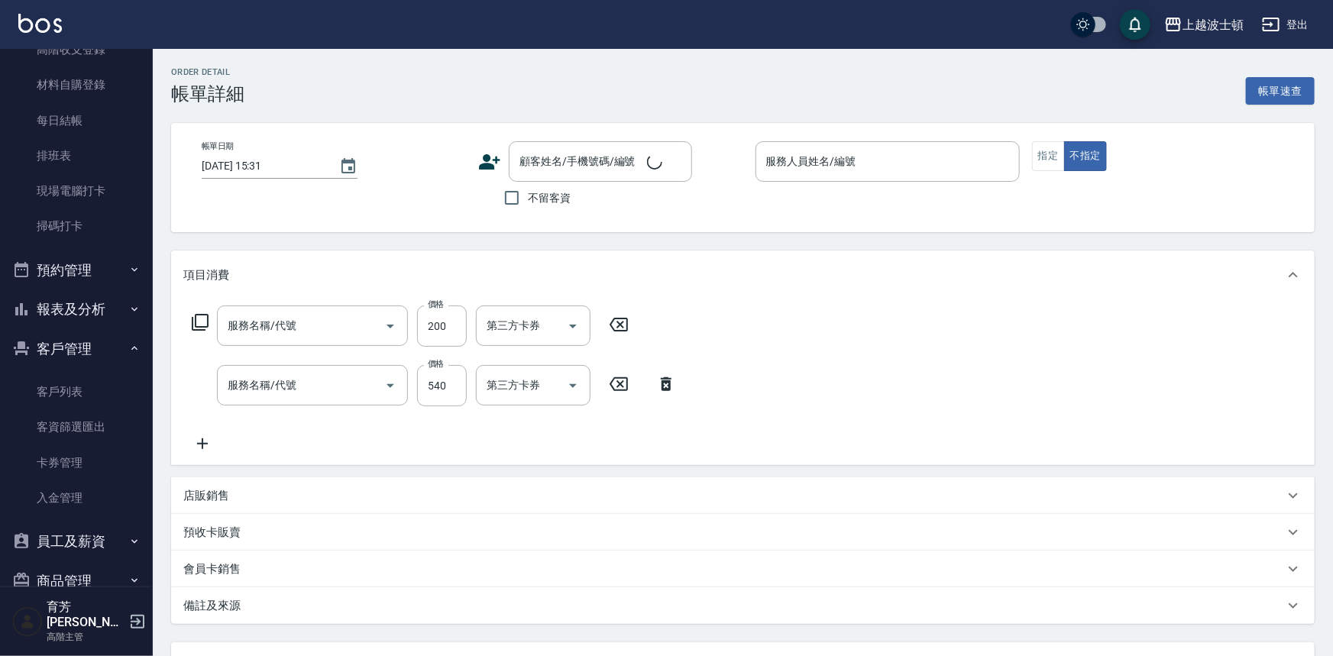
type input "2025/08/19 13:55"
type input "麥可-1"
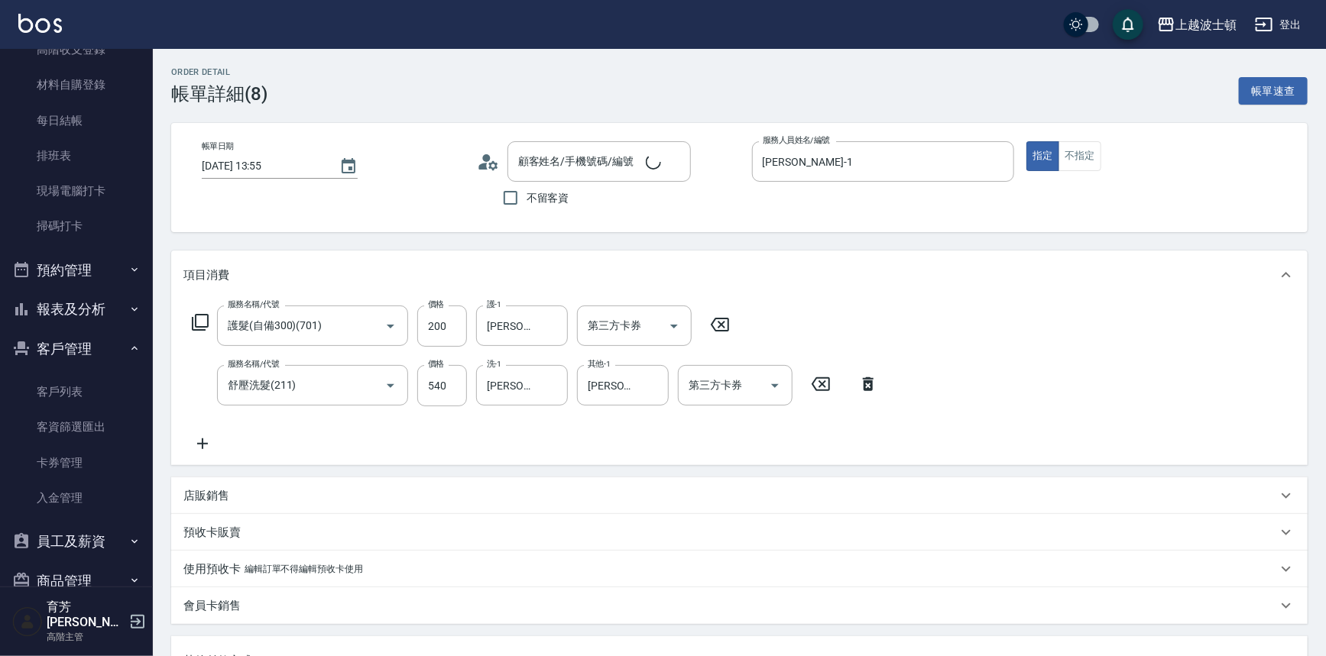
type input "護髮(自備300)(701)"
type input "舒壓洗髮(211)"
type input "郭美玲/0937081311/01765"
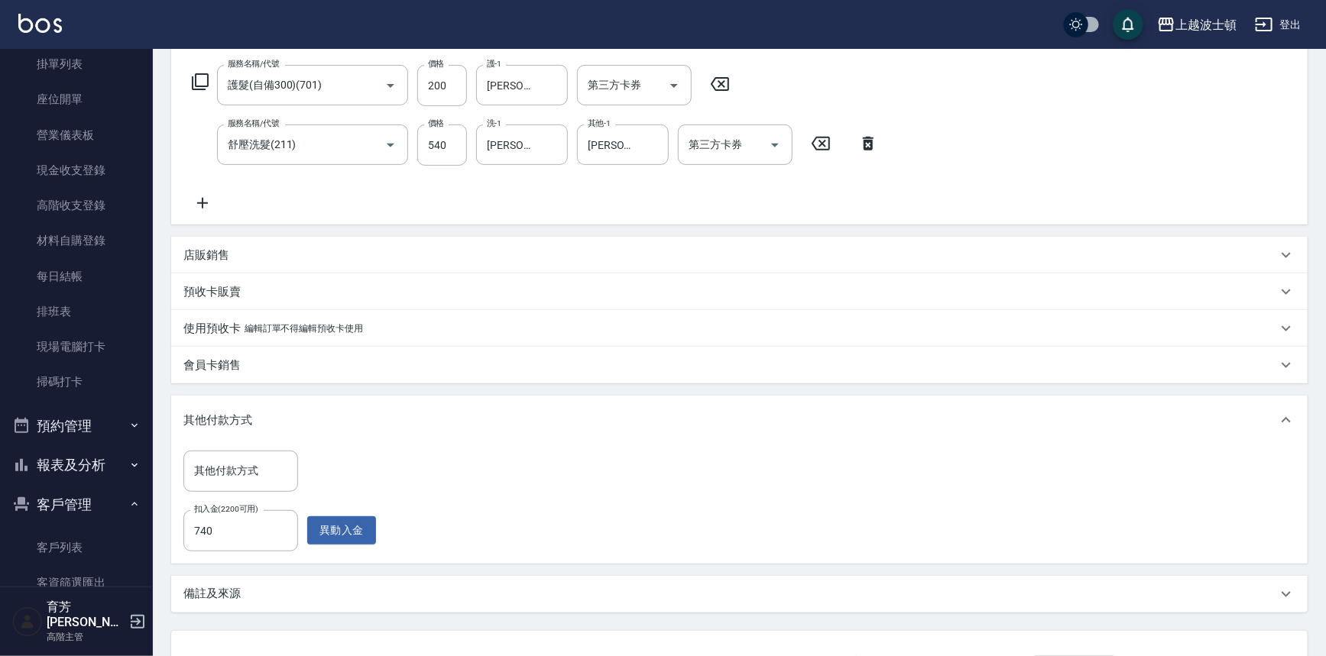
scroll to position [358, 0]
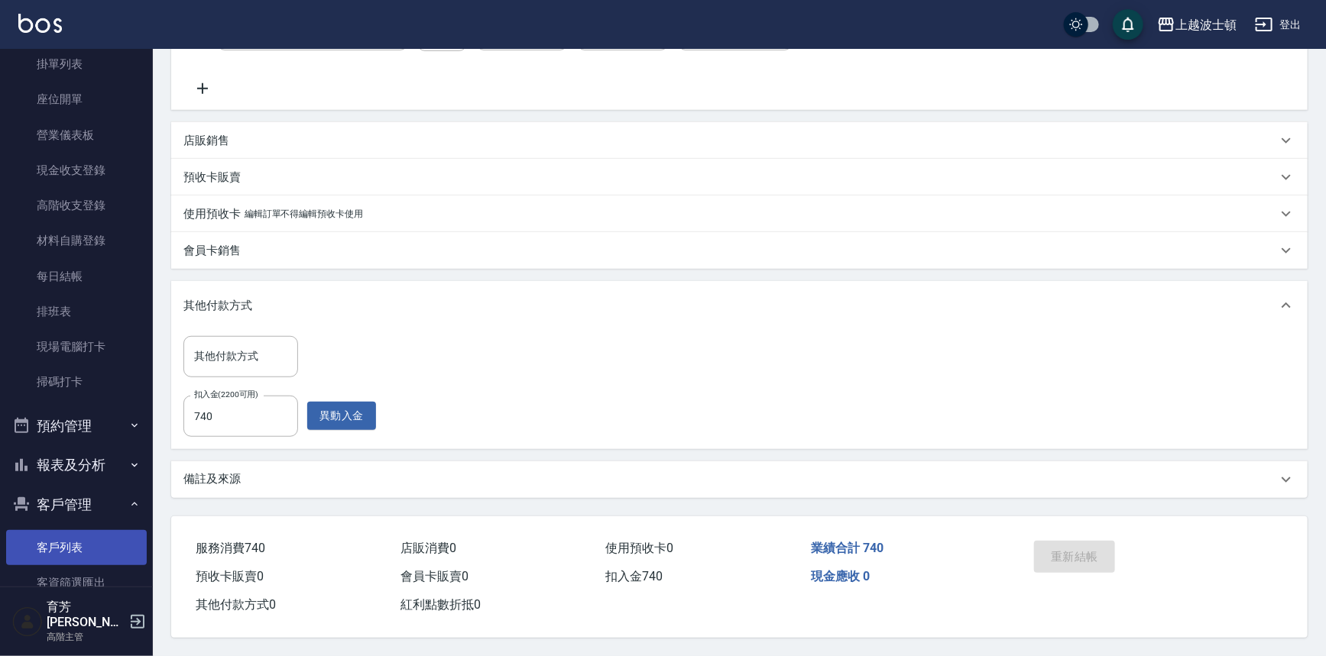
click at [86, 535] on link "客戶列表" at bounding box center [76, 547] width 141 height 35
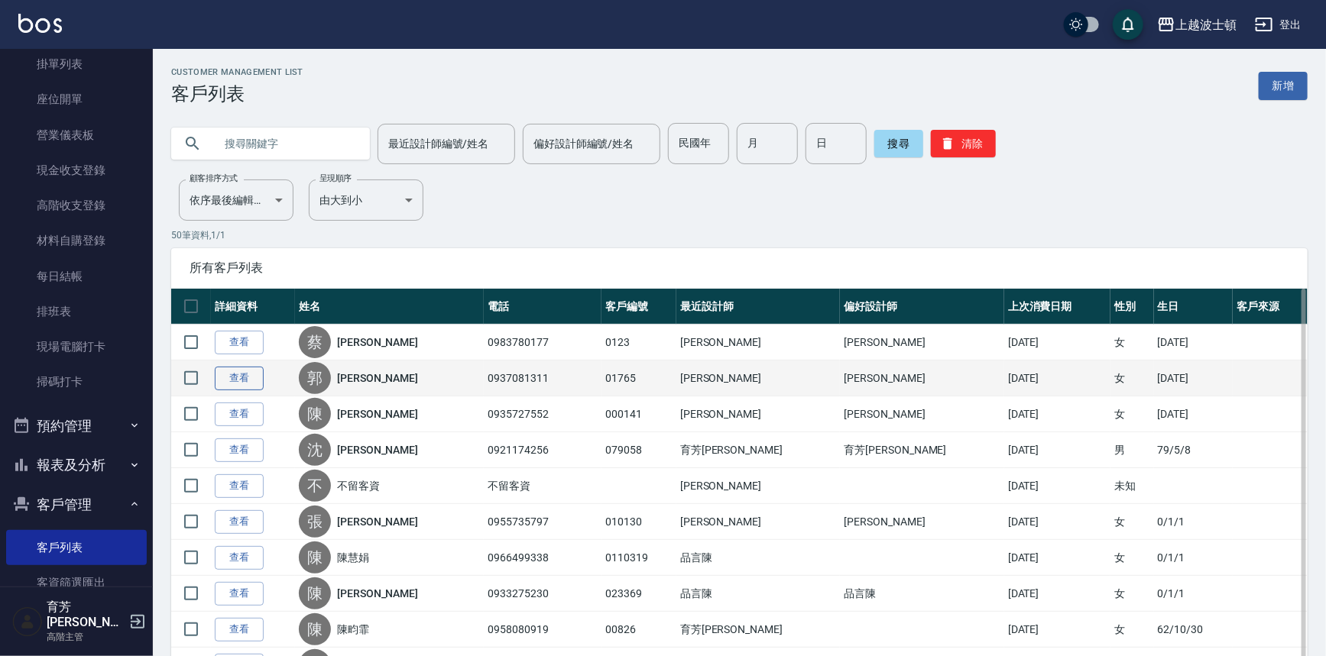
click at [233, 371] on link "查看" at bounding box center [239, 379] width 49 height 24
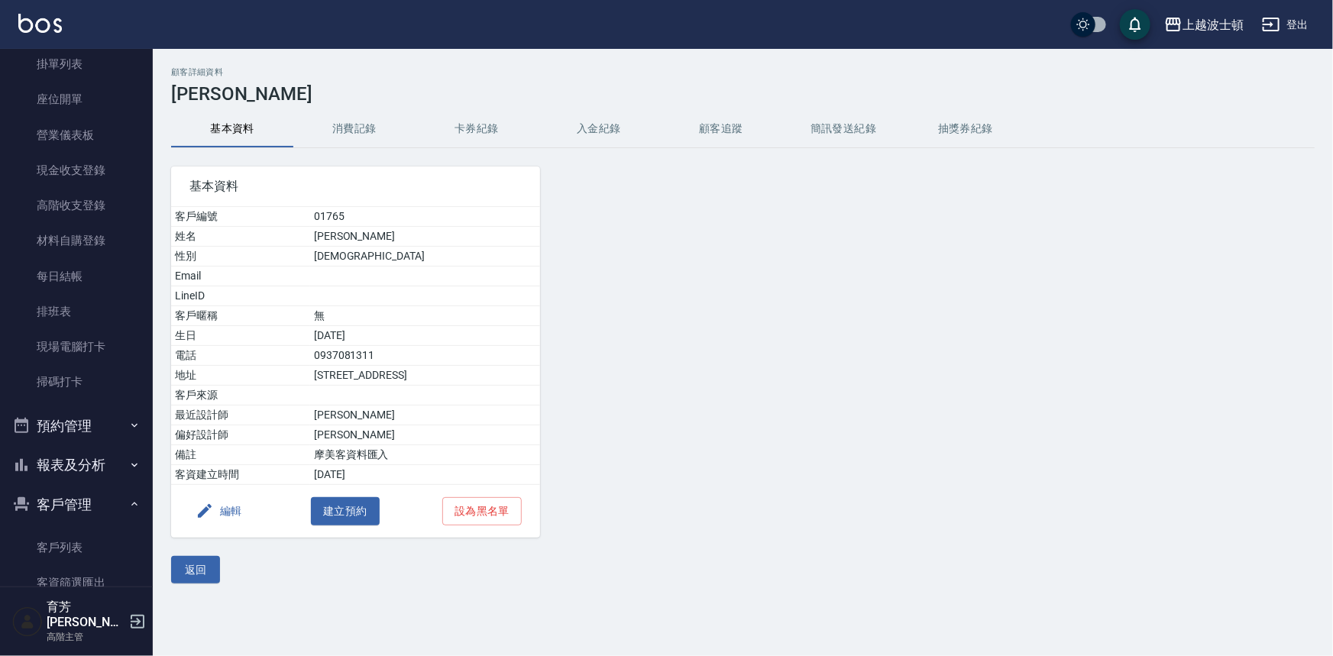
click at [363, 129] on button "消費記錄" at bounding box center [354, 129] width 122 height 37
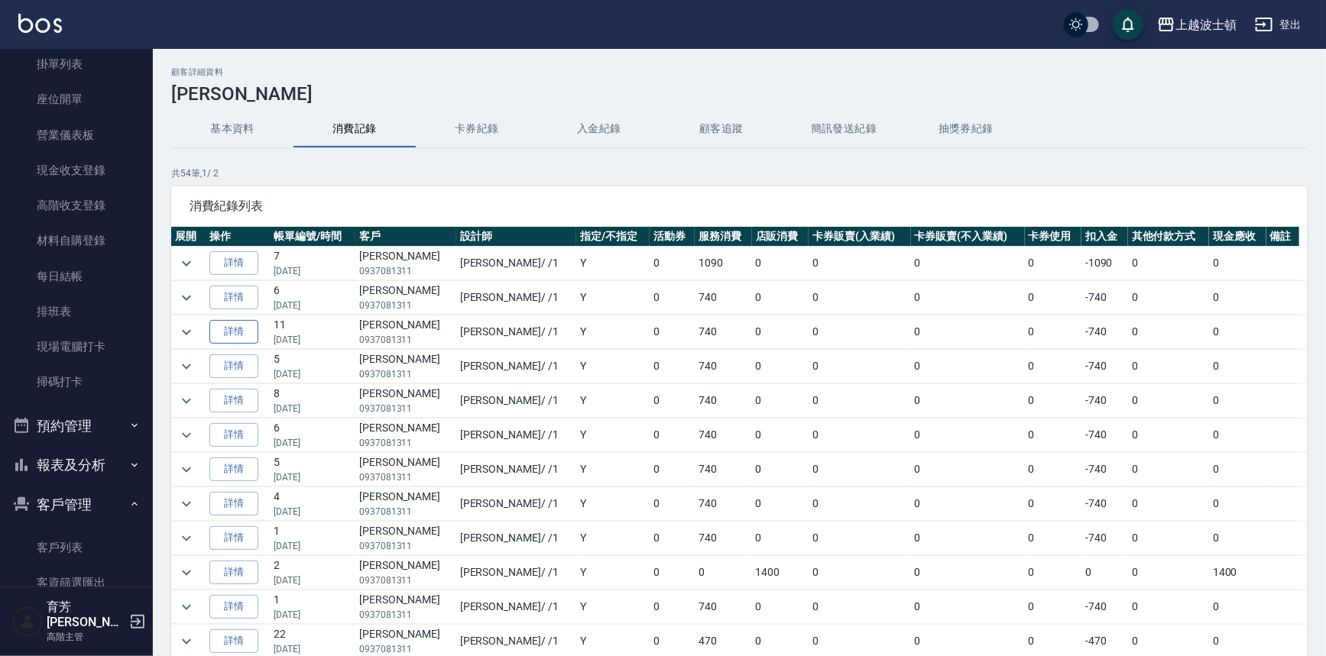
click at [229, 332] on link "詳情" at bounding box center [233, 332] width 49 height 24
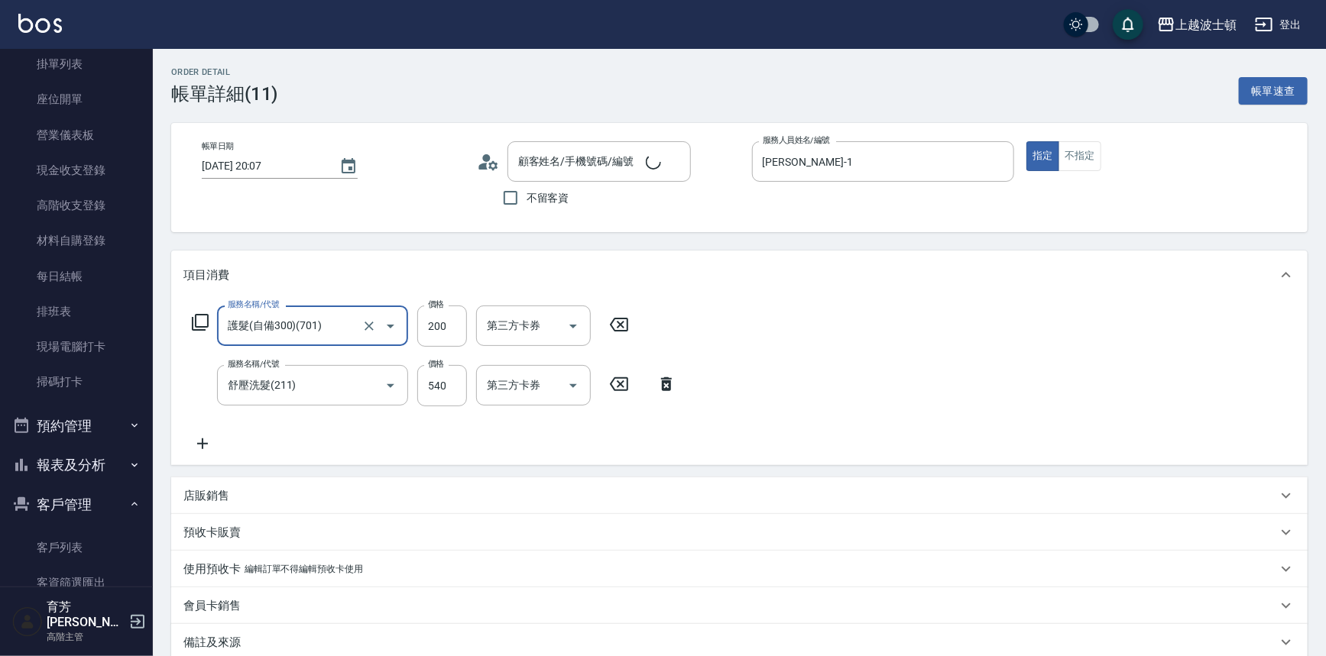
type input "郭美玲/0937081311/01765"
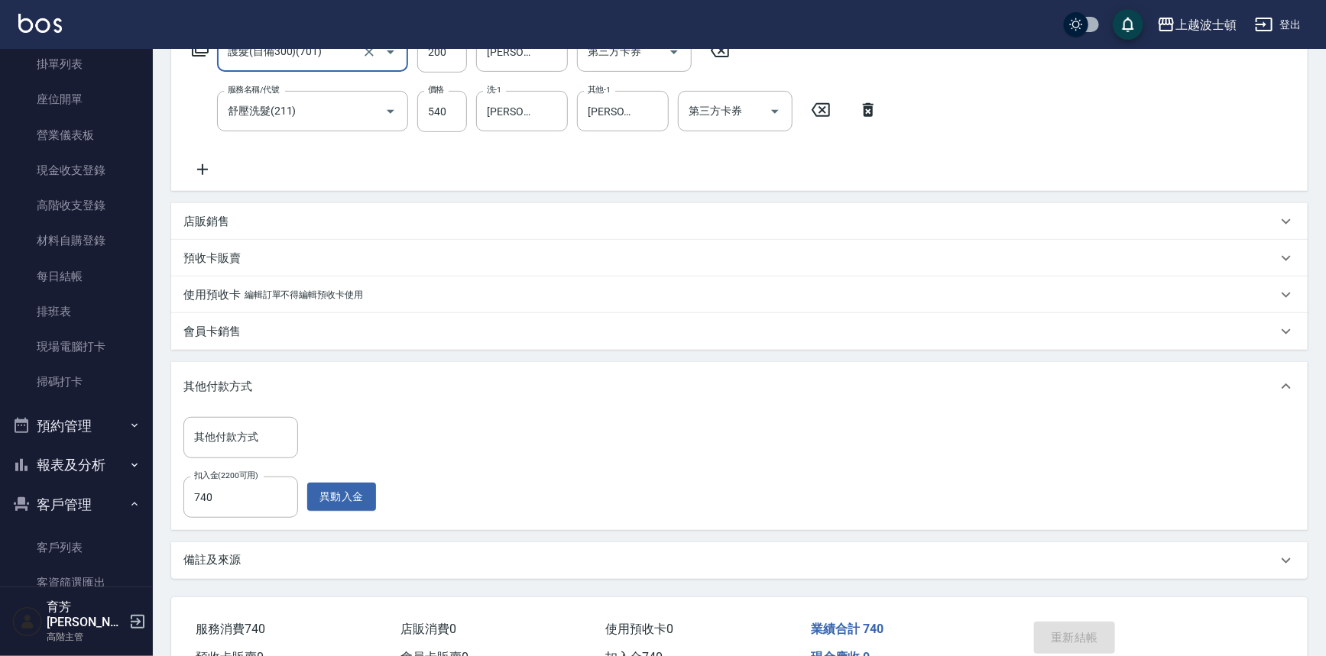
scroll to position [287, 0]
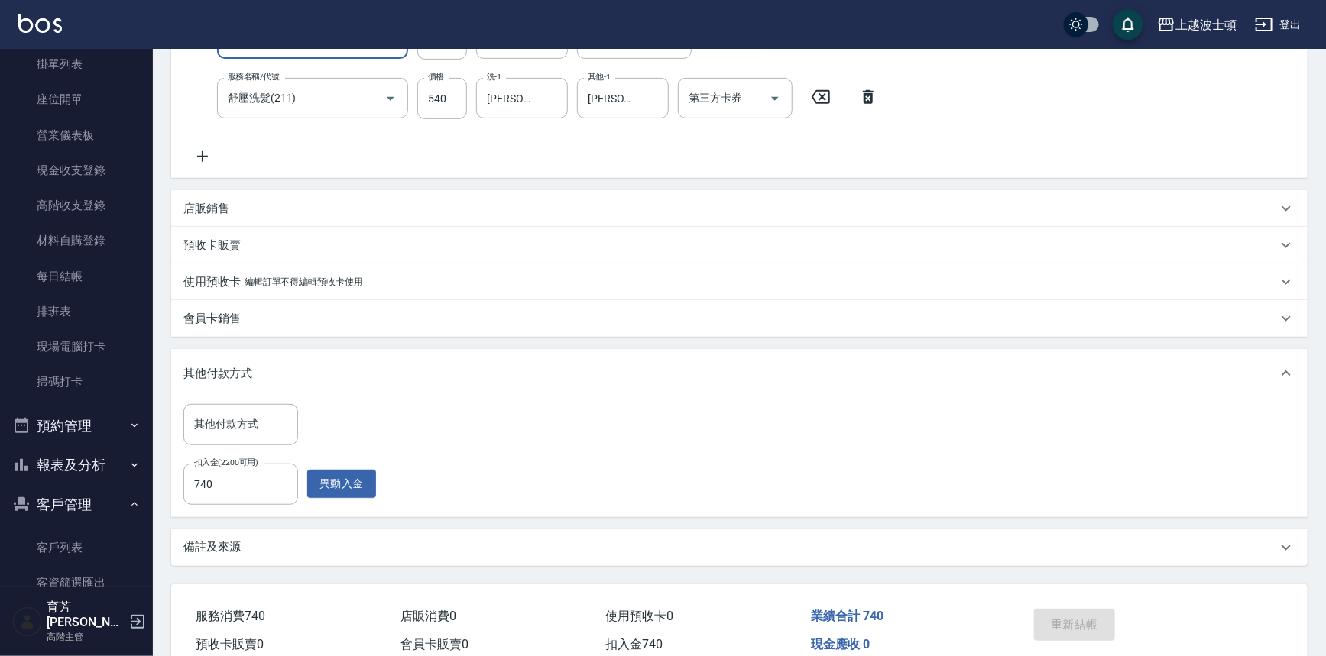
drag, startPoint x: 144, startPoint y: 190, endPoint x: 146, endPoint y: 176, distance: 13.9
click at [144, 180] on nav "櫃檯作業 打帳單 帳單列表 掛單列表 座位開單 營業儀表板 現金收支登錄 高階收支登錄 材料自購登錄 每日結帳 排班表 現場電腦打卡 掃碼打卡 預約管理 預約…" at bounding box center [76, 318] width 153 height 538
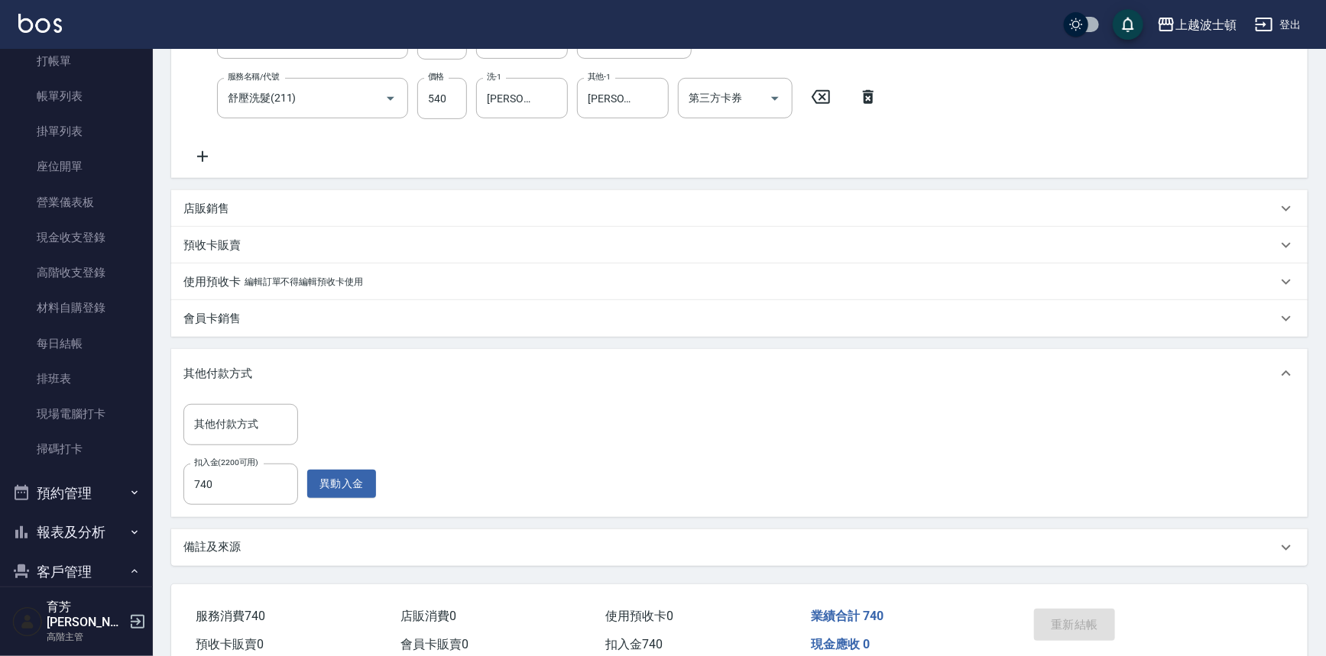
scroll to position [0, 0]
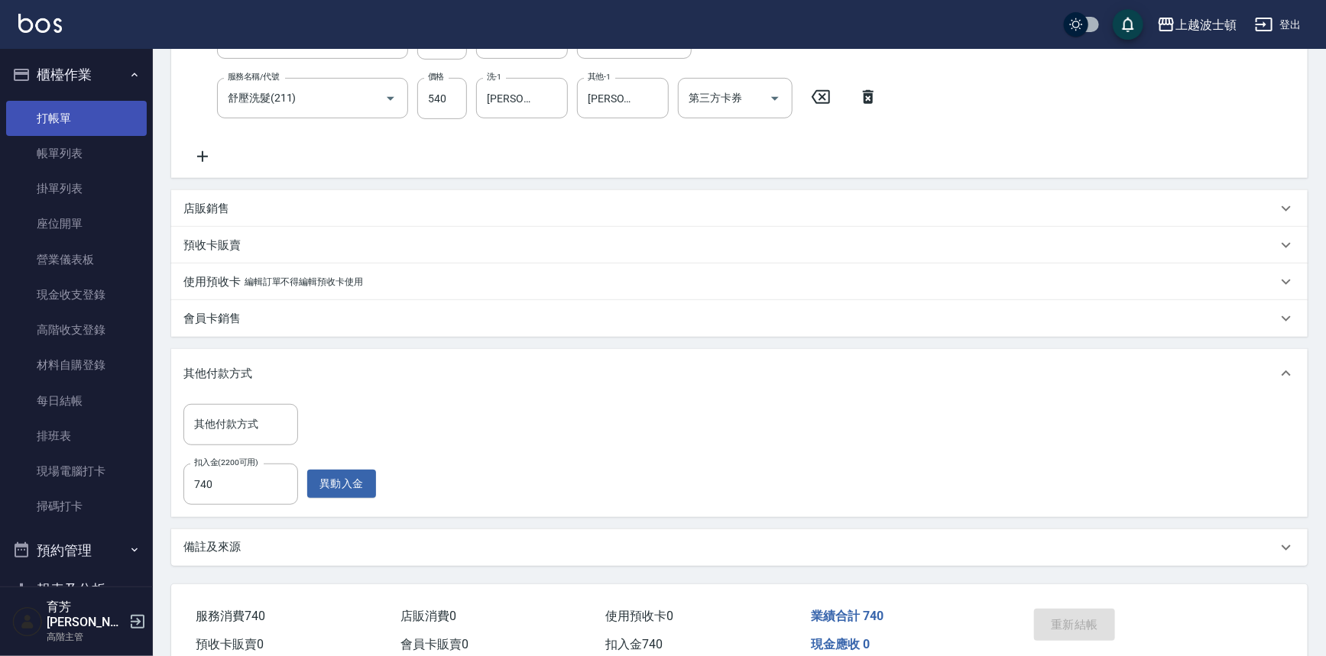
click at [63, 126] on link "打帳單" at bounding box center [76, 118] width 141 height 35
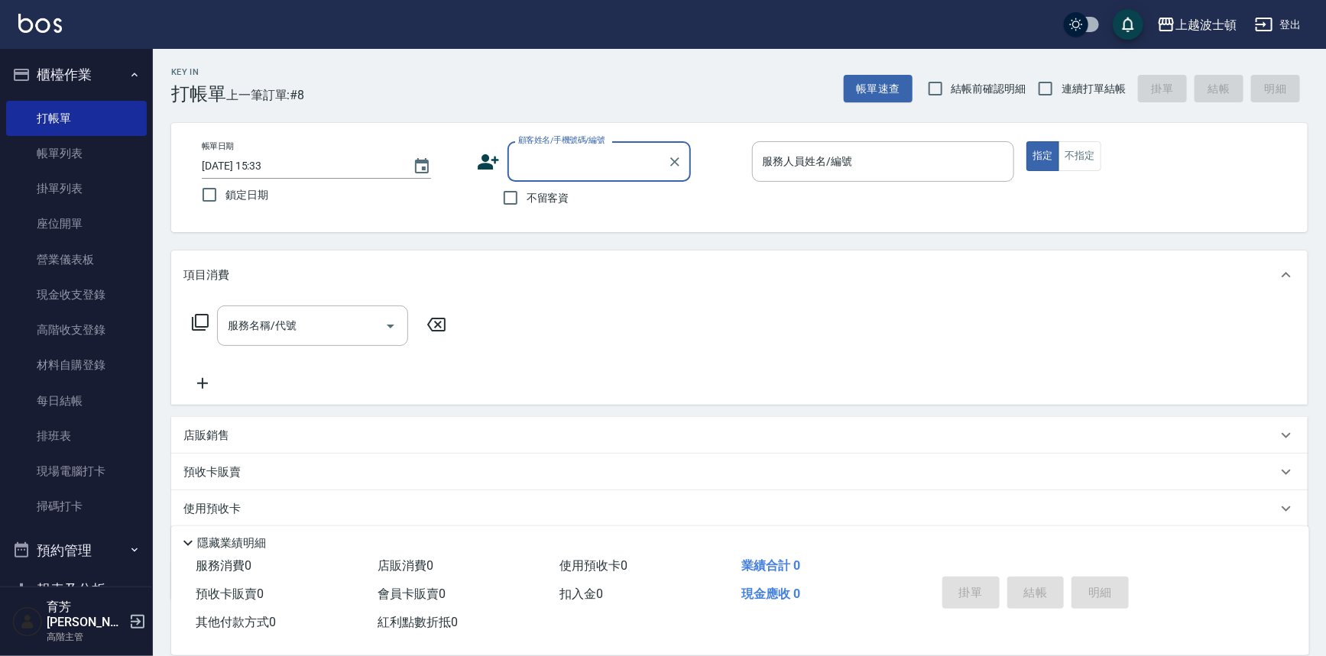
click at [536, 167] on input "顧客姓名/手機號碼/編號" at bounding box center [587, 161] width 147 height 27
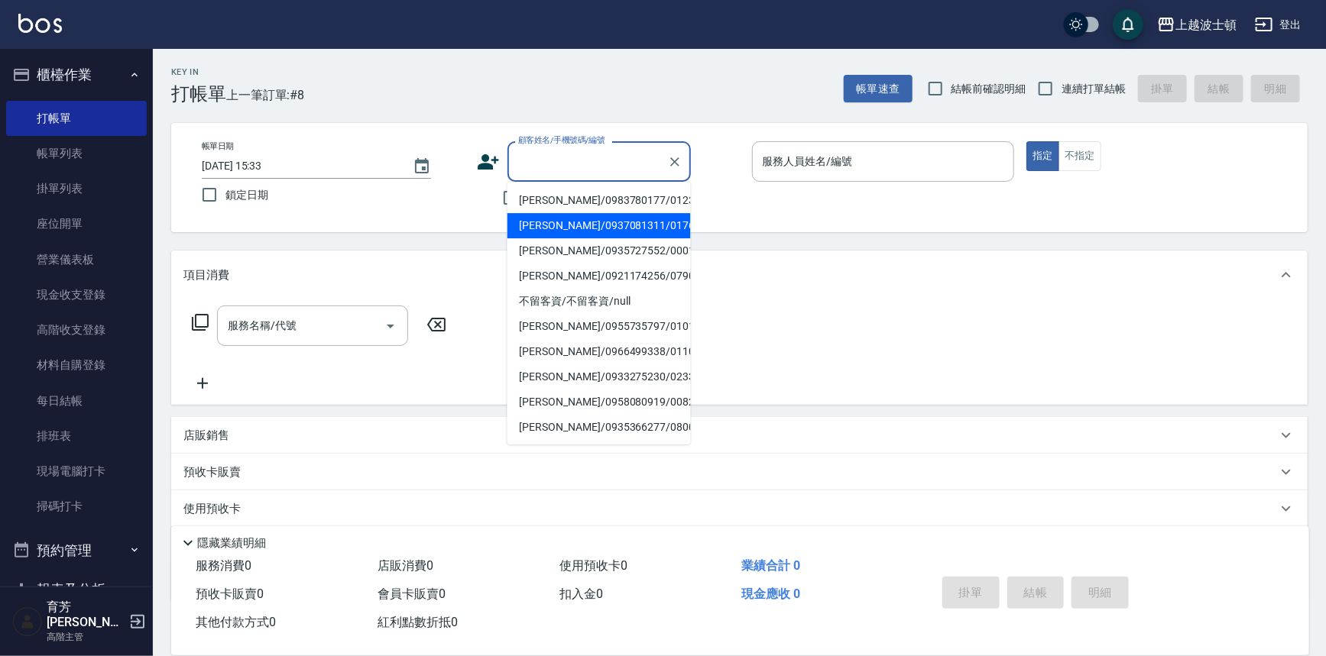
click at [542, 230] on li "郭美玲/0937081311/01765" at bounding box center [598, 225] width 183 height 25
type input "郭美玲/0937081311/01765"
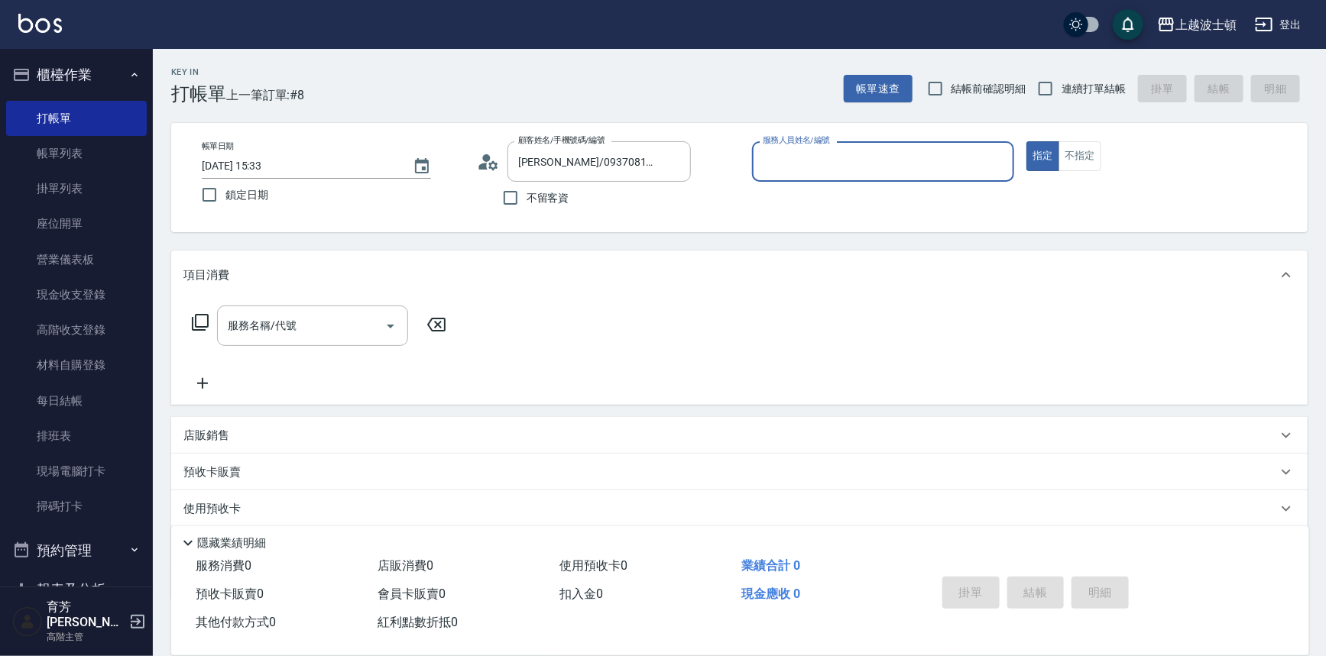
type input "麥可-1"
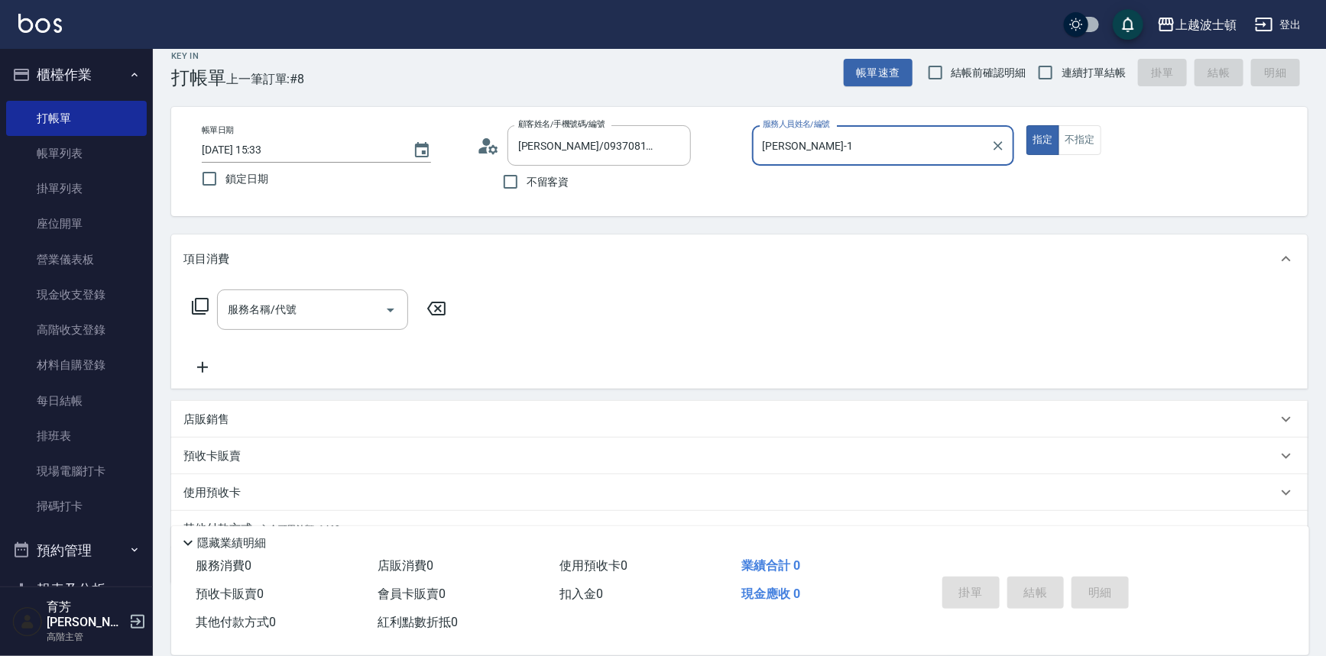
scroll to position [4, 0]
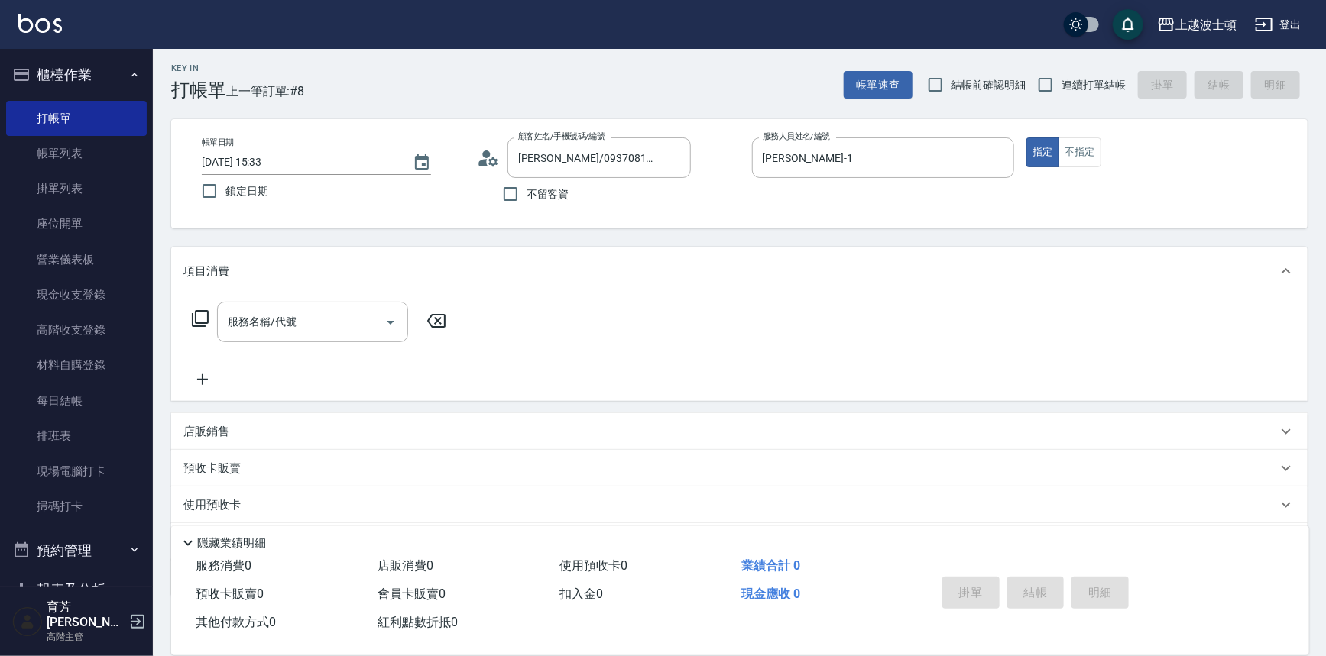
drag, startPoint x: 0, startPoint y: 580, endPoint x: 364, endPoint y: 283, distance: 470.3
click at [364, 283] on div "項目消費" at bounding box center [739, 271] width 1136 height 49
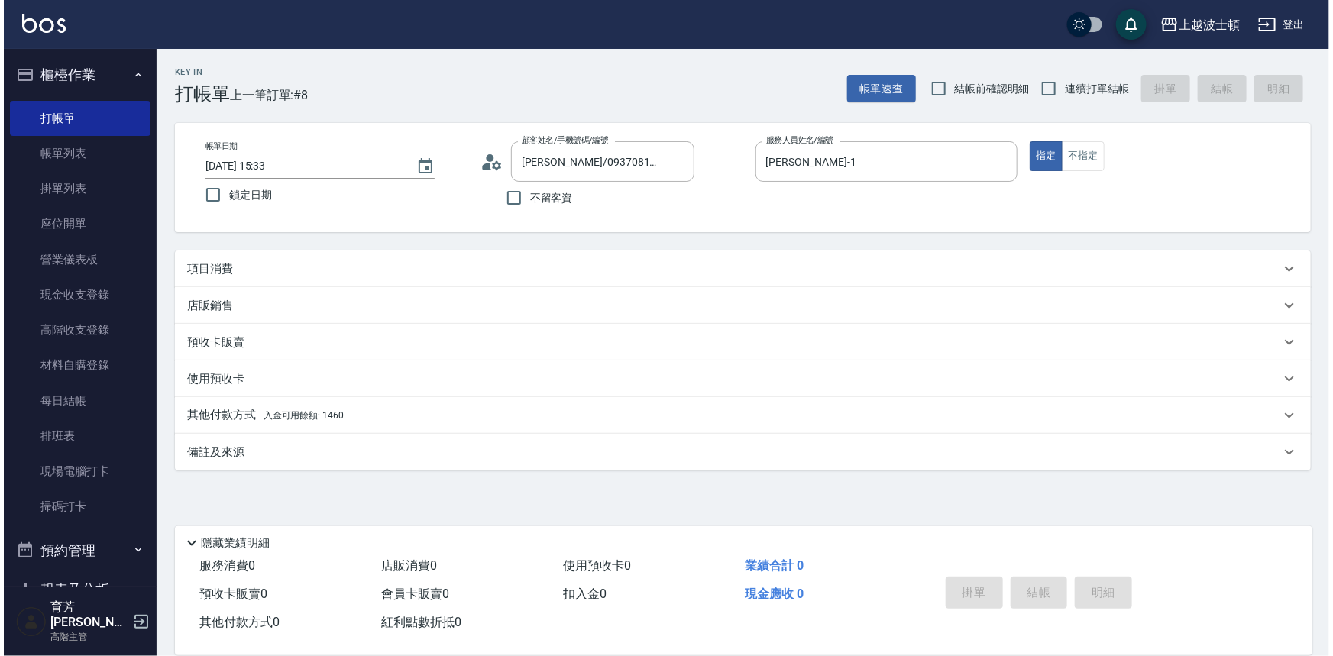
scroll to position [0, 0]
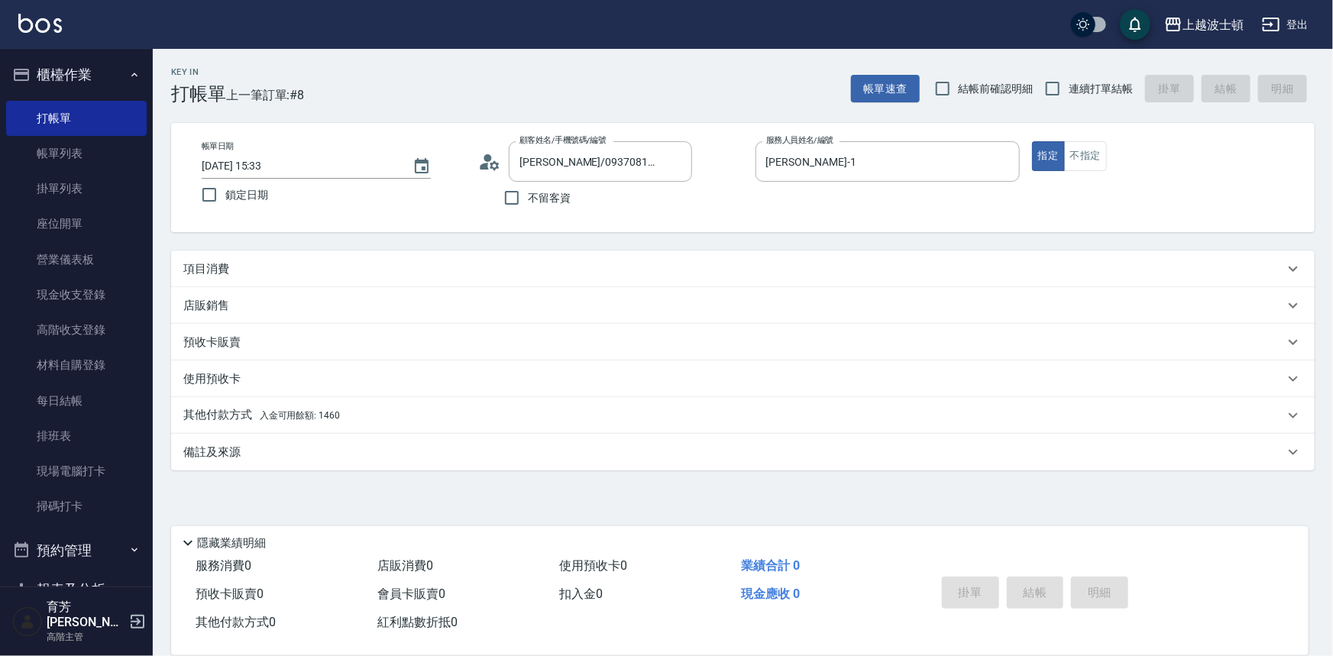
drag, startPoint x: 1333, startPoint y: 203, endPoint x: 1333, endPoint y: 267, distance: 63.4
click at [1325, 267] on div "Key In 打帳單 上一筆訂單:#8 帳單速查 結帳前確認明細 連續打單結帳 掛單 結帳 明細 帳單日期 2025/09/09 15:33 鎖定日期 顧客姓…" at bounding box center [743, 331] width 1181 height 565
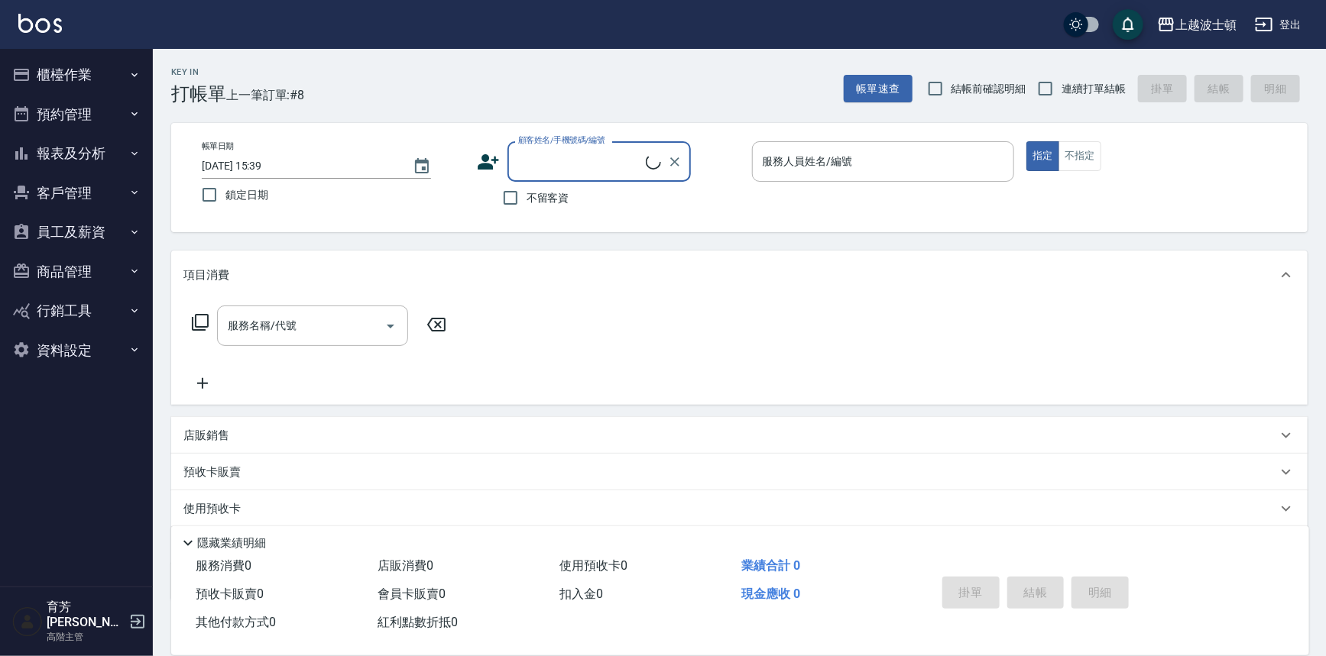
click at [539, 202] on span "不留客資" at bounding box center [547, 198] width 43 height 16
click at [526, 202] on input "不留客資" at bounding box center [510, 198] width 32 height 32
checkbox input "true"
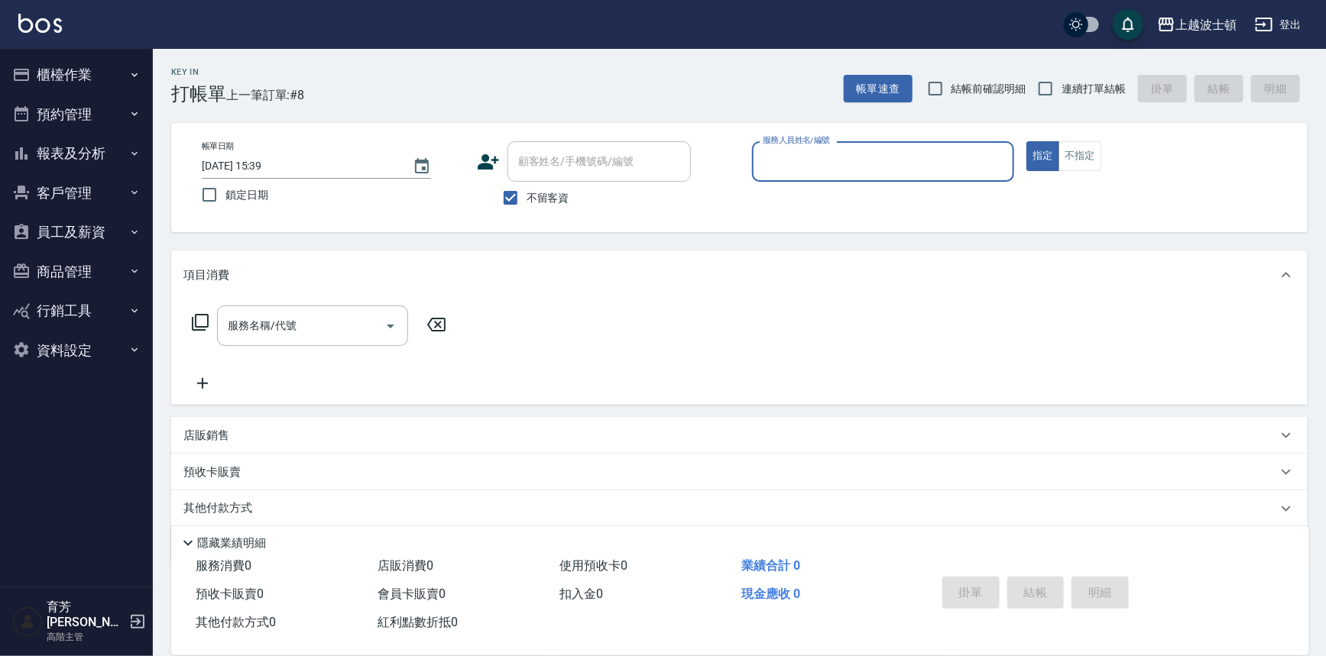
click at [845, 160] on input "服務人員姓名/編號" at bounding box center [883, 161] width 249 height 27
type input "思思-35"
type button "true"
click at [552, 202] on span "不留客資" at bounding box center [547, 198] width 43 height 16
click at [526, 202] on input "不留客資" at bounding box center [510, 198] width 32 height 32
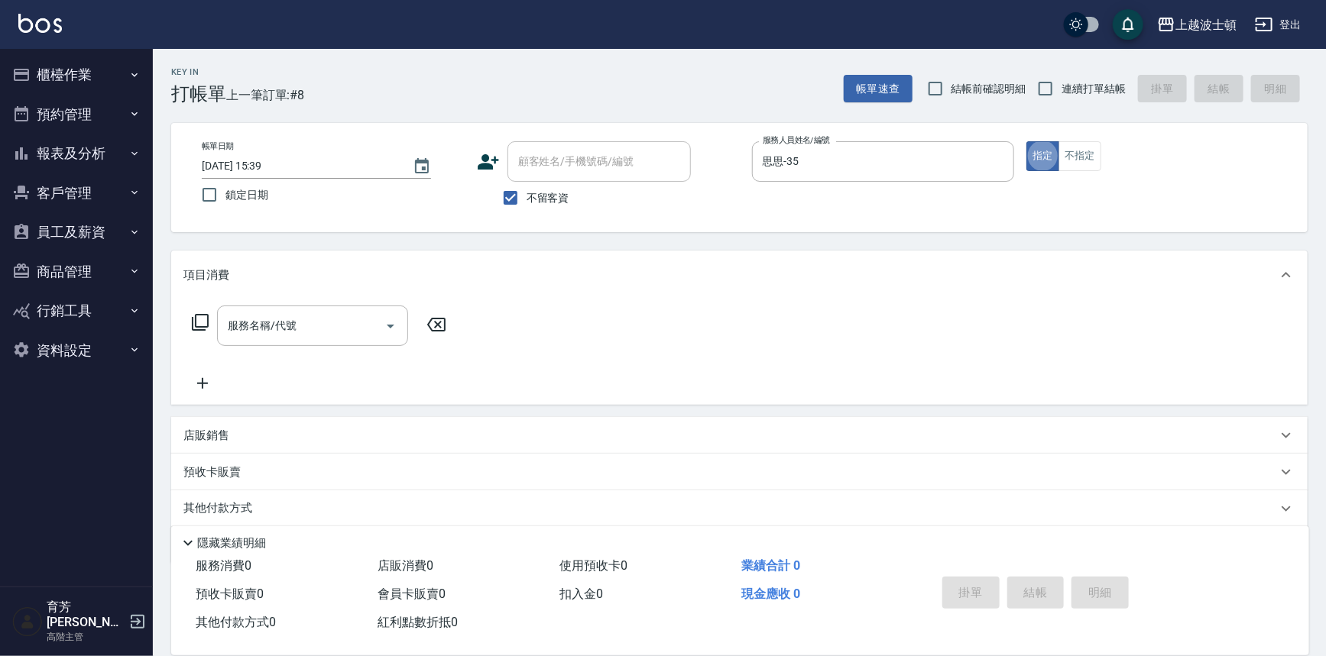
checkbox input "false"
click at [556, 177] on div "顧客姓名/手機號碼/編號" at bounding box center [598, 161] width 183 height 40
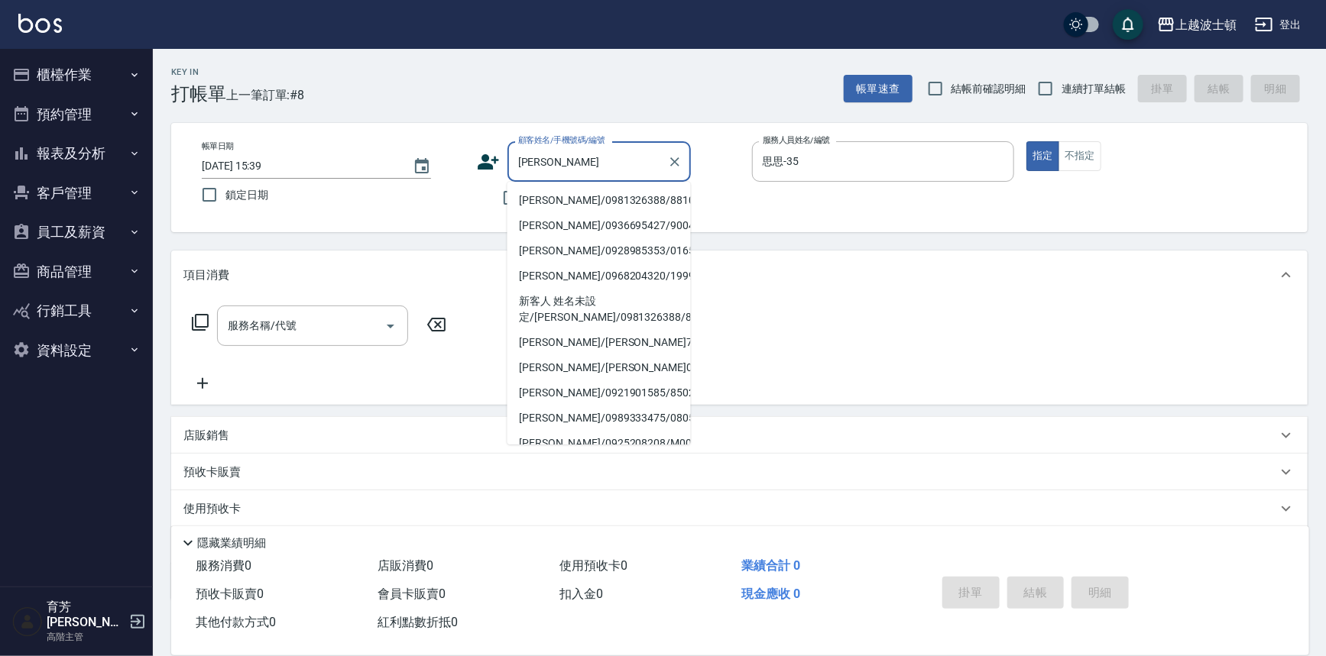
click at [573, 196] on li "李佳蕙/0981326388/881016" at bounding box center [598, 200] width 183 height 25
type input "李佳蕙/0981326388/881016"
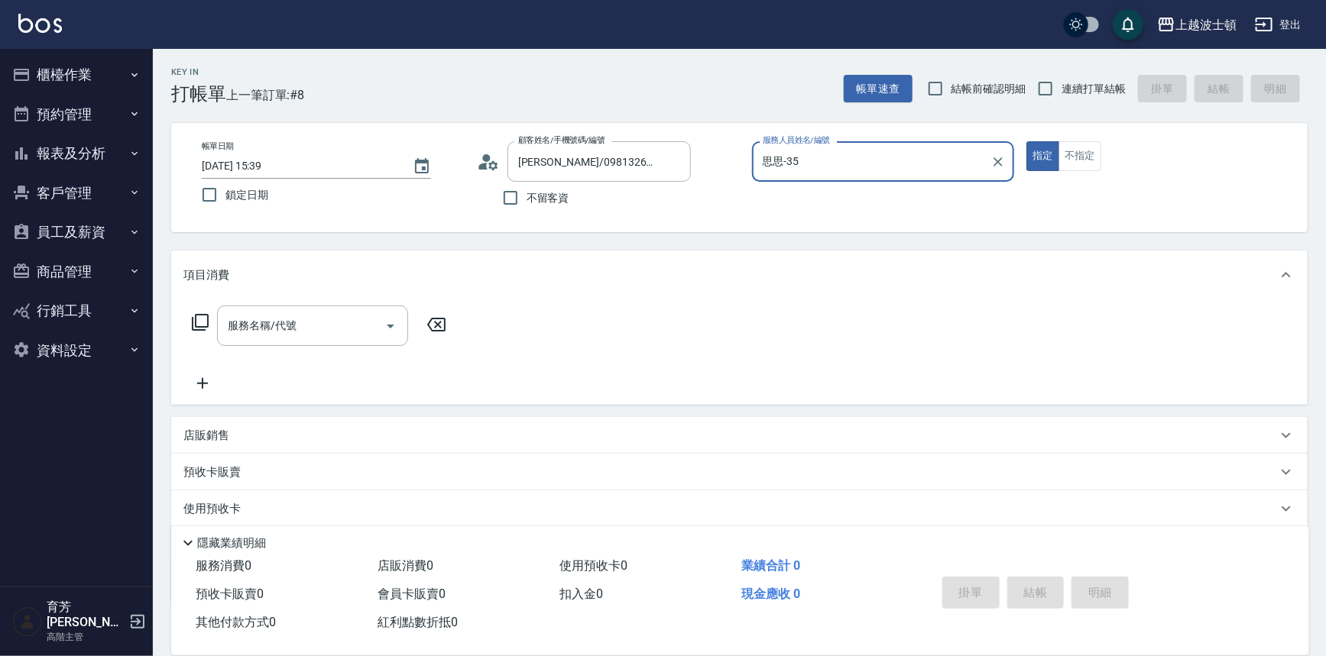
click at [1026, 141] on button "指定" at bounding box center [1042, 156] width 33 height 30
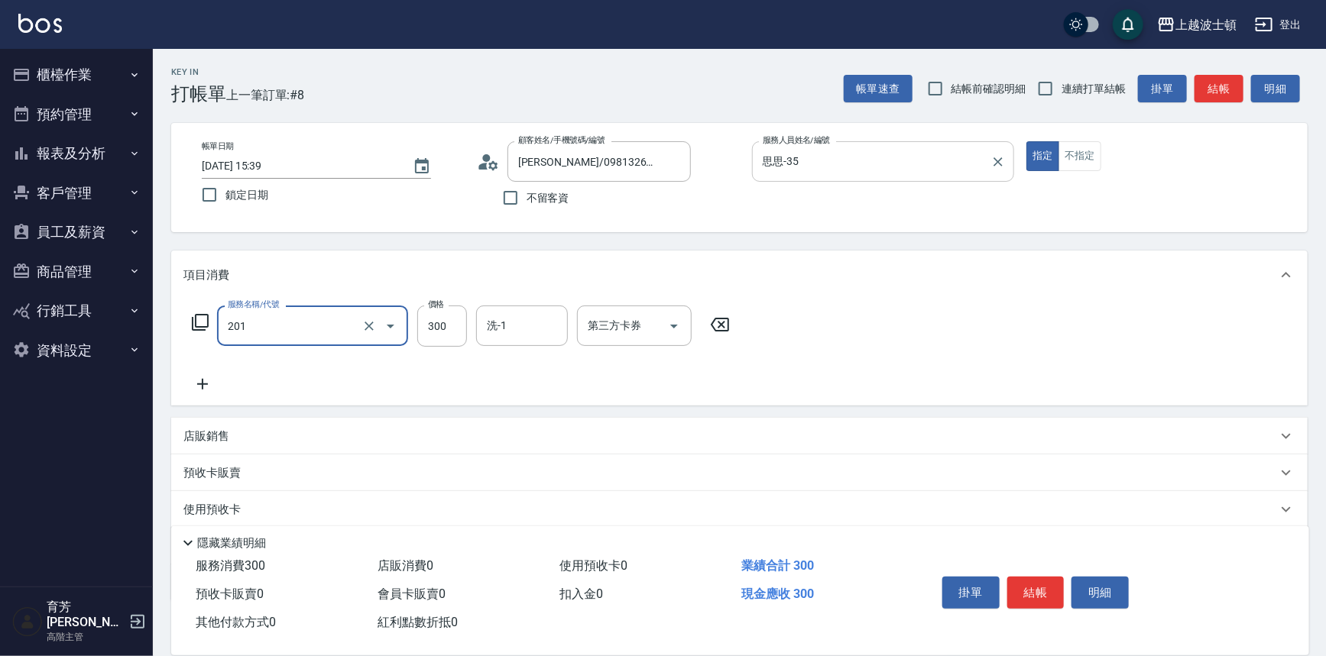
type input "洗髮(201)"
type input "250"
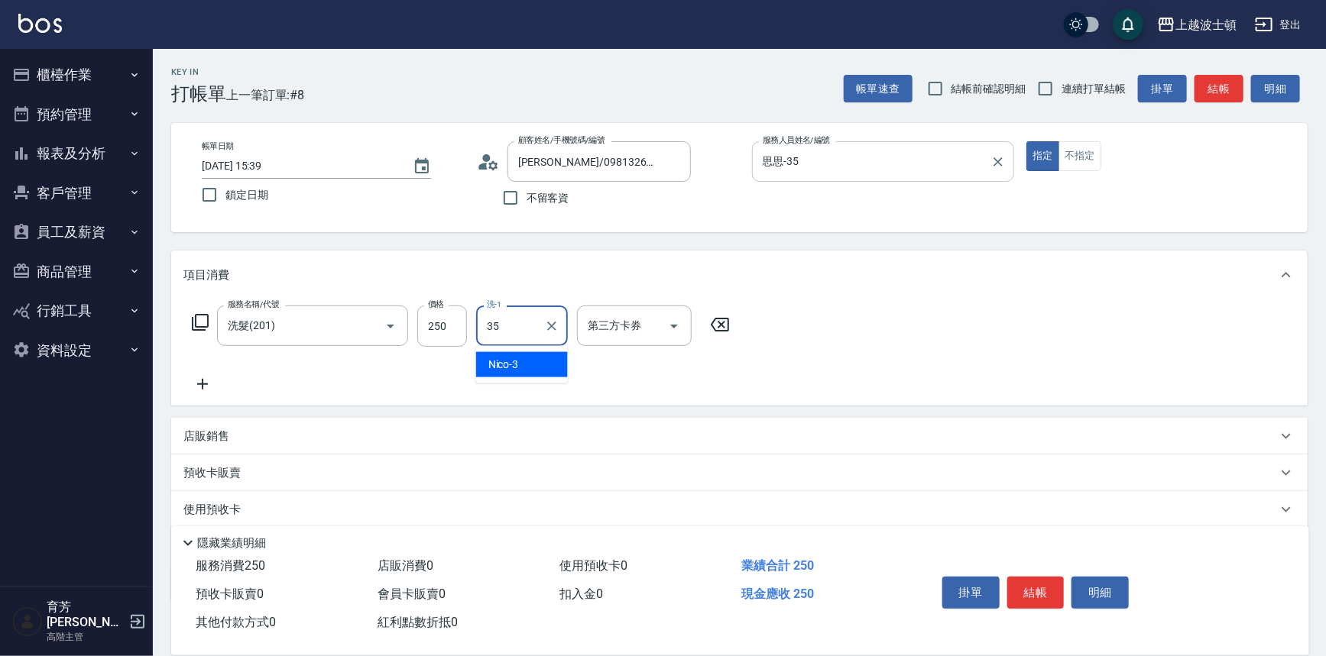
type input "思思-35"
drag, startPoint x: 1063, startPoint y: 589, endPoint x: 1041, endPoint y: 581, distance: 23.7
click at [1060, 588] on button "結帳" at bounding box center [1035, 593] width 57 height 32
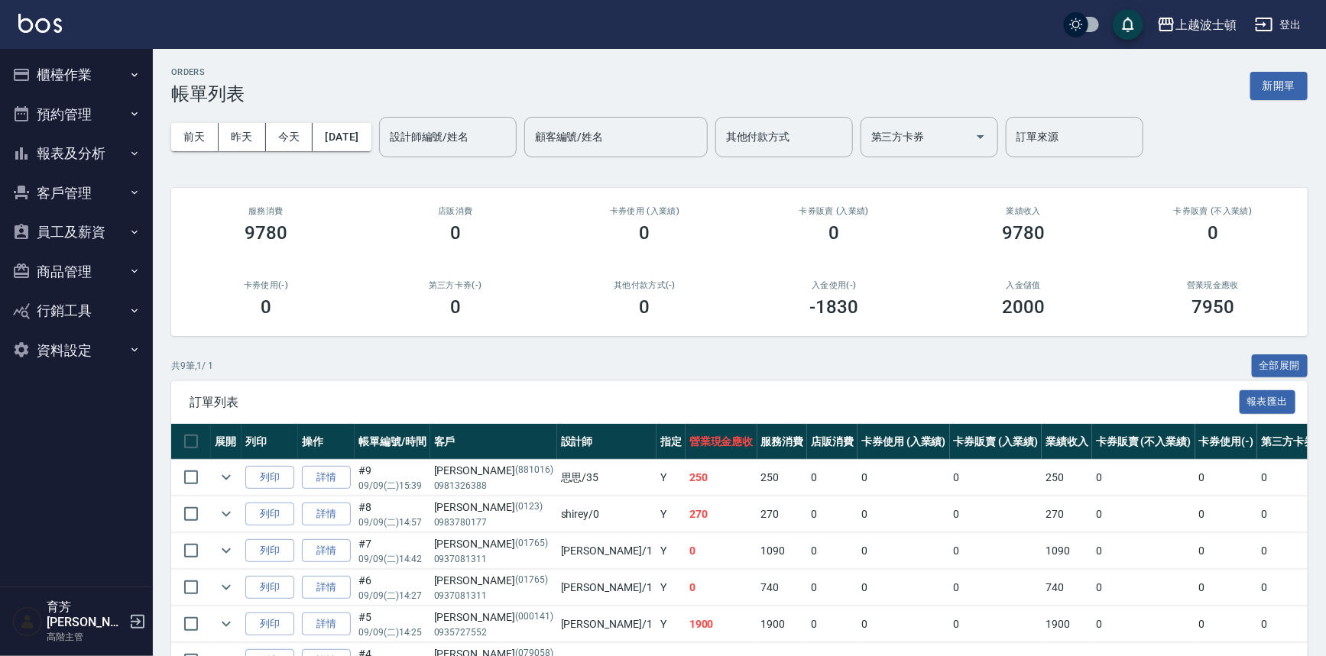
click at [44, 18] on img at bounding box center [40, 23] width 44 height 19
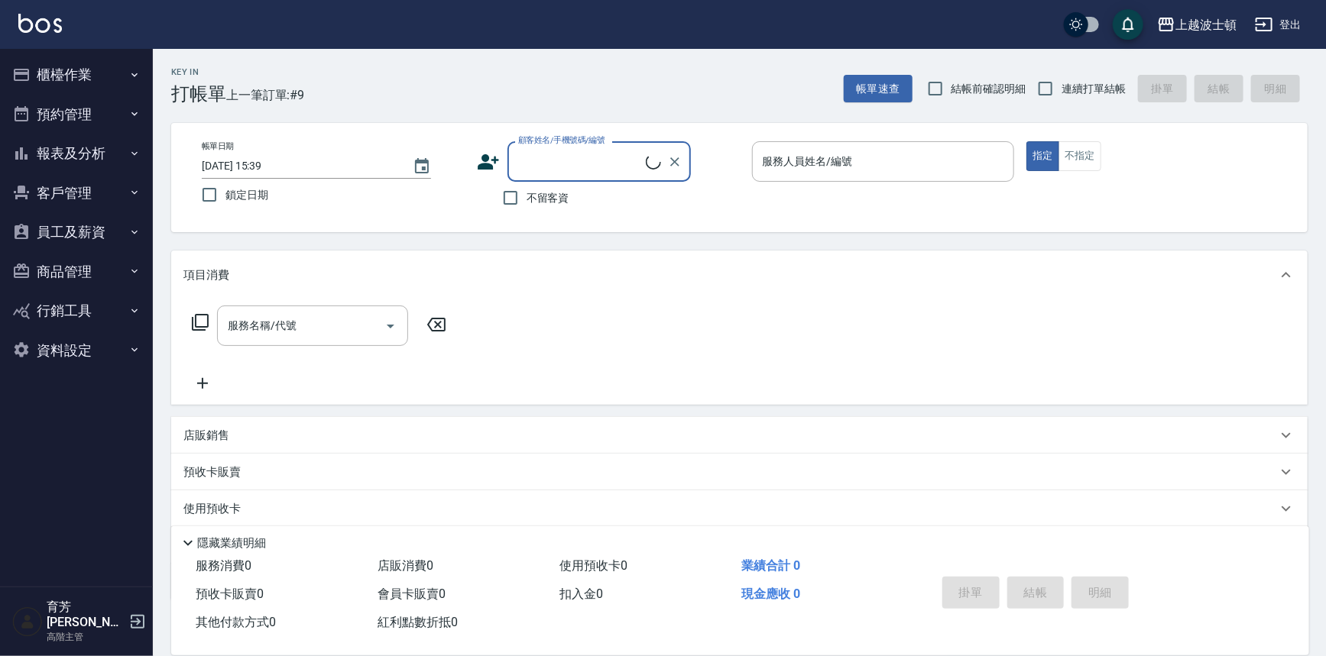
click at [568, 194] on span "不留客資" at bounding box center [547, 198] width 43 height 16
click at [526, 194] on input "不留客資" at bounding box center [510, 198] width 32 height 32
checkbox input "true"
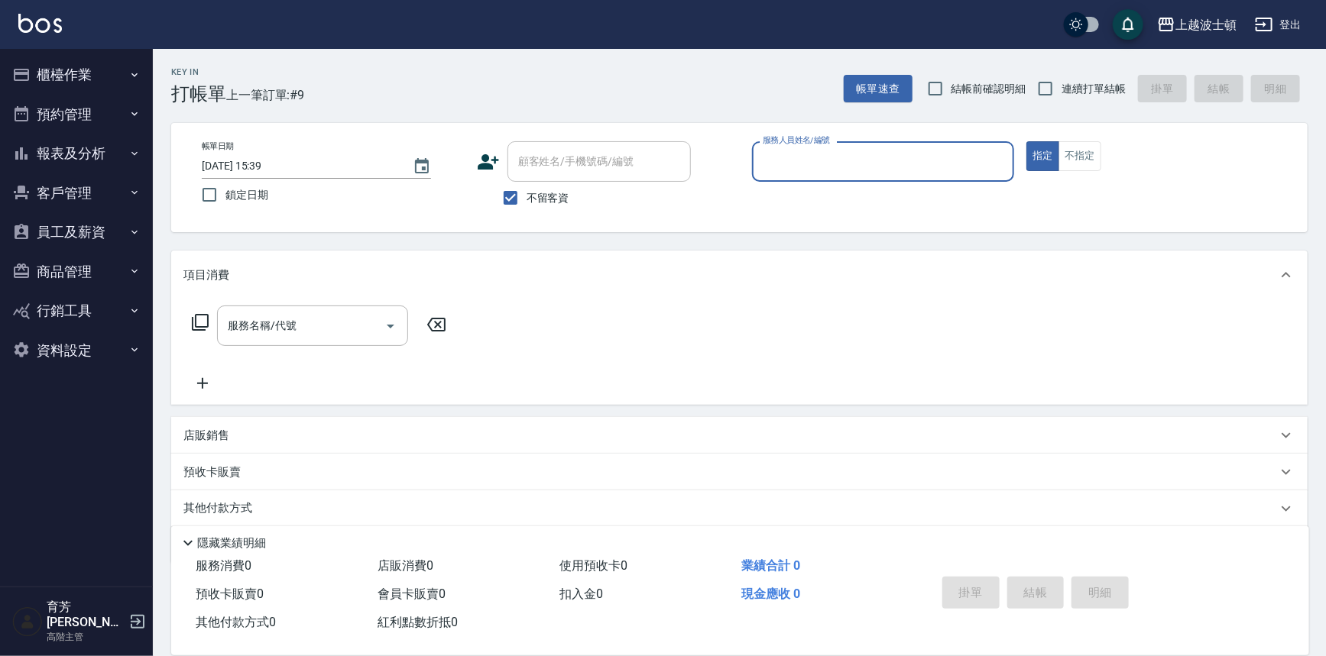
click at [834, 164] on input "服務人員姓名/編號" at bounding box center [883, 161] width 249 height 27
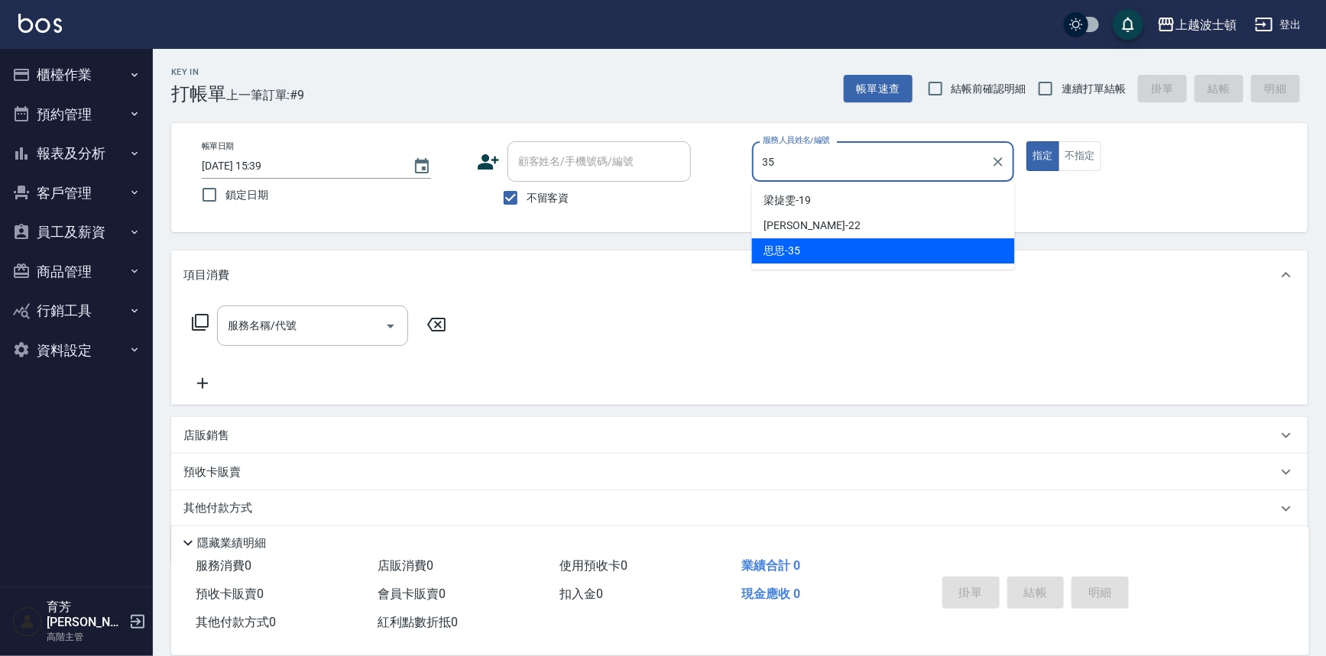
type input "思思-35"
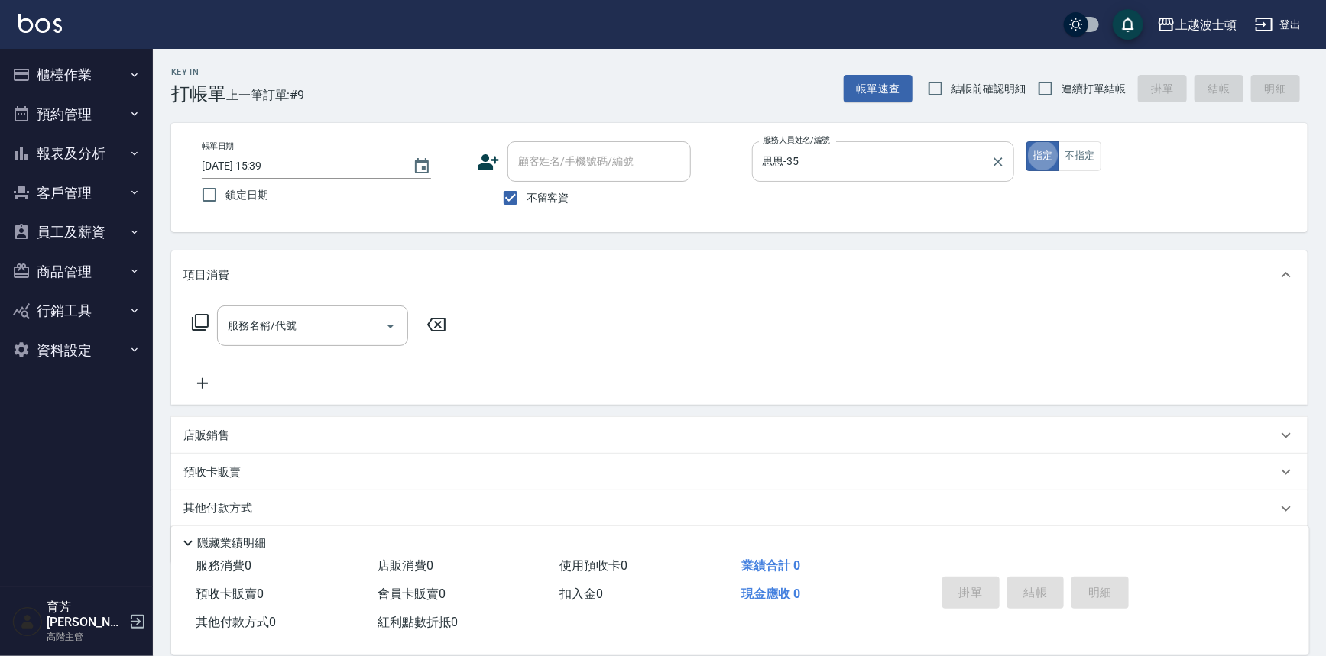
type button "true"
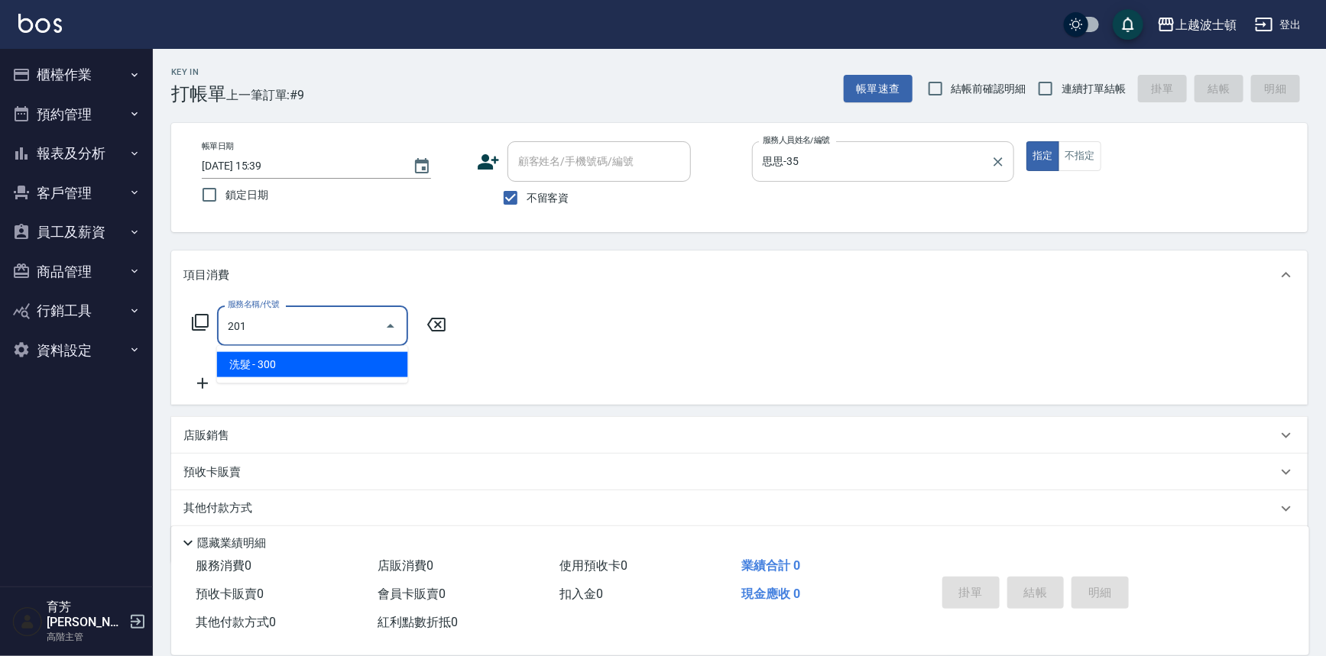
type input "洗髮(201)"
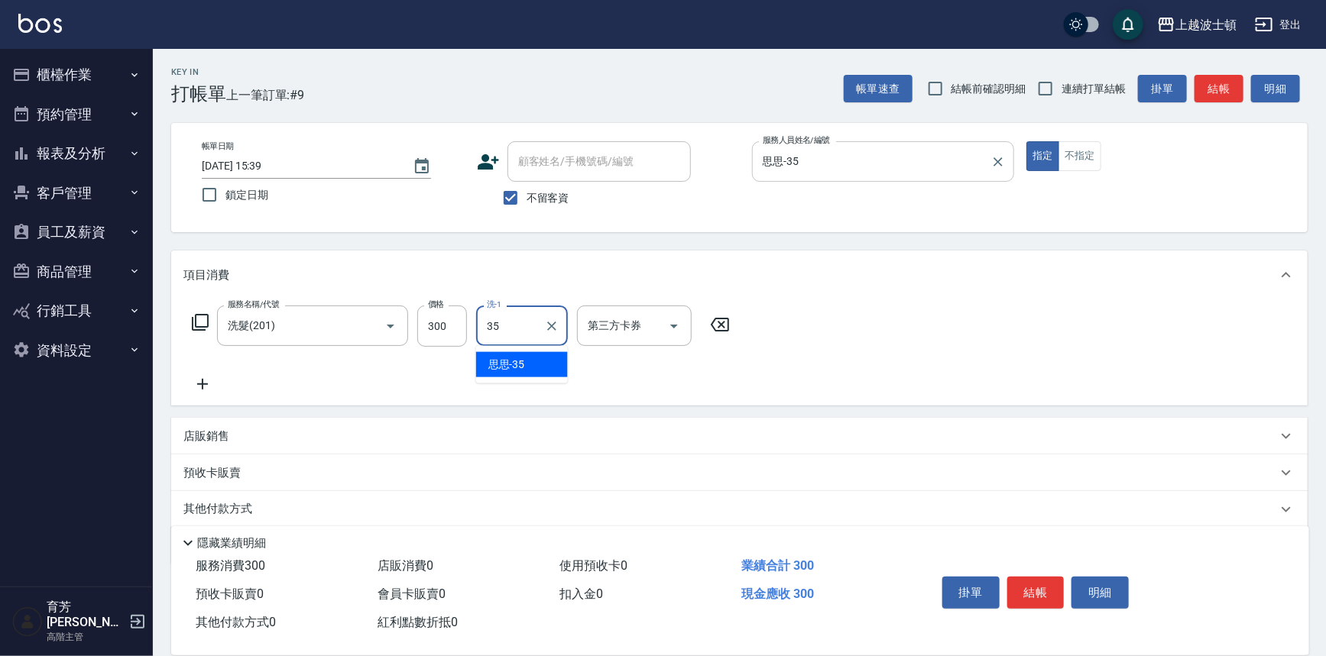
type input "思思-35"
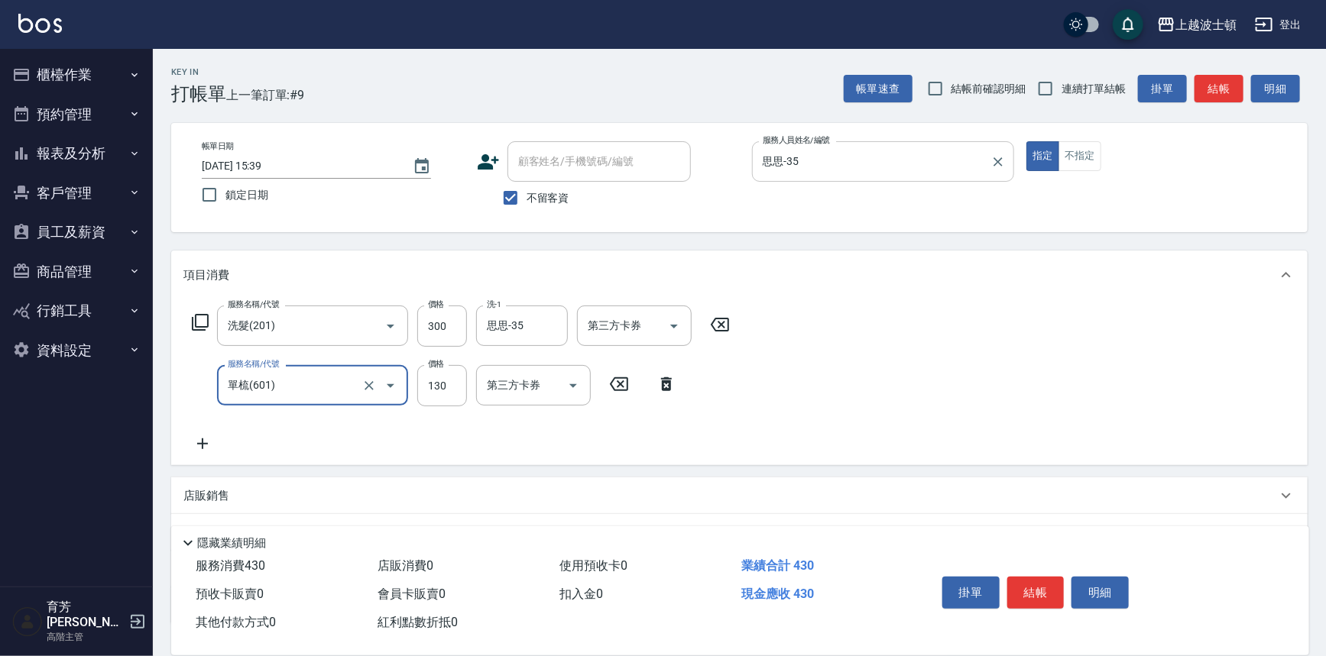
type input "單梳(601)"
click at [472, 389] on div "服務名稱/代號 單梳(601) 服務名稱/代號 價格 130 價格 第三方卡券 第三方卡券" at bounding box center [434, 385] width 502 height 41
click at [460, 389] on input "130" at bounding box center [442, 385] width 50 height 41
type input "100"
click at [1008, 580] on button "結帳" at bounding box center [1035, 593] width 57 height 32
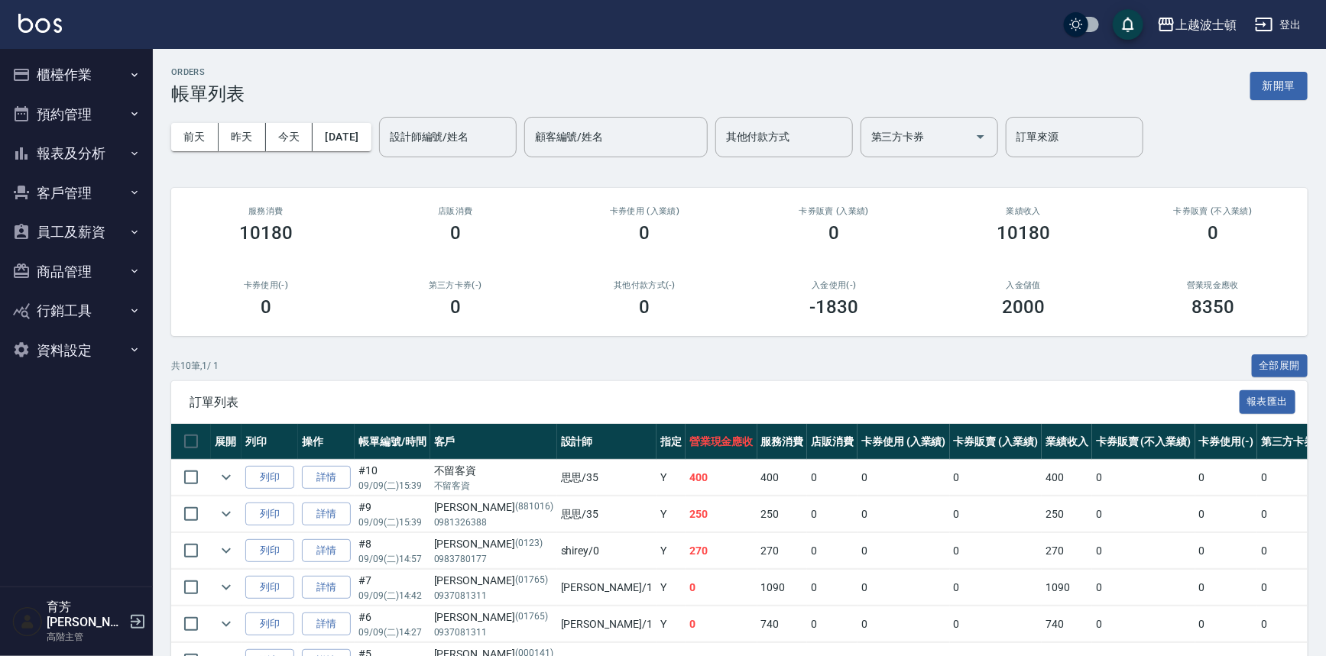
click at [98, 112] on button "預約管理" at bounding box center [76, 115] width 141 height 40
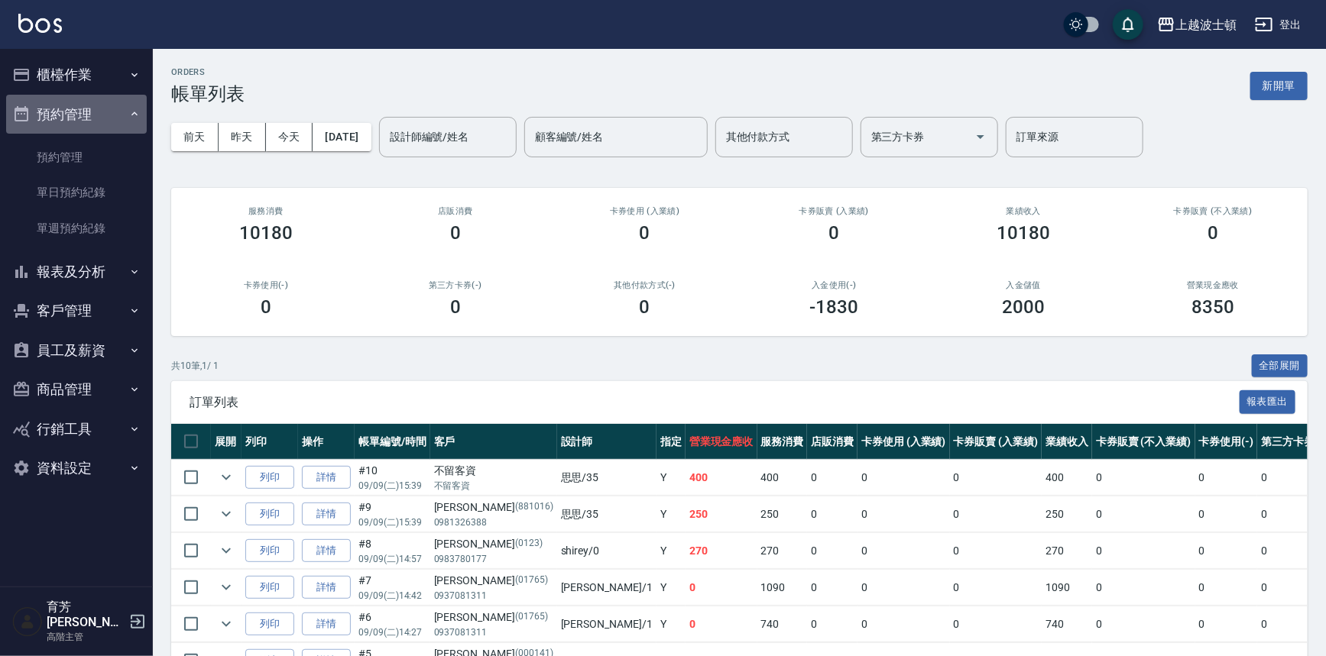
click at [110, 96] on button "預約管理" at bounding box center [76, 115] width 141 height 40
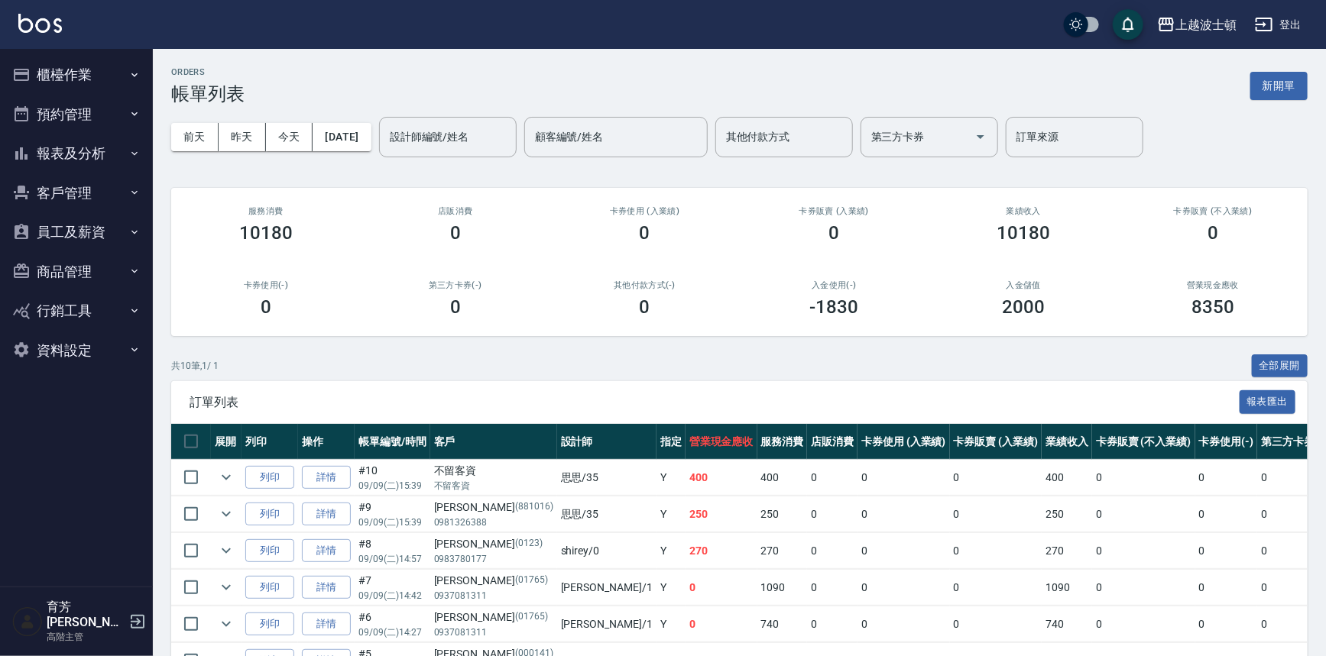
click at [112, 76] on button "櫃檯作業" at bounding box center [76, 75] width 141 height 40
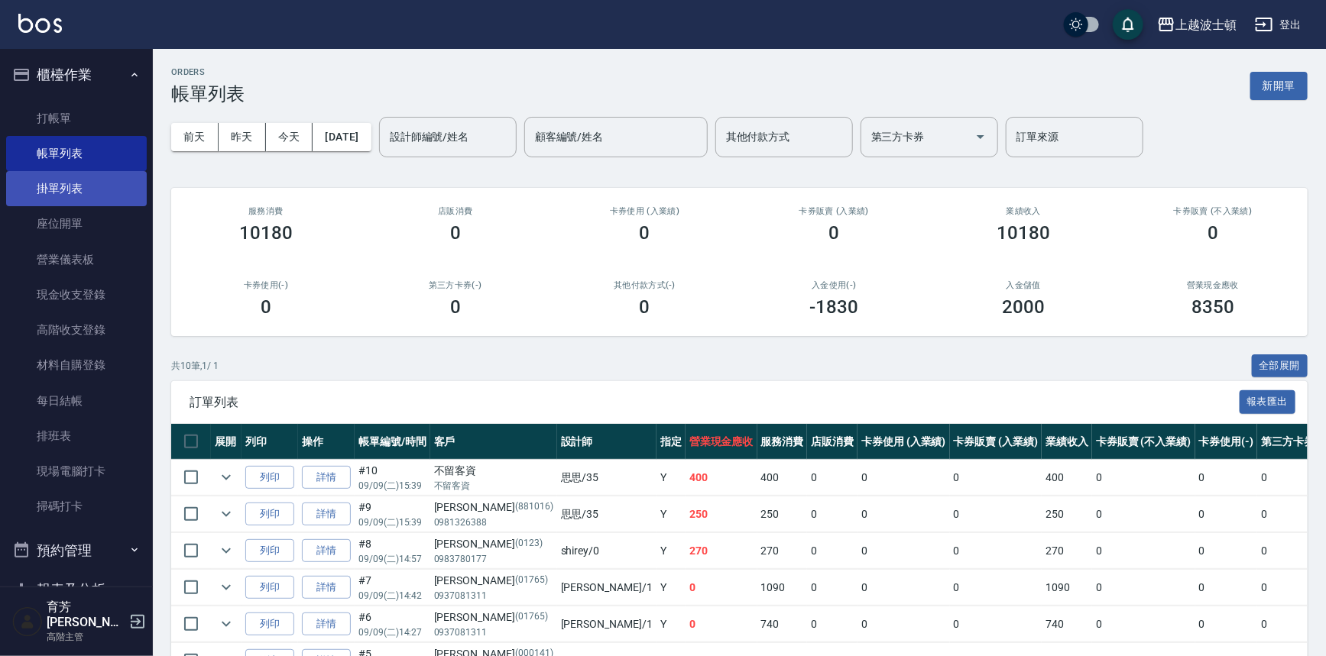
click at [108, 185] on link "掛單列表" at bounding box center [76, 188] width 141 height 35
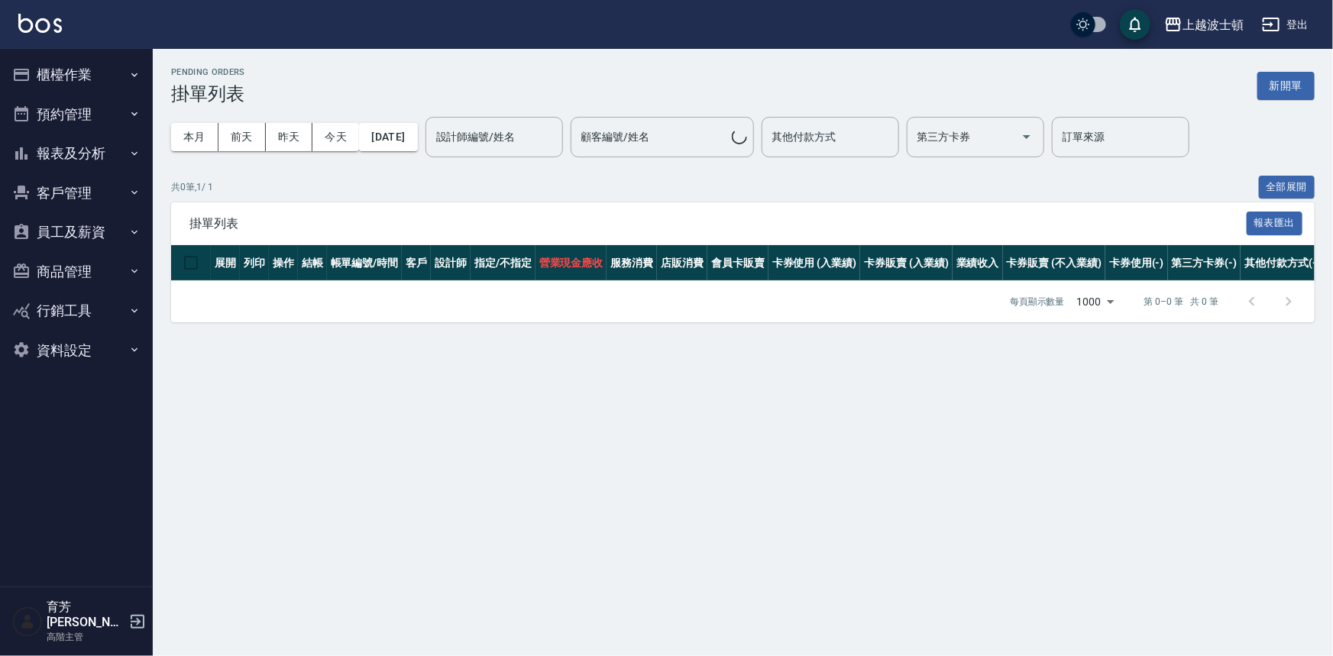
click at [92, 124] on button "預約管理" at bounding box center [76, 115] width 141 height 40
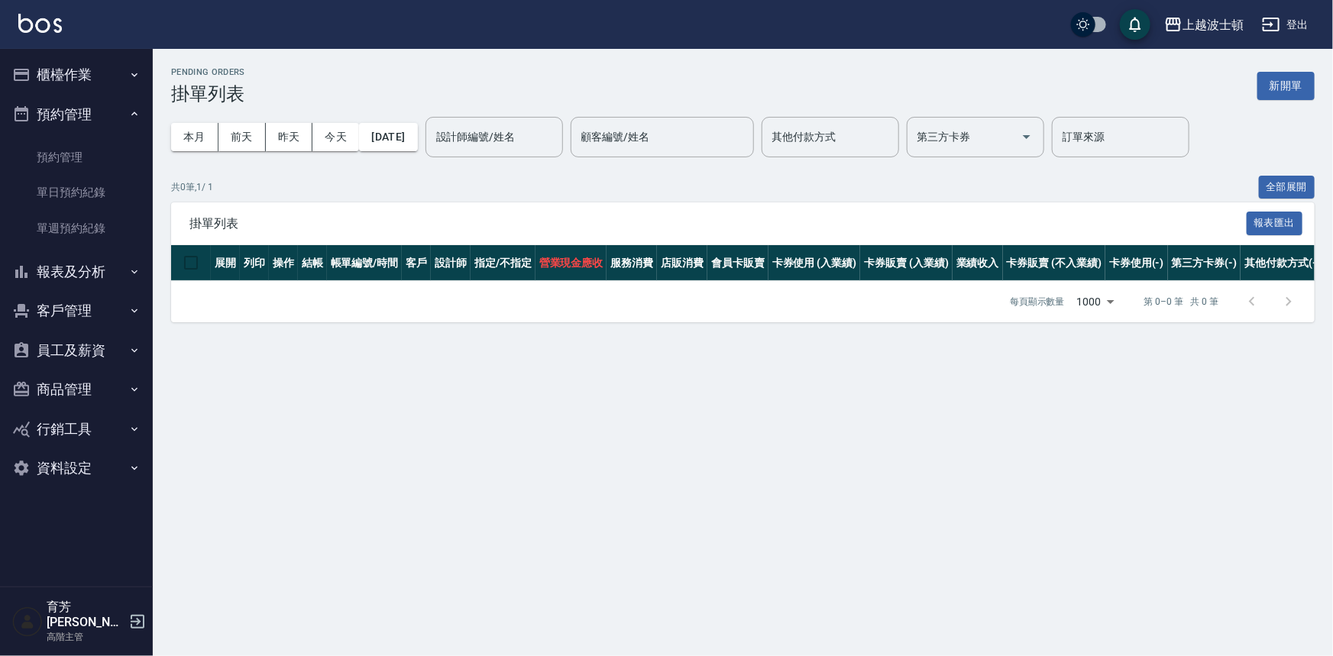
click at [98, 99] on button "預約管理" at bounding box center [76, 115] width 141 height 40
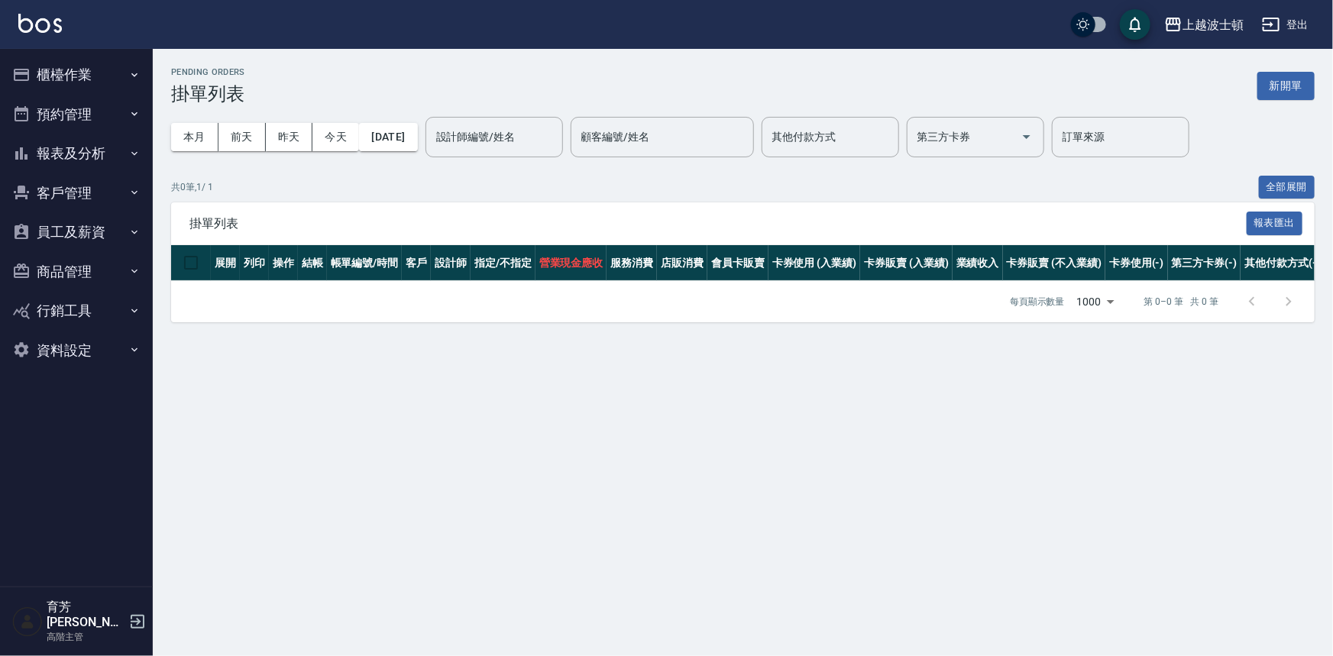
click at [90, 75] on button "櫃檯作業" at bounding box center [76, 75] width 141 height 40
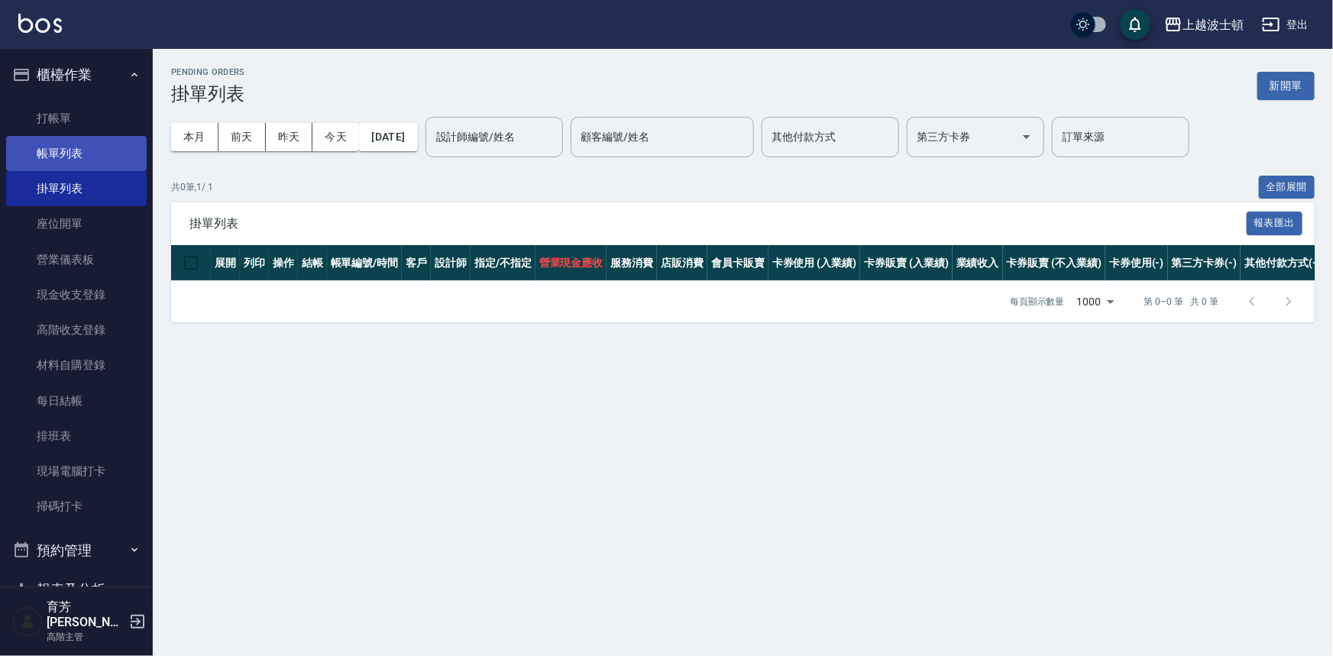
click at [107, 157] on link "帳單列表" at bounding box center [76, 153] width 141 height 35
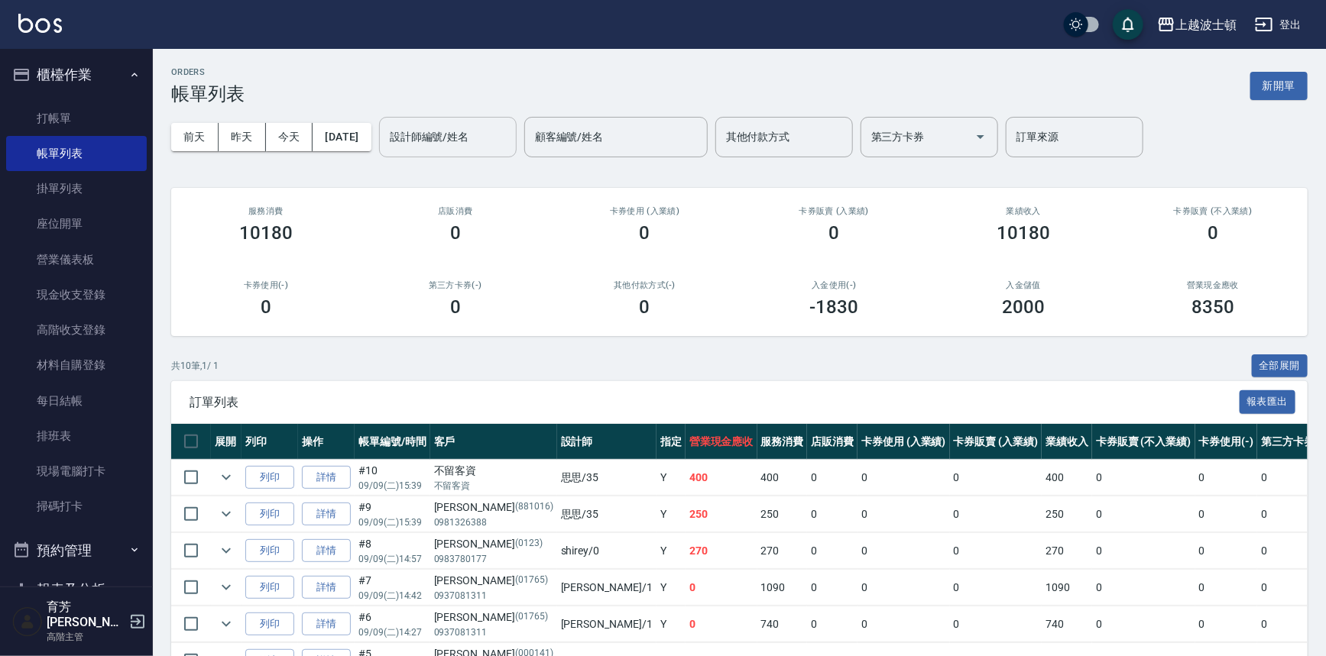
click at [510, 147] on input "設計師編號/姓名" at bounding box center [448, 137] width 124 height 27
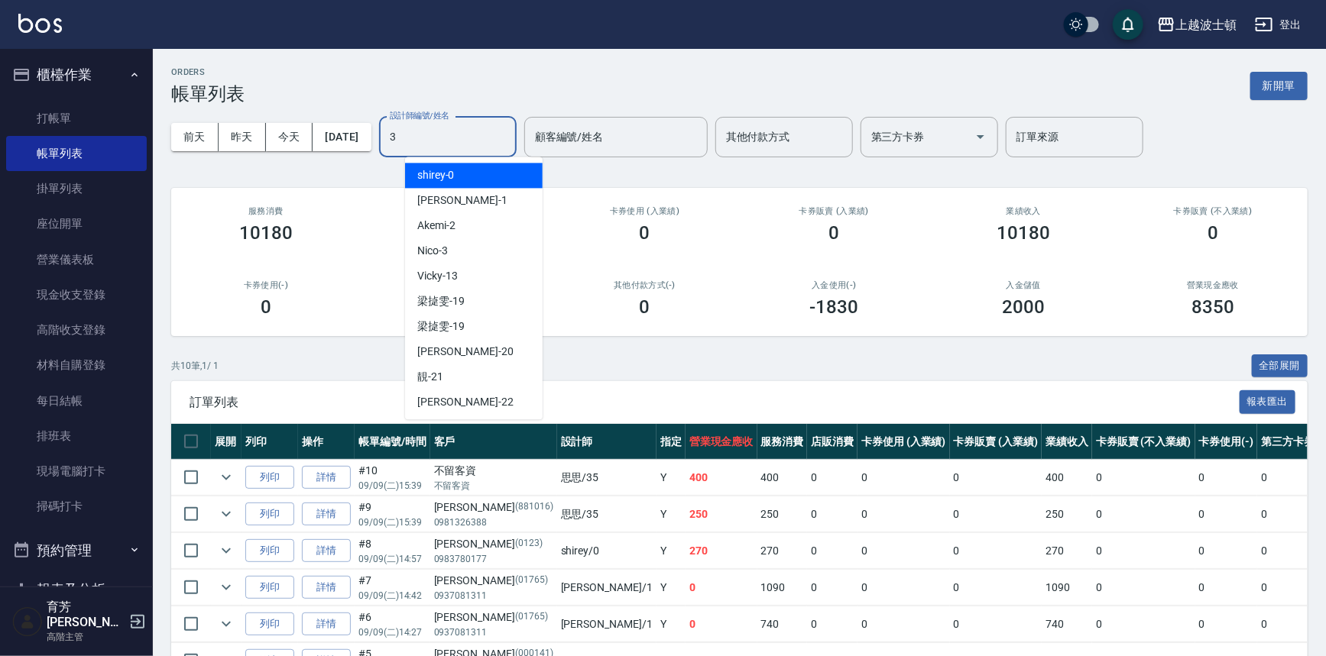
type input "35"
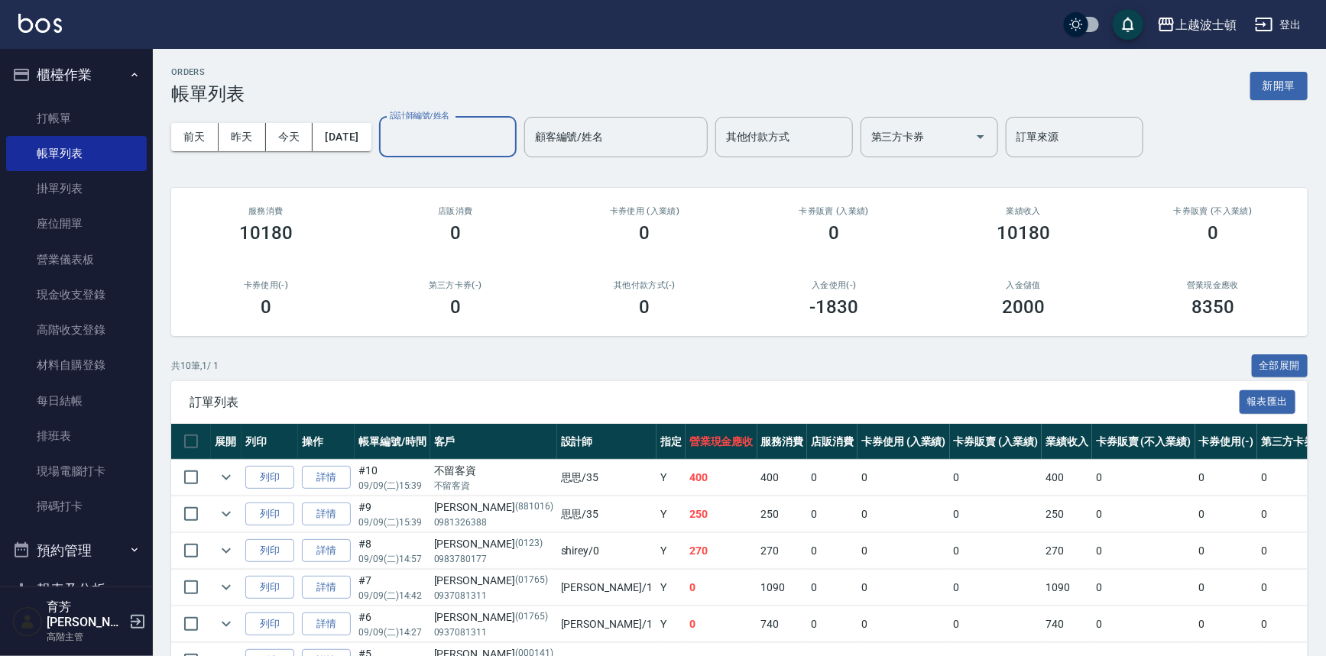
click at [57, 25] on img at bounding box center [40, 23] width 44 height 19
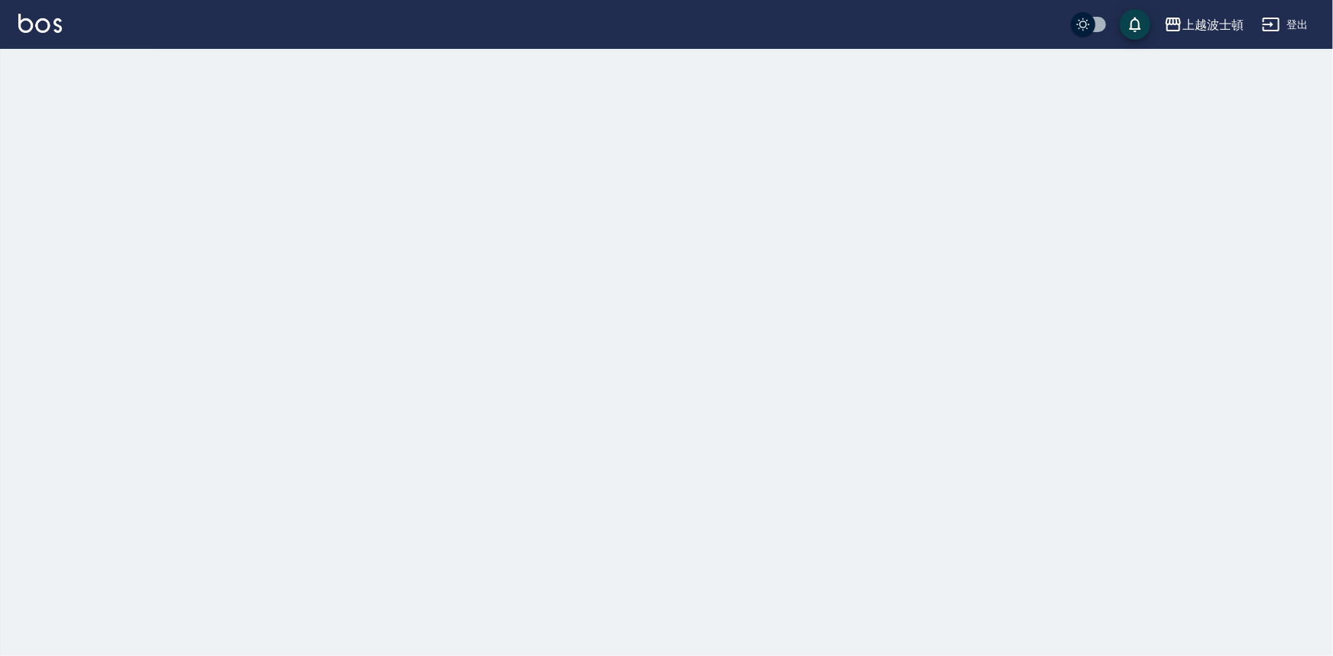
click at [57, 25] on img at bounding box center [40, 23] width 44 height 19
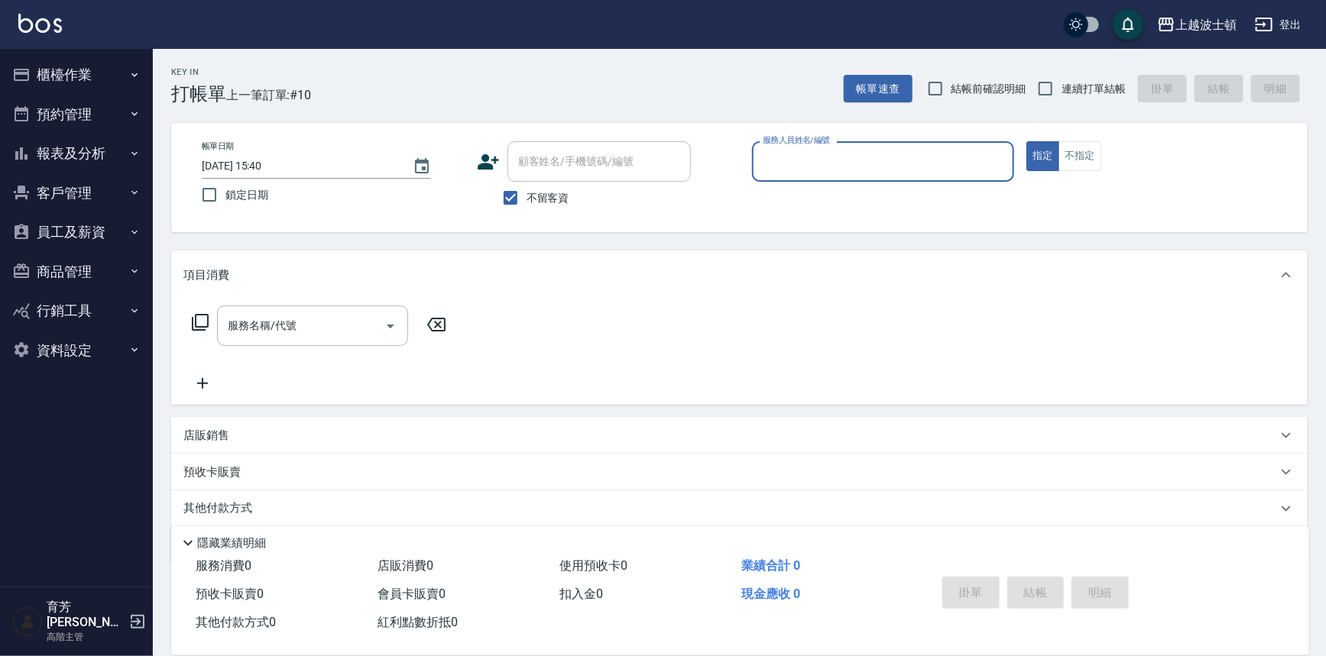
click at [44, 105] on button "預約管理" at bounding box center [76, 115] width 141 height 40
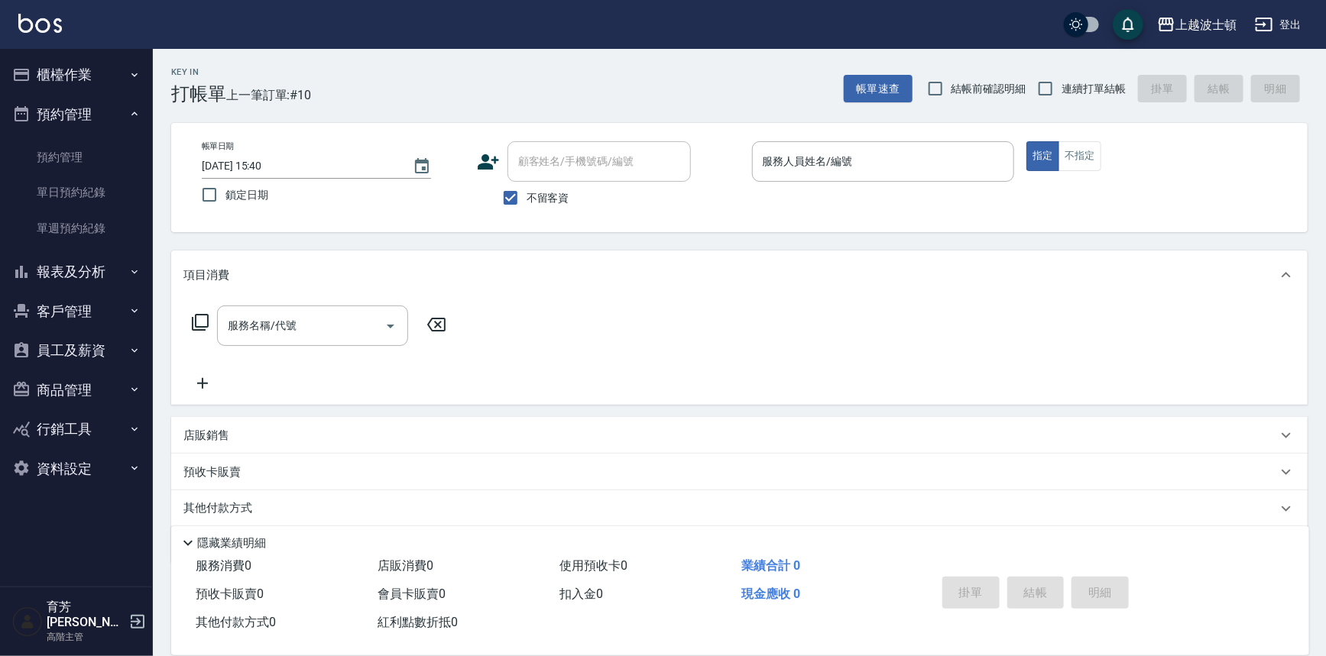
click at [60, 66] on button "櫃檯作業" at bounding box center [76, 75] width 141 height 40
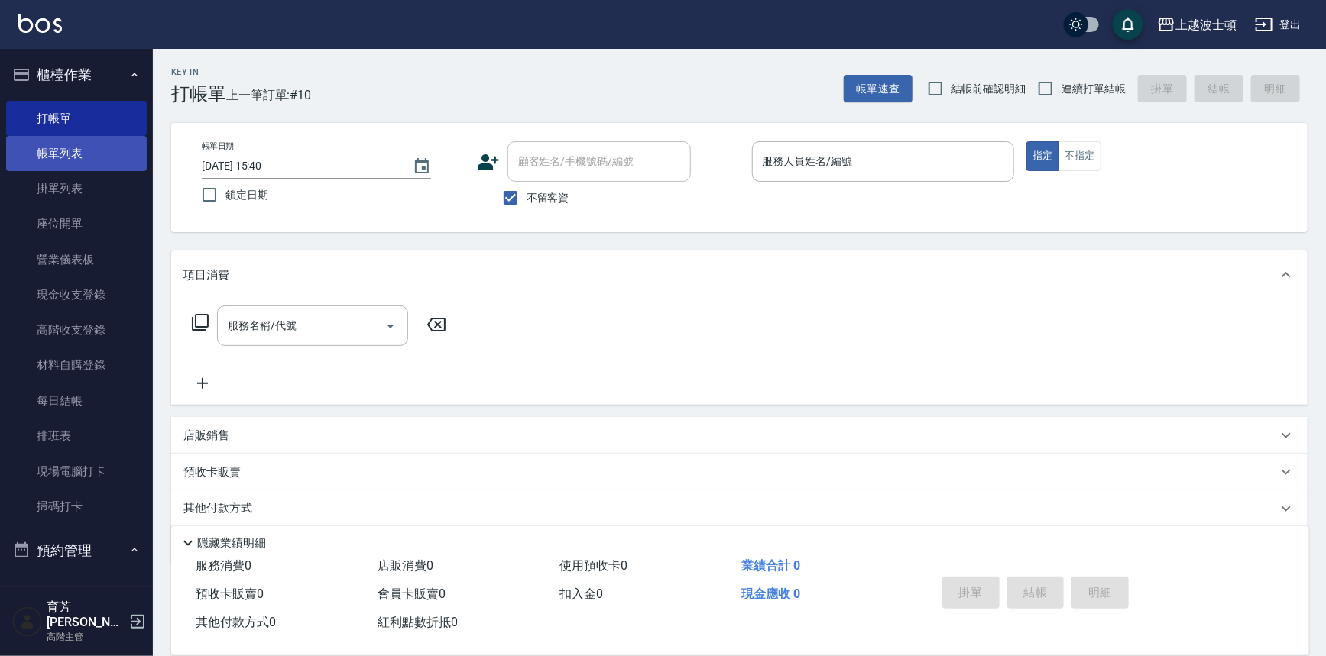
click at [82, 148] on link "帳單列表" at bounding box center [76, 153] width 141 height 35
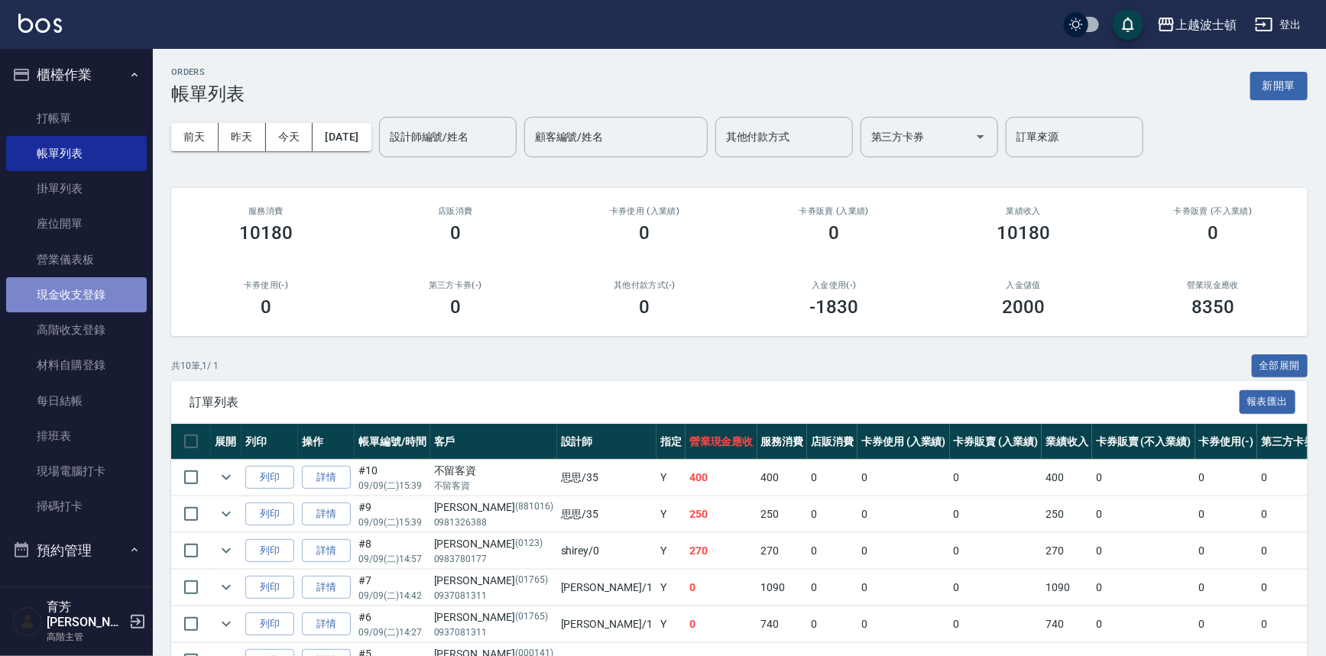
click at [113, 310] on link "現金收支登錄" at bounding box center [76, 294] width 141 height 35
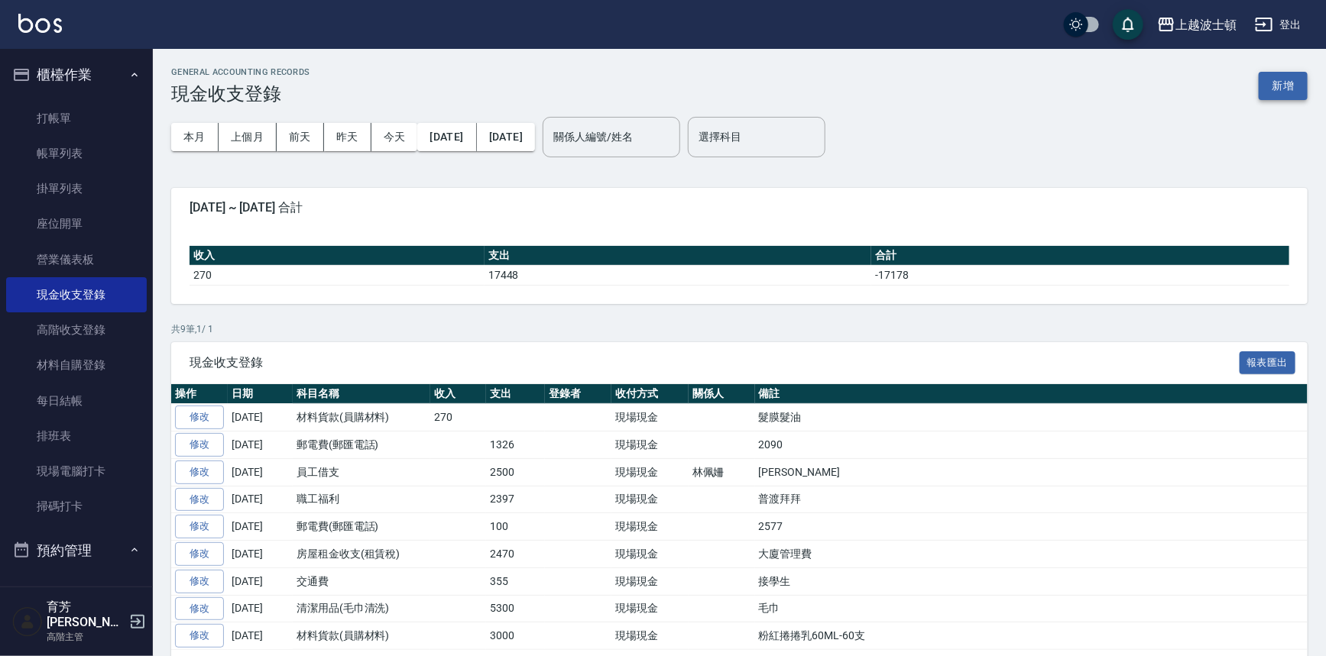
click at [1276, 79] on button "新增" at bounding box center [1283, 86] width 49 height 28
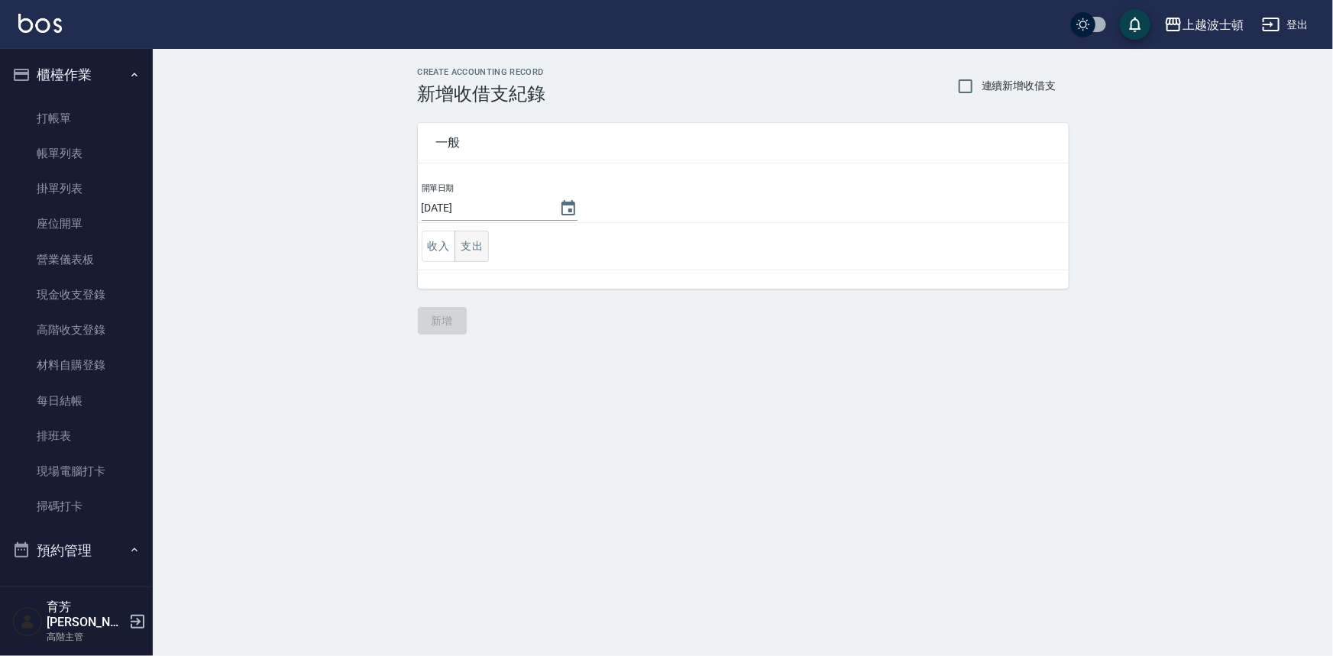
click at [466, 248] on button "支出" at bounding box center [472, 246] width 34 height 31
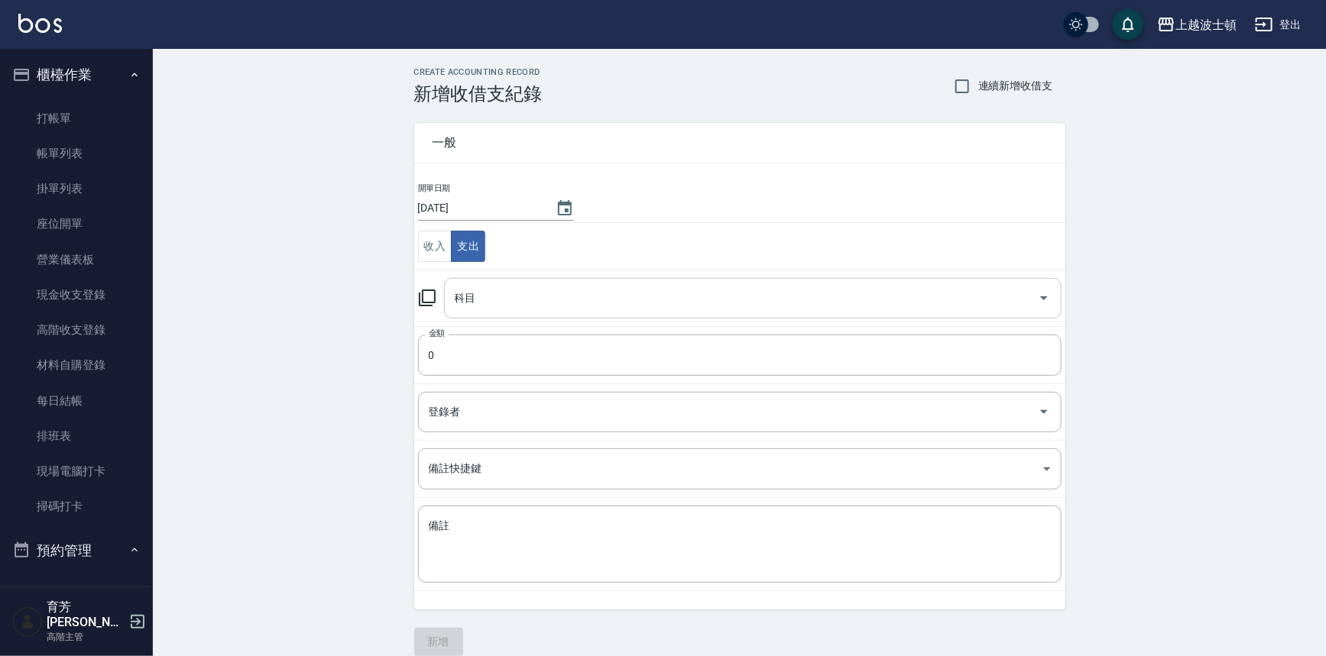
click at [501, 285] on input "科目" at bounding box center [741, 298] width 581 height 27
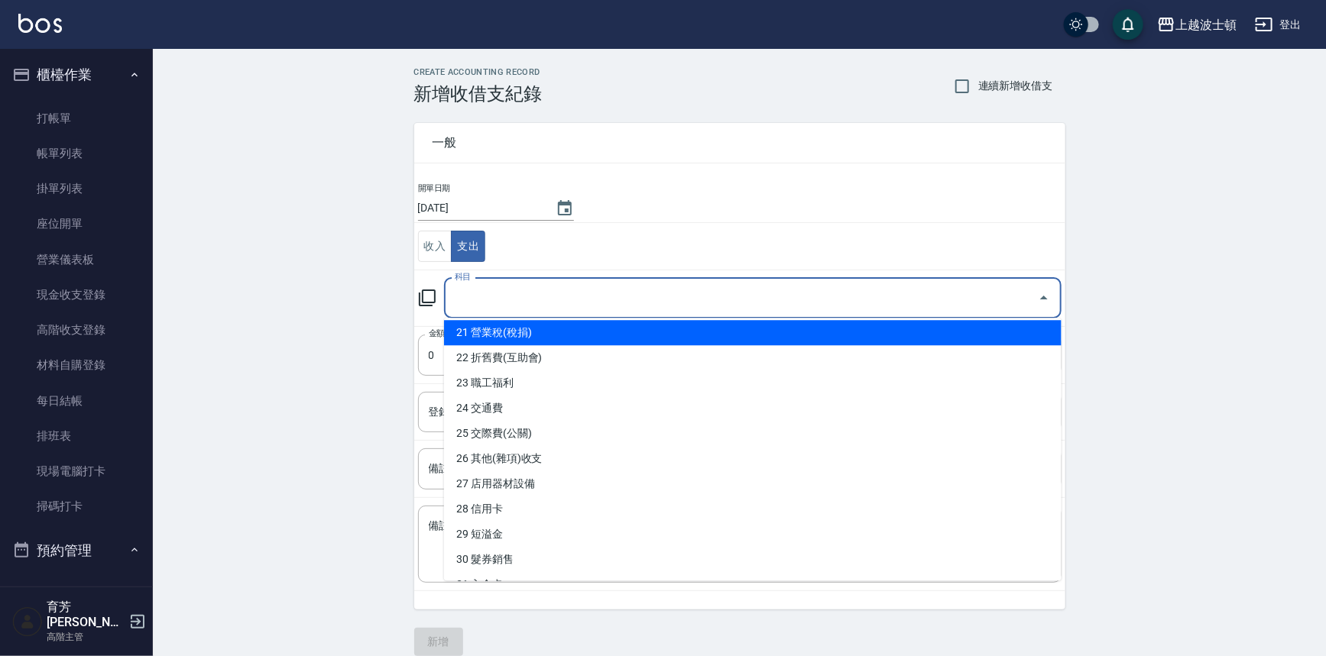
scroll to position [556, 0]
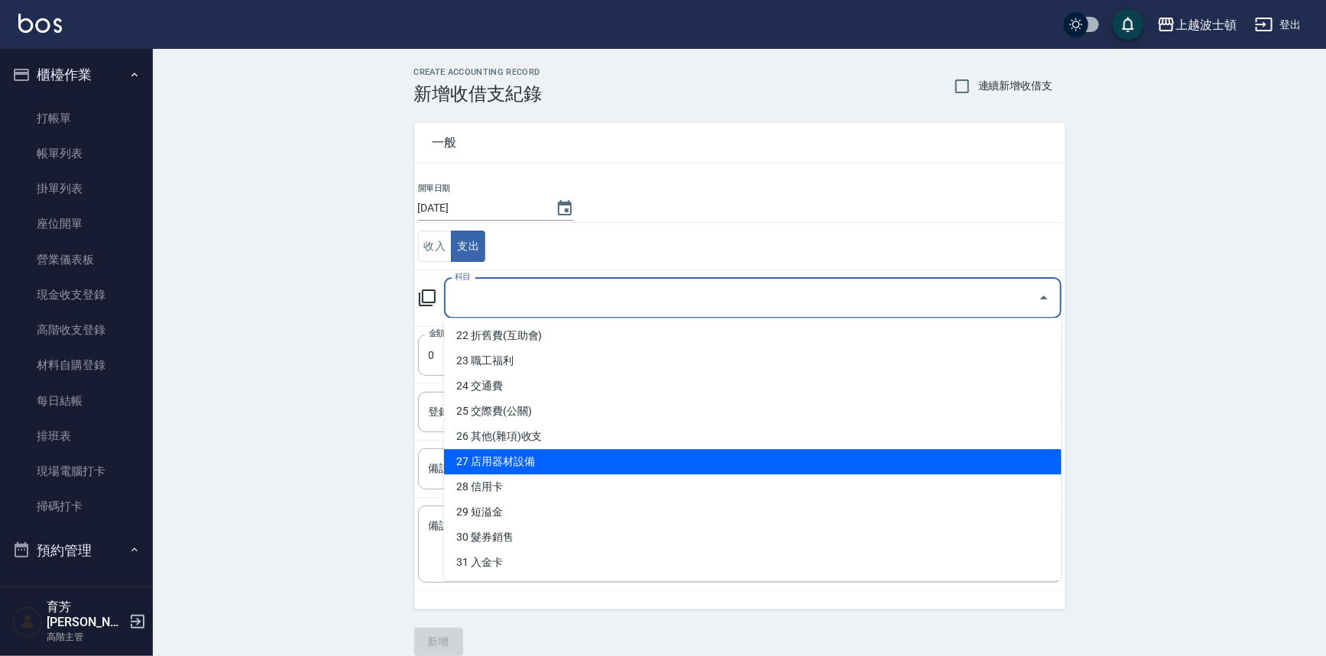
click at [497, 459] on li "27 店用器材設備" at bounding box center [752, 461] width 617 height 25
type input "27 店用器材設備"
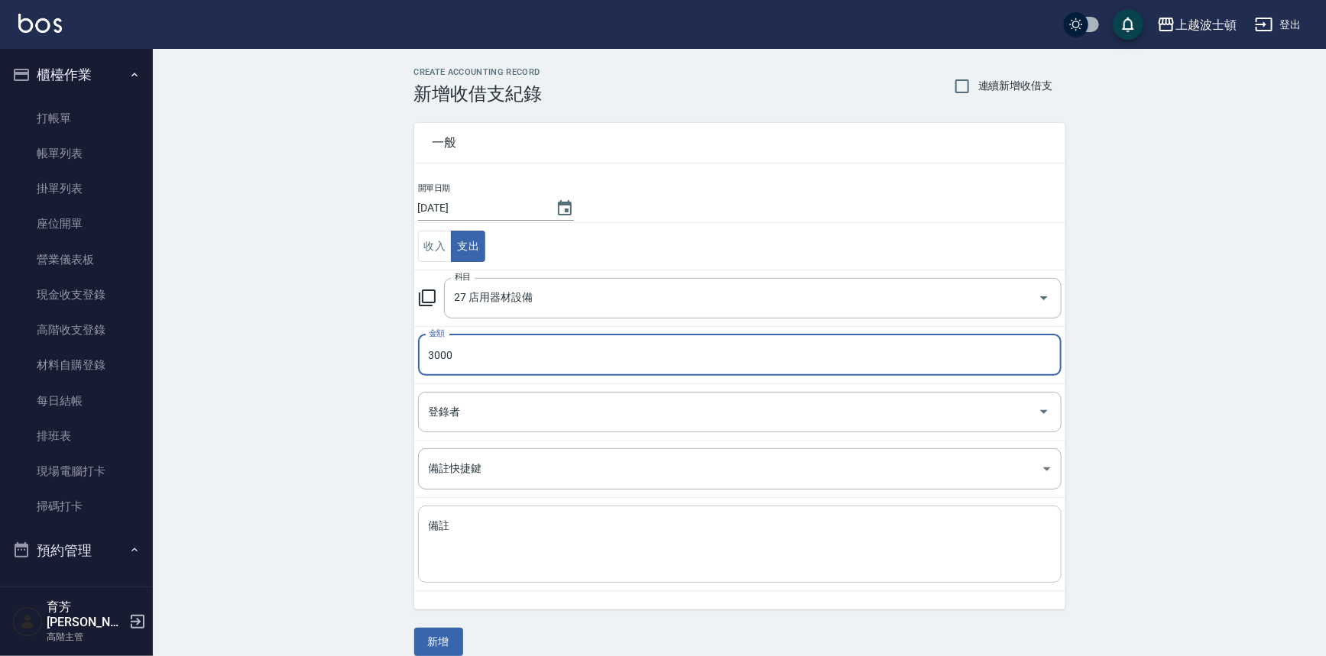
type input "3000"
click at [611, 533] on textarea "備註" at bounding box center [740, 545] width 622 height 52
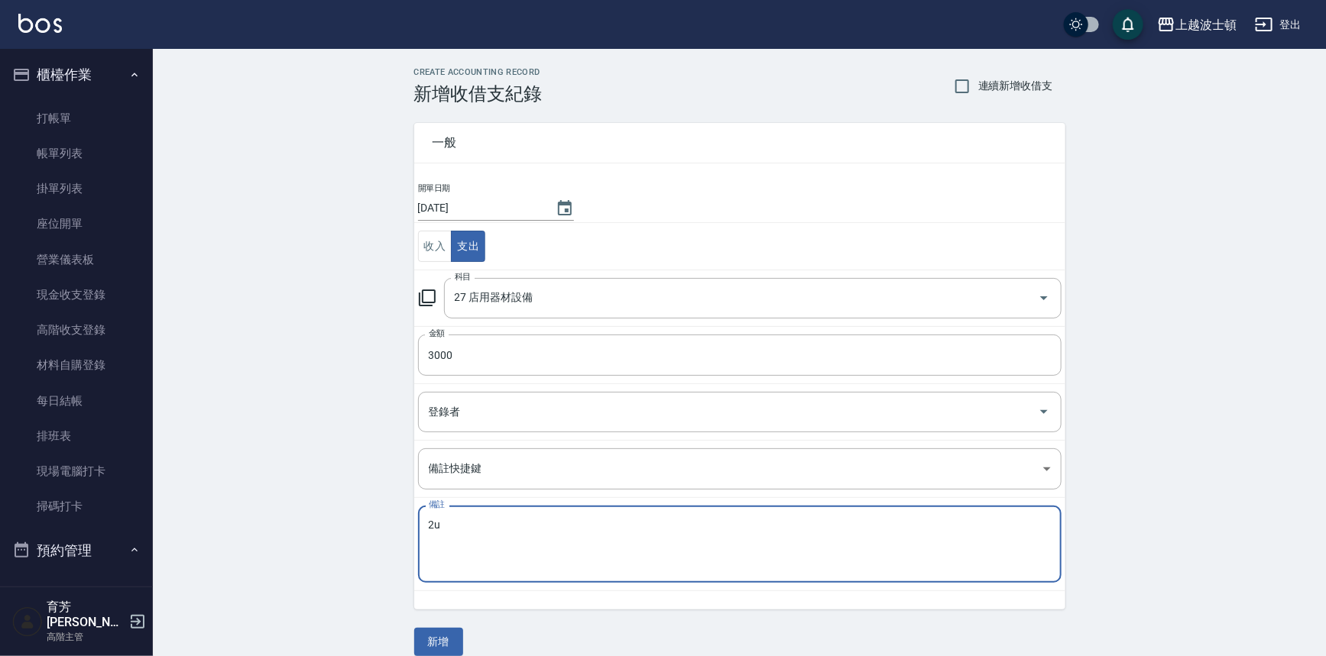
type textarea "2"
type textarea "ㄊ"
type textarea "電視修理"
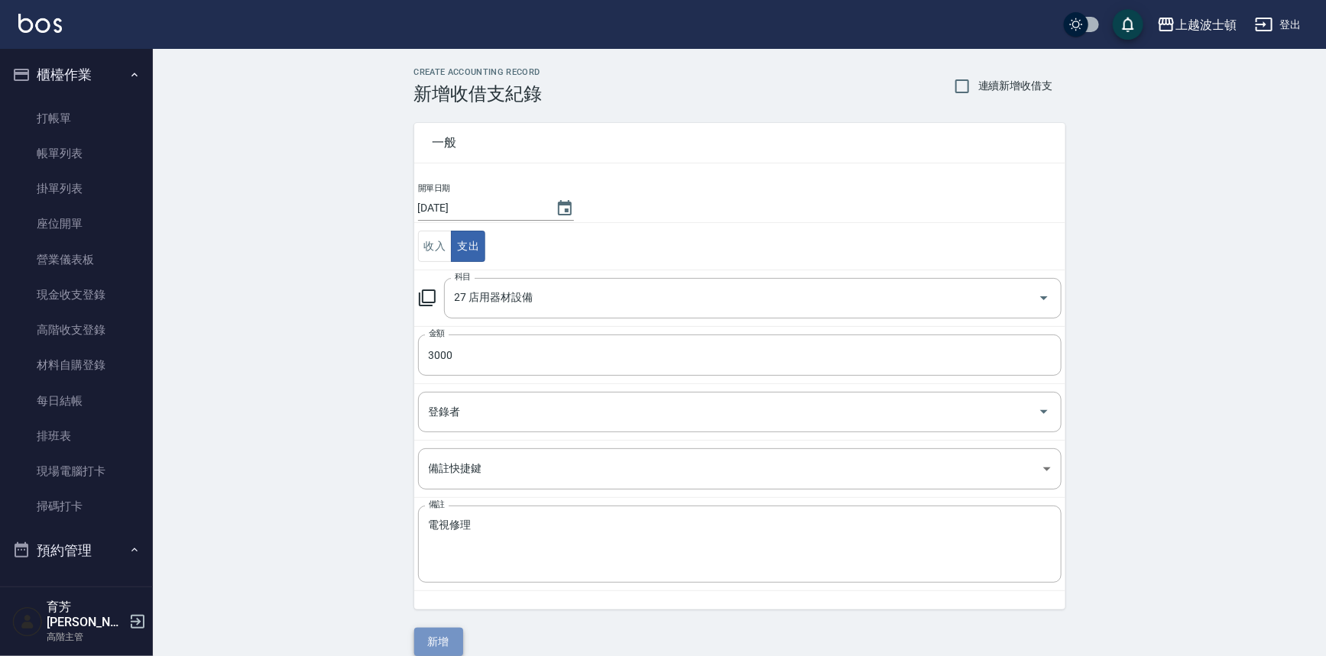
click at [436, 640] on button "新增" at bounding box center [438, 642] width 49 height 28
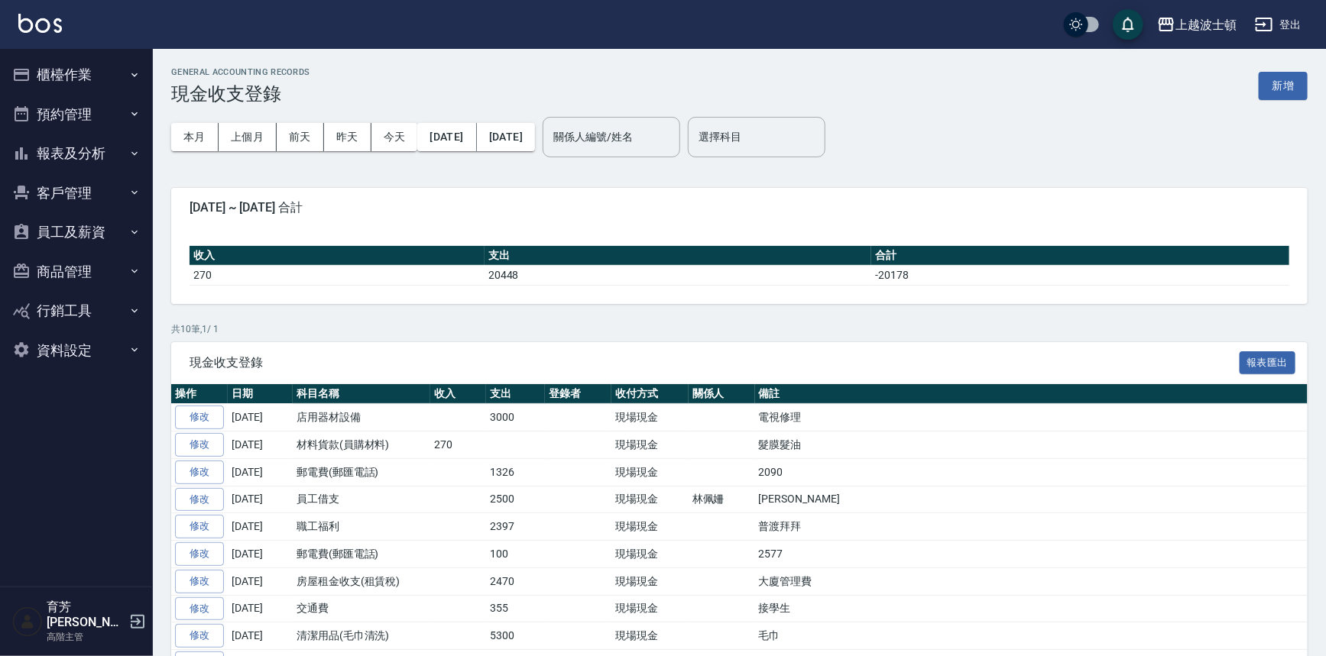
click at [50, 16] on img at bounding box center [40, 23] width 44 height 19
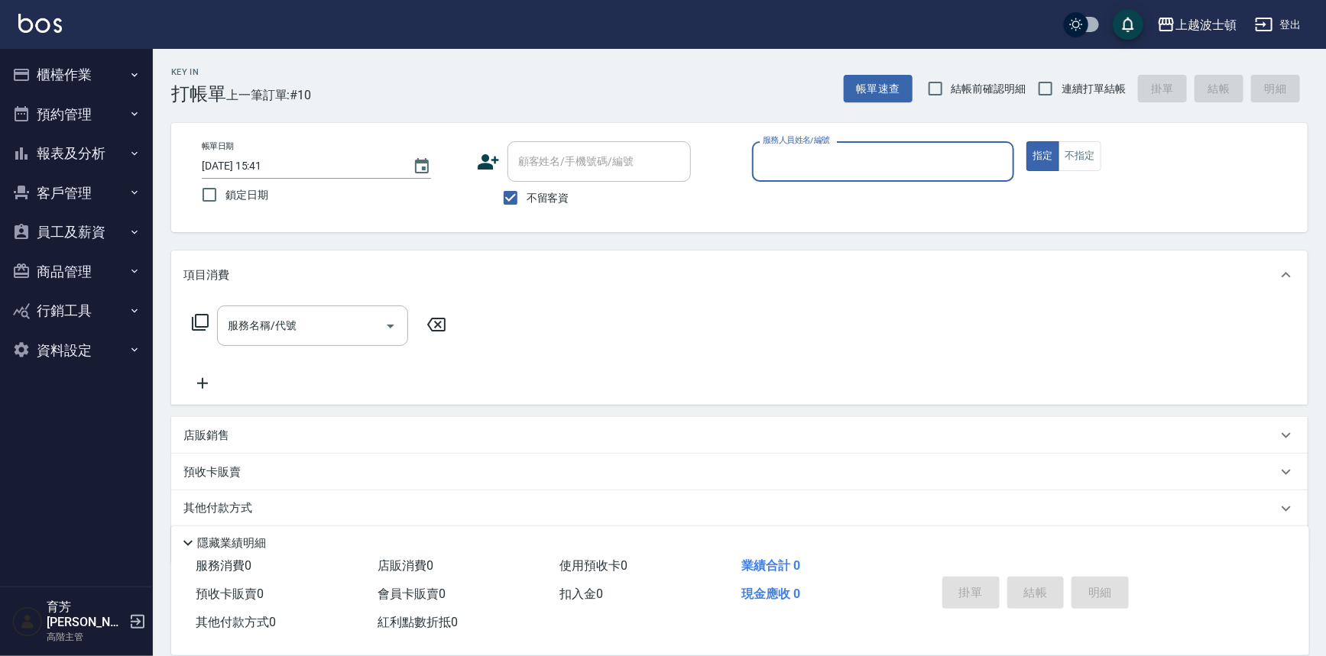
click at [108, 149] on button "報表及分析" at bounding box center [76, 154] width 141 height 40
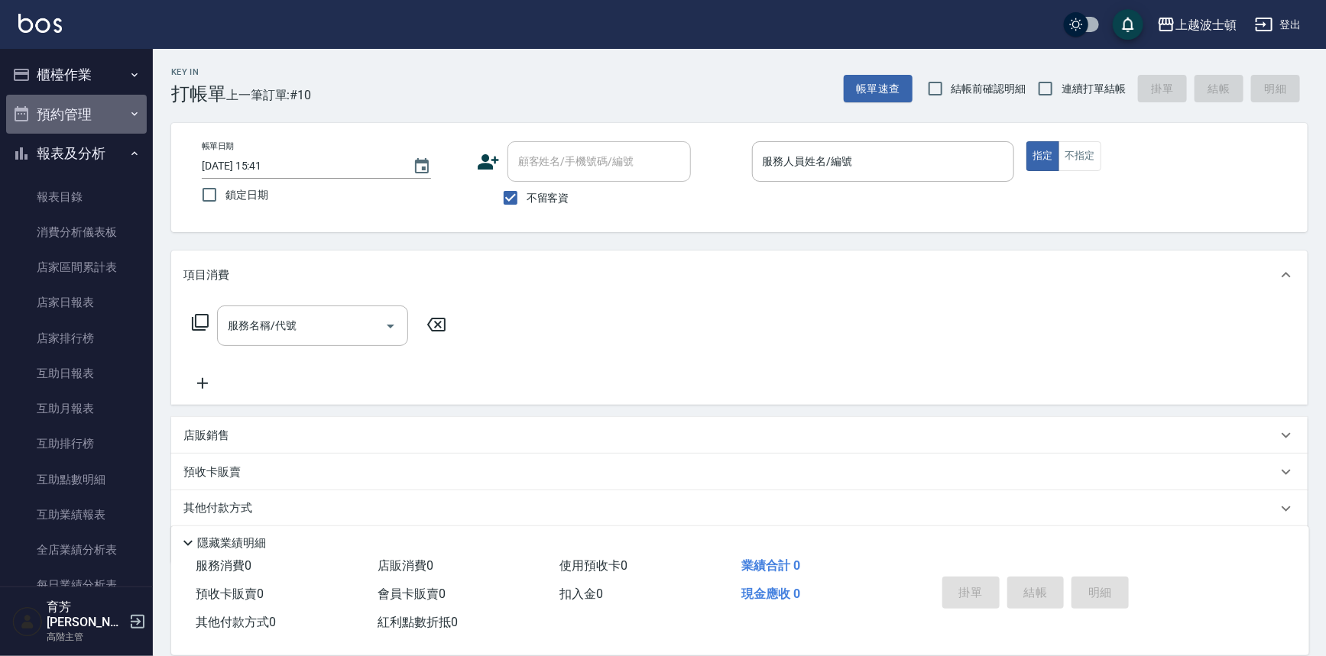
click at [83, 129] on button "預約管理" at bounding box center [76, 115] width 141 height 40
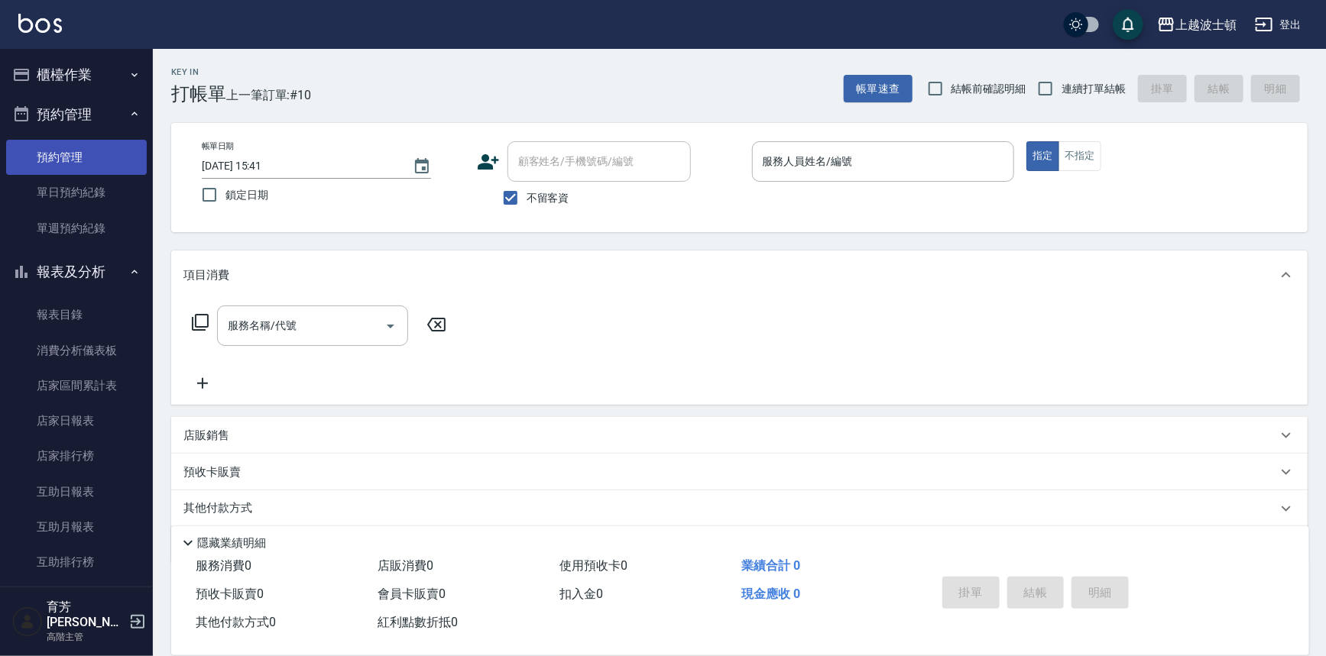
drag, startPoint x: 92, startPoint y: 144, endPoint x: 102, endPoint y: 112, distance: 32.9
click at [93, 142] on link "預約管理" at bounding box center [76, 157] width 141 height 35
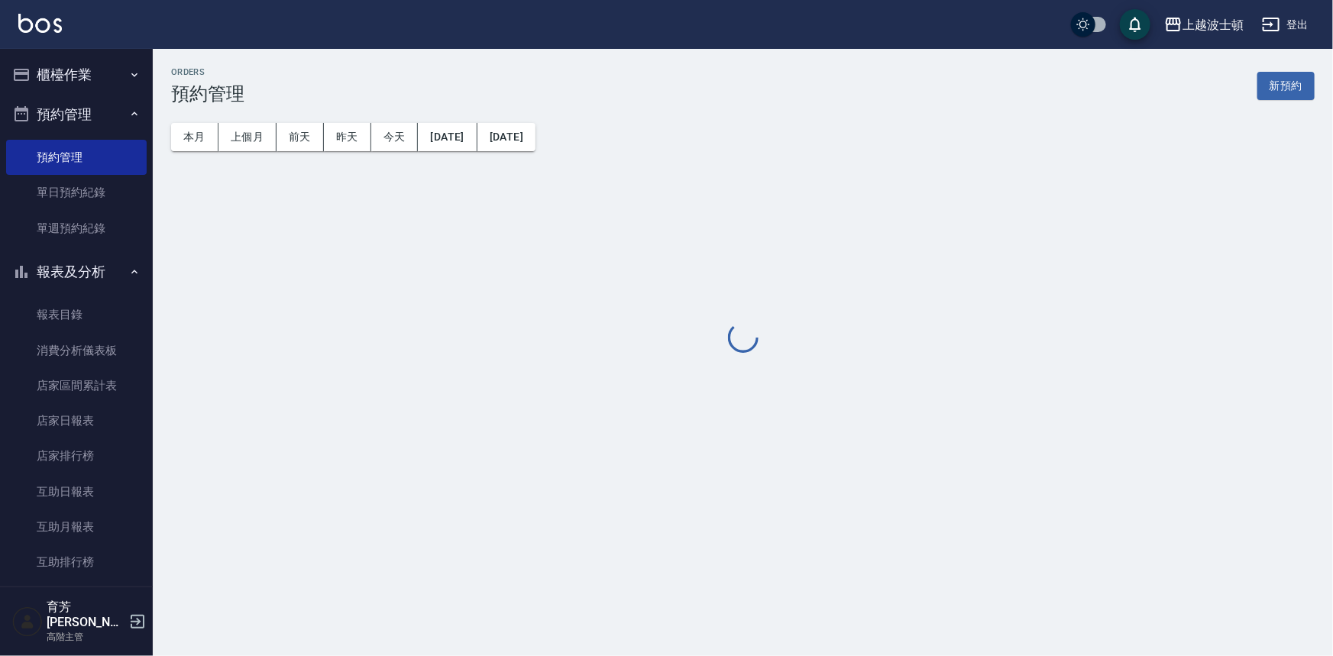
click at [32, 0] on div "上越波士頓 登出" at bounding box center [666, 24] width 1333 height 49
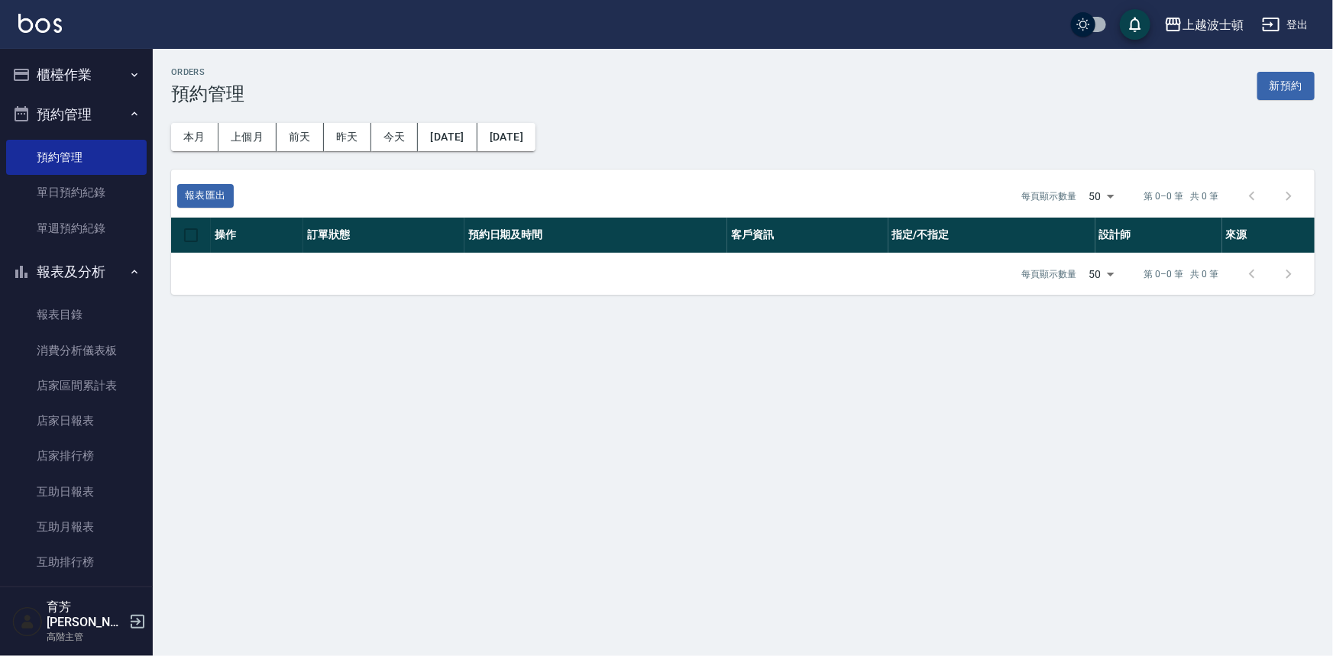
click at [38, 15] on img at bounding box center [40, 23] width 44 height 19
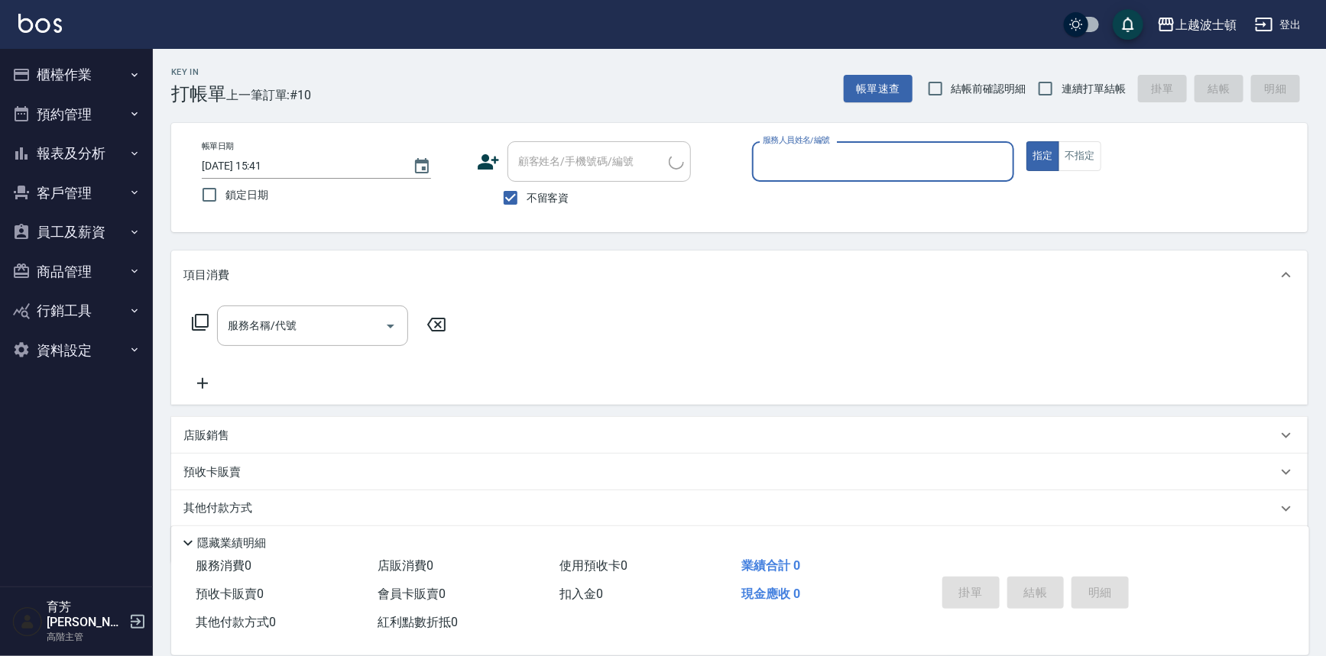
click at [96, 184] on button "客戶管理" at bounding box center [76, 193] width 141 height 40
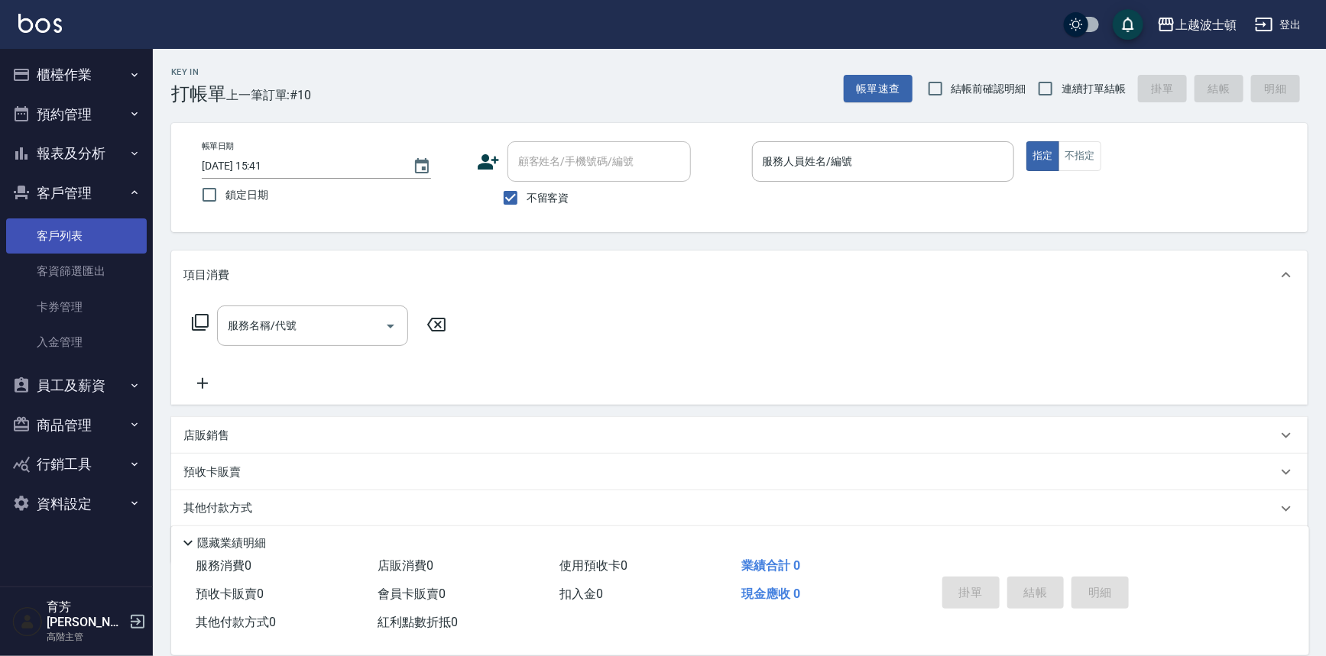
click at [107, 241] on link "客戶列表" at bounding box center [76, 236] width 141 height 35
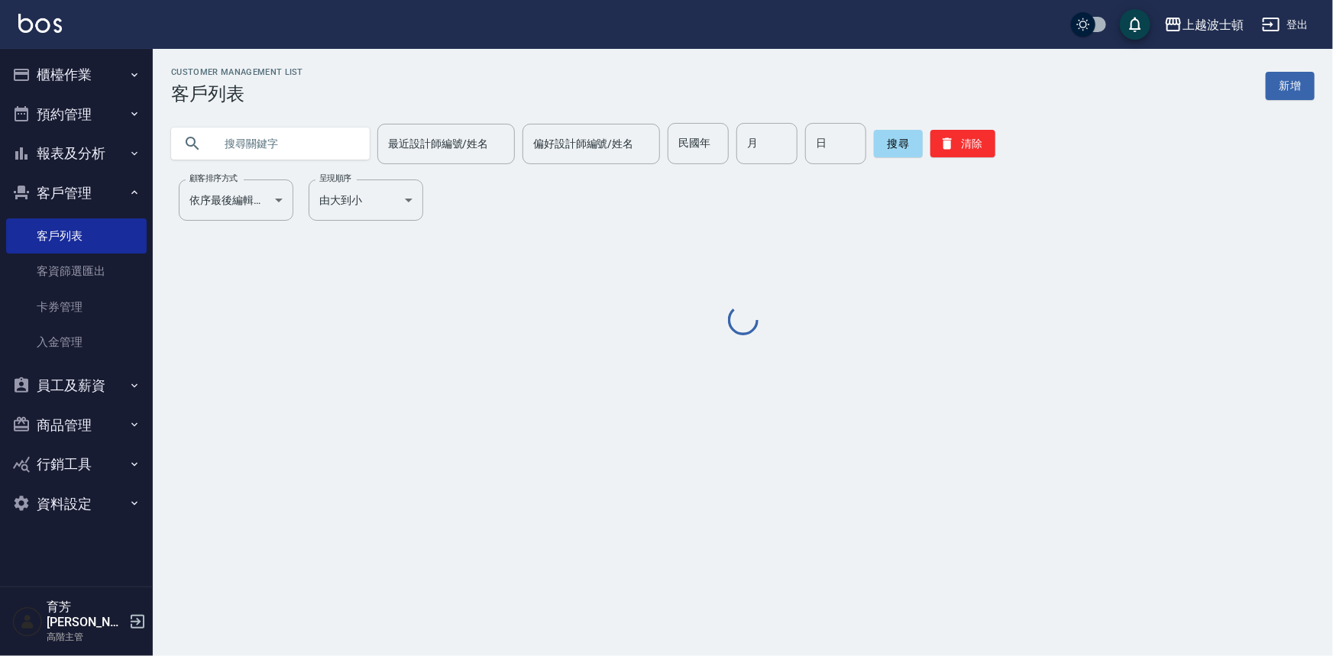
click at [290, 160] on input "text" at bounding box center [286, 143] width 144 height 41
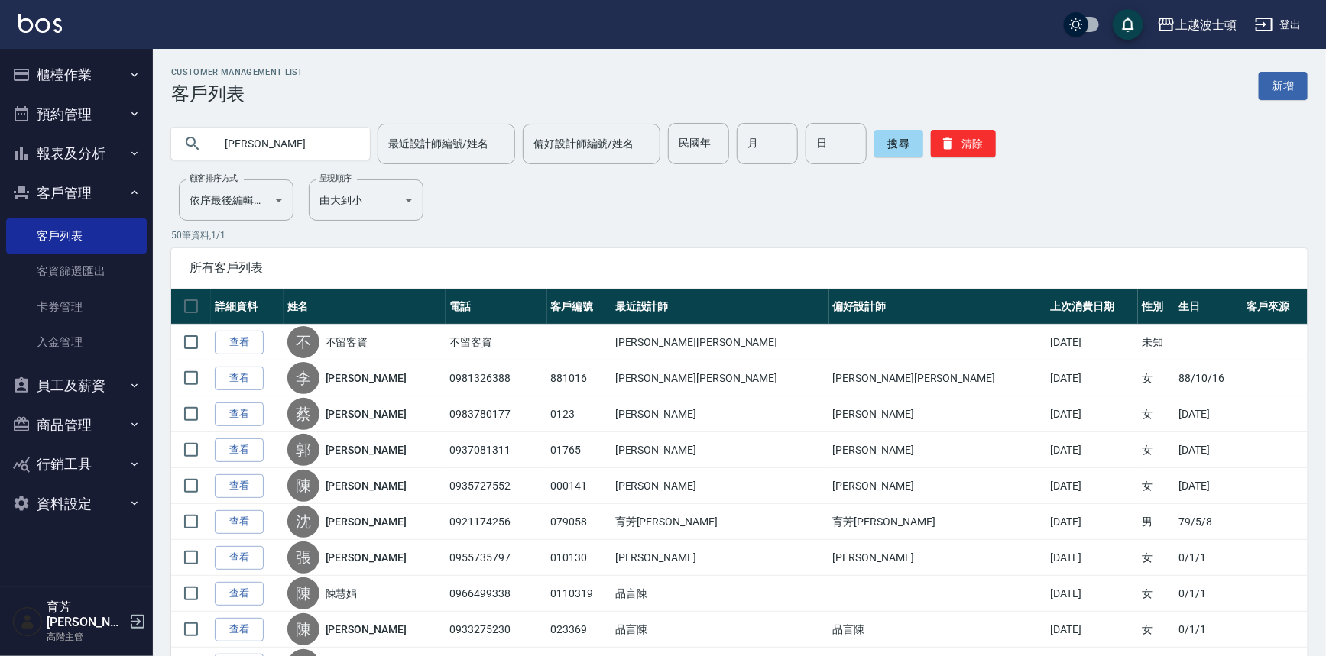
type input "辜"
type input "[PERSON_NAME]"
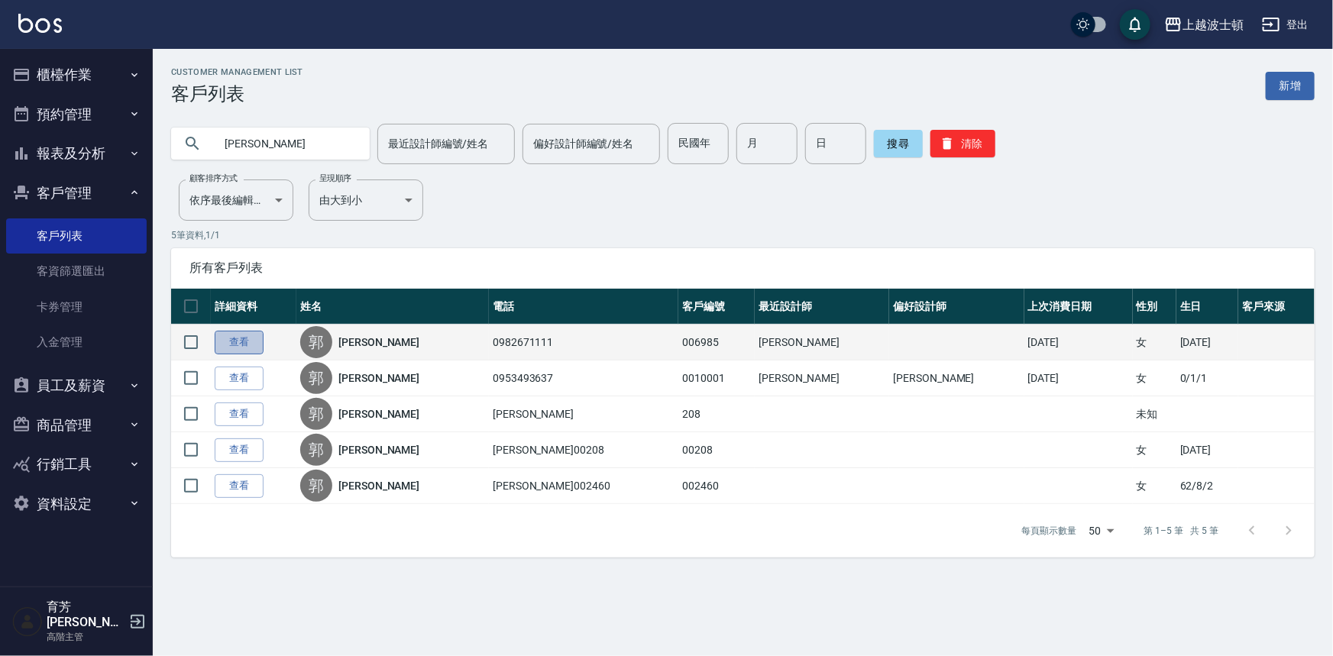
click at [231, 335] on link "查看" at bounding box center [239, 343] width 49 height 24
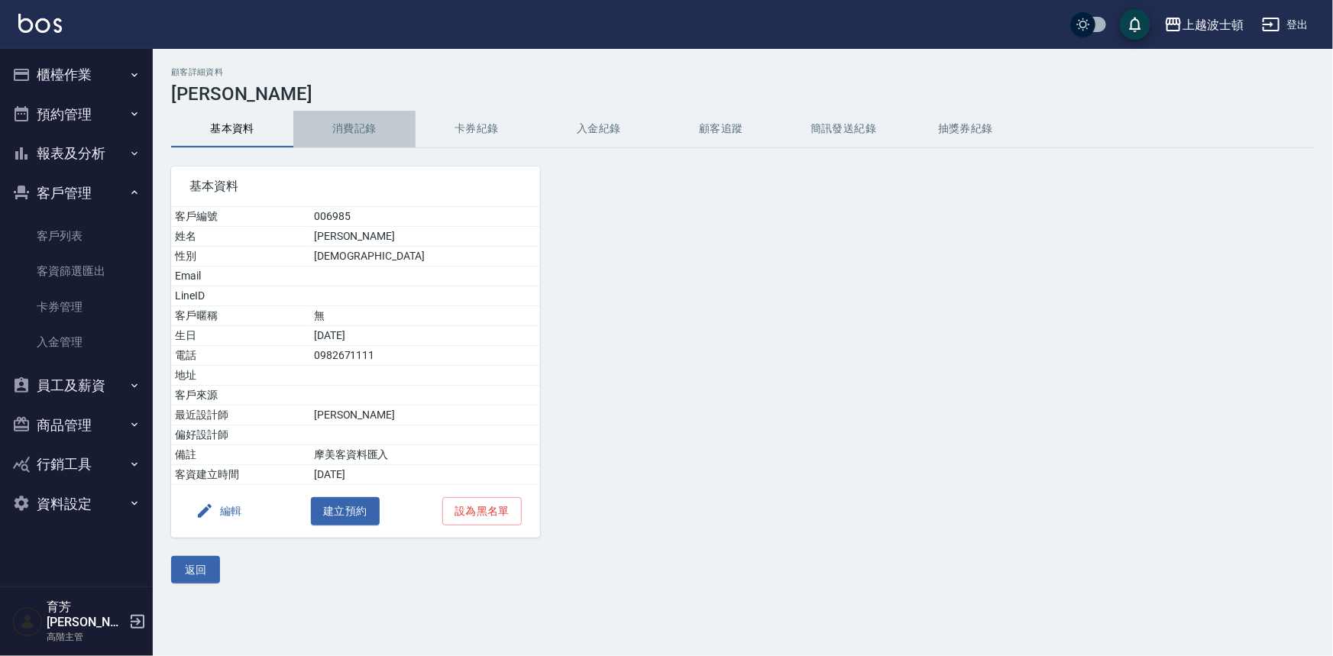
drag, startPoint x: 299, startPoint y: 131, endPoint x: 335, endPoint y: 130, distance: 35.9
click at [309, 131] on button "消費記錄" at bounding box center [354, 129] width 122 height 37
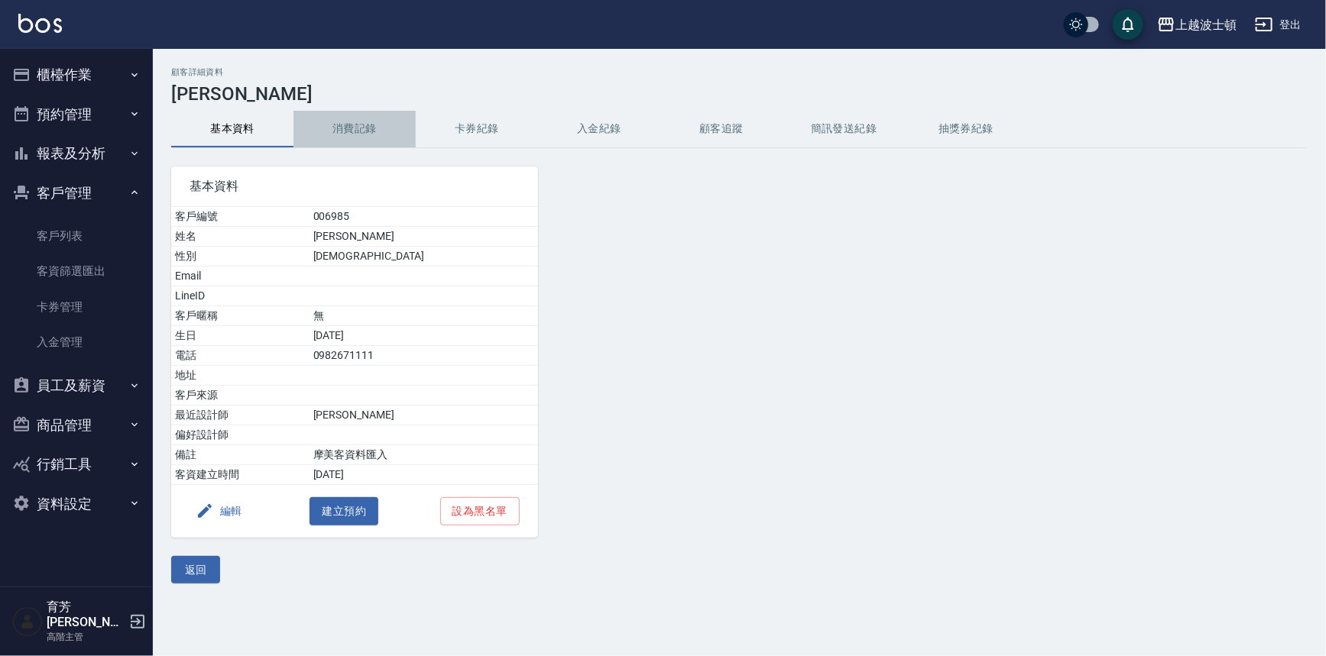
click at [335, 130] on button "消費記錄" at bounding box center [354, 129] width 122 height 37
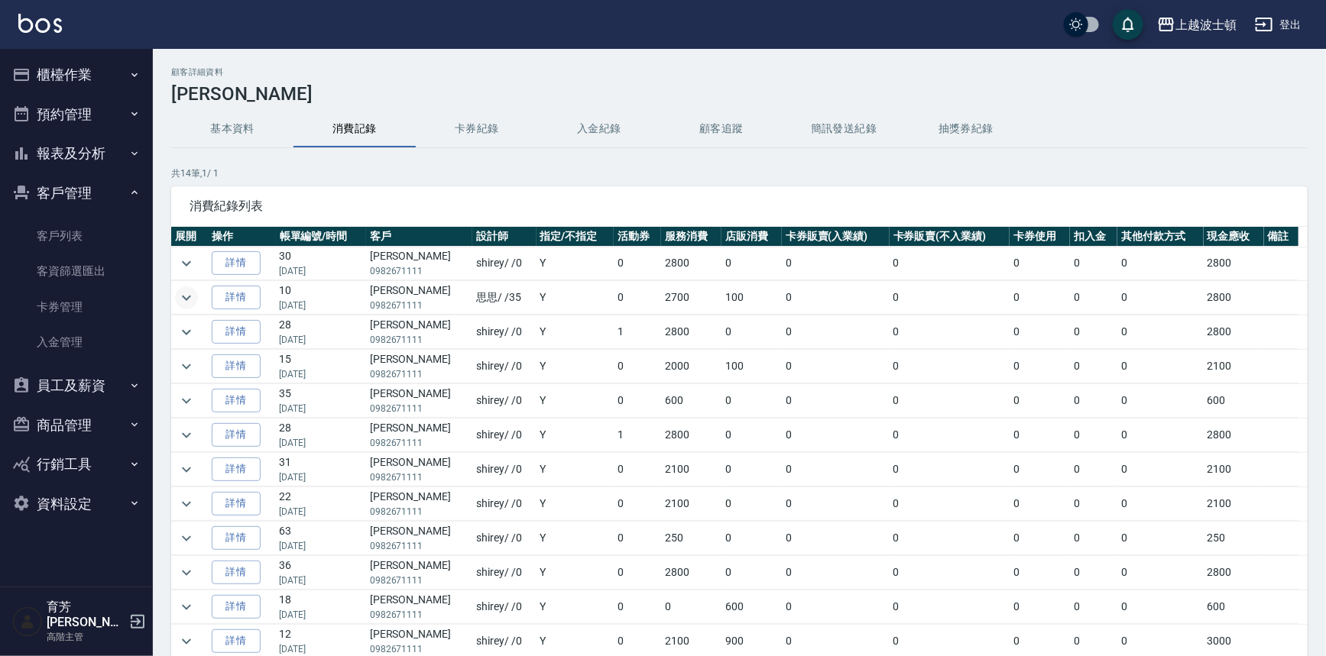
click at [190, 298] on icon "expand row" at bounding box center [186, 298] width 18 height 18
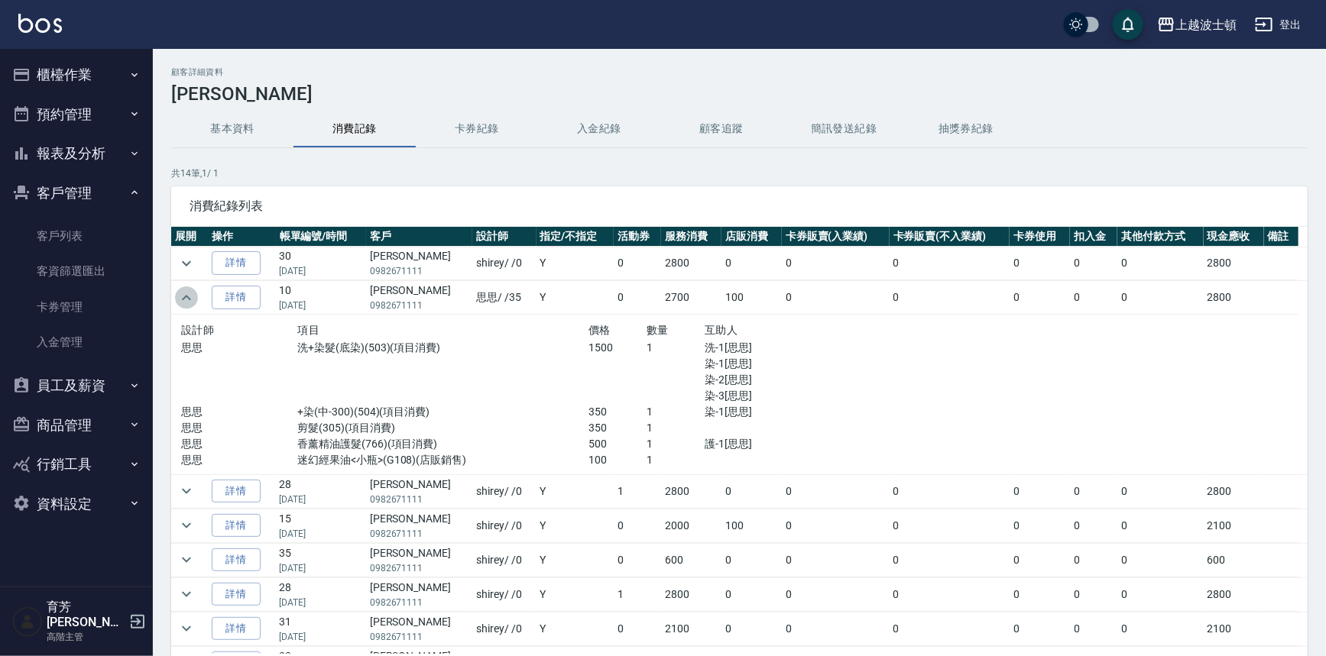
click at [190, 298] on icon "expand row" at bounding box center [186, 297] width 9 height 5
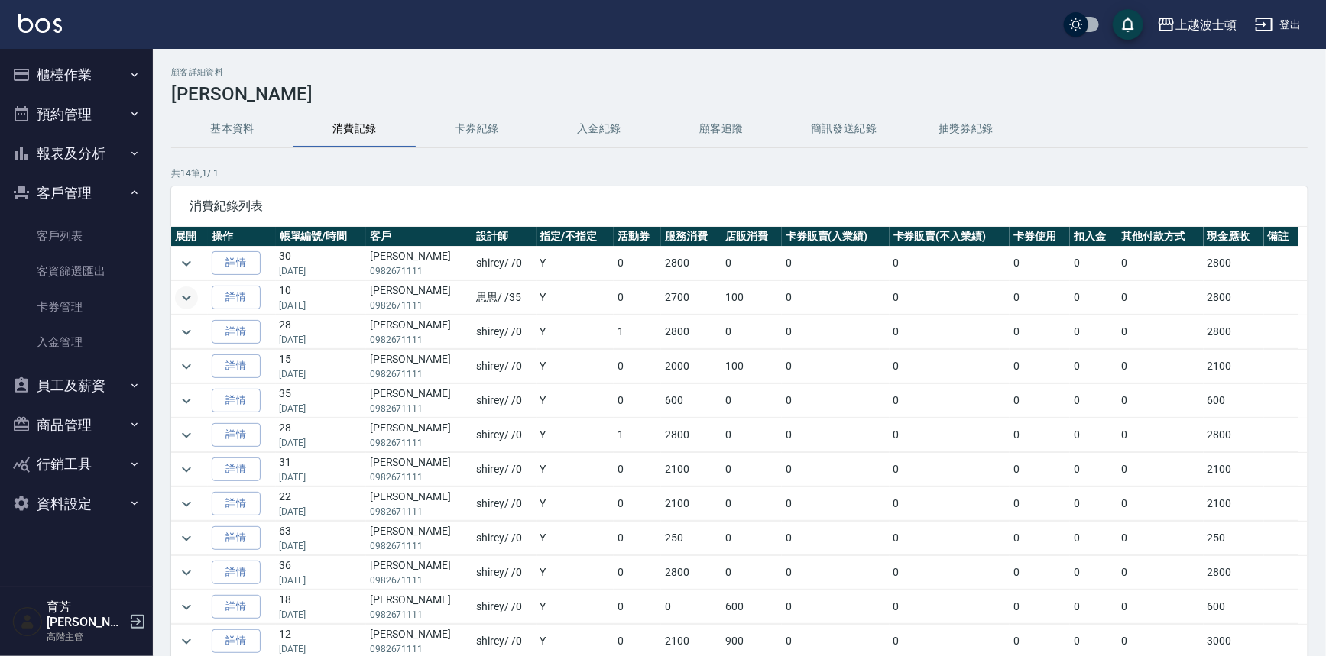
click at [193, 275] on td at bounding box center [189, 264] width 37 height 34
click at [193, 270] on icon "expand row" at bounding box center [186, 263] width 18 height 18
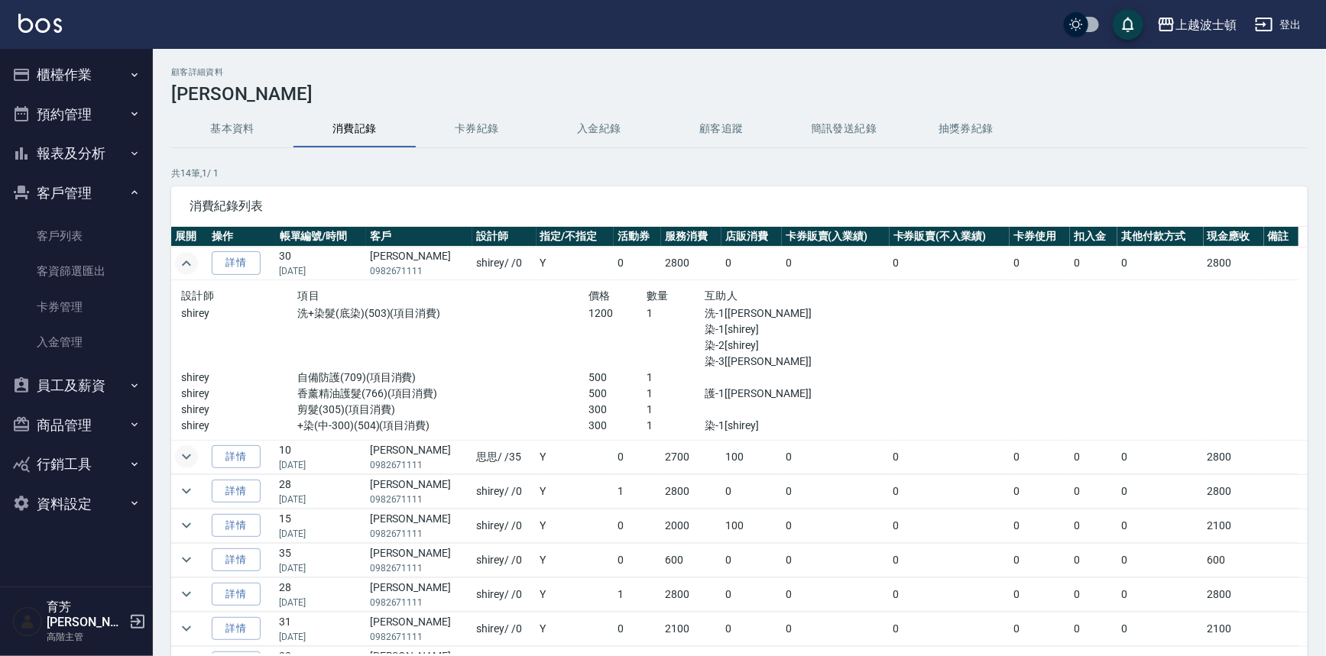
click at [193, 269] on icon "expand row" at bounding box center [186, 263] width 18 height 18
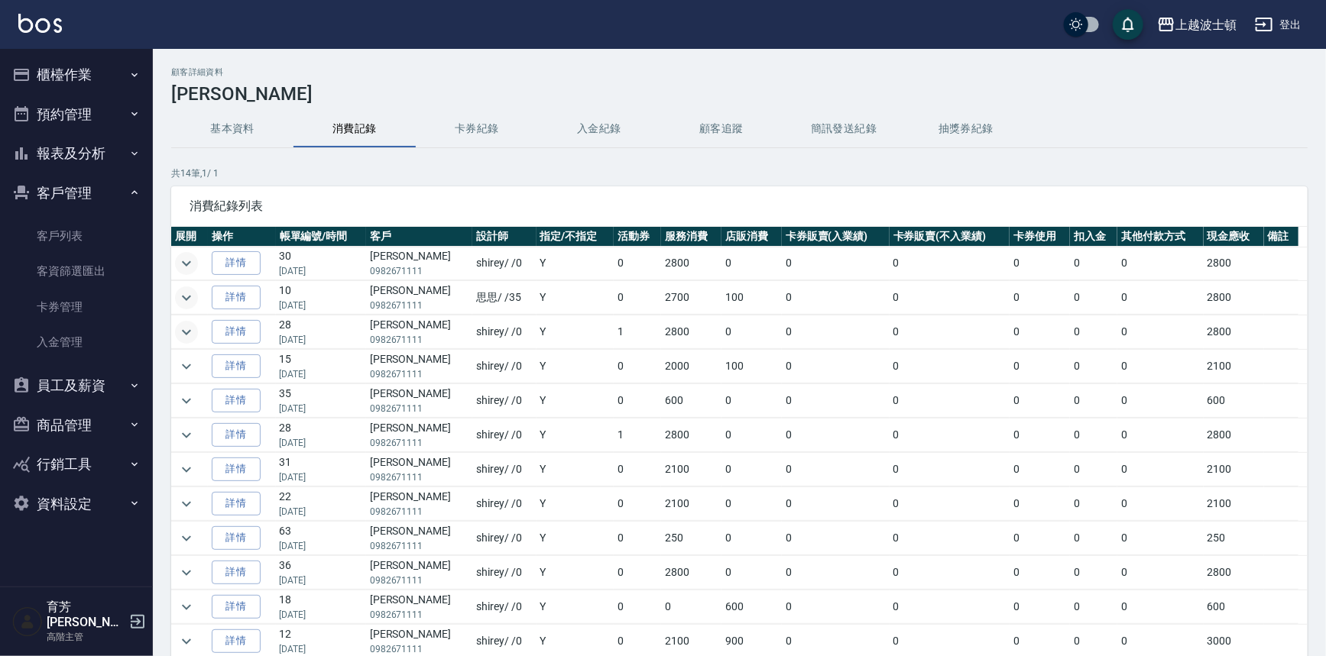
click at [182, 335] on icon "expand row" at bounding box center [186, 332] width 18 height 18
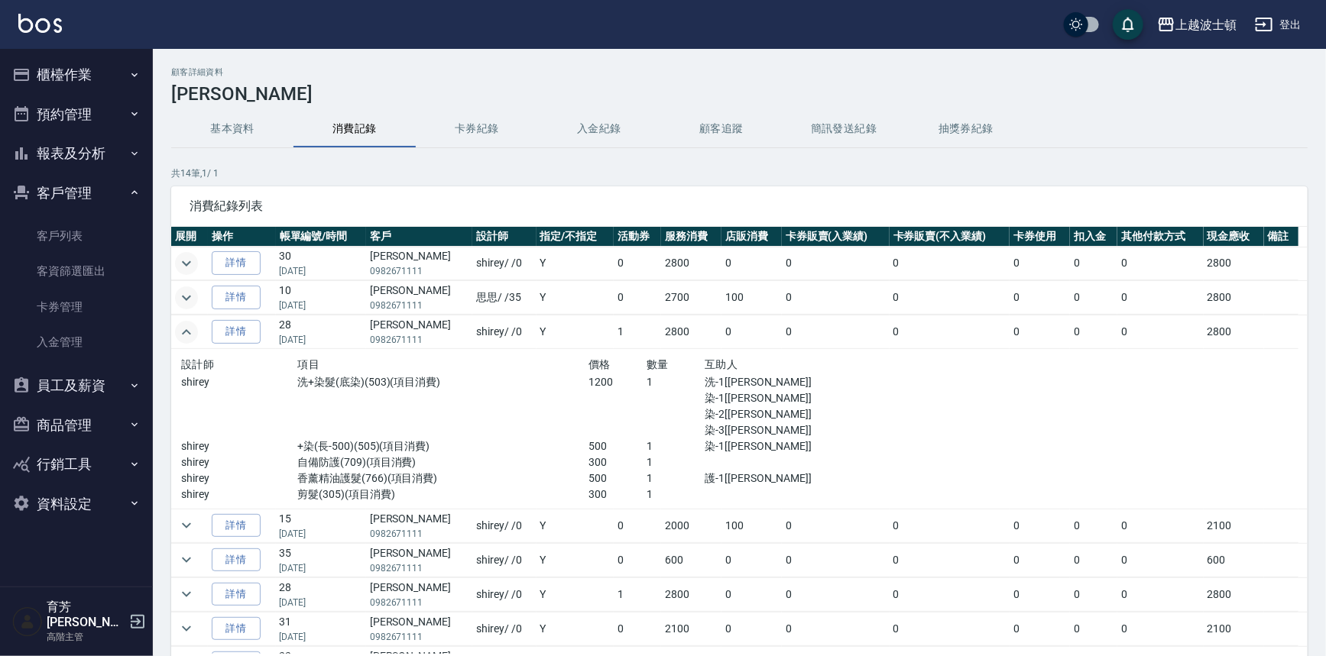
click at [182, 335] on icon "expand row" at bounding box center [186, 332] width 18 height 18
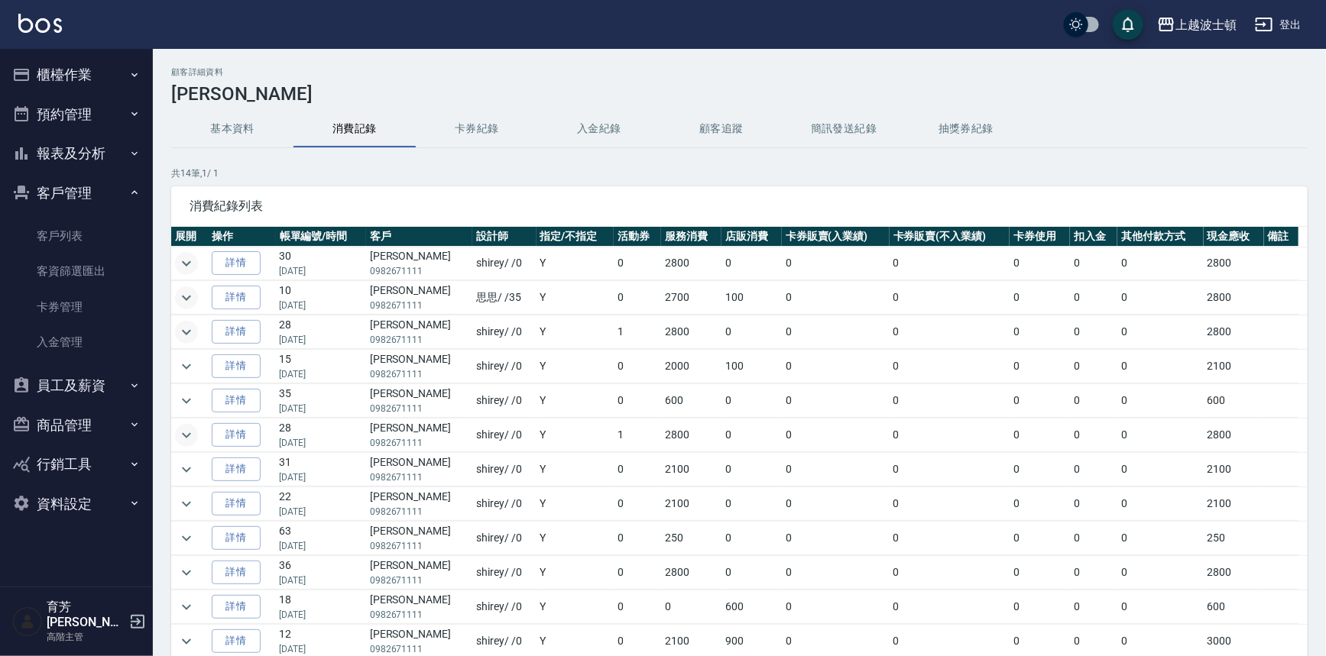
click at [192, 436] on icon "expand row" at bounding box center [186, 435] width 18 height 18
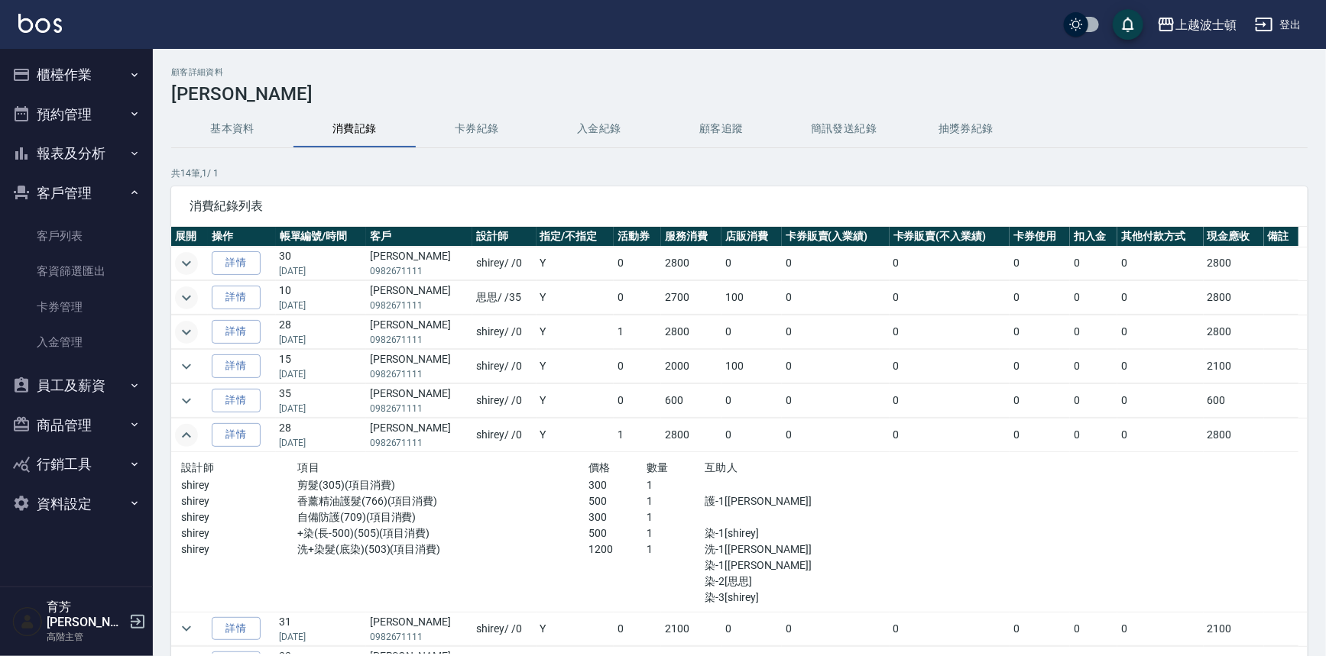
click at [191, 436] on icon "expand row" at bounding box center [186, 435] width 18 height 18
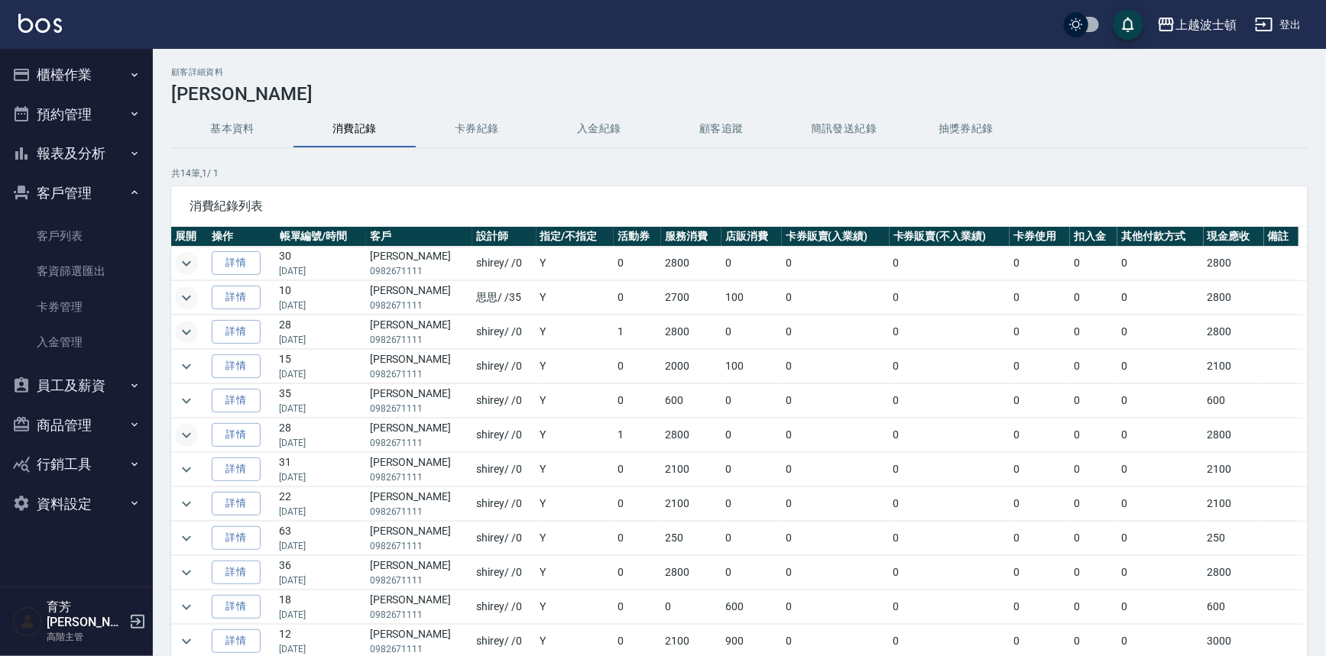
click at [182, 293] on icon "expand row" at bounding box center [186, 298] width 18 height 18
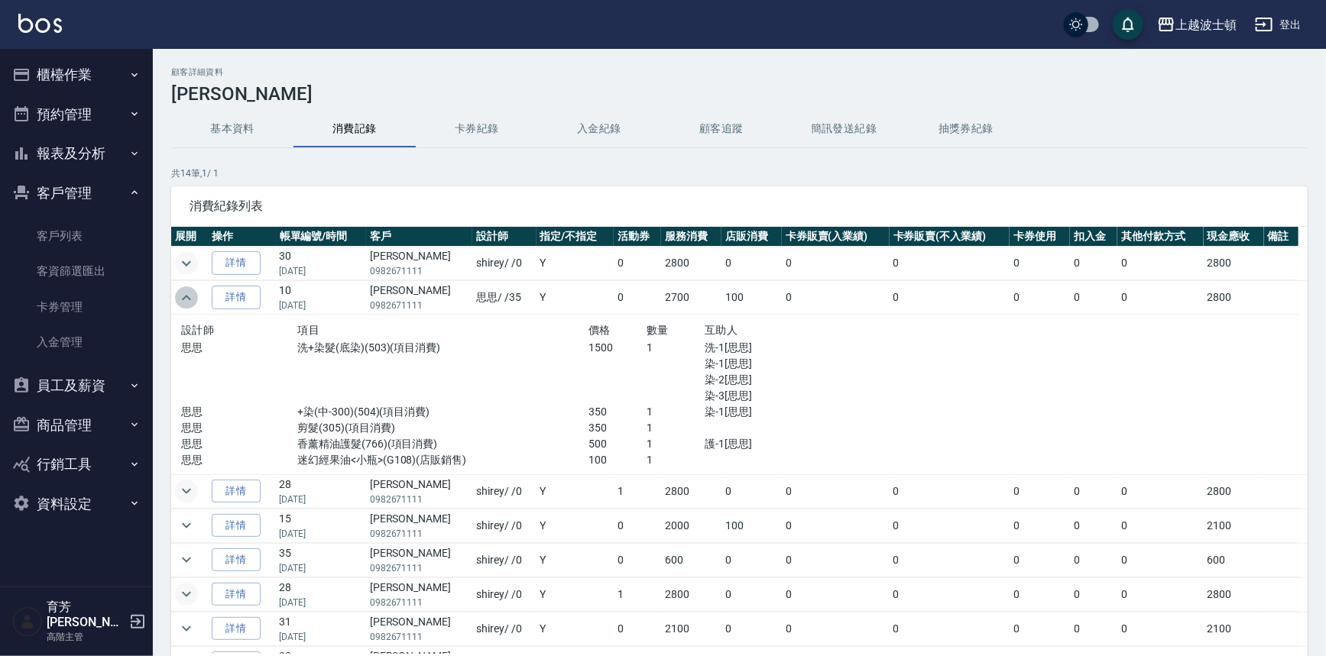
click at [182, 298] on icon "expand row" at bounding box center [186, 298] width 18 height 18
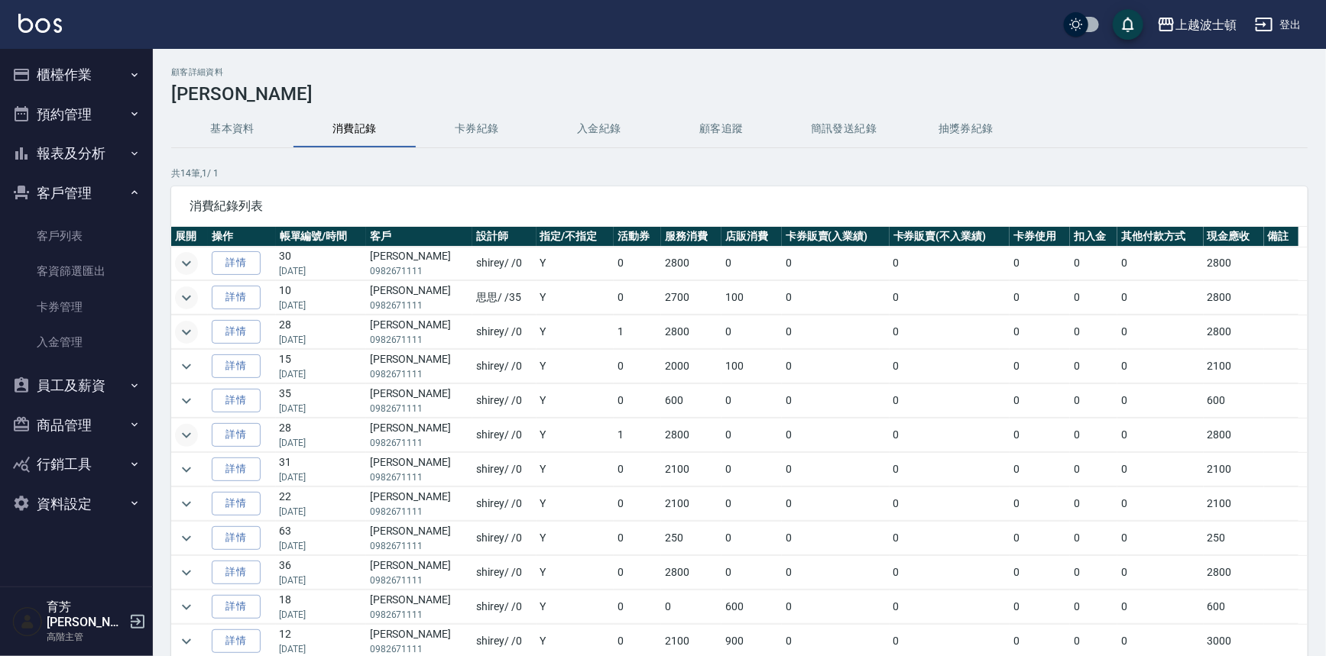
click at [184, 274] on td at bounding box center [189, 264] width 37 height 34
click at [186, 267] on icon "expand row" at bounding box center [186, 263] width 18 height 18
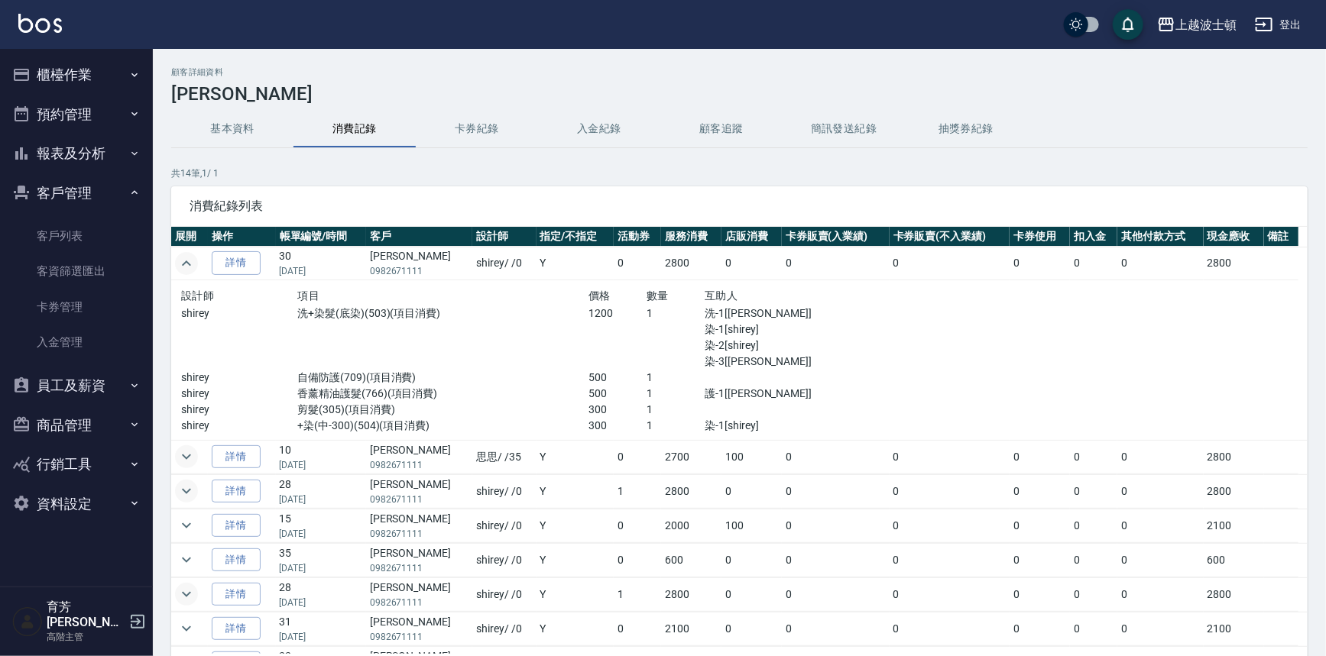
click at [186, 267] on icon "expand row" at bounding box center [186, 263] width 18 height 18
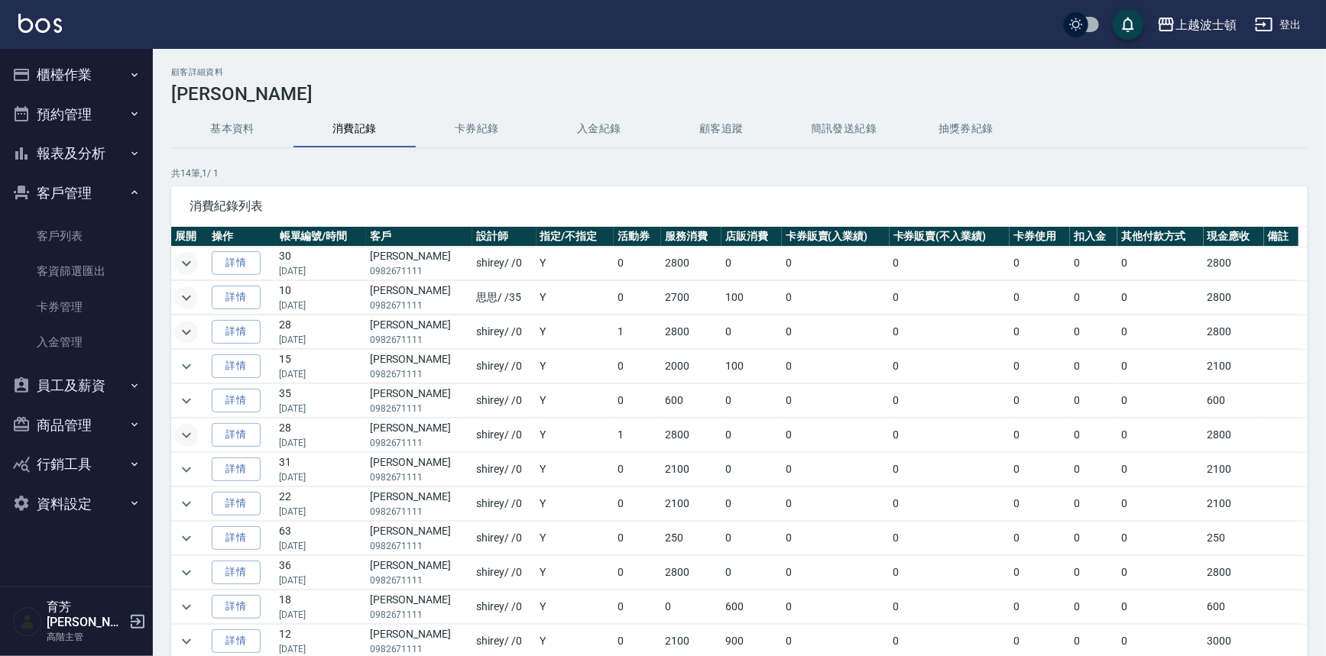
click at [188, 296] on icon "expand row" at bounding box center [186, 297] width 9 height 5
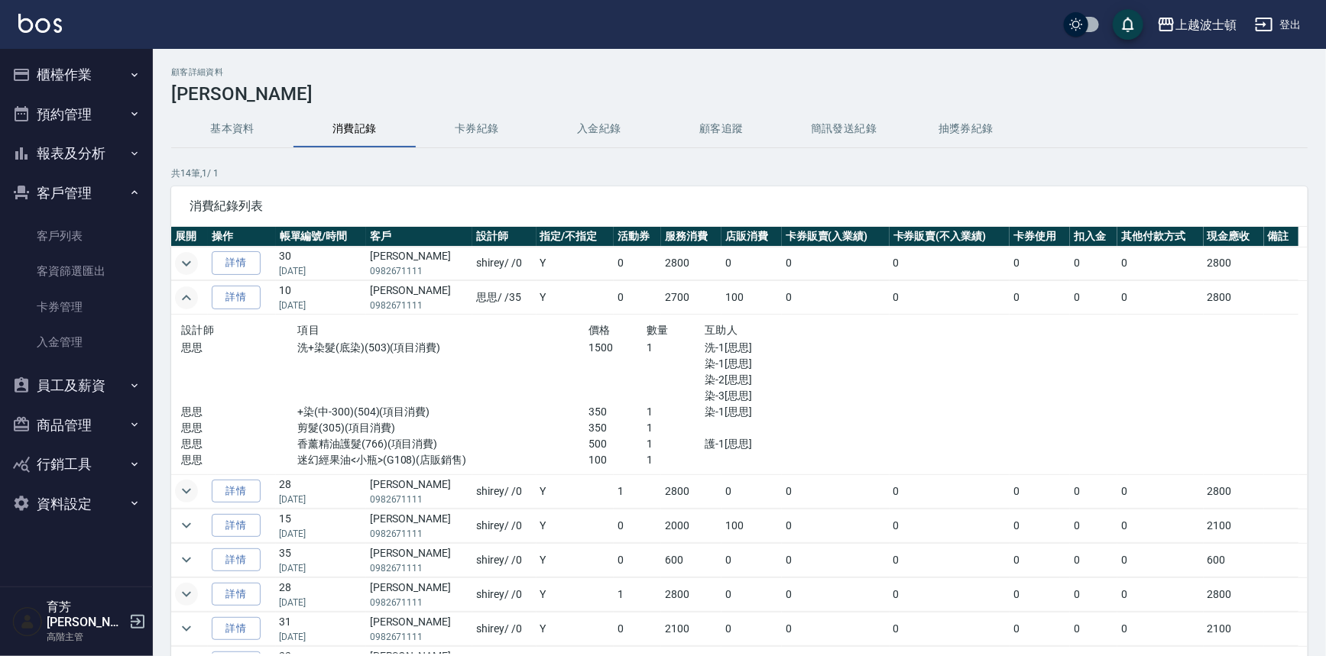
click at [188, 296] on icon "expand row" at bounding box center [186, 297] width 9 height 5
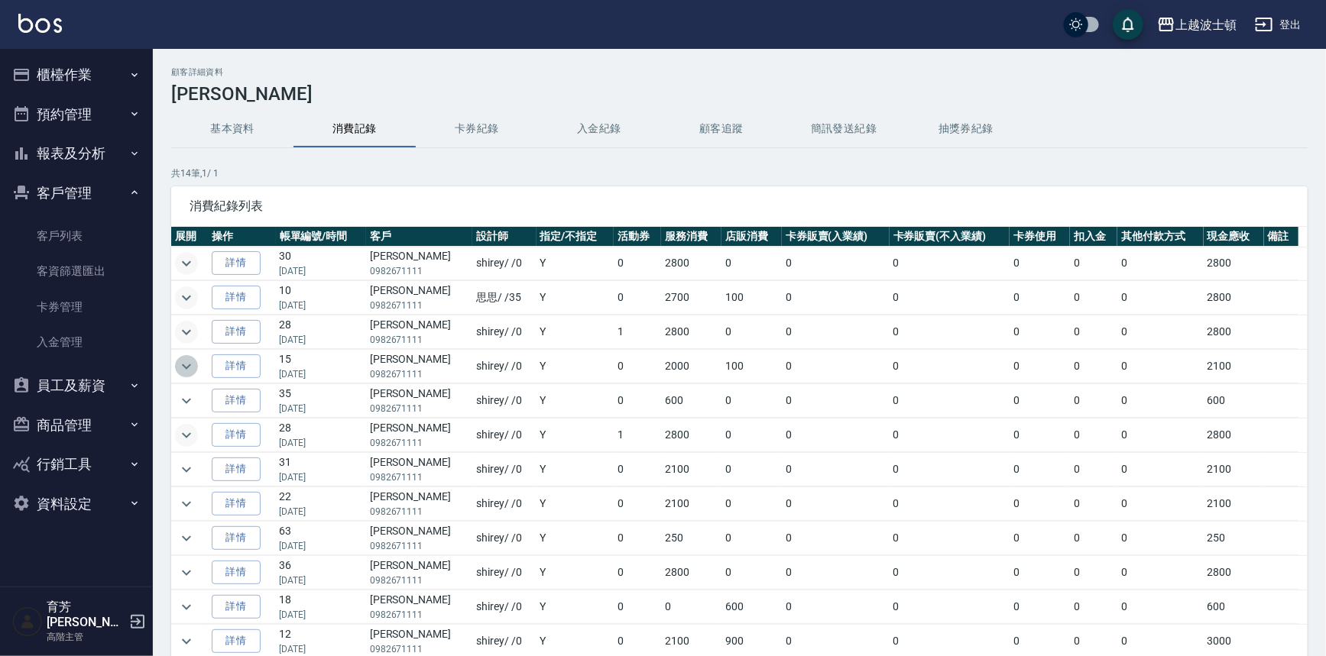
click at [190, 365] on icon "expand row" at bounding box center [186, 367] width 18 height 18
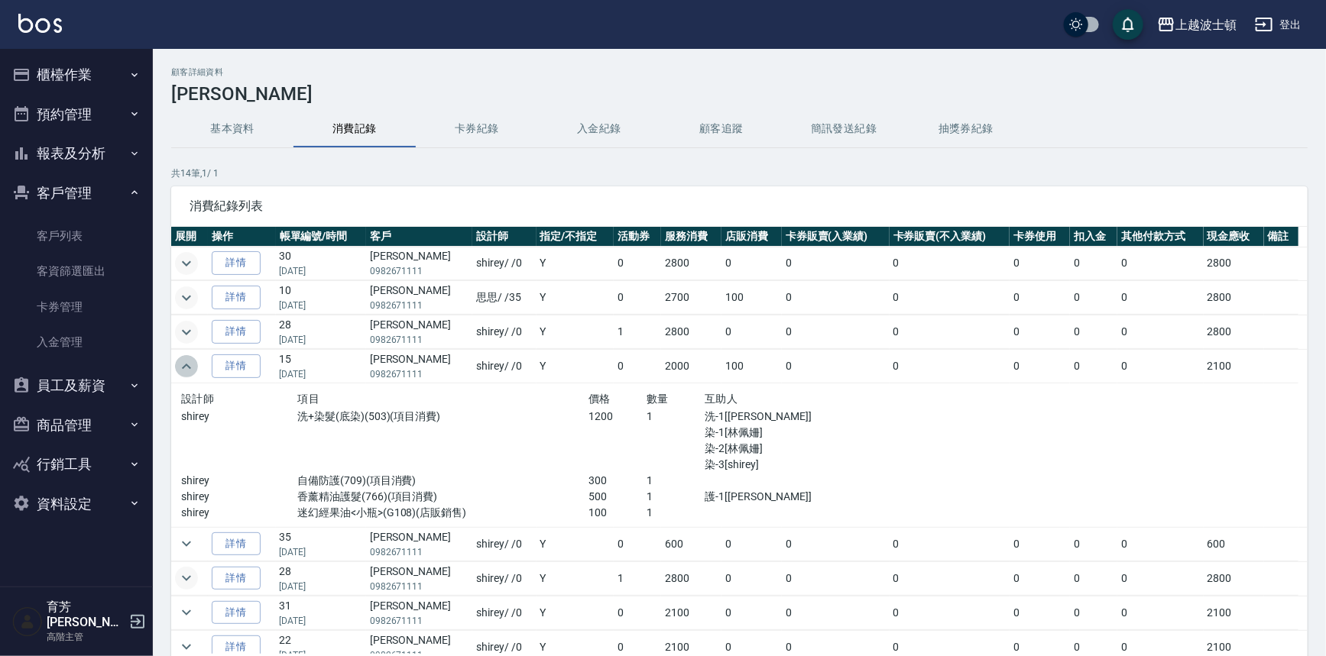
click at [186, 360] on icon "expand row" at bounding box center [186, 367] width 18 height 18
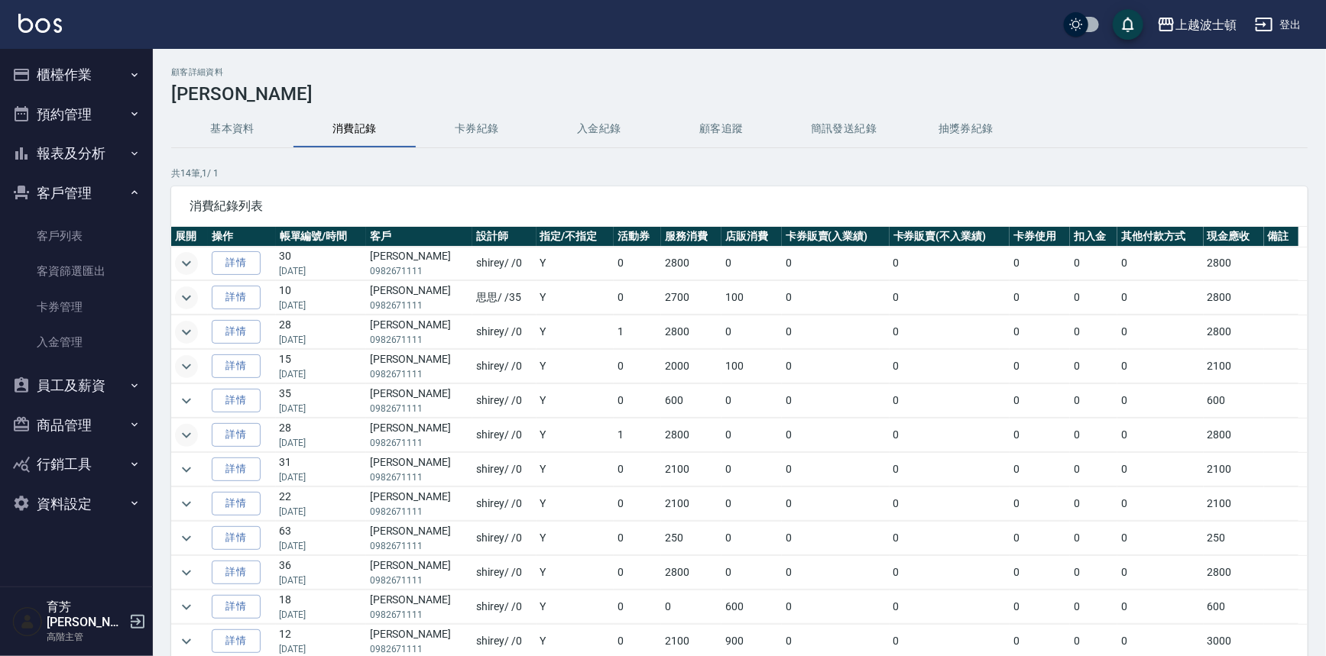
click at [38, 15] on img at bounding box center [40, 23] width 44 height 19
